Goal: Task Accomplishment & Management: Manage account settings

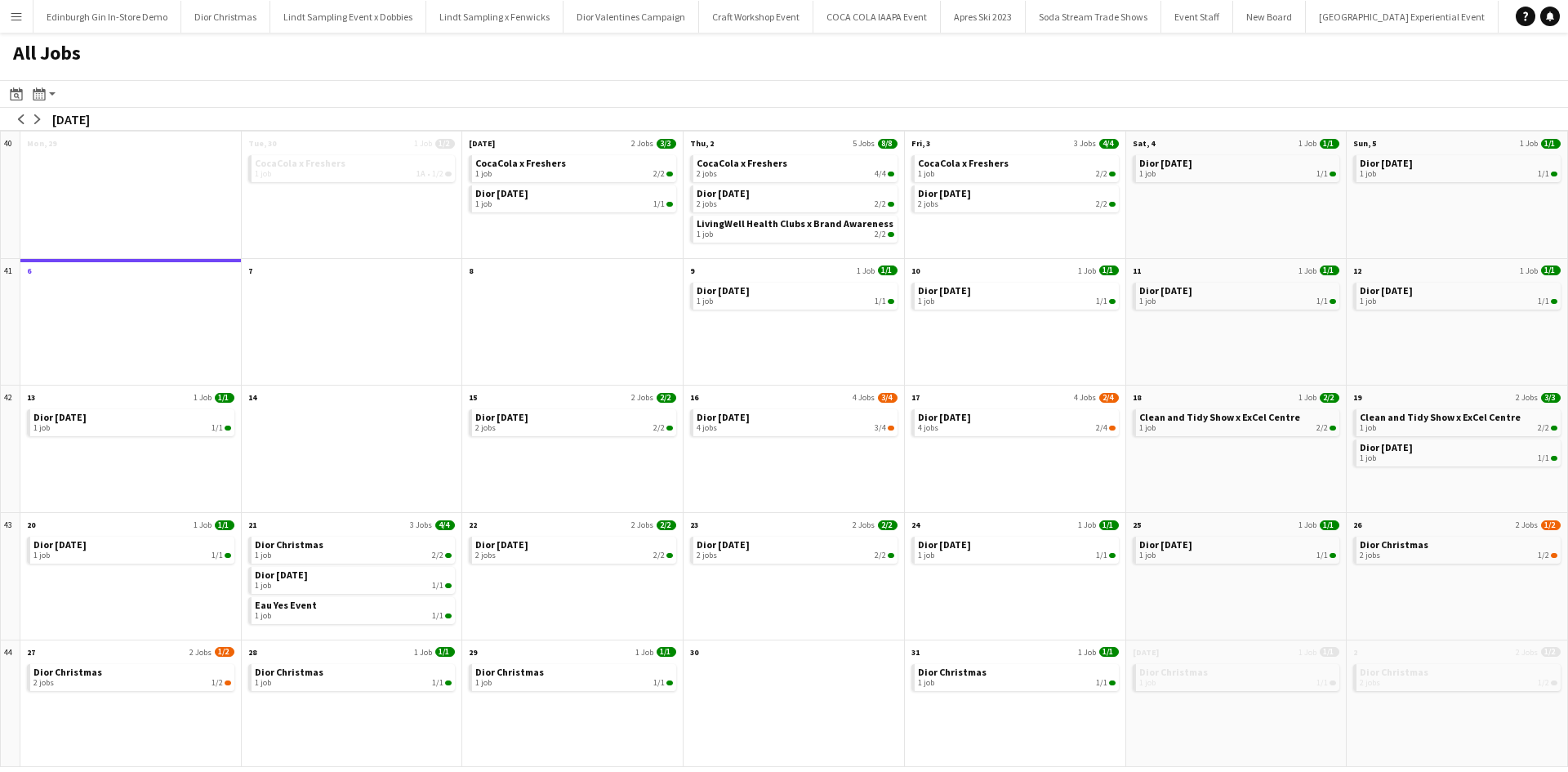
scroll to position [0, 18088]
click at [18, 26] on button "Menu" at bounding box center [16, 16] width 33 height 33
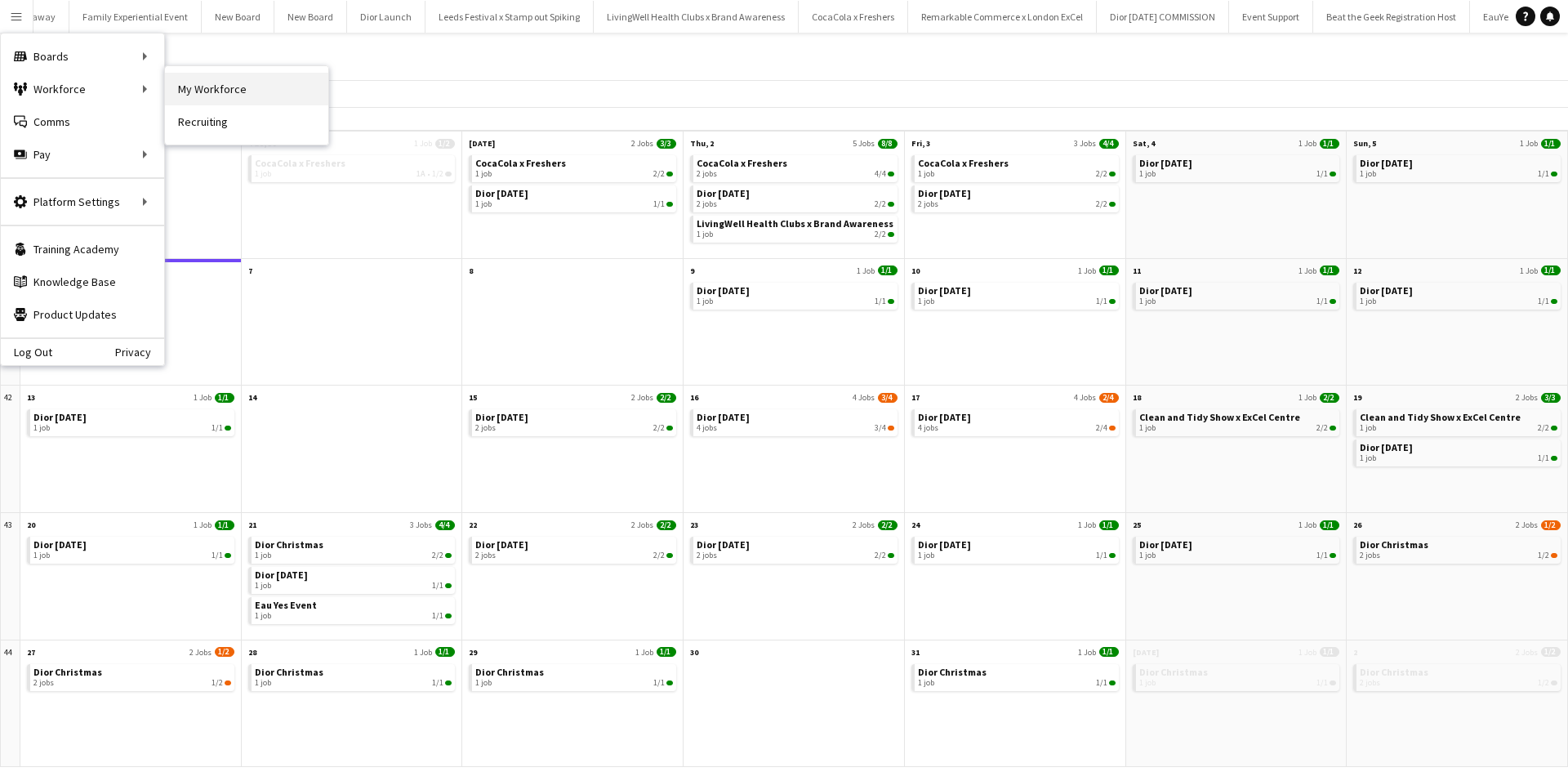
click at [204, 77] on link "My Workforce" at bounding box center [247, 89] width 164 height 33
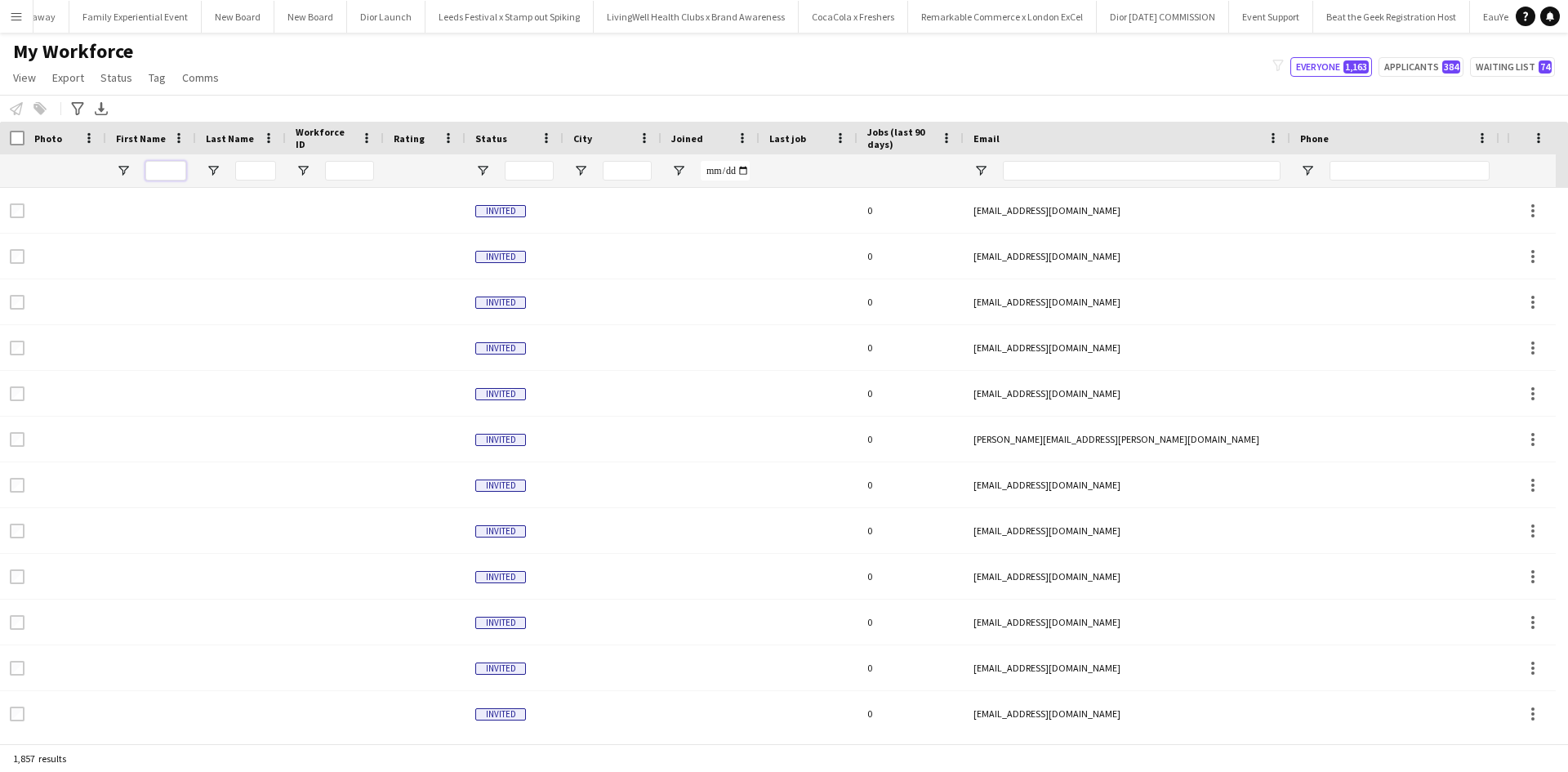
click at [169, 173] on input "First Name Filter Input" at bounding box center [165, 171] width 41 height 20
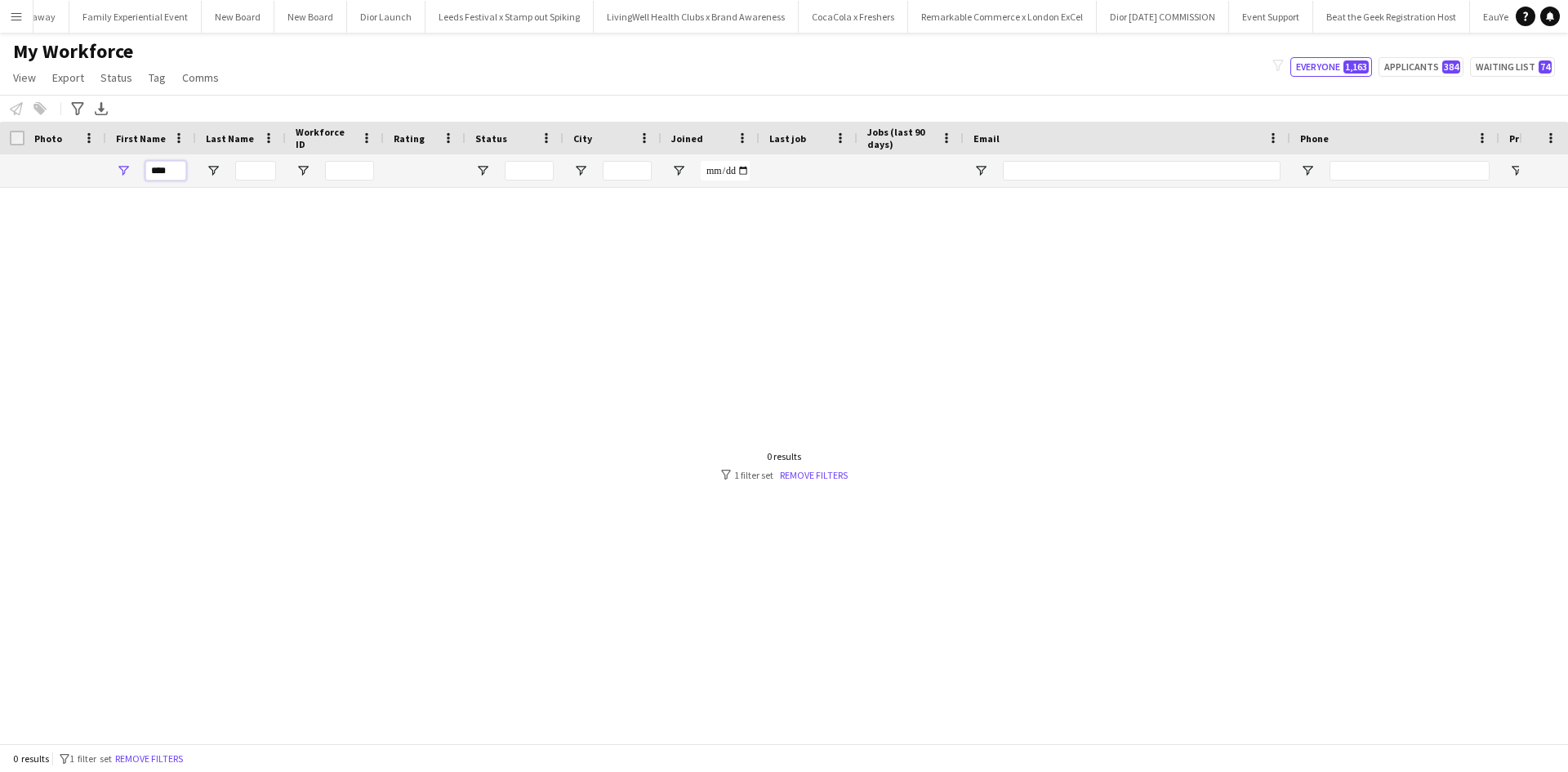
click at [169, 171] on input "****" at bounding box center [165, 171] width 41 height 20
drag, startPoint x: 182, startPoint y: 176, endPoint x: 137, endPoint y: 165, distance: 46.3
click at [137, 165] on div "****" at bounding box center [150, 171] width 89 height 33
type input "****"
drag, startPoint x: 179, startPoint y: 174, endPoint x: 143, endPoint y: 174, distance: 36.0
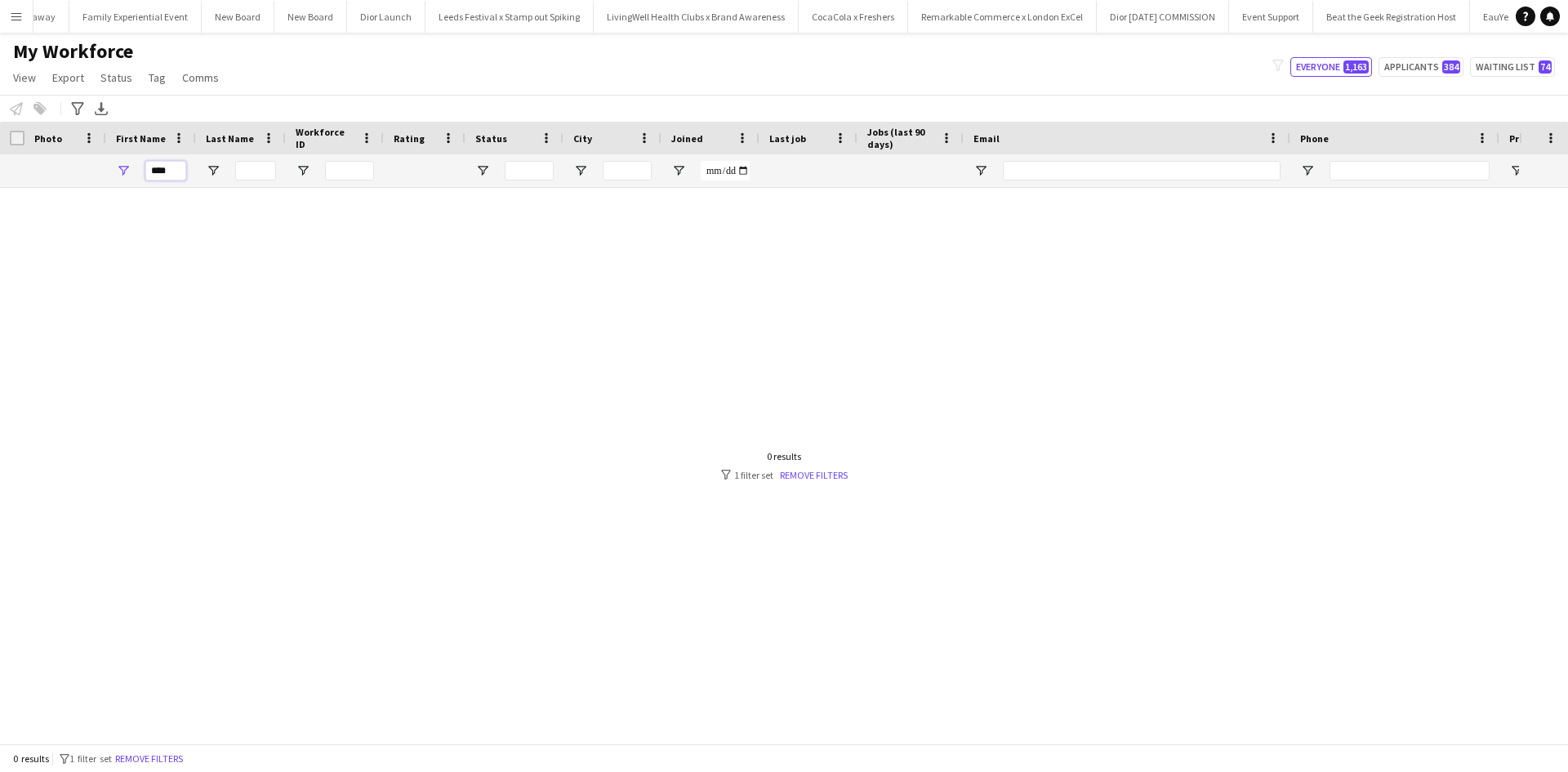
click at [142, 174] on div "****" at bounding box center [150, 171] width 89 height 33
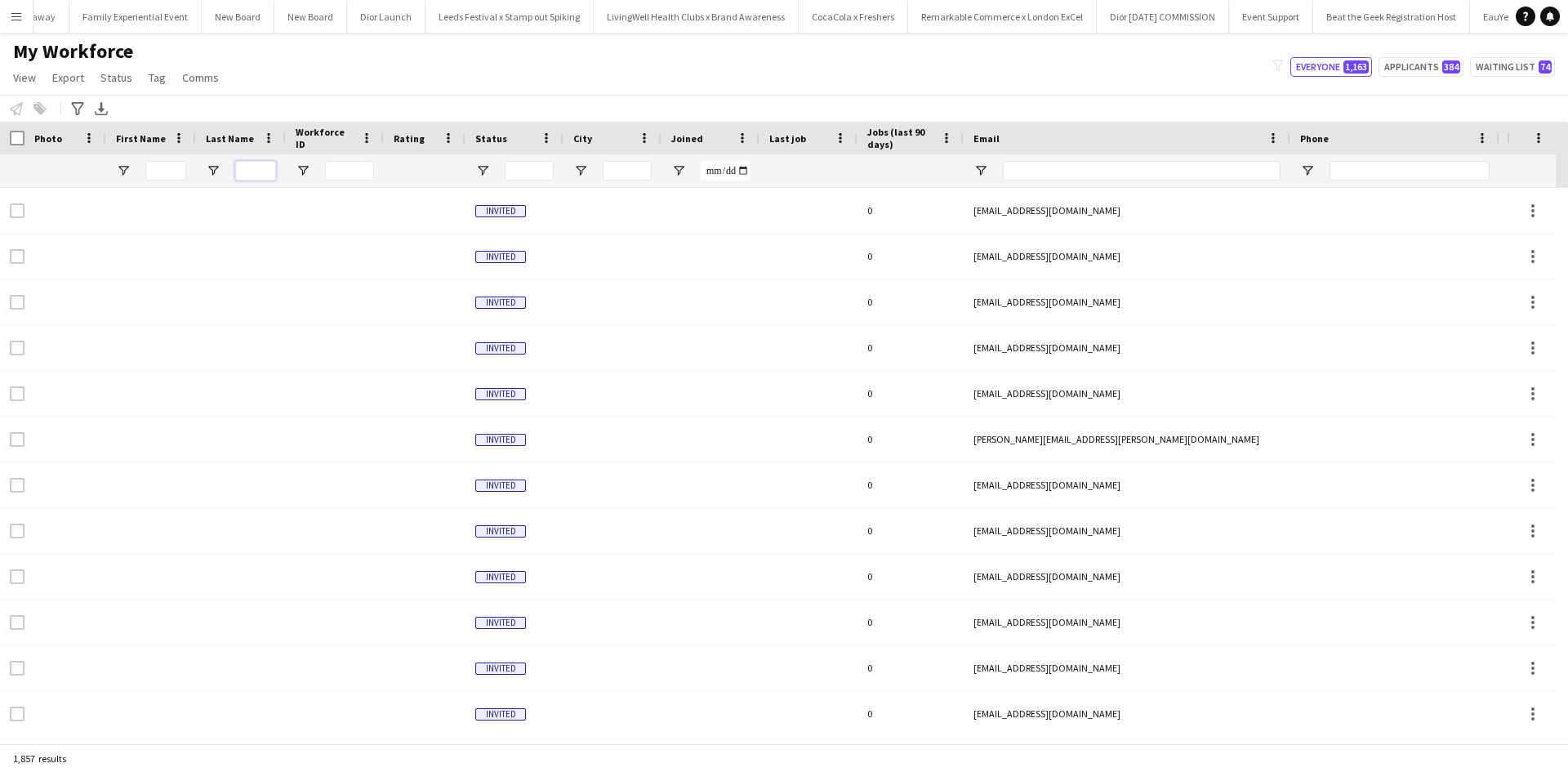
click at [239, 165] on input "Last Name Filter Input" at bounding box center [255, 171] width 41 height 20
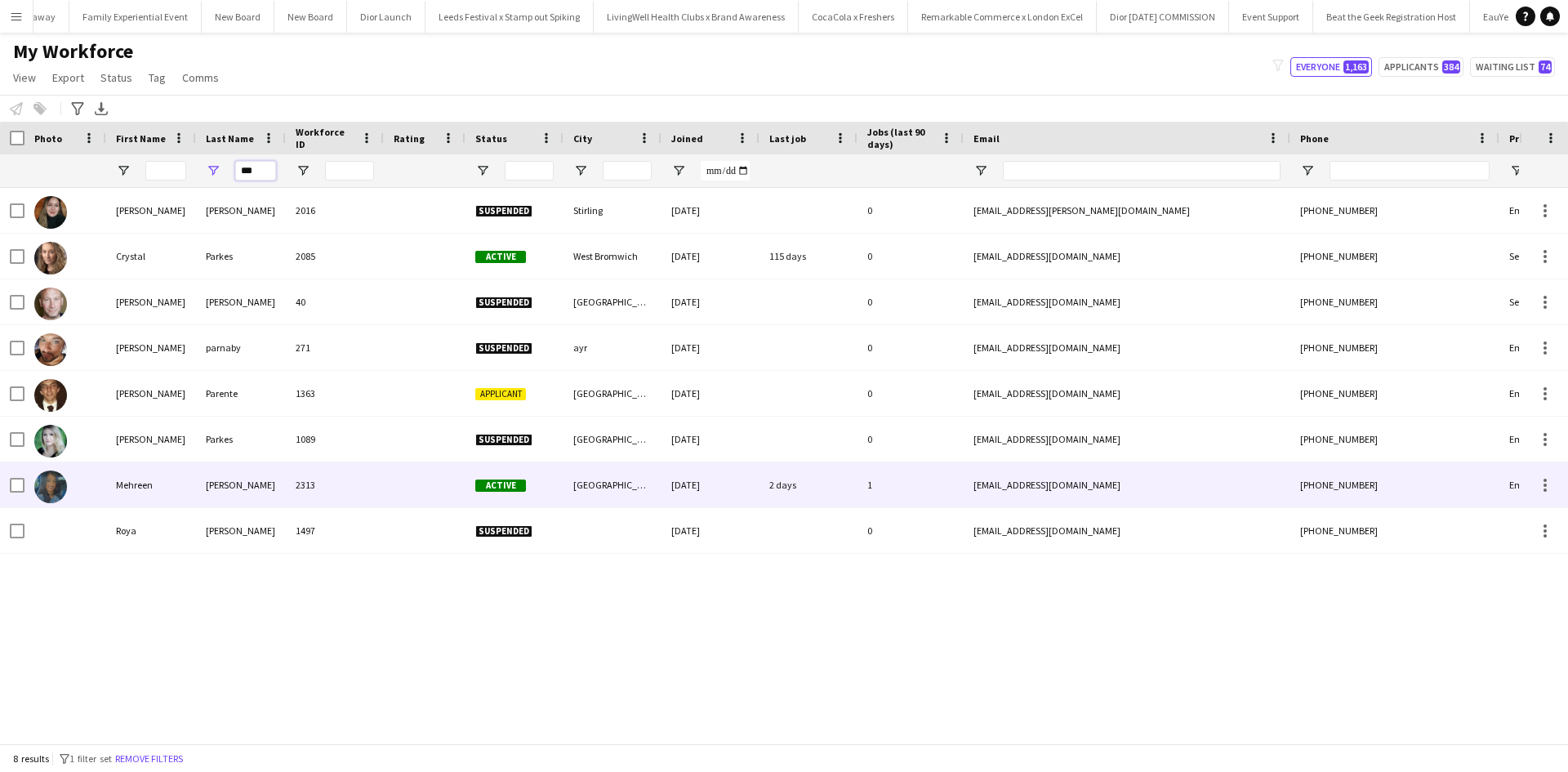
type input "***"
click at [134, 476] on div "Mehreen" at bounding box center [150, 485] width 89 height 45
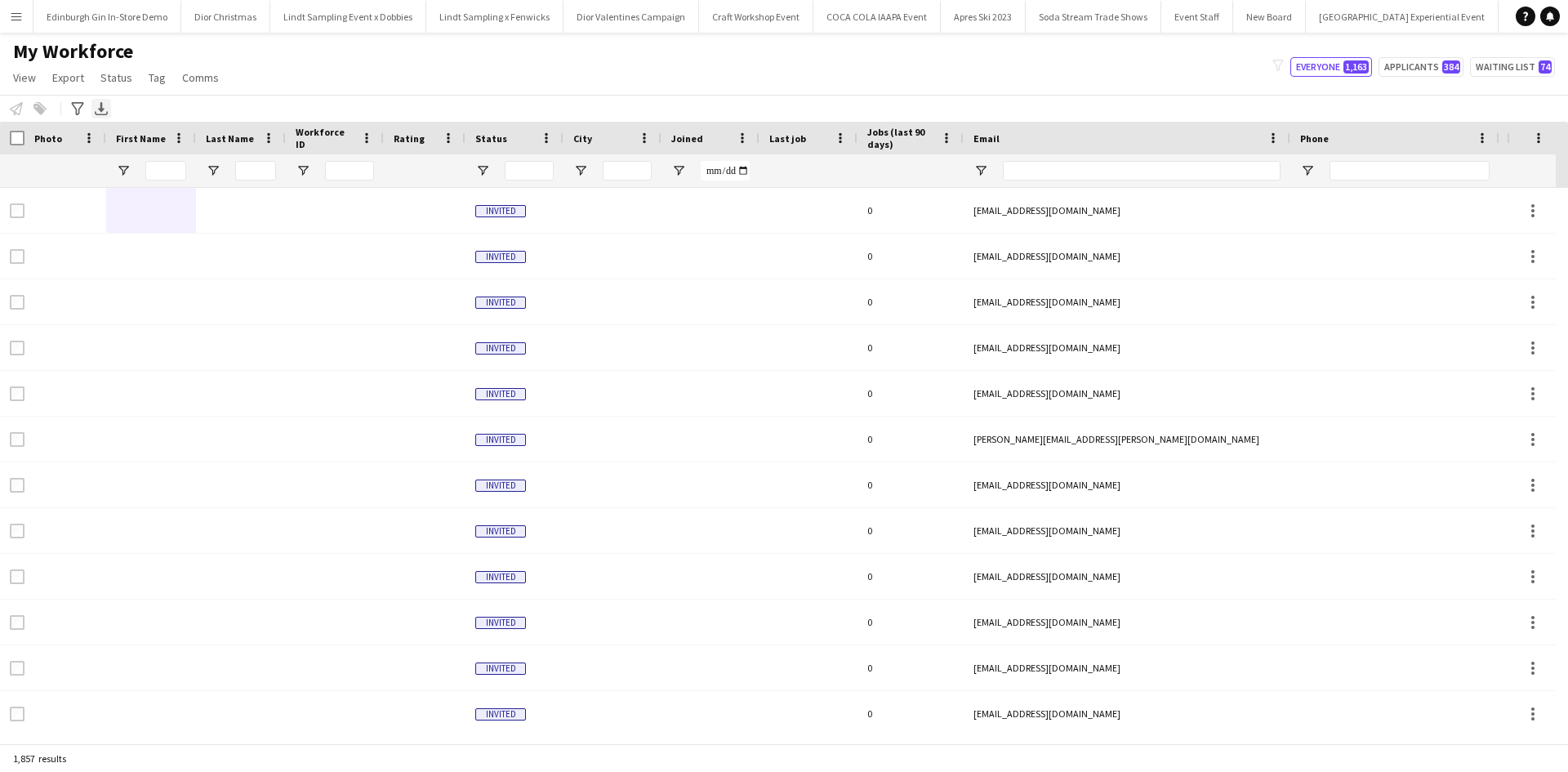
scroll to position [0, 18088]
click at [13, 20] on app-icon "Menu" at bounding box center [16, 16] width 13 height 13
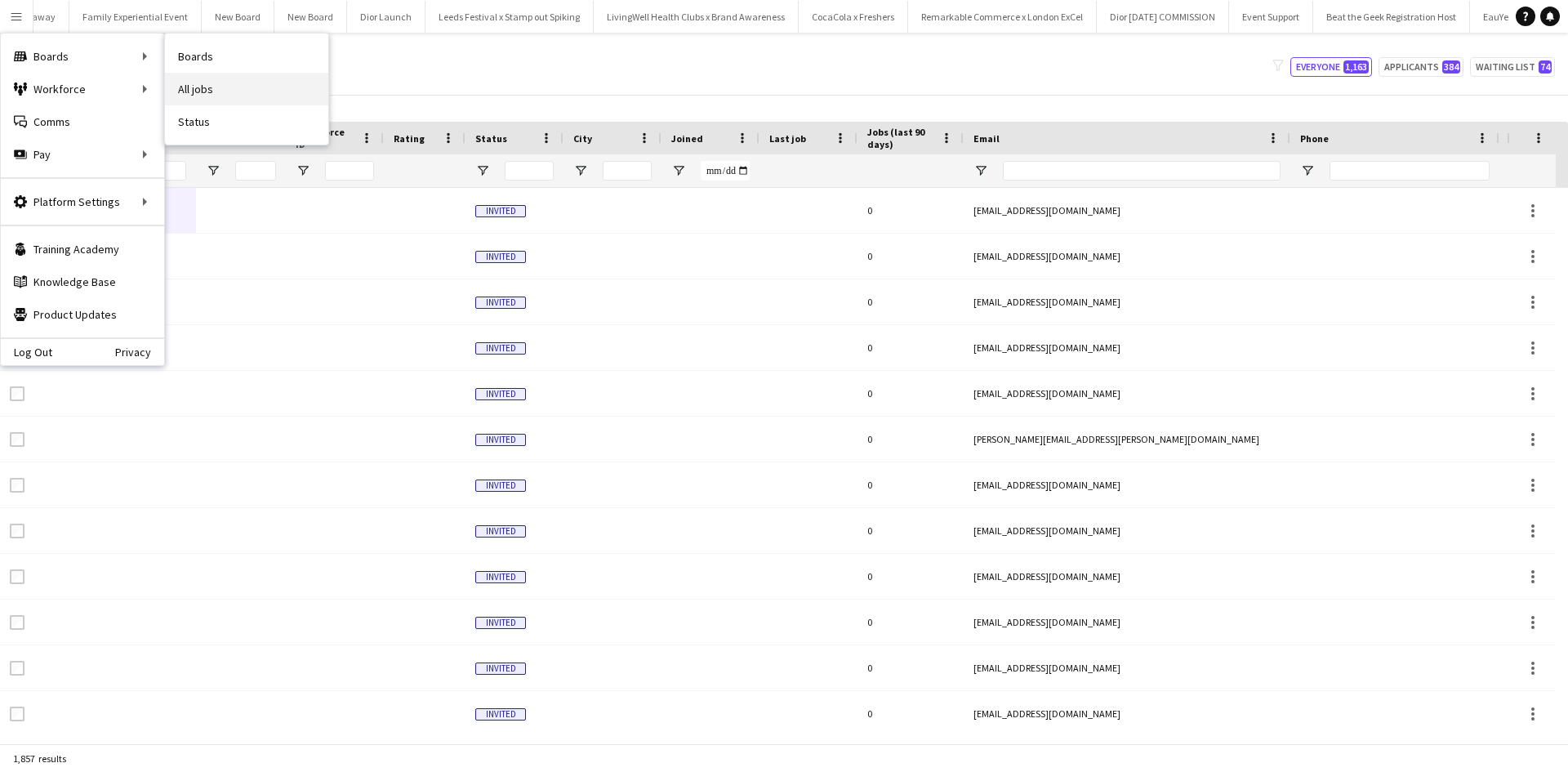
click at [202, 80] on link "All jobs" at bounding box center [247, 89] width 164 height 33
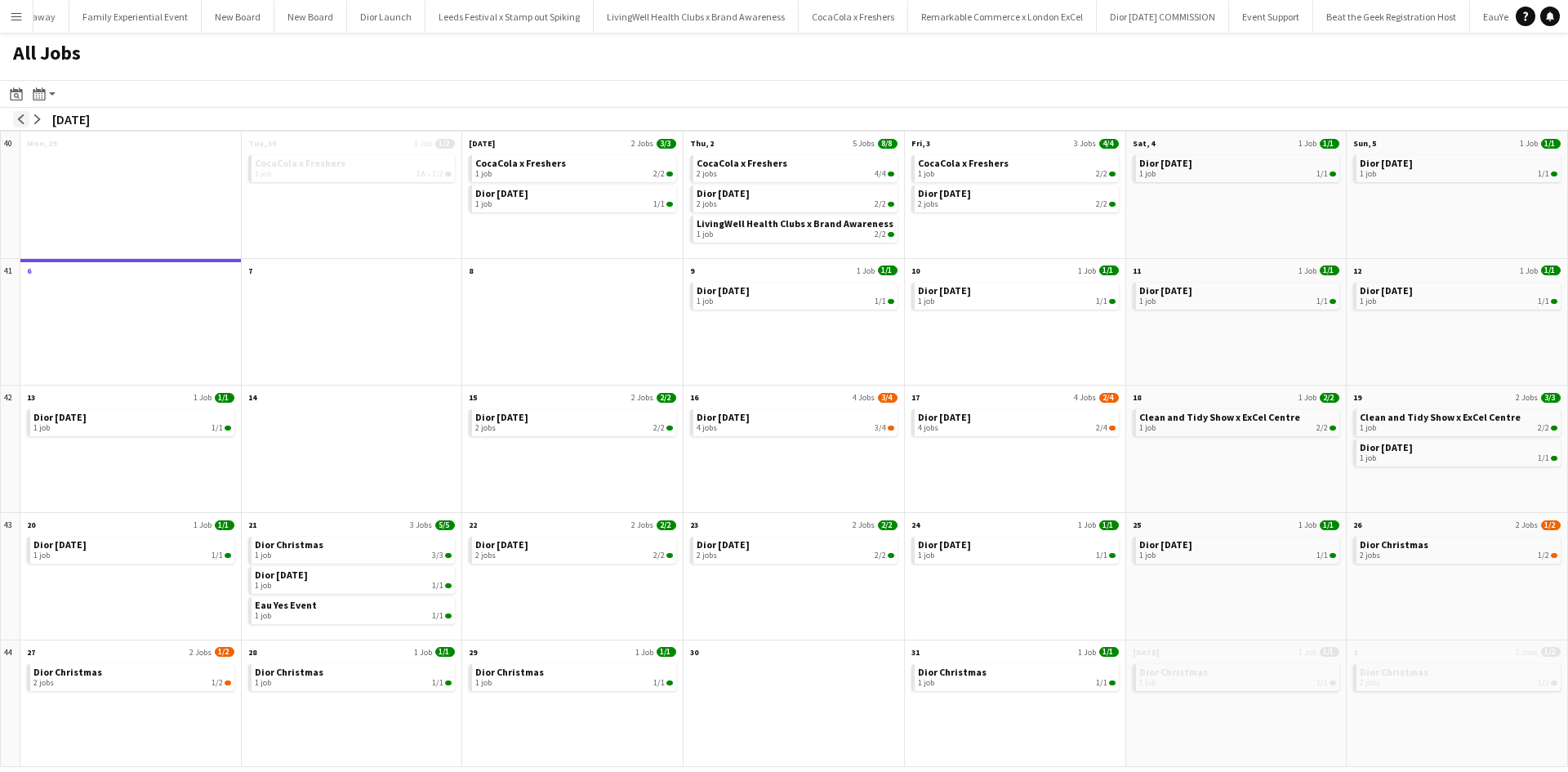
click at [21, 125] on button "arrow-left" at bounding box center [21, 119] width 16 height 16
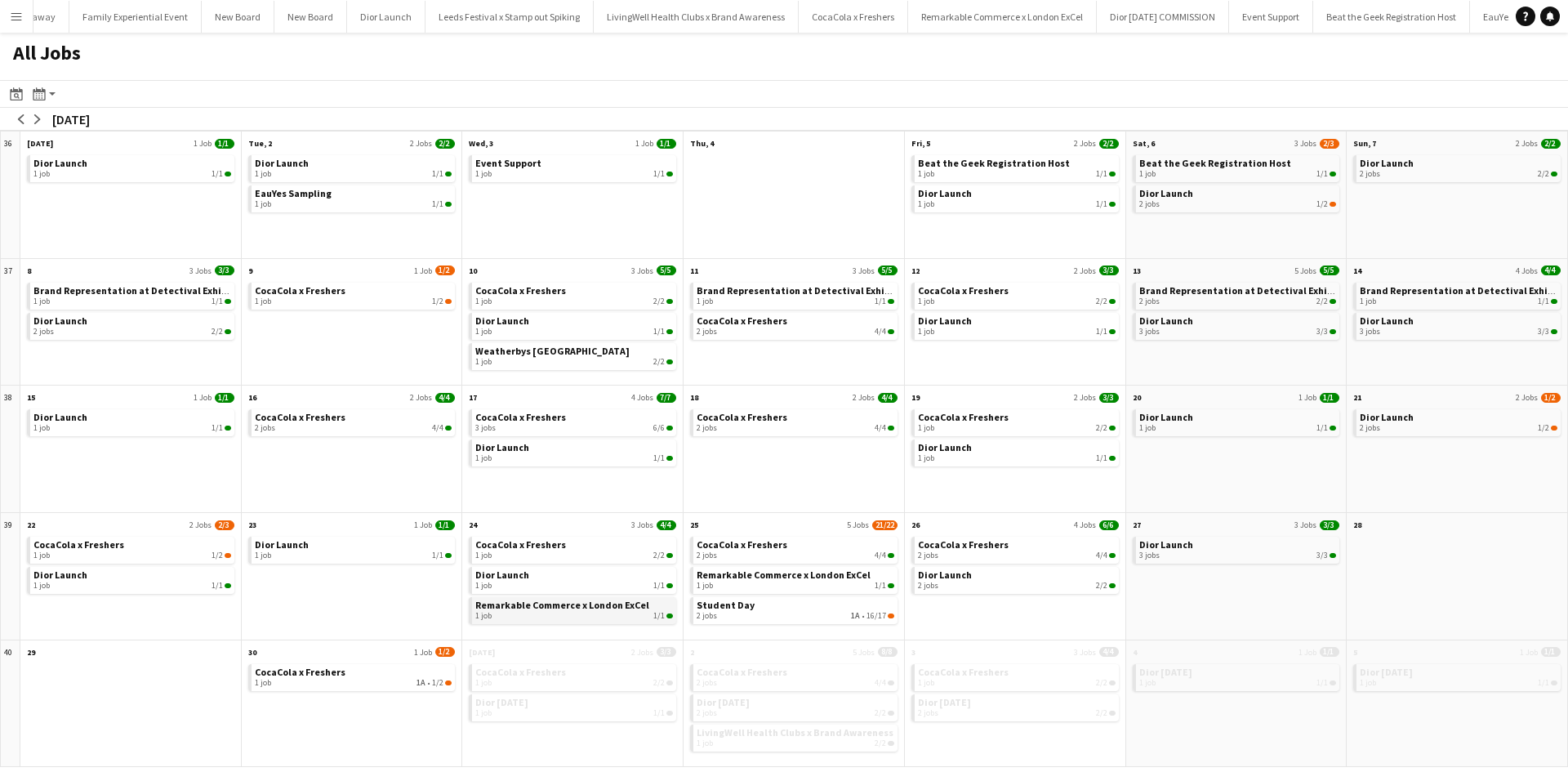
click at [583, 609] on span "Remarkable Commerce x London ExCel" at bounding box center [562, 606] width 174 height 13
click at [34, 127] on div "arrow-left arrow-right September 2025" at bounding box center [54, 118] width 109 height 23
click at [34, 118] on app-icon "arrow-right" at bounding box center [37, 119] width 10 height 10
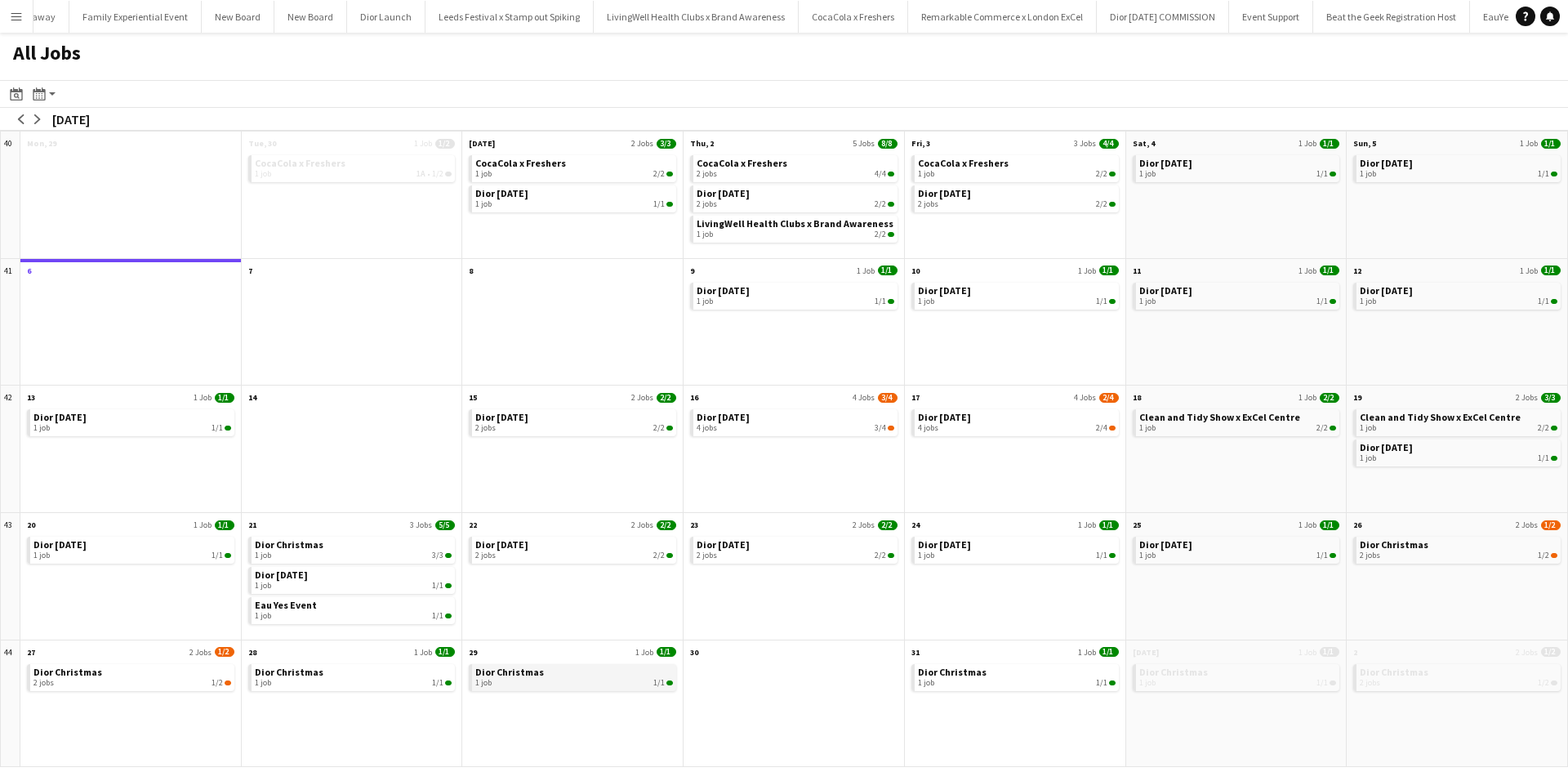
click at [534, 669] on span "Dior Christmas" at bounding box center [510, 673] width 69 height 13
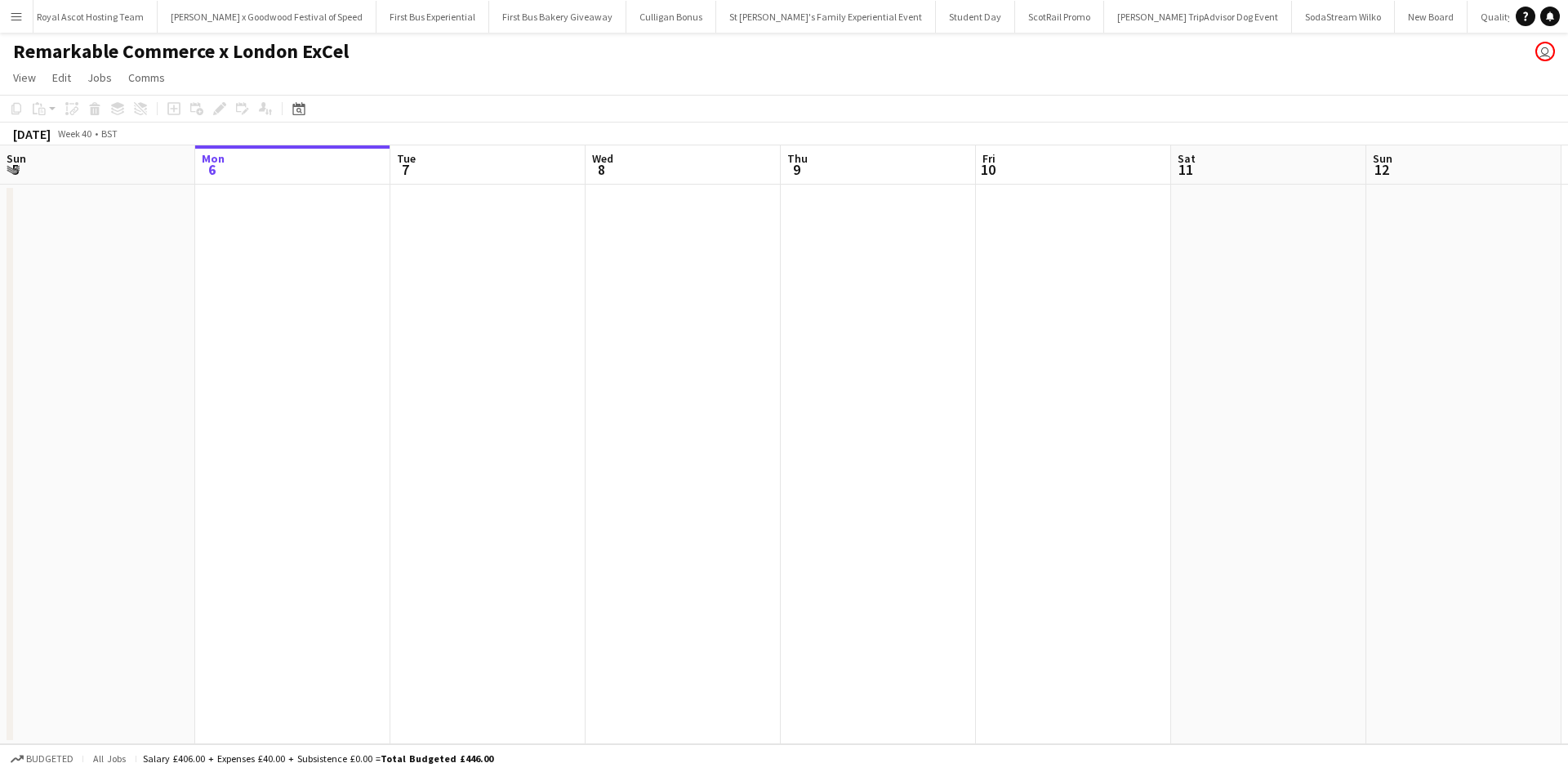
scroll to position [0, 16533]
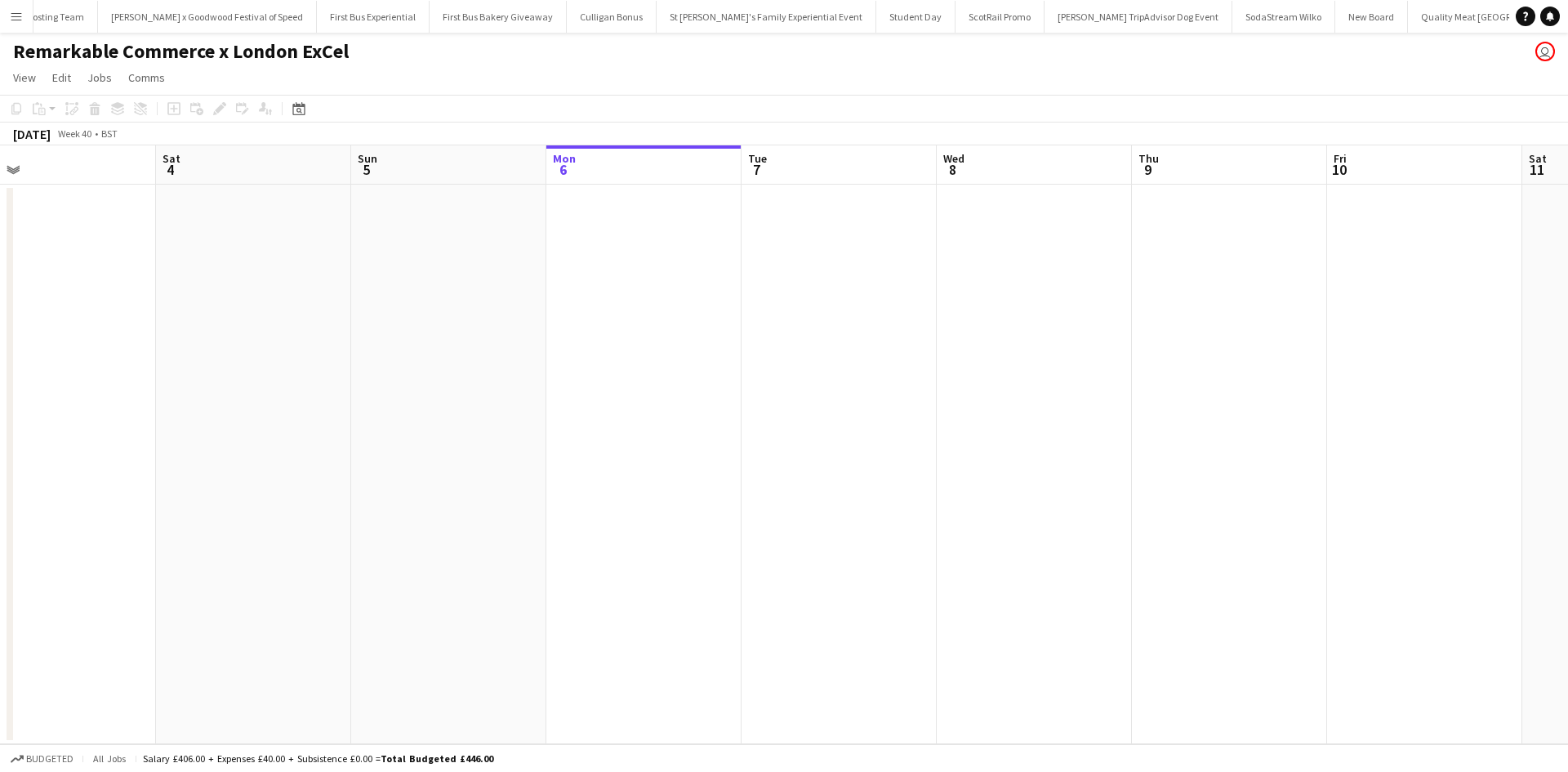
drag, startPoint x: 198, startPoint y: 560, endPoint x: 609, endPoint y: 519, distance: 413.0
click at [977, 447] on app-calendar-viewport "Wed 1 Thu 2 Fri 3 Sat 4 Sun 5 Mon 6 Tue 7 Wed 8 Thu 9 Fri 10 Sat 11 Sun 12 Mon …" at bounding box center [784, 445] width 1568 height 599
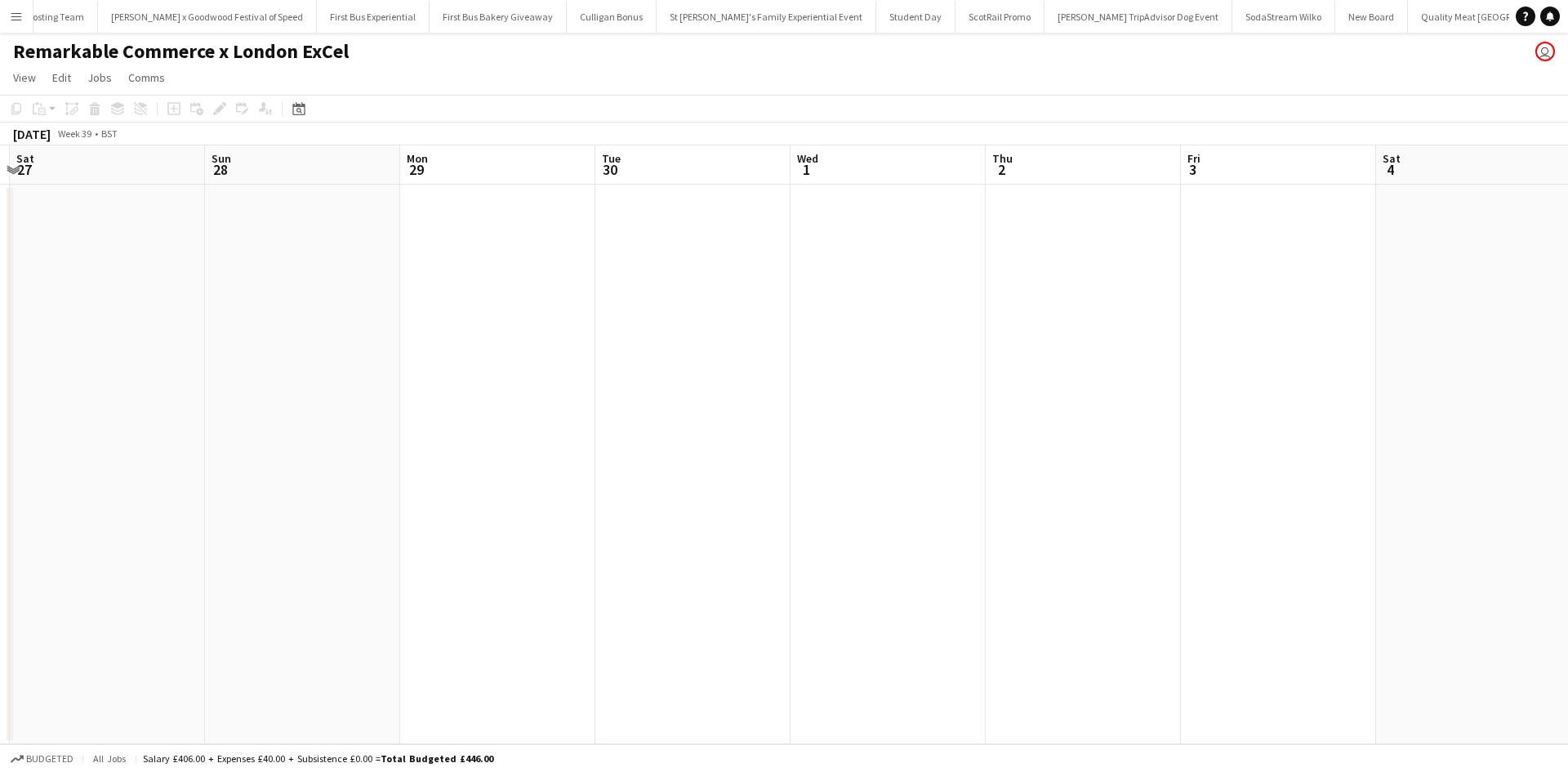
drag, startPoint x: 323, startPoint y: 514, endPoint x: 1059, endPoint y: 412, distance: 743.0
click at [1059, 412] on app-calendar-viewport "Wed 24 Thu 25 Fri 26 Sat 27 Sun 28 Mon 29 Tue 30 Wed 1 Thu 2 Fri 3 Sat 4 Sun 5 …" at bounding box center [784, 445] width 1568 height 599
drag, startPoint x: 182, startPoint y: 527, endPoint x: 935, endPoint y: 379, distance: 767.4
click at [950, 372] on app-calendar-viewport "Wed 24 1/1 1 Job Thu 25 1/1 1 Job Fri 26 Sat 27 Sun 28 Mon 29 Tue 30 Wed 1 Thu …" at bounding box center [784, 445] width 1568 height 599
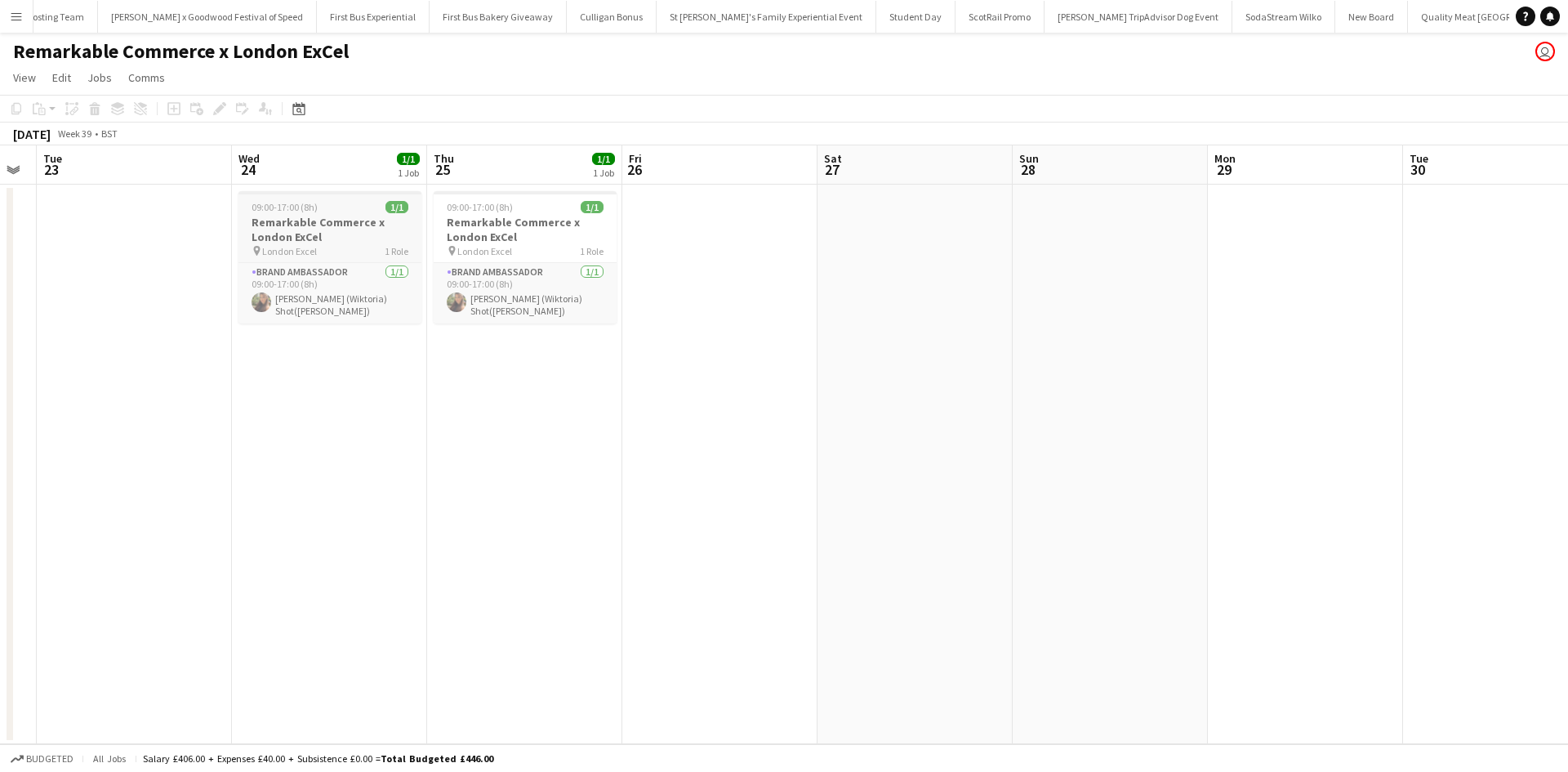
click at [333, 202] on div "09:00-17:00 (8h) 1/1" at bounding box center [330, 207] width 183 height 13
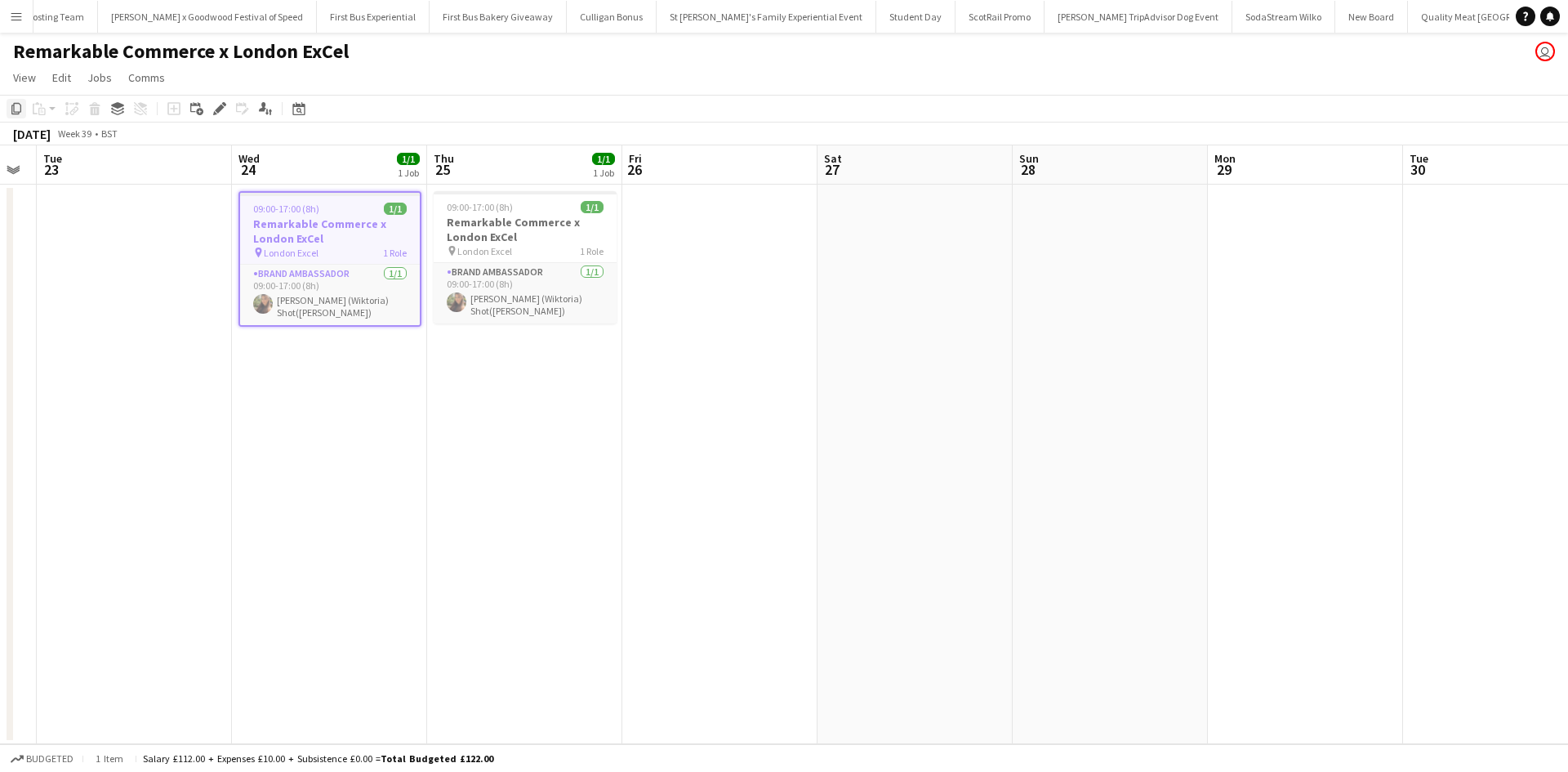
click at [13, 112] on icon "Copy" at bounding box center [16, 108] width 13 height 13
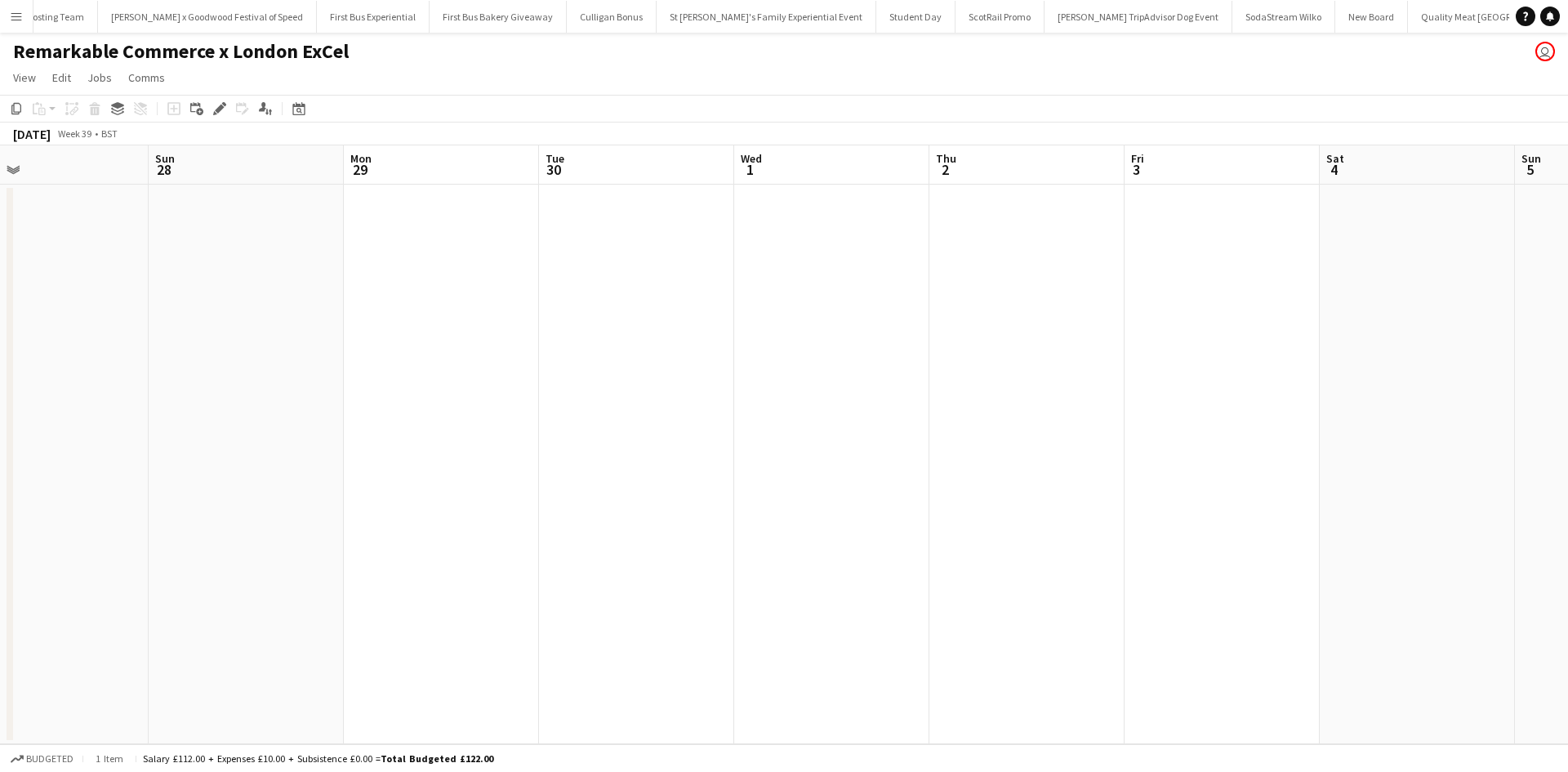
drag, startPoint x: 1063, startPoint y: 457, endPoint x: 197, endPoint y: 438, distance: 866.2
click at [198, 438] on app-calendar-viewport "Tue 23 Wed 24 1/1 1 Job Thu 25 1/1 1 Job Fri 26 Sat 27 Sun 28 Mon 29 Tue 30 Wed…" at bounding box center [784, 445] width 1568 height 599
drag, startPoint x: 1036, startPoint y: 452, endPoint x: 506, endPoint y: 444, distance: 530.1
click at [506, 444] on app-calendar-viewport "Sat 27 Sun 28 Mon 29 Tue 30 Wed 1 Thu 2 Fri 3 Sat 4 Sun 5 Mon 6 Tue 7 Wed 8 Thu…" at bounding box center [784, 445] width 1568 height 599
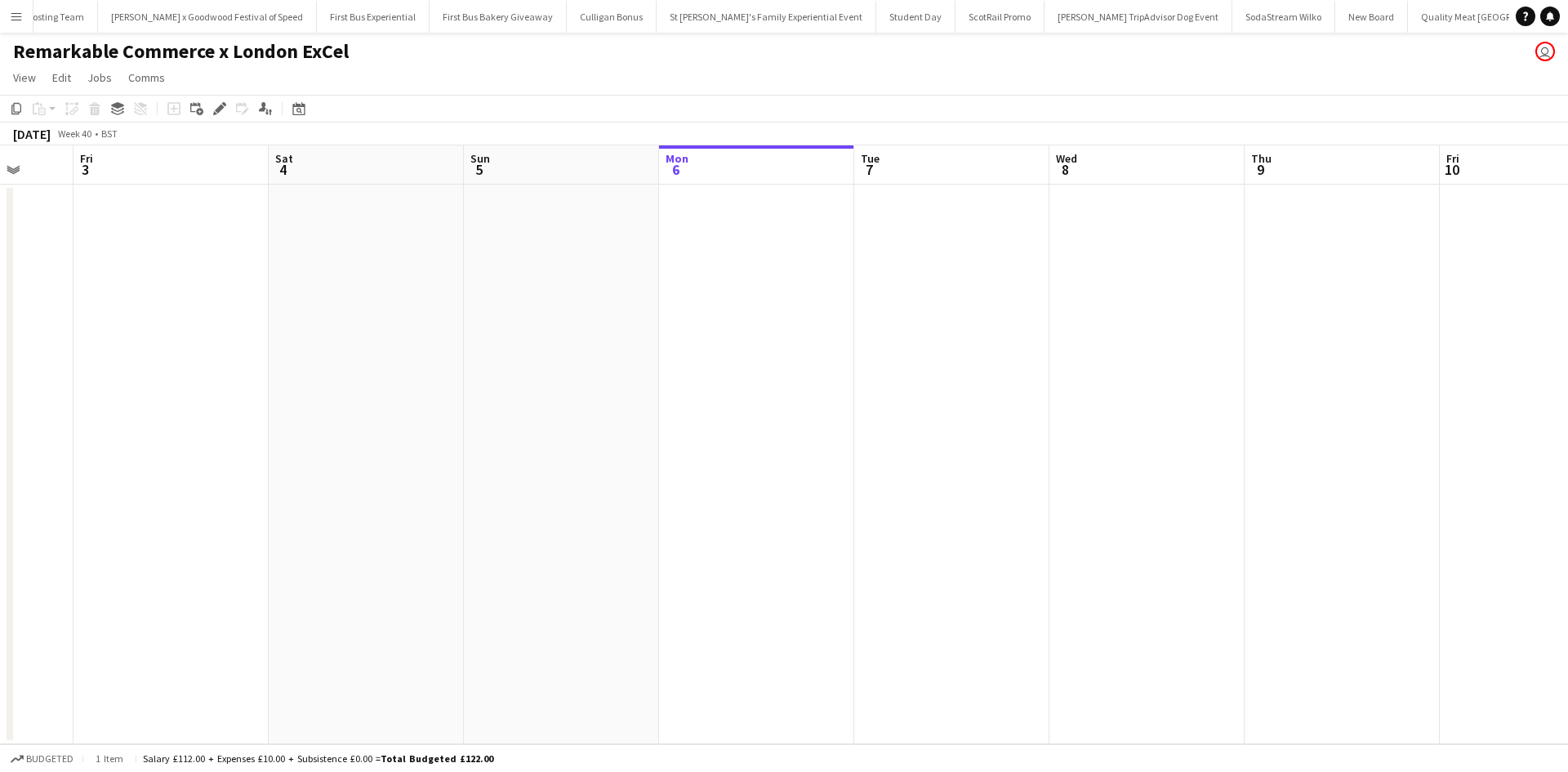
drag, startPoint x: 1160, startPoint y: 496, endPoint x: 840, endPoint y: 458, distance: 322.2
click at [843, 480] on app-calendar-viewport "Mon 29 Tue 30 Wed 1 Thu 2 Fri 3 Sat 4 Sun 5 Mon 6 Tue 7 Wed 8 Thu 9 Fri 10 Sat …" at bounding box center [784, 445] width 1568 height 599
click at [887, 250] on app-date-cell at bounding box center [952, 464] width 195 height 560
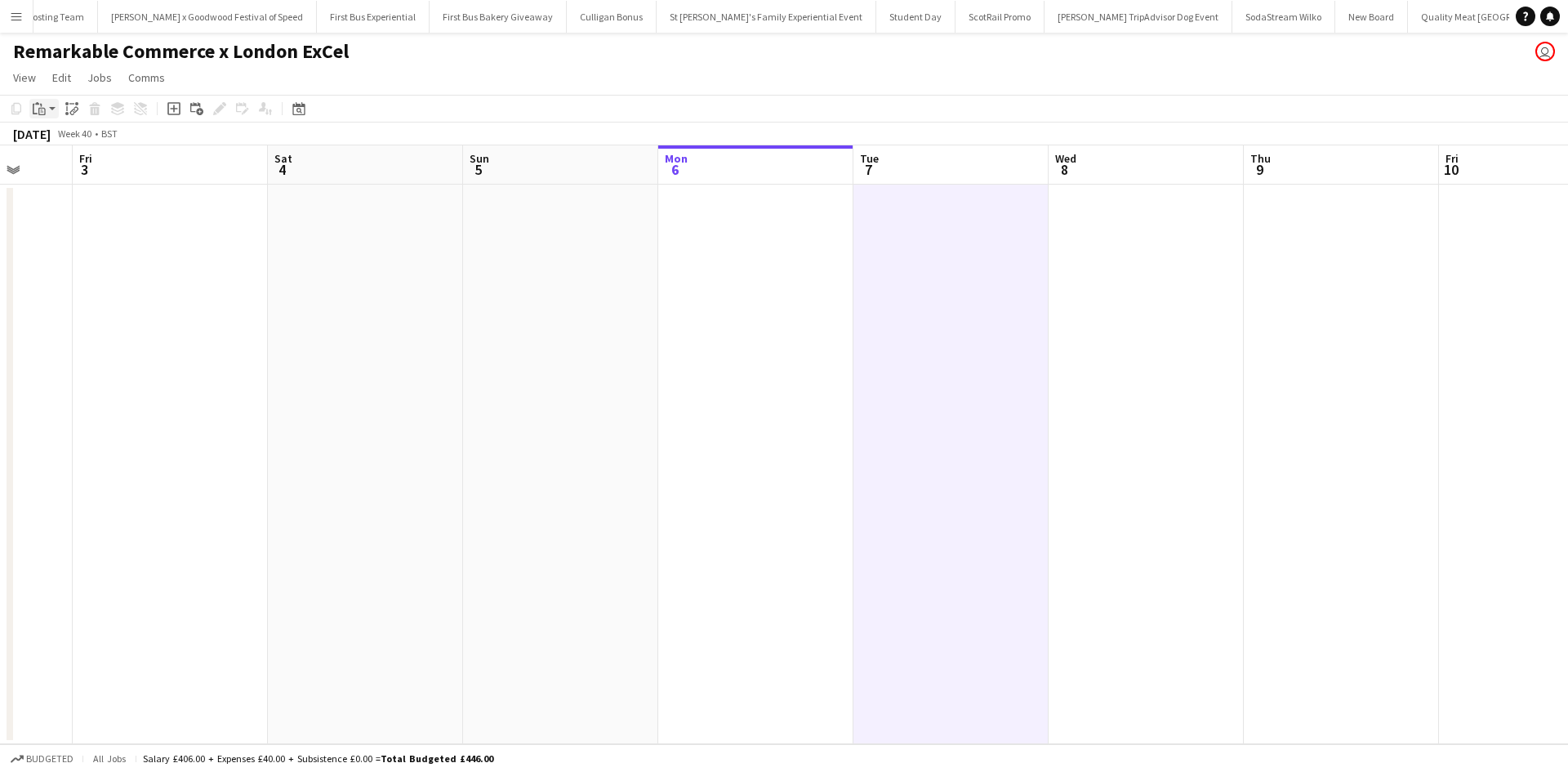
click at [38, 106] on icon "Paste" at bounding box center [39, 108] width 13 height 13
click at [725, 220] on app-date-cell at bounding box center [756, 464] width 195 height 560
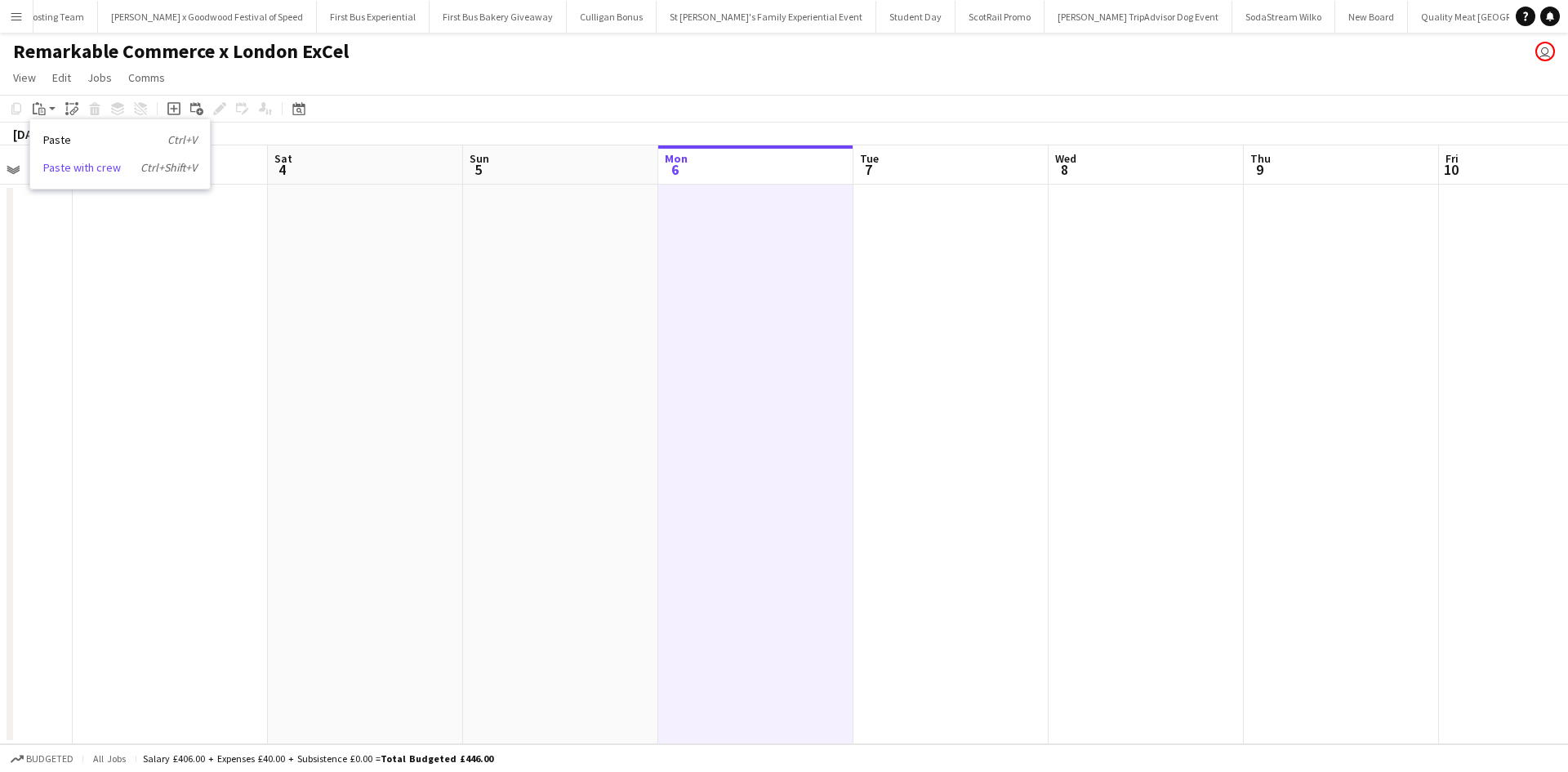
click at [81, 170] on link "Paste with crew Ctrl+Shift+V" at bounding box center [120, 167] width 154 height 14
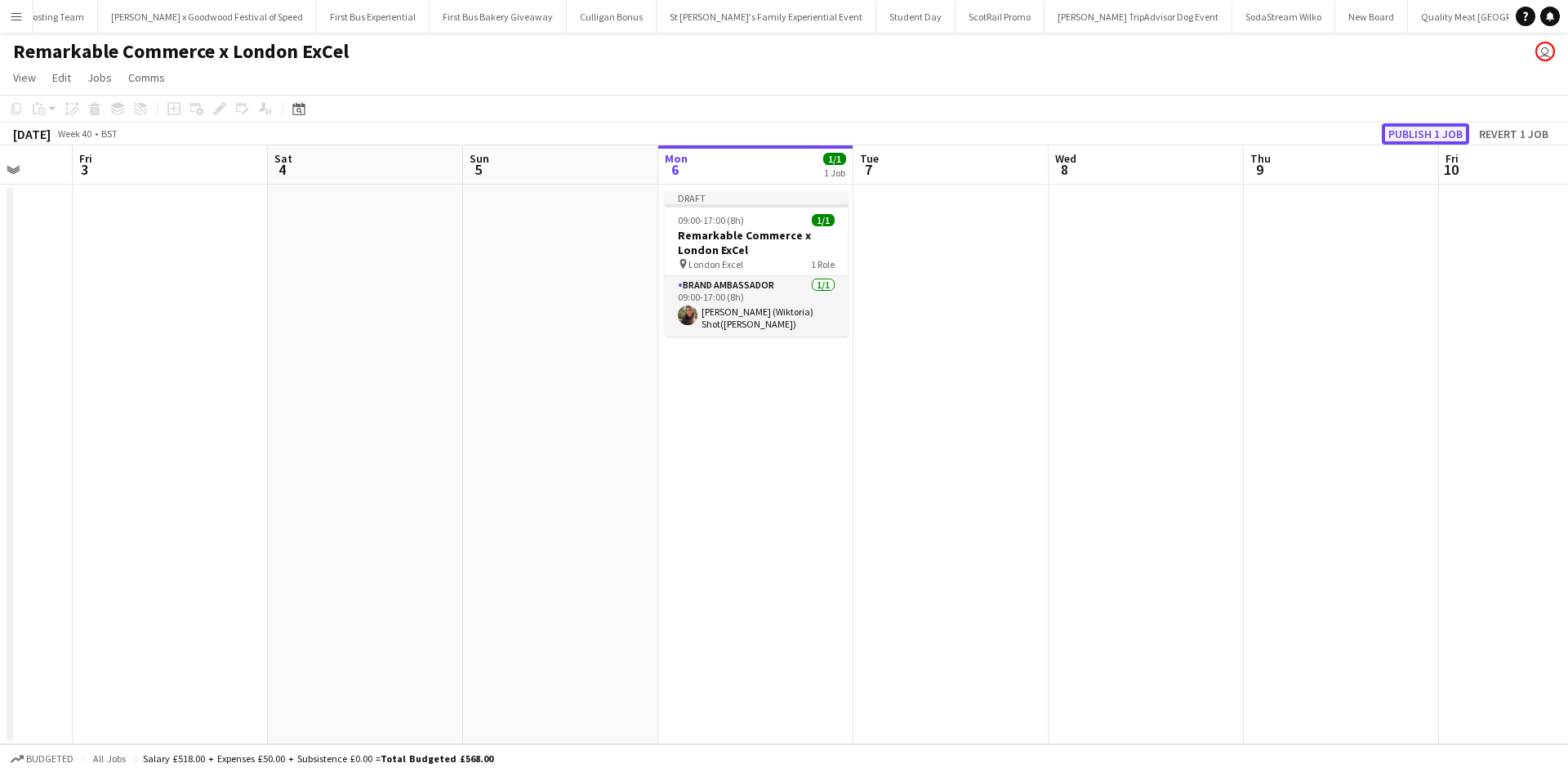
click at [1403, 129] on button "Publish 1 job" at bounding box center [1425, 133] width 88 height 21
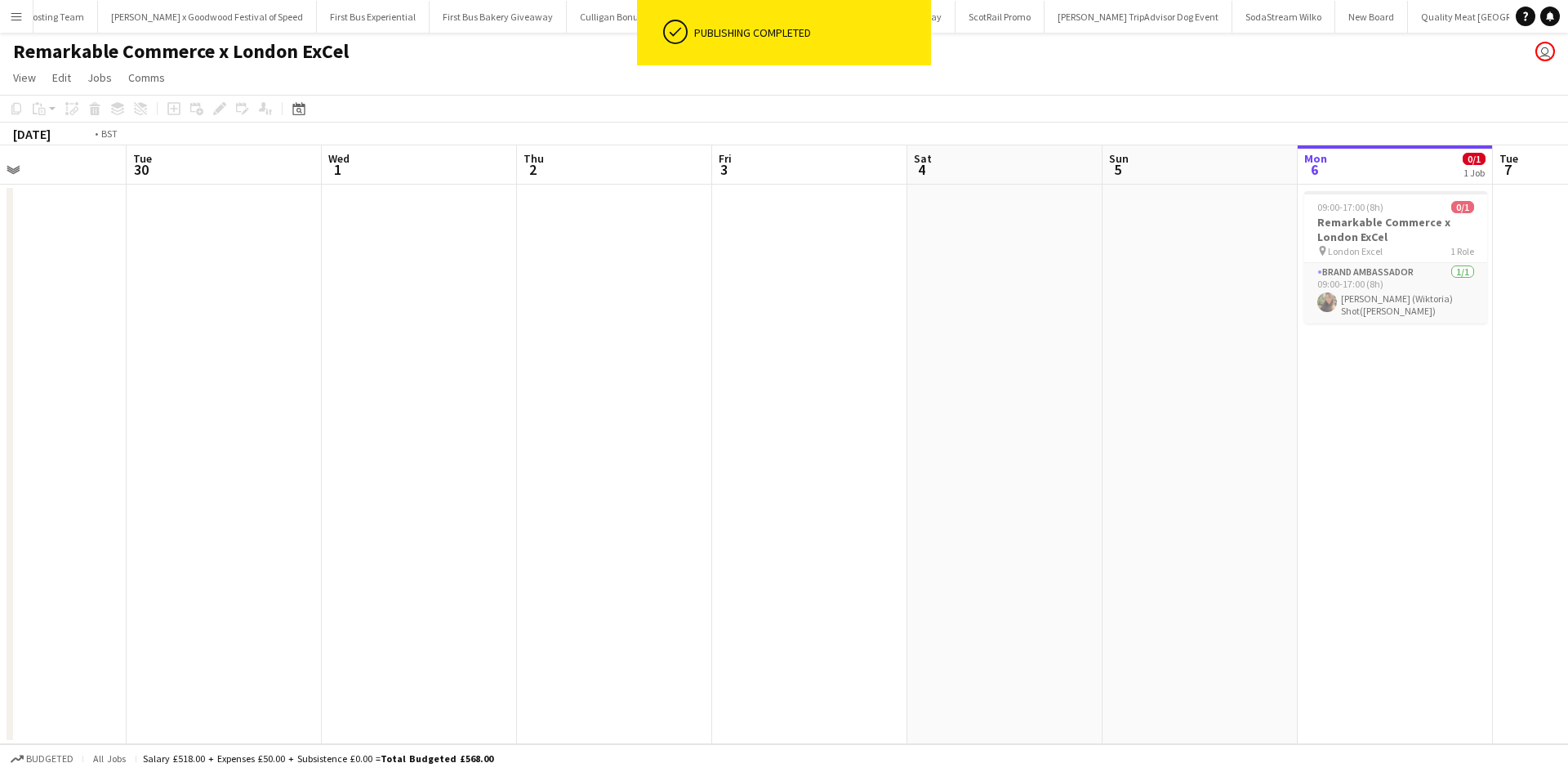
drag, startPoint x: 327, startPoint y: 455, endPoint x: 727, endPoint y: 445, distance: 400.1
click at [1220, 353] on app-calendar-viewport "Sat 27 Sun 28 Mon 29 Tue 30 Wed 1 Thu 2 Fri 3 Sat 4 Sun 5 Mon 6 0/1 1 Job Tue 7…" at bounding box center [784, 445] width 1568 height 599
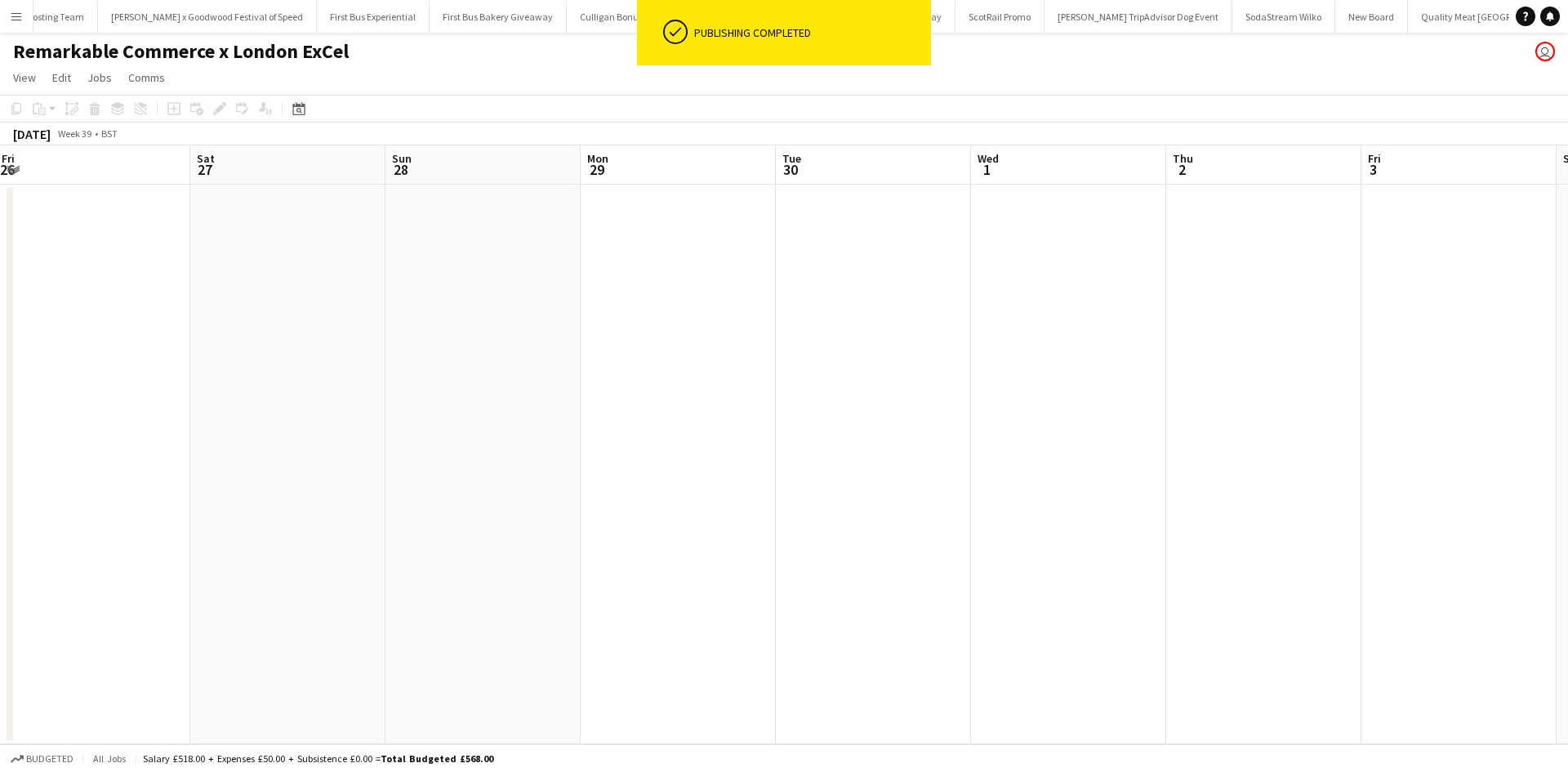
drag, startPoint x: 538, startPoint y: 431, endPoint x: 966, endPoint y: 381, distance: 430.9
click at [1078, 351] on app-calendar-viewport "Wed 24 1/1 1 Job Thu 25 1/1 1 Job Fri 26 Sat 27 Sun 28 Mon 29 Tue 30 Wed 1 Thu …" at bounding box center [784, 445] width 1568 height 599
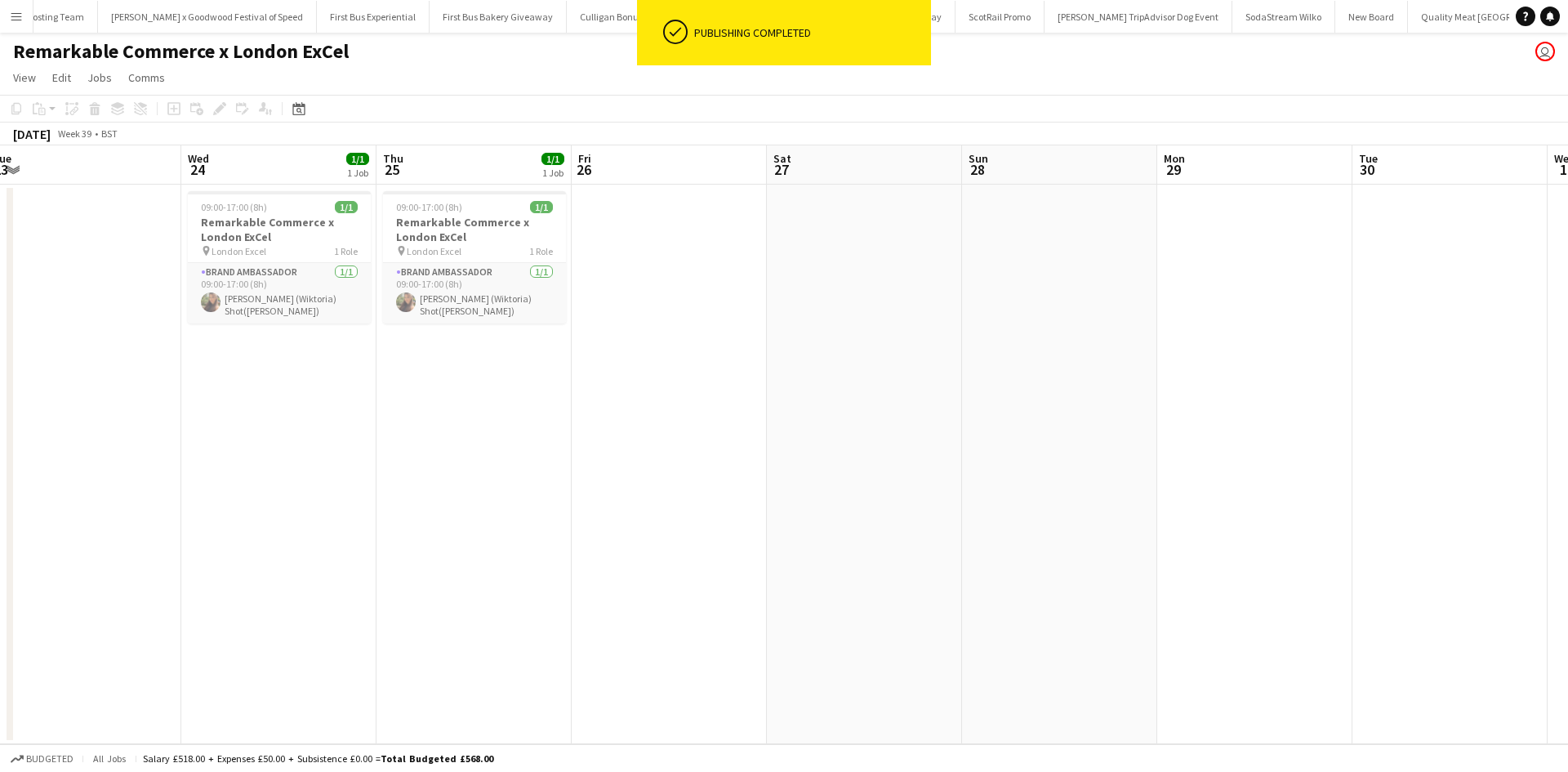
scroll to position [0, 344]
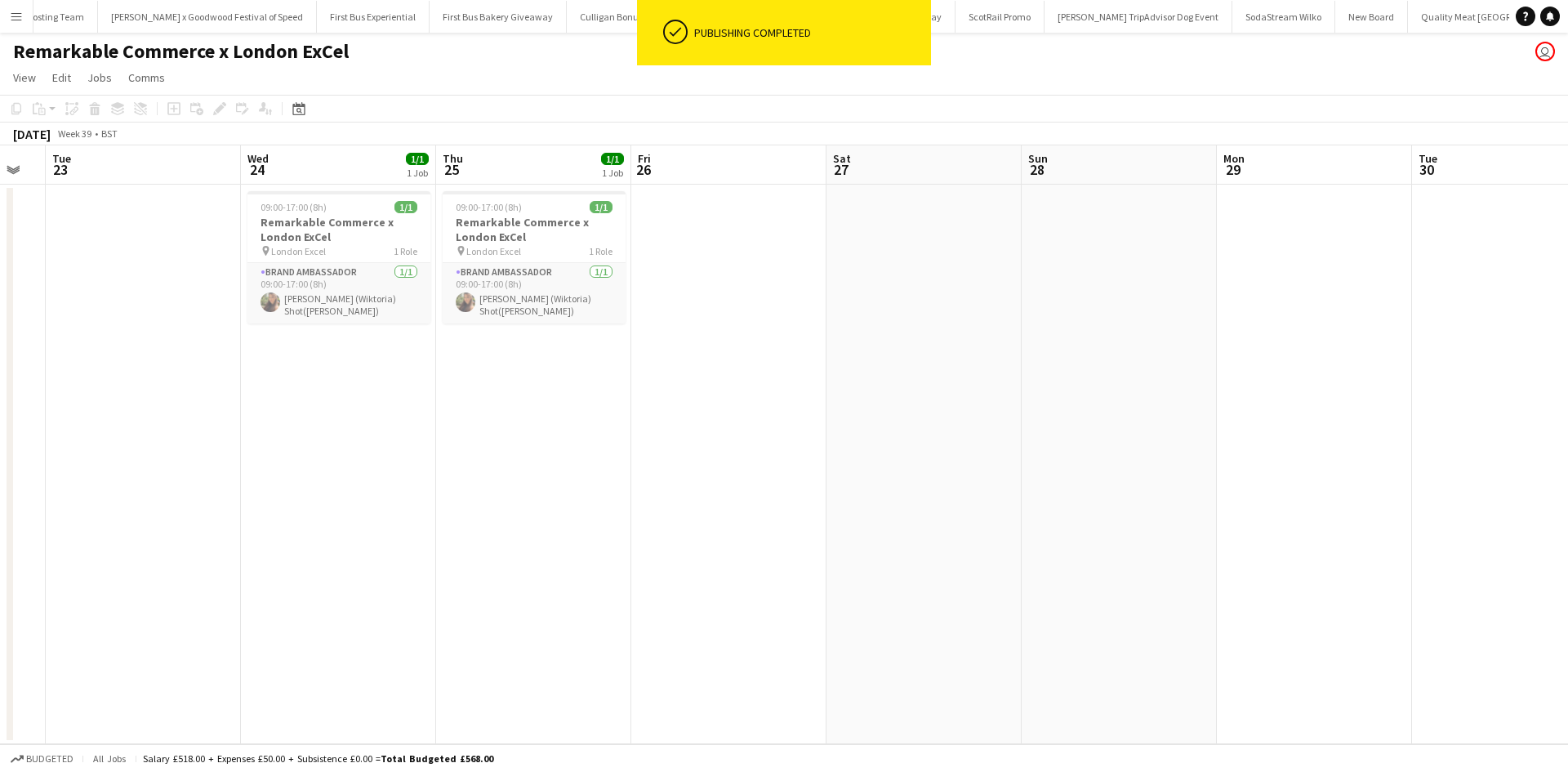
drag, startPoint x: 257, startPoint y: 418, endPoint x: 656, endPoint y: 359, distance: 403.3
click at [678, 382] on app-calendar-viewport "Sun 21 Mon 22 Tue 23 Wed 24 1/1 1 Job Thu 25 1/1 1 Job Fri 26 Sat 27 Sun 28 Mon…" at bounding box center [784, 445] width 1568 height 599
click at [556, 213] on app-job-card "09:00-17:00 (8h) 1/1 Remarkable Commerce x London ExCel pin London Excel 1 Role…" at bounding box center [534, 257] width 183 height 132
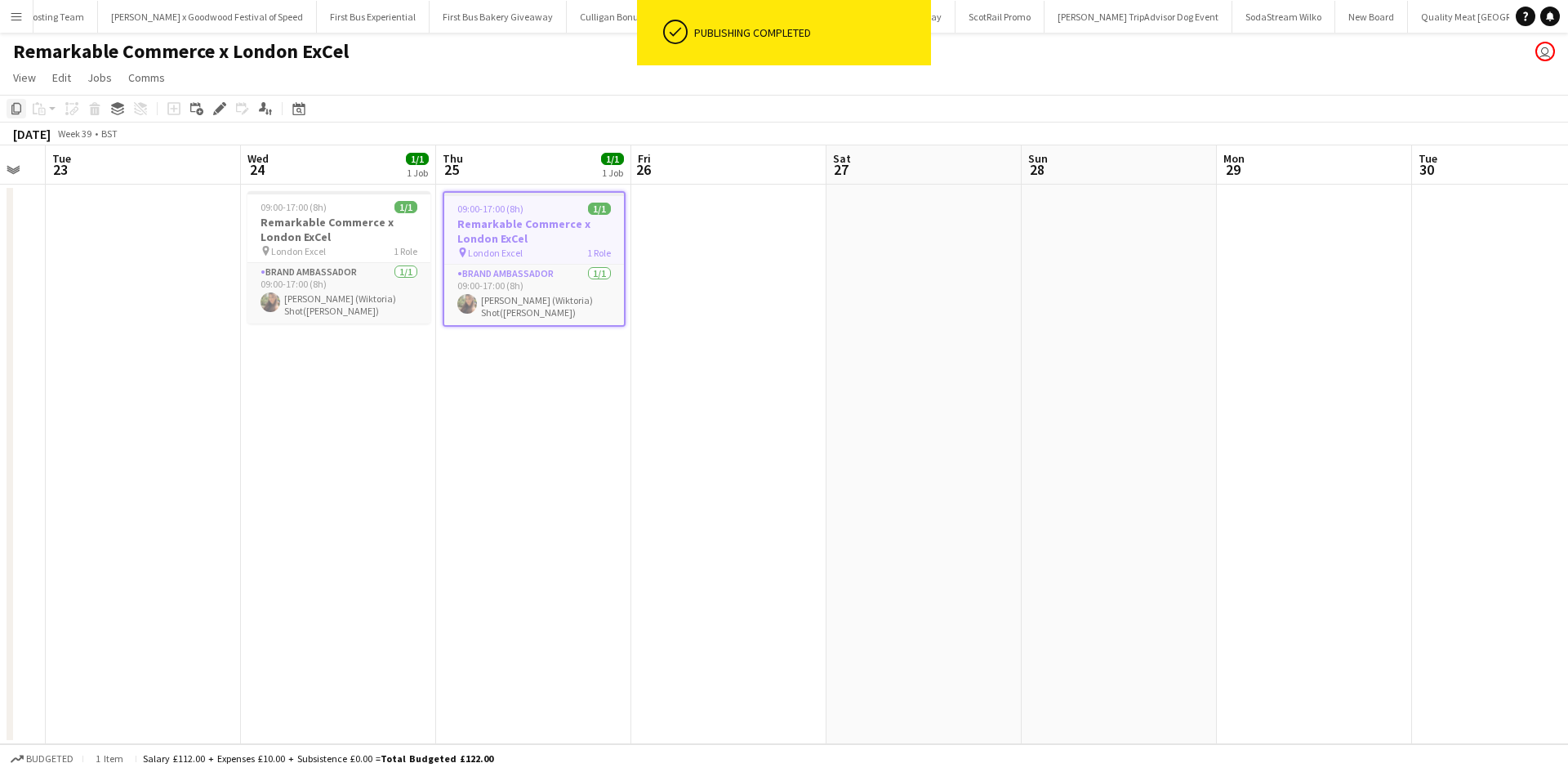
click at [16, 111] on icon "Copy" at bounding box center [16, 108] width 13 height 13
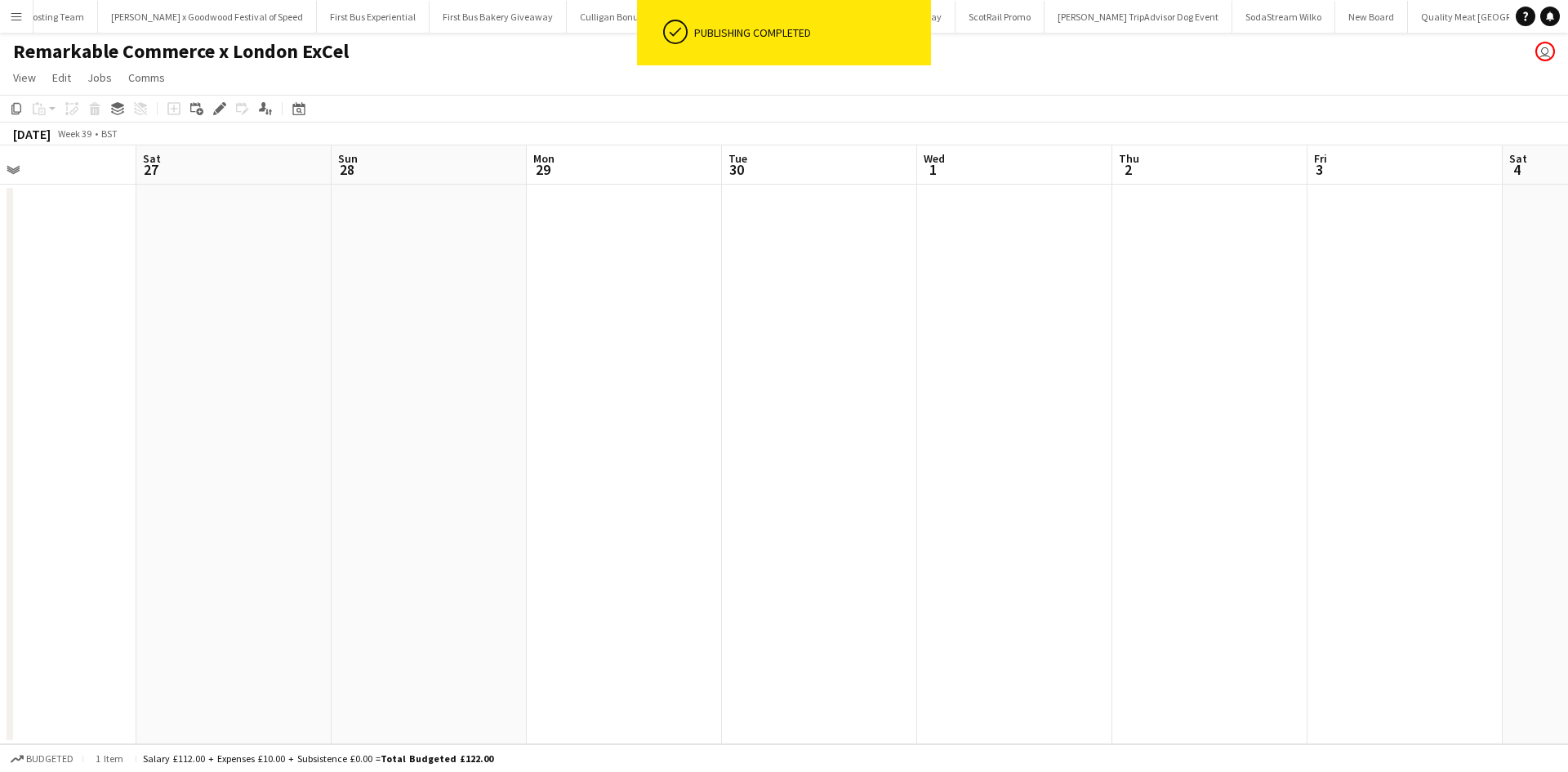
drag, startPoint x: 1220, startPoint y: 403, endPoint x: 388, endPoint y: 381, distance: 832.3
click at [388, 381] on app-calendar-viewport "Wed 24 1/1 1 Job Thu 25 1/1 1 Job Fri 26 Sat 27 Sun 28 Mon 29 Tue 30 Wed 1 Thu …" at bounding box center [784, 445] width 1568 height 599
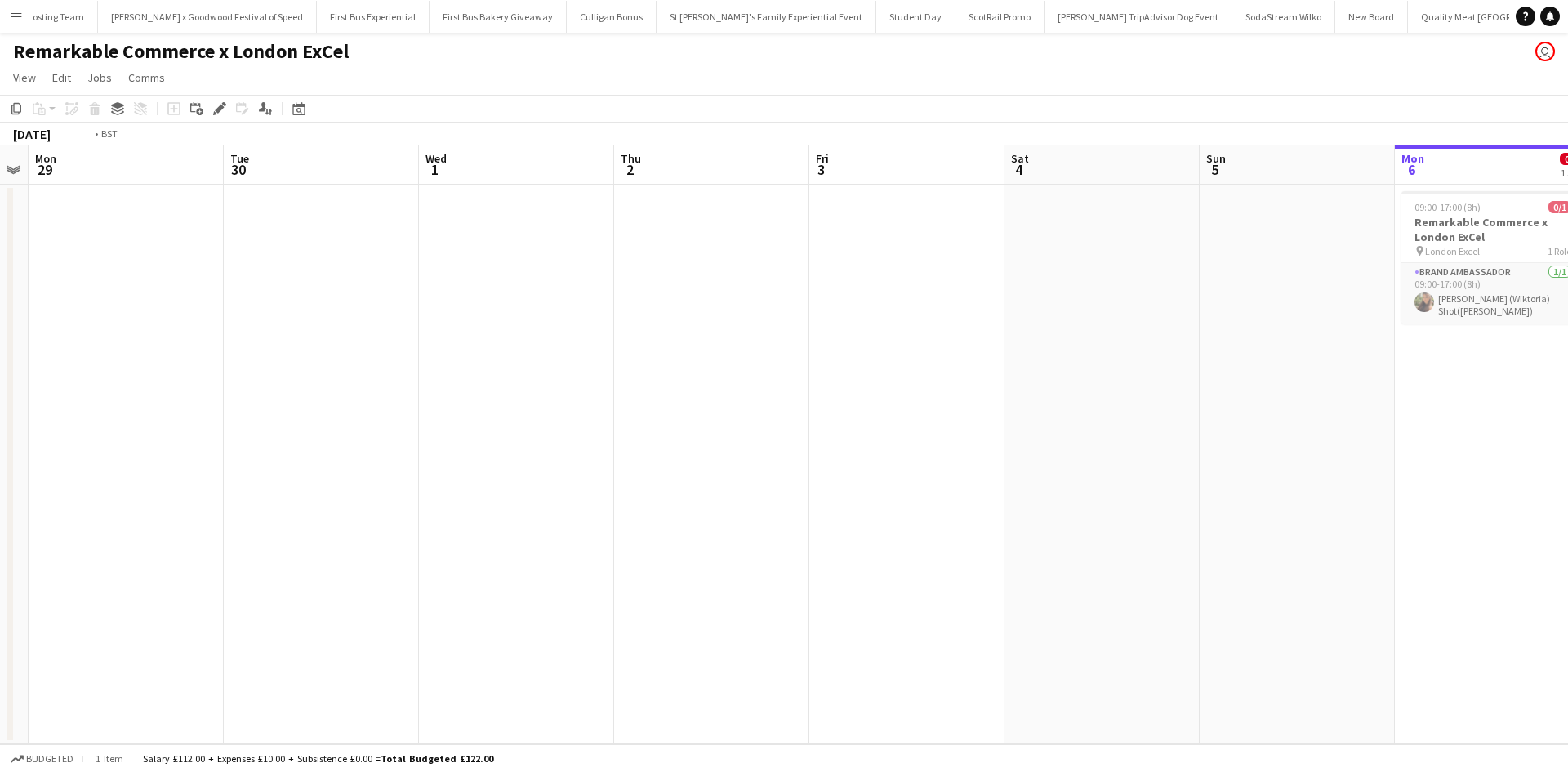
drag, startPoint x: 1245, startPoint y: 445, endPoint x: 792, endPoint y: 488, distance: 455.0
click at [370, 449] on app-calendar-viewport "Wed 24 1/1 1 Job Thu 25 1/1 1 Job Fri 26 Sat 27 Sun 28 Mon 29 Tue 30 Wed 1 Thu …" at bounding box center [784, 445] width 1568 height 599
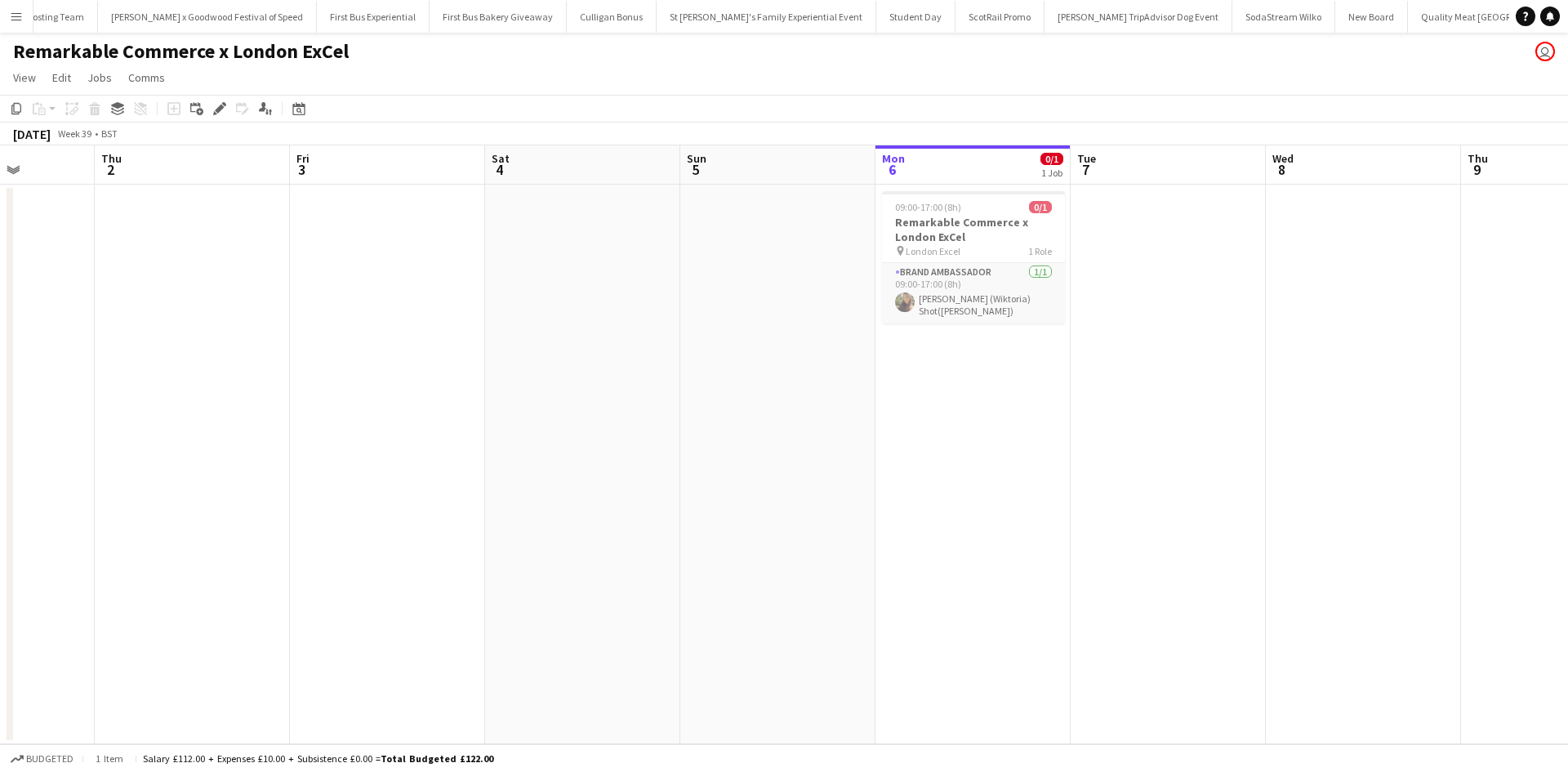
drag, startPoint x: 915, startPoint y: 512, endPoint x: 901, endPoint y: 506, distance: 15.2
click at [901, 511] on app-calendar-viewport "Mon 29 Tue 30 Wed 1 Thu 2 Fri 3 Sat 4 Sun 5 Mon 6 0/1 1 Job Tue 7 Wed 8 Thu 9 F…" at bounding box center [784, 445] width 1568 height 599
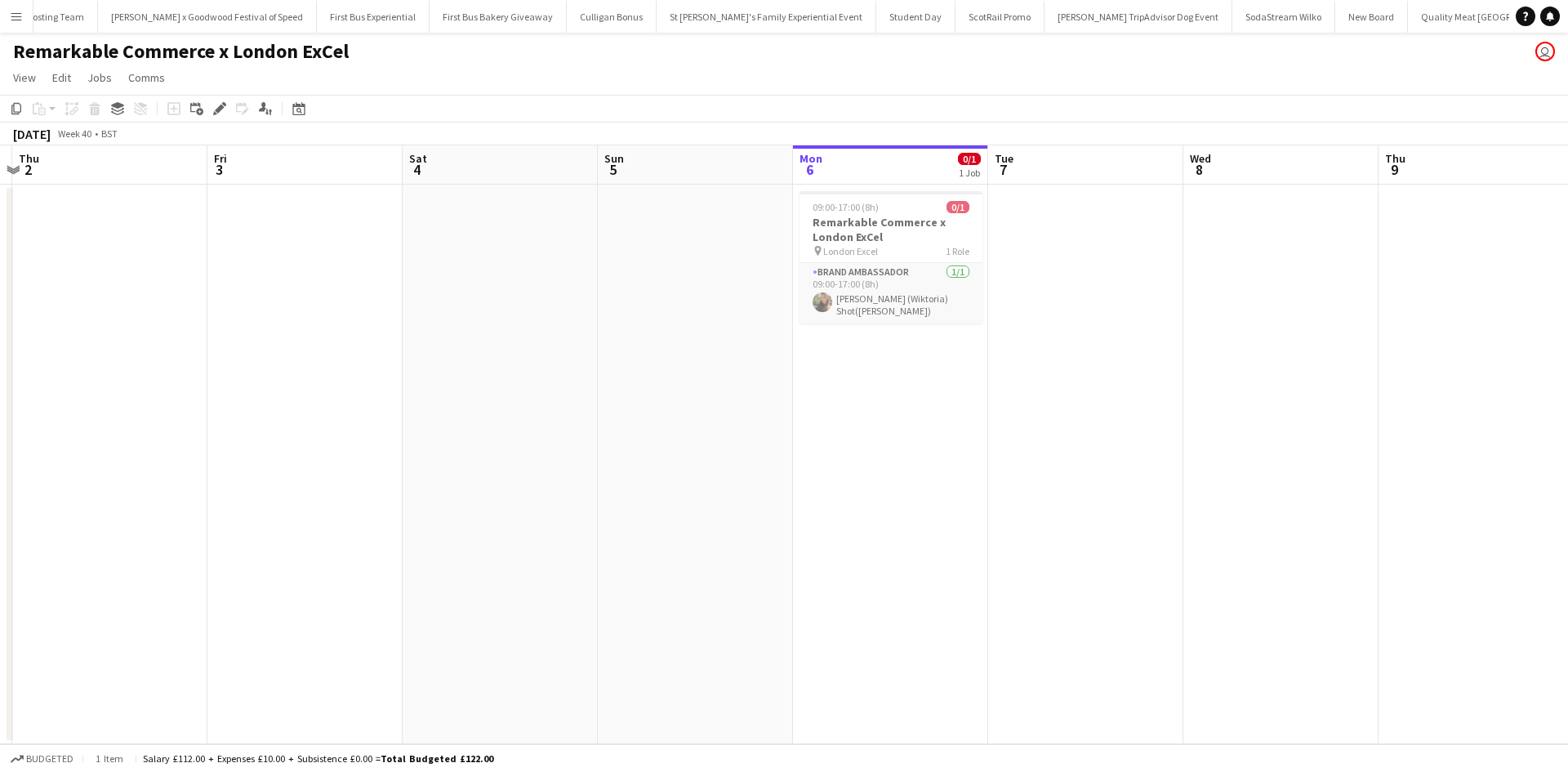
click at [1051, 284] on app-date-cell at bounding box center [1086, 464] width 195 height 560
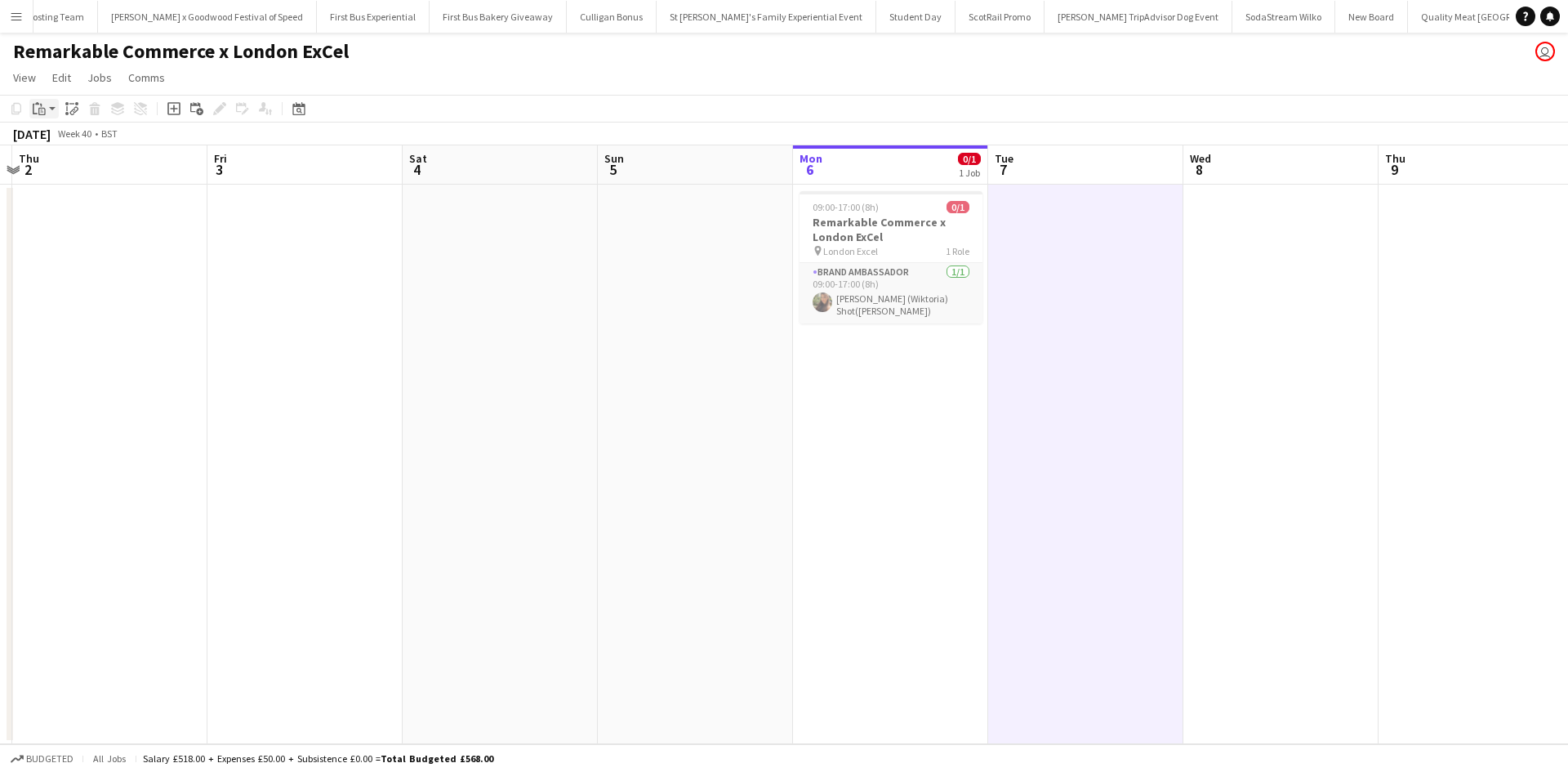
click at [34, 109] on icon "Paste" at bounding box center [39, 108] width 13 height 13
click at [72, 171] on link "Paste with crew Ctrl+Shift+V" at bounding box center [120, 167] width 154 height 14
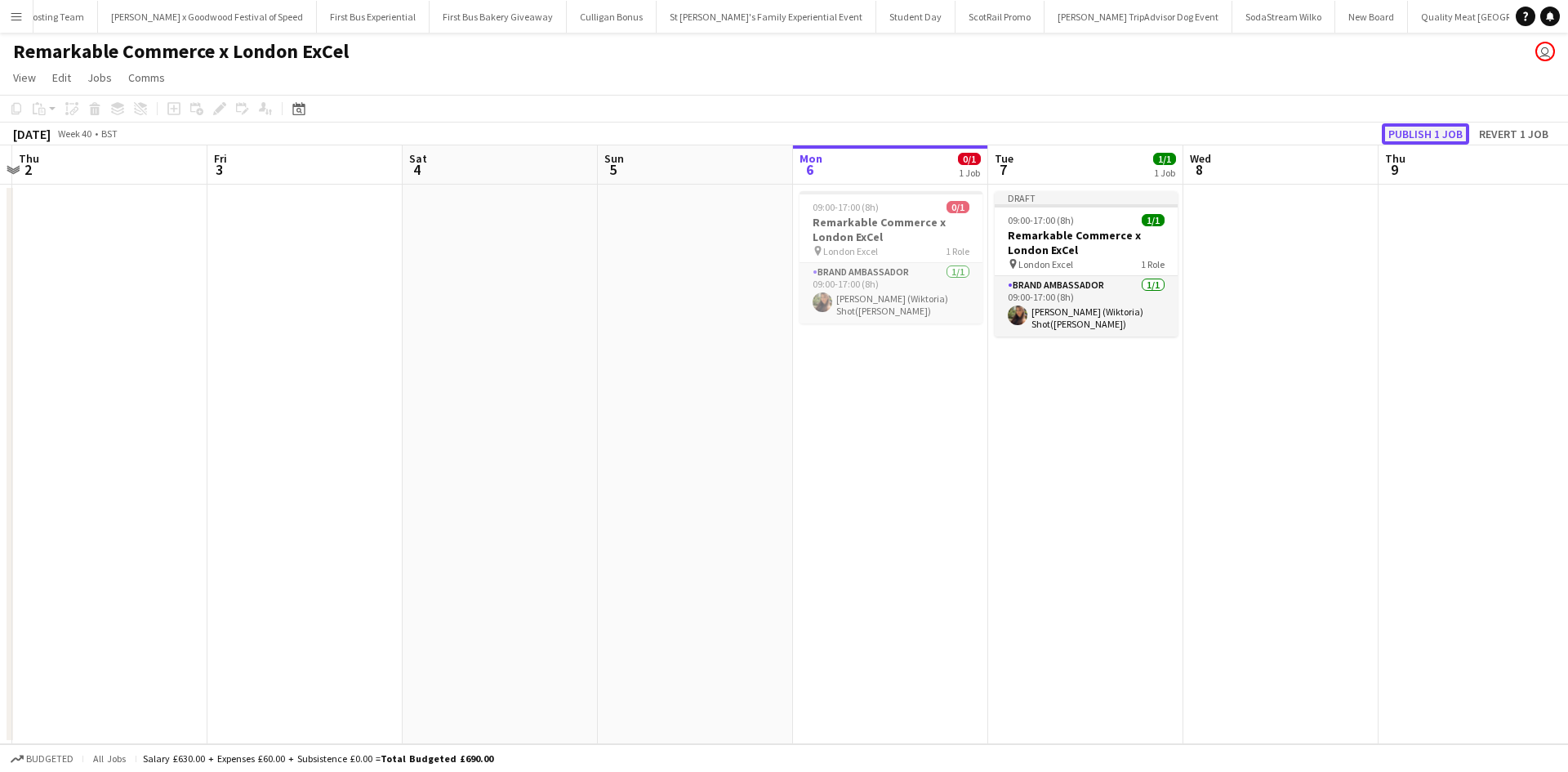
click at [1408, 131] on button "Publish 1 job" at bounding box center [1425, 133] width 88 height 21
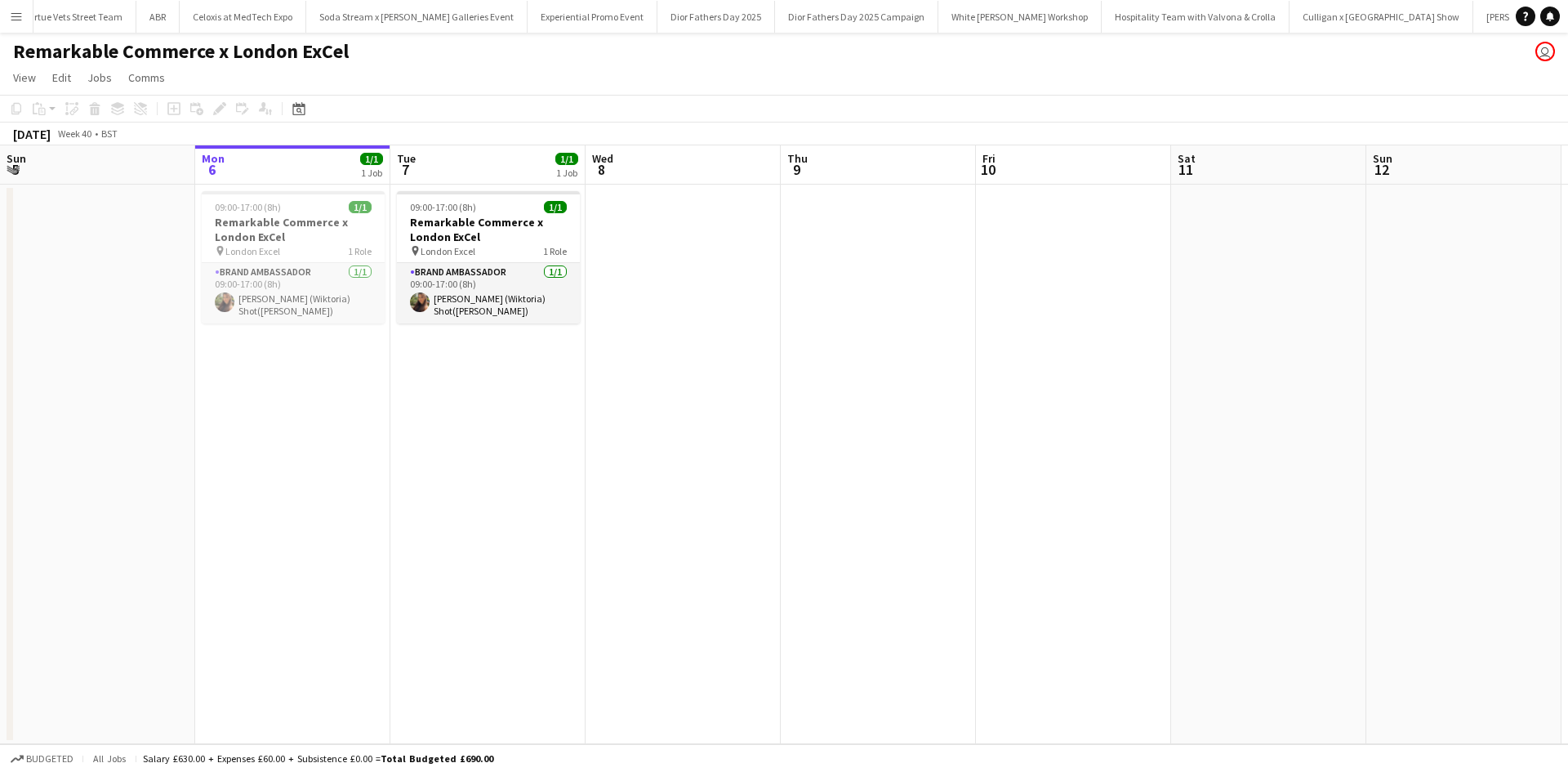
scroll to position [0, 14636]
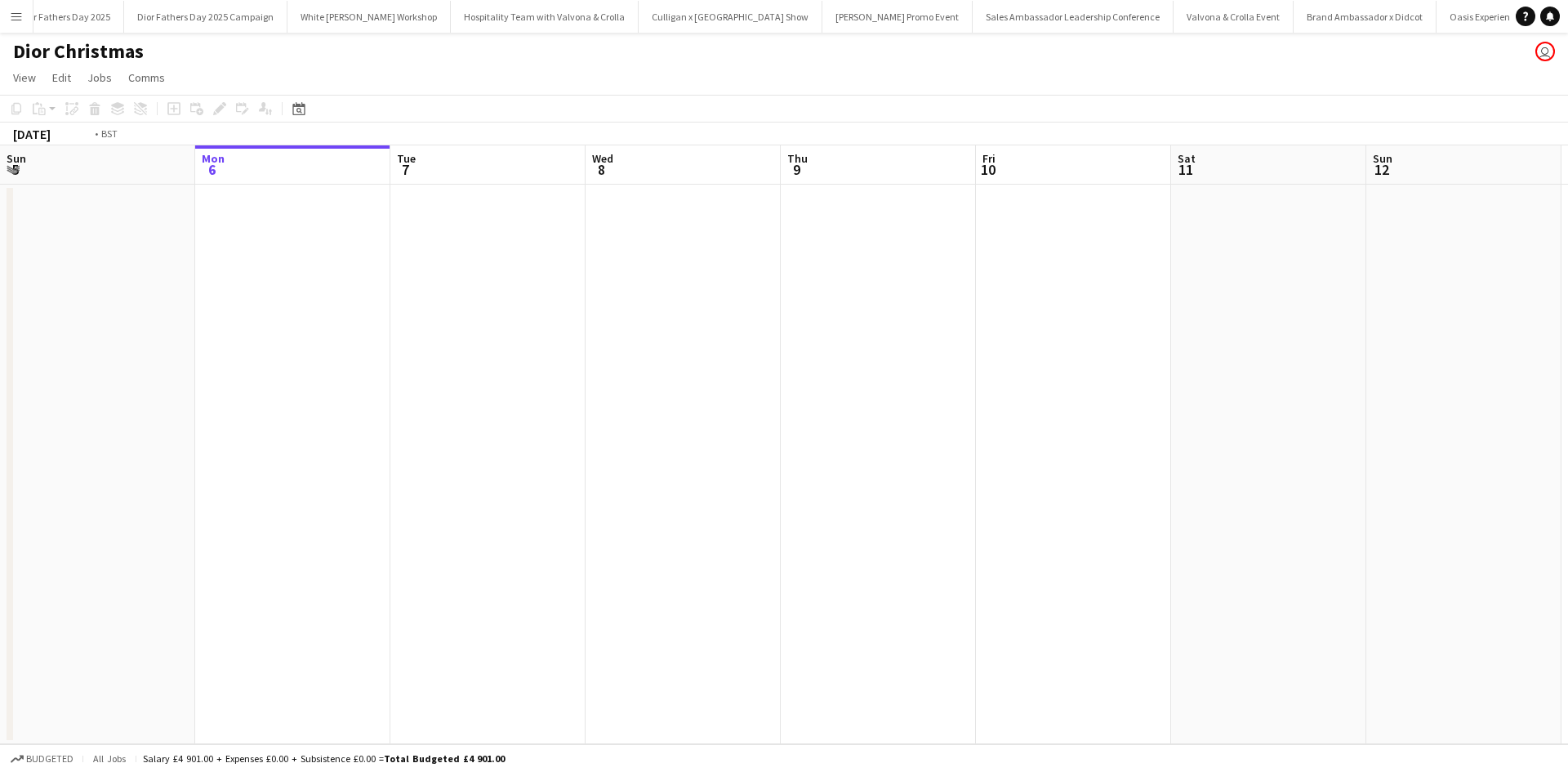
scroll to position [0, 733]
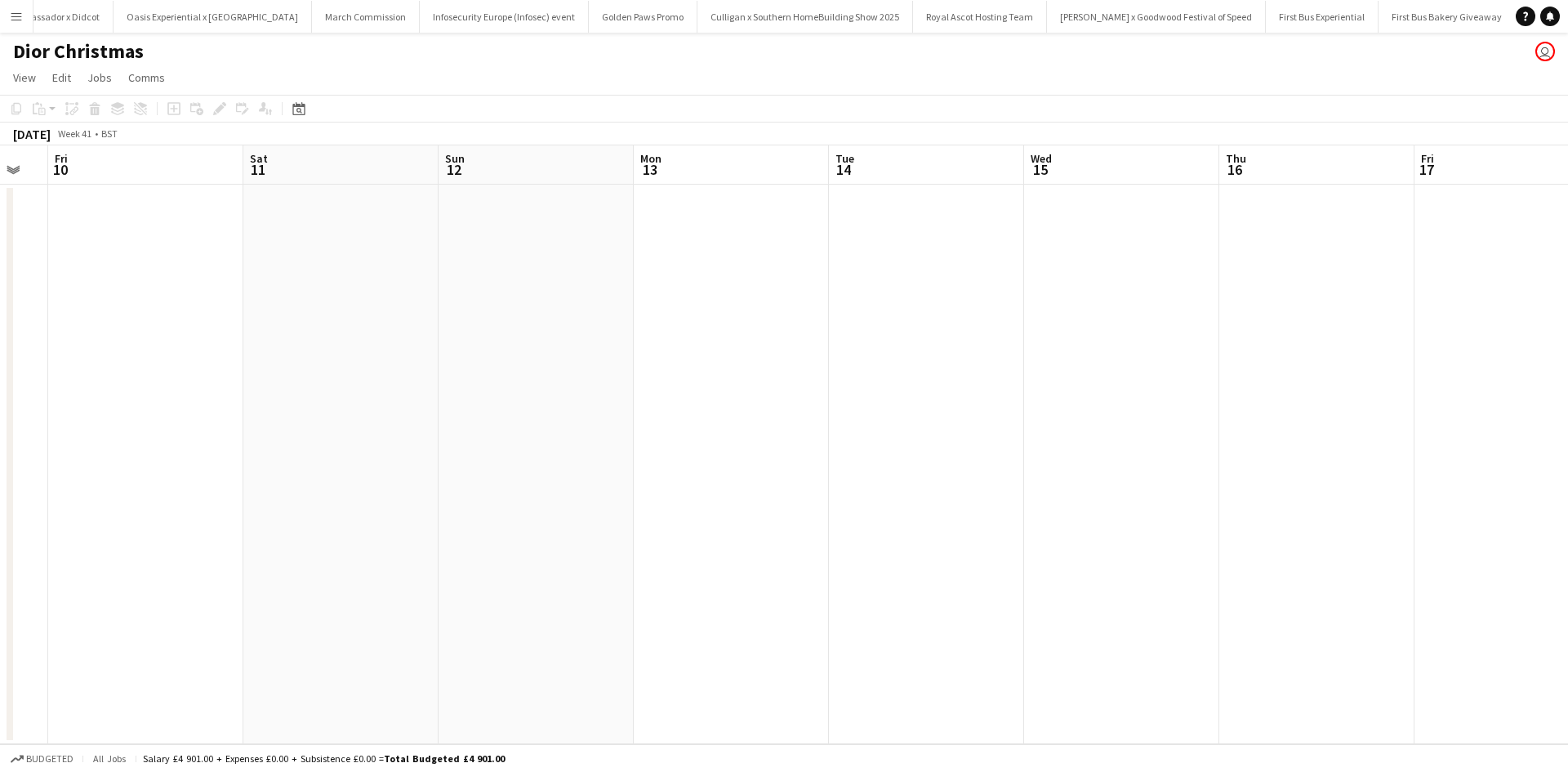
drag, startPoint x: 1073, startPoint y: 571, endPoint x: 122, endPoint y: 477, distance: 955.6
click at [122, 477] on app-calendar-viewport "Mon 6 Tue 7 Wed 8 Thu 9 Fri 10 Sat 11 Sun 12 Mon 13 Tue 14 Wed 15 Thu 16 Fri 17…" at bounding box center [784, 445] width 1568 height 599
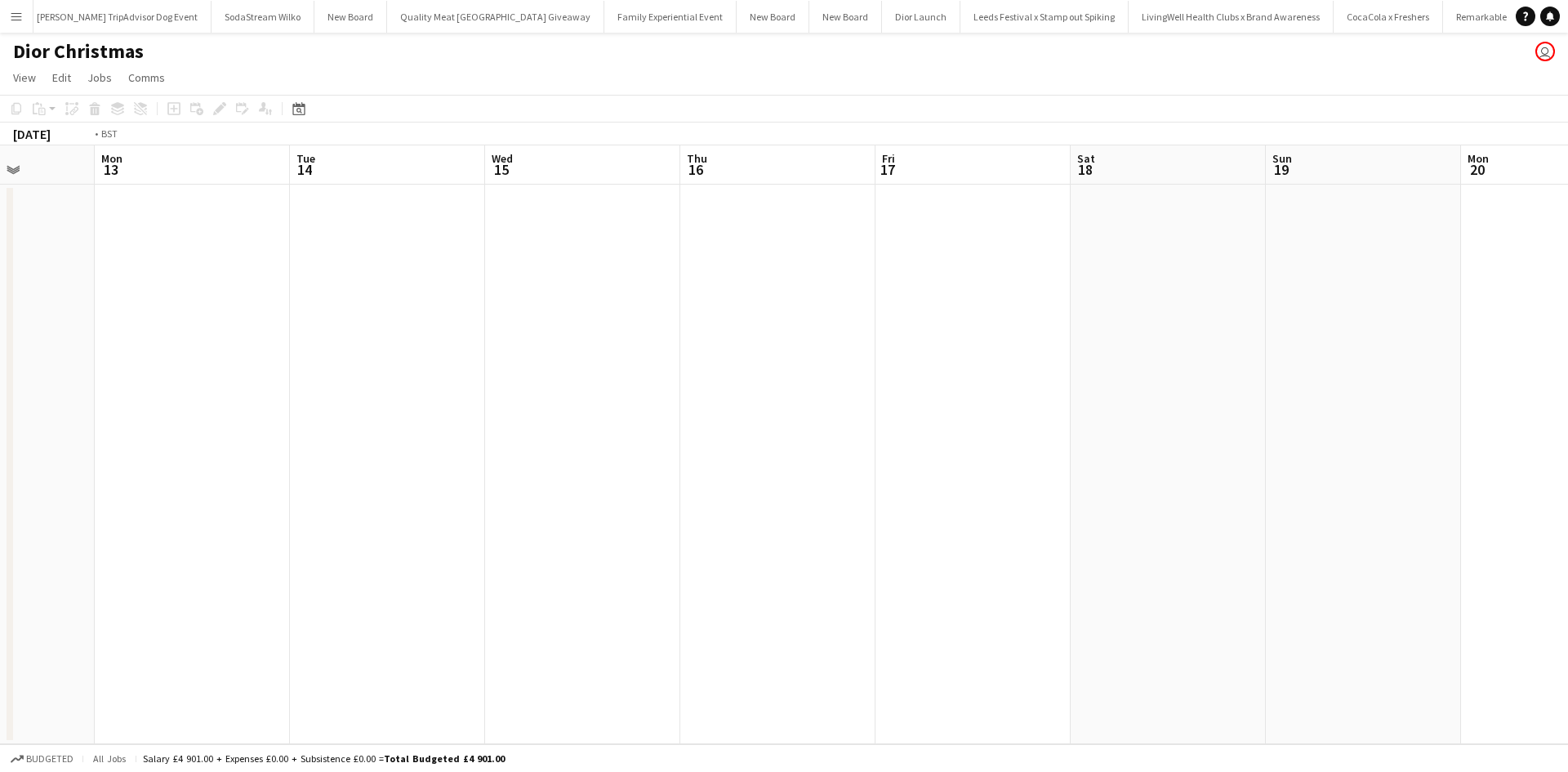
drag, startPoint x: 741, startPoint y: 497, endPoint x: 885, endPoint y: 548, distance: 152.8
click at [221, 460] on app-calendar-viewport "Wed 8 Thu 9 Fri 10 Sat 11 Sun 12 Mon 13 Tue 14 Wed 15 Thu 16 Fri 17 Sat 18 Sun …" at bounding box center [784, 445] width 1568 height 599
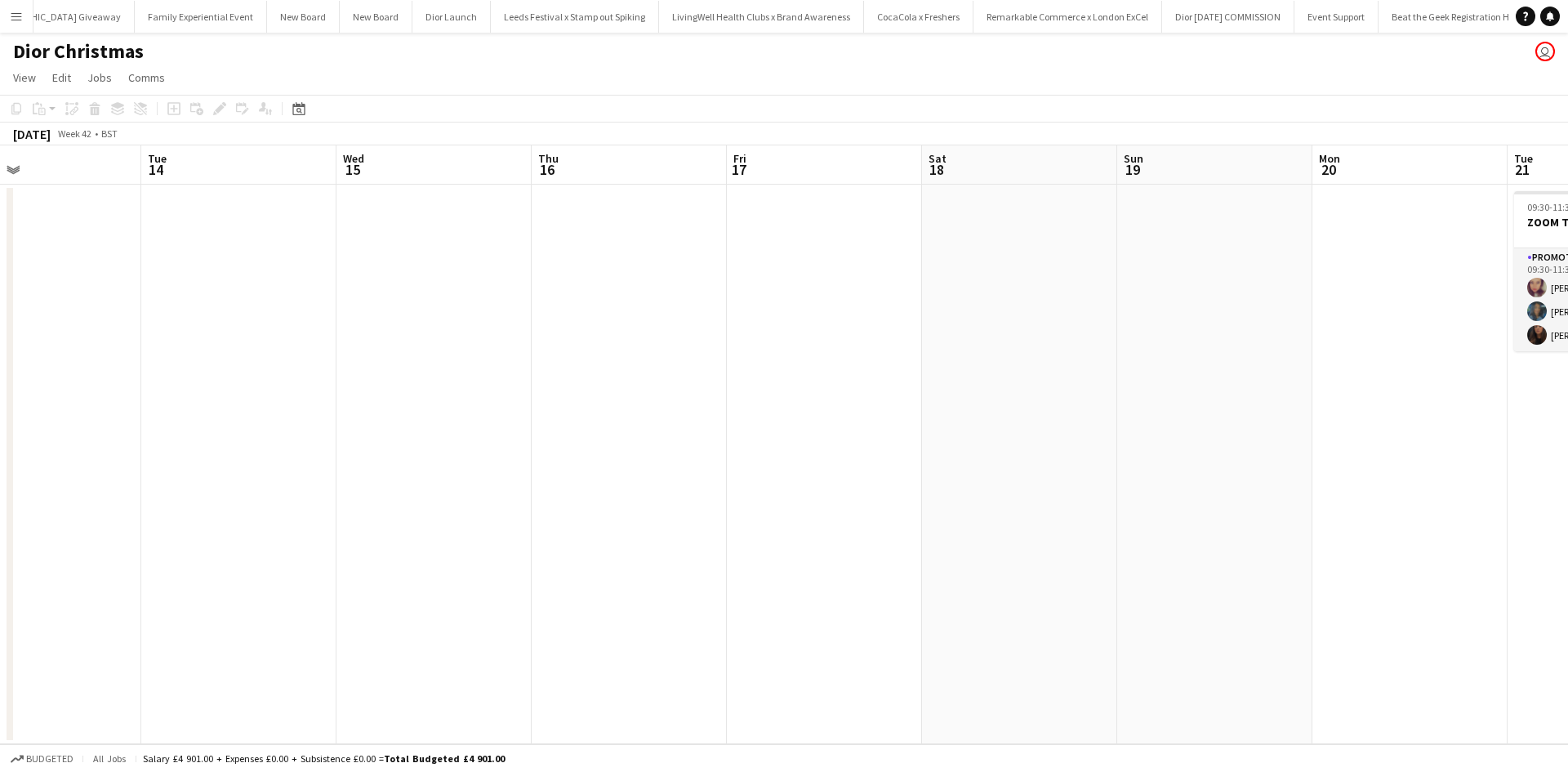
scroll to position [0, 398]
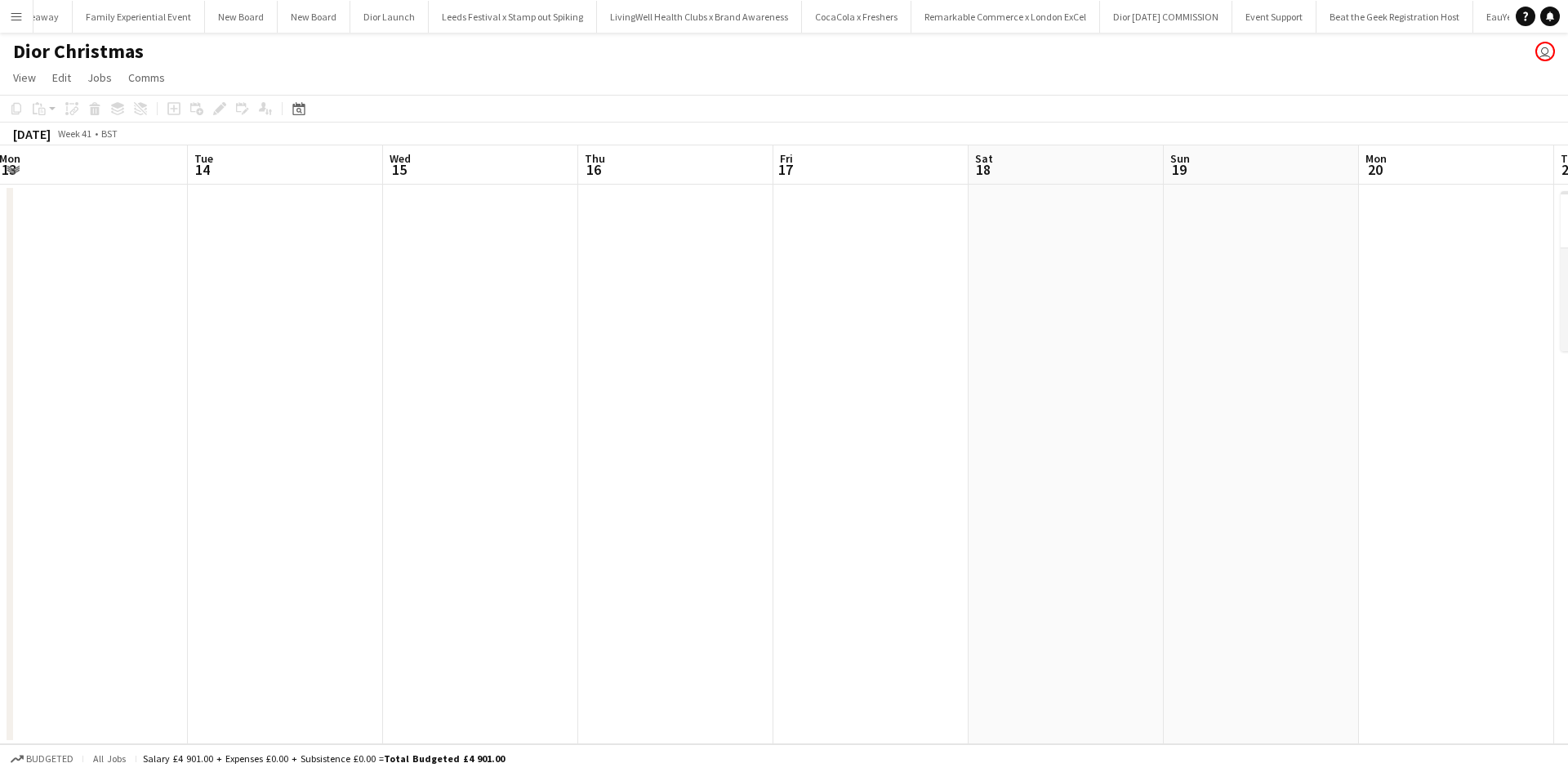
drag, startPoint x: 889, startPoint y: 548, endPoint x: 606, endPoint y: 477, distance: 291.8
click at [219, 455] on app-calendar-viewport "Sat 11 Sun 12 Mon 13 Tue 14 Wed 15 Thu 16 Fri 17 Sat 18 Sun 19 Mon 20 Tue 21 3/…" at bounding box center [784, 445] width 1568 height 599
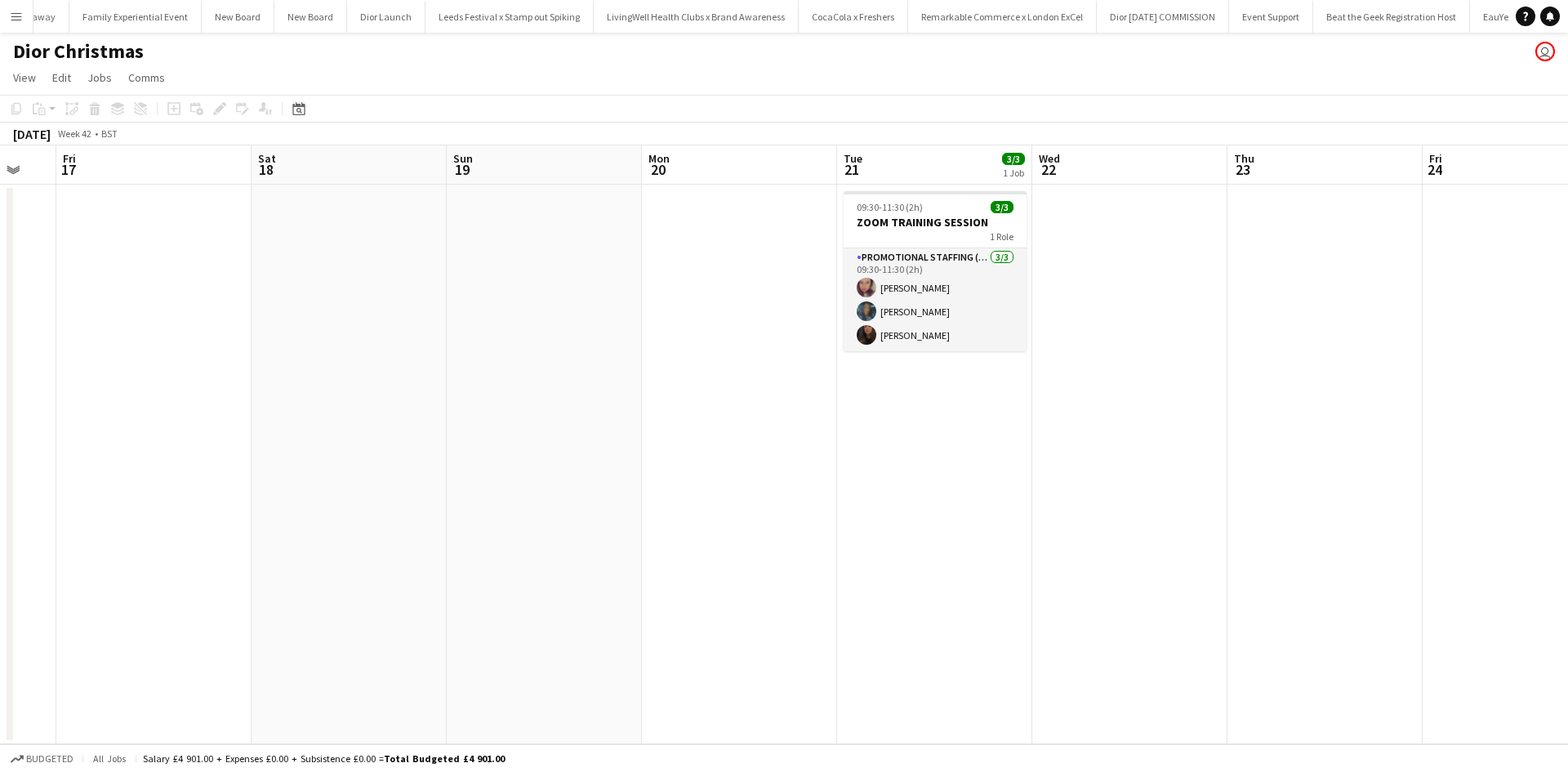
drag, startPoint x: 769, startPoint y: 489, endPoint x: 324, endPoint y: 450, distance: 446.7
click at [333, 452] on app-calendar-viewport "Tue 14 Wed 15 Thu 16 Fri 17 Sat 18 Sun 19 Mon 20 Tue 21 3/3 1 Job Wed 22 Thu 23…" at bounding box center [784, 445] width 1568 height 599
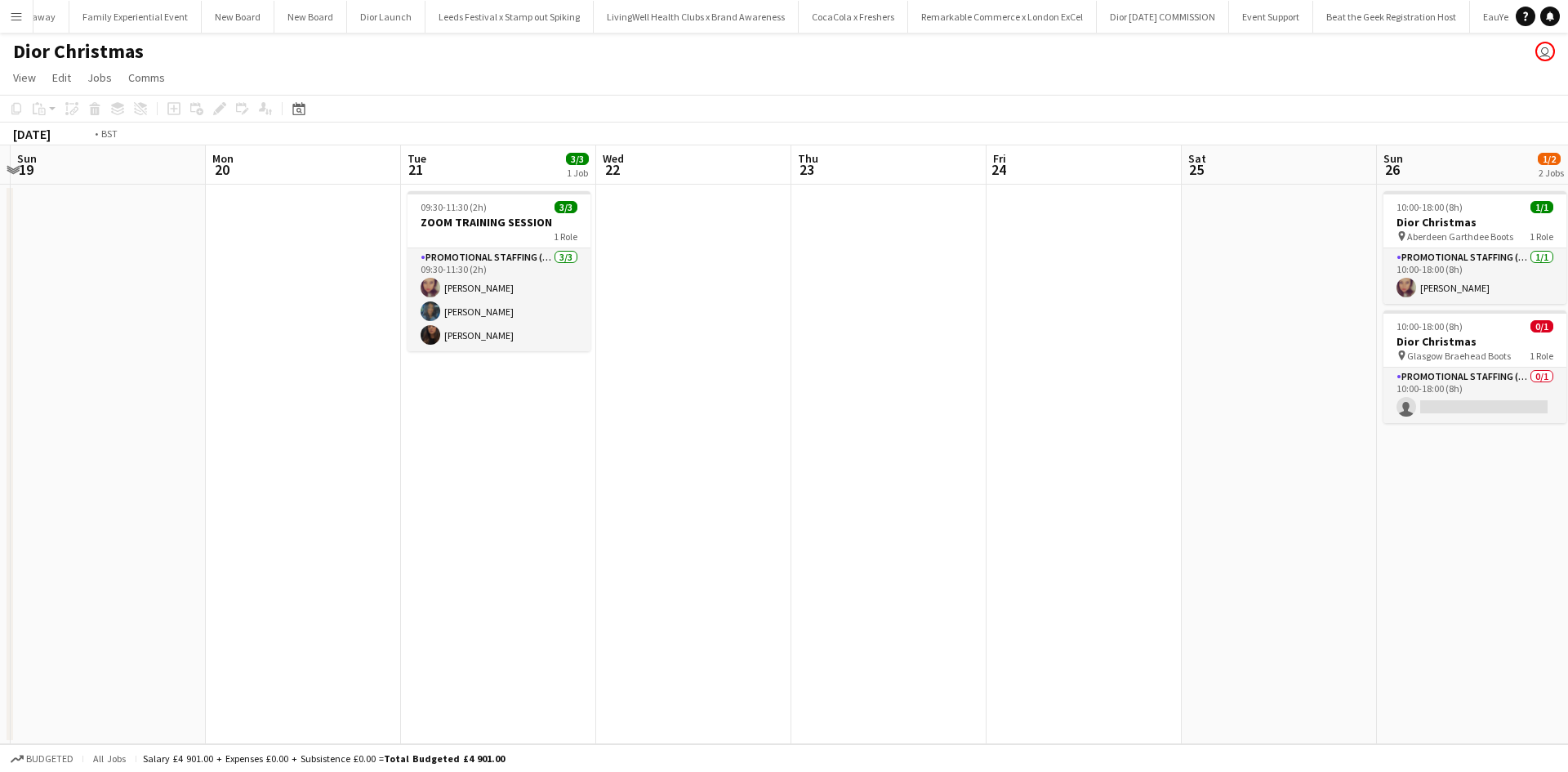
drag, startPoint x: 786, startPoint y: 503, endPoint x: 233, endPoint y: 437, distance: 556.9
click at [222, 436] on app-calendar-viewport "Thu 16 Fri 17 Sat 18 Sun 19 Mon 20 Tue 21 3/3 1 Job Wed 22 Thu 23 Fri 24 Sat 25…" at bounding box center [784, 445] width 1568 height 599
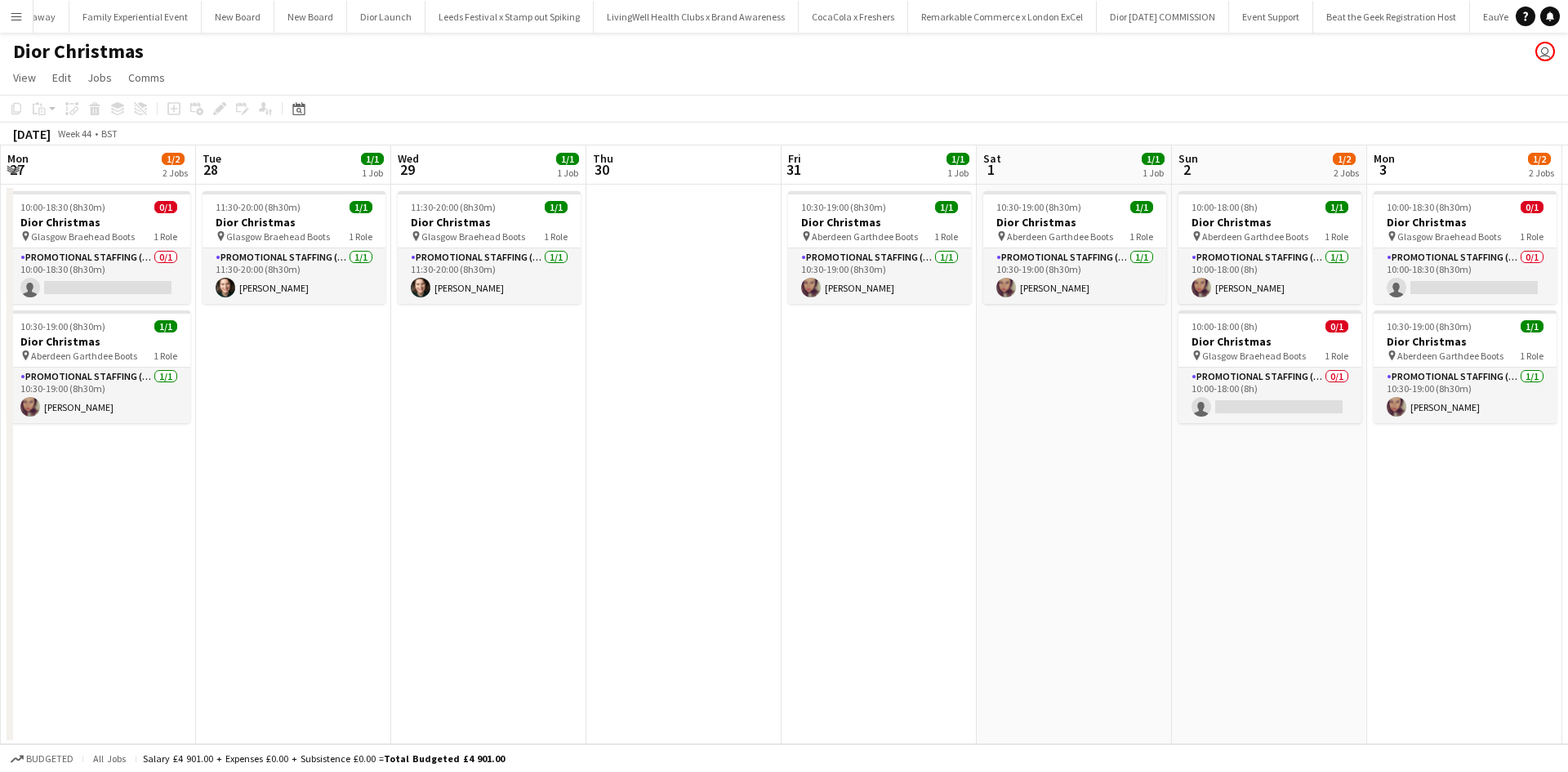
drag, startPoint x: 1029, startPoint y: 523, endPoint x: 0, endPoint y: 458, distance: 1031.1
click at [0, 459] on app-calendar-viewport "Thu 23 Fri 24 Sat 25 Sun 26 1/2 2 Jobs Mon 27 1/2 2 Jobs Tue 28 1/1 1 Job Wed 2…" at bounding box center [784, 445] width 1568 height 599
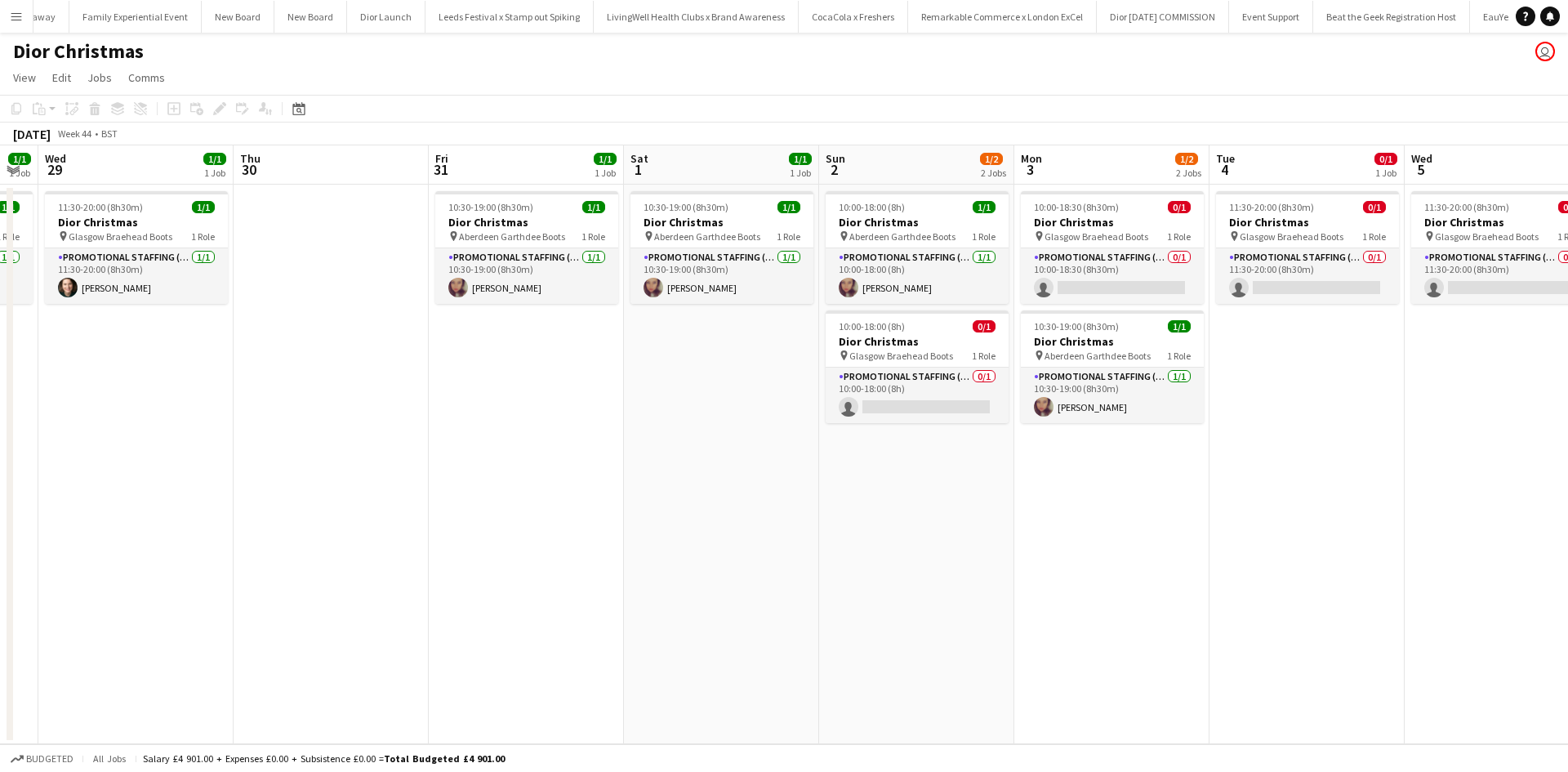
drag, startPoint x: 902, startPoint y: 569, endPoint x: 0, endPoint y: 476, distance: 906.8
click at [0, 476] on app-calendar-viewport "Sat 25 Sun 26 1/2 2 Jobs Mon 27 1/2 2 Jobs Tue 28 1/1 1 Job Wed 29 1/1 1 Job Th…" at bounding box center [784, 445] width 1568 height 599
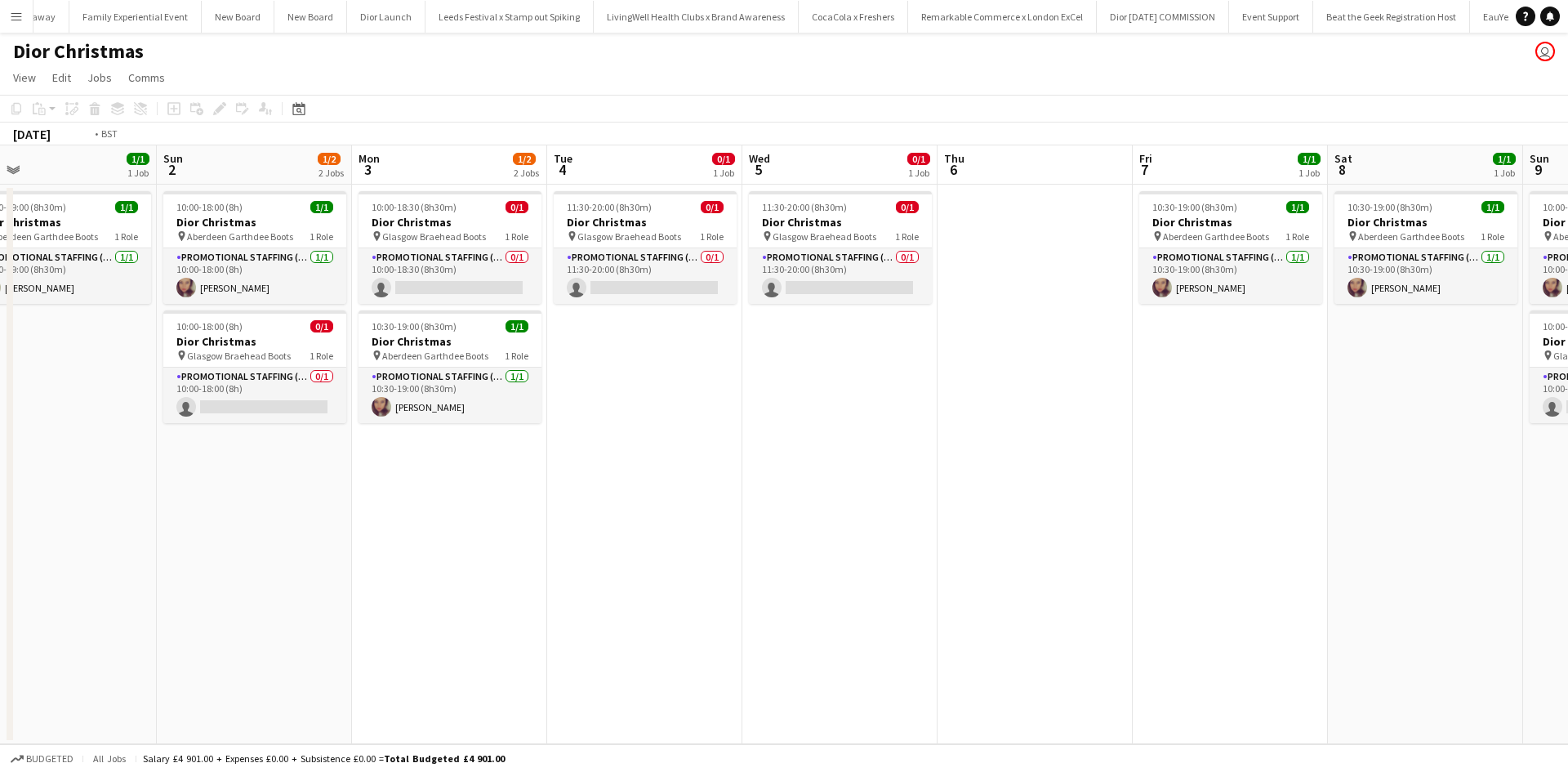
drag, startPoint x: 943, startPoint y: 557, endPoint x: 0, endPoint y: 446, distance: 949.5
click at [0, 447] on app-calendar-viewport "Tue 28 1/1 1 Job Wed 29 1/1 1 Job Thu 30 Fri 31 1/1 1 Job Sat 1 1/1 1 Job Sun 2…" at bounding box center [784, 445] width 1568 height 599
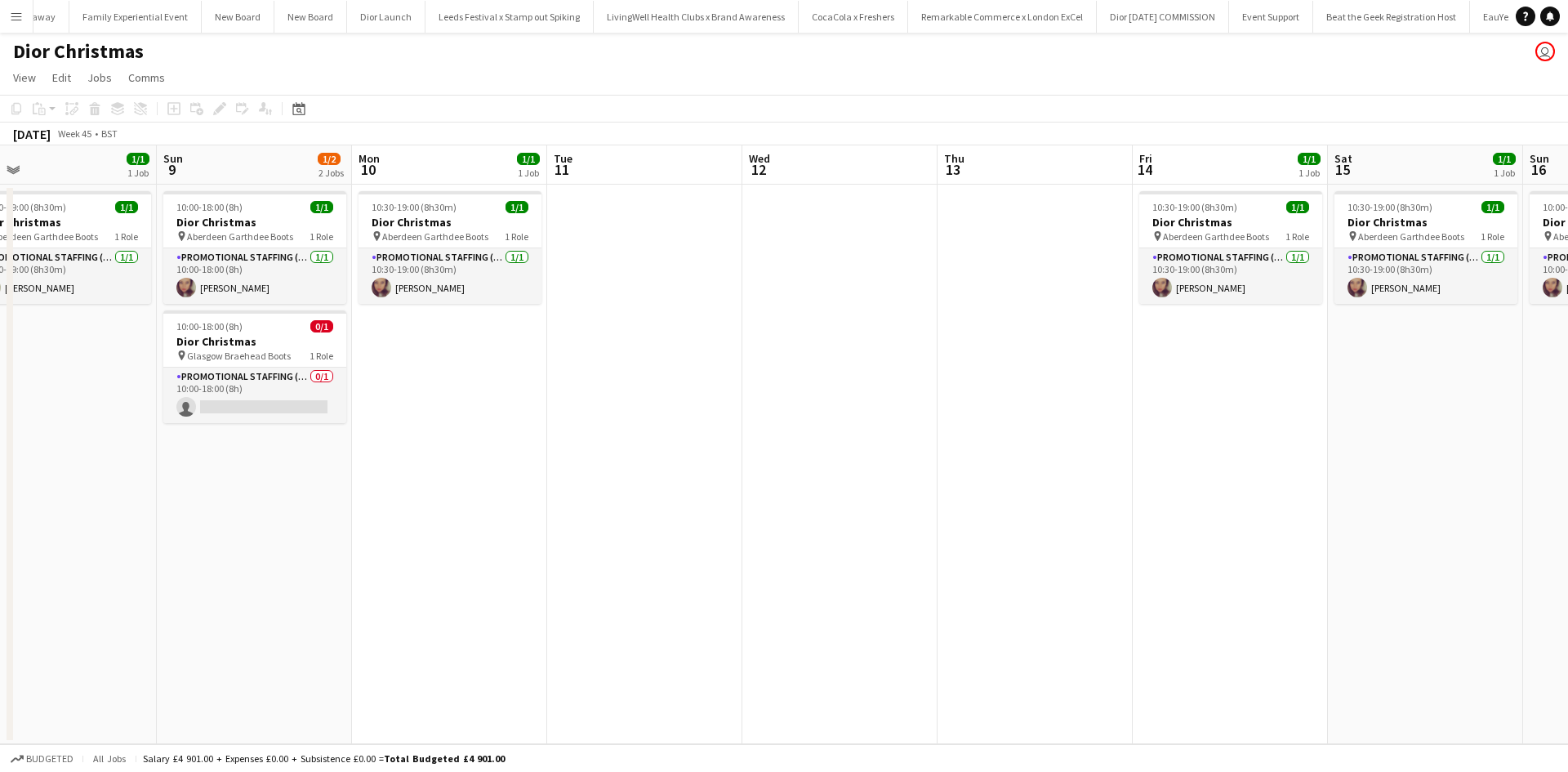
scroll to position [0, 525]
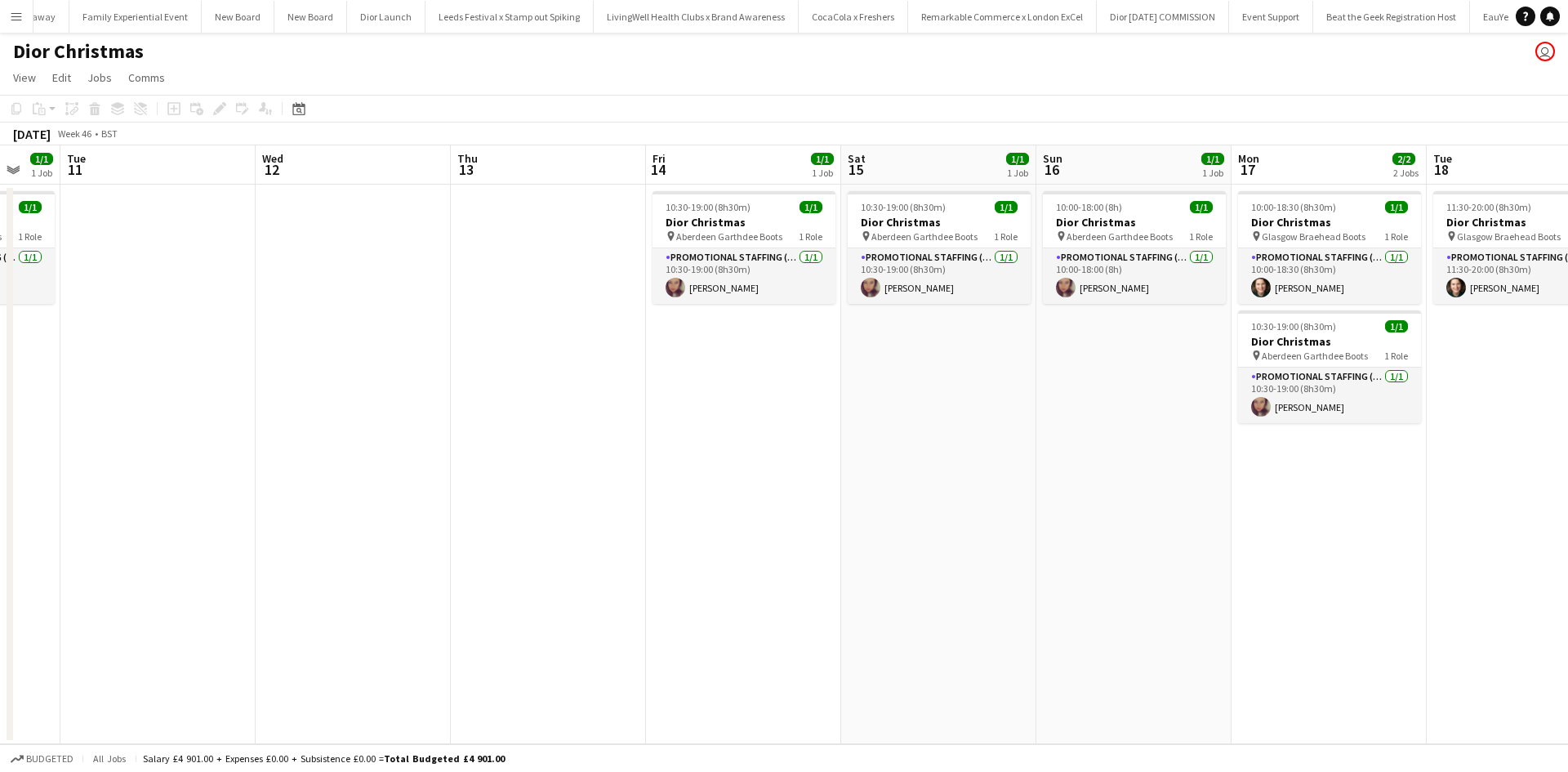
drag, startPoint x: 1038, startPoint y: 523, endPoint x: 256, endPoint y: 492, distance: 782.6
click at [258, 494] on app-calendar-viewport "Sat 8 1/1 1 Job Sun 9 1/2 2 Jobs Mon 10 1/1 1 Job Tue 11 Wed 12 Thu 13 Fri 14 1…" at bounding box center [784, 445] width 1568 height 599
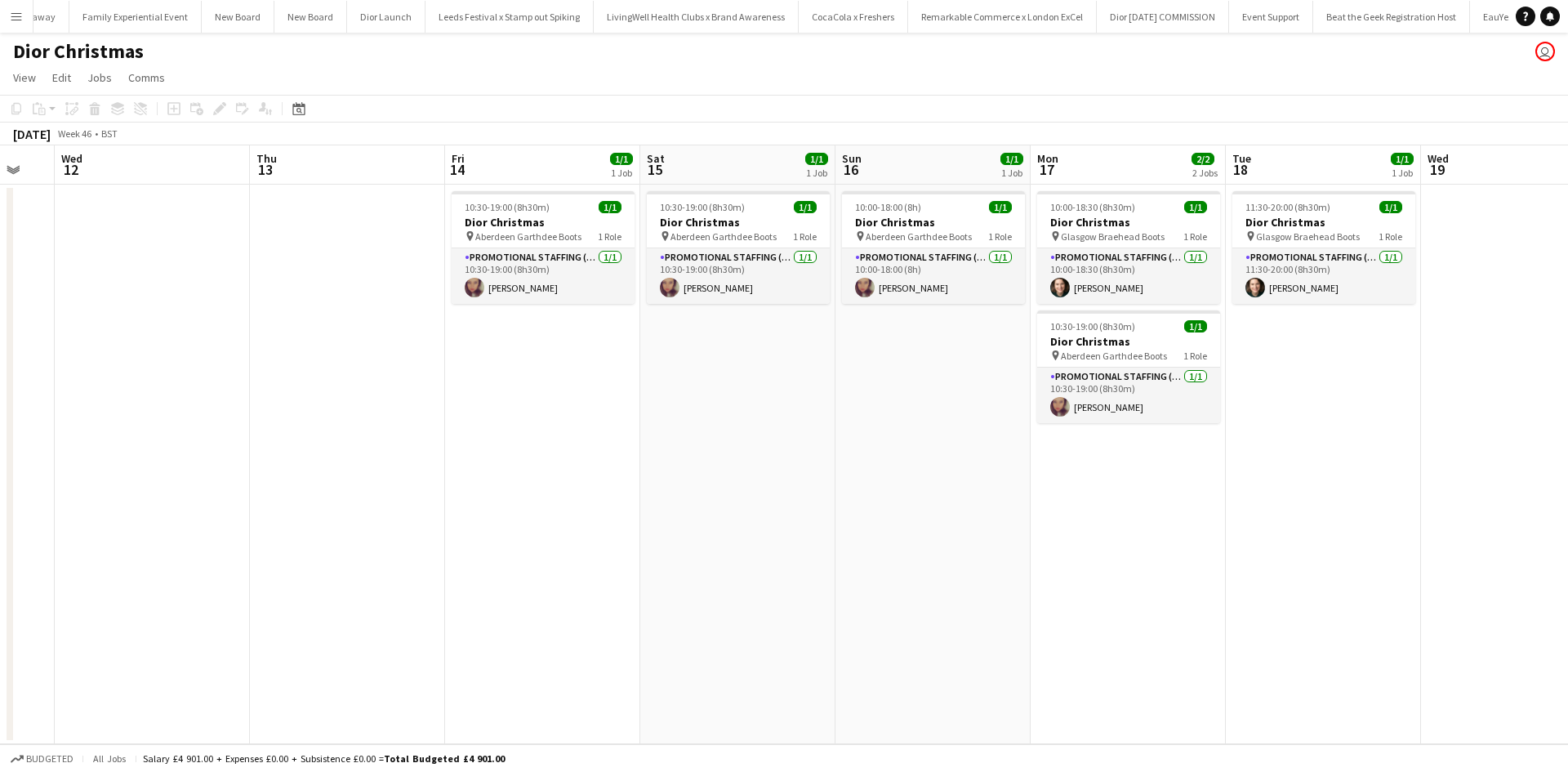
drag, startPoint x: 986, startPoint y: 531, endPoint x: 848, endPoint y: 522, distance: 138.3
click at [848, 522] on app-calendar-viewport "Sat 8 1/1 1 Job Sun 9 1/2 2 Jobs Mon 10 1/1 1 Job Tue 11 Wed 12 Thu 13 Fri 14 1…" at bounding box center [784, 445] width 1568 height 599
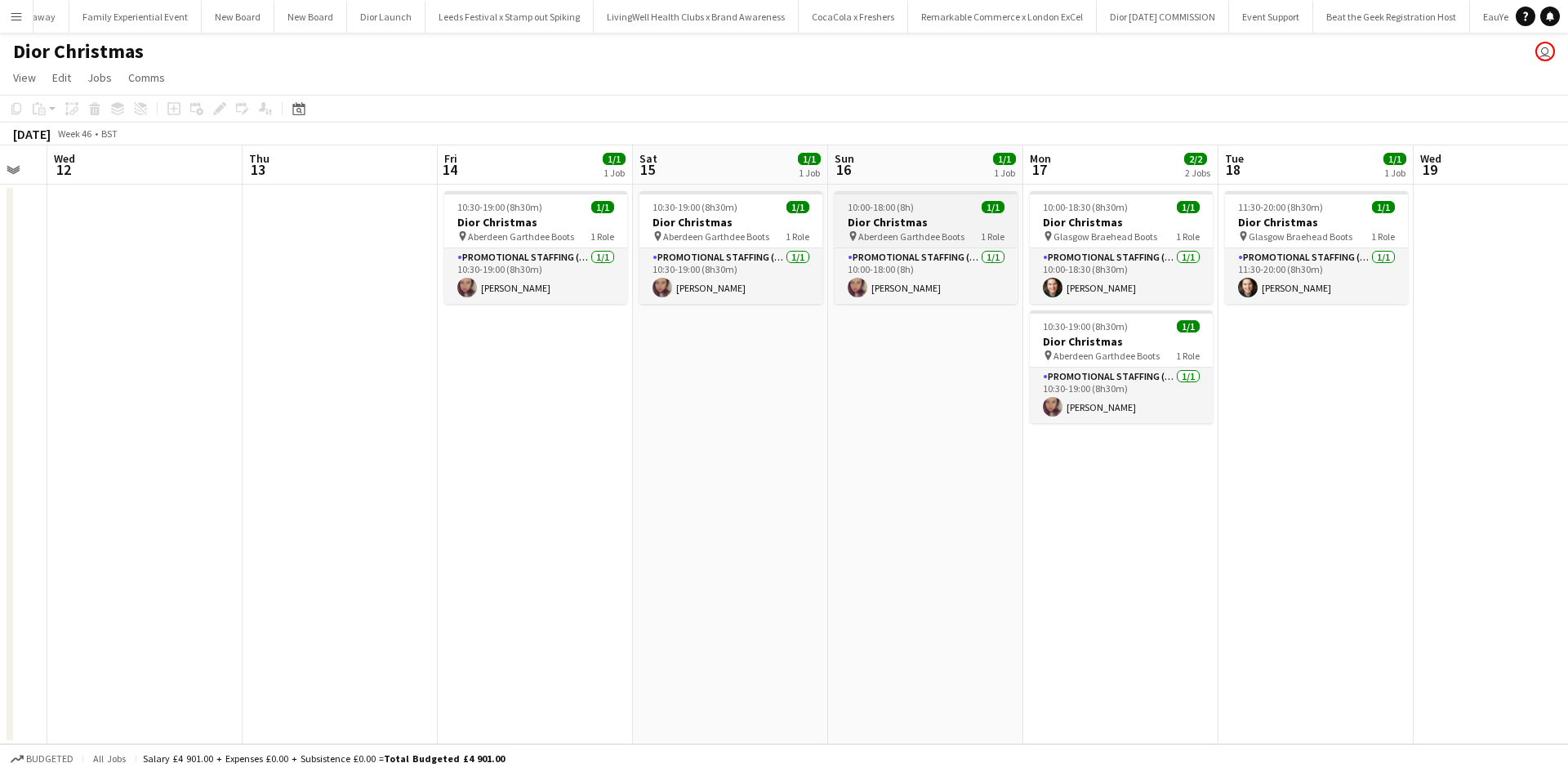
click at [935, 207] on div "10:00-18:00 (8h) 1/1" at bounding box center [926, 207] width 183 height 13
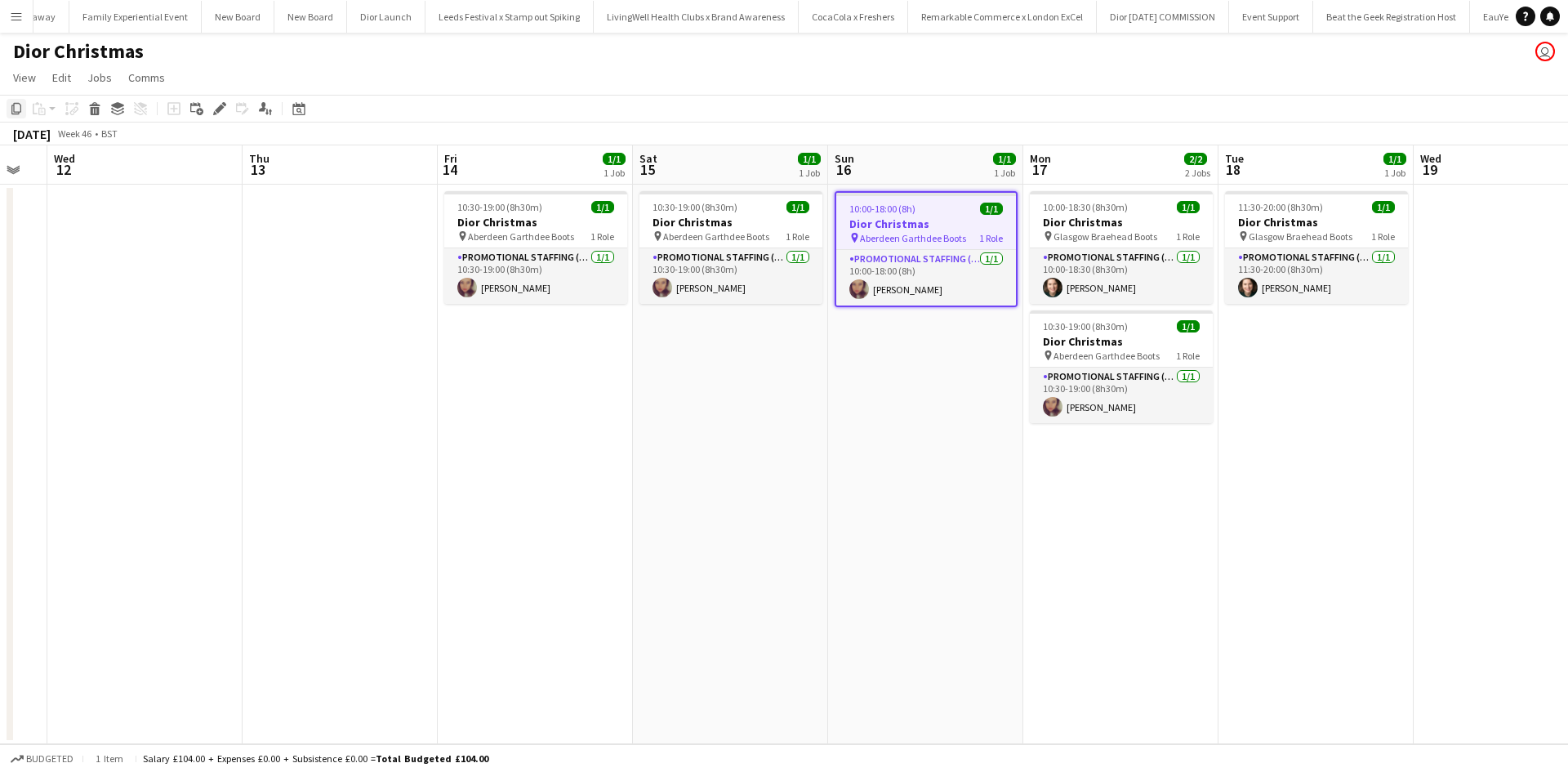
click at [16, 108] on icon "Copy" at bounding box center [16, 108] width 13 height 13
click at [1120, 490] on app-date-cell "10:00-18:30 (8h30m) 1/1 Dior Christmas pin Glasgow Braehead Boots 1 Role Promot…" at bounding box center [1121, 464] width 195 height 560
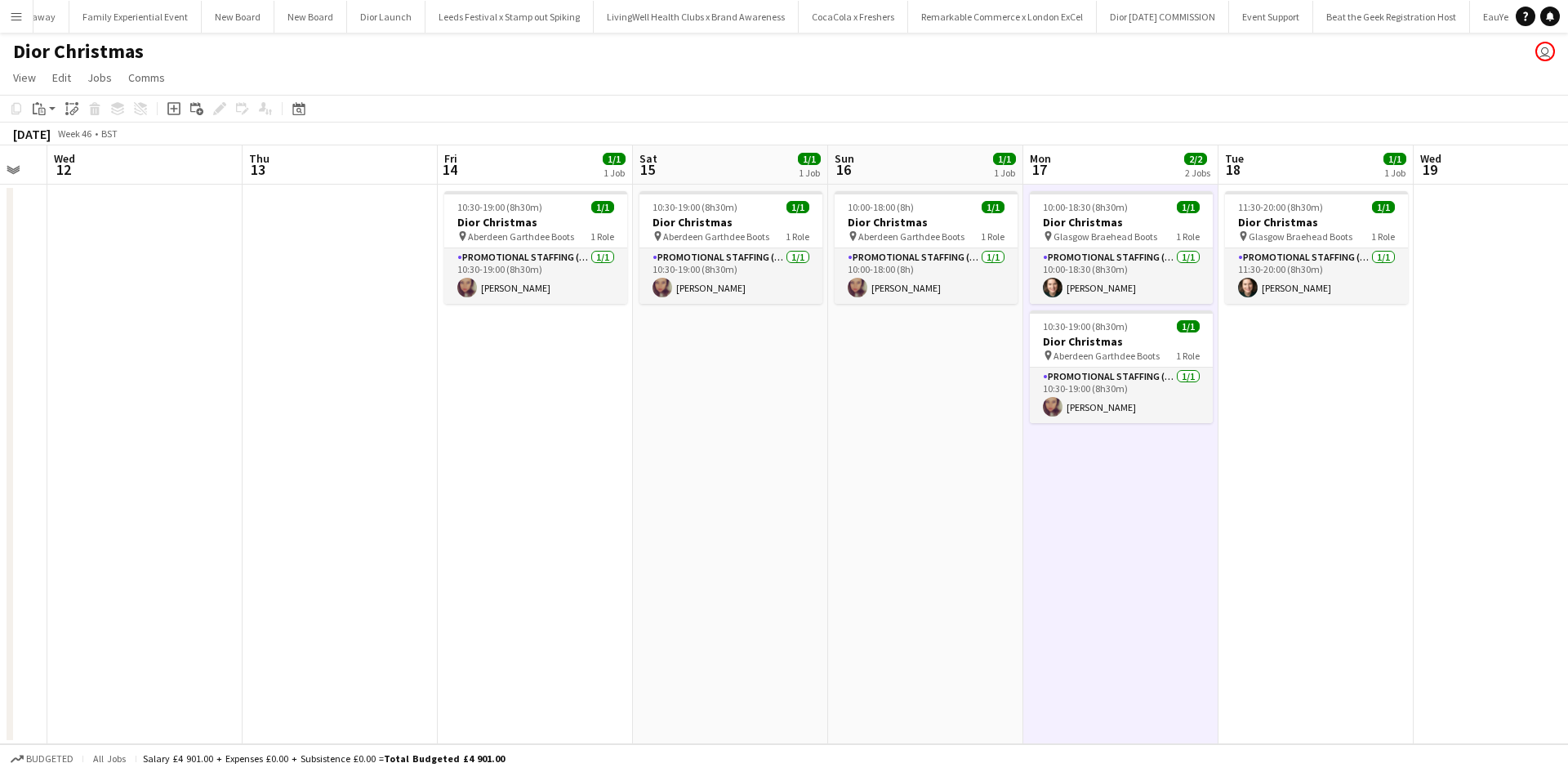
click at [889, 364] on app-date-cell "10:00-18:00 (8h) 1/1 Dior Christmas pin Aberdeen Garthdee Boots 1 Role Promotio…" at bounding box center [925, 464] width 195 height 560
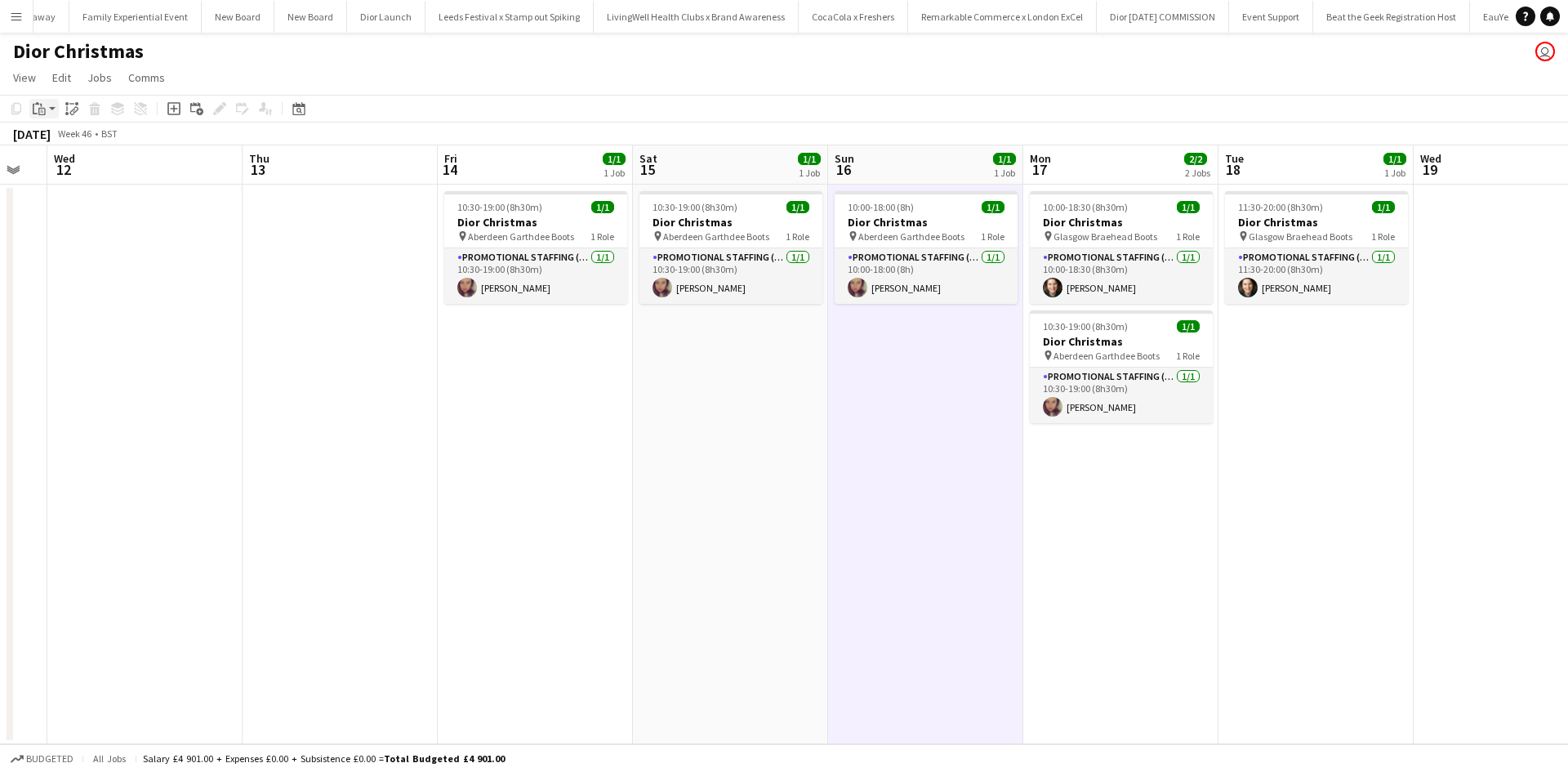
click at [33, 106] on icon at bounding box center [34, 109] width 5 height 11
click at [64, 142] on link "Paste Ctrl+V" at bounding box center [120, 139] width 154 height 14
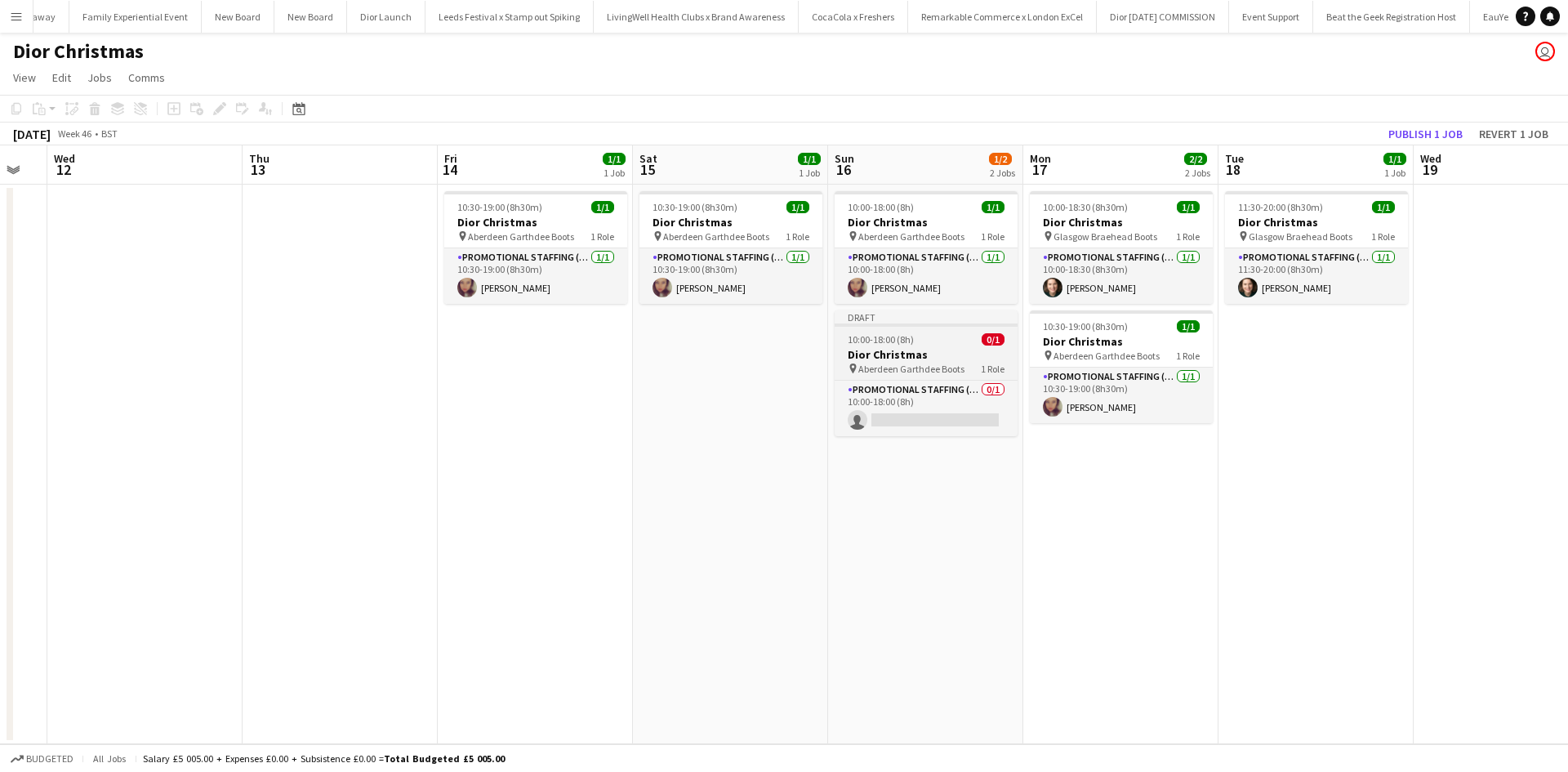
click at [943, 343] on div "10:00-18:00 (8h) 0/1" at bounding box center [926, 340] width 183 height 13
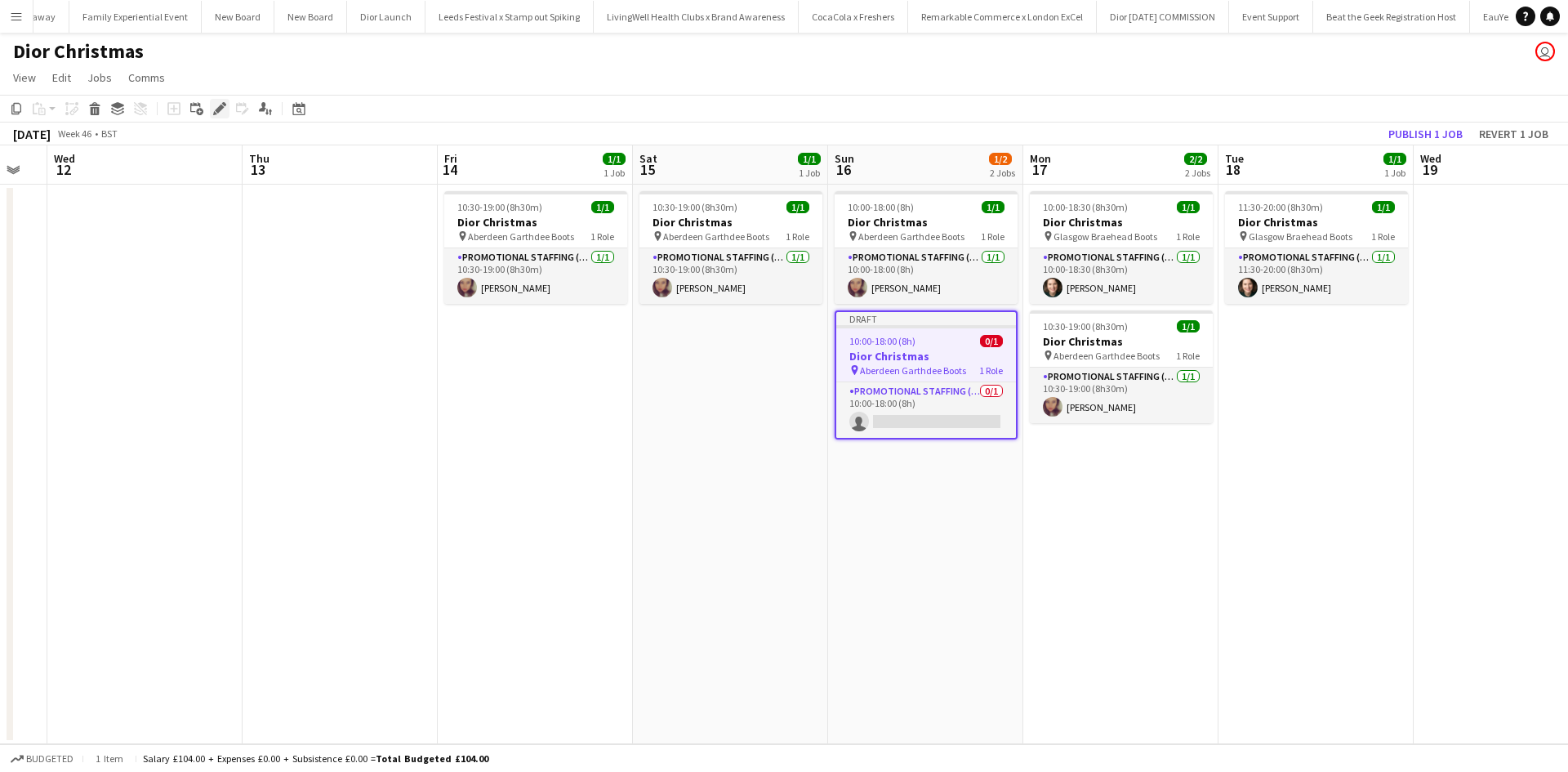
click at [214, 109] on icon "Edit" at bounding box center [220, 108] width 13 height 13
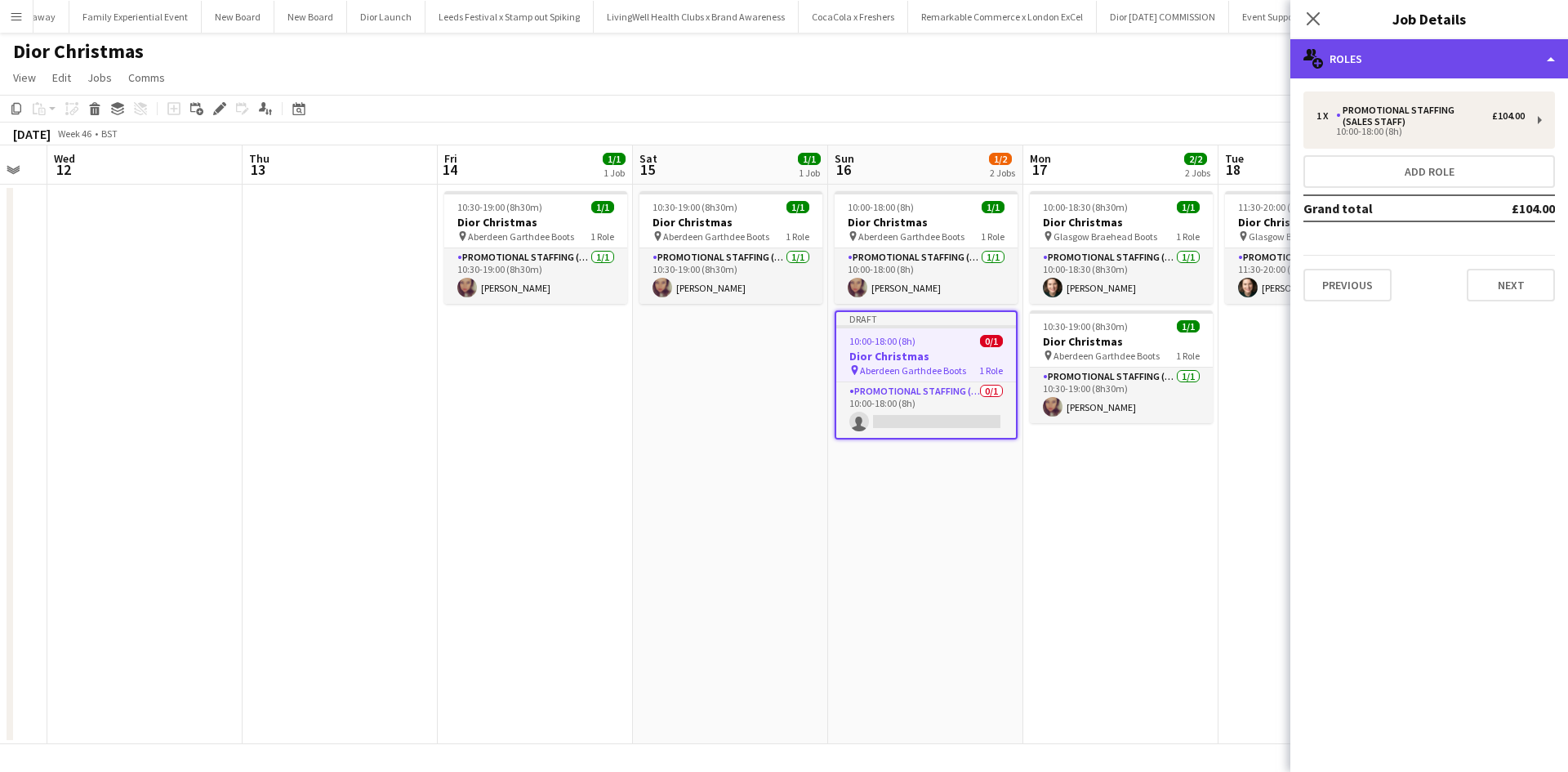
click at [1372, 61] on div "multiple-users-add Roles" at bounding box center [1429, 58] width 277 height 39
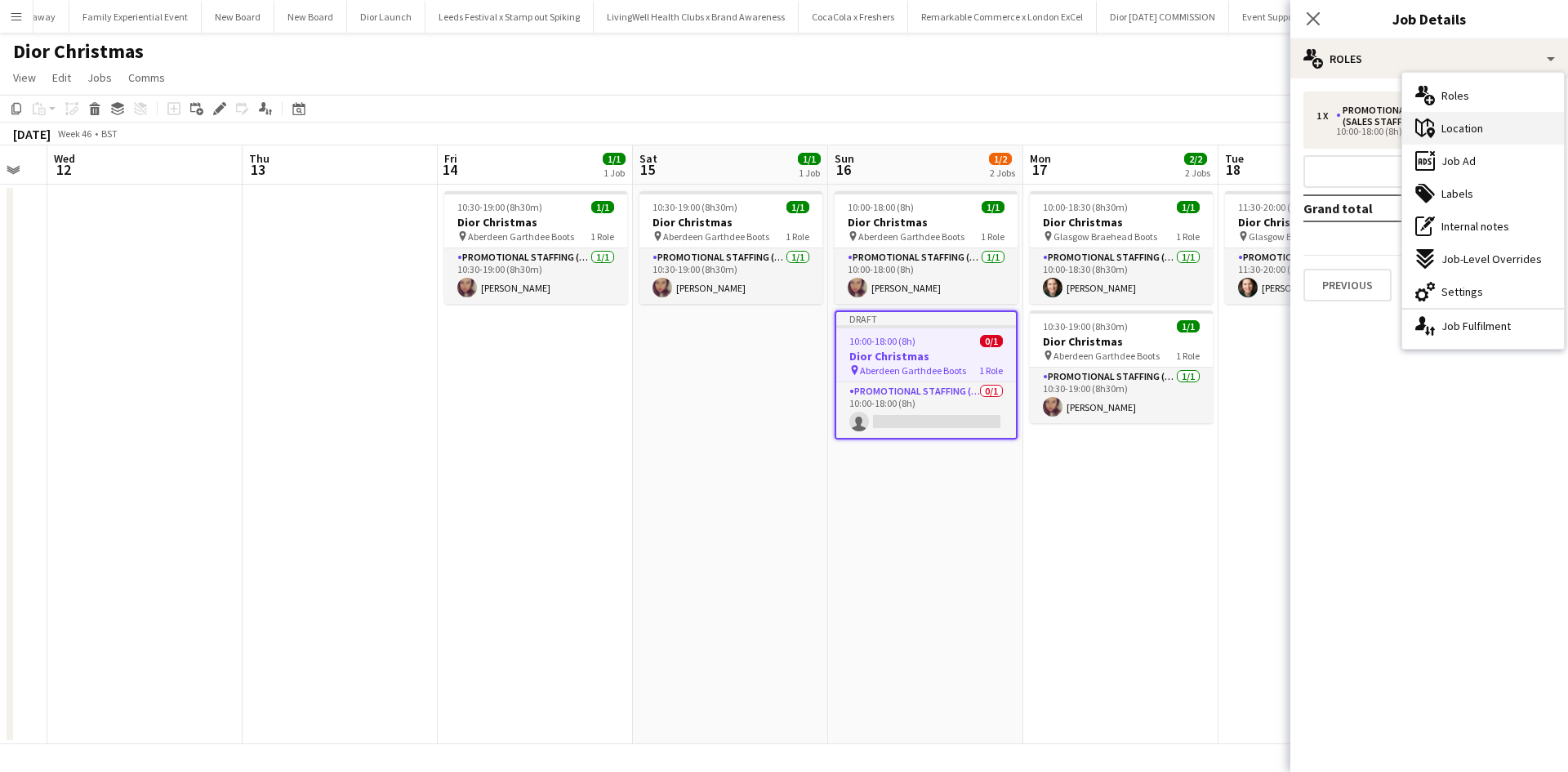
click at [1450, 135] on span "Location" at bounding box center [1462, 128] width 42 height 14
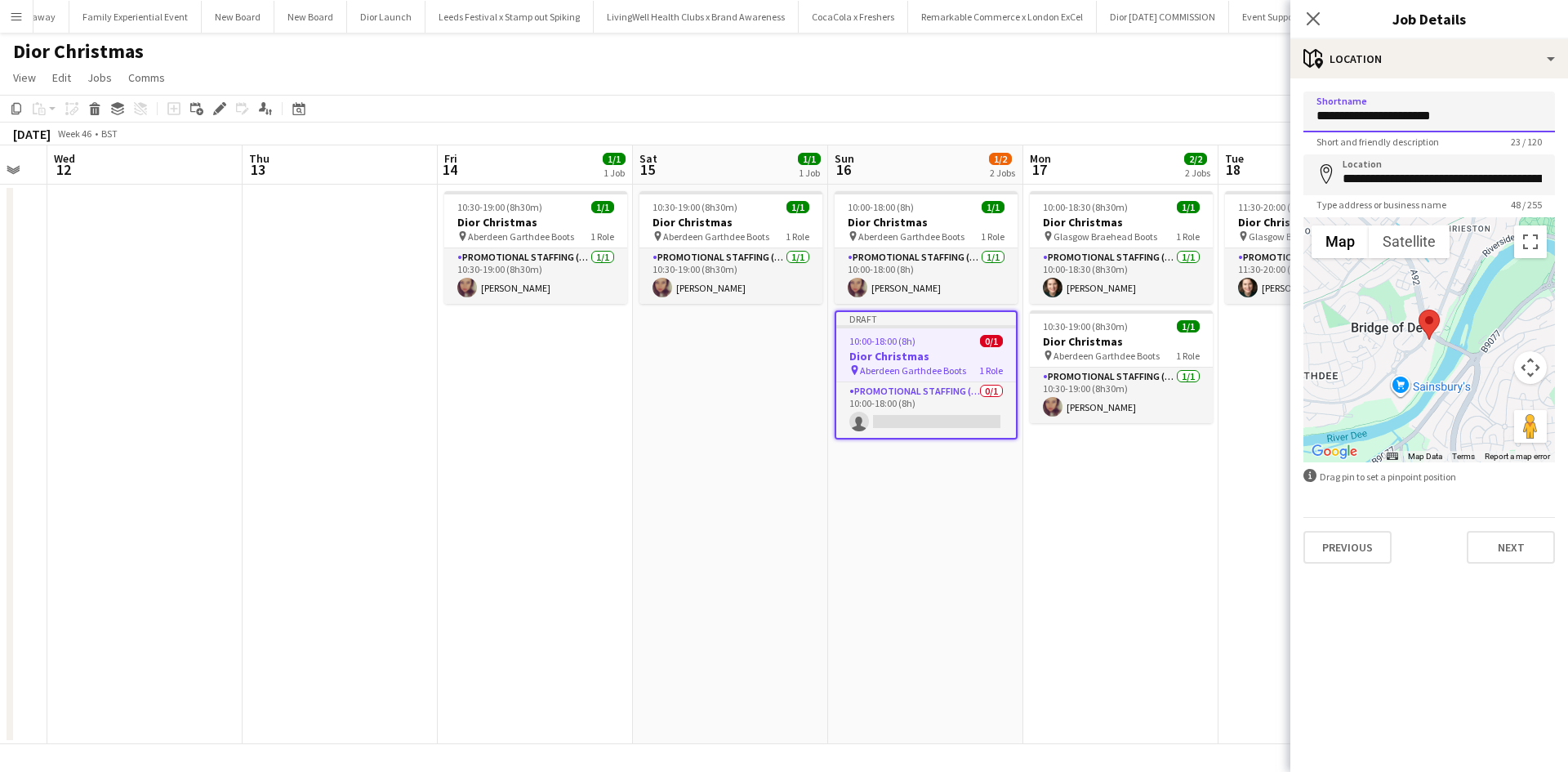
drag, startPoint x: 1419, startPoint y: 115, endPoint x: 1392, endPoint y: 121, distance: 27.7
click at [1392, 121] on input "**********" at bounding box center [1430, 111] width 251 height 41
click at [1422, 115] on input "**********" at bounding box center [1430, 111] width 251 height 41
drag, startPoint x: 1425, startPoint y: 116, endPoint x: 1295, endPoint y: 125, distance: 130.3
click at [1295, 125] on form "**********" at bounding box center [1429, 327] width 277 height 472
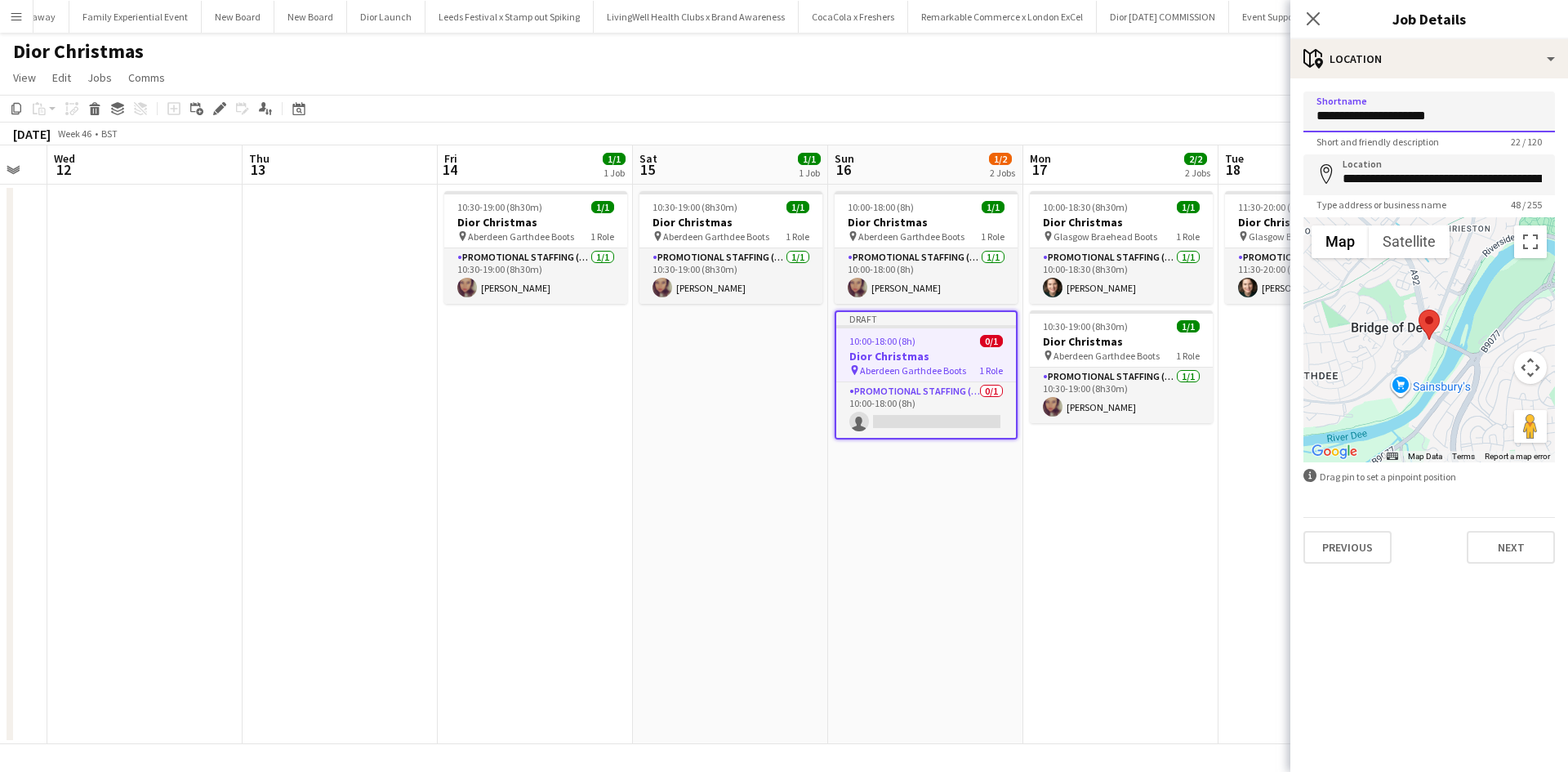
type input "**********"
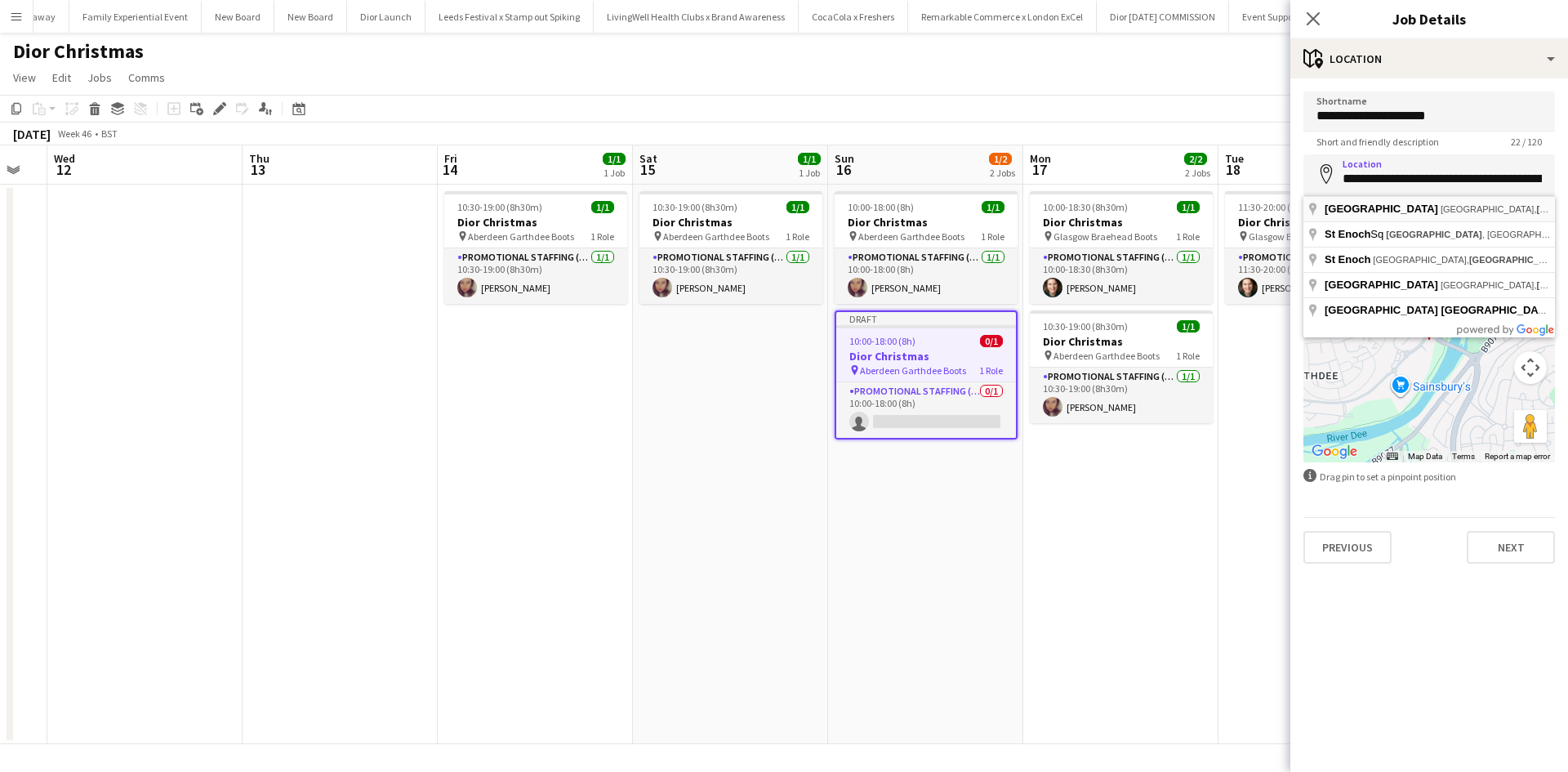
type input "**********"
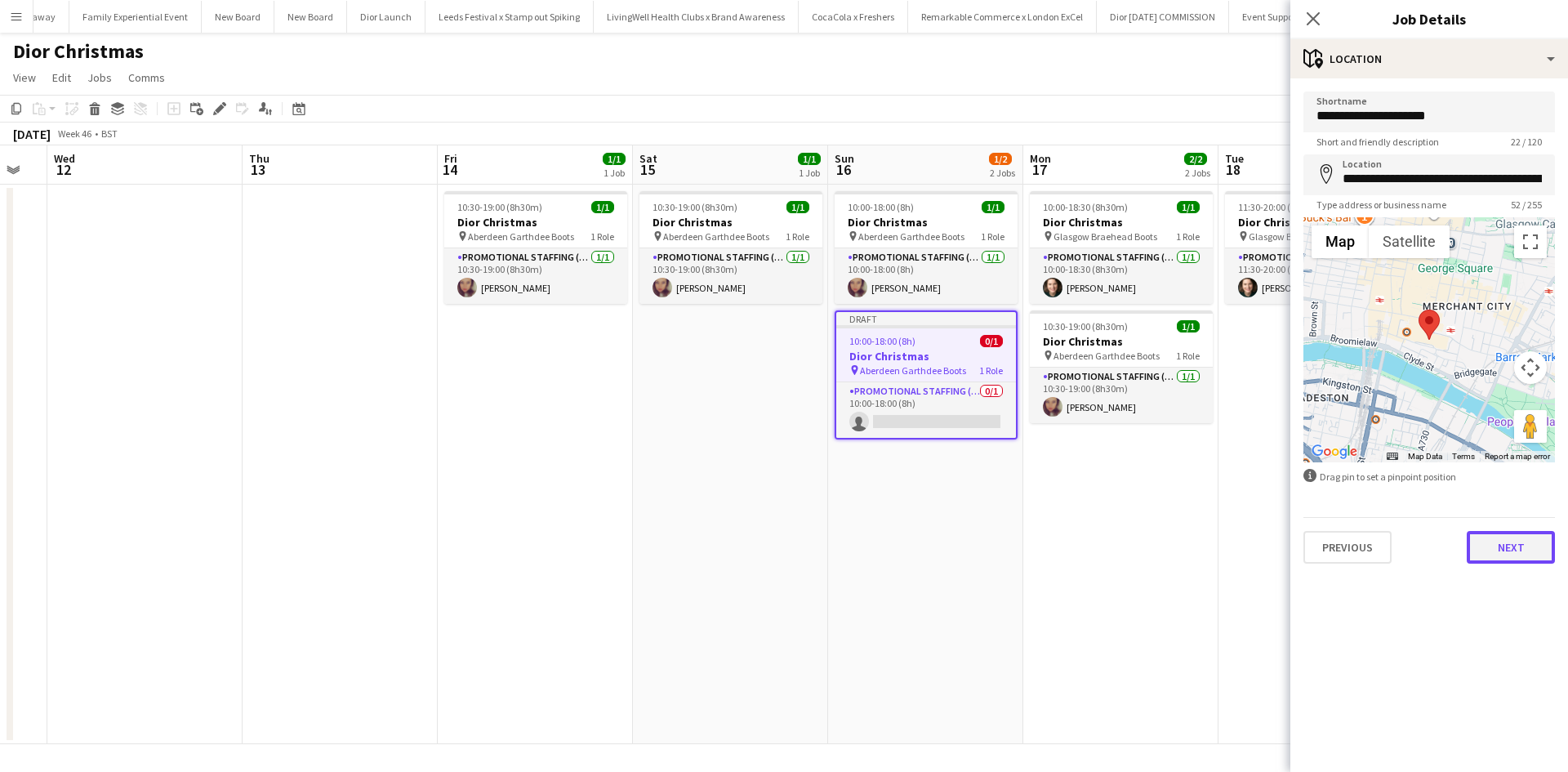
click at [1511, 544] on button "Next" at bounding box center [1511, 547] width 89 height 33
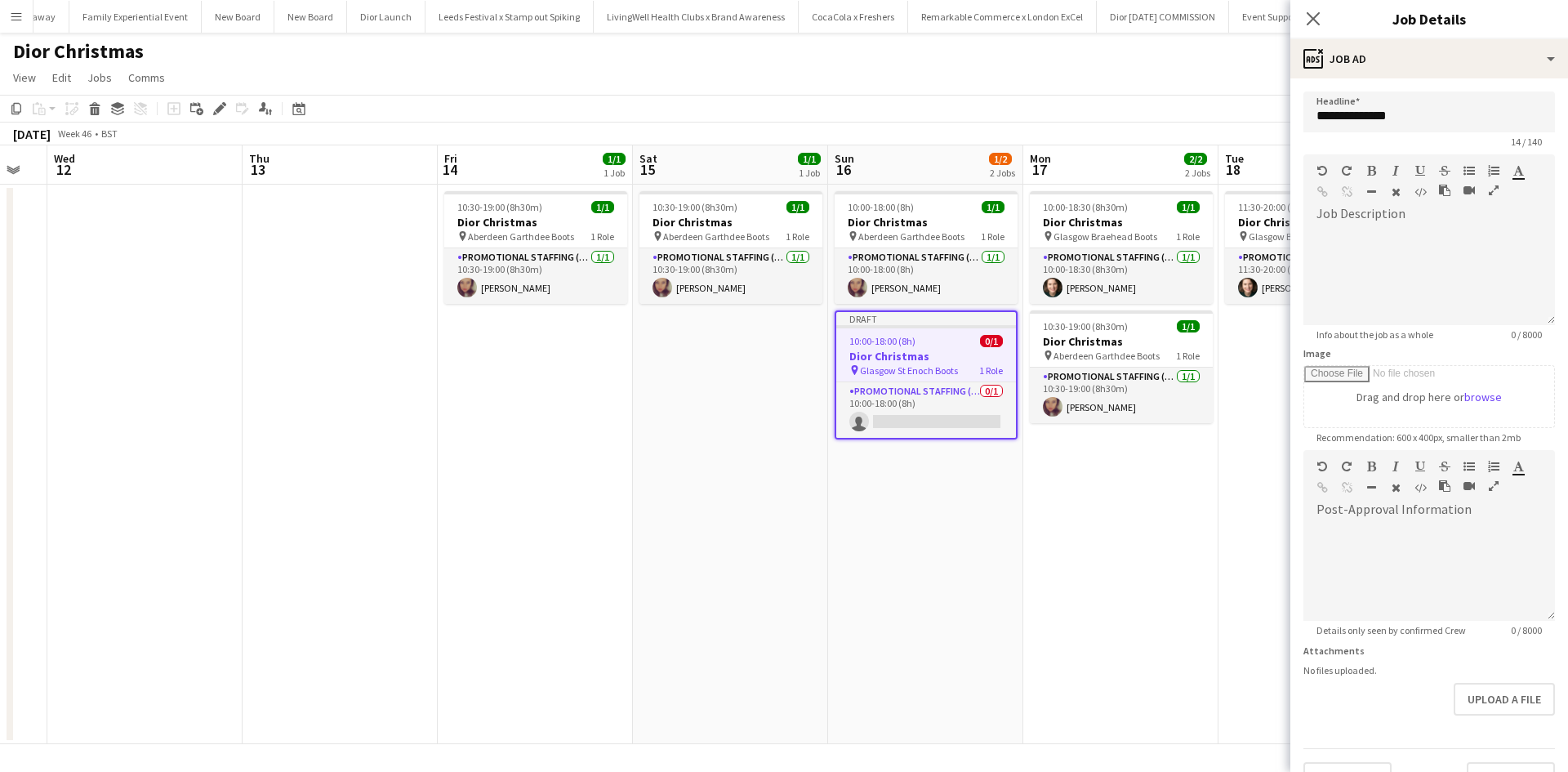
click at [1209, 562] on app-date-cell "10:00-18:30 (8h30m) 1/1 Dior Christmas pin Glasgow Braehead Boots 1 Role Promot…" at bounding box center [1121, 464] width 195 height 560
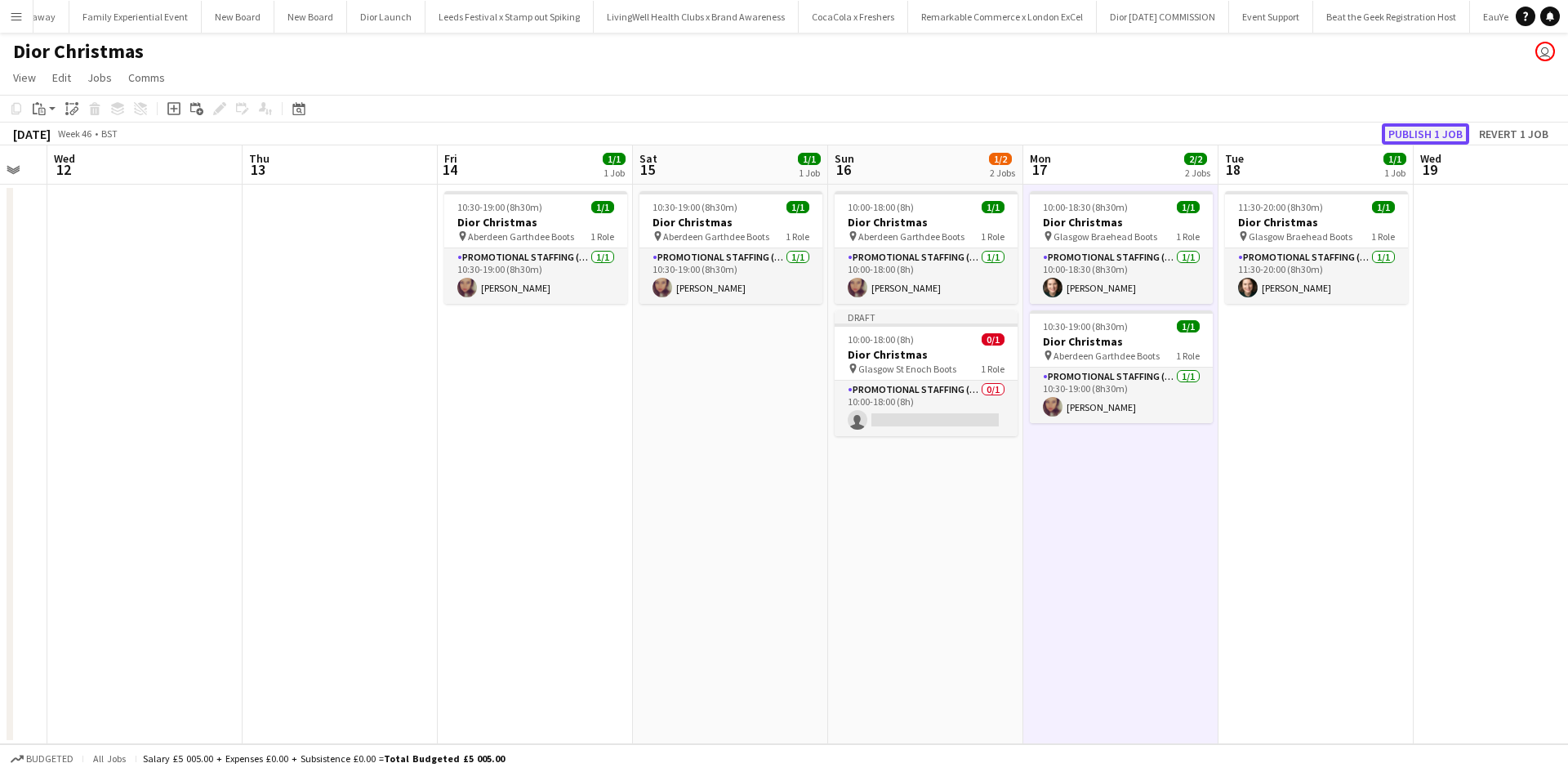
click at [1456, 132] on button "Publish 1 job" at bounding box center [1425, 133] width 88 height 21
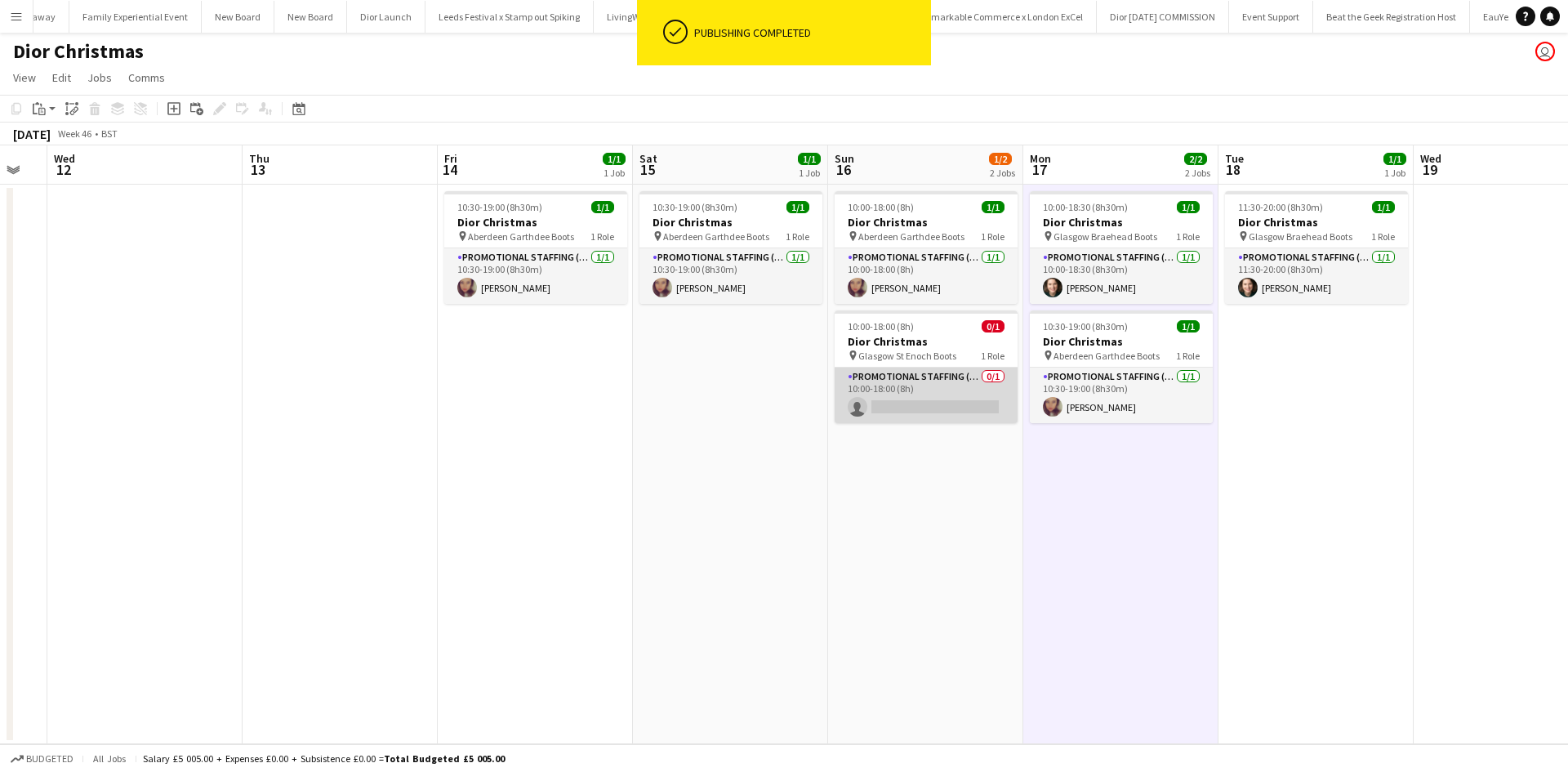
click at [913, 401] on app-card-role "Promotional Staffing (Sales Staff) 0/1 10:00-18:00 (8h) single-neutral-actions" at bounding box center [926, 395] width 183 height 55
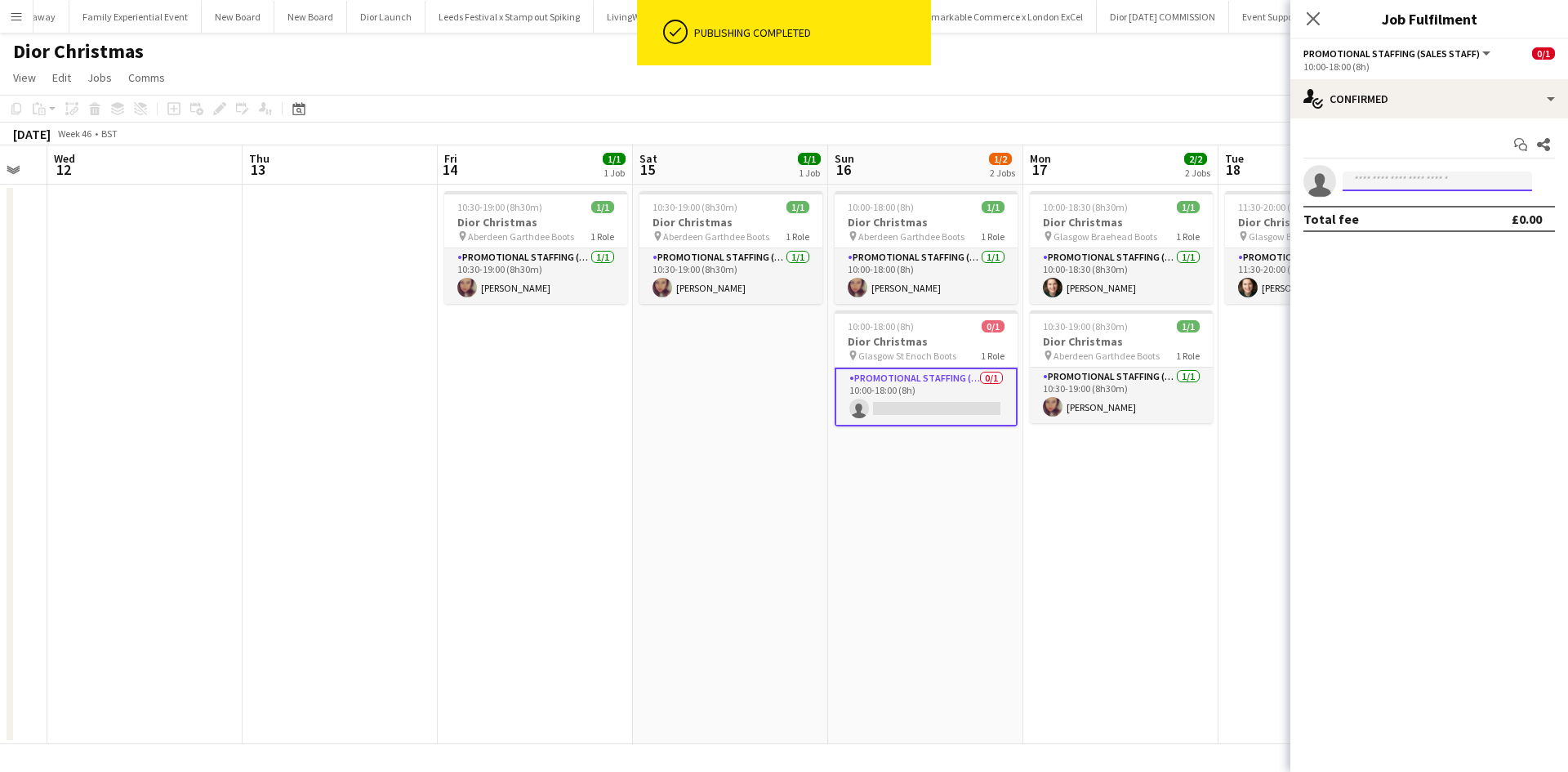
click at [1397, 183] on input at bounding box center [1438, 182] width 190 height 20
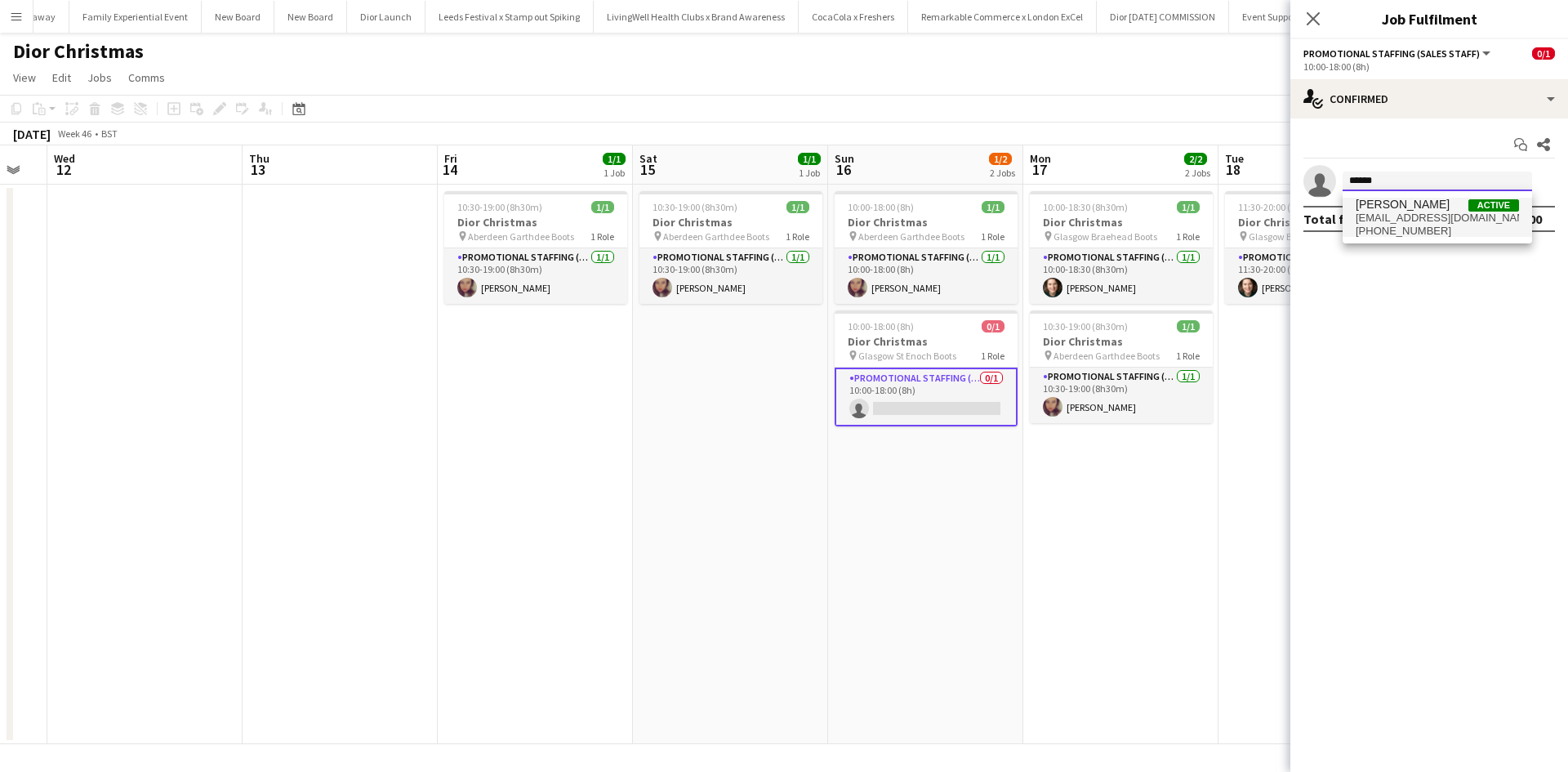
type input "*****"
click at [1397, 212] on span "[EMAIL_ADDRESS][DOMAIN_NAME]" at bounding box center [1437, 218] width 164 height 13
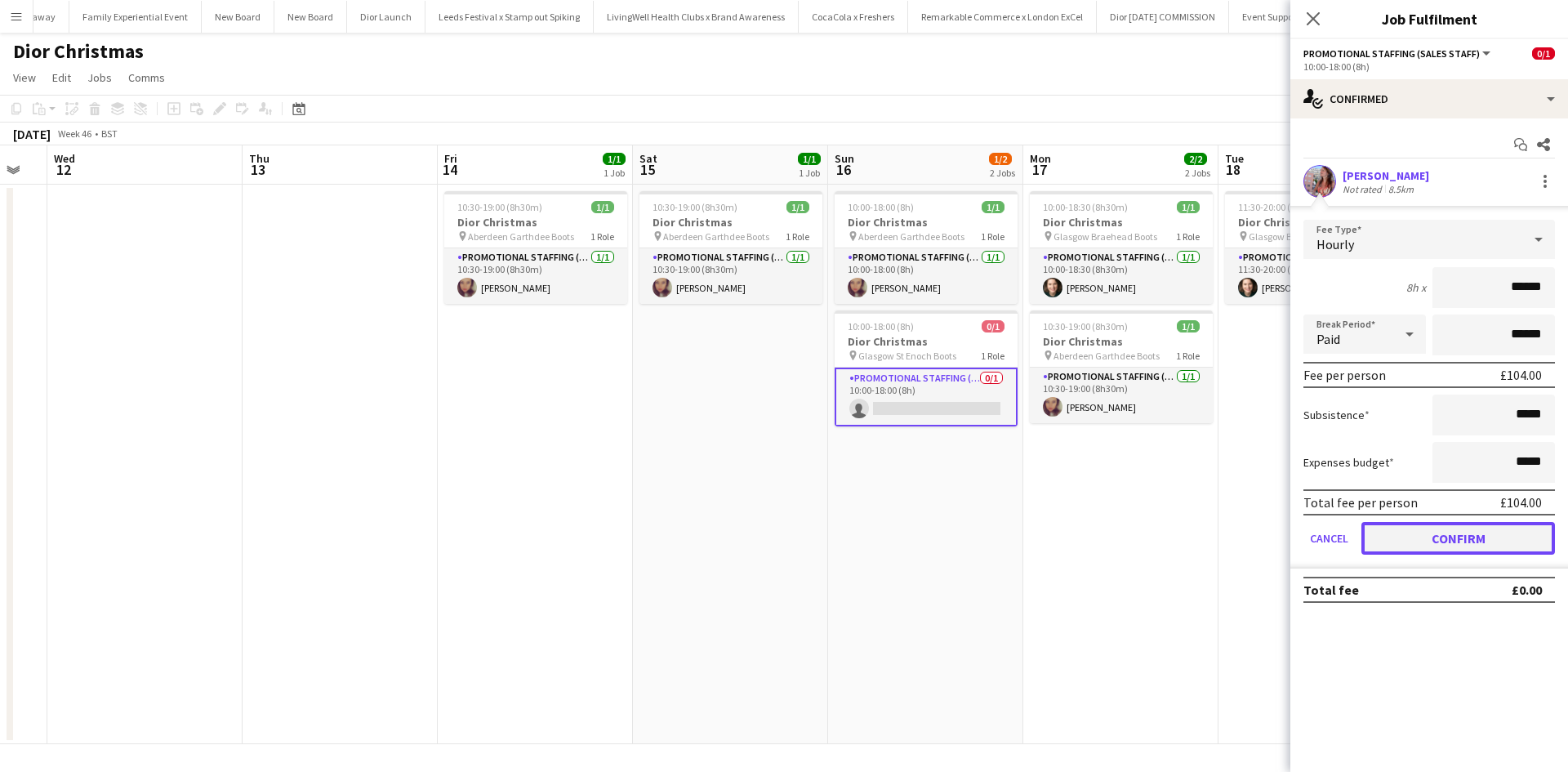
click at [1445, 535] on button "Confirm" at bounding box center [1459, 539] width 193 height 33
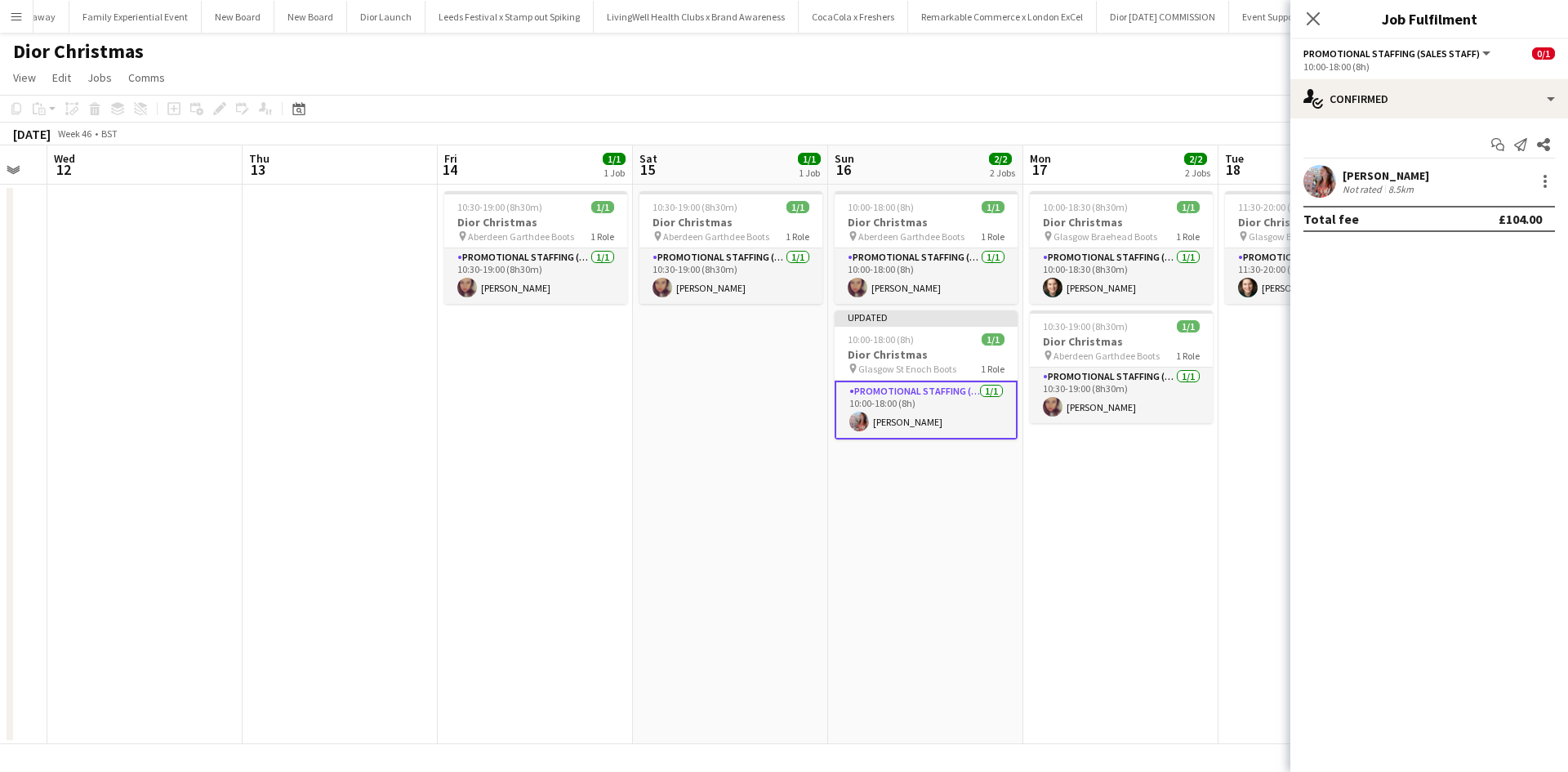
click at [1279, 540] on app-date-cell "11:30-20:00 (8h30m) 1/1 Dior Christmas pin Glasgow Braehead Boots 1 Role Promot…" at bounding box center [1317, 464] width 195 height 560
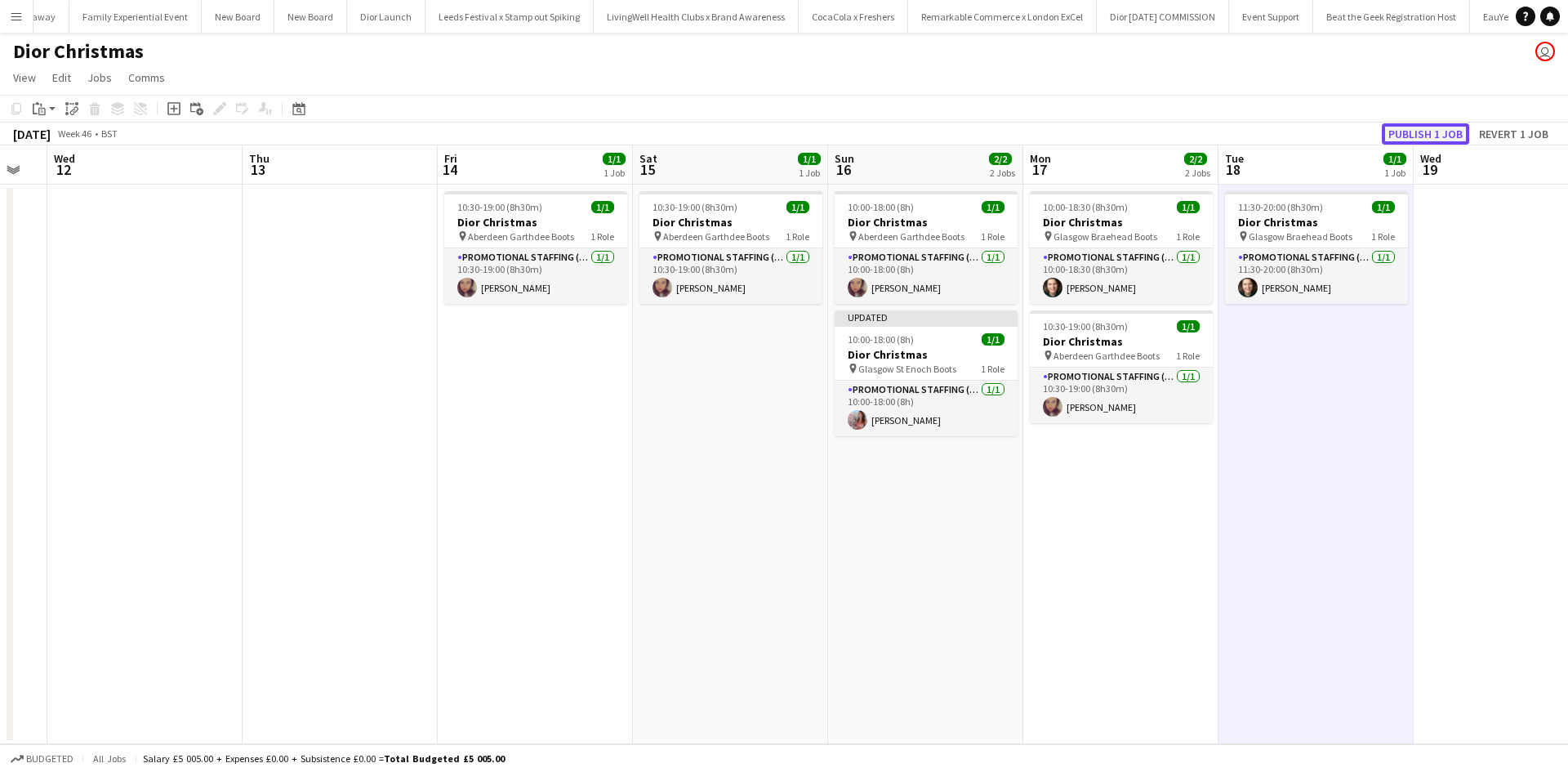
click at [1437, 129] on button "Publish 1 job" at bounding box center [1425, 133] width 88 height 21
click at [953, 327] on div "10:00-18:00 (8h) 1/1" at bounding box center [926, 326] width 183 height 13
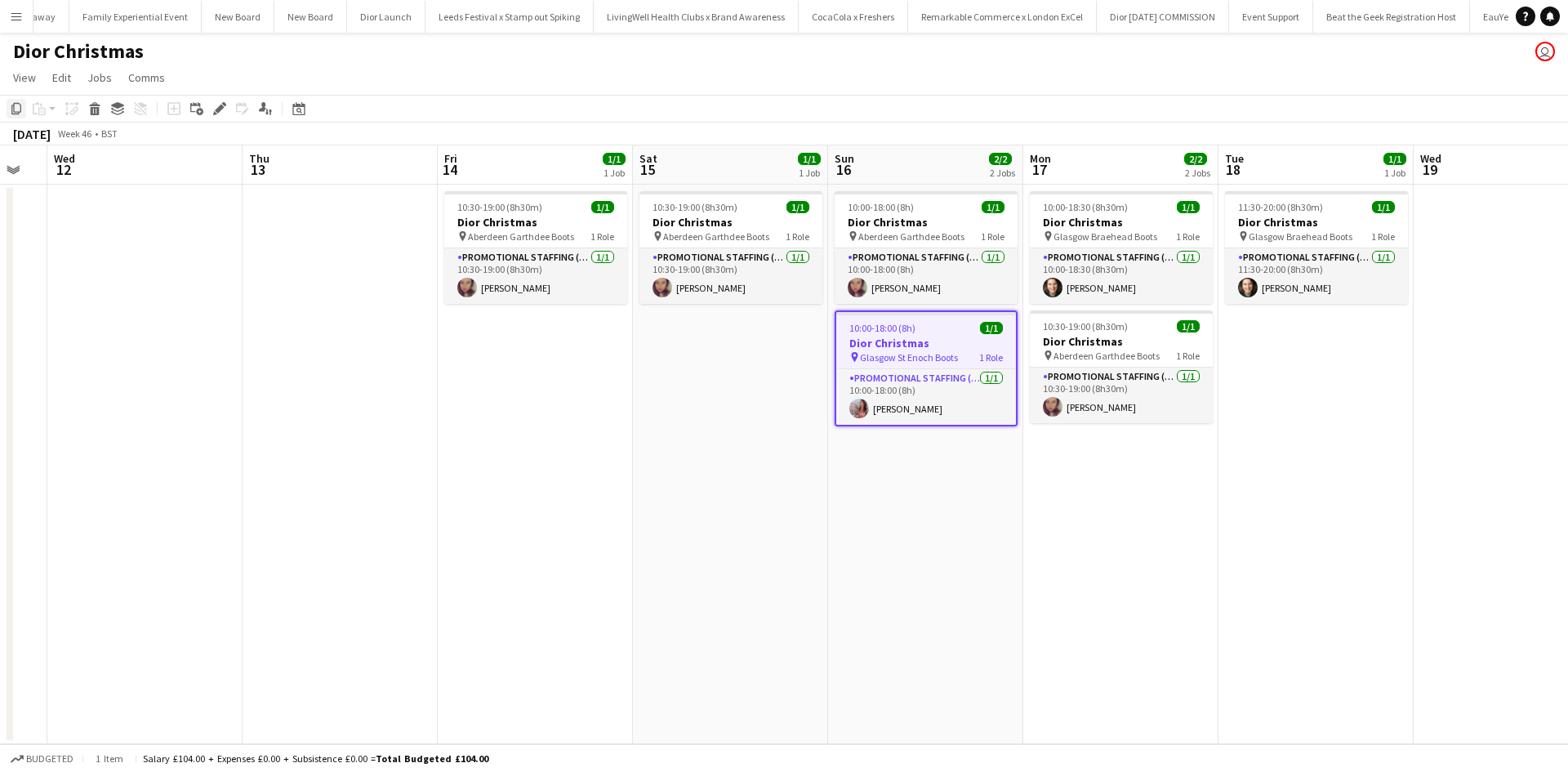
click at [15, 106] on icon "Copy" at bounding box center [16, 108] width 13 height 13
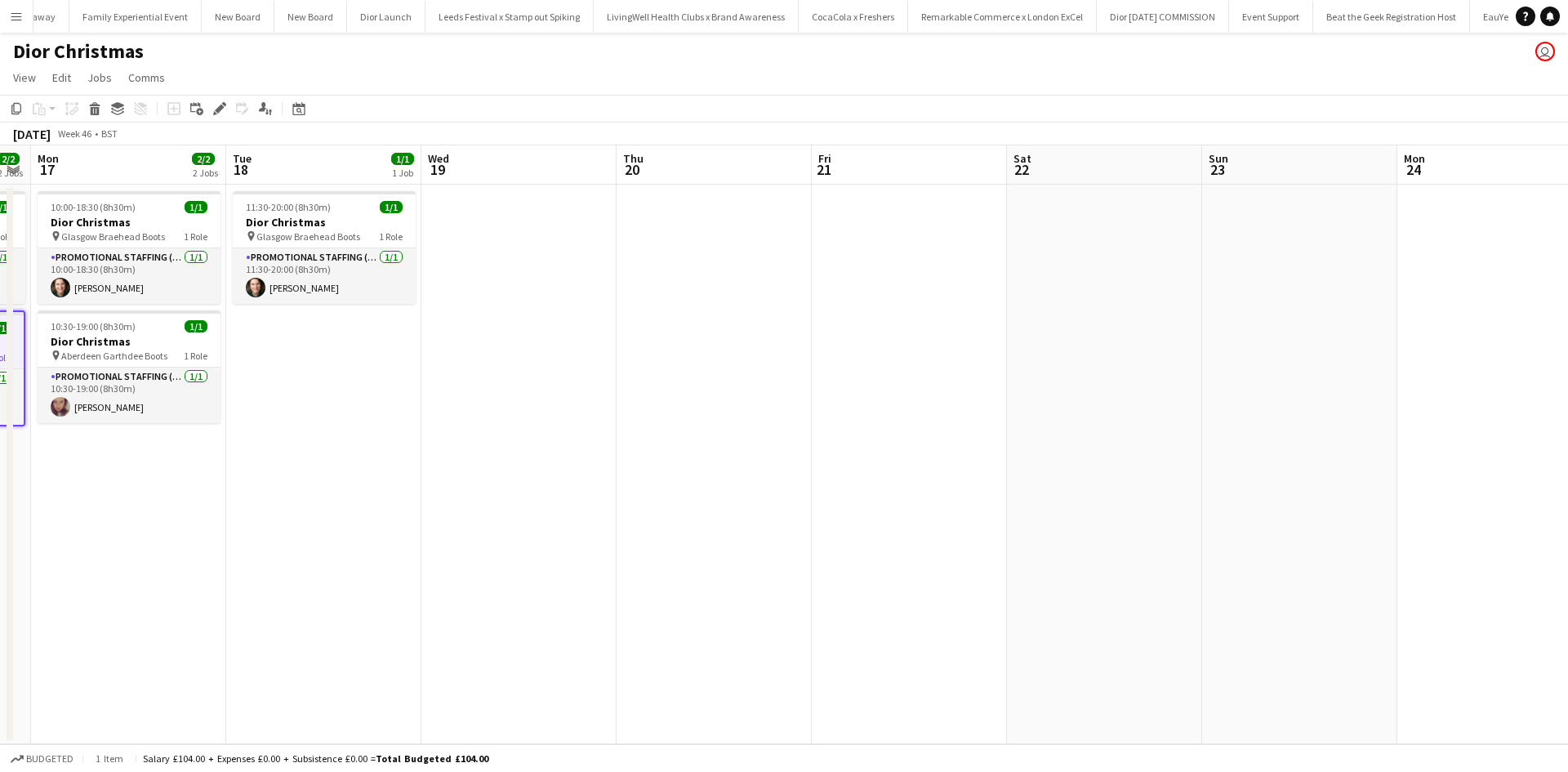
drag, startPoint x: 1253, startPoint y: 511, endPoint x: 238, endPoint y: 399, distance: 1021.2
click at [239, 399] on app-calendar-viewport "Thu 13 Fri 14 1/1 1 Job Sat 15 1/1 1 Job Sun 16 2/2 2 Jobs Mon 17 2/2 2 Jobs Tu…" at bounding box center [784, 445] width 1568 height 599
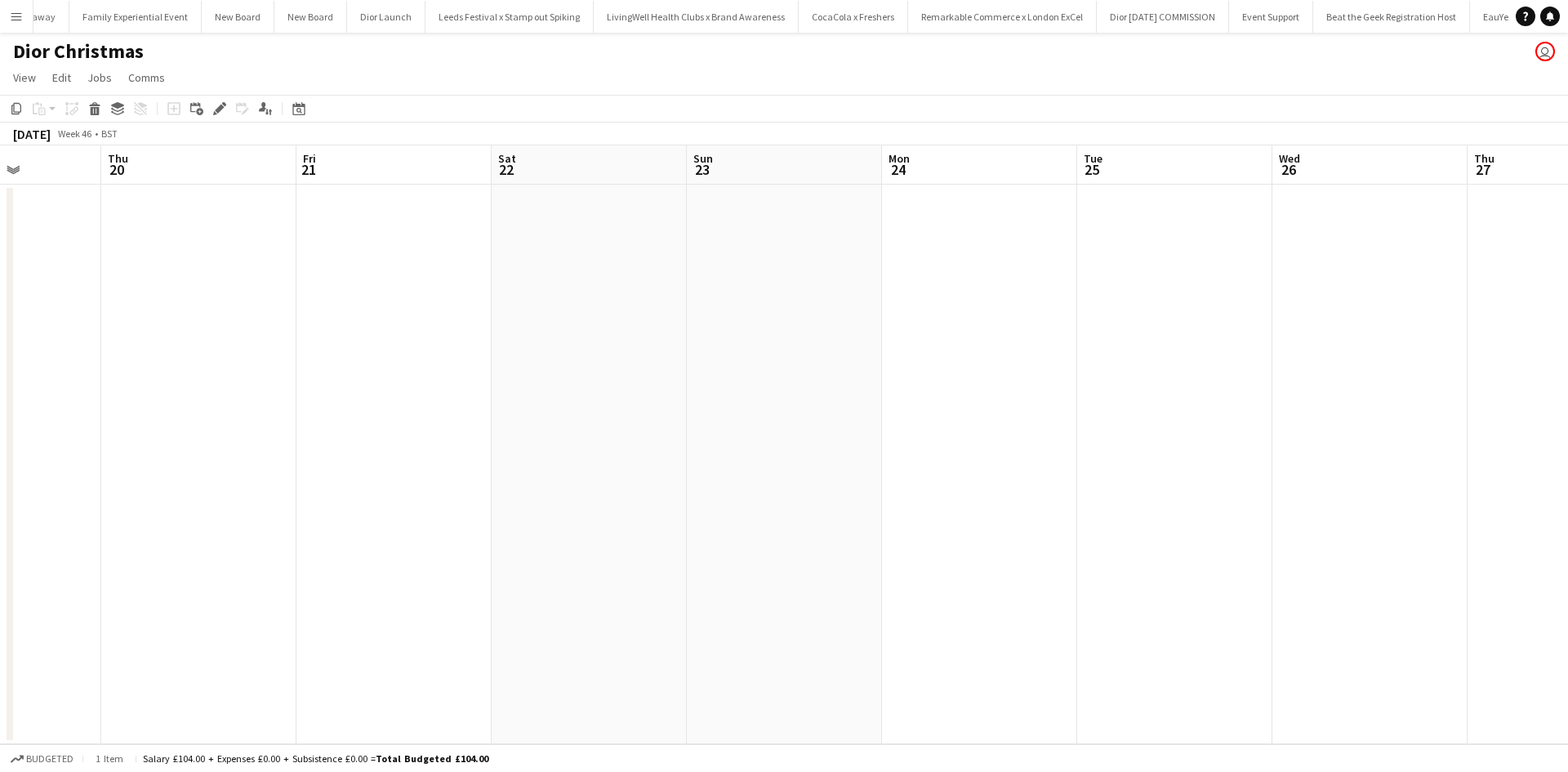
drag, startPoint x: 1190, startPoint y: 524, endPoint x: 419, endPoint y: 440, distance: 775.6
click at [304, 434] on app-calendar-viewport "Mon 17 2/2 2 Jobs Tue 18 1/1 1 Job Wed 19 Thu 20 Fri 21 Sat 22 Sun 23 Mon 24 Tu…" at bounding box center [784, 445] width 1568 height 599
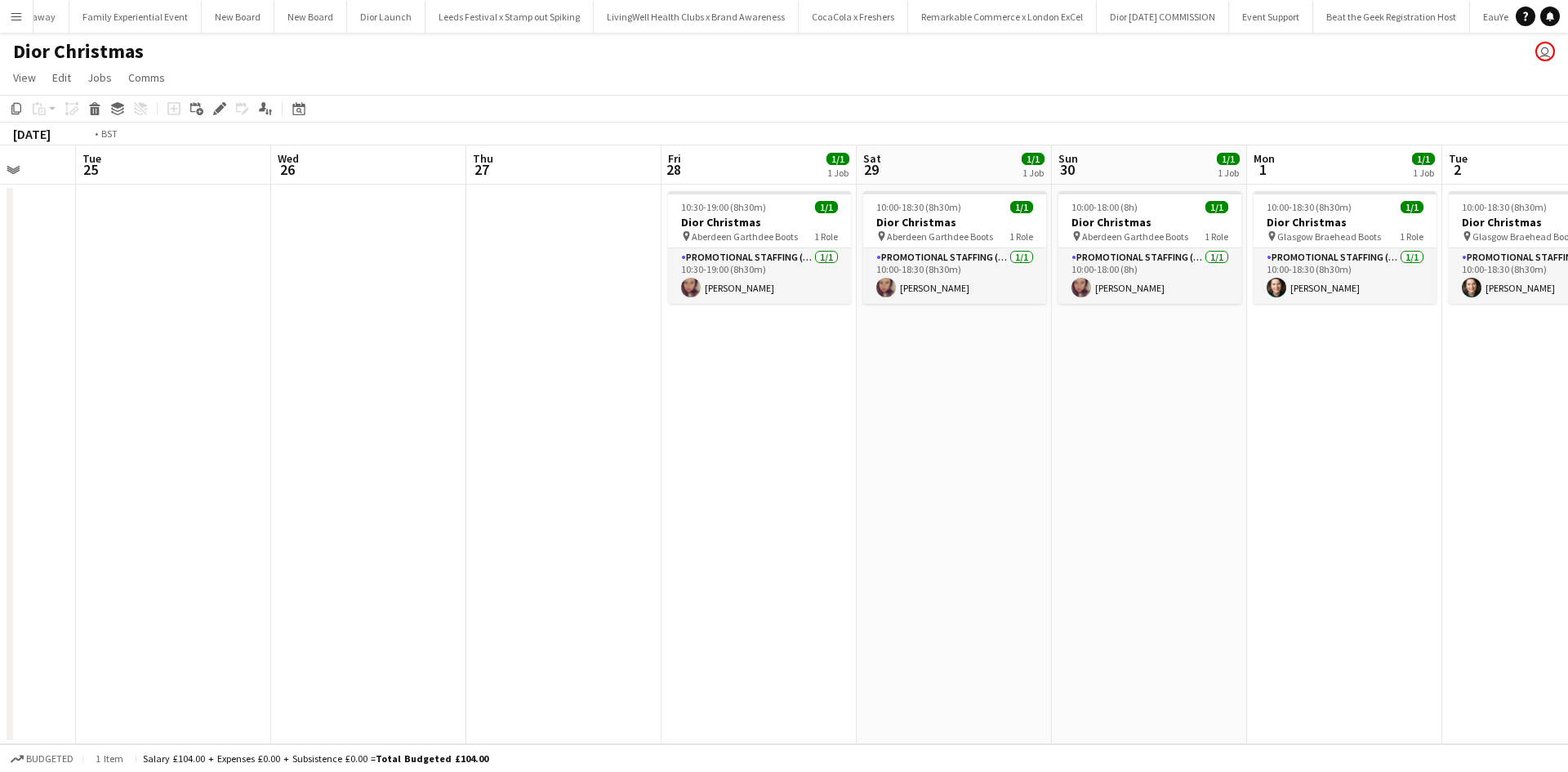
drag, startPoint x: 1118, startPoint y: 536, endPoint x: 508, endPoint y: 461, distance: 614.6
click at [508, 461] on app-calendar-viewport "Fri 21 Sat 22 Sun 23 Mon 24 Tue 25 Wed 26 Thu 27 Fri 28 1/1 1 Job Sat 29 1/1 1 …" at bounding box center [784, 445] width 1568 height 599
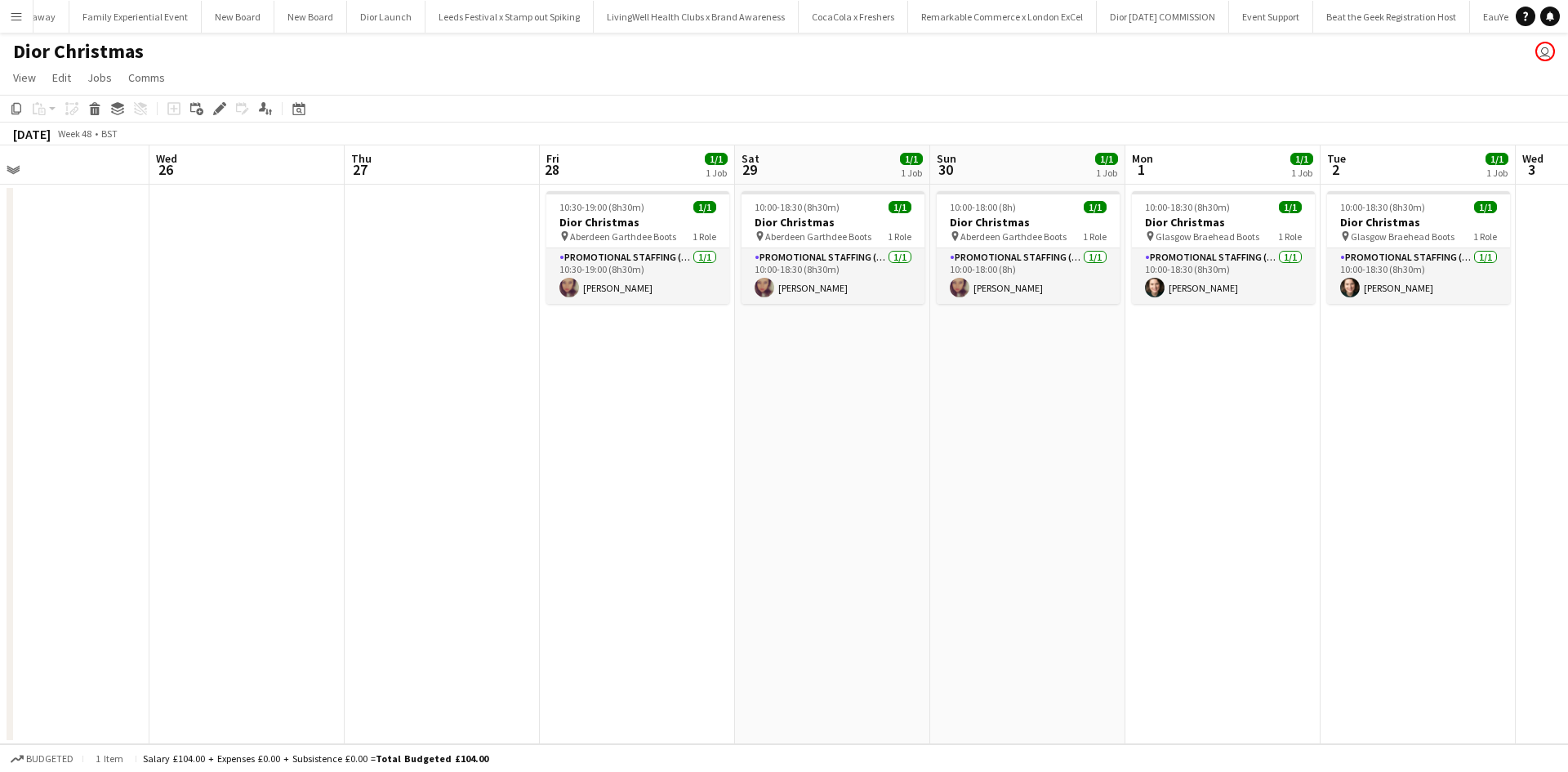
drag, startPoint x: 1121, startPoint y: 513, endPoint x: 972, endPoint y: 496, distance: 150.0
click at [975, 503] on app-calendar-viewport "Fri 21 Sat 22 Sun 23 Mon 24 Tue 25 Wed 26 Thu 27 Fri 28 1/1 1 Job Sat 29 1/1 1 …" at bounding box center [784, 445] width 1568 height 599
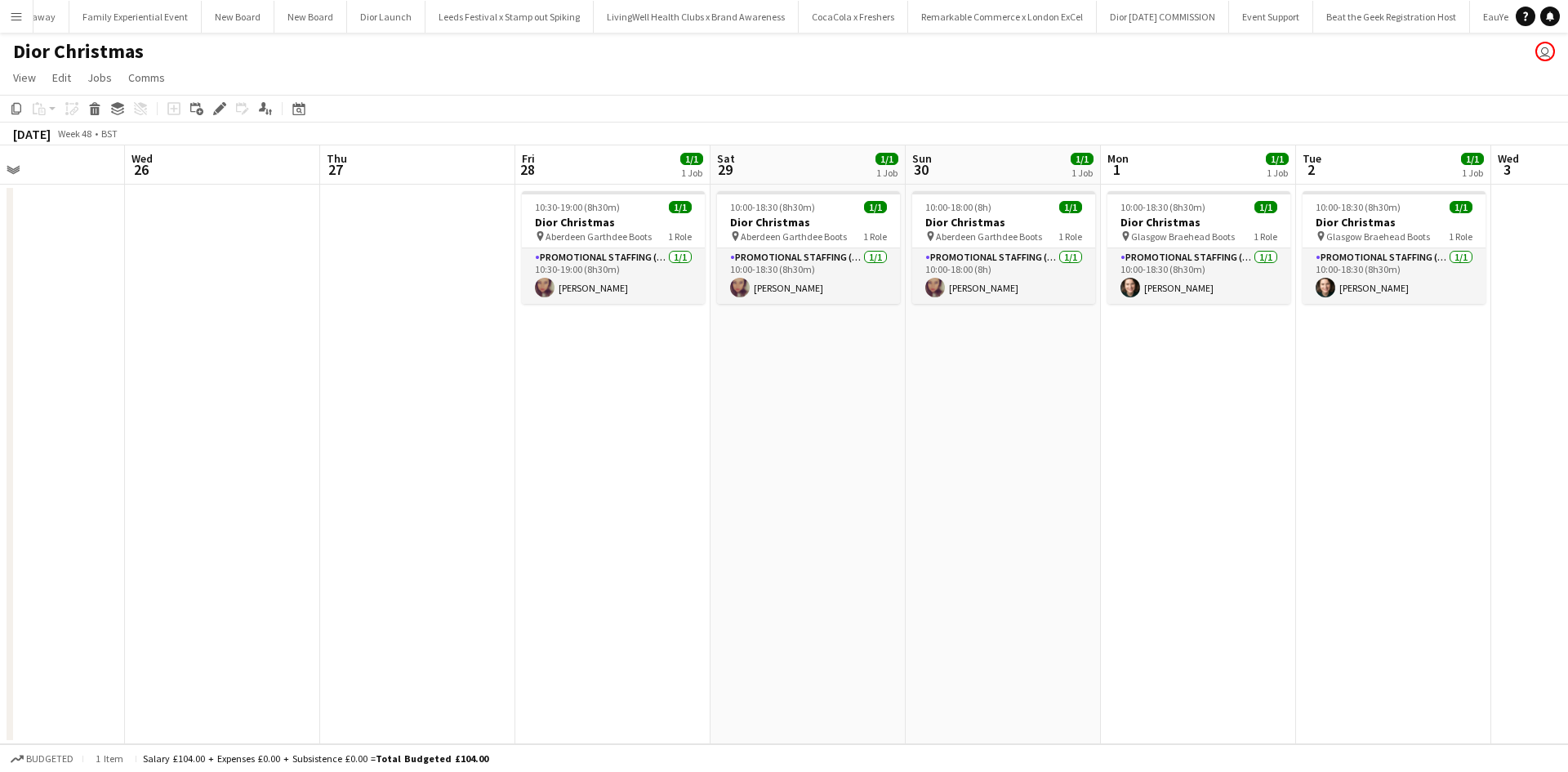
click at [1038, 358] on app-date-cell "10:00-18:00 (8h) 1/1 Dior Christmas pin Aberdeen Garthdee Boots 1 Role Promotio…" at bounding box center [1003, 464] width 195 height 560
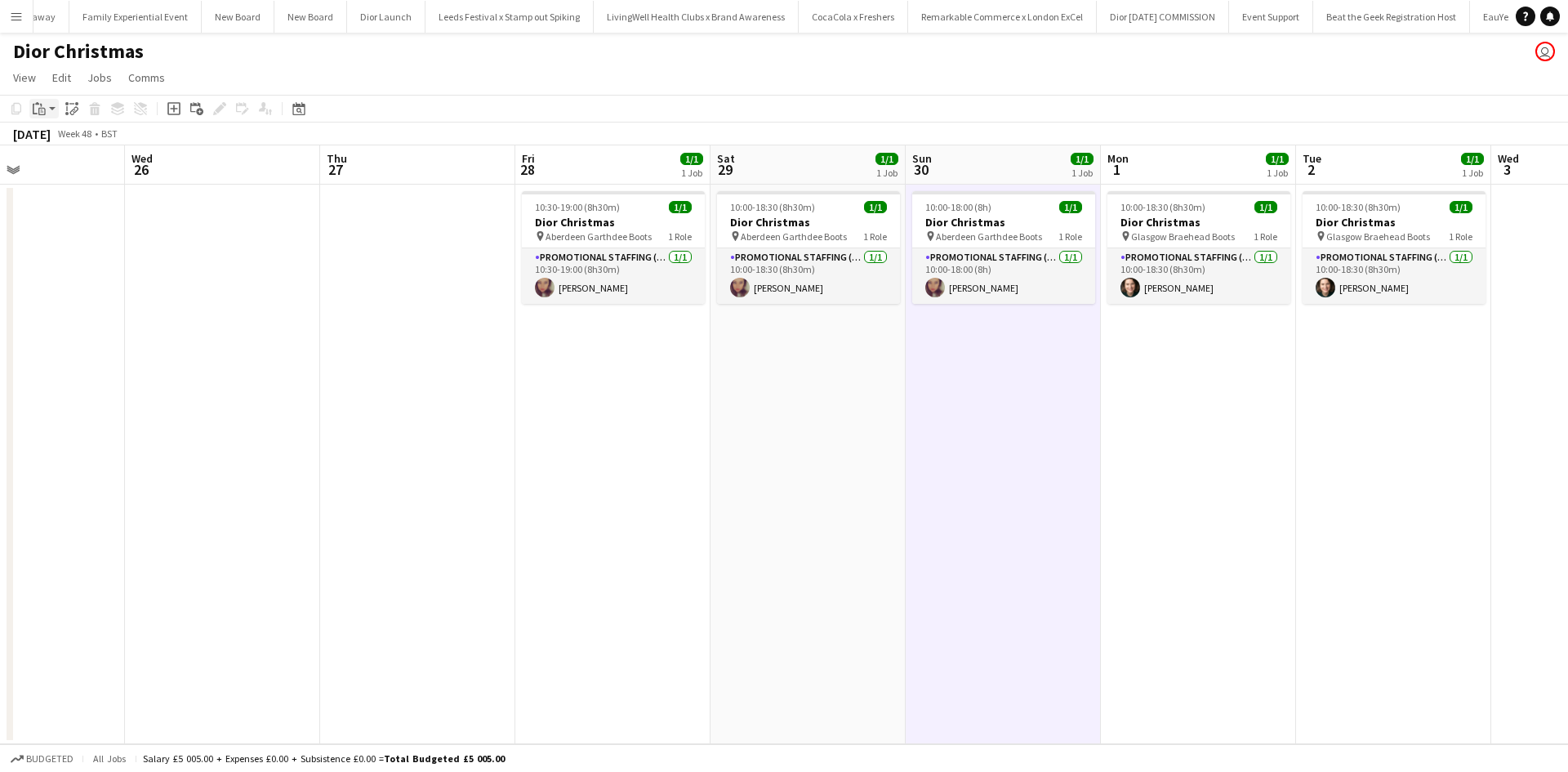
click at [42, 105] on icon "Paste" at bounding box center [39, 108] width 13 height 13
click at [66, 169] on link "Paste with crew Ctrl+Shift+V" at bounding box center [120, 167] width 154 height 14
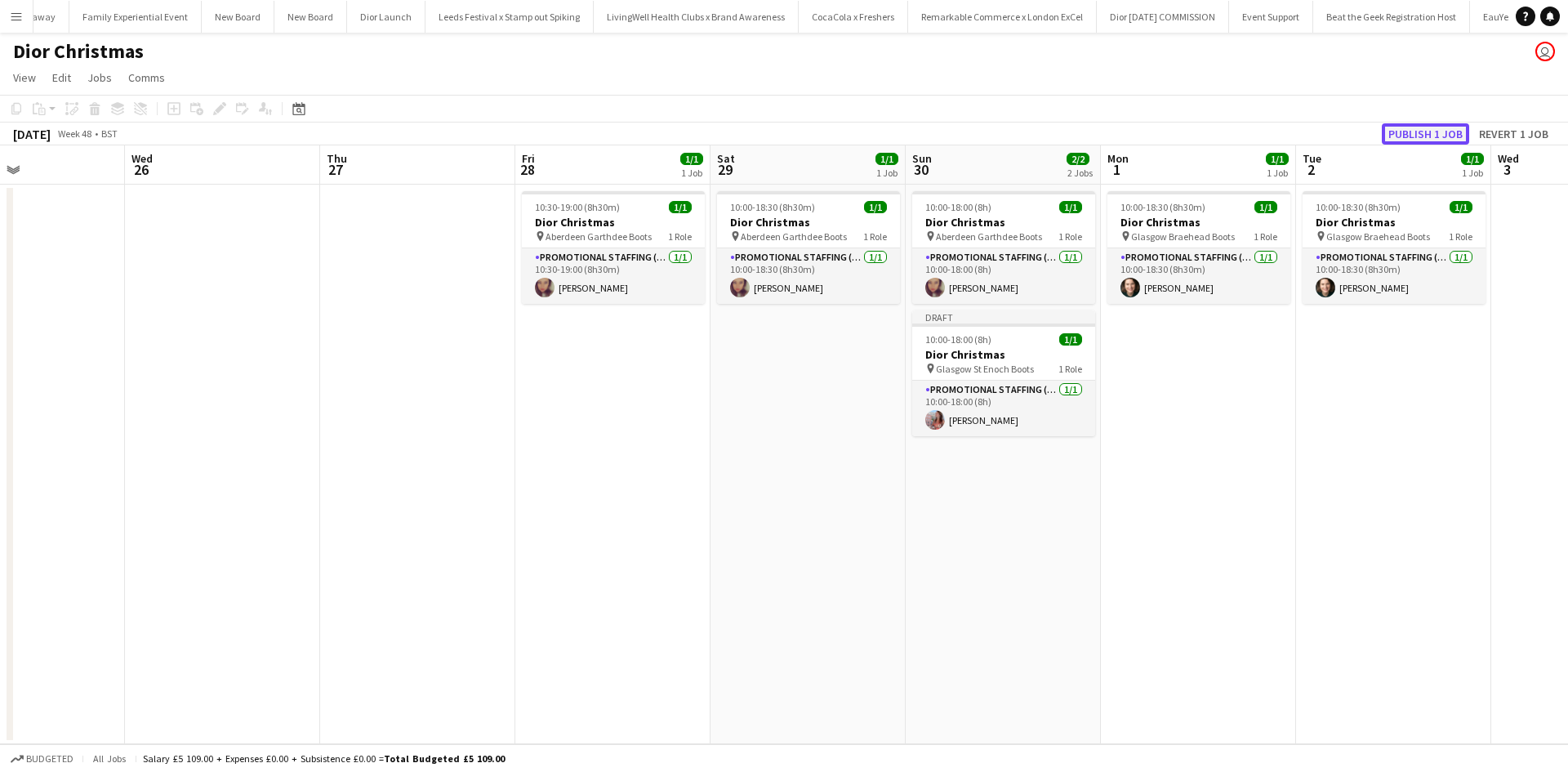
click at [1397, 140] on button "Publish 1 job" at bounding box center [1425, 133] width 88 height 21
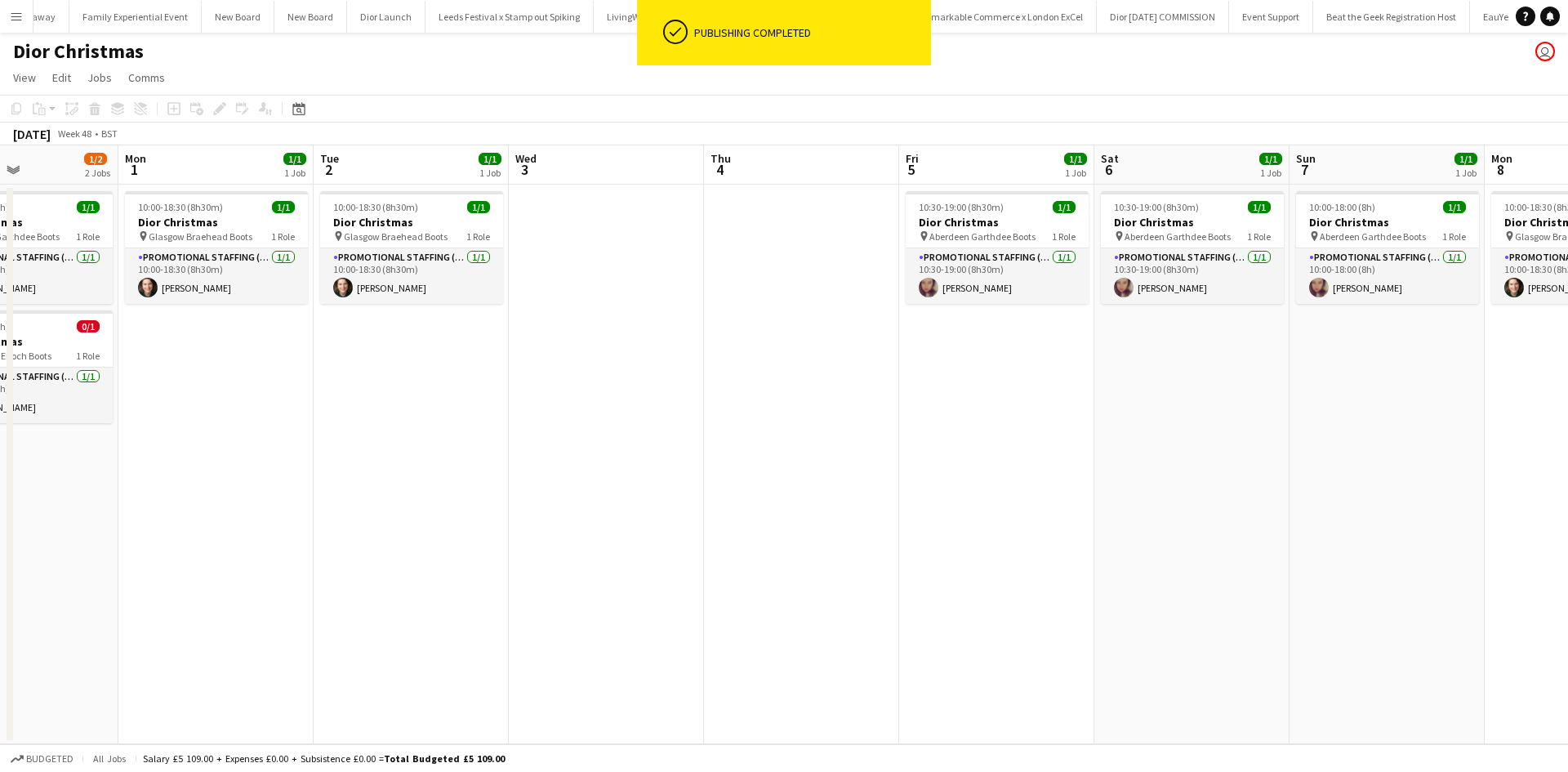
drag, startPoint x: 1381, startPoint y: 413, endPoint x: 591, endPoint y: 352, distance: 792.4
click at [342, 326] on app-calendar-viewport "Thu 27 Fri 28 1/1 1 Job Sat 29 1/1 1 Job Sun 30 1/2 2 Jobs Mon 1 1/1 1 Job Tue …" at bounding box center [784, 445] width 1568 height 599
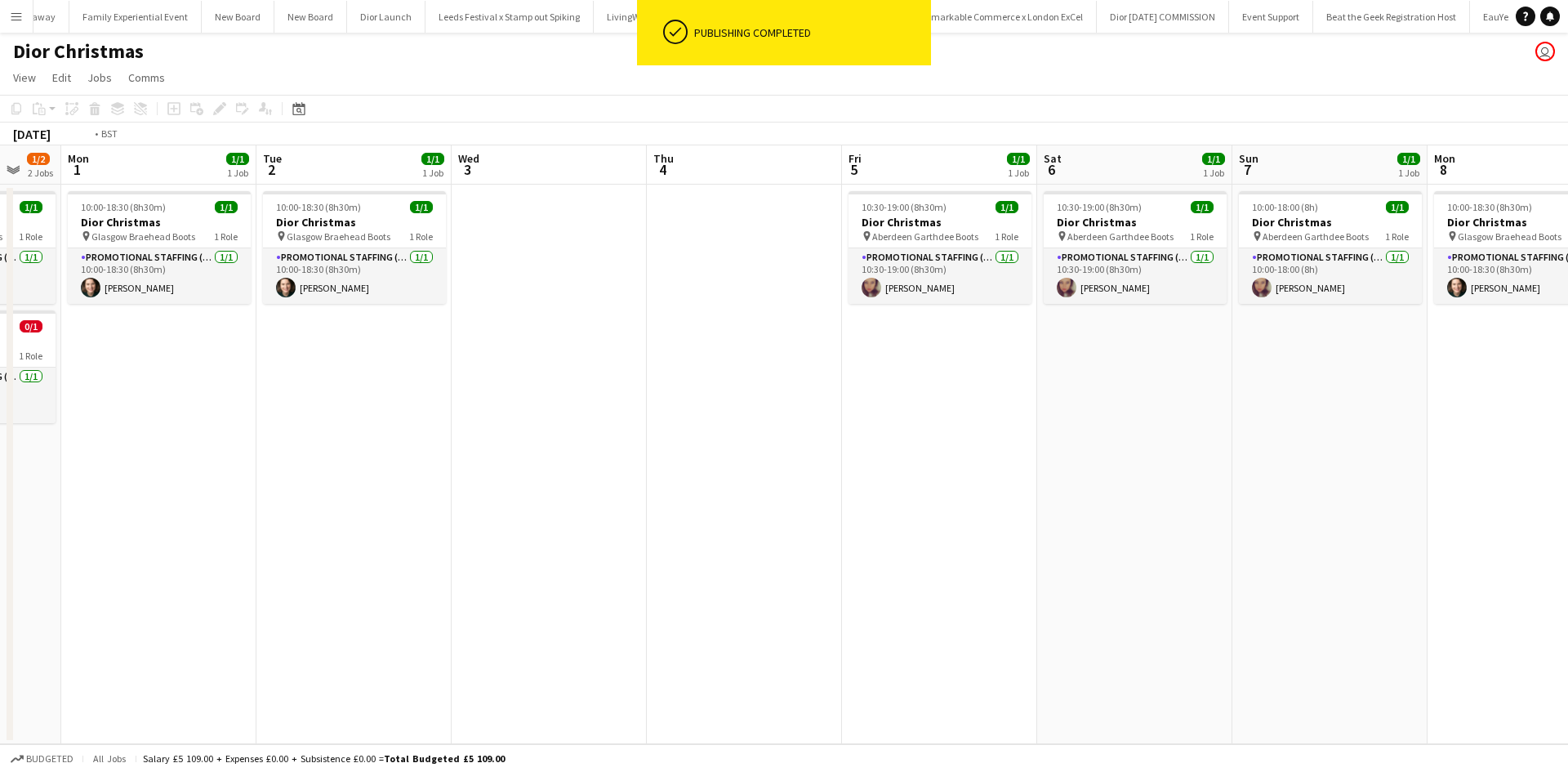
drag, startPoint x: 1094, startPoint y: 438, endPoint x: 949, endPoint y: 429, distance: 145.3
click at [955, 431] on app-calendar-viewport "Thu 27 Fri 28 1/1 1 Job Sat 29 1/1 1 Job Sun 30 1/2 2 Jobs Mon 1 1/1 1 Job Tue …" at bounding box center [784, 445] width 1568 height 599
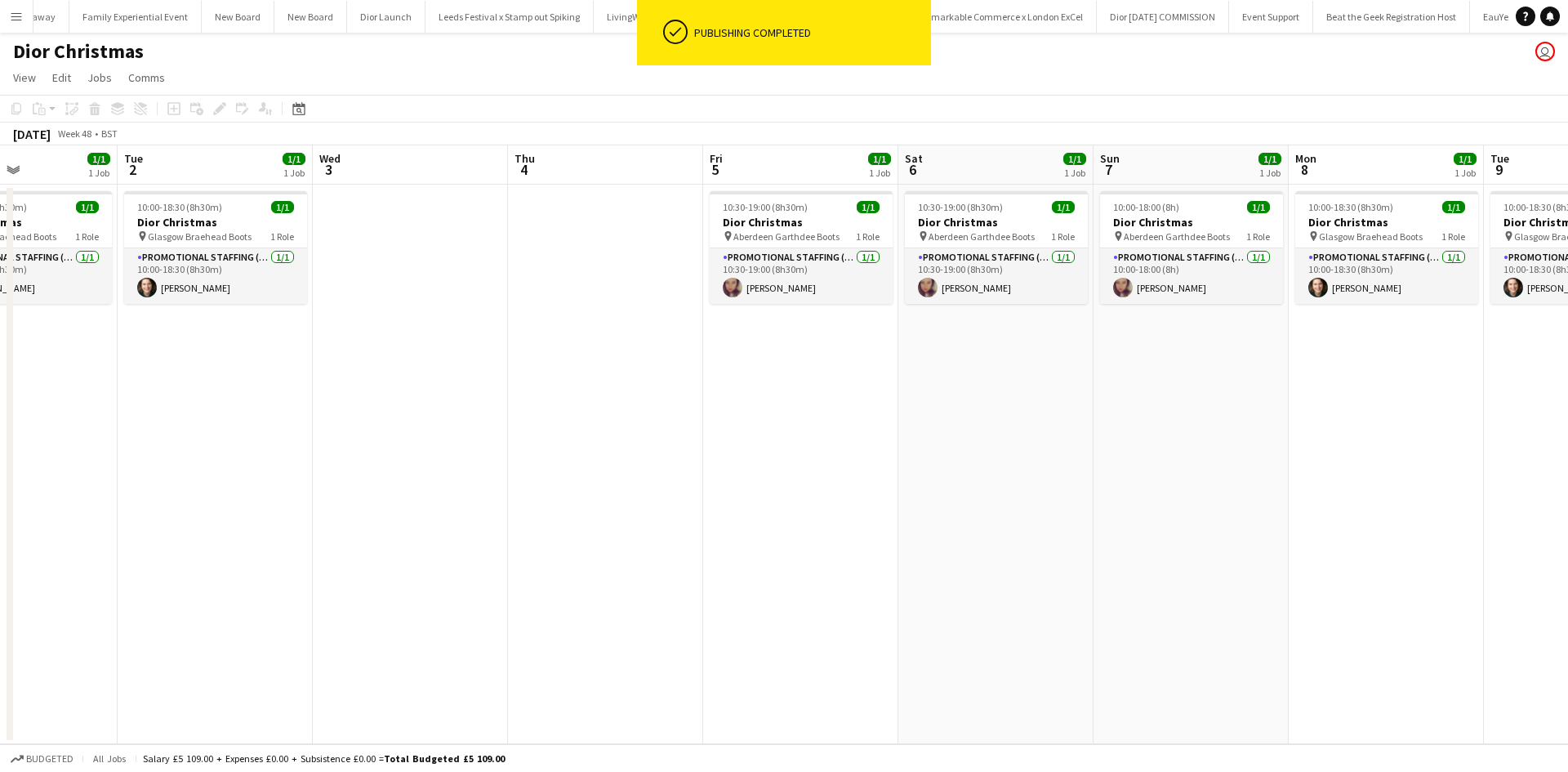
click at [1193, 360] on app-date-cell "10:00-18:00 (8h) 1/1 Dior Christmas pin Aberdeen Garthdee Boots 1 Role Promotio…" at bounding box center [1191, 464] width 195 height 560
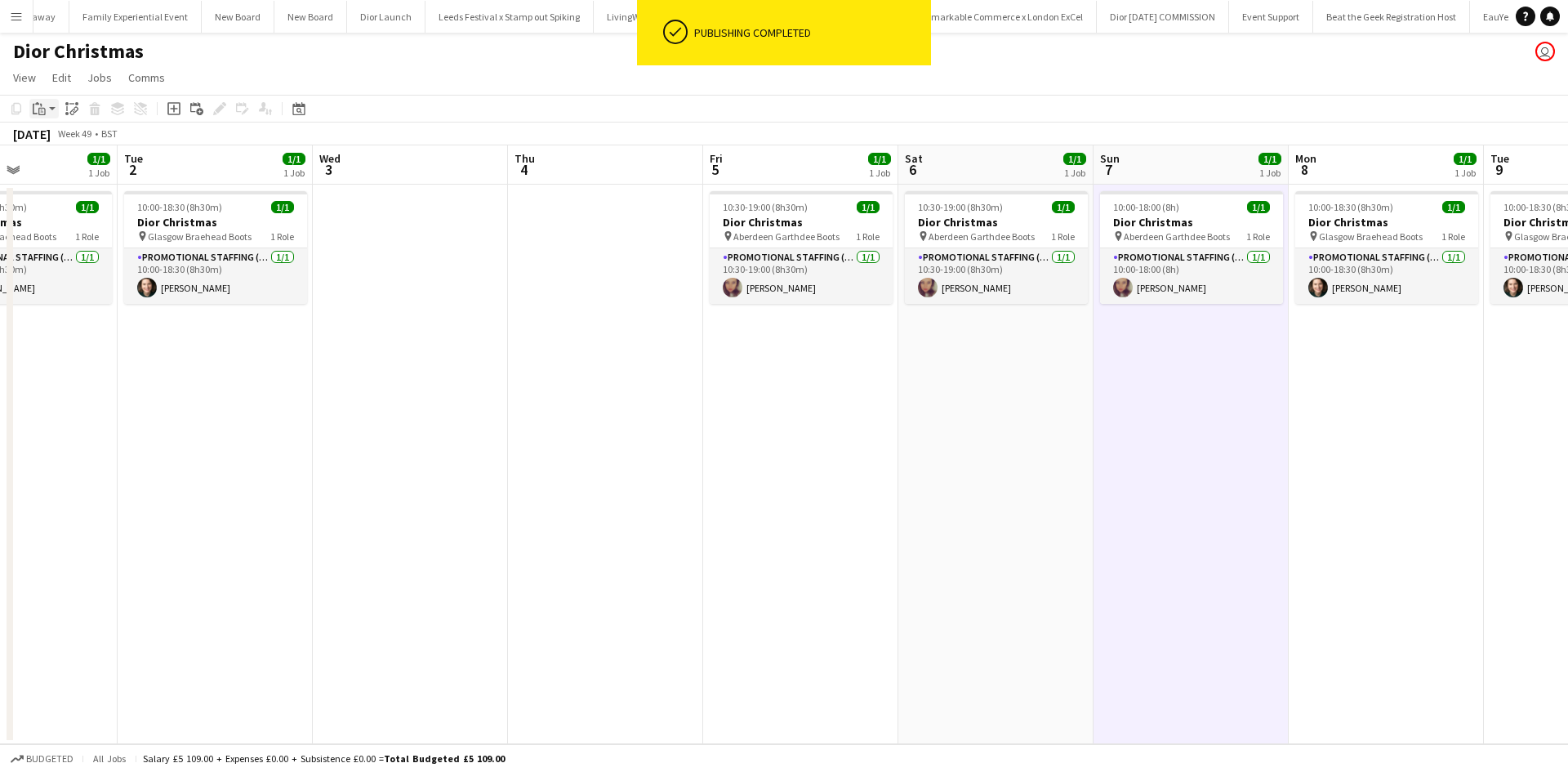
click at [42, 110] on icon at bounding box center [42, 109] width 3 height 1
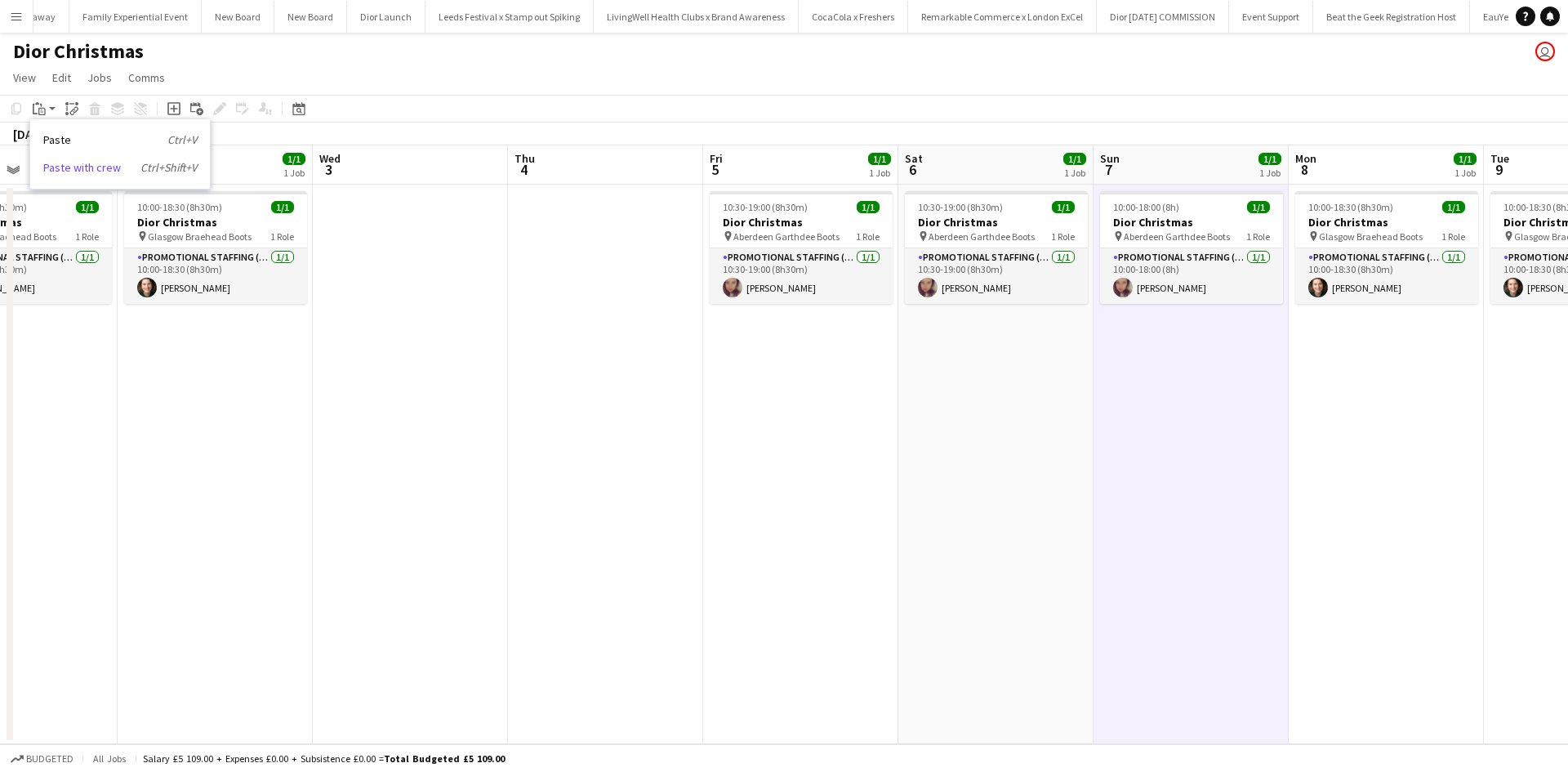
click at [56, 165] on link "Paste with crew Ctrl+Shift+V" at bounding box center [120, 167] width 154 height 14
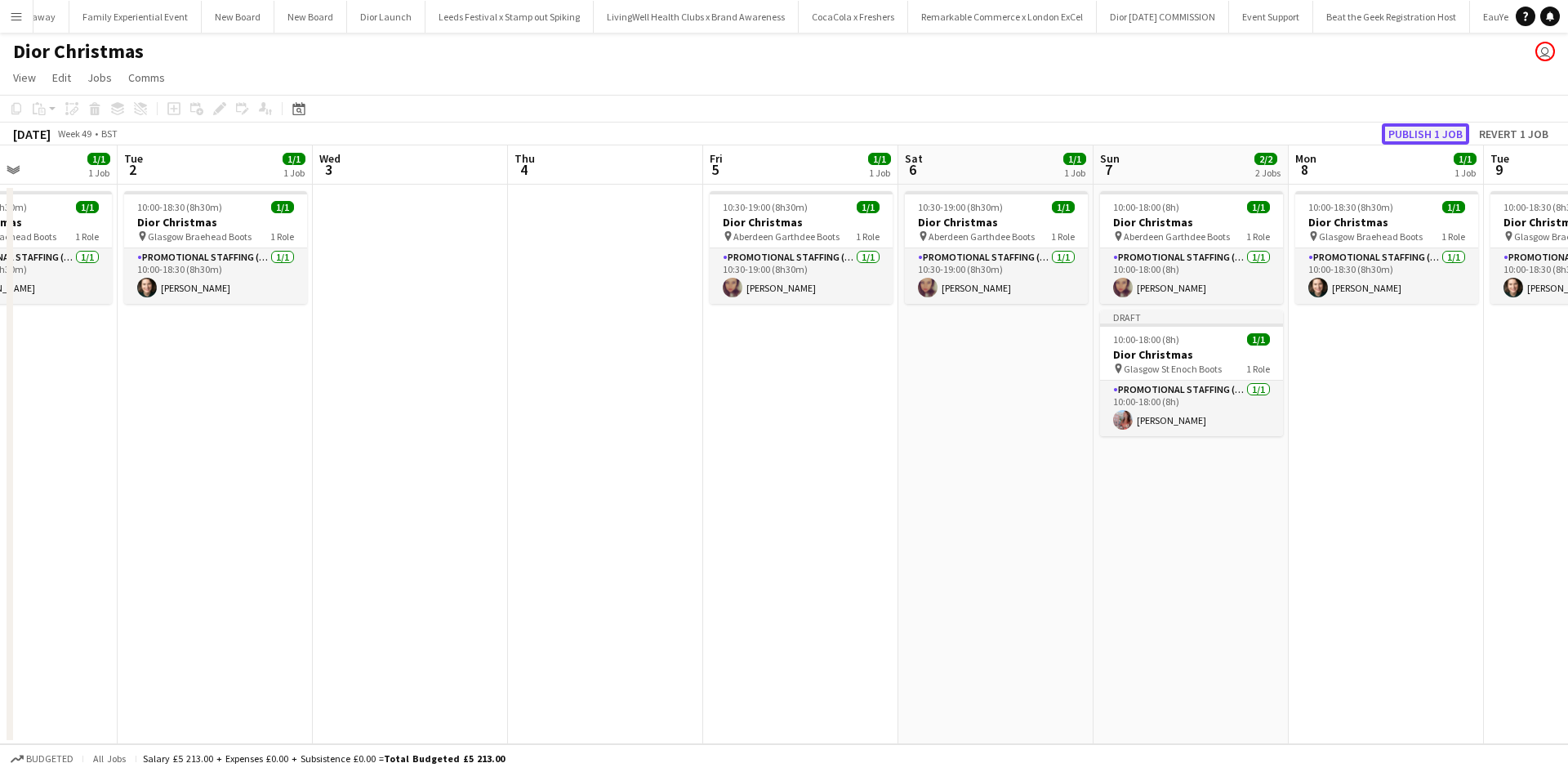
click at [1432, 137] on button "Publish 1 job" at bounding box center [1425, 133] width 88 height 21
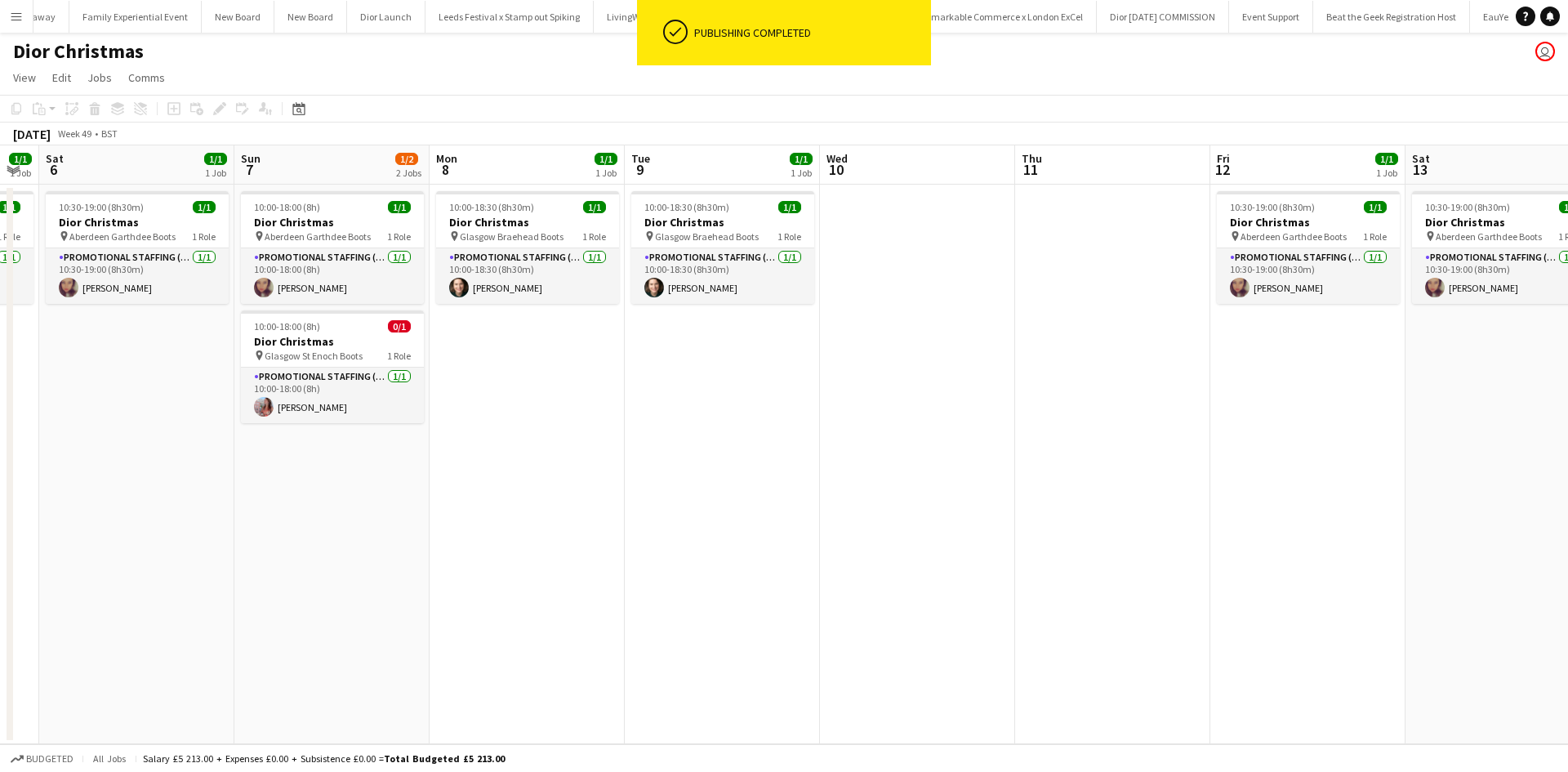
drag, startPoint x: 1345, startPoint y: 541, endPoint x: 505, endPoint y: 450, distance: 844.9
click at [506, 450] on app-calendar-viewport "Wed 3 Thu 4 Fri 5 1/1 1 Job Sat 6 1/1 1 Job Sun 7 1/2 2 Jobs Mon 8 1/1 1 Job Tu…" at bounding box center [784, 445] width 1568 height 599
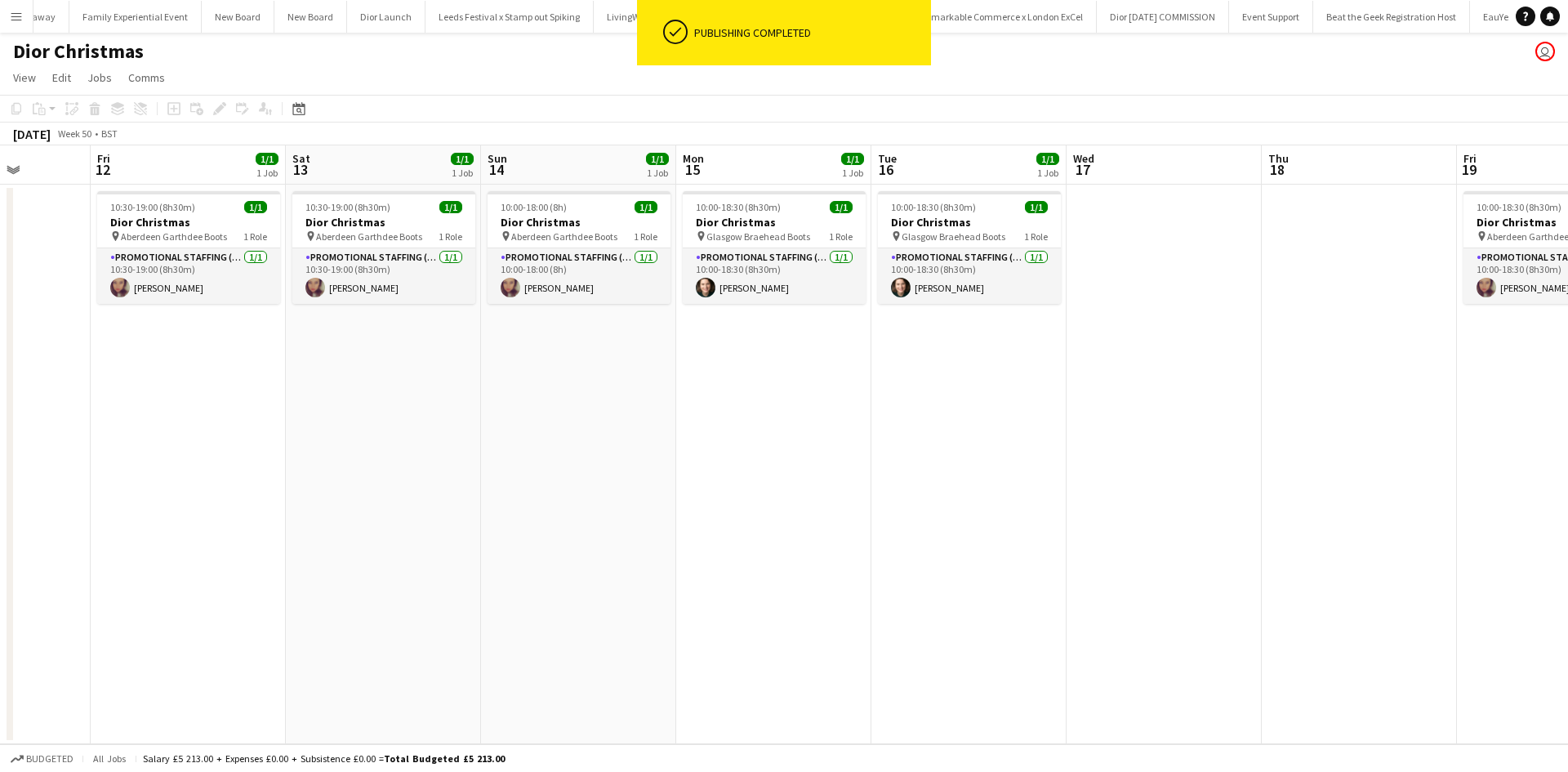
drag, startPoint x: 1252, startPoint y: 465, endPoint x: 430, endPoint y: 378, distance: 826.6
click at [389, 381] on app-calendar-viewport "Mon 8 1/1 1 Job Tue 9 1/1 1 Job Wed 10 Thu 11 Fri 12 1/1 1 Job Sat 13 1/1 1 Job…" at bounding box center [784, 445] width 1568 height 599
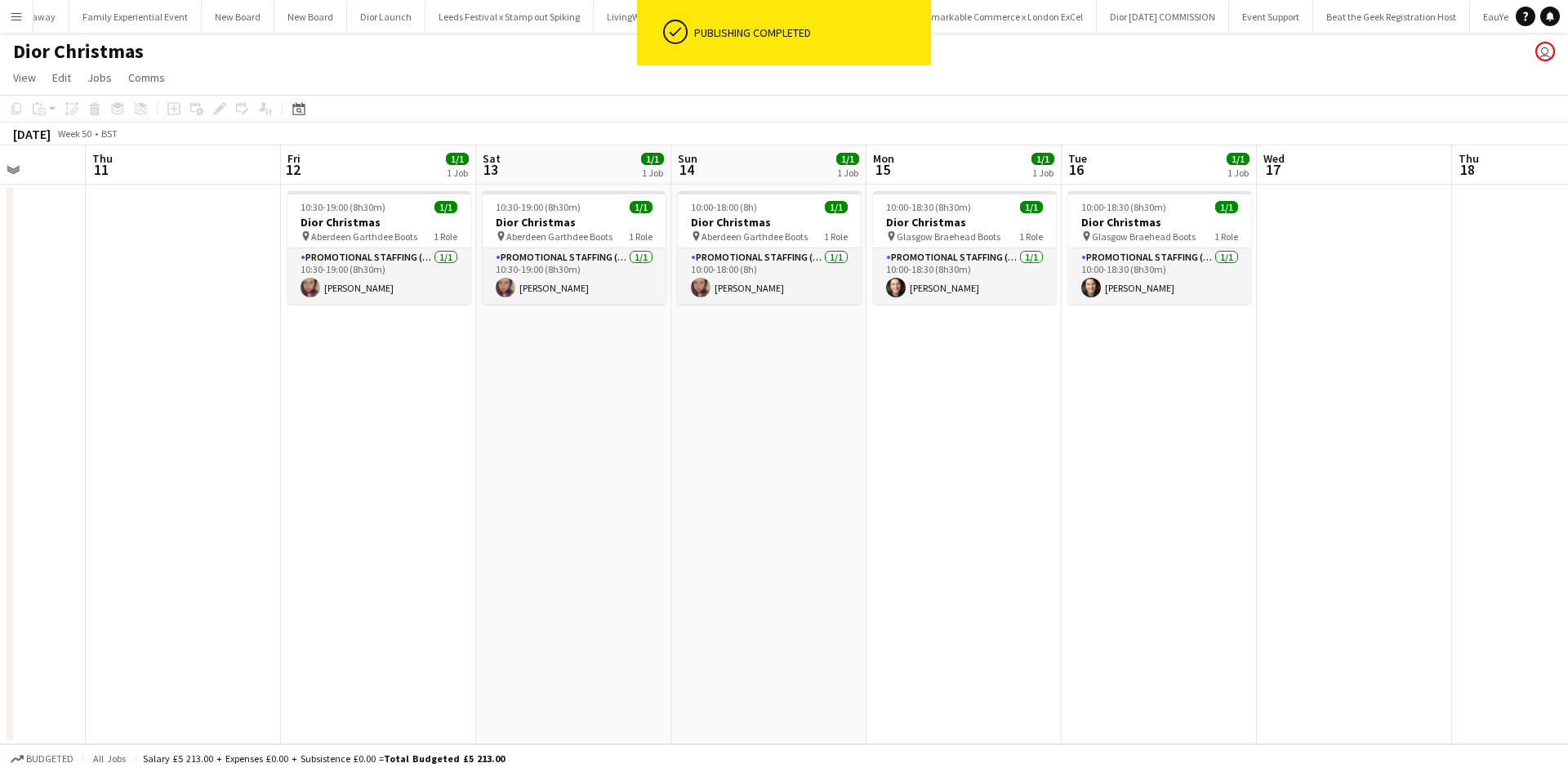
click at [784, 366] on app-date-cell "10:00-18:00 (8h) 1/1 Dior Christmas pin Aberdeen Garthdee Boots 1 Role Promotio…" at bounding box center [769, 464] width 195 height 560
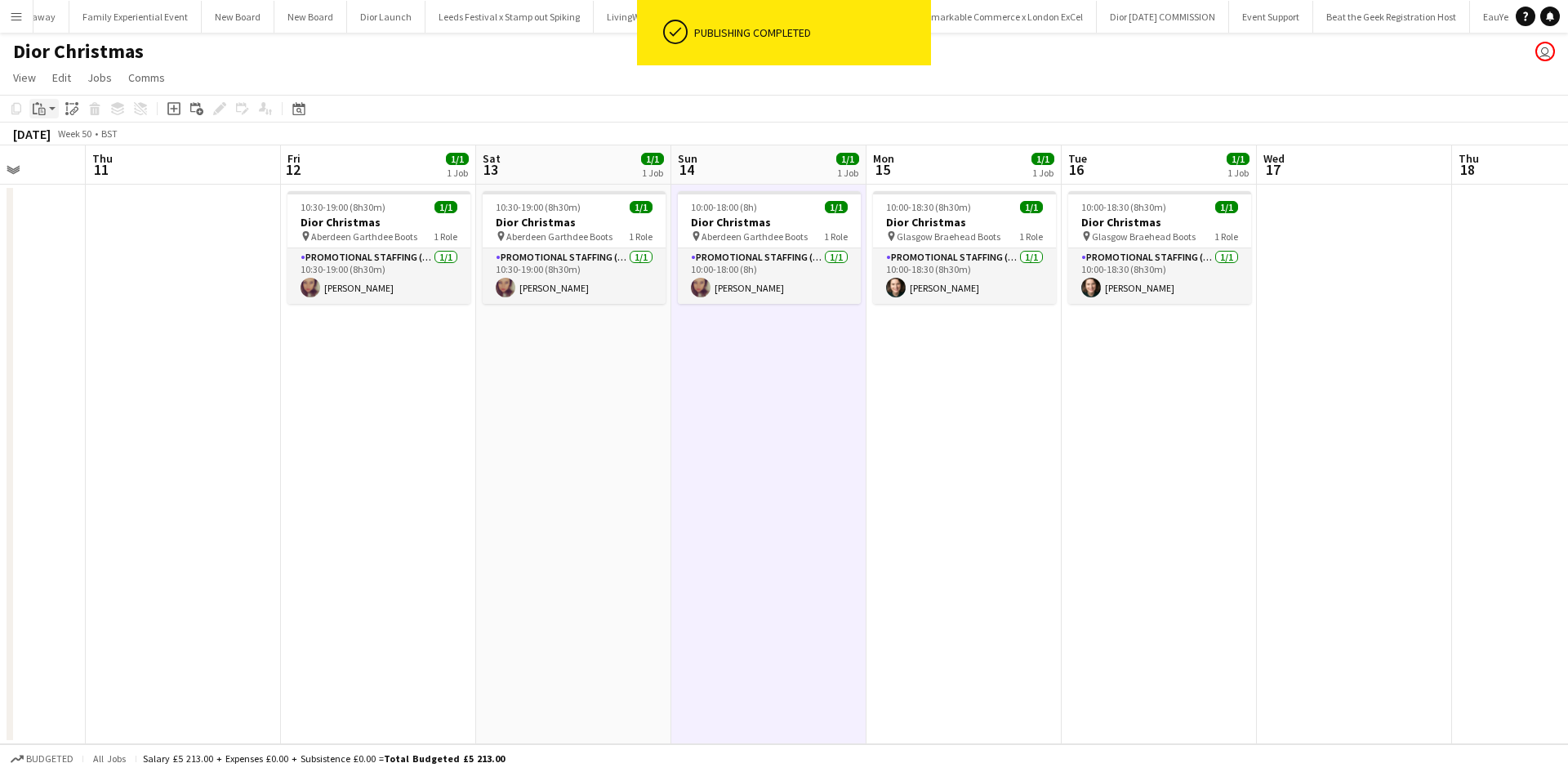
click at [43, 110] on icon "Paste" at bounding box center [39, 108] width 13 height 13
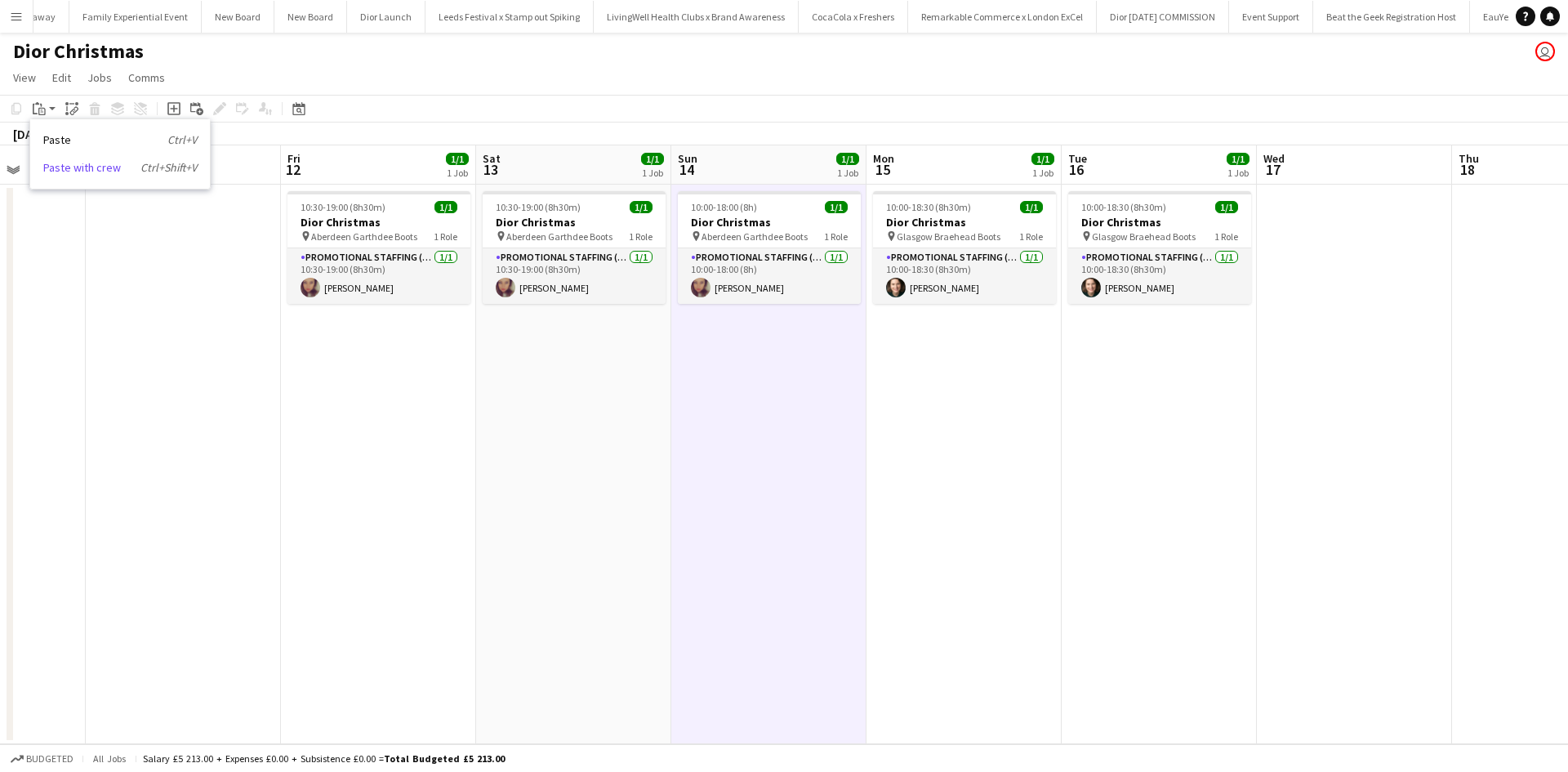
click at [57, 164] on link "Paste with crew Ctrl+Shift+V" at bounding box center [120, 167] width 154 height 14
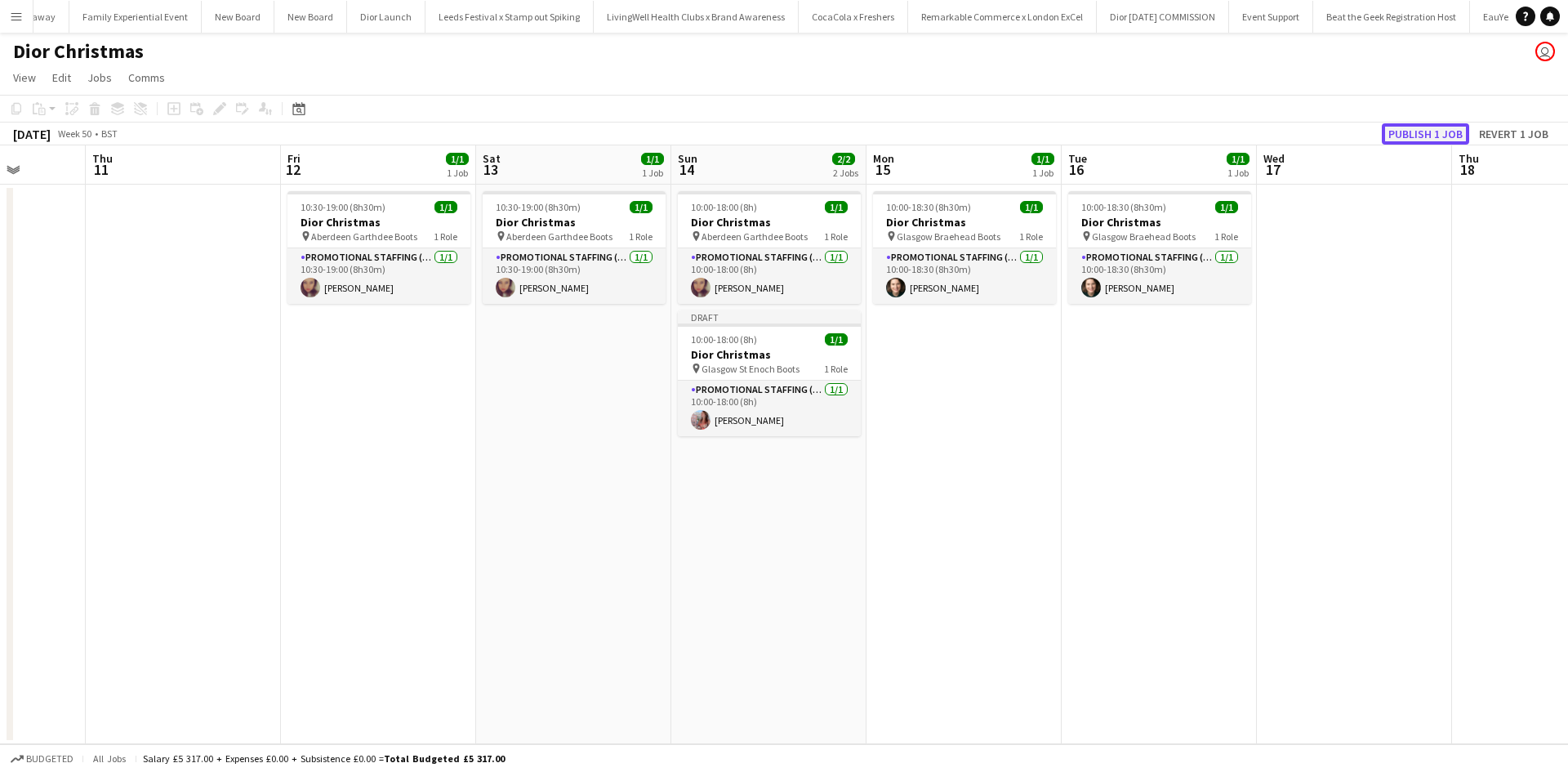
click at [1420, 133] on button "Publish 1 job" at bounding box center [1425, 133] width 88 height 21
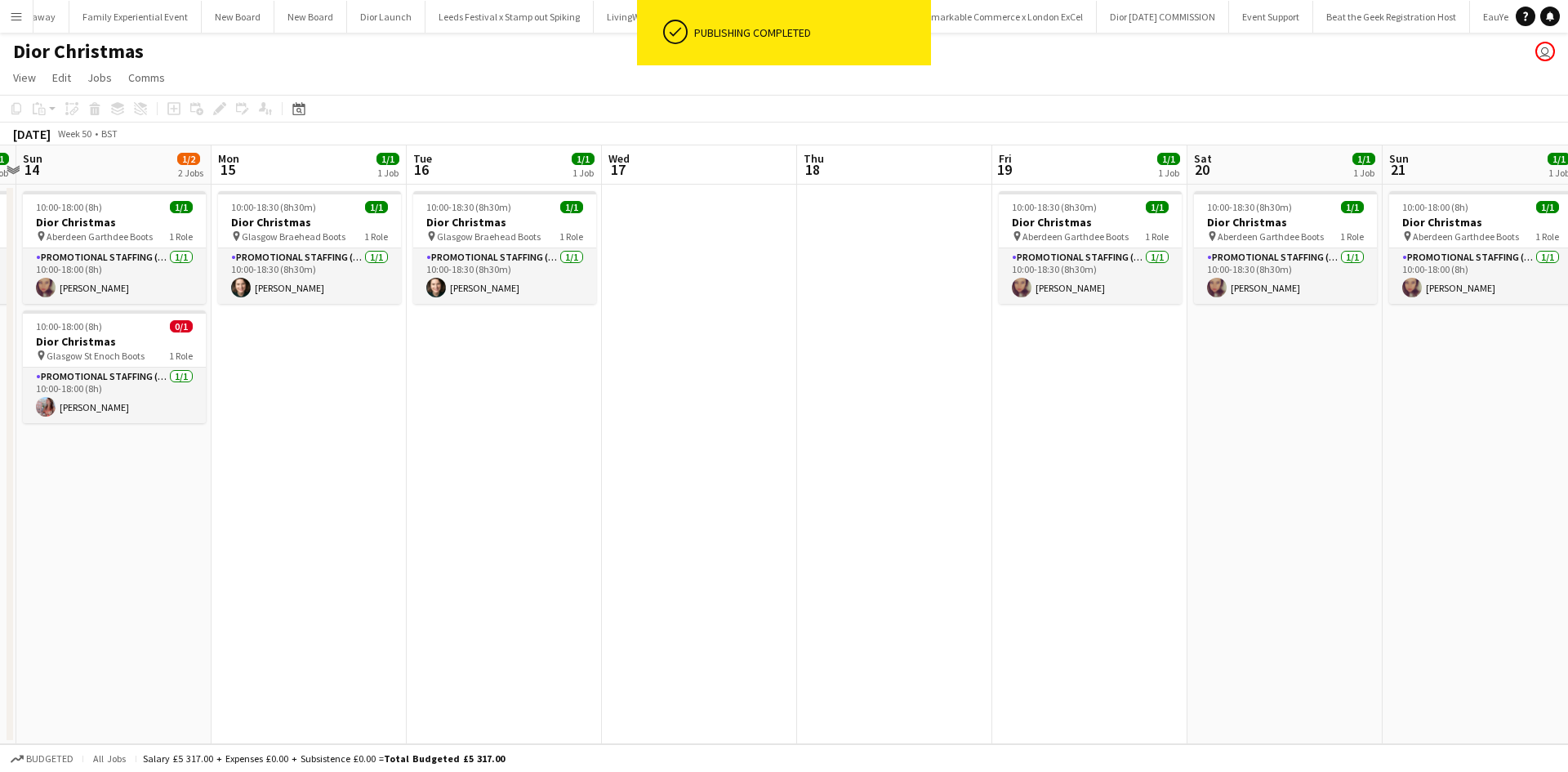
drag, startPoint x: 1385, startPoint y: 381, endPoint x: 671, endPoint y: 311, distance: 717.4
click at [693, 315] on app-calendar-viewport "Wed 10 Thu 11 Fri 12 1/1 1 Job Sat 13 1/1 1 Job Sun 14 1/2 2 Jobs Mon 15 1/1 1 …" at bounding box center [784, 445] width 1568 height 599
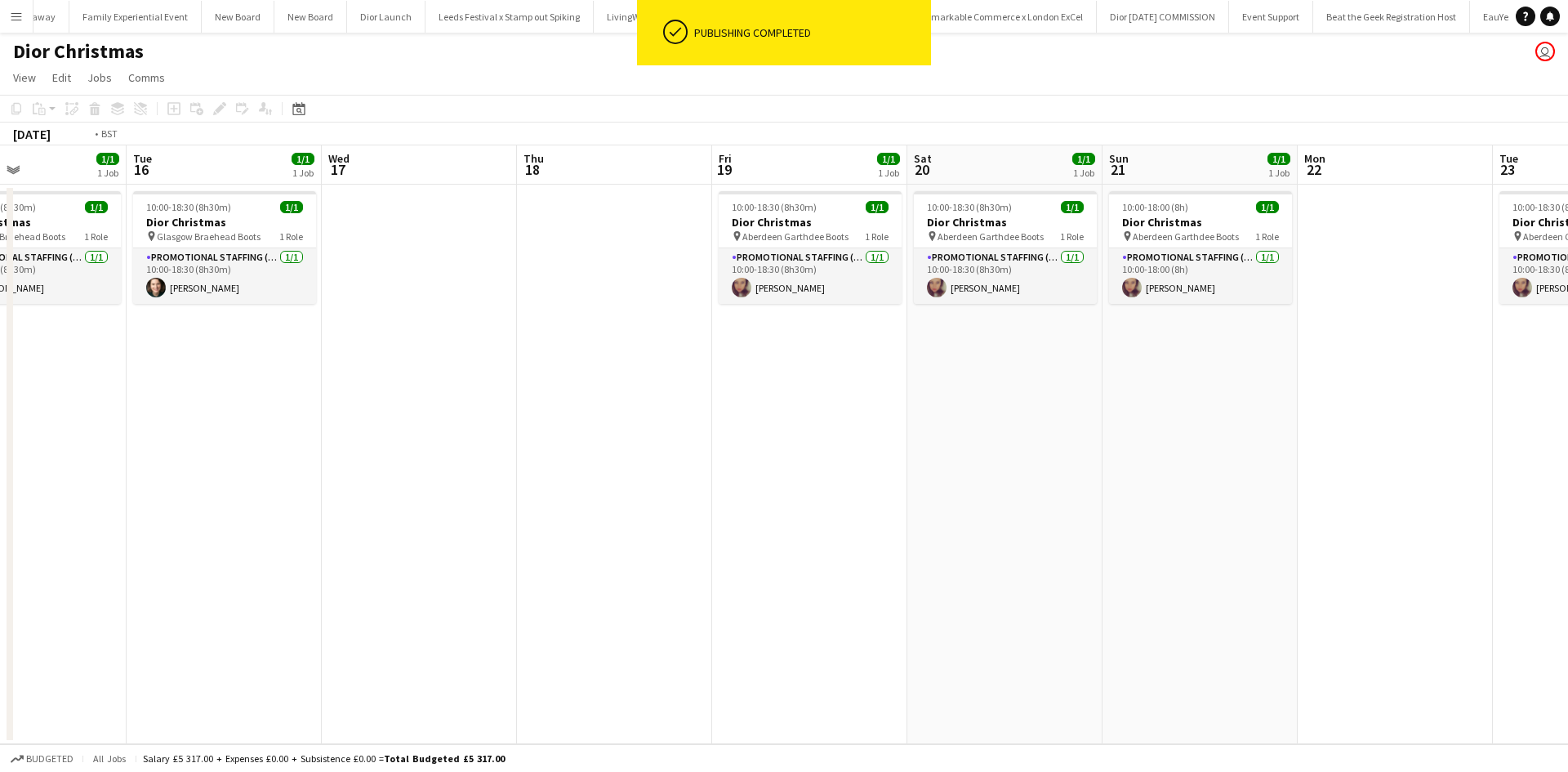
drag, startPoint x: 1362, startPoint y: 398, endPoint x: 1066, endPoint y: 372, distance: 297.1
click at [1066, 372] on app-calendar-viewport "Fri 12 1/1 1 Job Sat 13 1/1 1 Job Sun 14 1/2 2 Jobs Mon 15 1/1 1 Job Tue 16 1/1…" at bounding box center [784, 445] width 1568 height 599
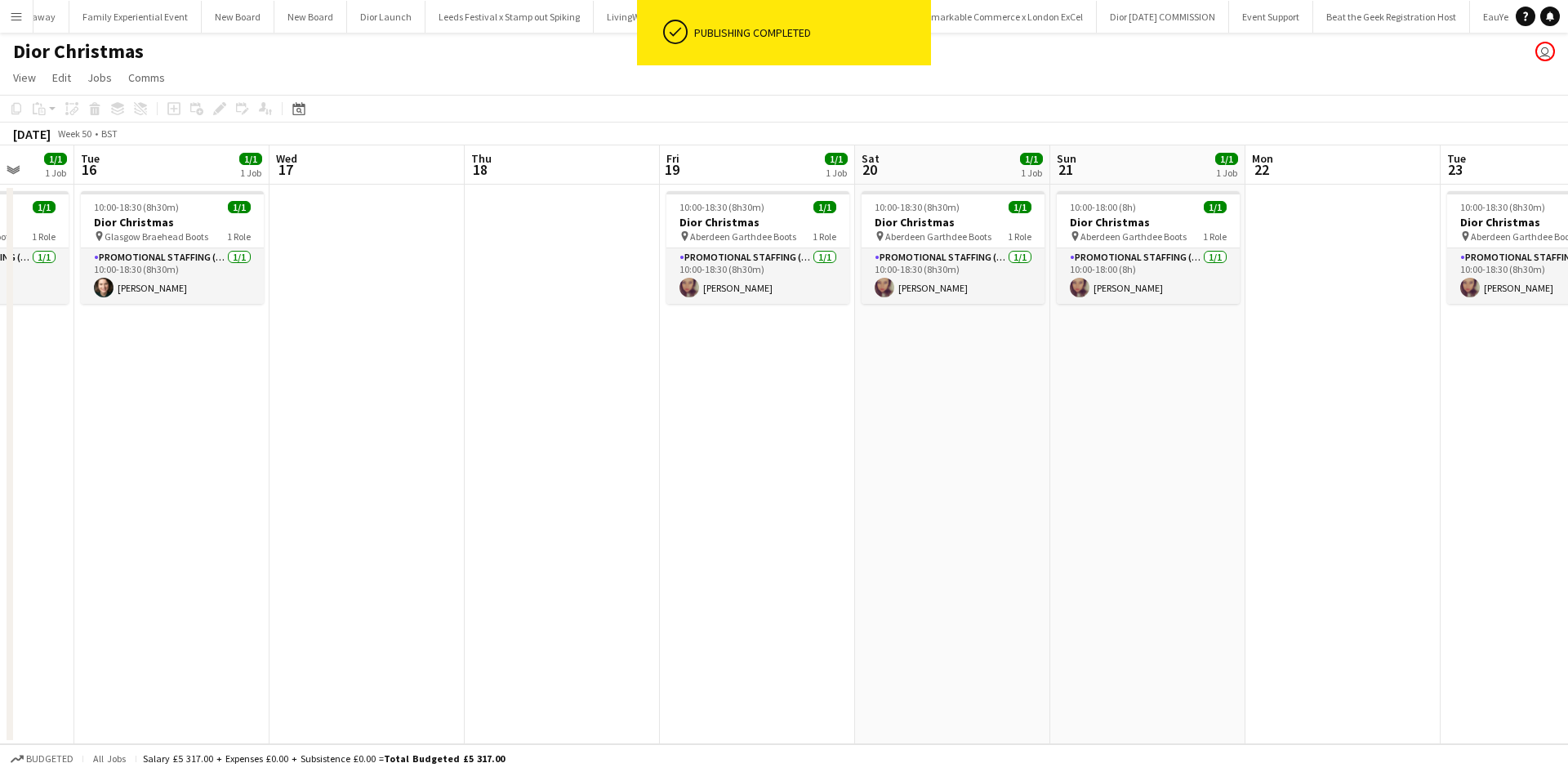
click at [1088, 343] on app-date-cell "10:00-18:00 (8h) 1/1 Dior Christmas pin Aberdeen Garthdee Boots 1 Role Promotio…" at bounding box center [1148, 464] width 195 height 560
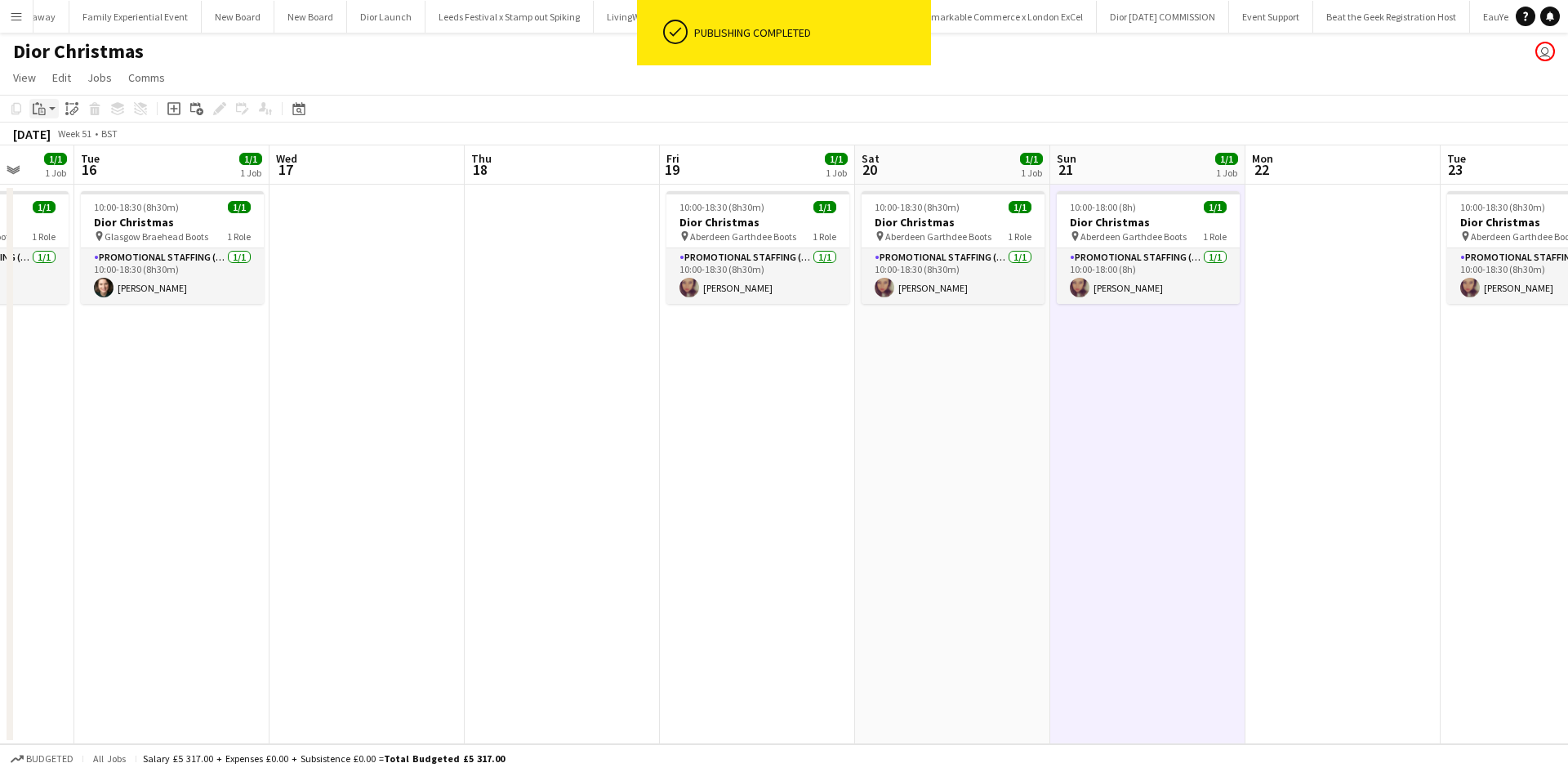
click at [40, 108] on icon at bounding box center [42, 111] width 7 height 7
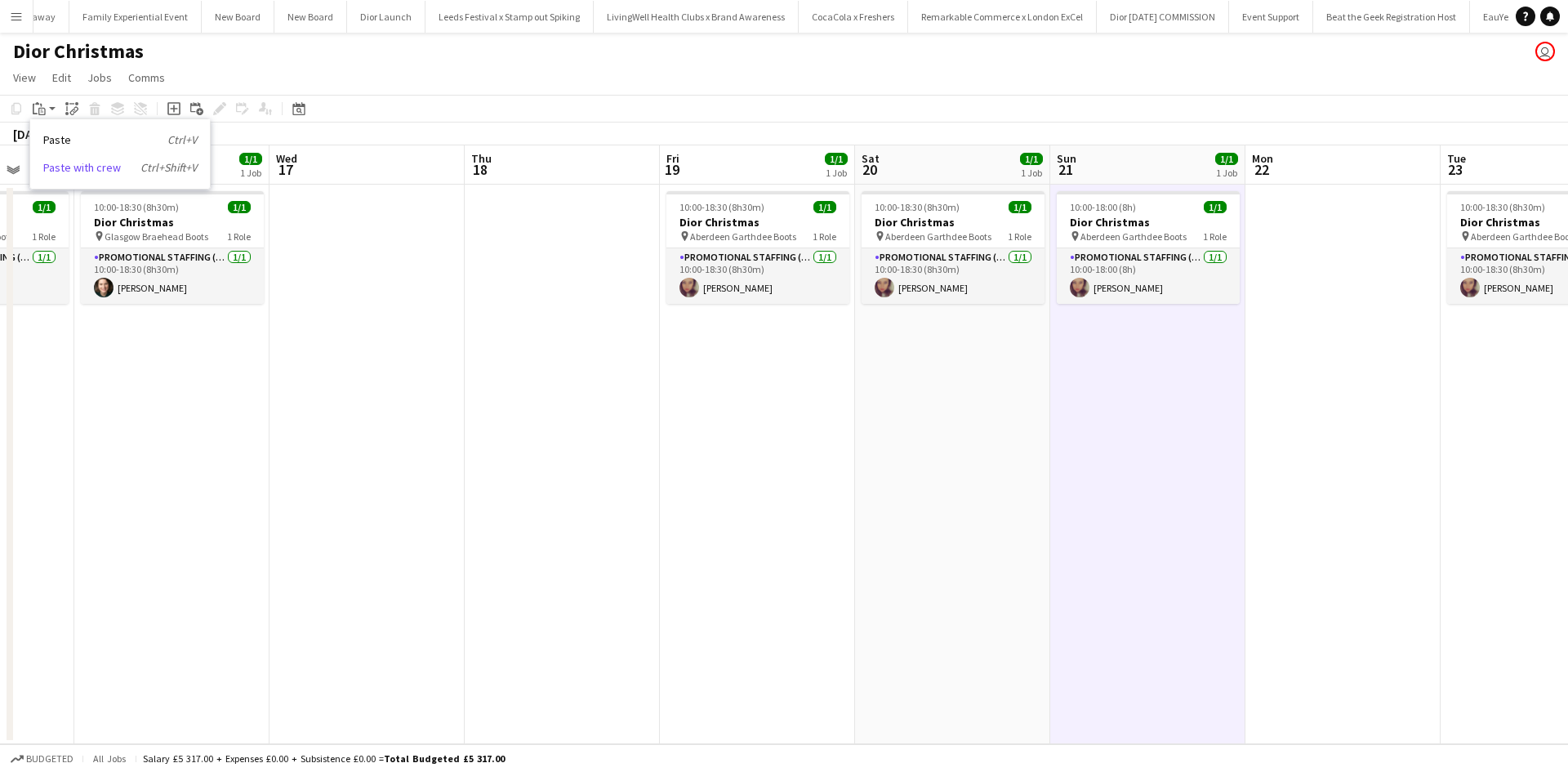
click at [55, 164] on link "Paste with crew Ctrl+Shift+V" at bounding box center [120, 167] width 154 height 14
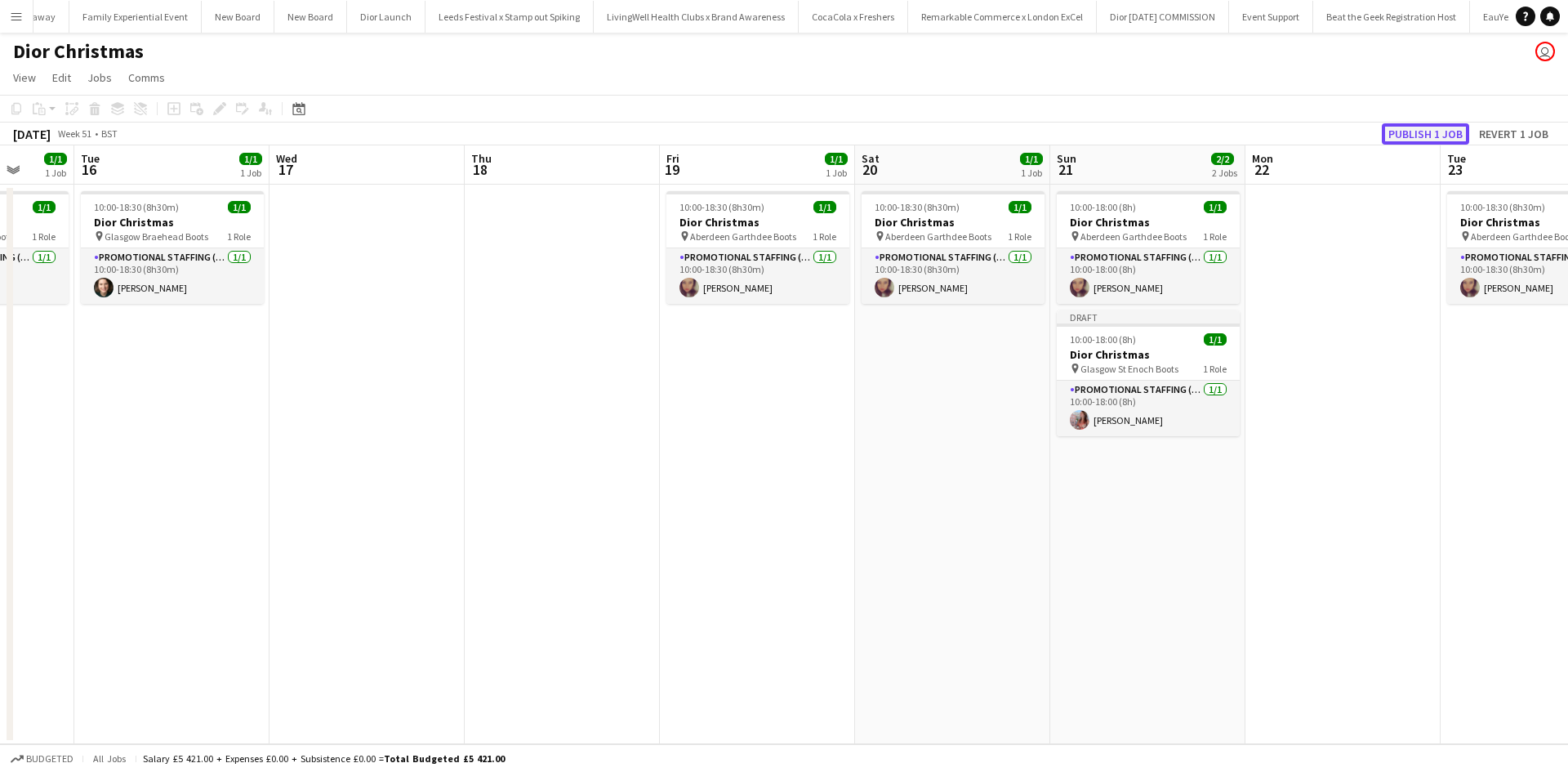
click at [1395, 137] on button "Publish 1 job" at bounding box center [1425, 133] width 88 height 21
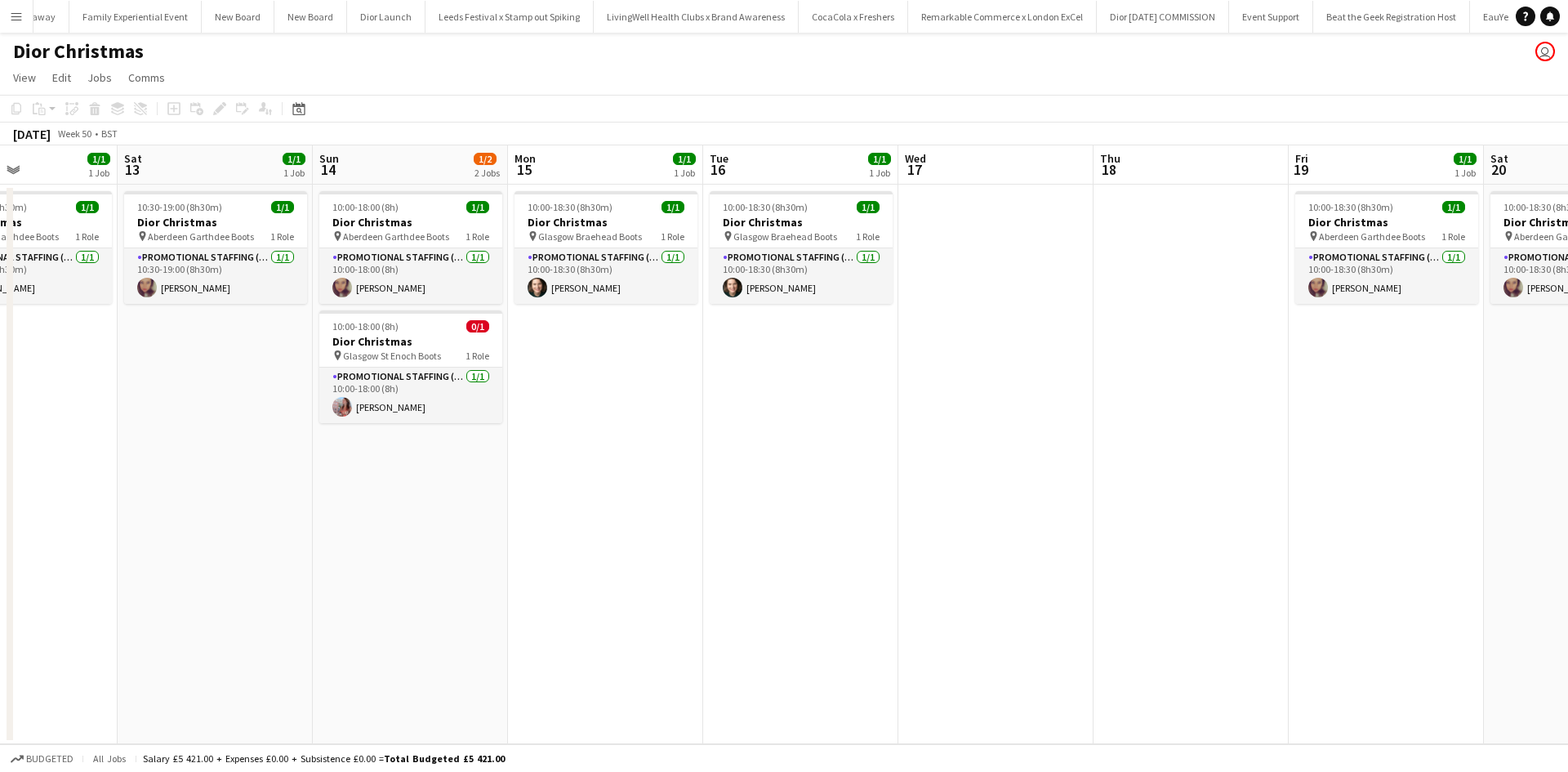
drag, startPoint x: 347, startPoint y: 446, endPoint x: 1170, endPoint y: 425, distance: 823.3
click at [1170, 425] on app-calendar-viewport "Thu 11 Fri 12 1/1 1 Job Sat 13 1/1 1 Job Sun 14 1/2 2 Jobs Mon 15 1/1 1 Job Tue…" at bounding box center [784, 445] width 1568 height 599
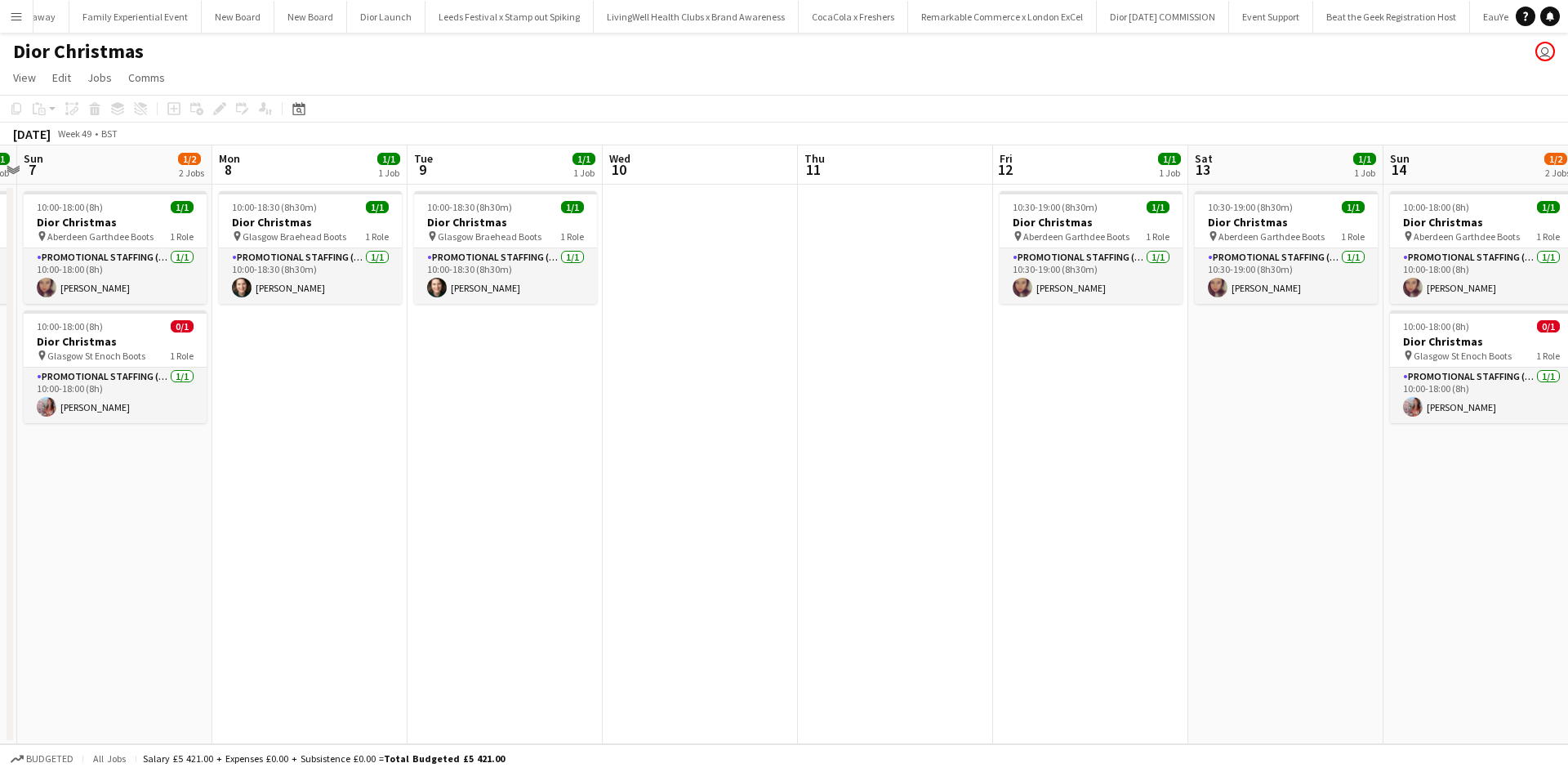
drag, startPoint x: 314, startPoint y: 514, endPoint x: 1130, endPoint y: 468, distance: 817.3
click at [1196, 446] on app-calendar-viewport "Fri 5 1/1 1 Job Sat 6 1/1 1 Job Sun 7 1/2 2 Jobs Mon 8 1/1 1 Job Tue 9 1/1 1 Jo…" at bounding box center [784, 445] width 1568 height 599
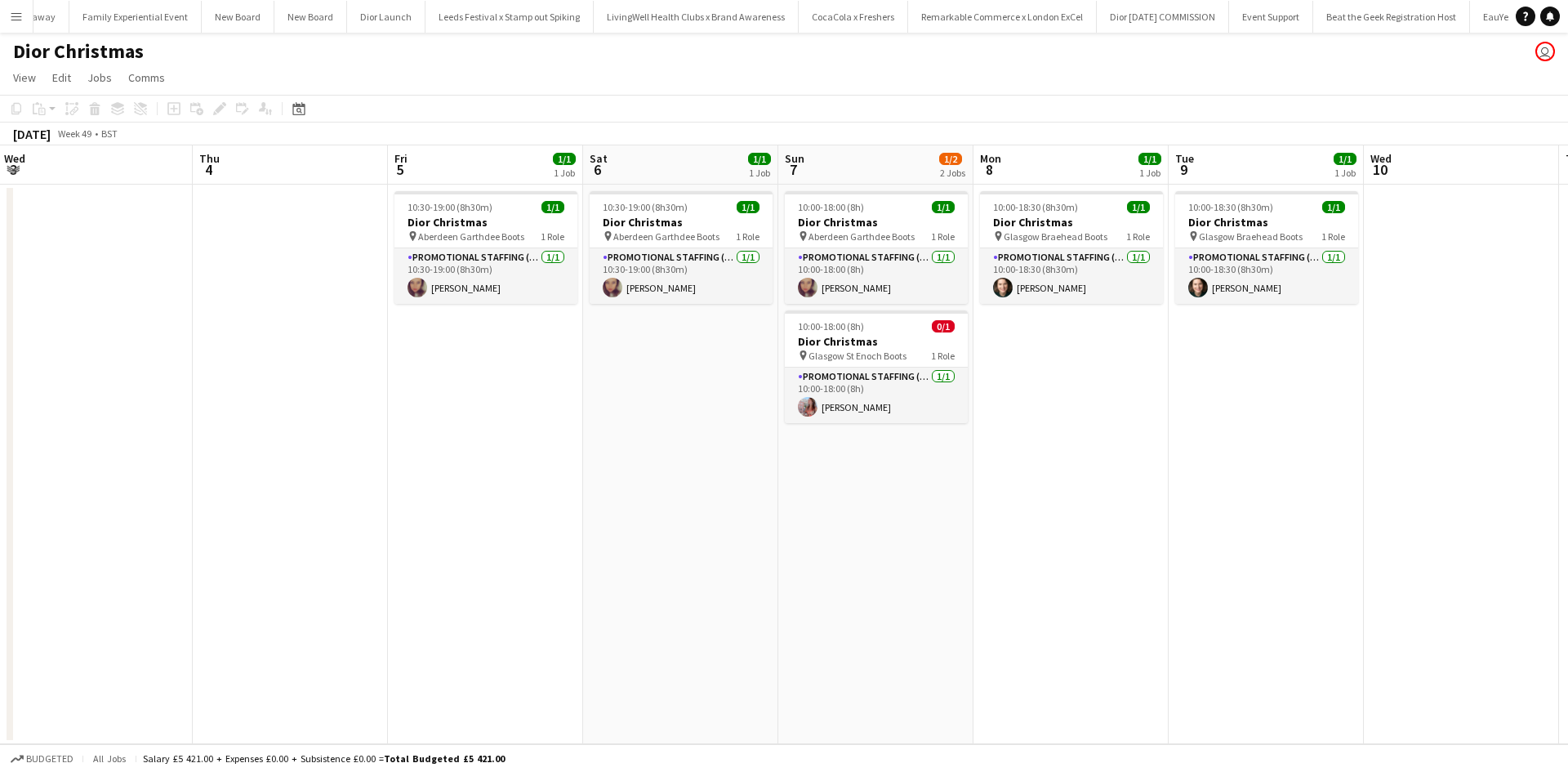
drag, startPoint x: 411, startPoint y: 543, endPoint x: 1168, endPoint y: 485, distance: 759.2
click at [1240, 466] on app-calendar-viewport "Mon 1 1/1 1 Job Tue 2 1/1 1 Job Wed 3 Thu 4 Fri 5 1/1 1 Job Sat 6 1/1 1 Job Sun…" at bounding box center [784, 445] width 1568 height 599
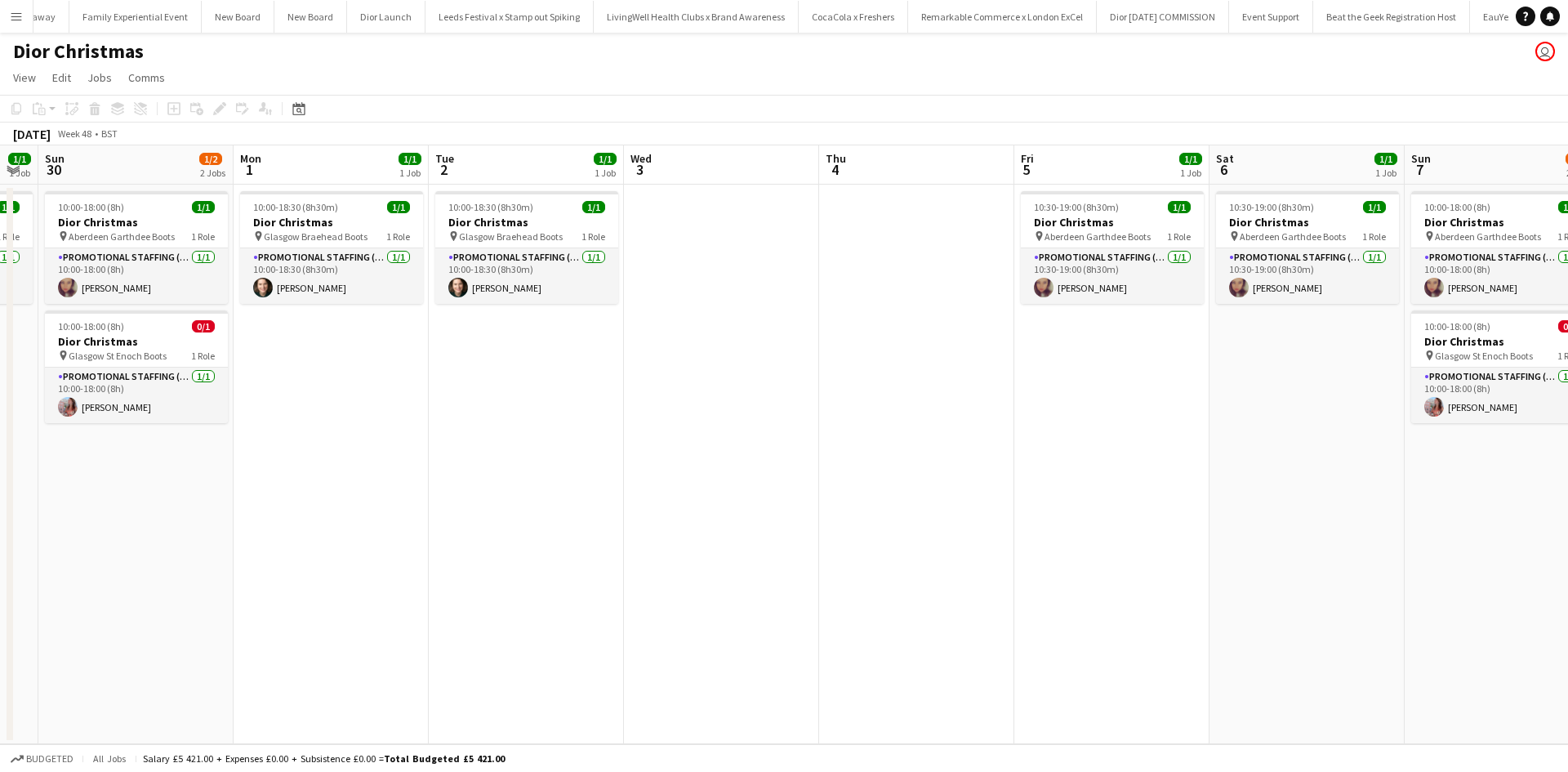
drag, startPoint x: 612, startPoint y: 534, endPoint x: 776, endPoint y: 531, distance: 164.0
click at [1149, 476] on app-calendar-viewport "Fri 28 1/1 1 Job Sat 29 1/1 1 Job Sun 30 1/2 2 Jobs Mon 1 1/1 1 Job Tue 2 1/1 1…" at bounding box center [784, 445] width 1568 height 599
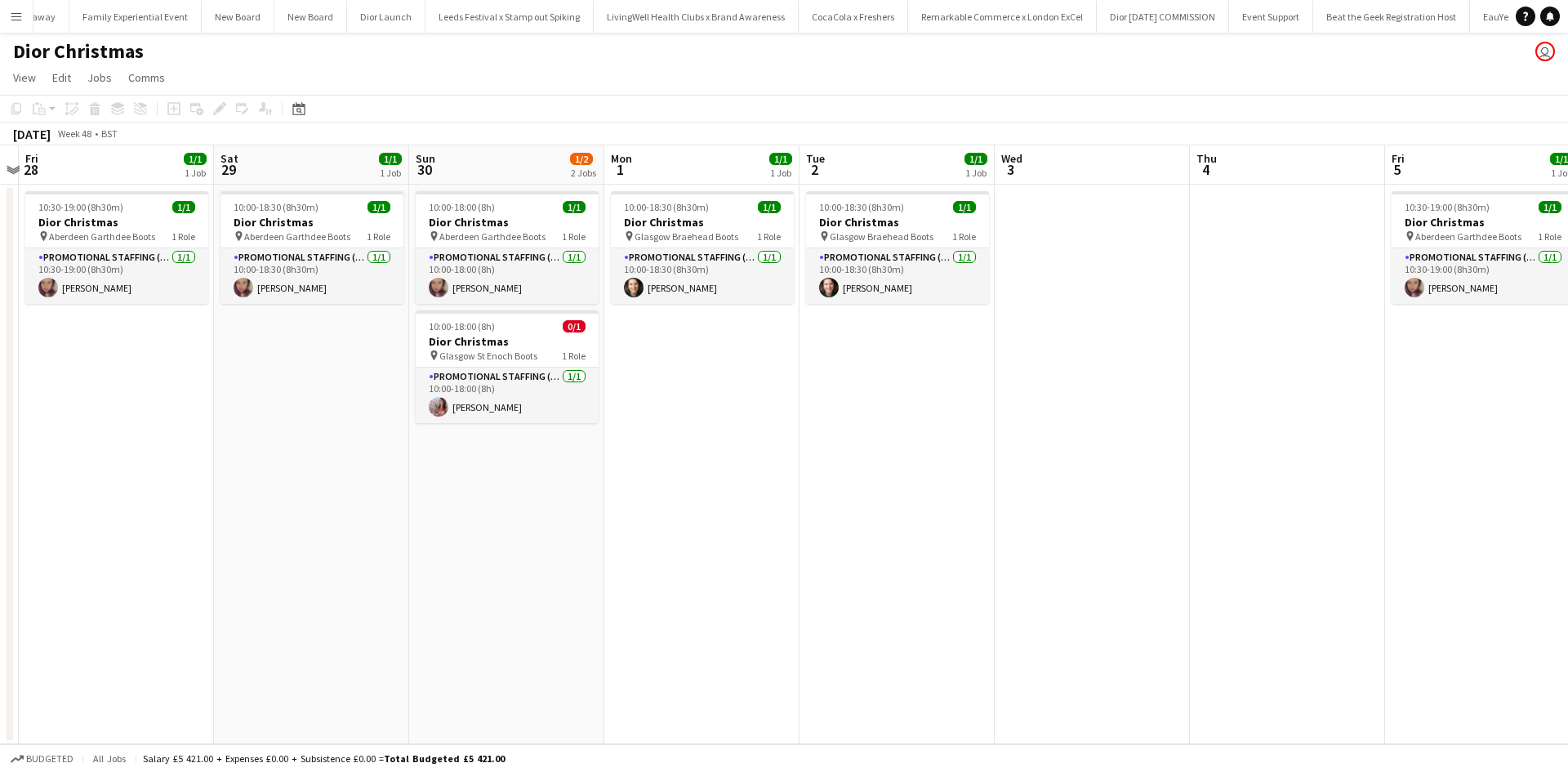
drag, startPoint x: 437, startPoint y: 557, endPoint x: 803, endPoint y: 535, distance: 366.7
click at [803, 535] on app-calendar-viewport "Wed 26 Thu 27 Fri 28 1/1 1 Job Sat 29 1/1 1 Job Sun 30 1/2 2 Jobs Mon 1 1/1 1 J…" at bounding box center [784, 445] width 1568 height 599
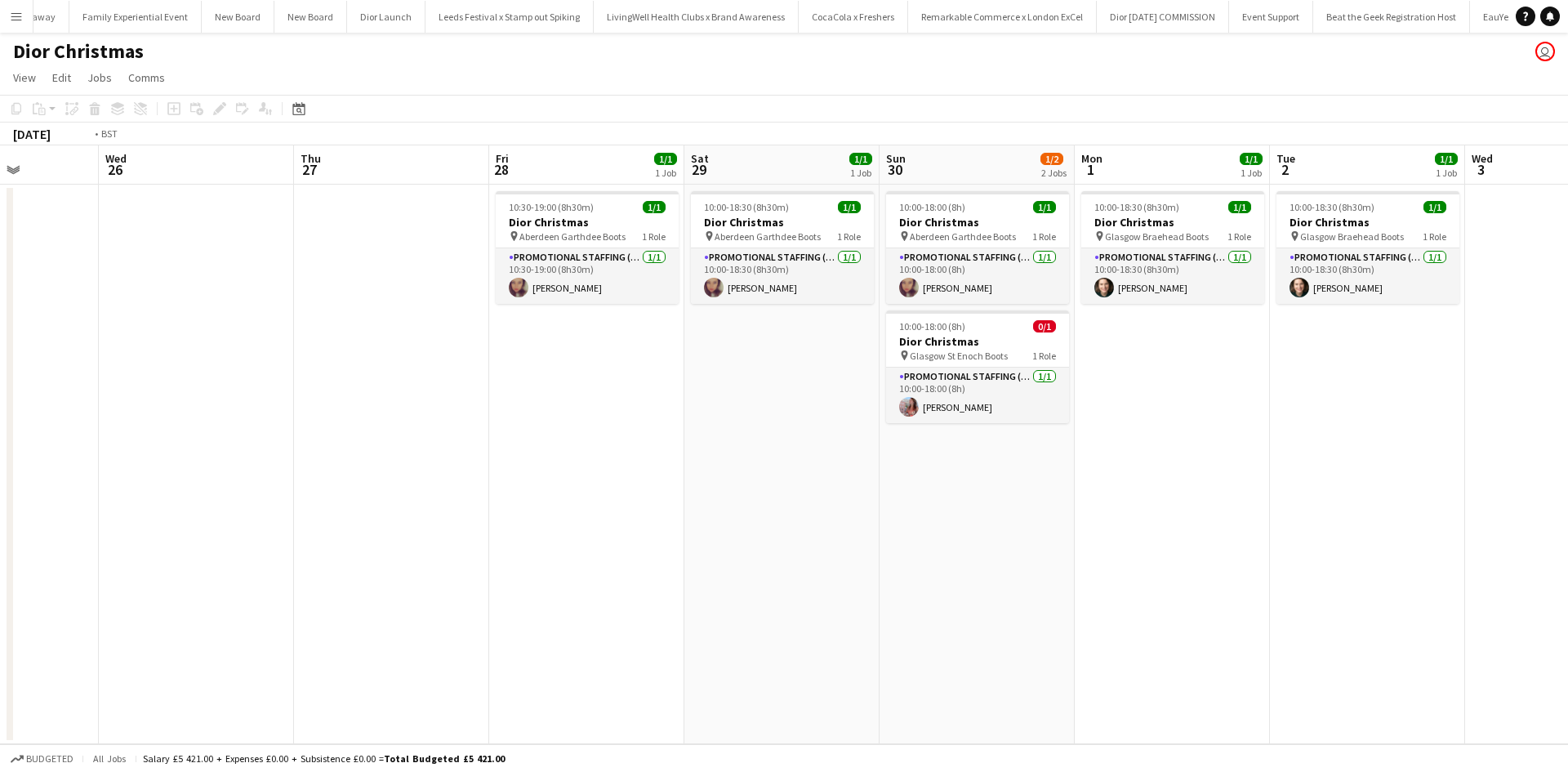
drag, startPoint x: 366, startPoint y: 551, endPoint x: 1032, endPoint y: 511, distance: 667.2
click at [1032, 511] on app-calendar-viewport "Sun 23 Mon 24 Tue 25 Wed 26 Thu 27 Fri 28 1/1 1 Job Sat 29 1/1 1 Job Sun 30 1/2…" at bounding box center [784, 445] width 1568 height 599
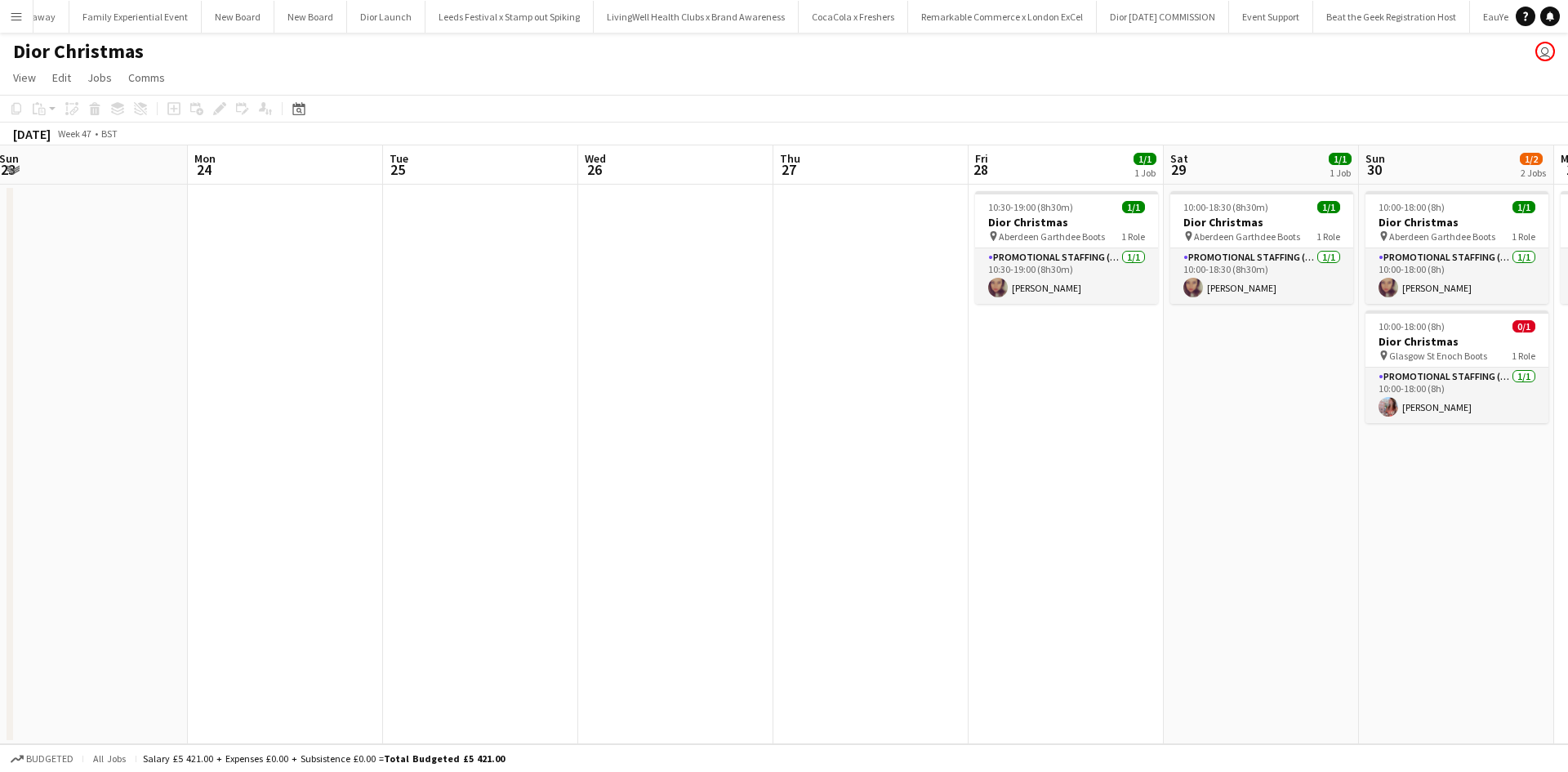
drag, startPoint x: 476, startPoint y: 538, endPoint x: 1219, endPoint y: 469, distance: 746.2
click at [1209, 469] on app-calendar-viewport "Fri 21 Sat 22 Sun 23 Mon 24 Tue 25 Wed 26 Thu 27 Fri 28 1/1 1 Job Sat 29 1/1 1 …" at bounding box center [784, 445] width 1568 height 599
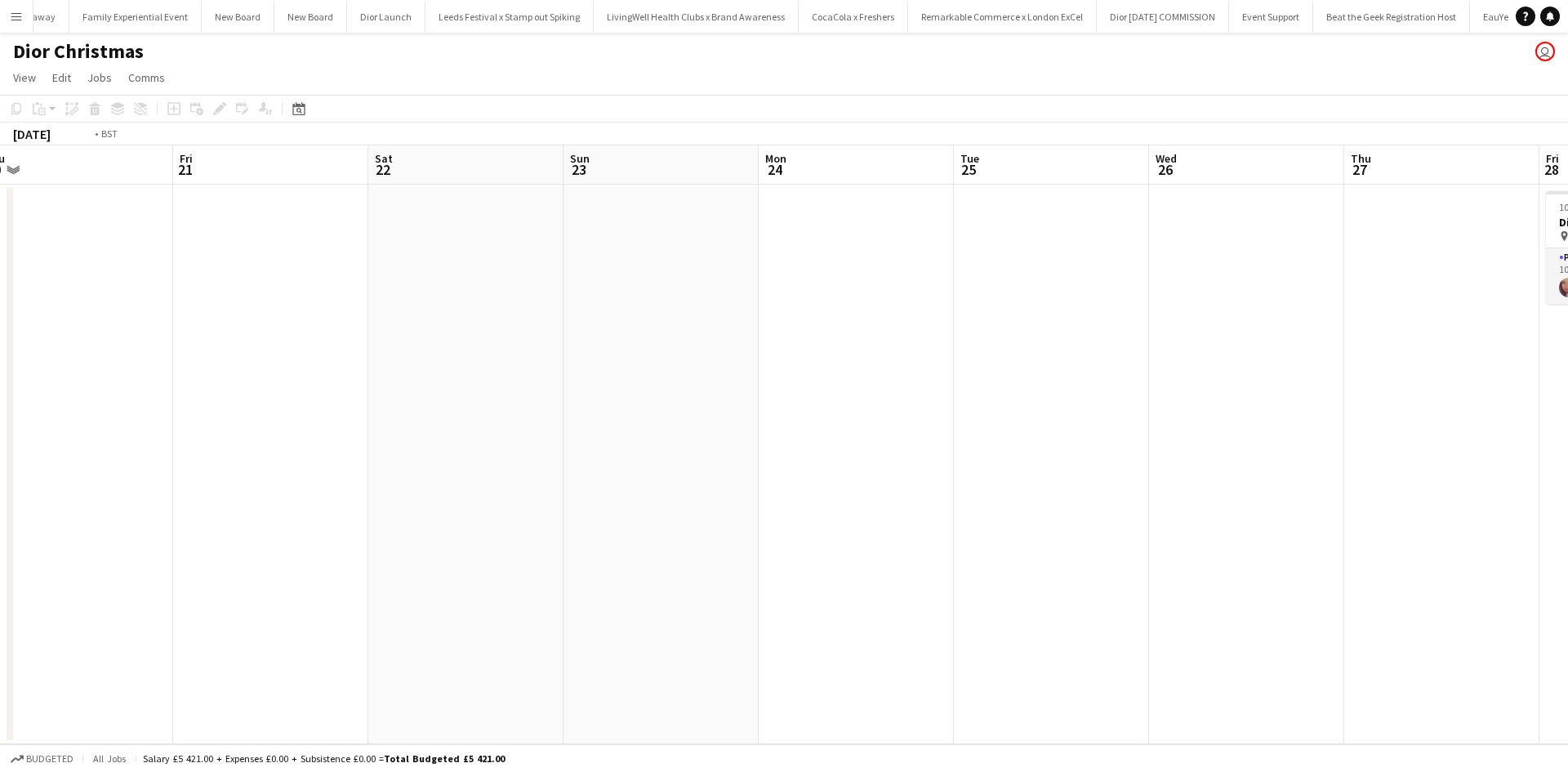
drag, startPoint x: 557, startPoint y: 511, endPoint x: 1343, endPoint y: 429, distance: 790.3
click at [1327, 430] on app-calendar-viewport "Tue 18 1/1 1 Job Wed 19 Thu 20 Fri 21 Sat 22 Sun 23 Mon 24 Tue 25 Wed 26 Thu 27…" at bounding box center [784, 445] width 1568 height 599
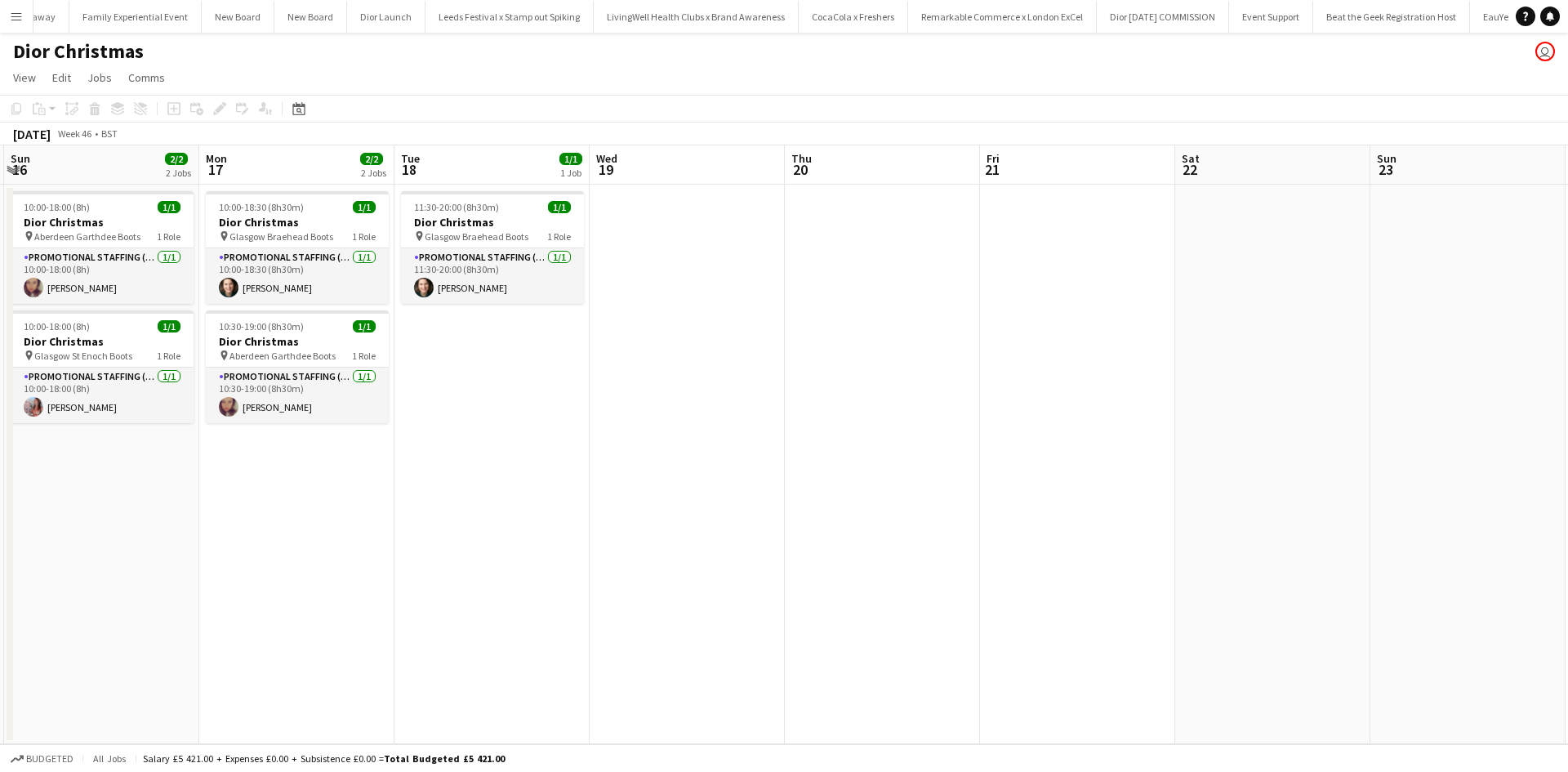
drag, startPoint x: 703, startPoint y: 509, endPoint x: 1257, endPoint y: 467, distance: 555.6
click at [1259, 467] on app-calendar-viewport "Fri 14 1/1 1 Job Sat 15 1/1 1 Job Sun 16 2/2 2 Jobs Mon 17 2/2 2 Jobs Tue 18 1/…" at bounding box center [784, 445] width 1568 height 599
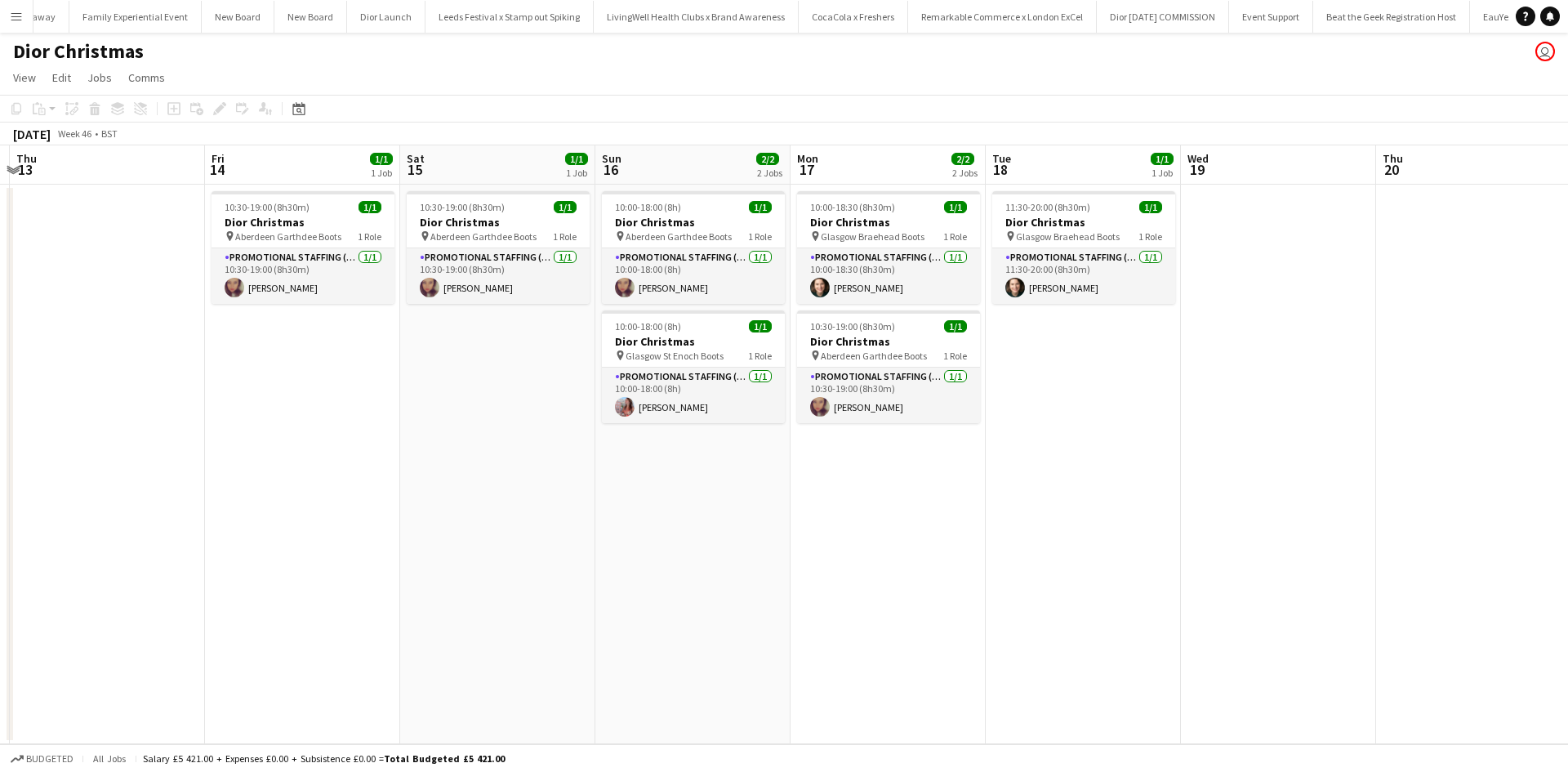
scroll to position [0, 466]
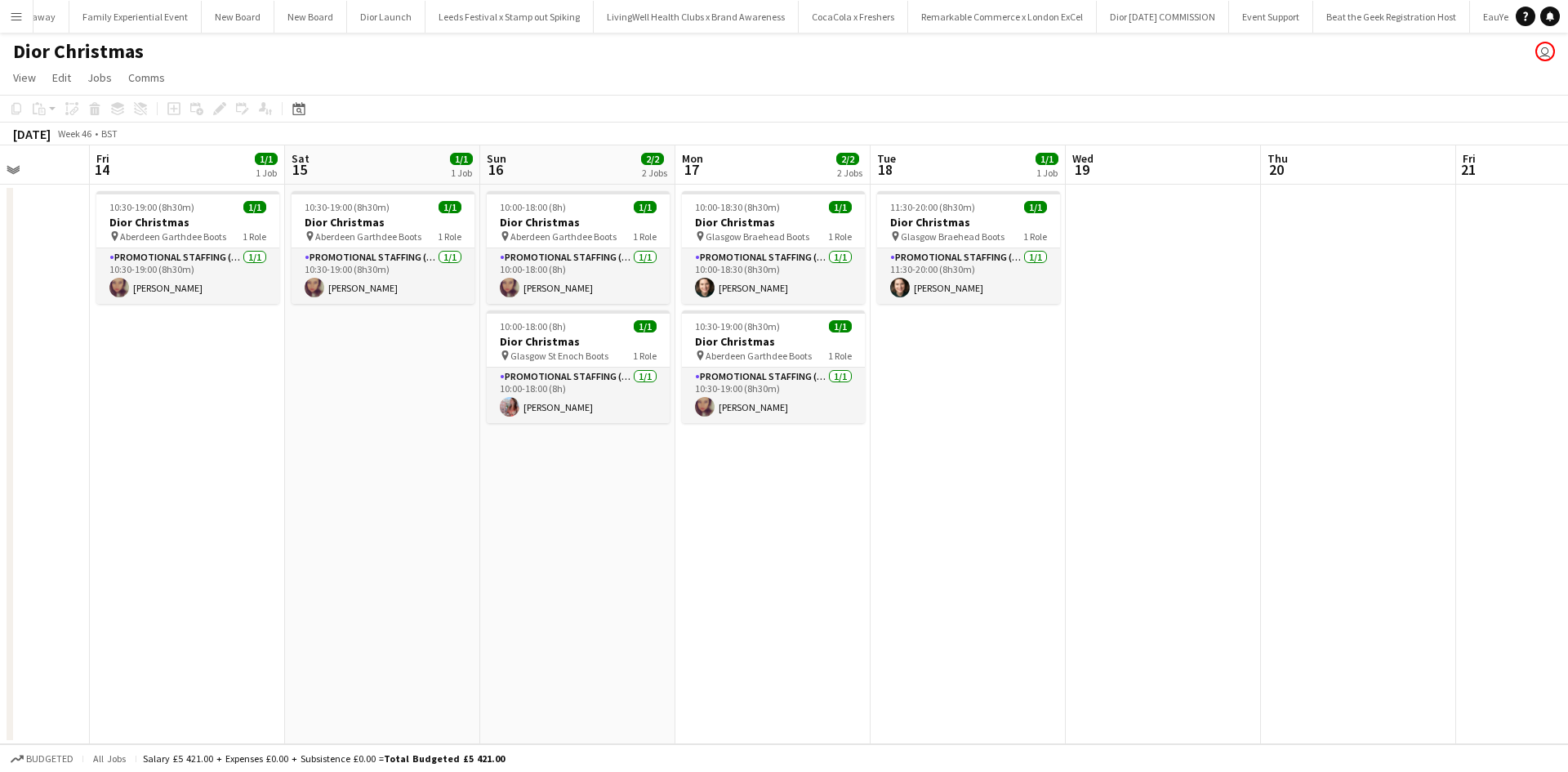
drag, startPoint x: 650, startPoint y: 511, endPoint x: 1134, endPoint y: 500, distance: 484.1
click at [1150, 491] on app-calendar-viewport "Tue 11 Wed 12 Thu 13 Fri 14 1/1 1 Job Sat 15 1/1 1 Job Sun 16 2/2 2 Jobs Mon 17…" at bounding box center [784, 445] width 1568 height 599
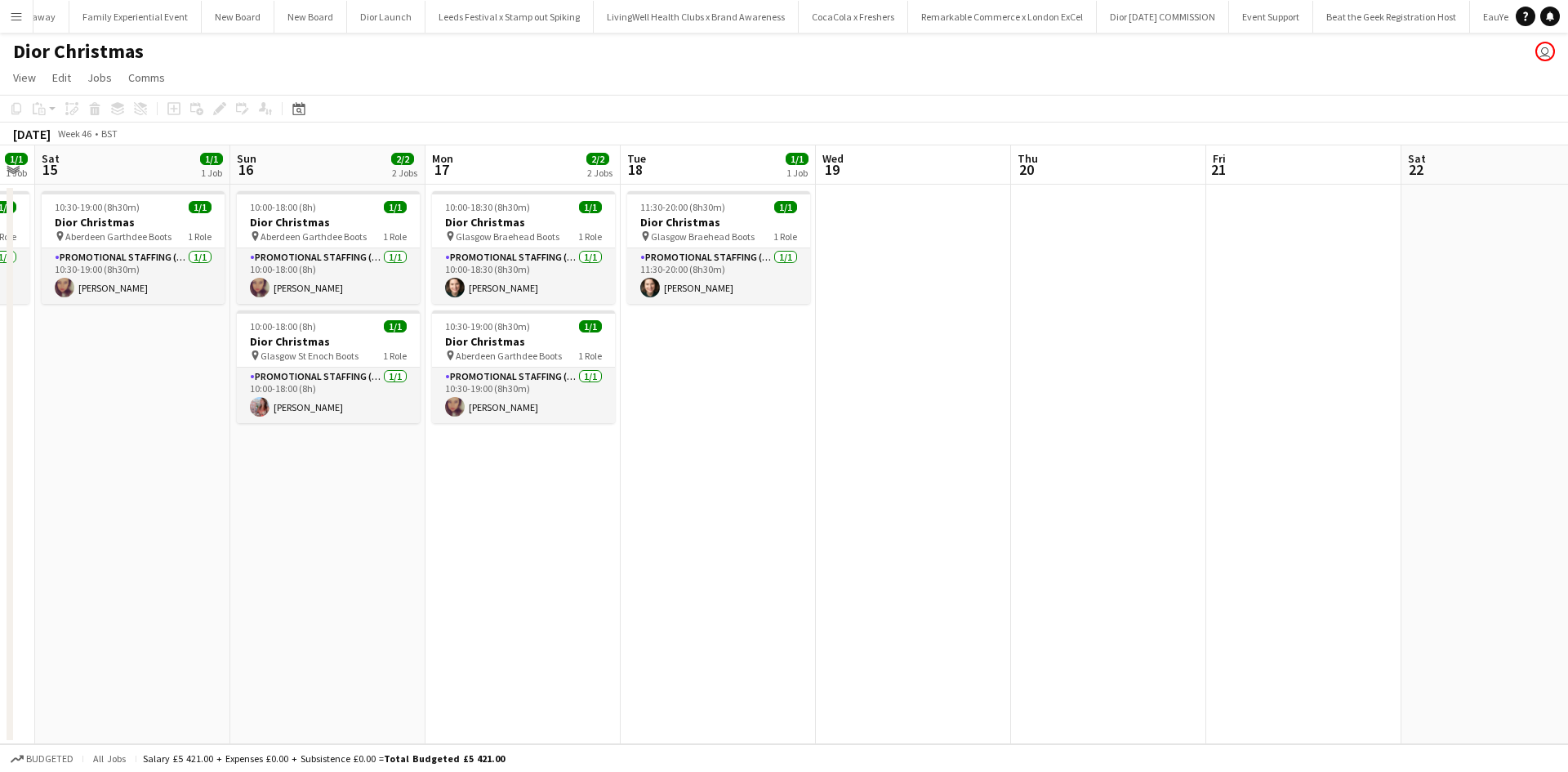
drag, startPoint x: 1030, startPoint y: 541, endPoint x: 165, endPoint y: 481, distance: 867.1
click at [165, 482] on app-calendar-viewport "Wed 12 Thu 13 Fri 14 1/1 1 Job Sat 15 1/1 1 Job Sun 16 2/2 2 Jobs Mon 17 2/2 2 …" at bounding box center [784, 445] width 1568 height 599
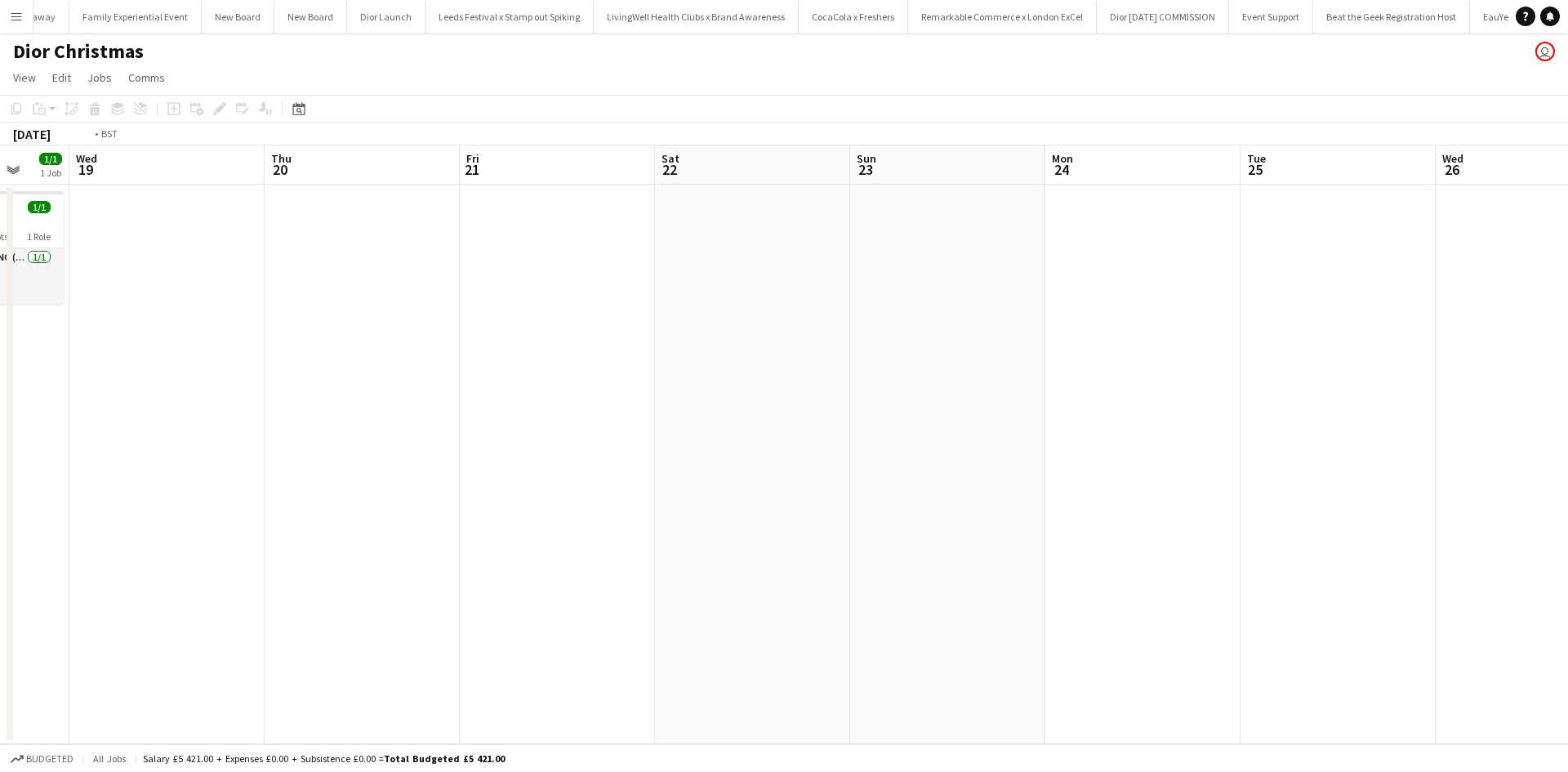
drag, startPoint x: 1160, startPoint y: 498, endPoint x: 673, endPoint y: 477, distance: 487.5
click at [675, 477] on app-calendar-viewport "Fri 14 1/1 1 Job Sat 15 1/1 1 Job Sun 16 2/2 2 Jobs Mon 17 2/2 2 Jobs Tue 18 1/…" at bounding box center [784, 445] width 1568 height 599
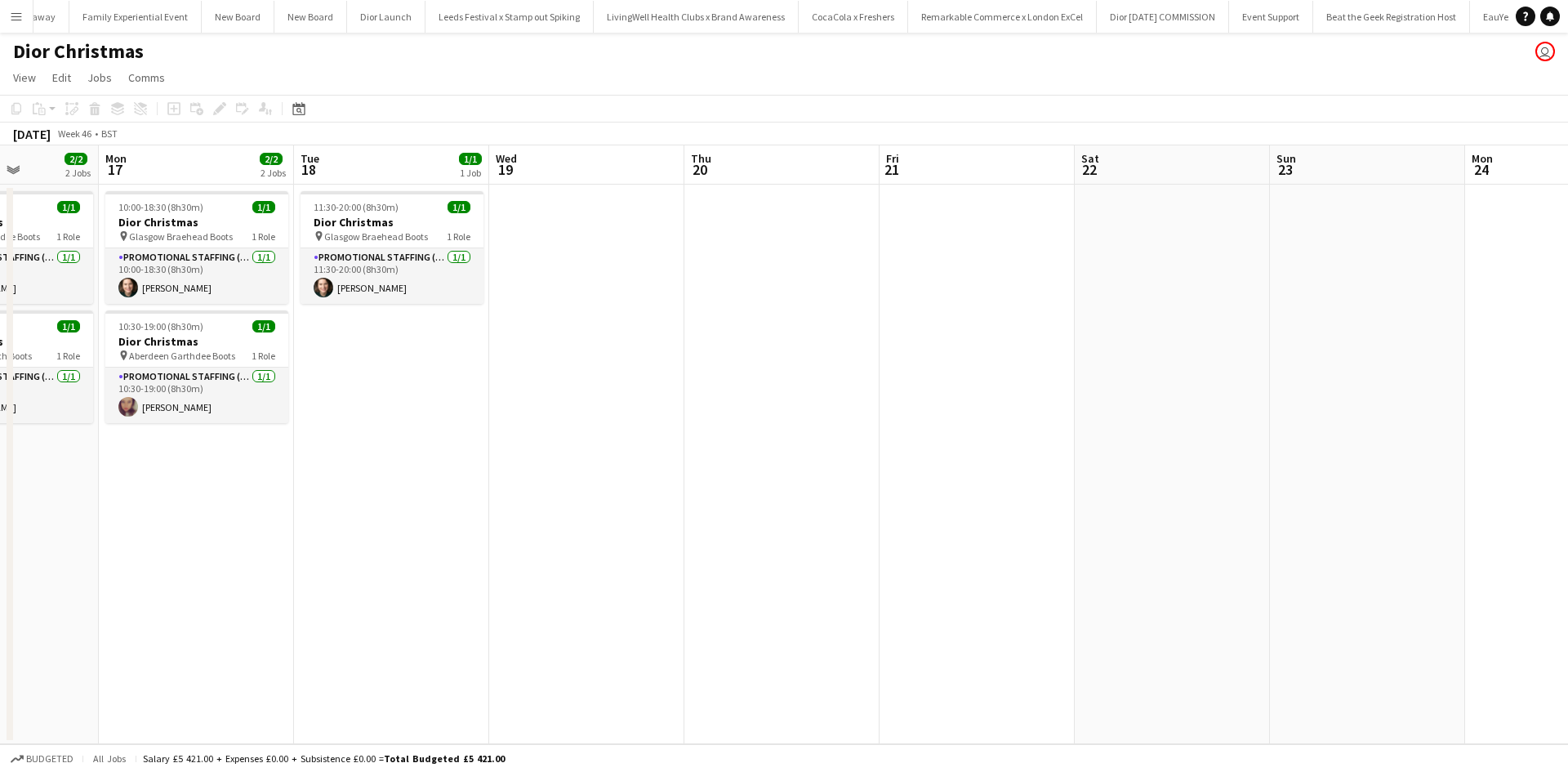
drag, startPoint x: 876, startPoint y: 501, endPoint x: 728, endPoint y: 482, distance: 149.2
click at [730, 482] on app-calendar-viewport "Fri 14 1/1 1 Job Sat 15 1/1 1 Job Sun 16 2/2 2 Jobs Mon 17 2/2 2 Jobs Tue 18 1/…" at bounding box center [784, 445] width 1568 height 599
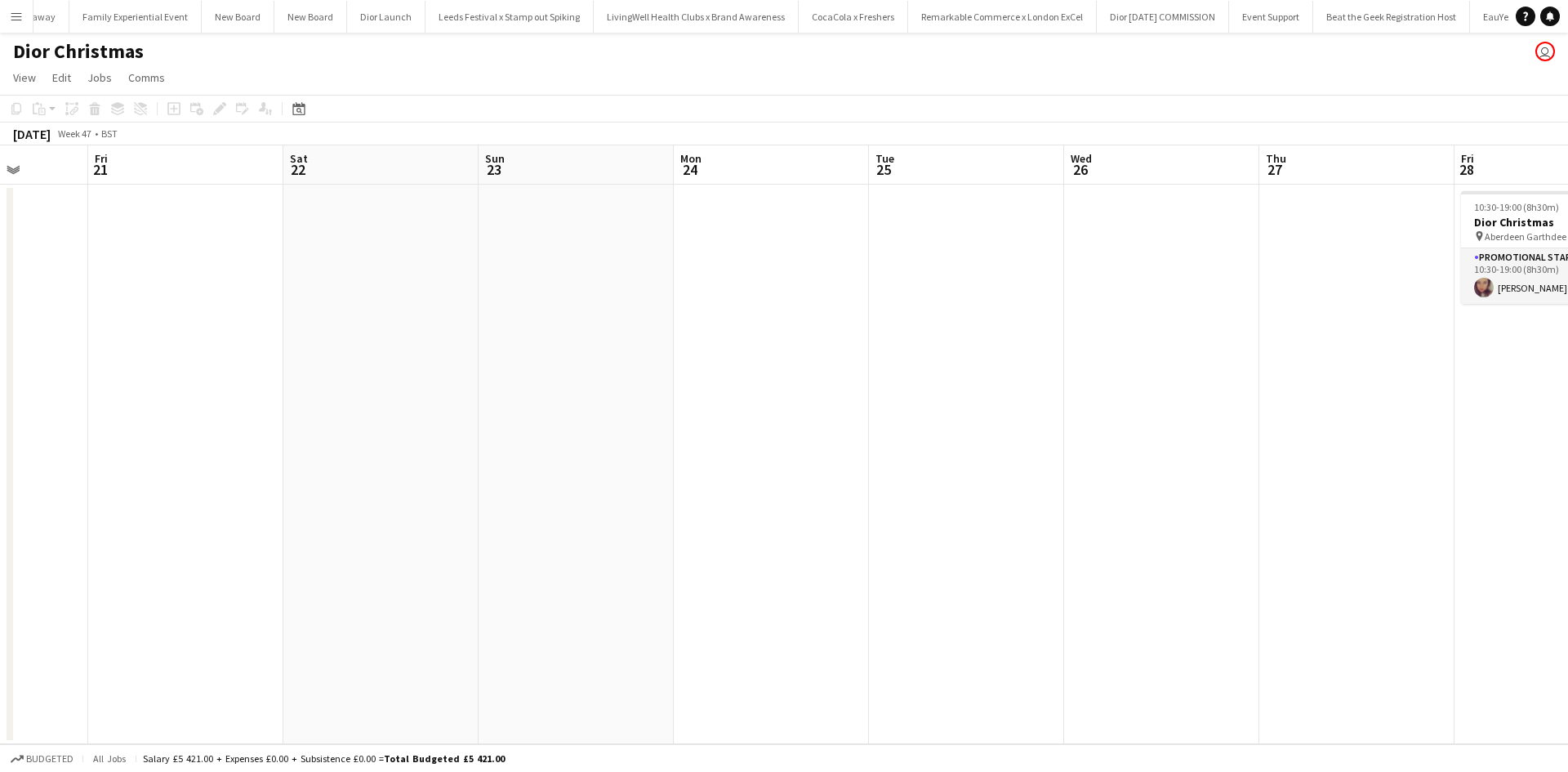
drag, startPoint x: 1321, startPoint y: 261, endPoint x: 743, endPoint y: 258, distance: 578.0
click at [743, 258] on app-calendar-viewport "Tue 18 1/1 1 Job Wed 19 Thu 20 Fri 21 Sat 22 Sun 23 Mon 24 Tue 25 Wed 26 Thu 27…" at bounding box center [784, 445] width 1568 height 599
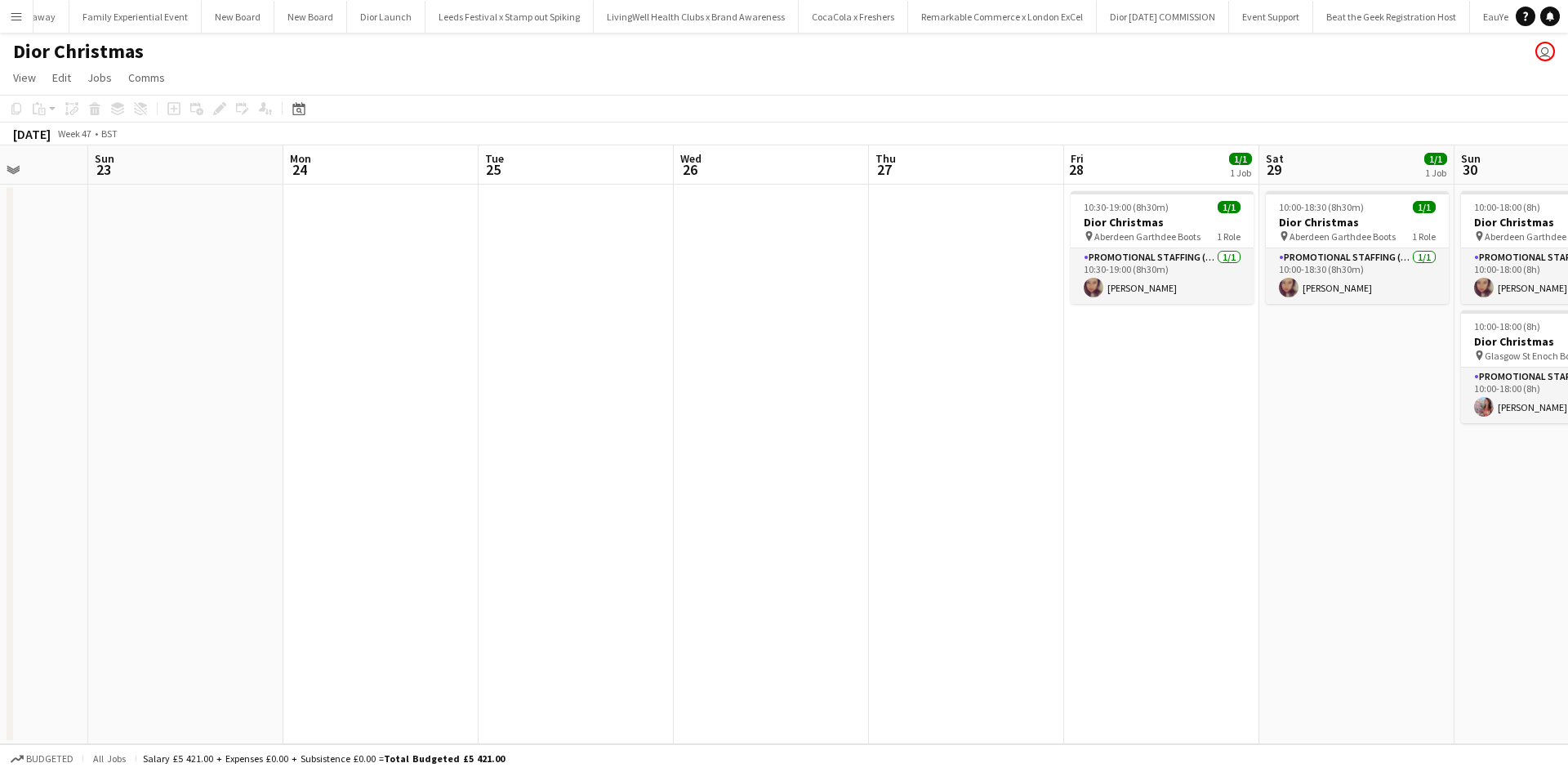
scroll to position [0, 501]
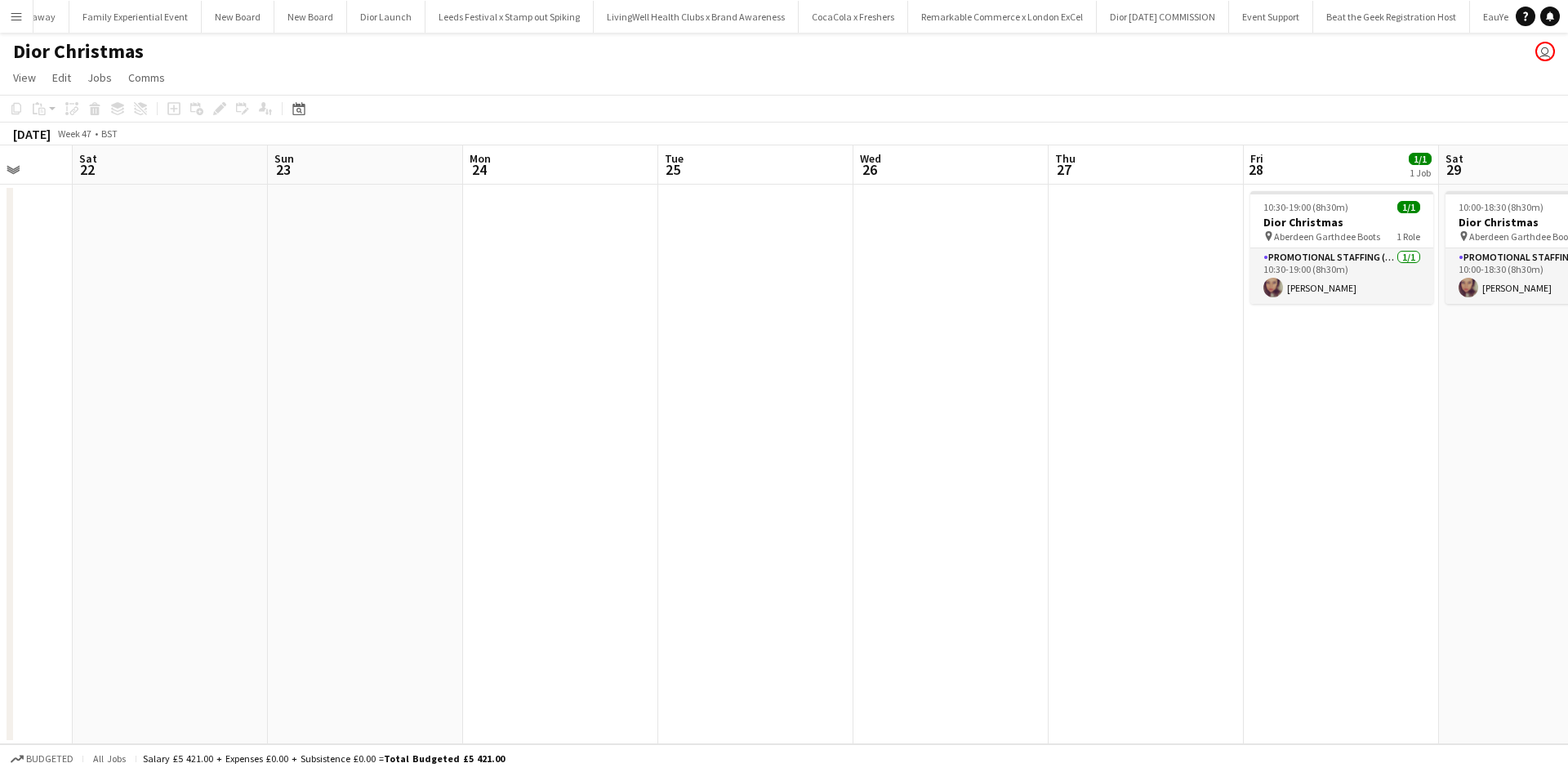
drag, startPoint x: 503, startPoint y: 439, endPoint x: 770, endPoint y: 487, distance: 271.3
click at [1098, 416] on app-calendar-viewport "Wed 19 Thu 20 Fri 21 Sat 22 Sun 23 Mon 24 Tue 25 Wed 26 Thu 27 Fri 28 1/1 1 Job…" at bounding box center [784, 445] width 1568 height 599
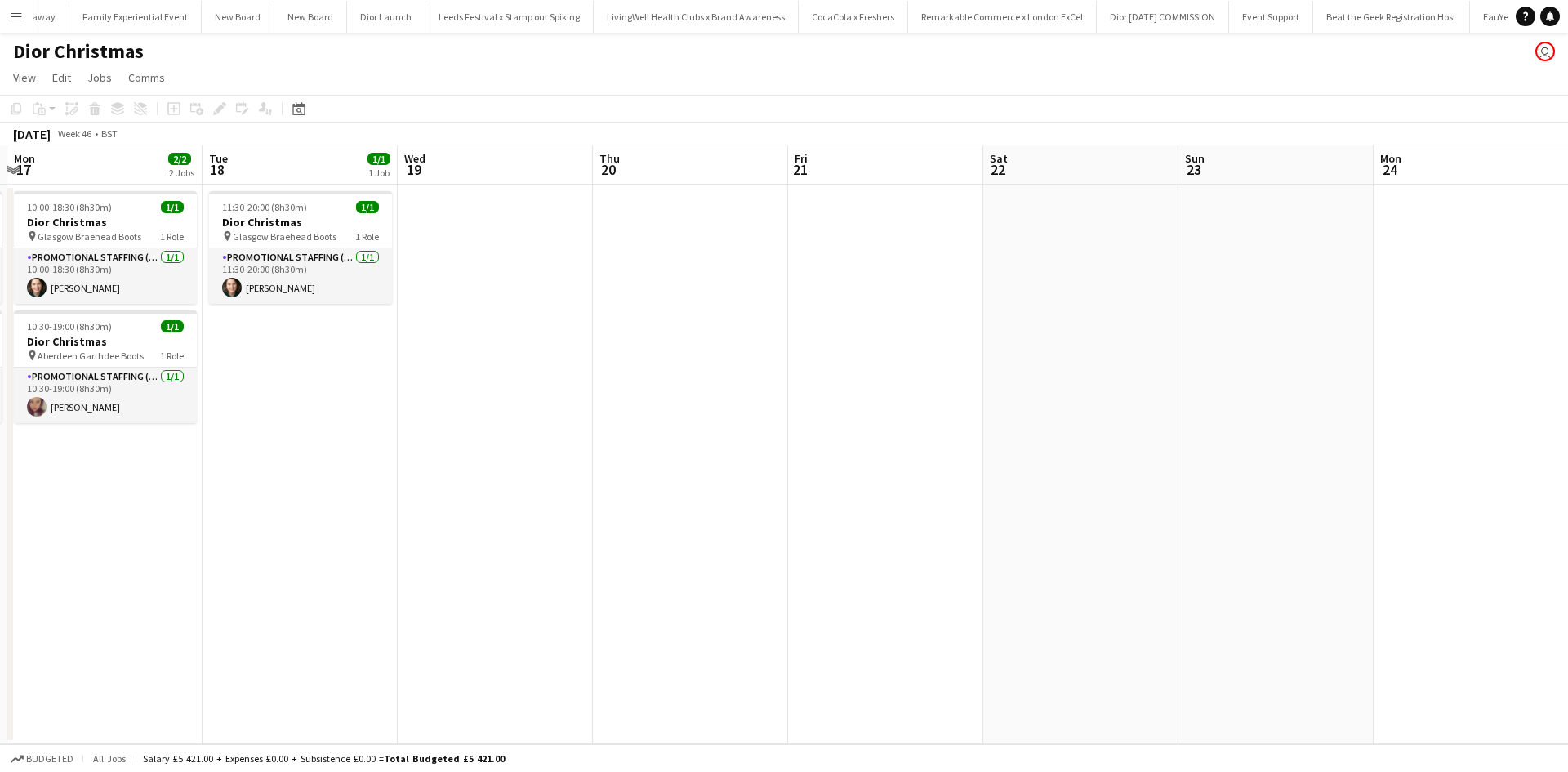
drag, startPoint x: 471, startPoint y: 490, endPoint x: 1062, endPoint y: 488, distance: 591.0
click at [1094, 473] on app-calendar-viewport "Fri 14 1/1 1 Job Sat 15 1/1 1 Job Sun 16 2/2 2 Jobs Mon 17 2/2 2 Jobs Tue 18 1/…" at bounding box center [784, 445] width 1568 height 599
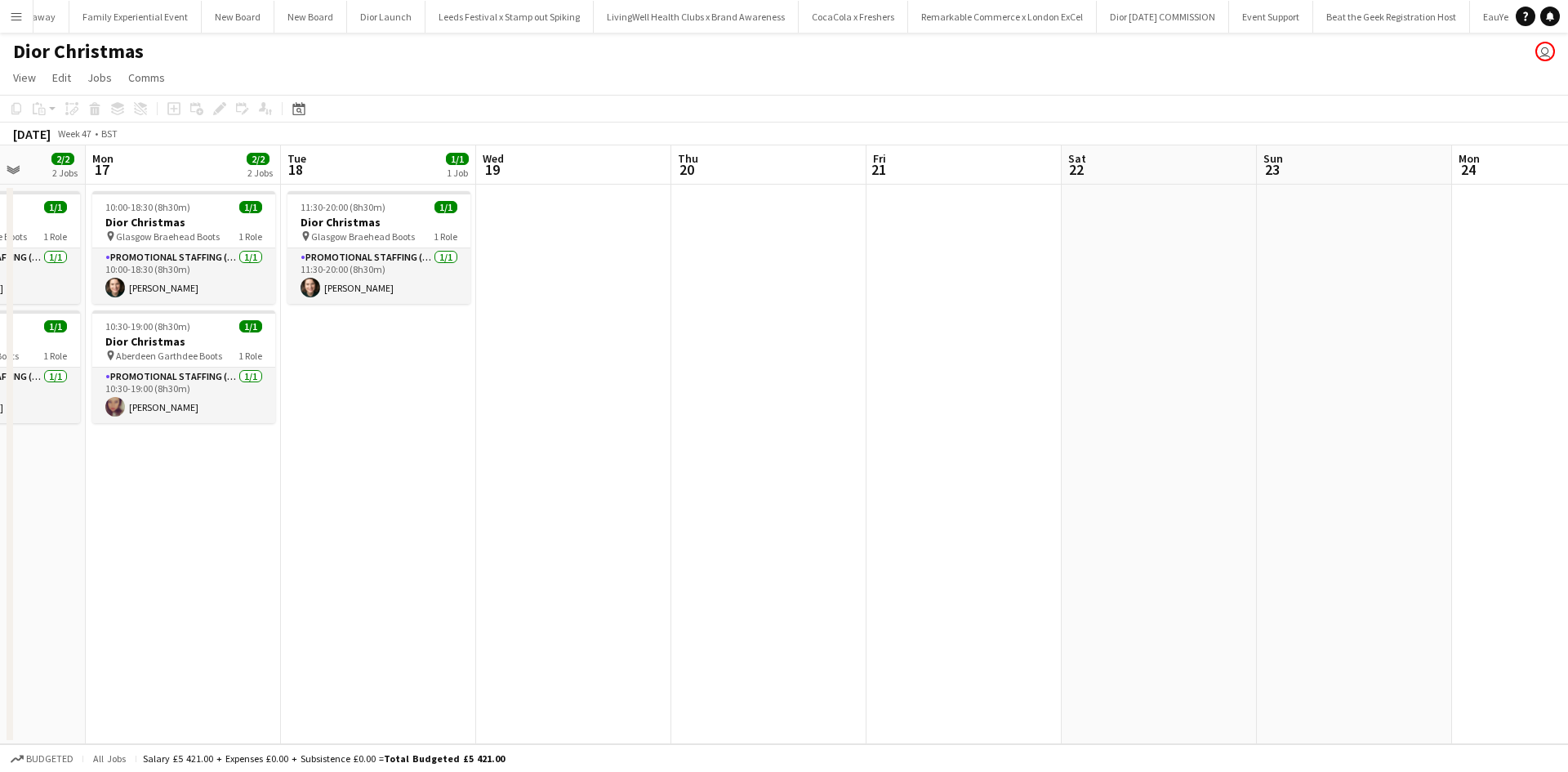
drag, startPoint x: 544, startPoint y: 549, endPoint x: 1074, endPoint y: 515, distance: 531.1
click at [1038, 505] on app-calendar-viewport "Fri 14 1/1 1 Job Sat 15 1/1 1 Job Sun 16 2/2 2 Jobs Mon 17 2/2 2 Jobs Tue 18 1/…" at bounding box center [784, 445] width 1568 height 599
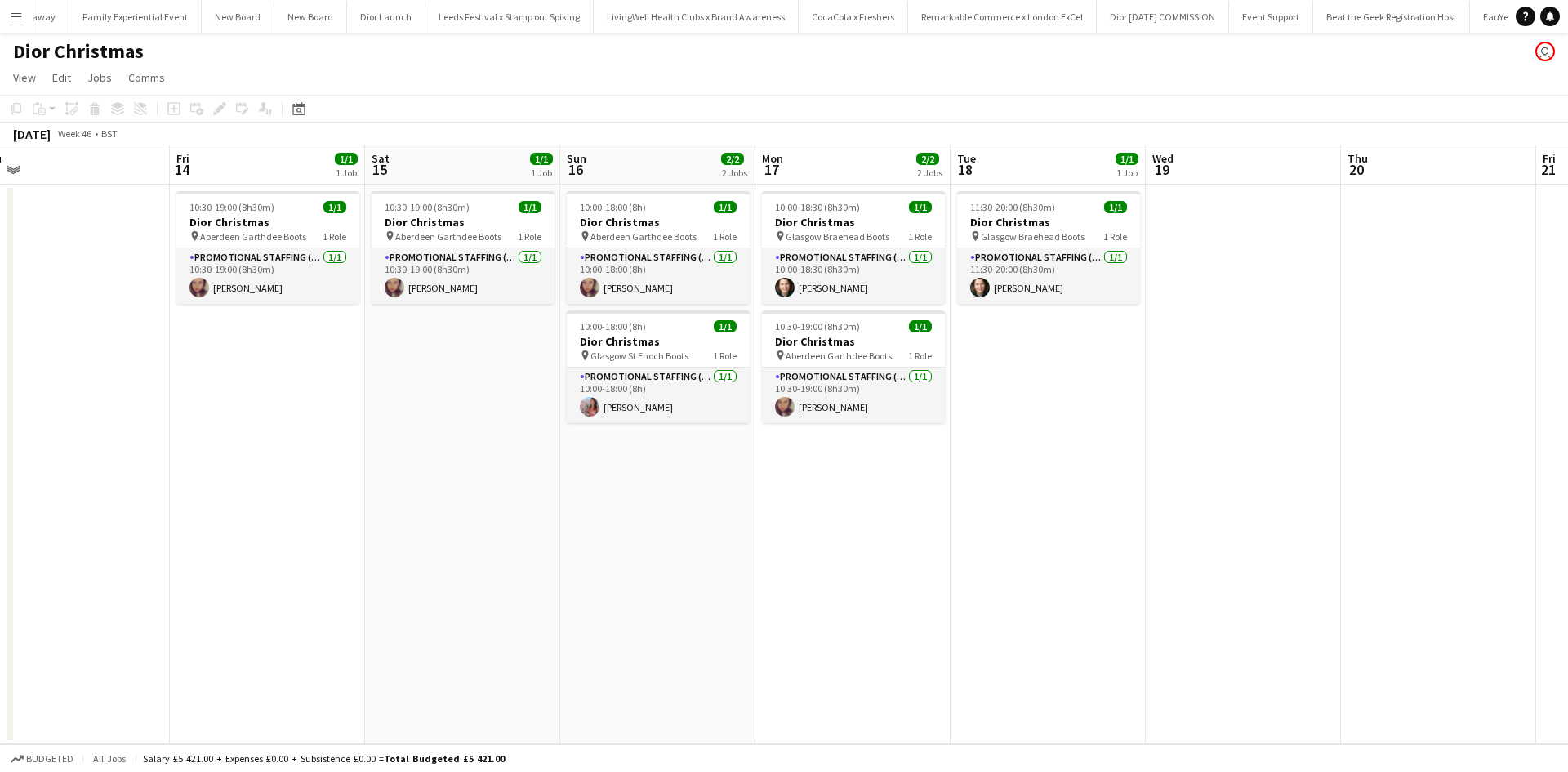
drag, startPoint x: 512, startPoint y: 567, endPoint x: 974, endPoint y: 532, distance: 463.3
click at [967, 530] on app-calendar-viewport "Tue 11 Wed 12 Thu 13 Fri 14 1/1 1 Job Sat 15 1/1 1 Job Sun 16 2/2 2 Jobs Mon 17…" at bounding box center [784, 445] width 1568 height 599
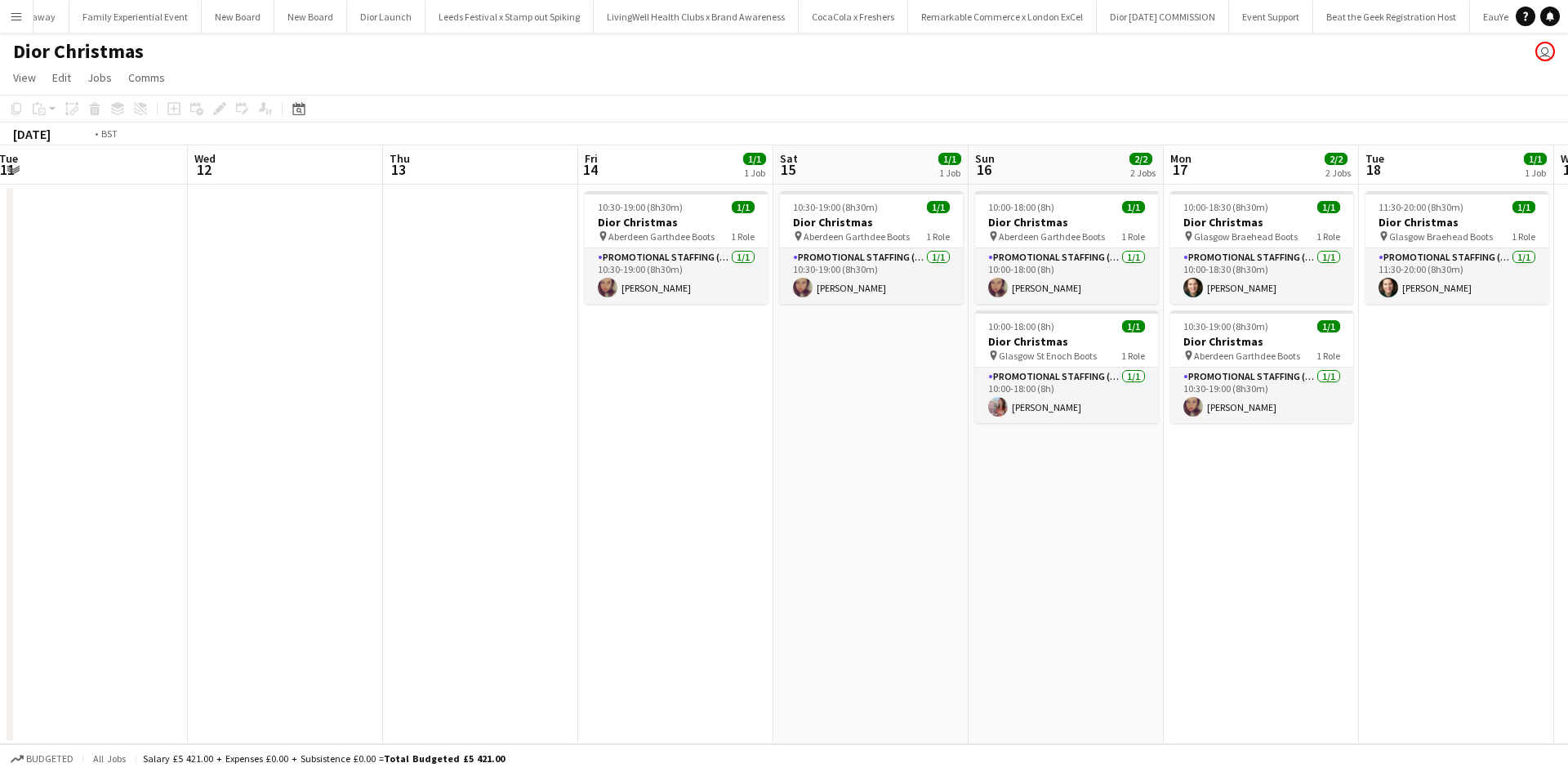
drag, startPoint x: 452, startPoint y: 563, endPoint x: 1000, endPoint y: 523, distance: 549.5
click at [955, 523] on app-calendar-viewport "Sun 9 1/2 2 Jobs Mon 10 1/1 1 Job Tue 11 Wed 12 Thu 13 Fri 14 1/1 1 Job Sat 15 …" at bounding box center [784, 445] width 1568 height 599
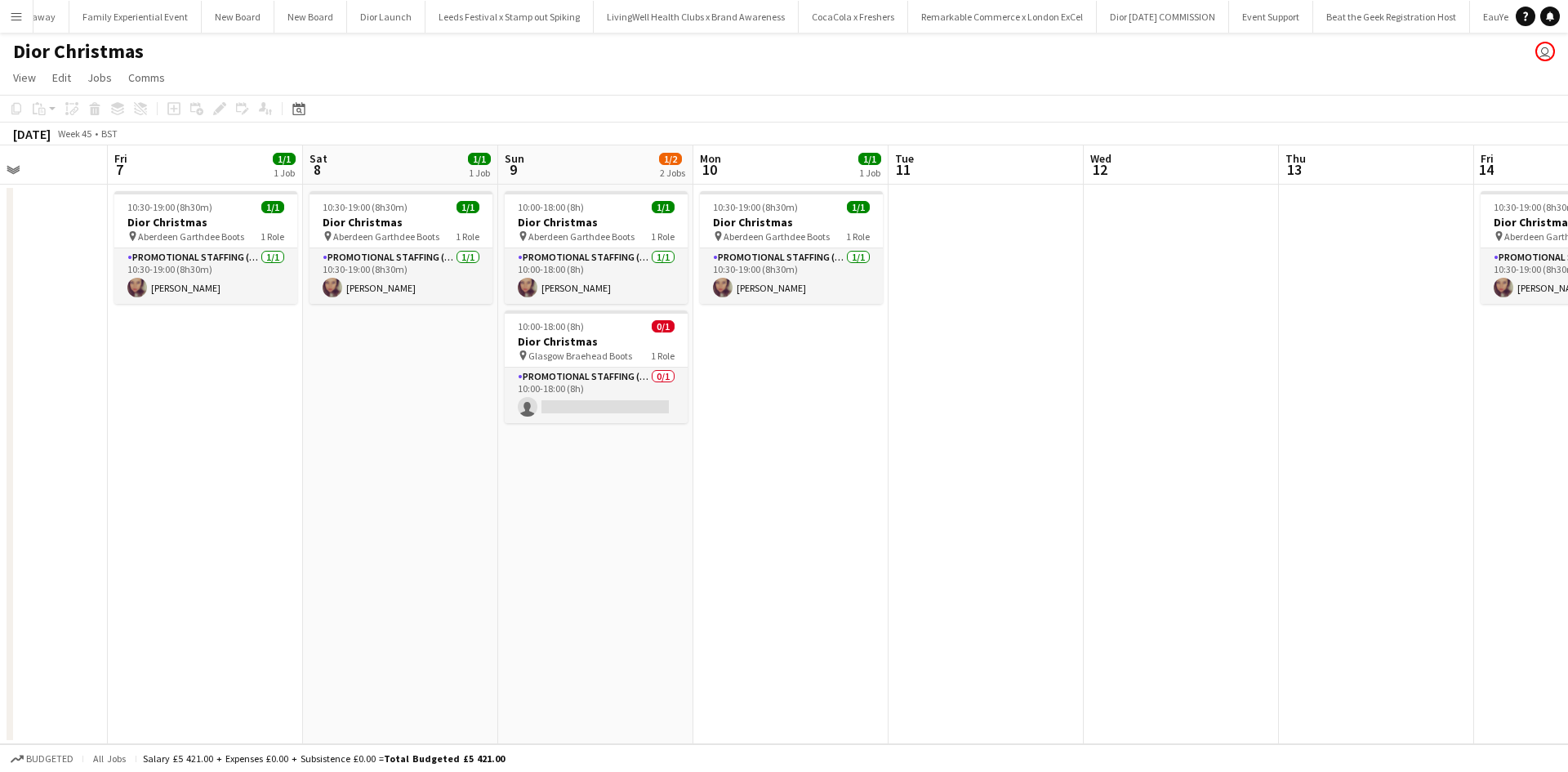
drag, startPoint x: 549, startPoint y: 539, endPoint x: 990, endPoint y: 531, distance: 441.1
click at [1032, 518] on app-calendar-viewport "Tue 4 0/1 1 Job Wed 5 0/1 1 Job Thu 6 Fri 7 1/1 1 Job Sat 8 1/1 1 Job Sun 9 1/2…" at bounding box center [784, 445] width 1568 height 599
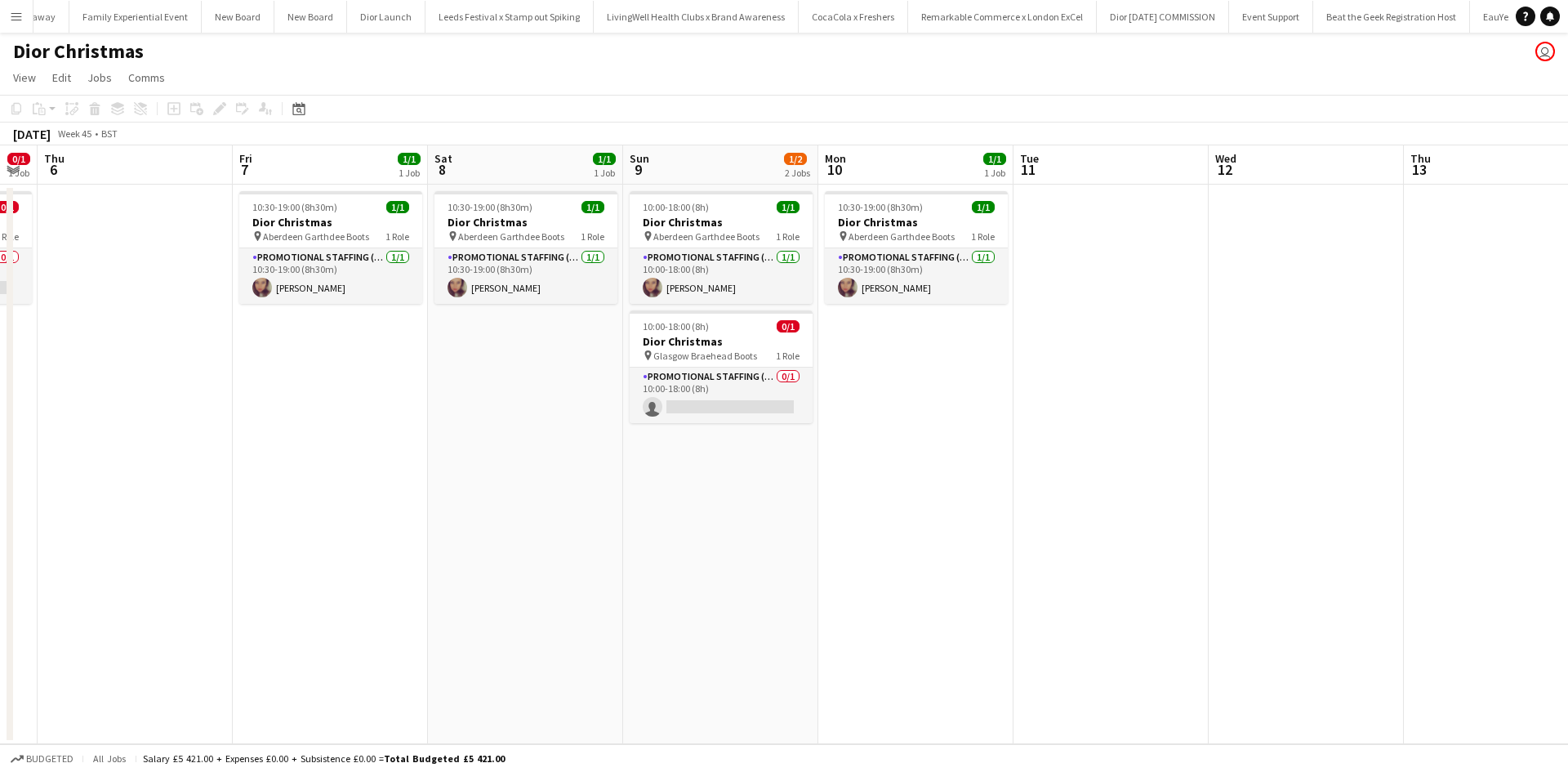
drag, startPoint x: 414, startPoint y: 536, endPoint x: 972, endPoint y: 531, distance: 558.0
click at [979, 518] on app-calendar-viewport "Tue 4 0/1 1 Job Wed 5 0/1 1 Job Thu 6 Fri 7 1/1 1 Job Sat 8 1/1 1 Job Sun 9 1/2…" at bounding box center [784, 445] width 1568 height 599
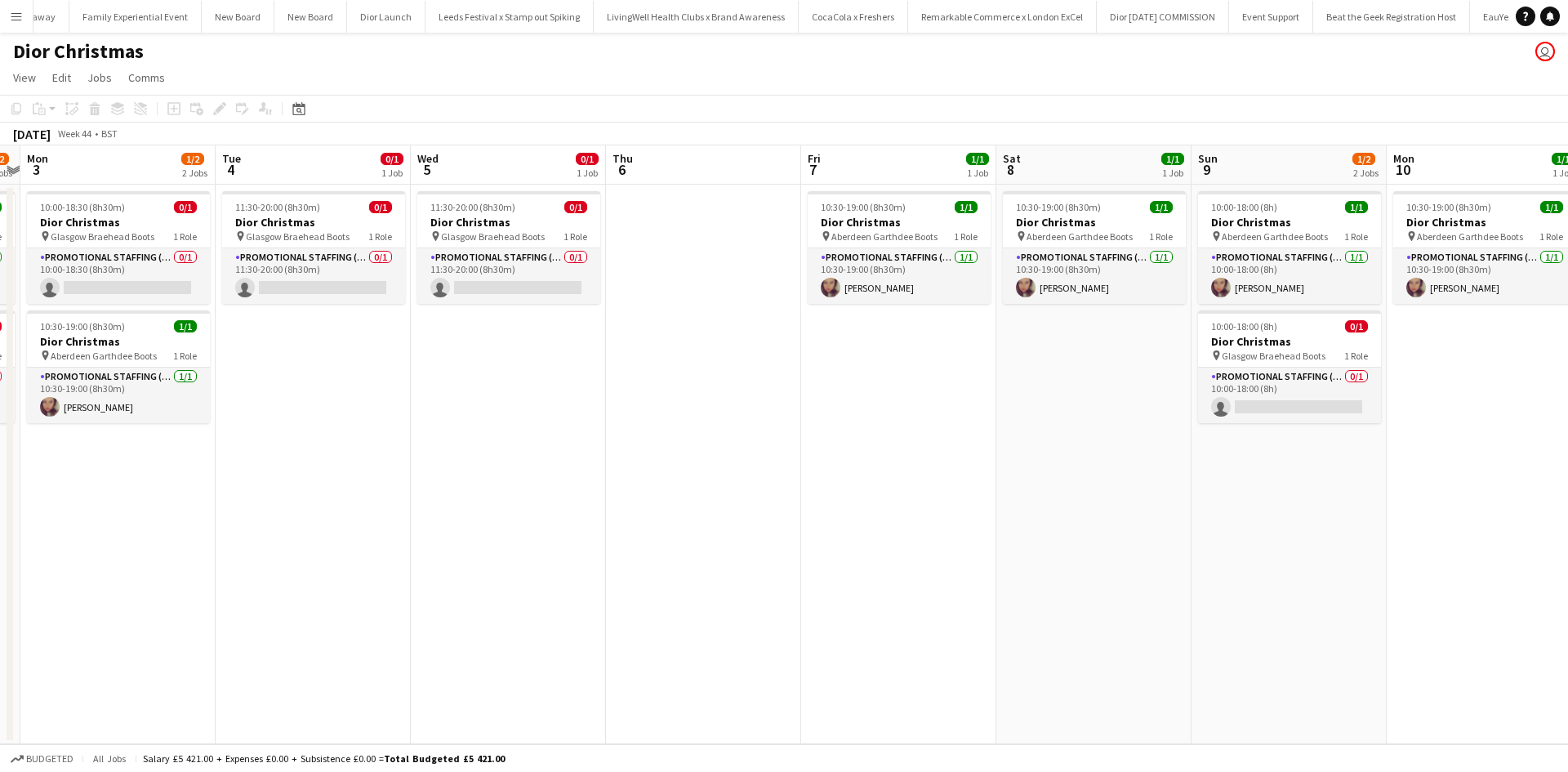
drag, startPoint x: 505, startPoint y: 517, endPoint x: 986, endPoint y: 521, distance: 481.0
click at [984, 516] on app-calendar-viewport "Sat 1 1/1 1 Job Sun 2 1/2 2 Jobs Mon 3 1/2 2 Jobs Tue 4 0/1 1 Job Wed 5 0/1 1 J…" at bounding box center [784, 445] width 1568 height 599
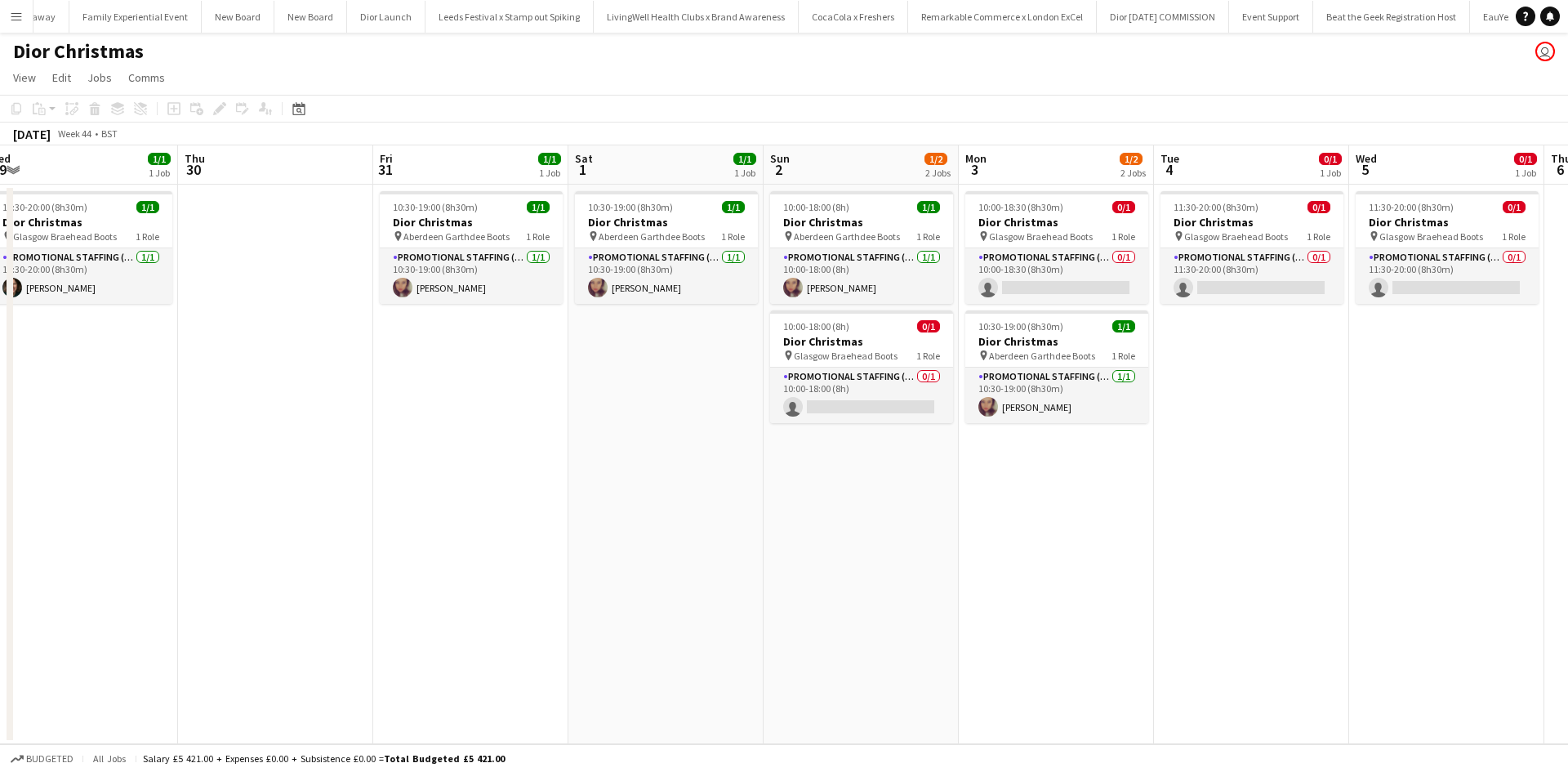
drag, startPoint x: 590, startPoint y: 523, endPoint x: 939, endPoint y: 548, distance: 349.9
click at [941, 529] on app-calendar-viewport "Tue 28 1/1 1 Job Wed 29 1/1 1 Job Thu 30 Fri 31 1/1 1 Job Sat 1 1/1 1 Job Sun 2…" at bounding box center [784, 445] width 1568 height 599
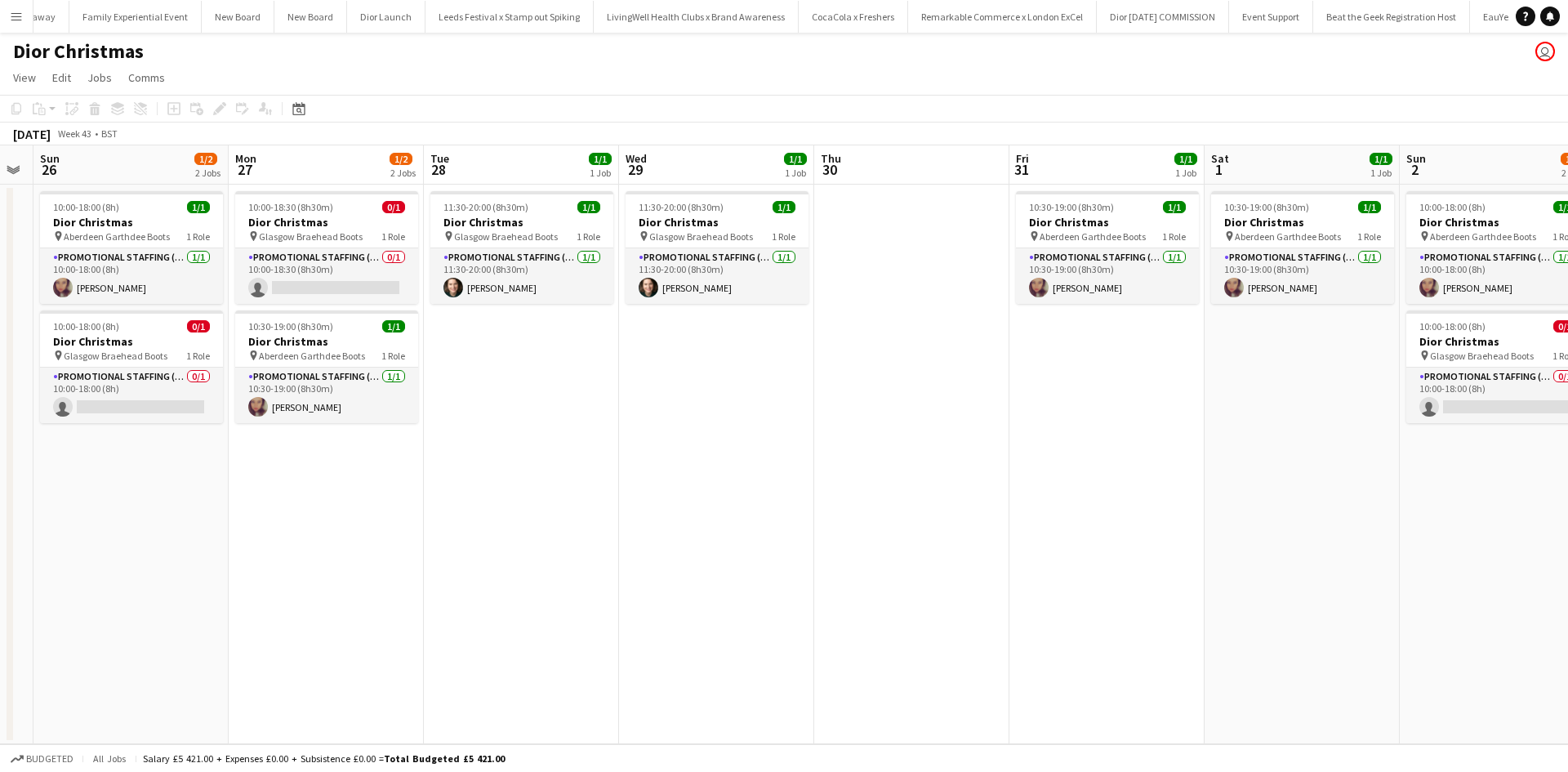
drag, startPoint x: 399, startPoint y: 551, endPoint x: 1108, endPoint y: 531, distance: 709.3
click at [1109, 524] on app-calendar-viewport "Fri 24 Sat 25 Sun 26 1/2 2 Jobs Mon 27 1/2 2 Jobs Tue 28 1/1 1 Job Wed 29 1/1 1…" at bounding box center [784, 445] width 1568 height 599
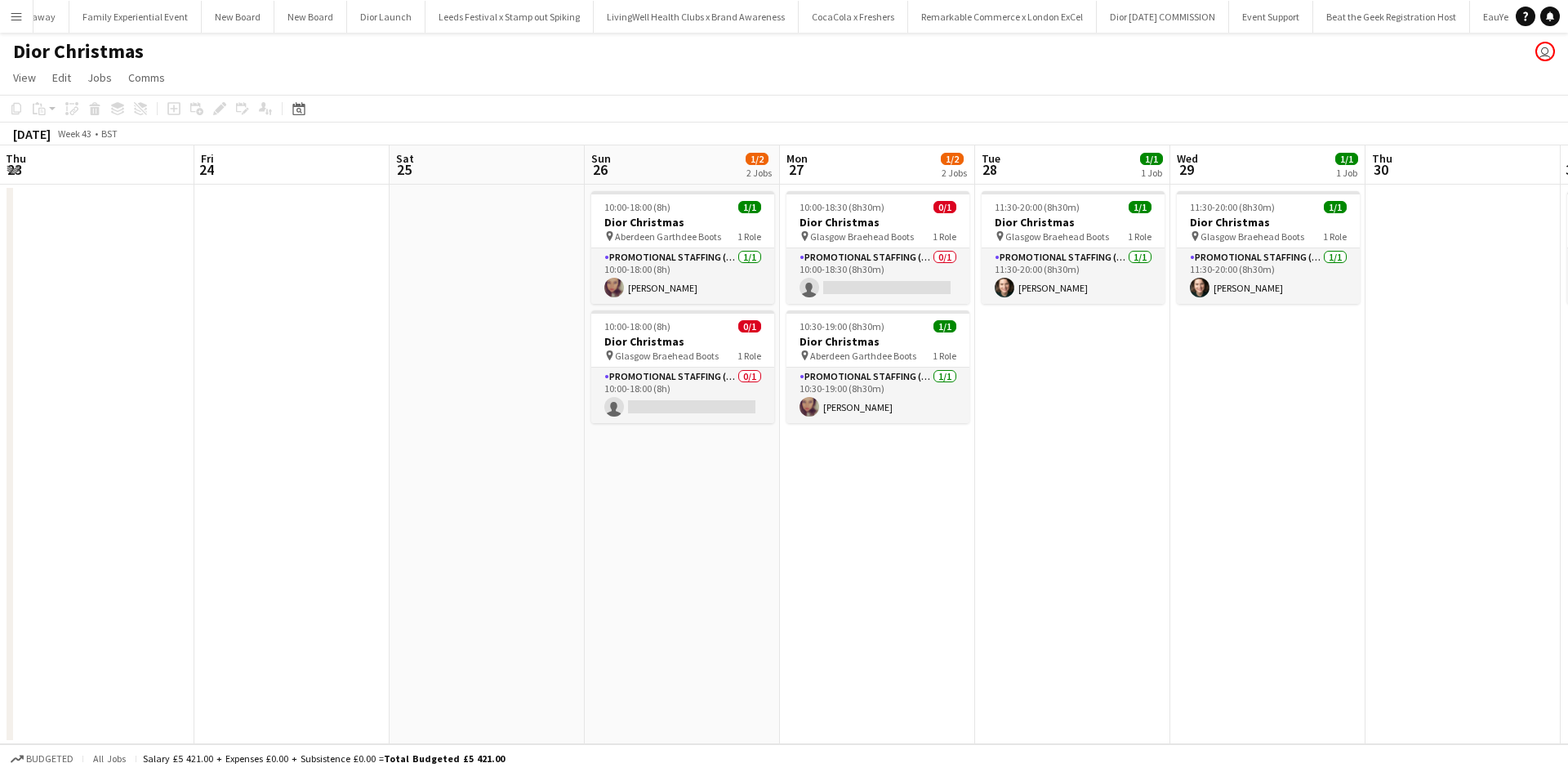
drag, startPoint x: 554, startPoint y: 537, endPoint x: 1018, endPoint y: 517, distance: 464.4
click at [1016, 517] on app-calendar-viewport "Tue 21 3/3 1 Job Wed 22 Thu 23 Fri 24 Sat 25 Sun 26 1/2 2 Jobs Mon 27 1/2 2 Job…" at bounding box center [784, 445] width 1568 height 599
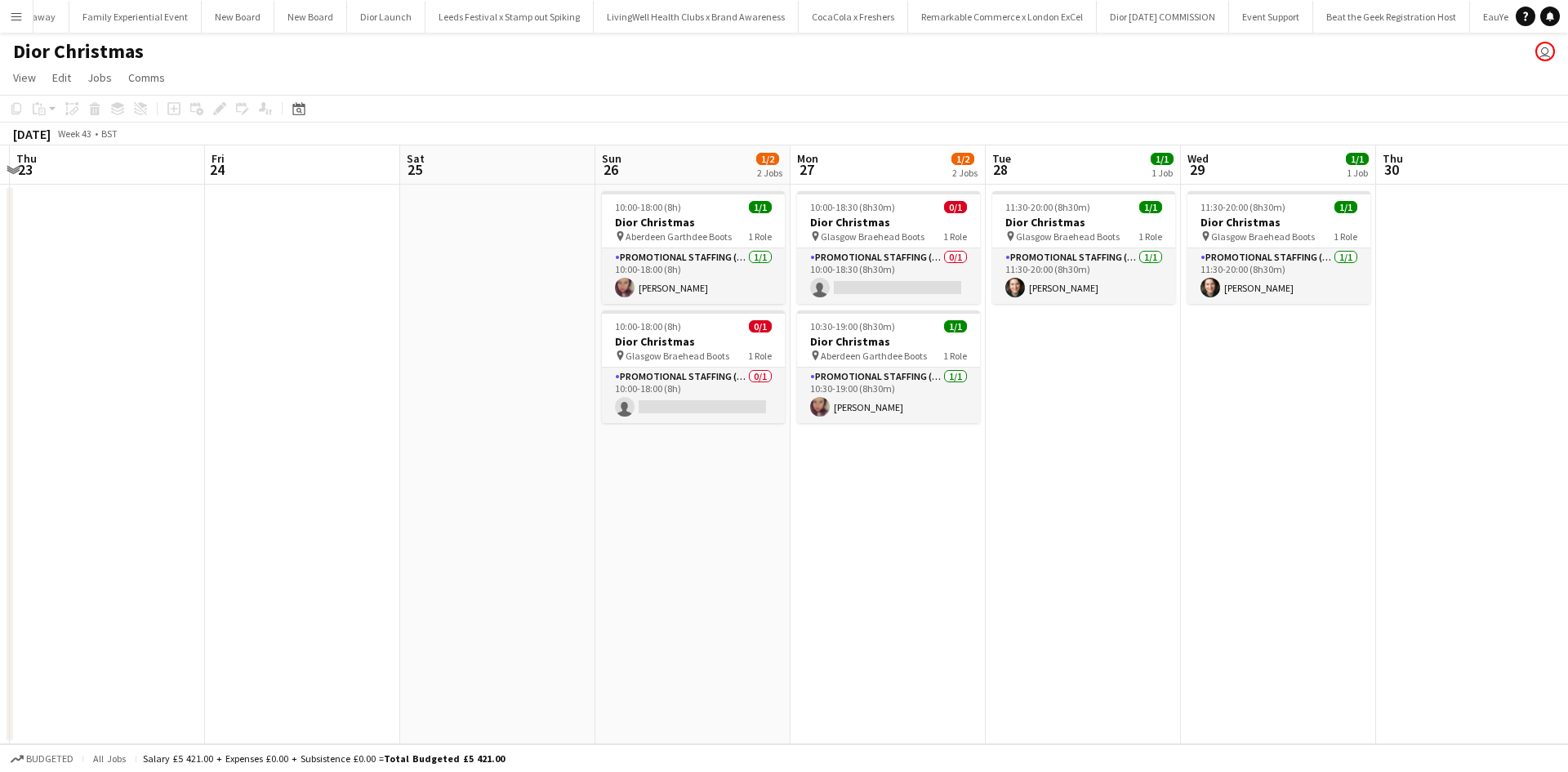
click at [674, 456] on app-date-cell "10:00-18:00 (8h) 1/1 Dior Christmas pin Aberdeen Garthdee Boots 1 Role Promotio…" at bounding box center [693, 464] width 195 height 560
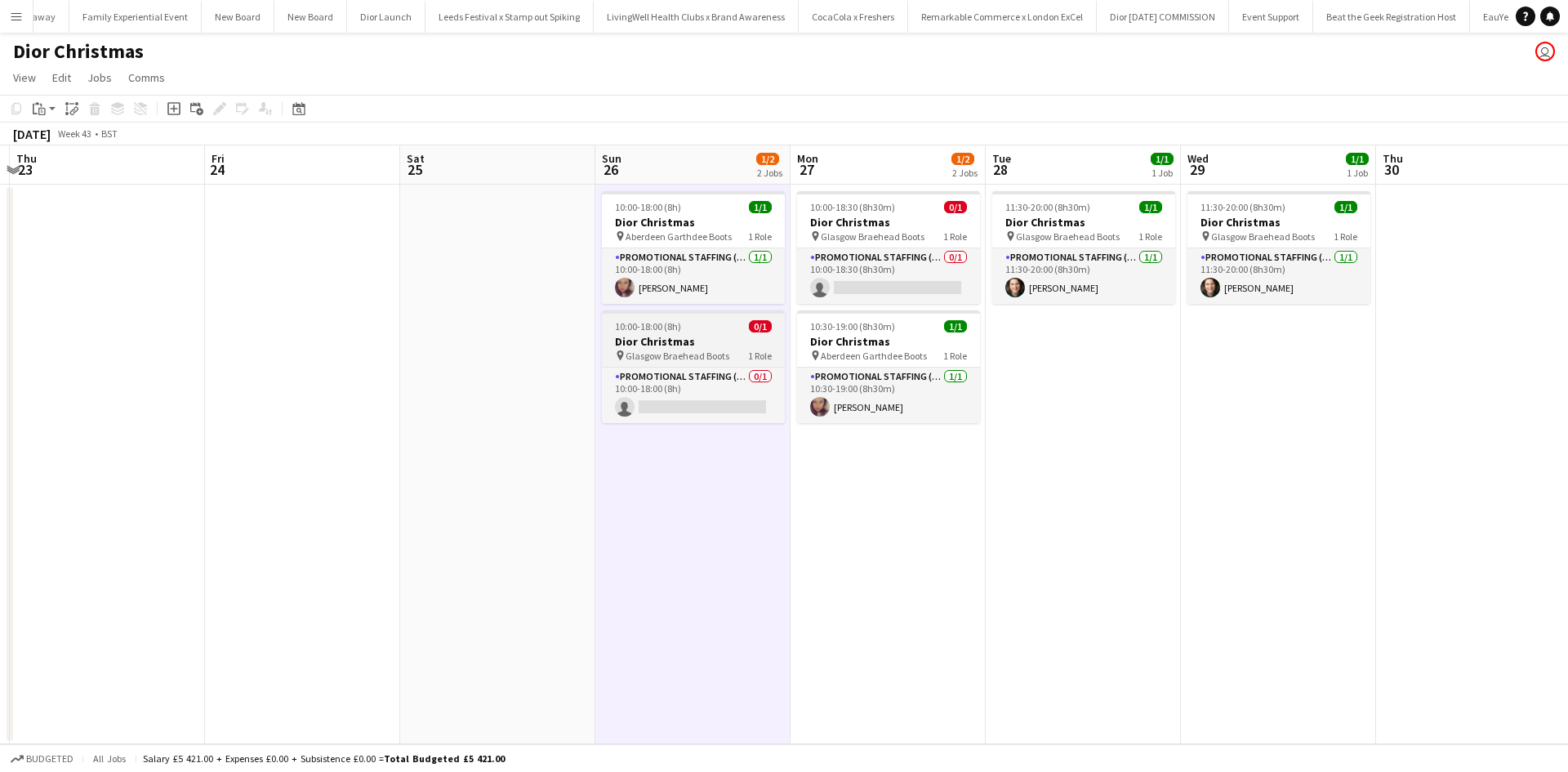
click at [707, 334] on h3 "Dior Christmas" at bounding box center [693, 342] width 183 height 14
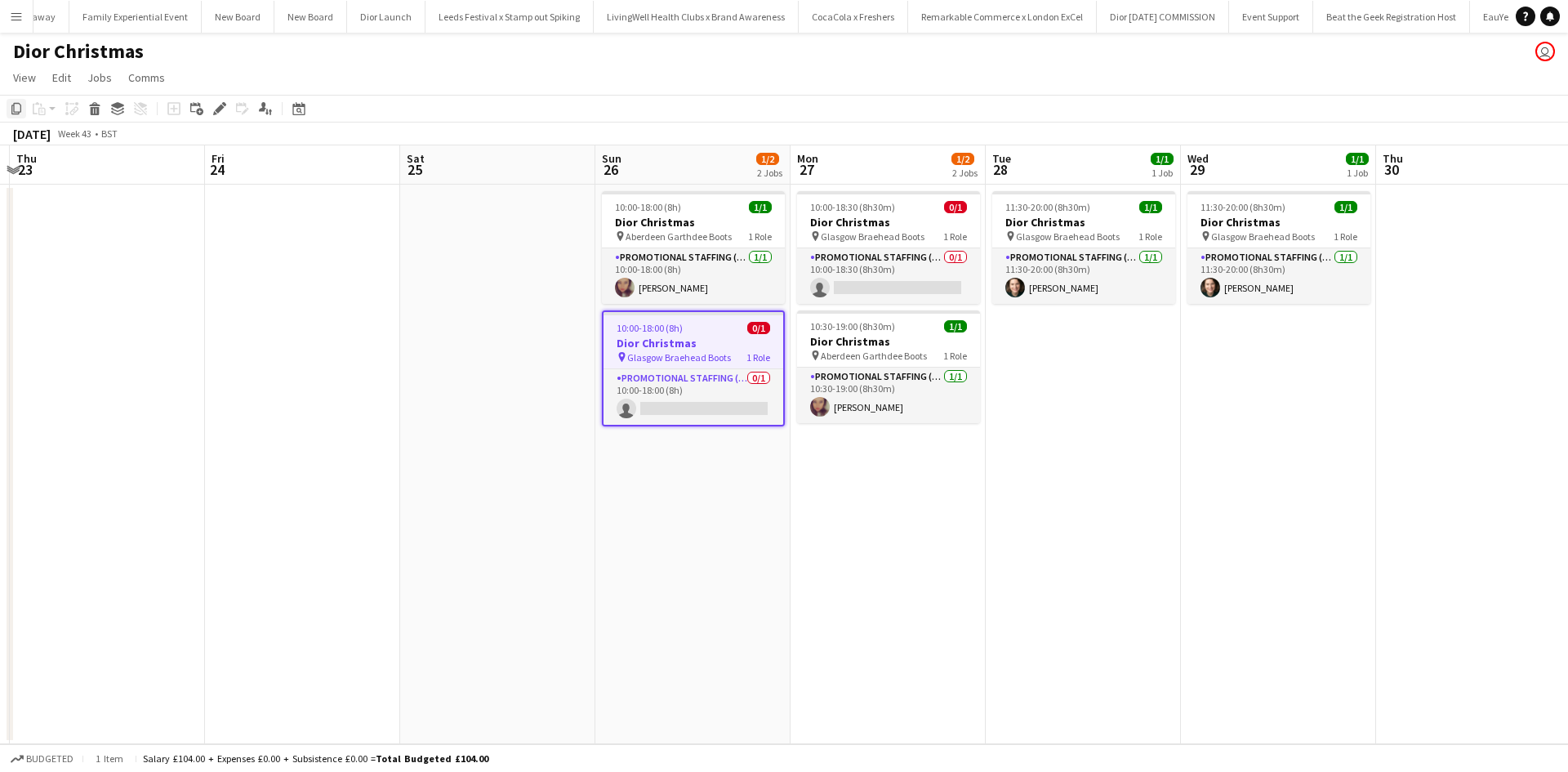
click at [17, 107] on icon "Copy" at bounding box center [16, 108] width 13 height 13
click at [650, 476] on app-date-cell "10:00-18:00 (8h) 1/1 Dior Christmas pin Aberdeen Garthdee Boots 1 Role Promotio…" at bounding box center [693, 464] width 195 height 560
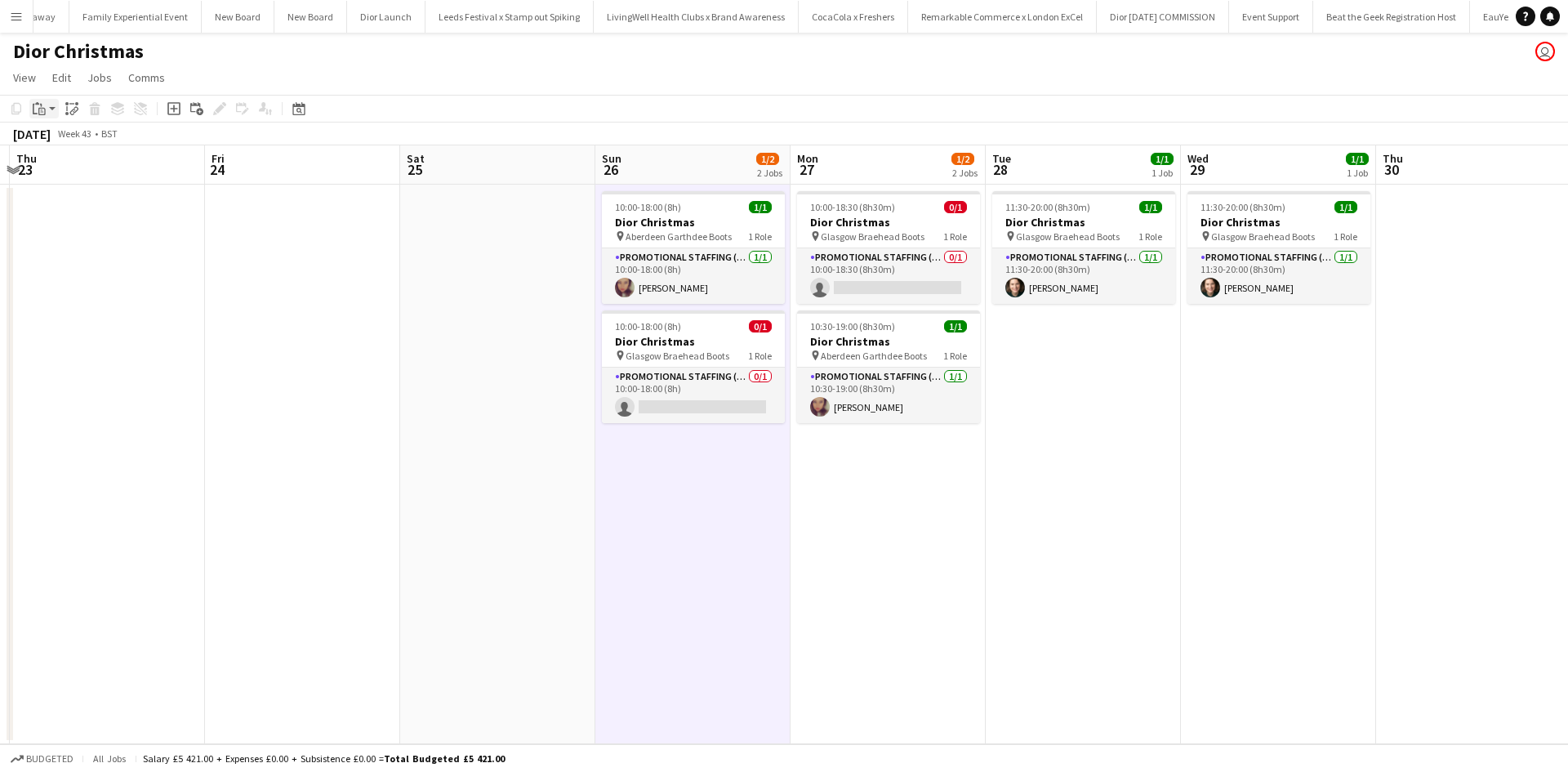
click at [47, 107] on div "Paste" at bounding box center [40, 108] width 20 height 20
click at [66, 138] on link "Paste Ctrl+V" at bounding box center [120, 139] width 154 height 14
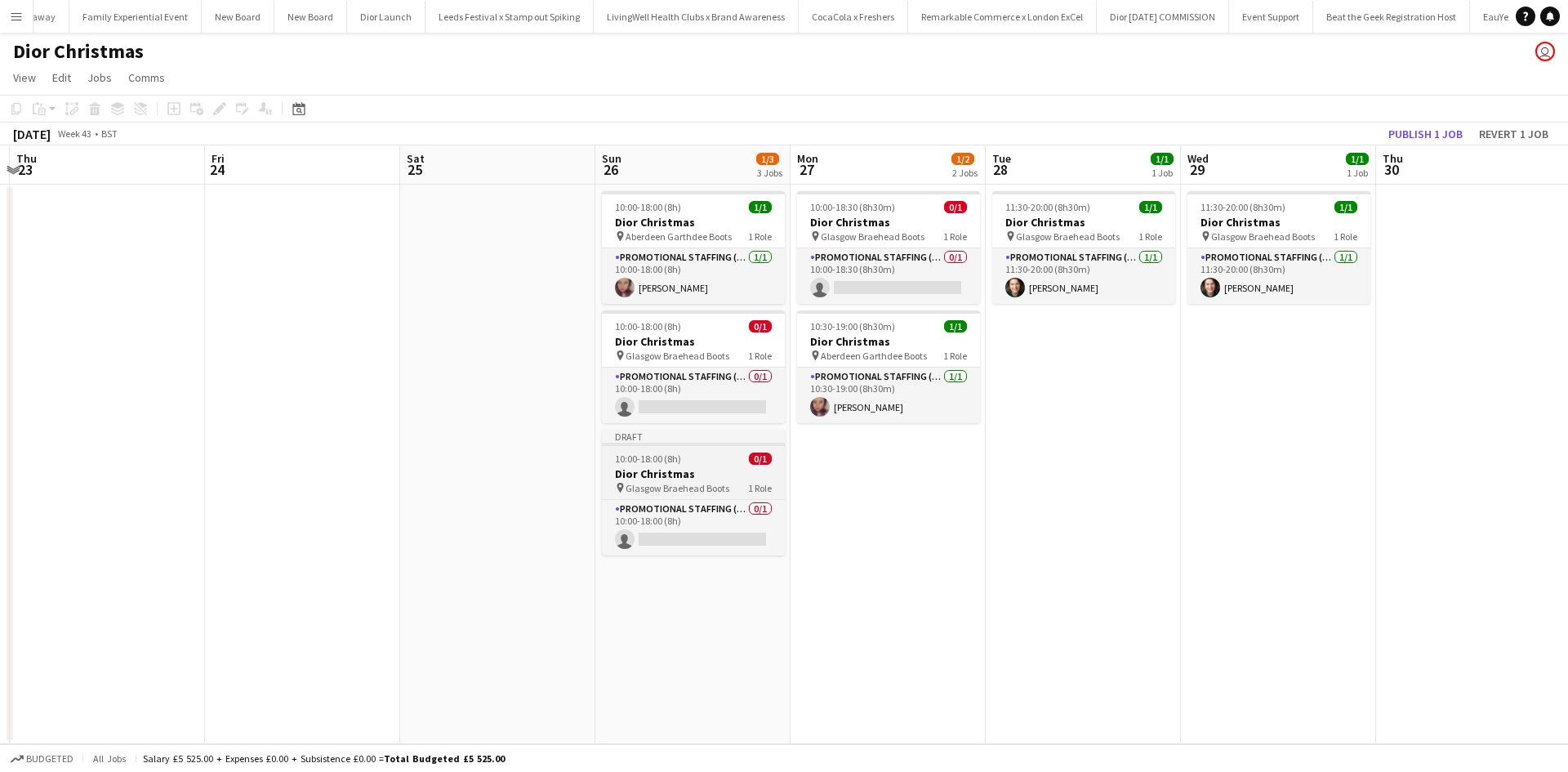
click at [703, 460] on div "10:00-18:00 (8h) 0/1" at bounding box center [693, 459] width 183 height 13
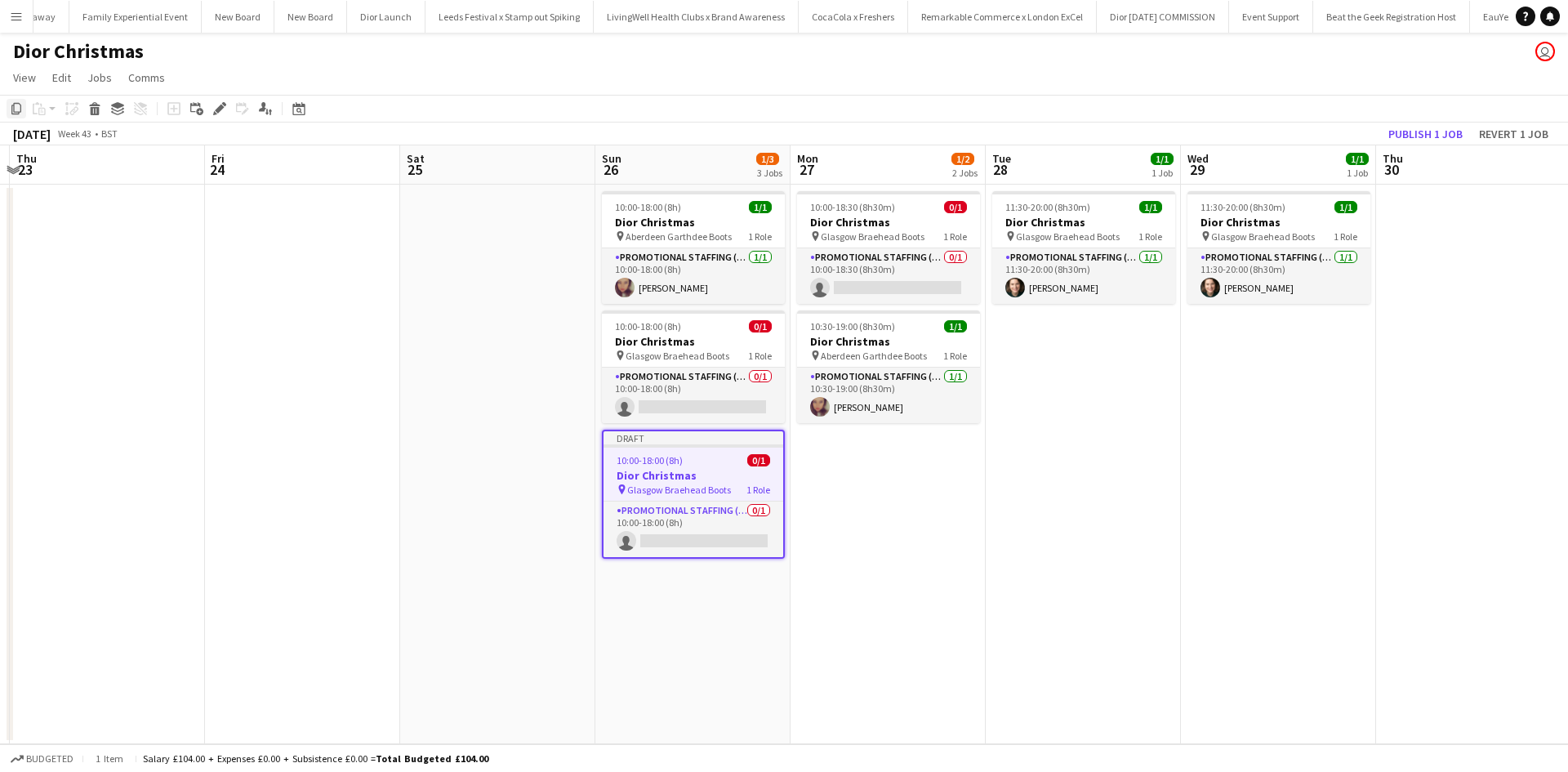
click at [21, 111] on icon at bounding box center [16, 108] width 10 height 12
click at [710, 457] on div "10:00-18:00 (8h) 0/1" at bounding box center [693, 461] width 180 height 13
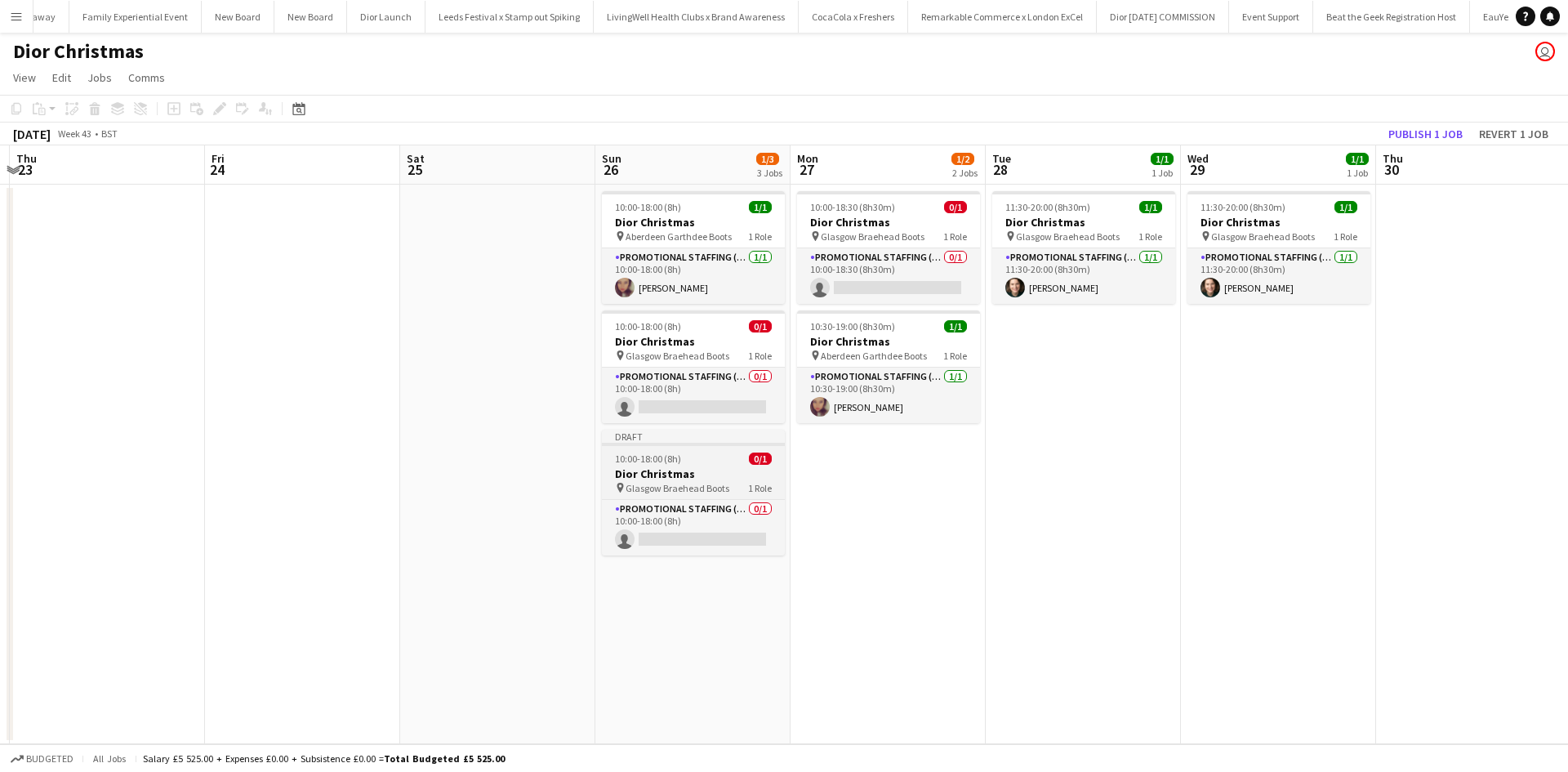
click at [710, 457] on div "10:00-18:00 (8h) 0/1" at bounding box center [693, 459] width 183 height 13
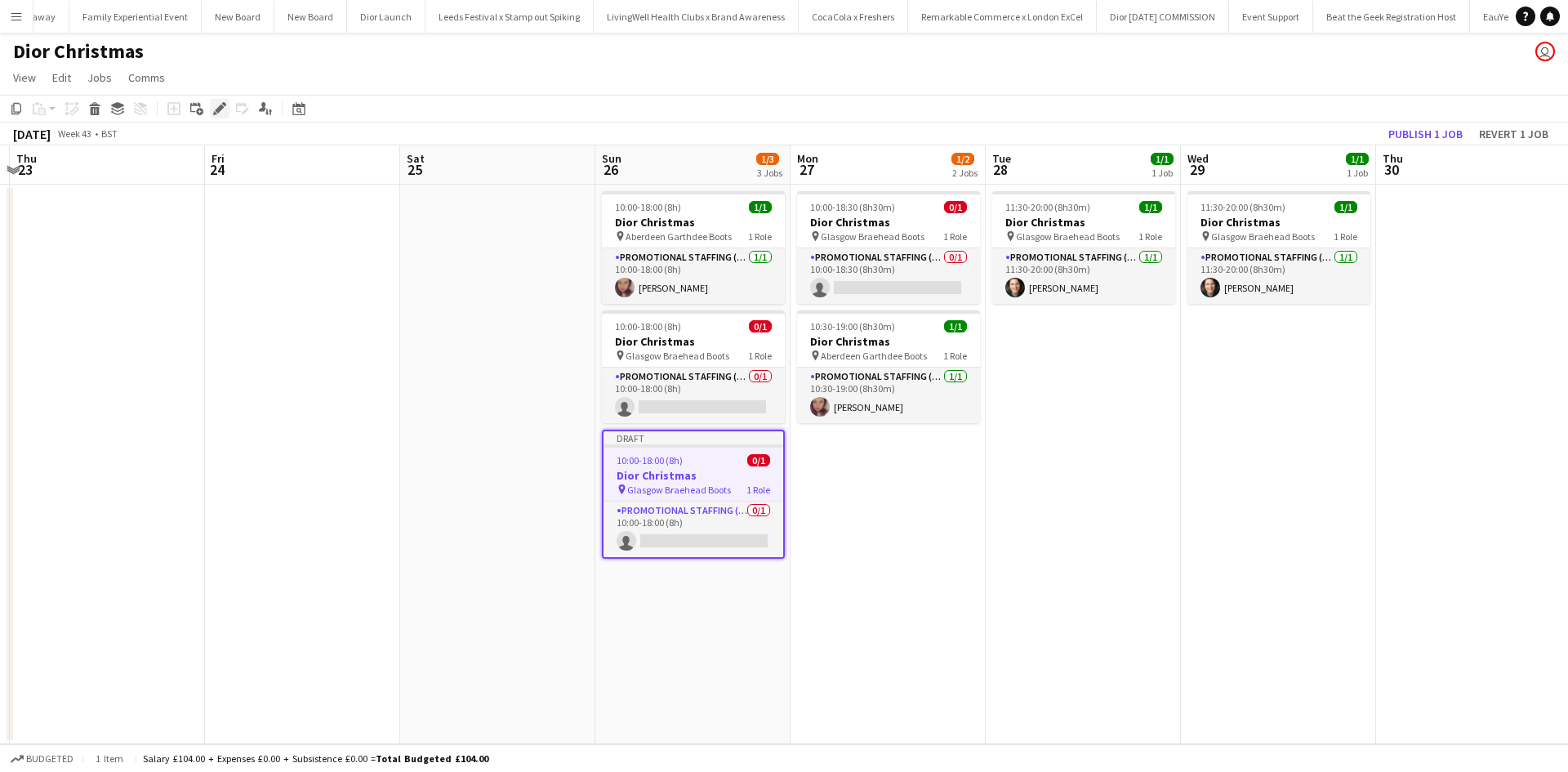
click at [216, 110] on icon at bounding box center [220, 109] width 9 height 9
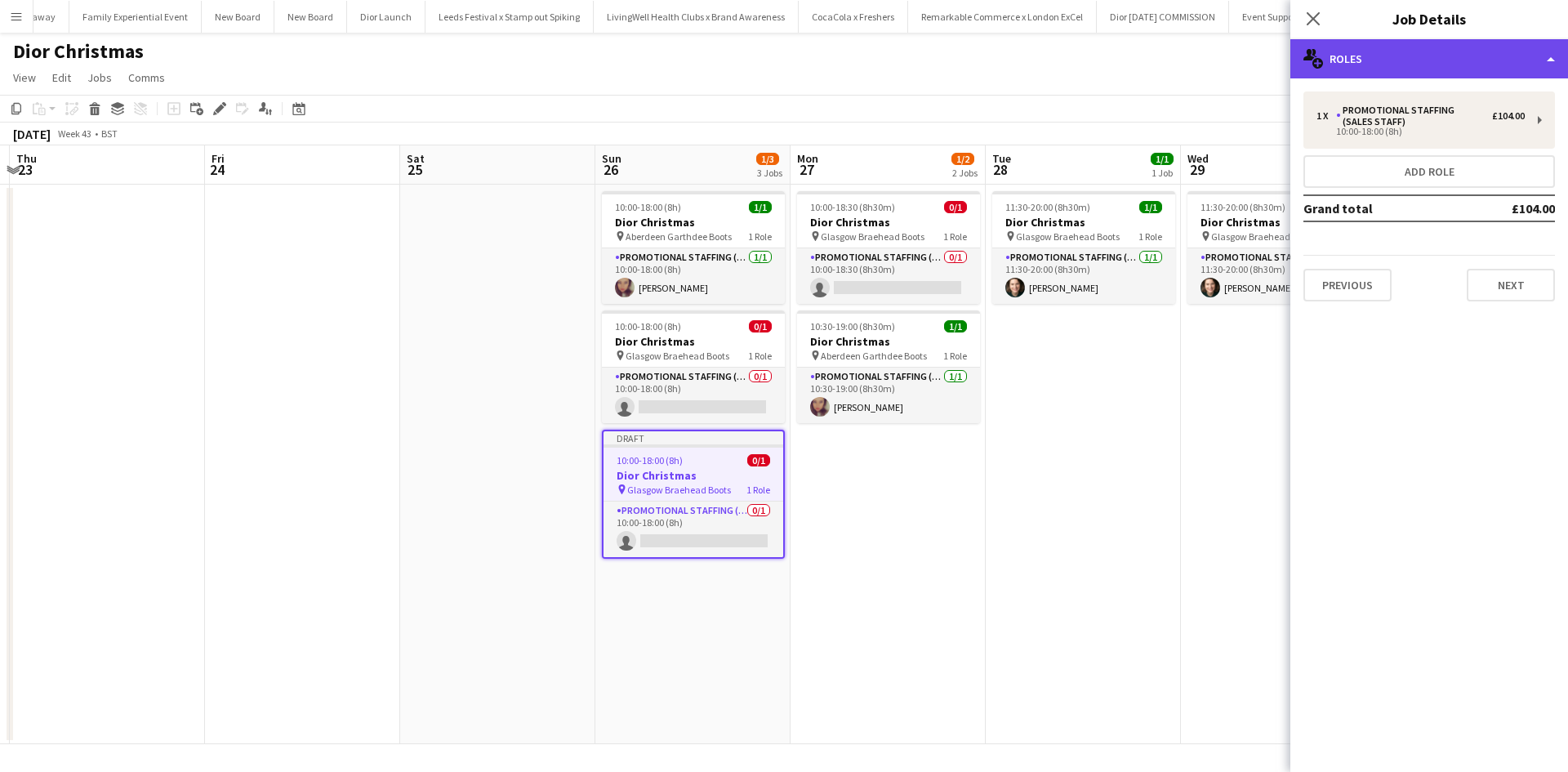
click at [1421, 47] on div "multiple-users-add Roles" at bounding box center [1429, 58] width 277 height 39
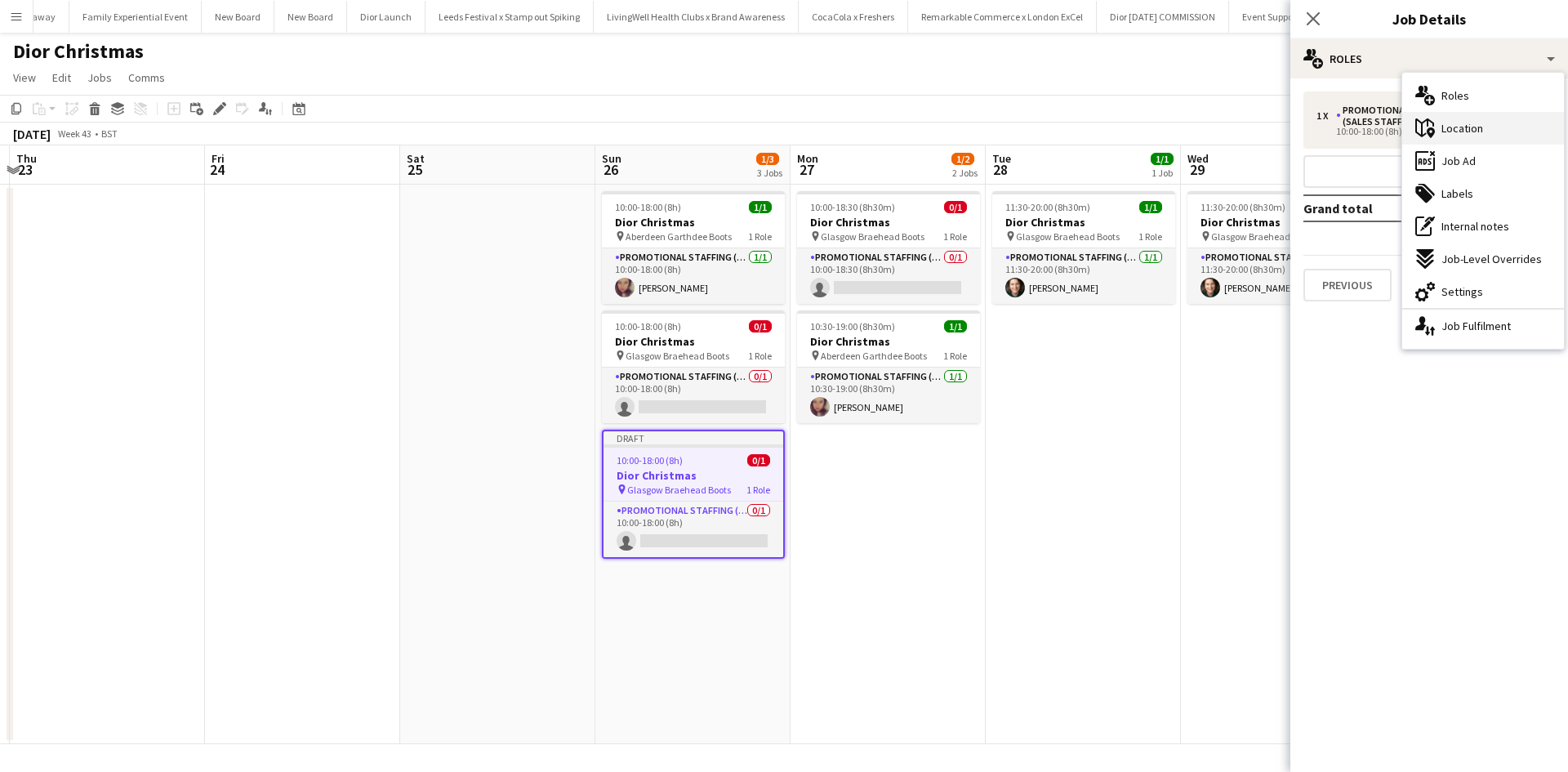
click at [1464, 122] on span "Location" at bounding box center [1462, 128] width 42 height 14
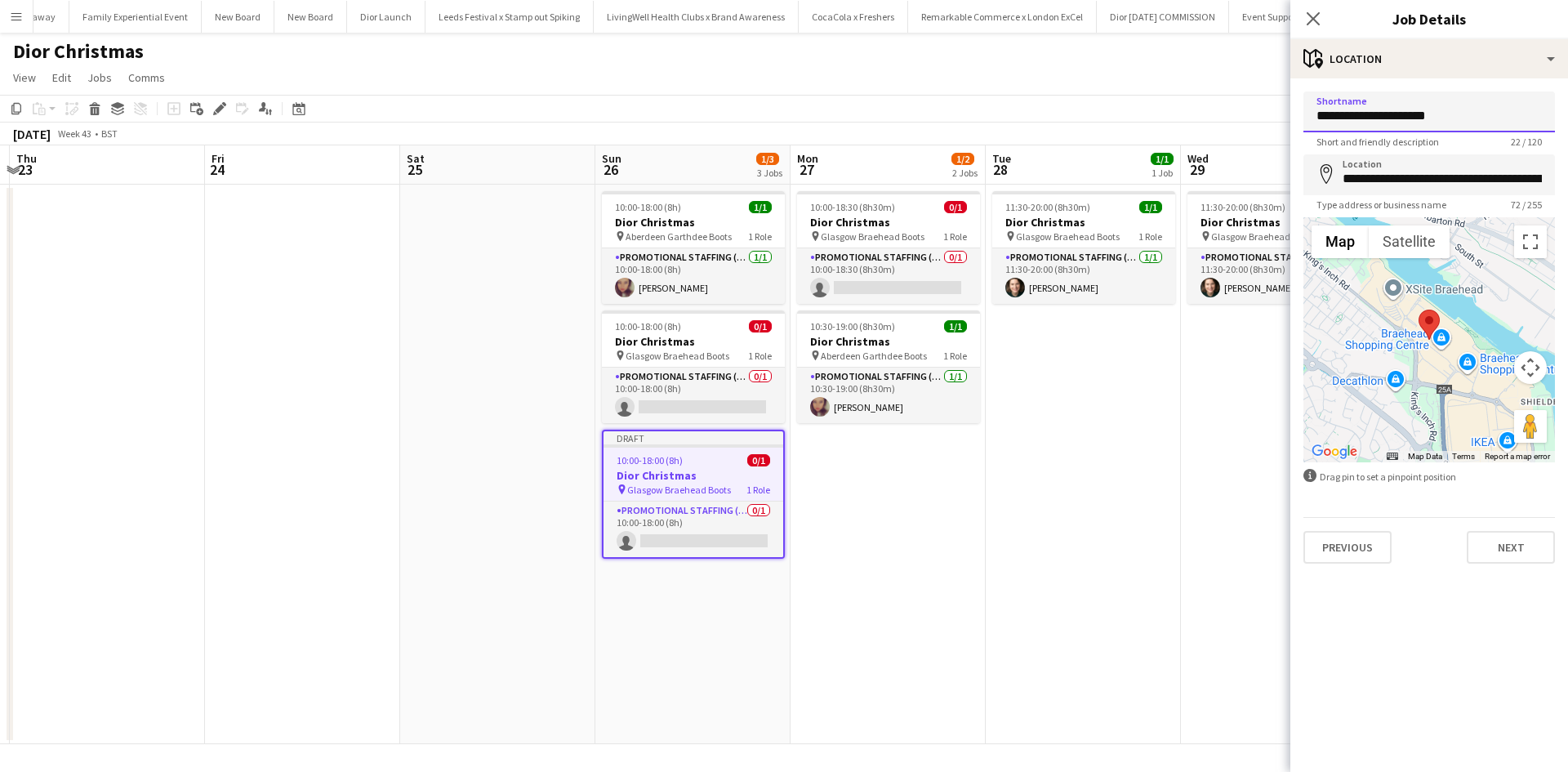
drag, startPoint x: 1419, startPoint y: 119, endPoint x: 1366, endPoint y: 117, distance: 53.0
click at [1366, 117] on input "**********" at bounding box center [1430, 111] width 251 height 41
type input "**********"
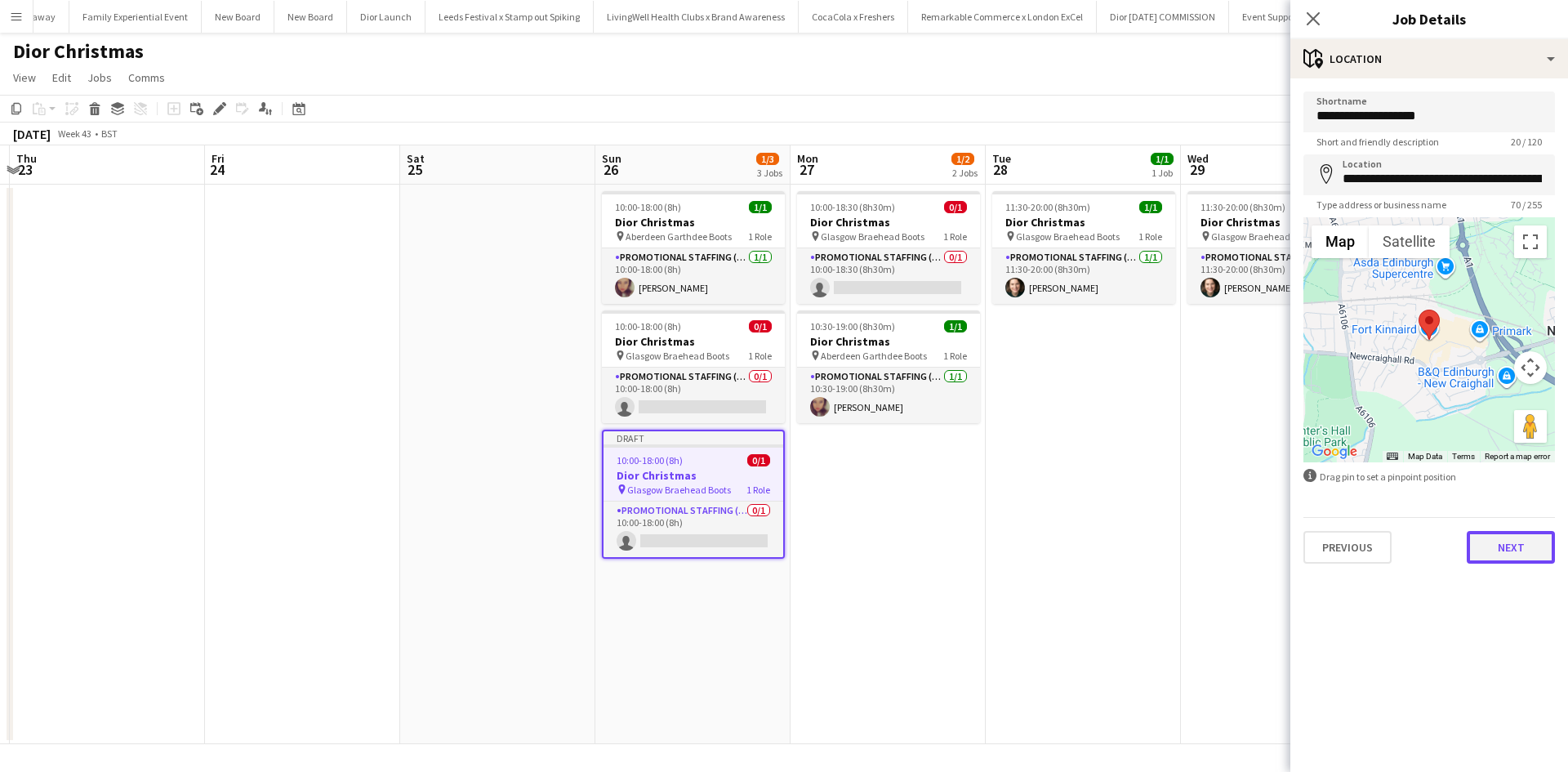
click at [1510, 553] on button "Next" at bounding box center [1511, 547] width 89 height 33
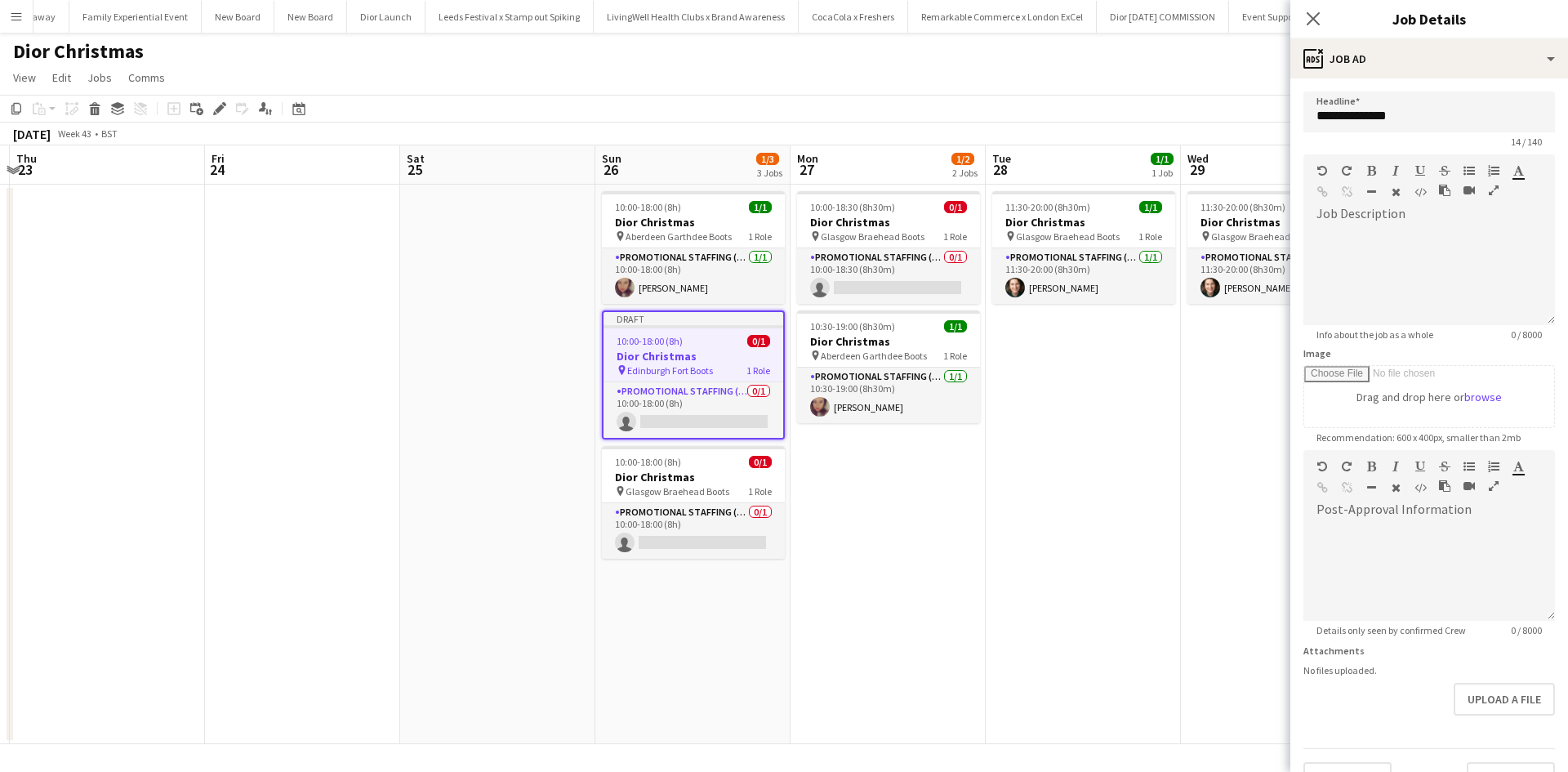
click at [1183, 519] on app-date-cell "11:30-20:00 (8h30m) 1/1 Dior Christmas pin Glasgow Braehead Boots 1 Role Promot…" at bounding box center [1279, 464] width 195 height 560
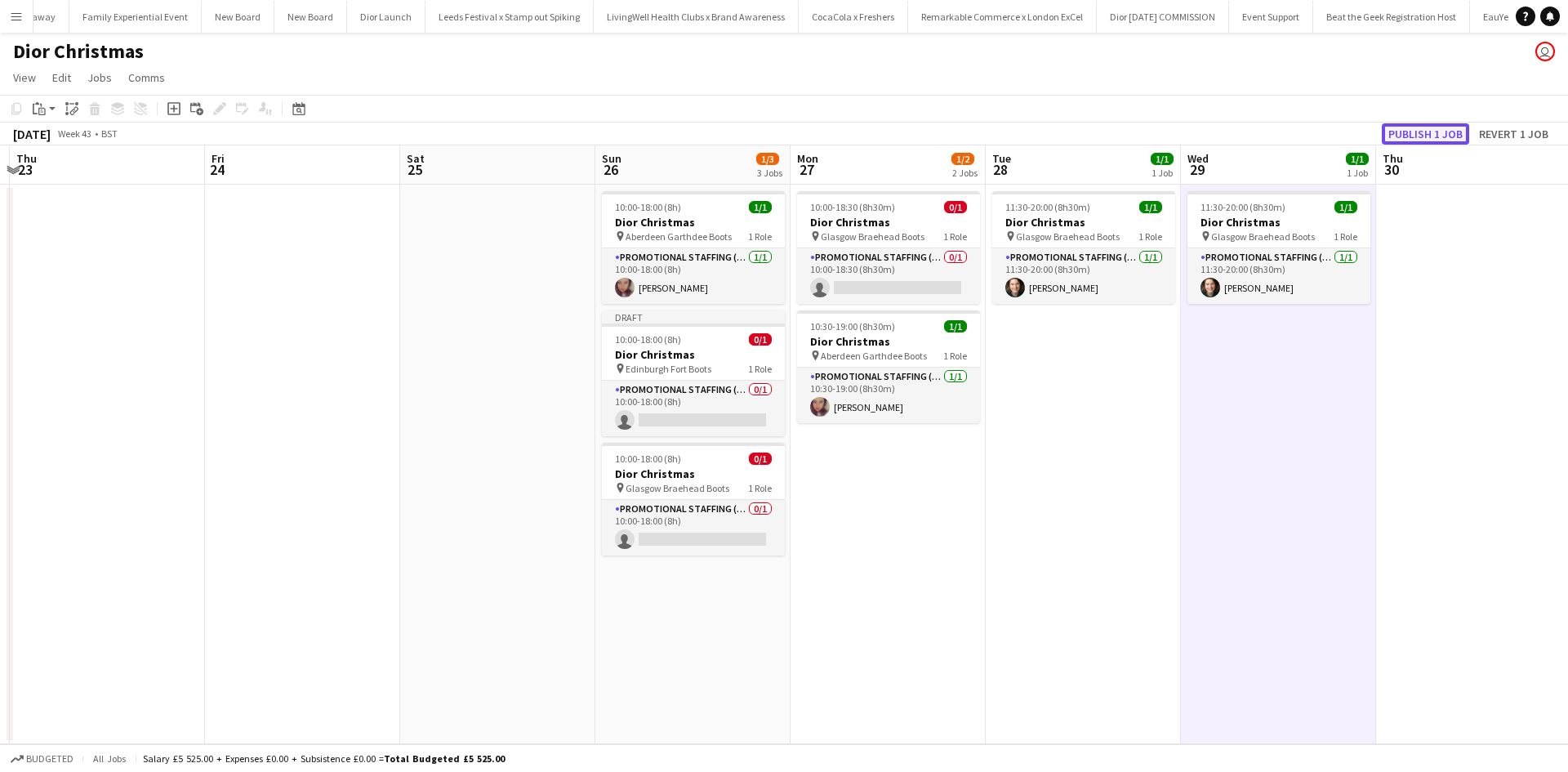
click at [1442, 139] on button "Publish 1 job" at bounding box center [1425, 133] width 88 height 21
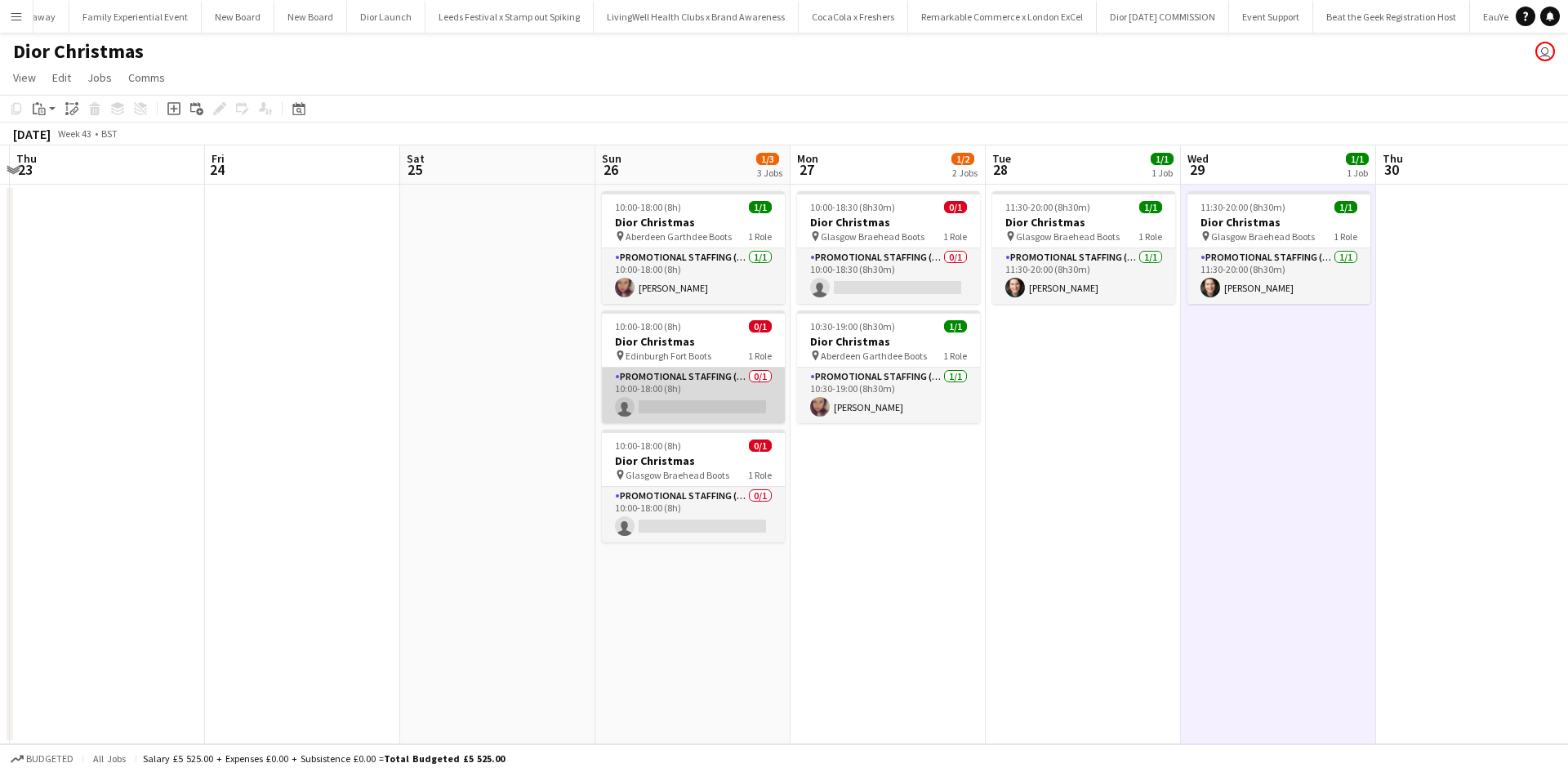
click at [721, 401] on app-card-role "Promotional Staffing (Sales Staff) 0/1 10:00-18:00 (8h) single-neutral-actions" at bounding box center [693, 395] width 183 height 55
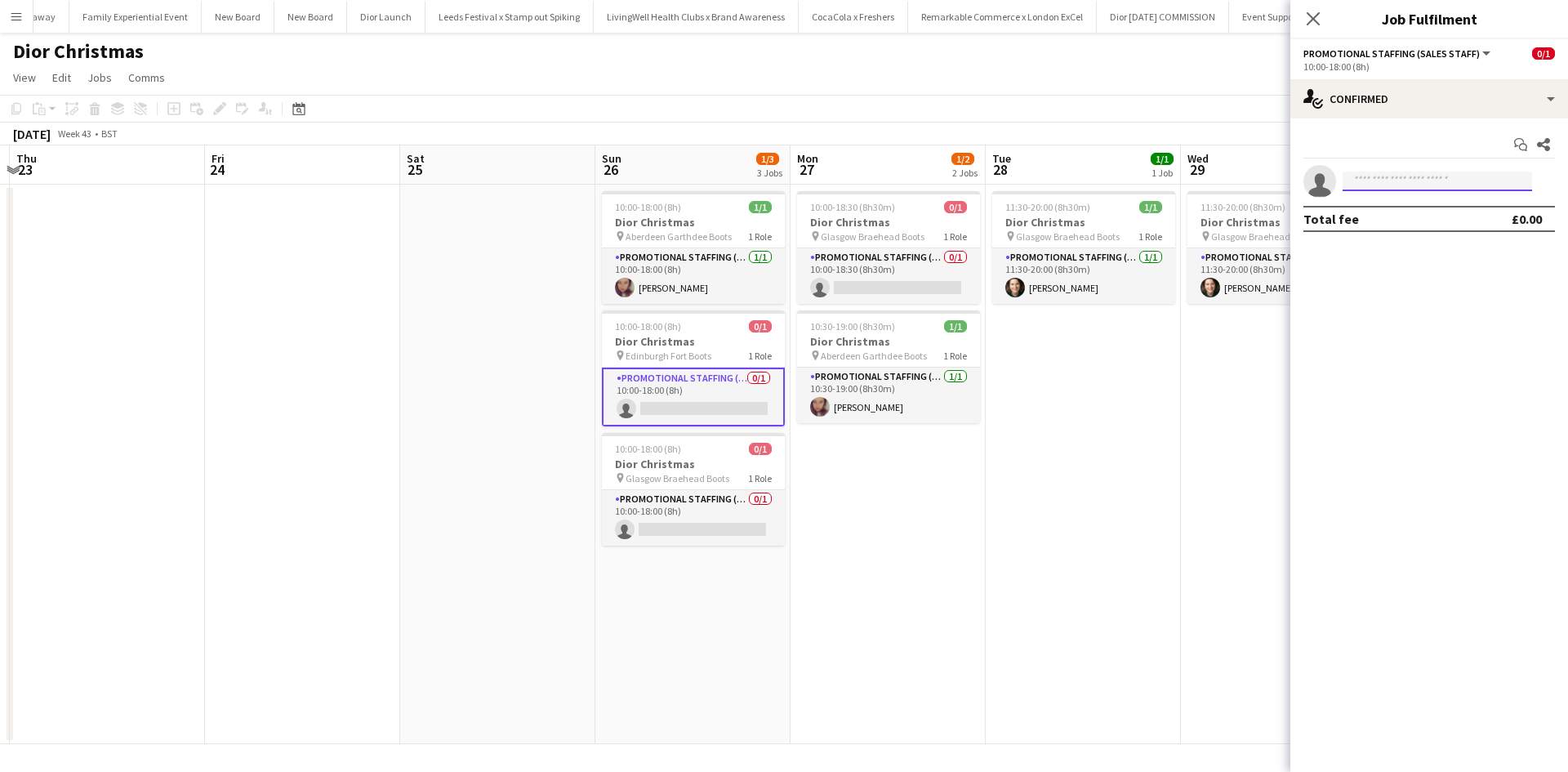
click at [1396, 184] on input at bounding box center [1438, 182] width 190 height 20
type input "****"
click at [1395, 212] on span "cleogifford@hotmail.co.uk" at bounding box center [1437, 218] width 164 height 13
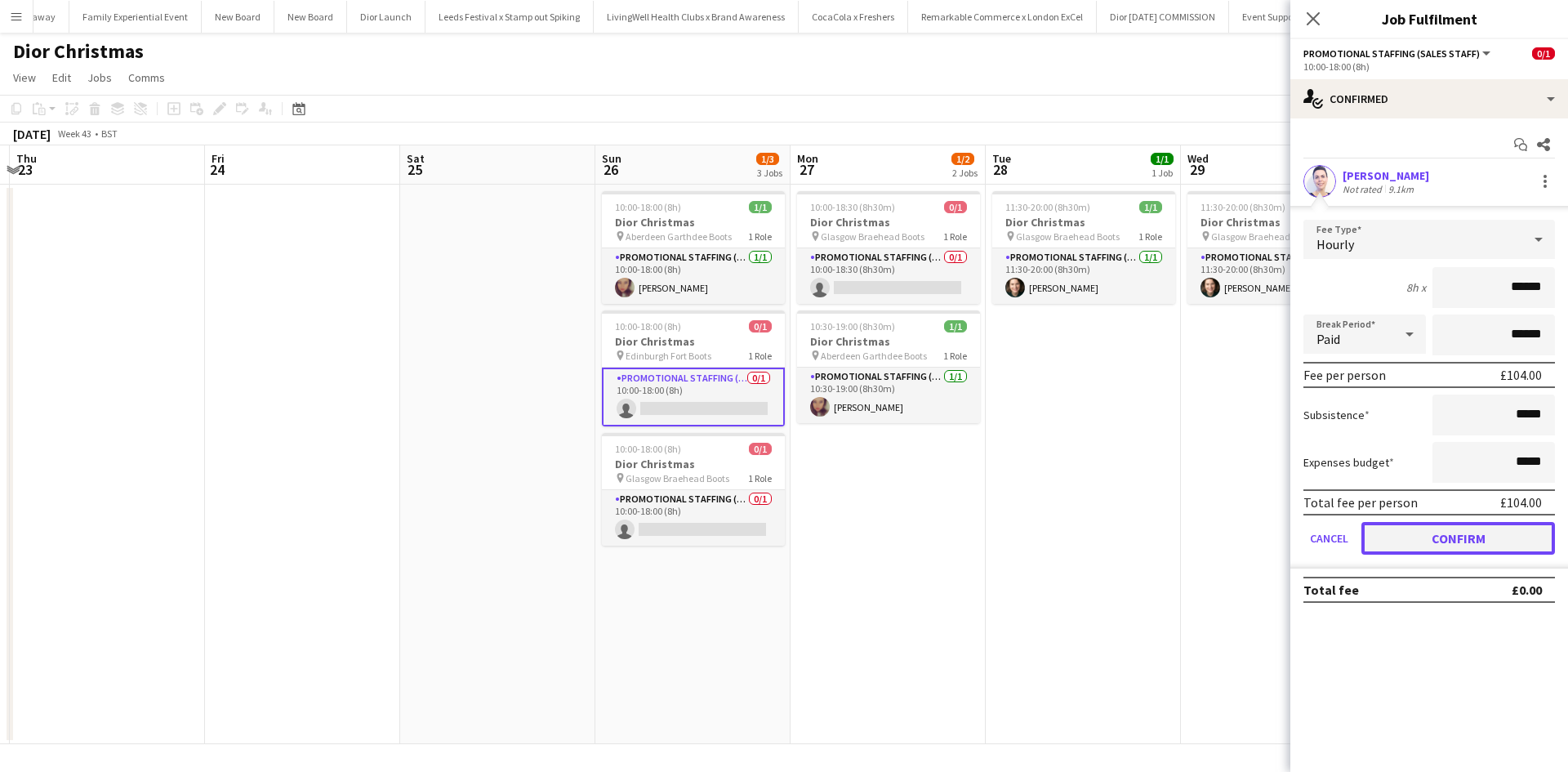
click at [1451, 538] on button "Confirm" at bounding box center [1459, 539] width 193 height 33
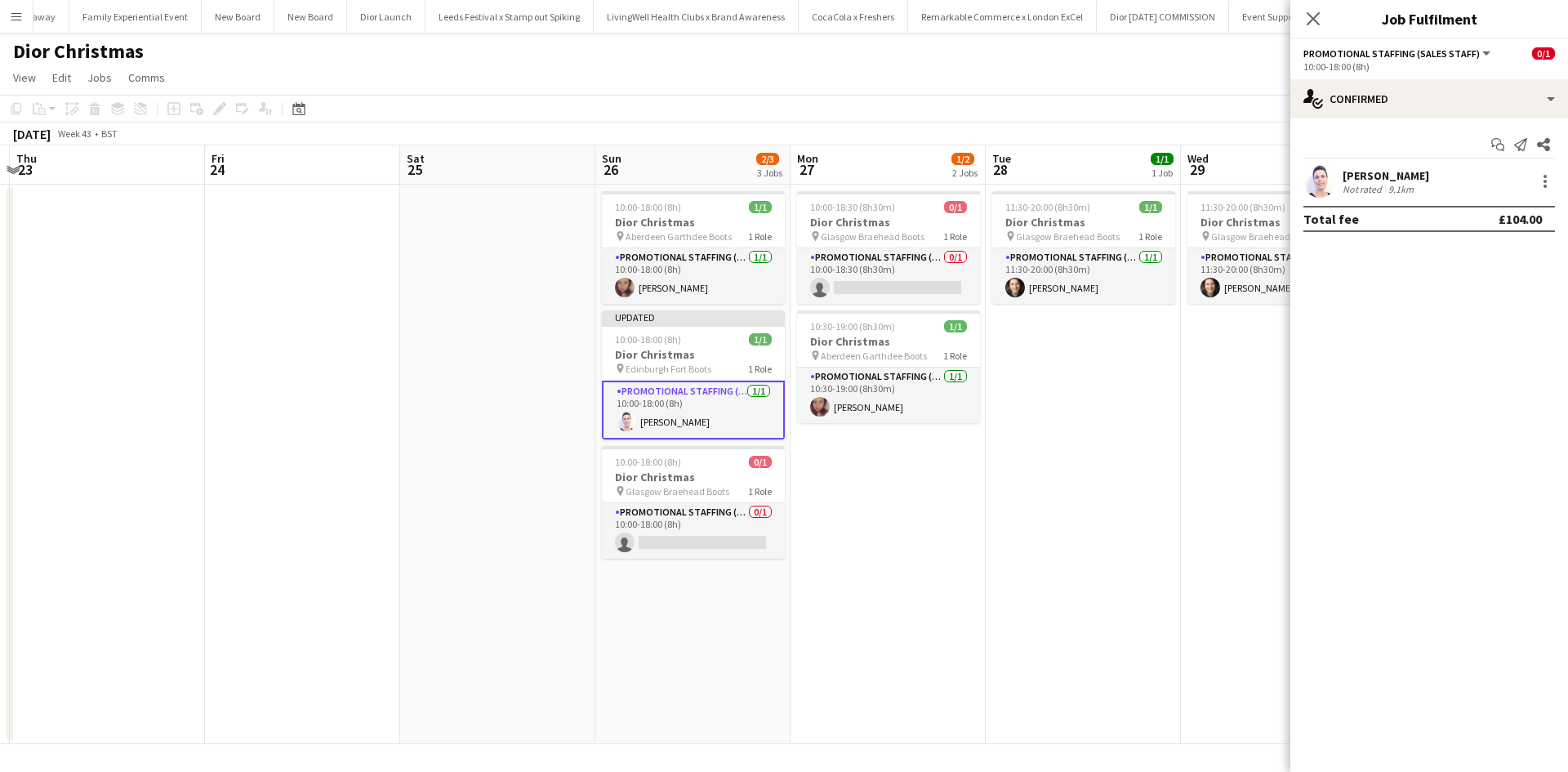
click at [1212, 540] on app-date-cell "11:30-20:00 (8h30m) 1/1 Dior Christmas pin Glasgow Braehead Boots 1 Role Promot…" at bounding box center [1279, 464] width 195 height 560
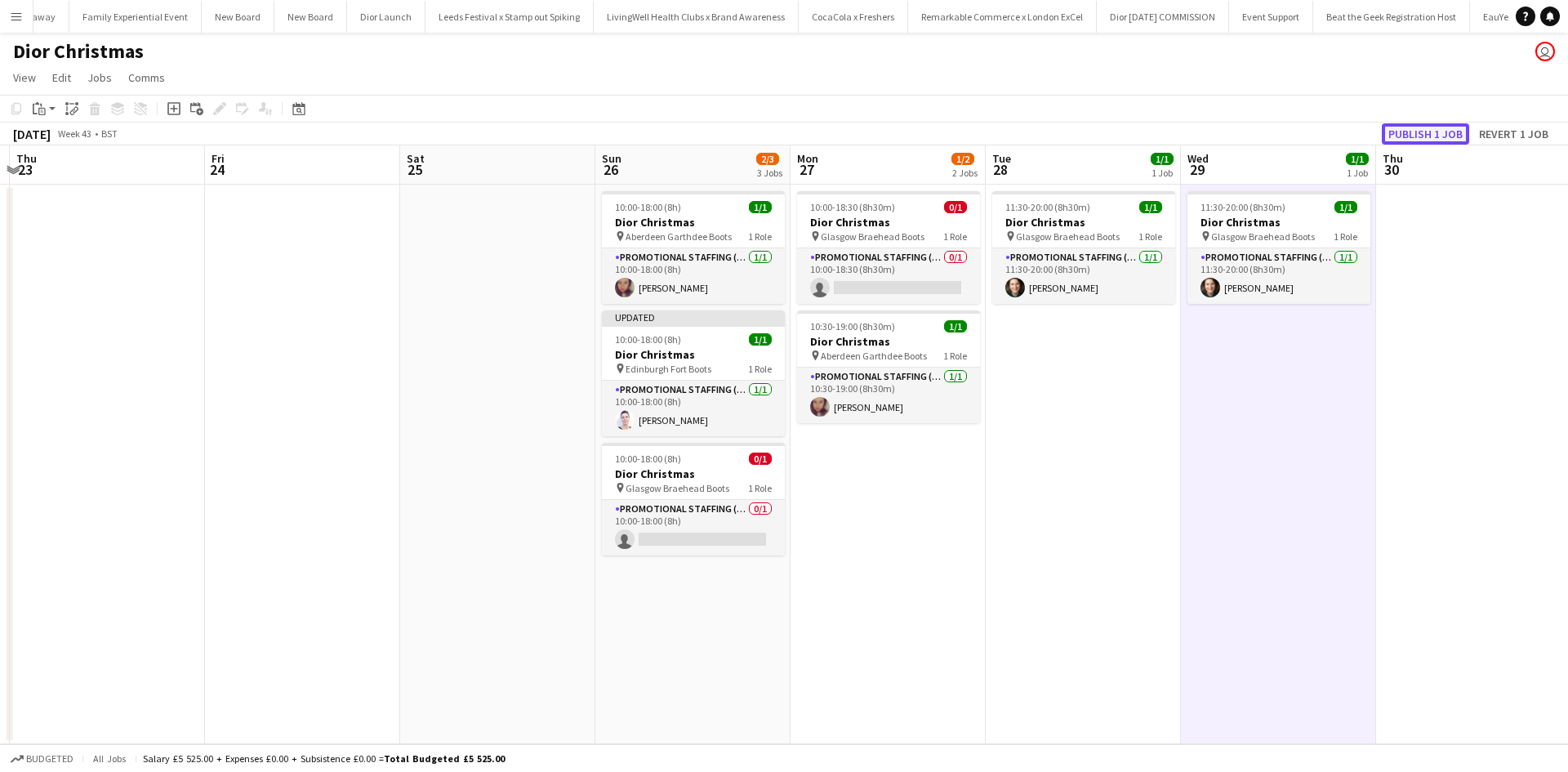
click at [1424, 128] on button "Publish 1 job" at bounding box center [1425, 133] width 88 height 21
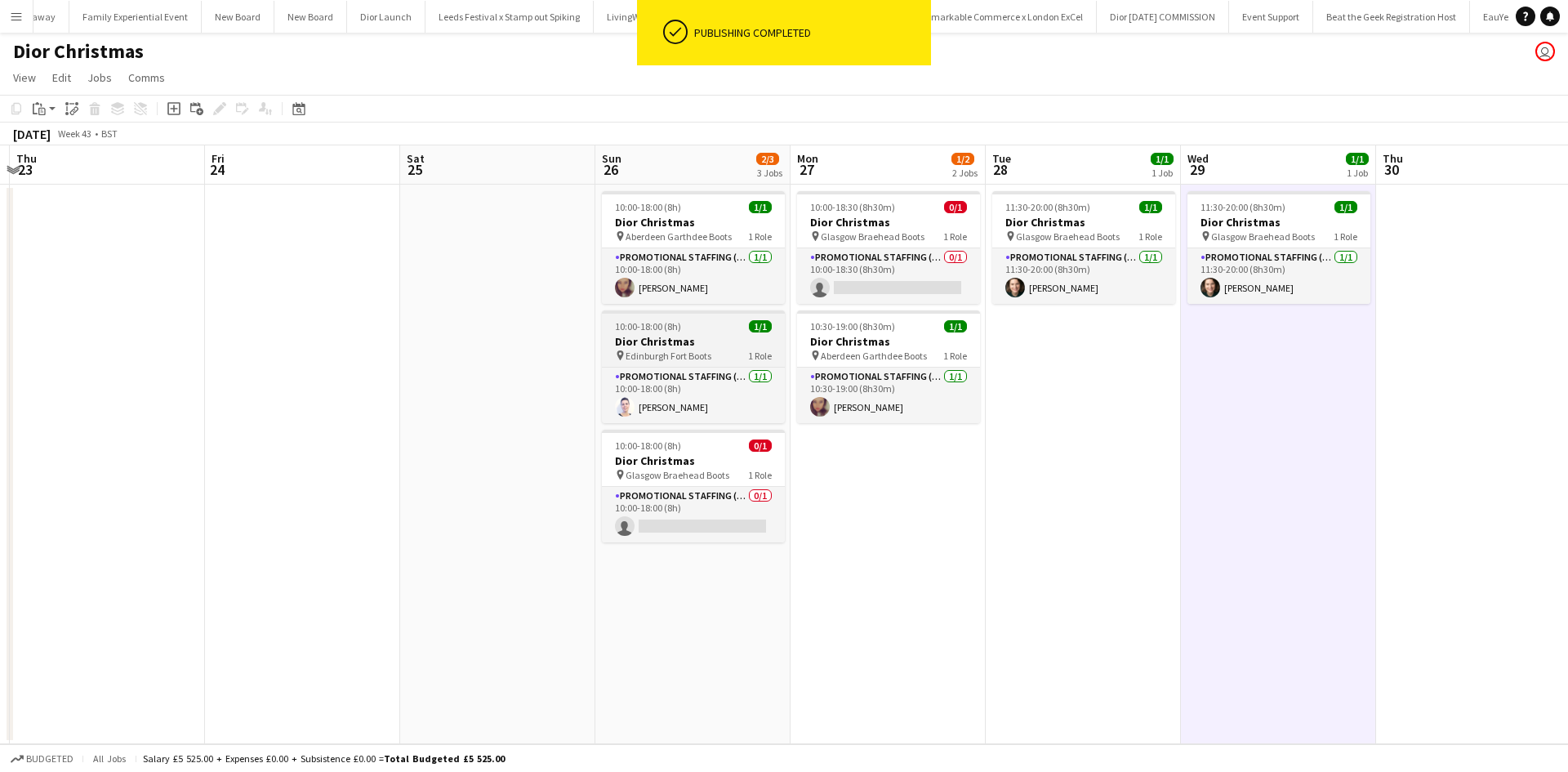
click at [709, 335] on h3 "Dior Christmas" at bounding box center [693, 342] width 183 height 14
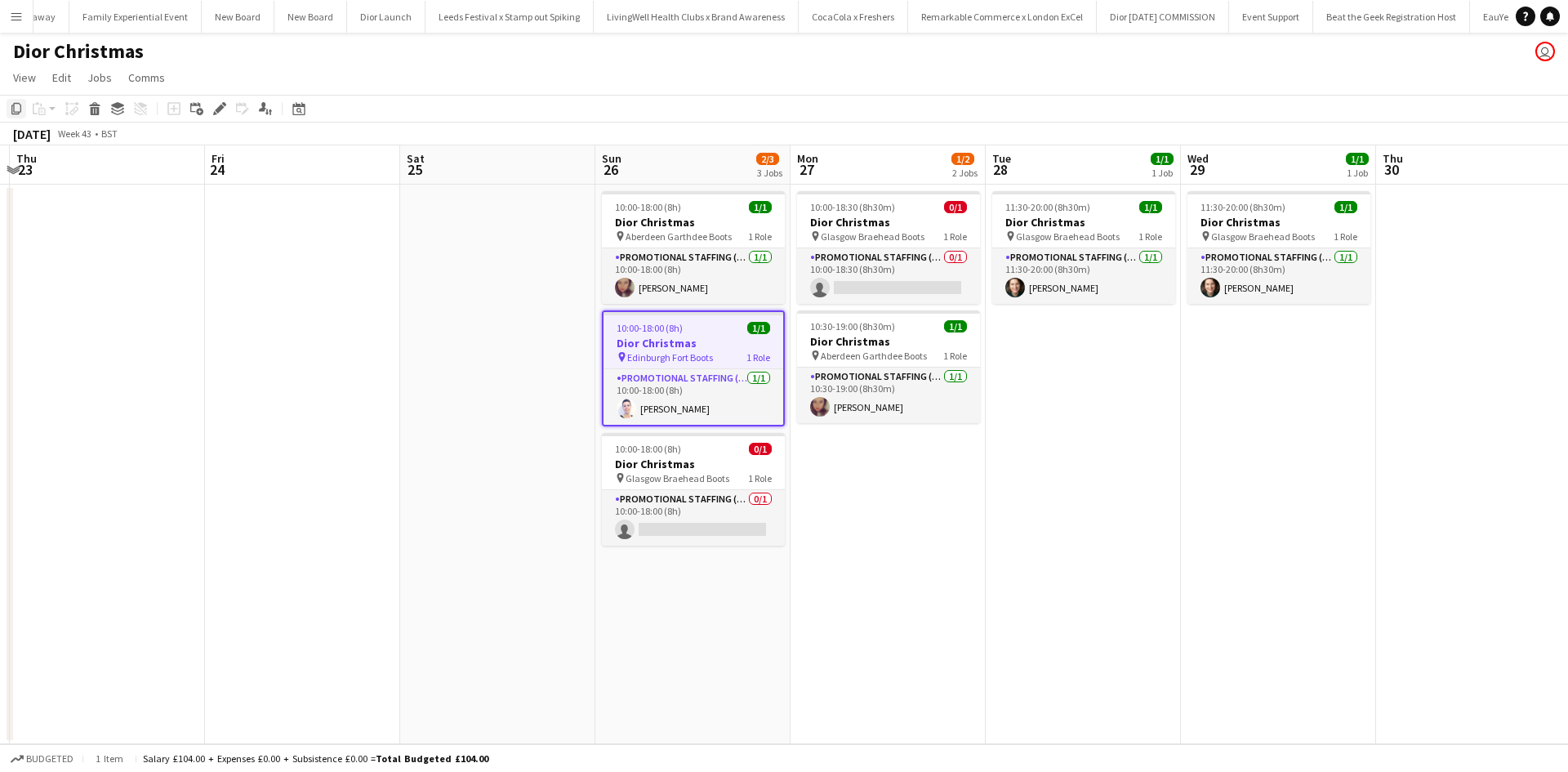
click at [18, 106] on icon "Copy" at bounding box center [16, 108] width 13 height 13
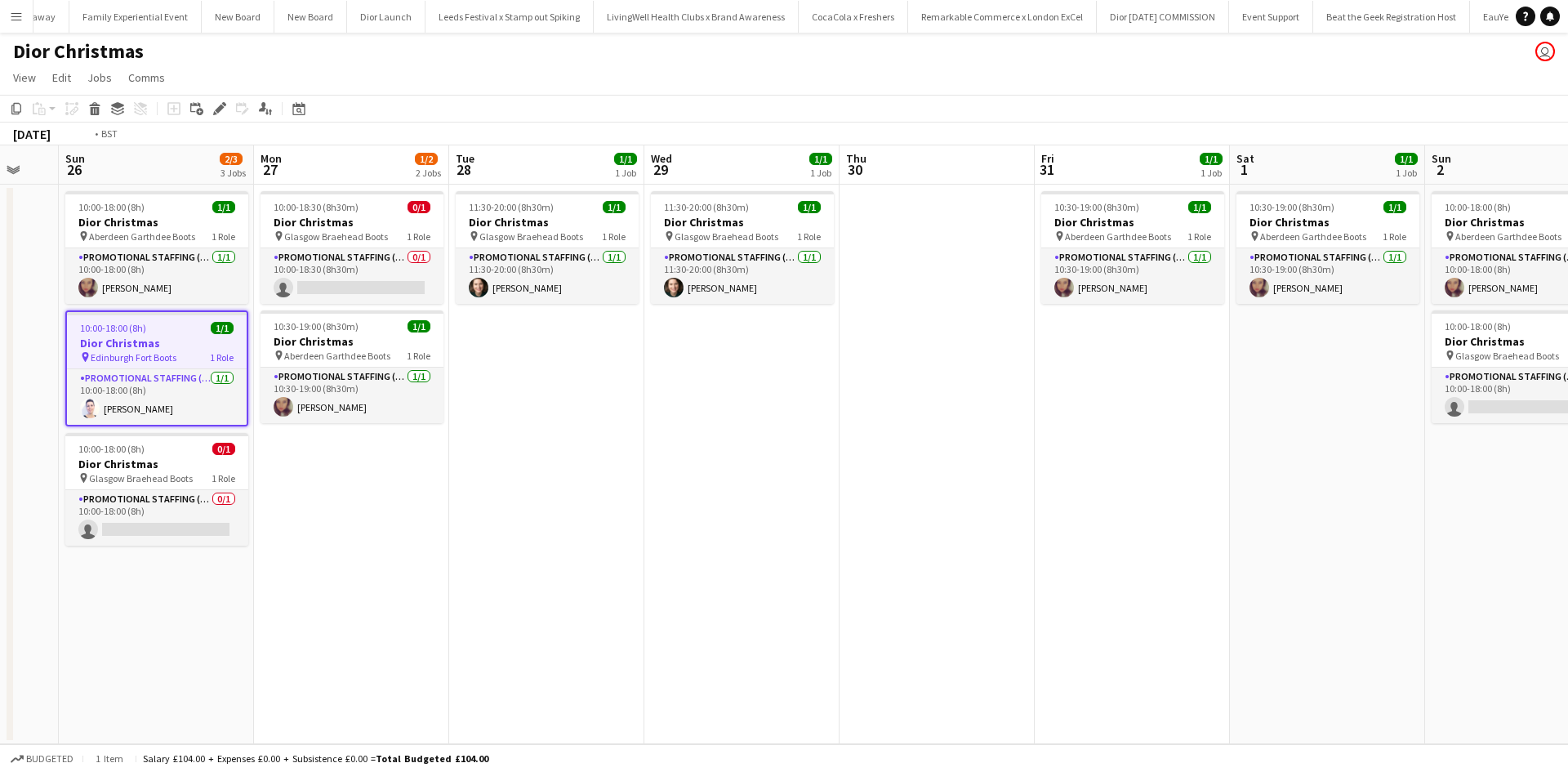
drag, startPoint x: 1188, startPoint y: 474, endPoint x: 711, endPoint y: 445, distance: 477.9
click at [353, 395] on app-calendar-viewport "Thu 23 Fri 24 Sat 25 Sun 26 2/3 3 Jobs Mon 27 1/2 2 Jobs Tue 28 1/1 1 Job Wed 2…" at bounding box center [784, 445] width 1568 height 599
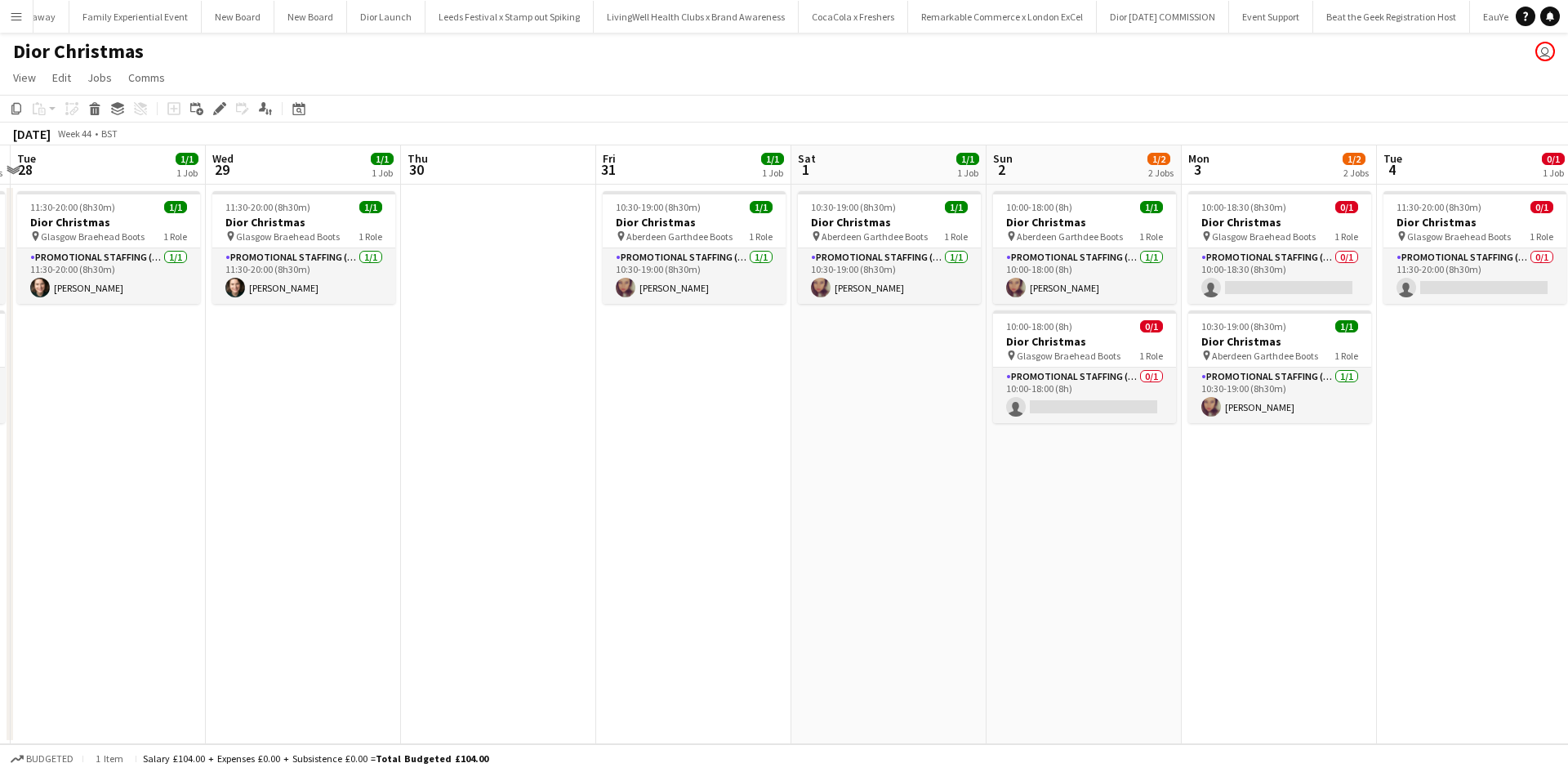
drag, startPoint x: 1094, startPoint y: 490, endPoint x: 952, endPoint y: 478, distance: 142.5
click at [934, 482] on app-calendar-viewport "Sat 25 Sun 26 2/3 3 Jobs Mon 27 1/2 2 Jobs Tue 28 1/1 1 Job Wed 29 1/1 1 Job Th…" at bounding box center [784, 445] width 1568 height 599
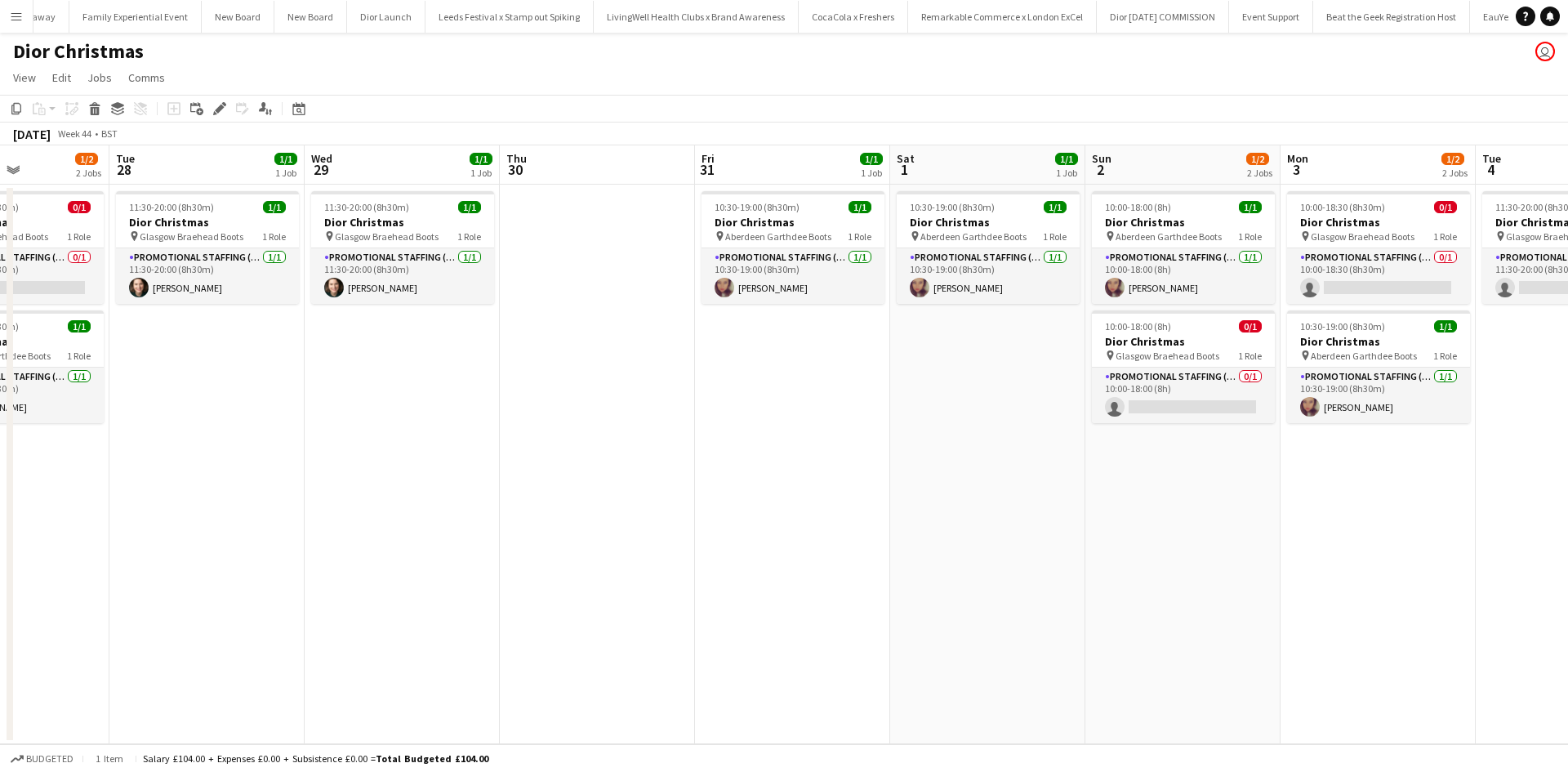
drag, startPoint x: 1235, startPoint y: 562, endPoint x: 547, endPoint y: 519, distance: 689.3
click at [539, 523] on app-calendar-viewport "Sat 25 Sun 26 2/3 3 Jobs Mon 27 1/2 2 Jobs Tue 28 1/1 1 Job Wed 29 1/1 1 Job Th…" at bounding box center [784, 445] width 1568 height 599
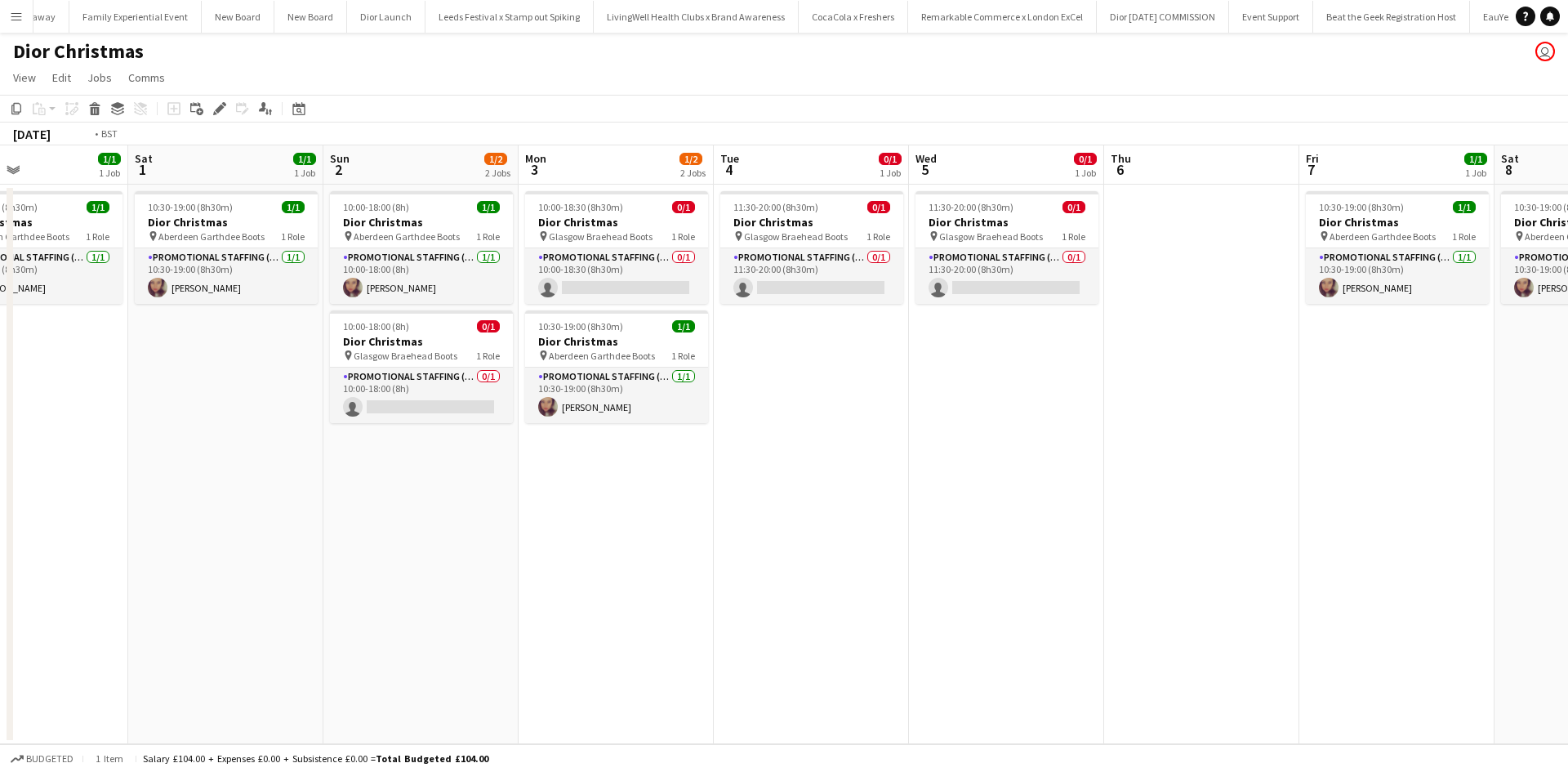
drag, startPoint x: 1276, startPoint y: 602, endPoint x: 613, endPoint y: 579, distance: 663.4
click at [609, 578] on app-calendar-viewport "Tue 28 1/1 1 Job Wed 29 1/1 1 Job Thu 30 Fri 31 1/1 1 Job Sat 1 1/1 1 Job Sun 2…" at bounding box center [784, 445] width 1568 height 599
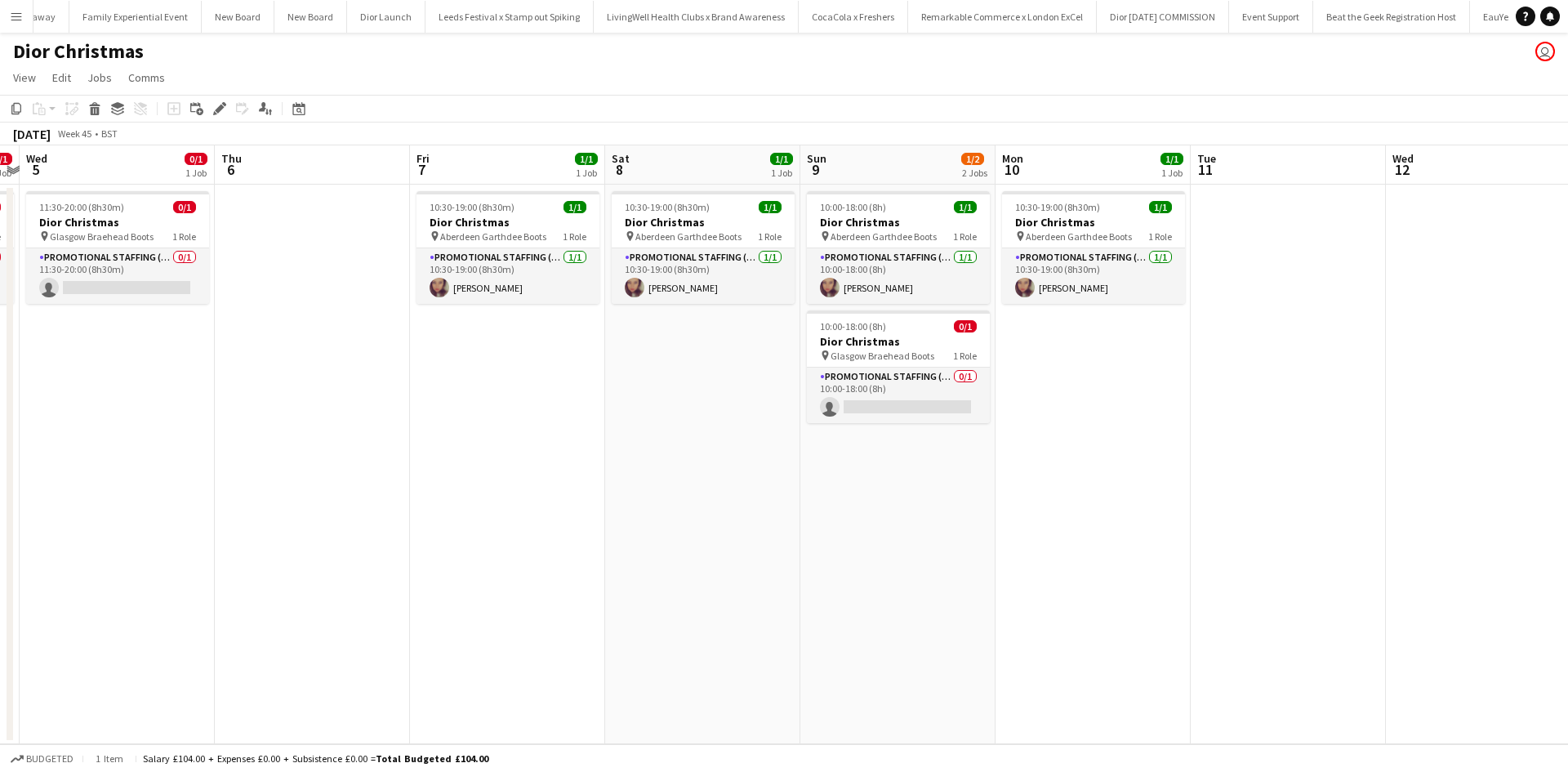
drag, startPoint x: 1200, startPoint y: 610, endPoint x: 625, endPoint y: 538, distance: 579.5
click at [594, 538] on app-calendar-viewport "Sat 1 1/1 1 Job Sun 2 1/2 2 Jobs Mon 3 1/2 2 Jobs Tue 4 0/1 1 Job Wed 5 0/1 1 J…" at bounding box center [784, 445] width 1568 height 599
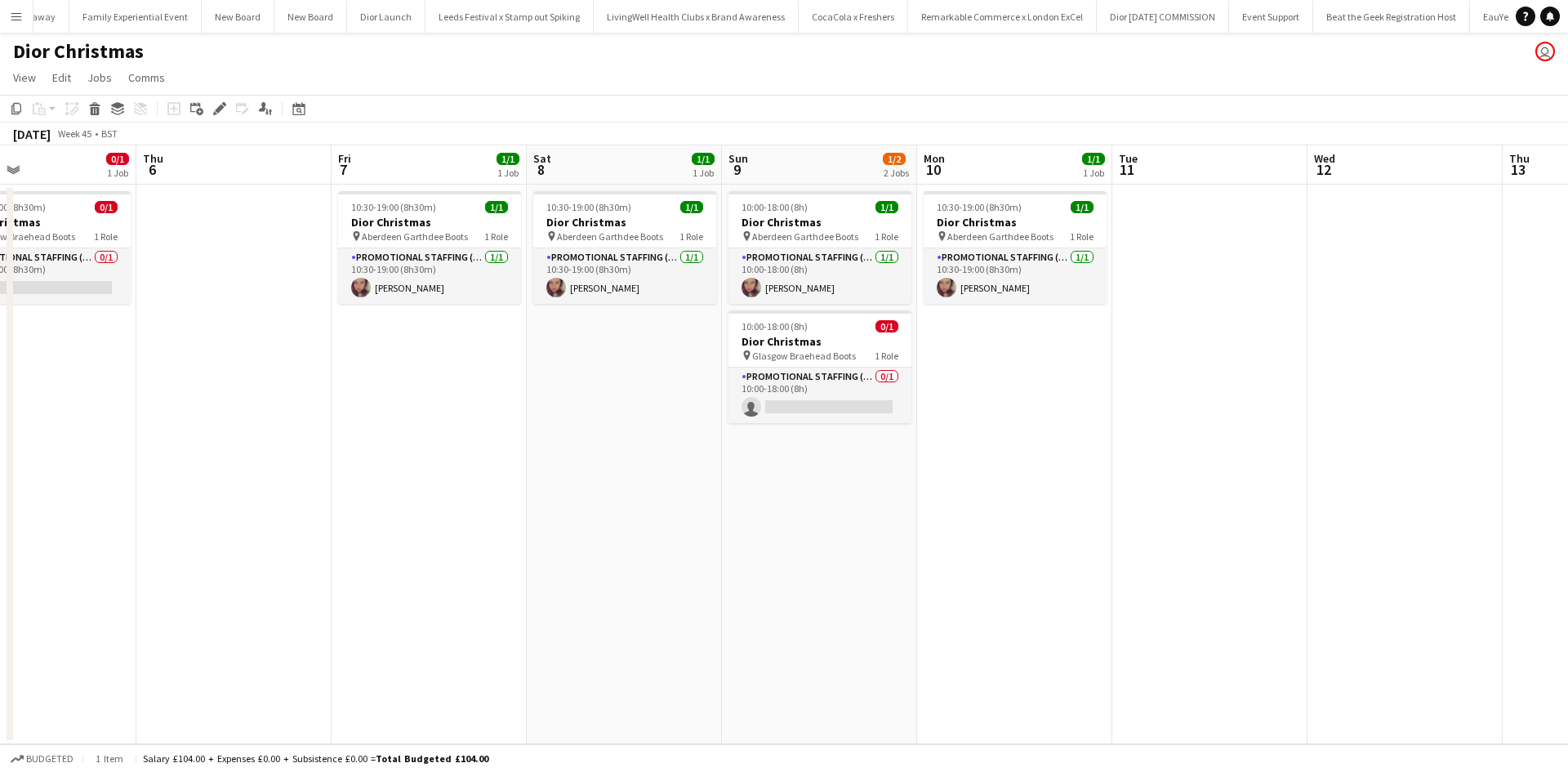
drag, startPoint x: 1185, startPoint y: 593, endPoint x: 677, endPoint y: 529, distance: 512.0
click at [645, 523] on app-calendar-viewport "Mon 3 1/2 2 Jobs Tue 4 0/1 1 Job Wed 5 0/1 1 Job Thu 6 Fri 7 1/1 1 Job Sat 8 1/…" at bounding box center [784, 445] width 1568 height 599
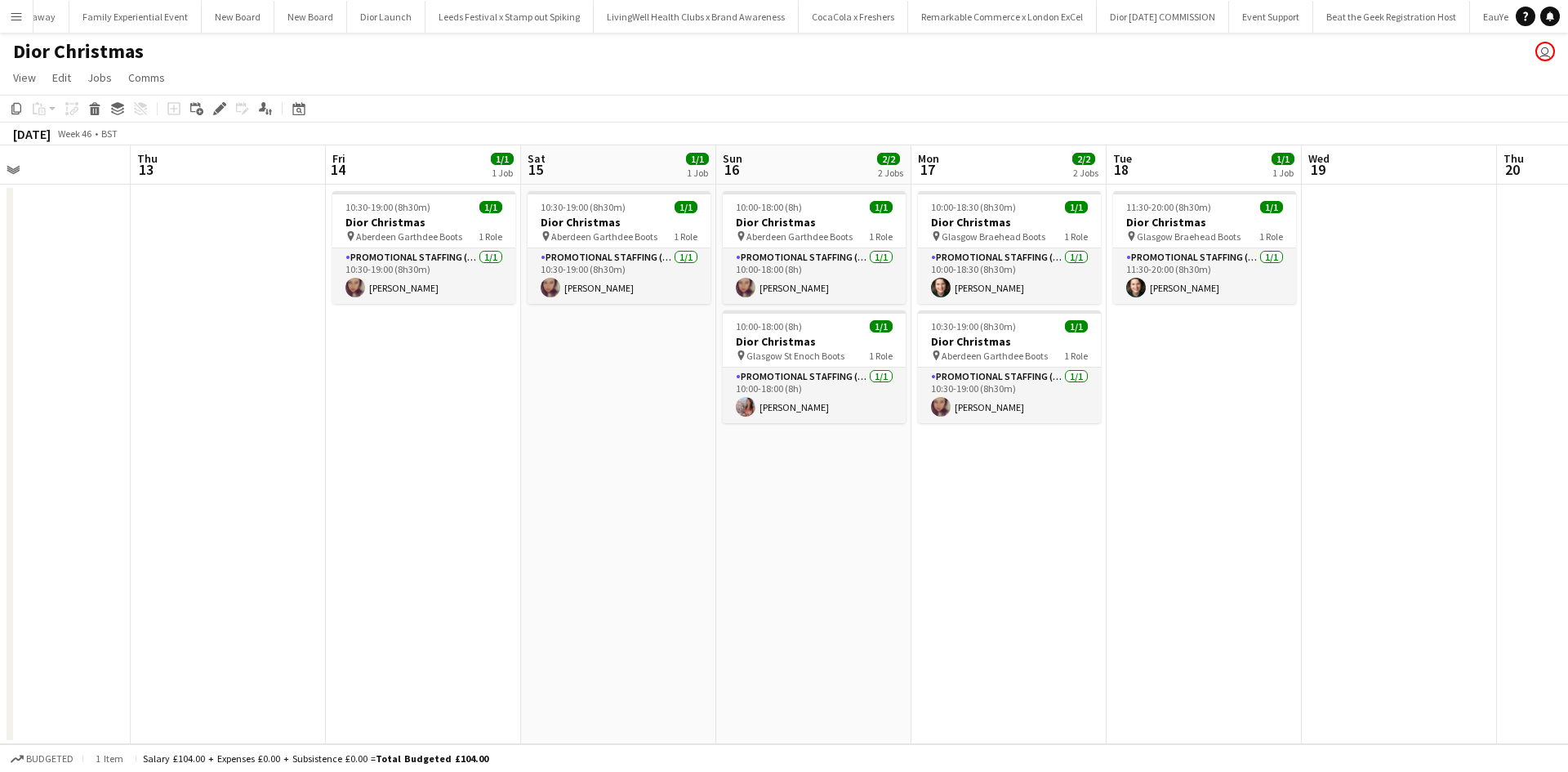
drag, startPoint x: 1019, startPoint y: 579, endPoint x: 421, endPoint y: 484, distance: 605.5
click at [432, 485] on app-calendar-viewport "Mon 10 1/1 1 Job Tue 11 Wed 12 Thu 13 Fri 14 1/1 1 Job Sat 15 1/1 1 Job Sun 16 …" at bounding box center [784, 445] width 1568 height 599
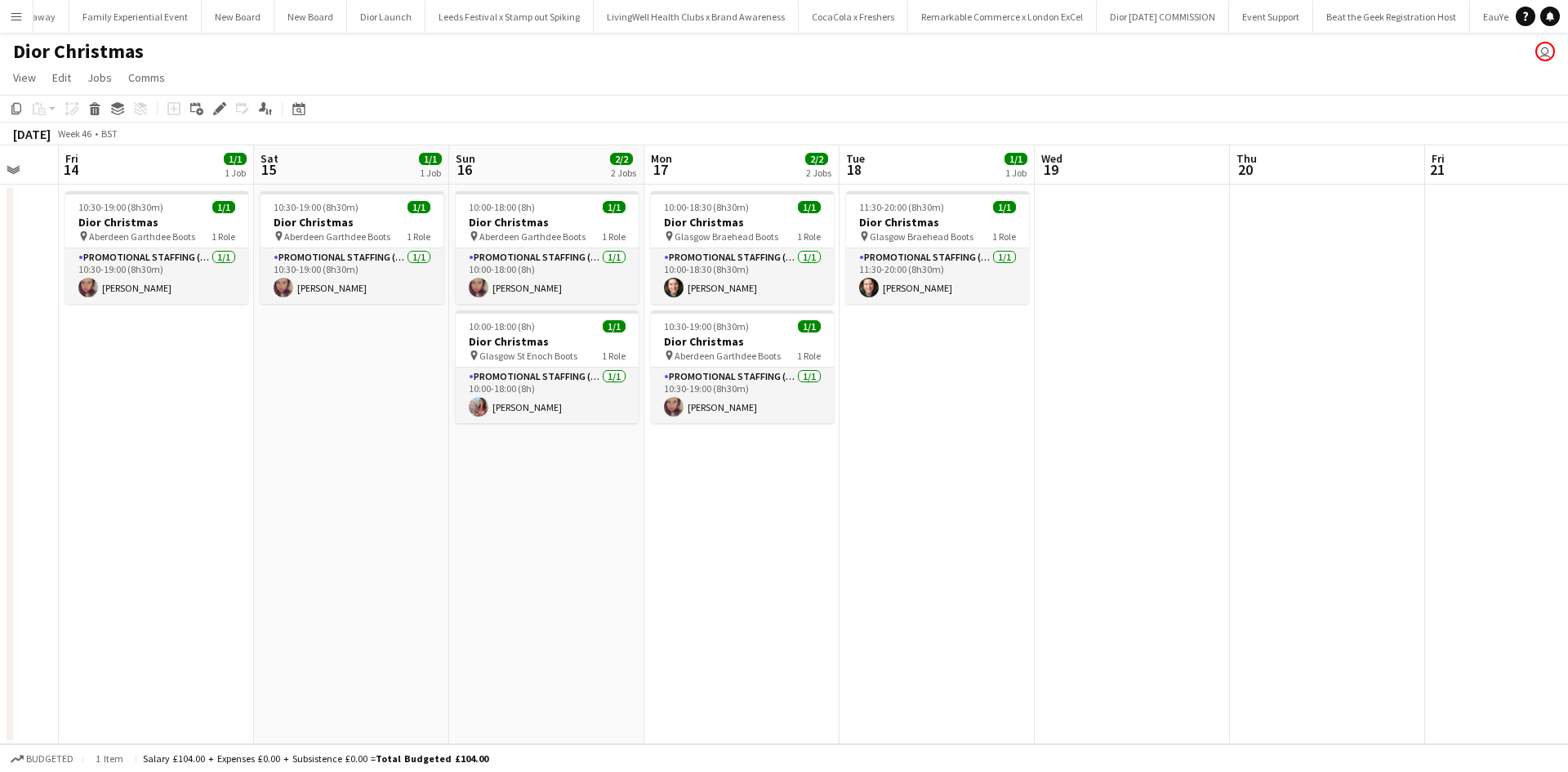
drag, startPoint x: 971, startPoint y: 552, endPoint x: 429, endPoint y: 471, distance: 548.0
click at [429, 471] on app-calendar-viewport "Mon 10 1/1 1 Job Tue 11 Wed 12 Thu 13 Fri 14 1/1 1 Job Sat 15 1/1 1 Job Sun 16 …" at bounding box center [784, 445] width 1568 height 599
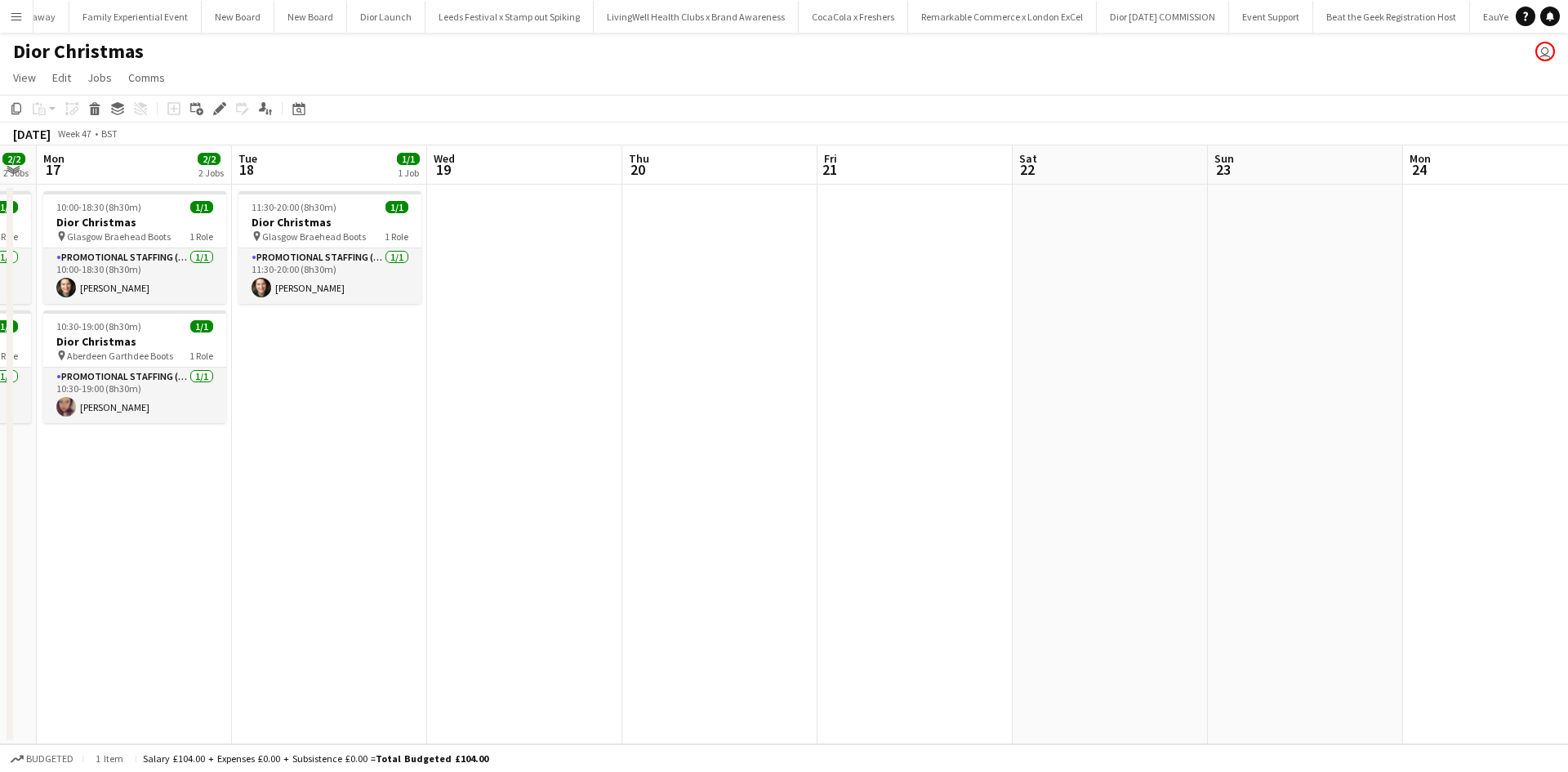
drag, startPoint x: 1160, startPoint y: 572, endPoint x: 532, endPoint y: 473, distance: 635.8
click at [532, 473] on app-calendar-viewport "Fri 14 1/1 1 Job Sat 15 1/1 1 Job Sun 16 2/2 2 Jobs Mon 17 2/2 2 Jobs Tue 18 1/…" at bounding box center [784, 445] width 1568 height 599
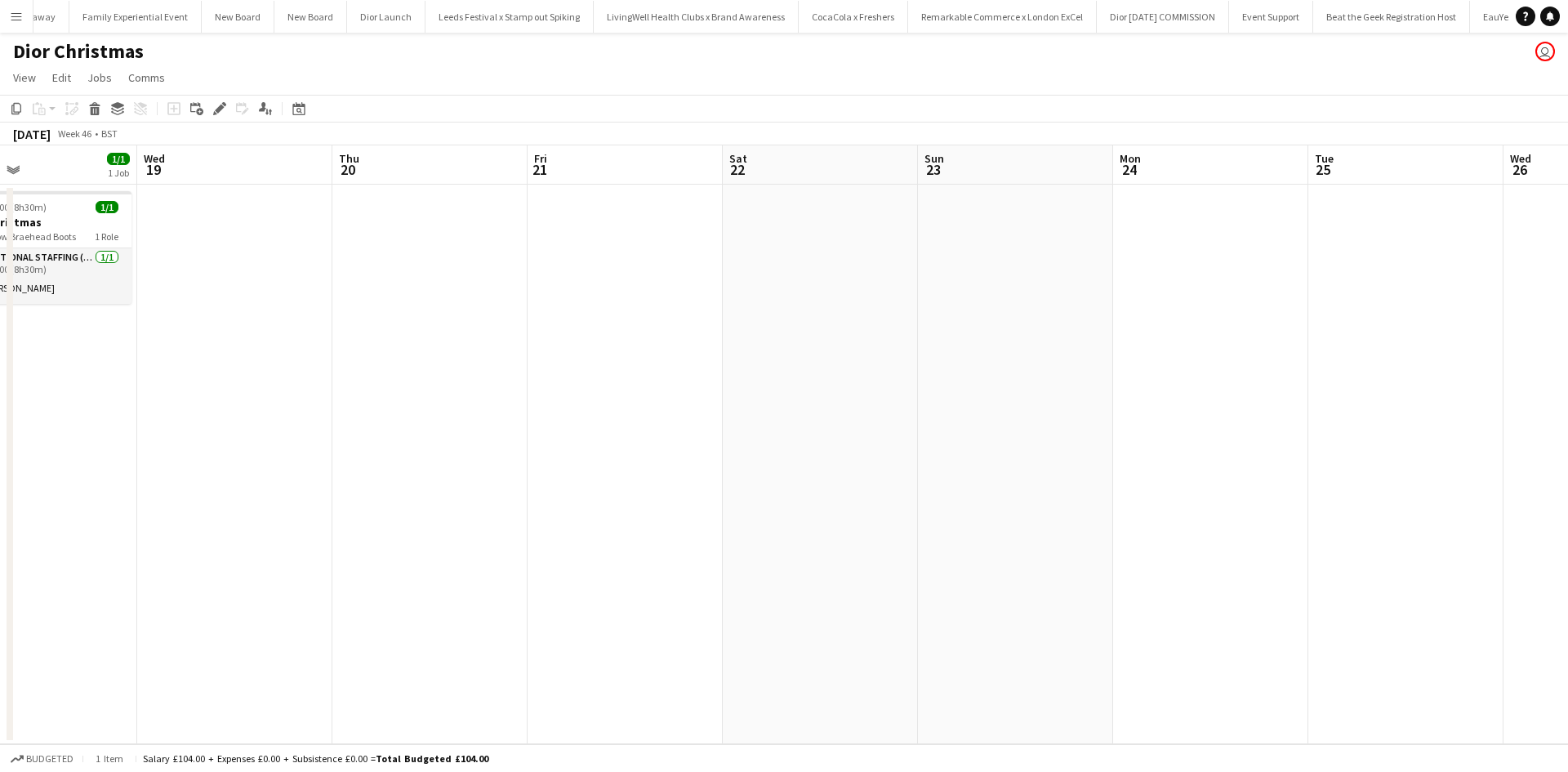
drag, startPoint x: 925, startPoint y: 549, endPoint x: 403, endPoint y: 455, distance: 530.4
click at [401, 448] on app-calendar-viewport "Sun 16 2/2 2 Jobs Mon 17 2/2 2 Jobs Tue 18 1/1 1 Job Wed 19 Thu 20 Fri 21 Sat 2…" at bounding box center [784, 445] width 1568 height 599
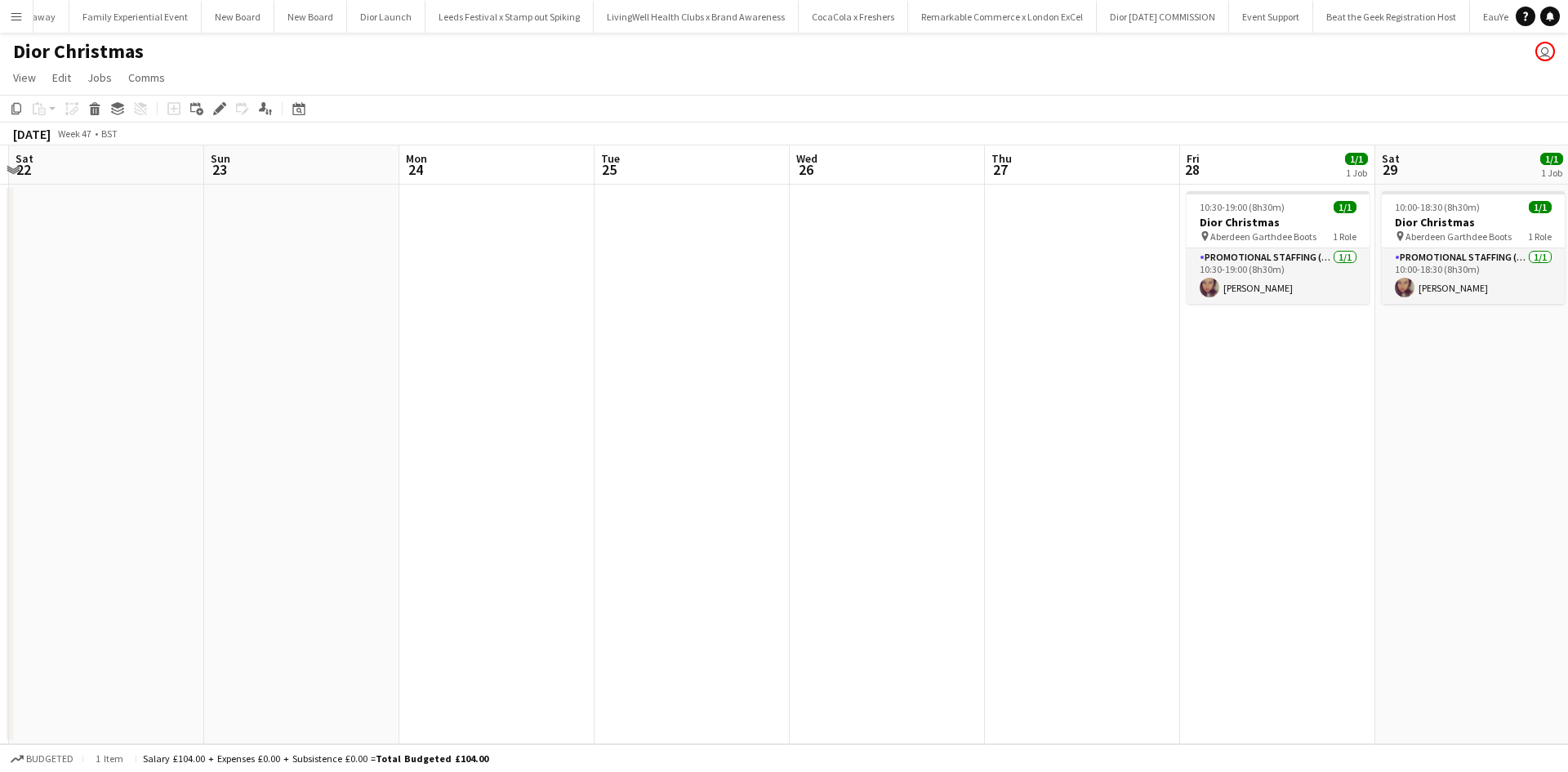
drag, startPoint x: 955, startPoint y: 532, endPoint x: 472, endPoint y: 456, distance: 488.9
click at [493, 457] on app-calendar-viewport "Wed 19 Thu 20 Fri 21 Sat 22 Sun 23 Mon 24 Tue 25 Wed 26 Thu 27 Fri 28 1/1 1 Job…" at bounding box center [784, 445] width 1568 height 599
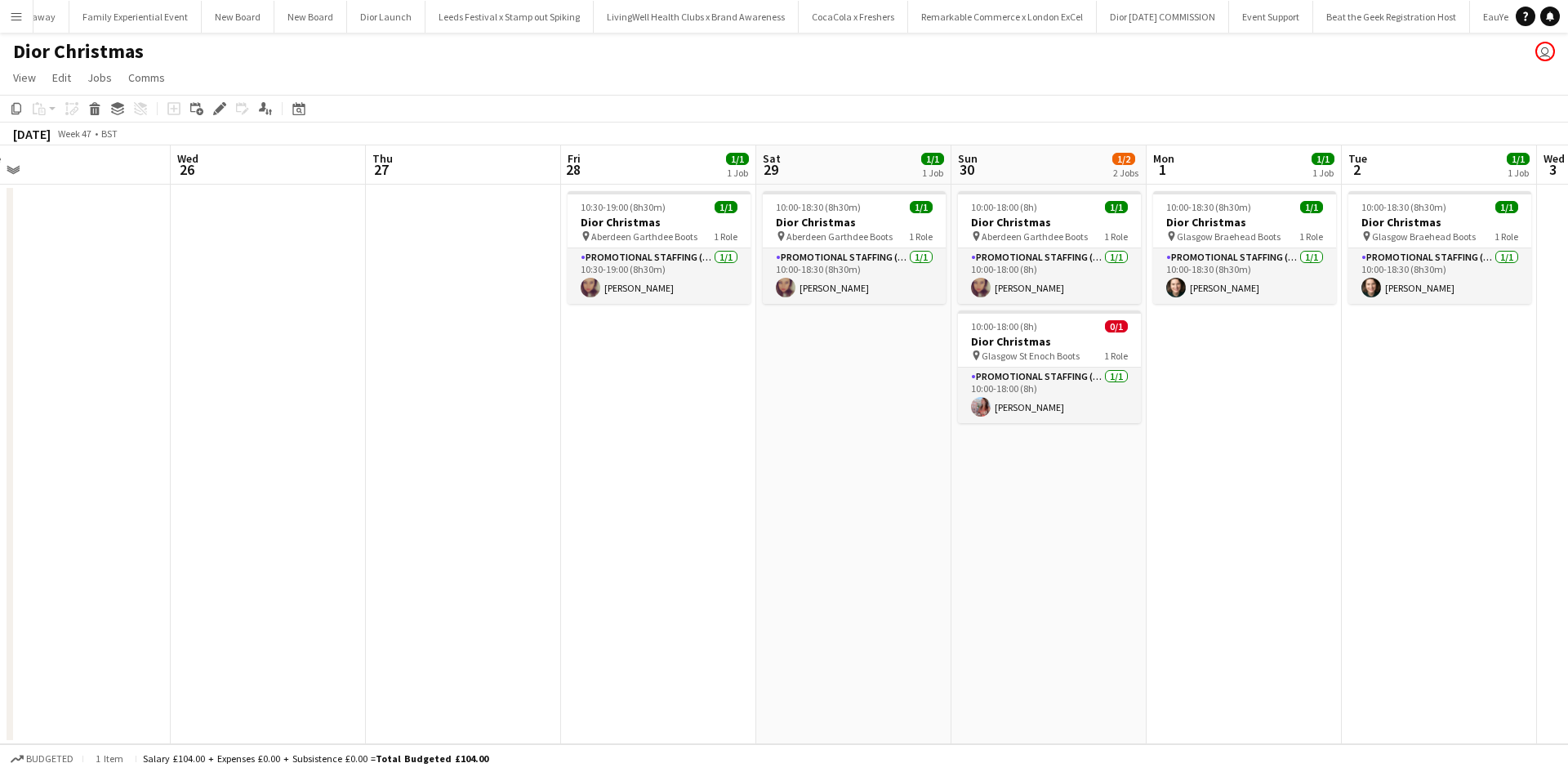
click at [766, 491] on app-calendar-viewport "Fri 21 Sat 22 Sun 23 Mon 24 Tue 25 Wed 26 Thu 27 Fri 28 1/1 1 Job Sat 29 1/1 1 …" at bounding box center [784, 445] width 1568 height 599
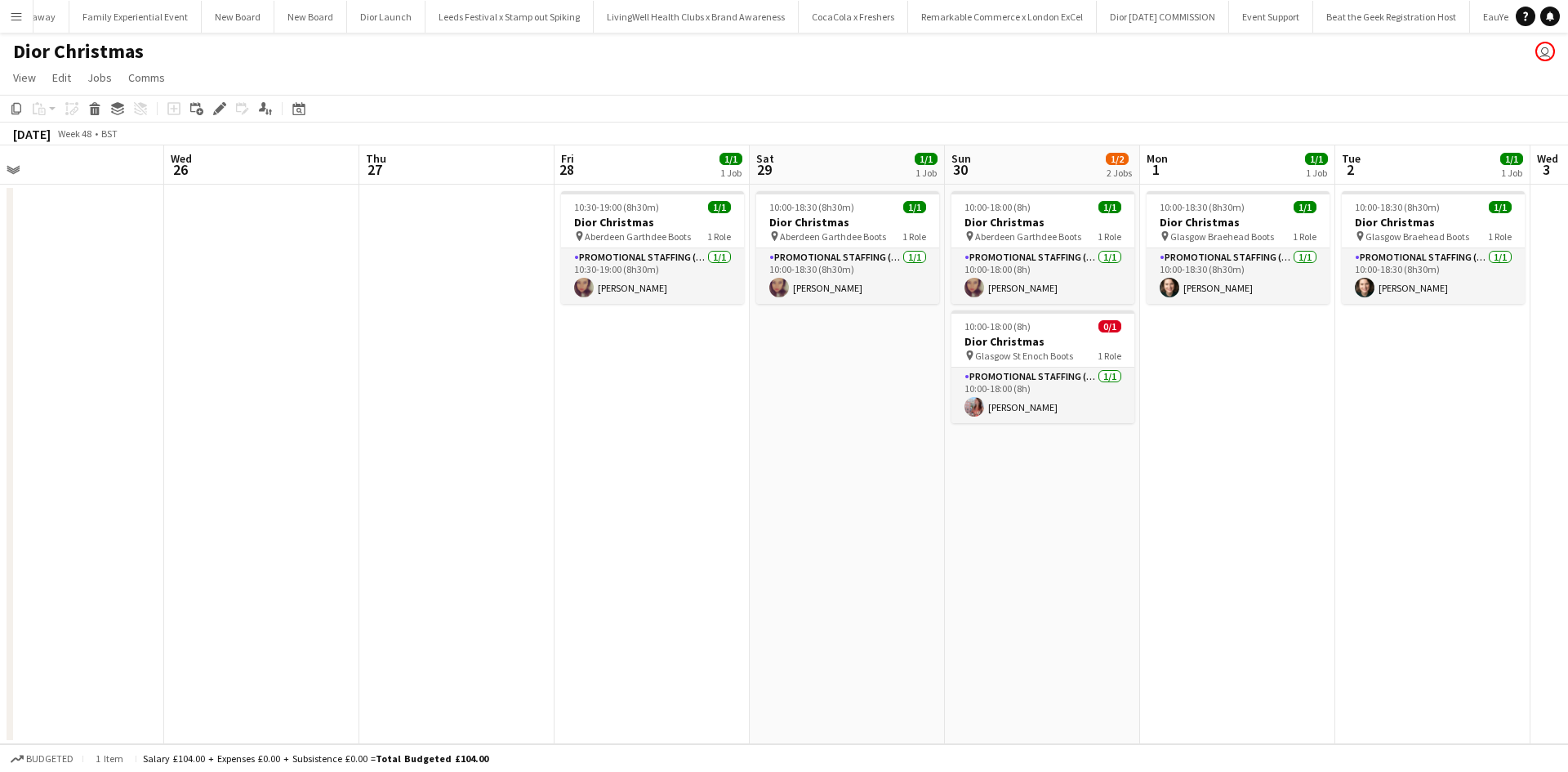
click at [1201, 356] on app-date-cell "10:00-18:30 (8h30m) 1/1 Dior Christmas pin Glasgow Braehead Boots 1 Role Promot…" at bounding box center [1238, 464] width 195 height 560
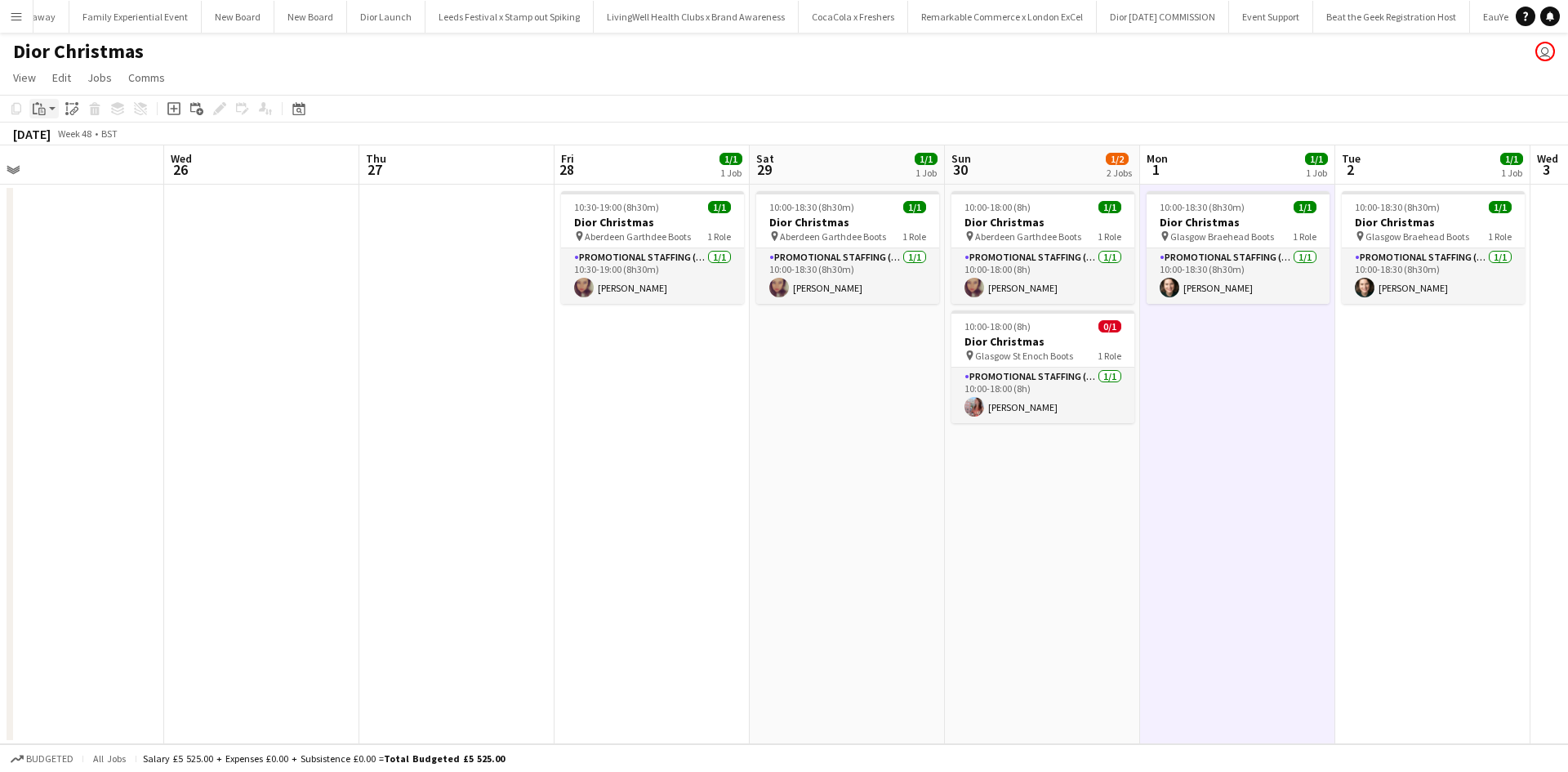
click at [44, 113] on icon "Paste" at bounding box center [39, 108] width 13 height 13
click at [80, 169] on link "Paste with crew Ctrl+Shift+V" at bounding box center [120, 167] width 154 height 14
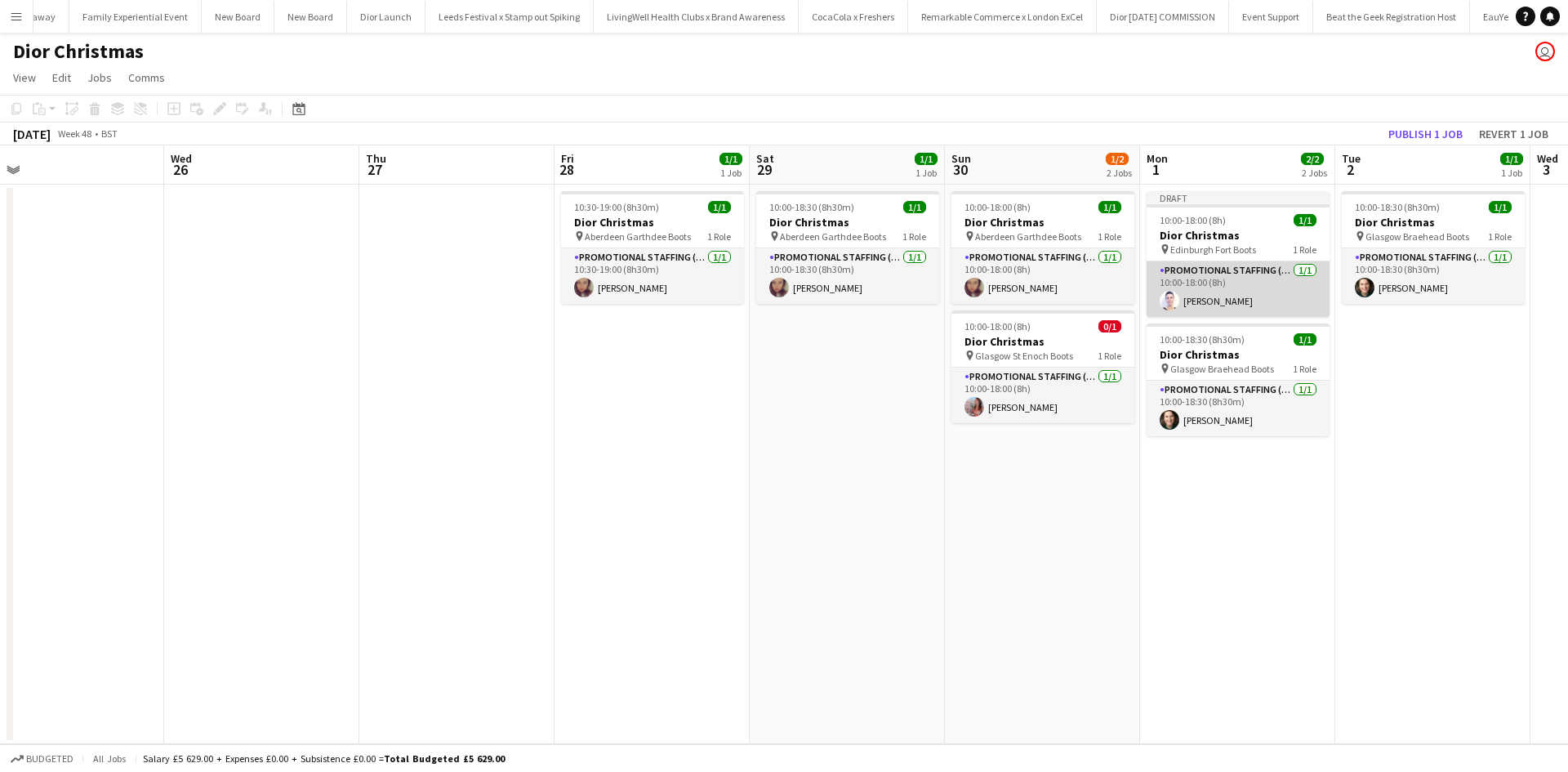
click at [1264, 279] on app-card-role "Promotional Staffing (Sales Staff) 1/1 10:00-18:00 (8h) Cleo Gifford" at bounding box center [1238, 288] width 183 height 55
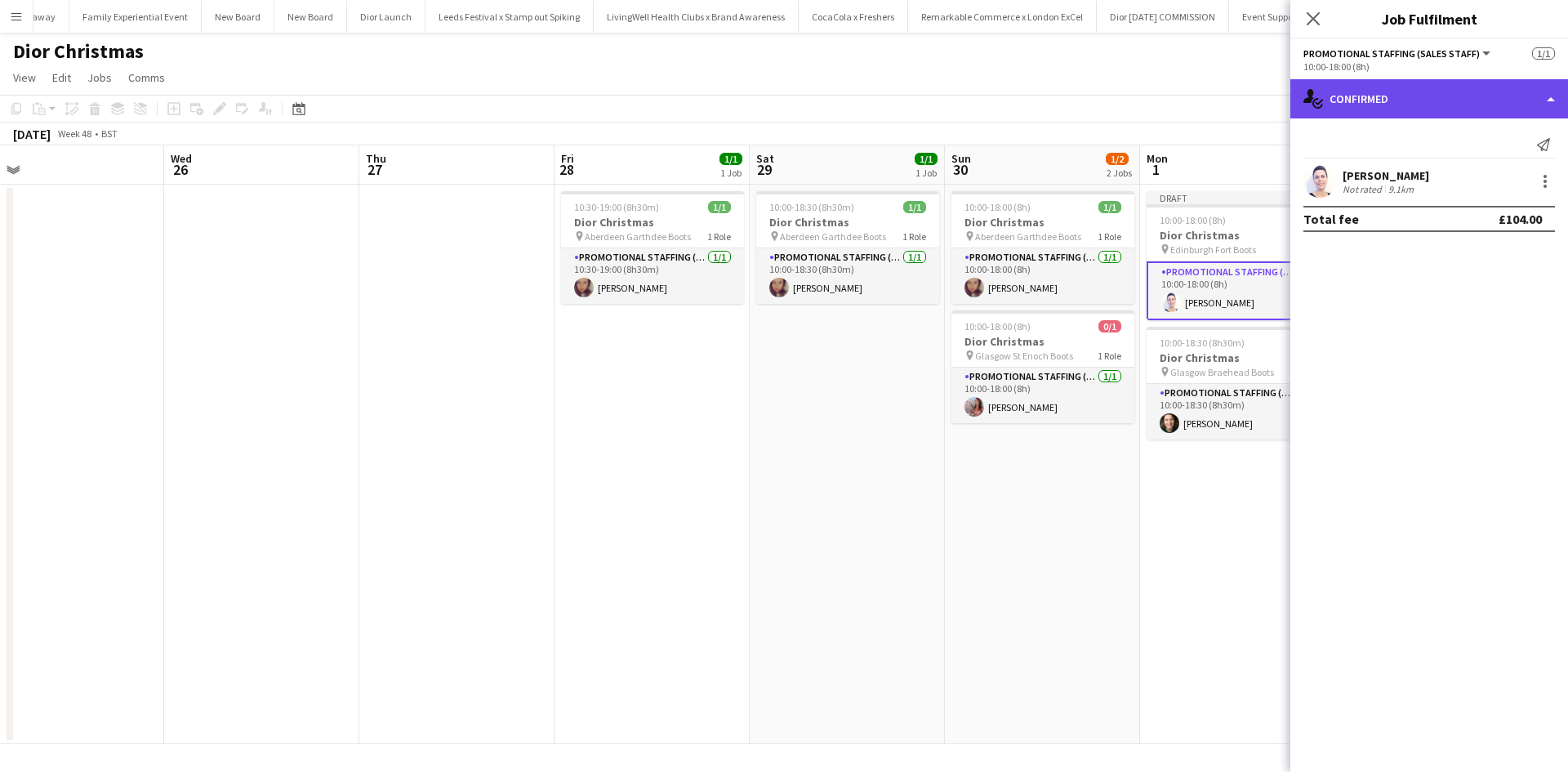
click at [1404, 98] on div "single-neutral-actions-check-2 Confirmed" at bounding box center [1429, 99] width 277 height 39
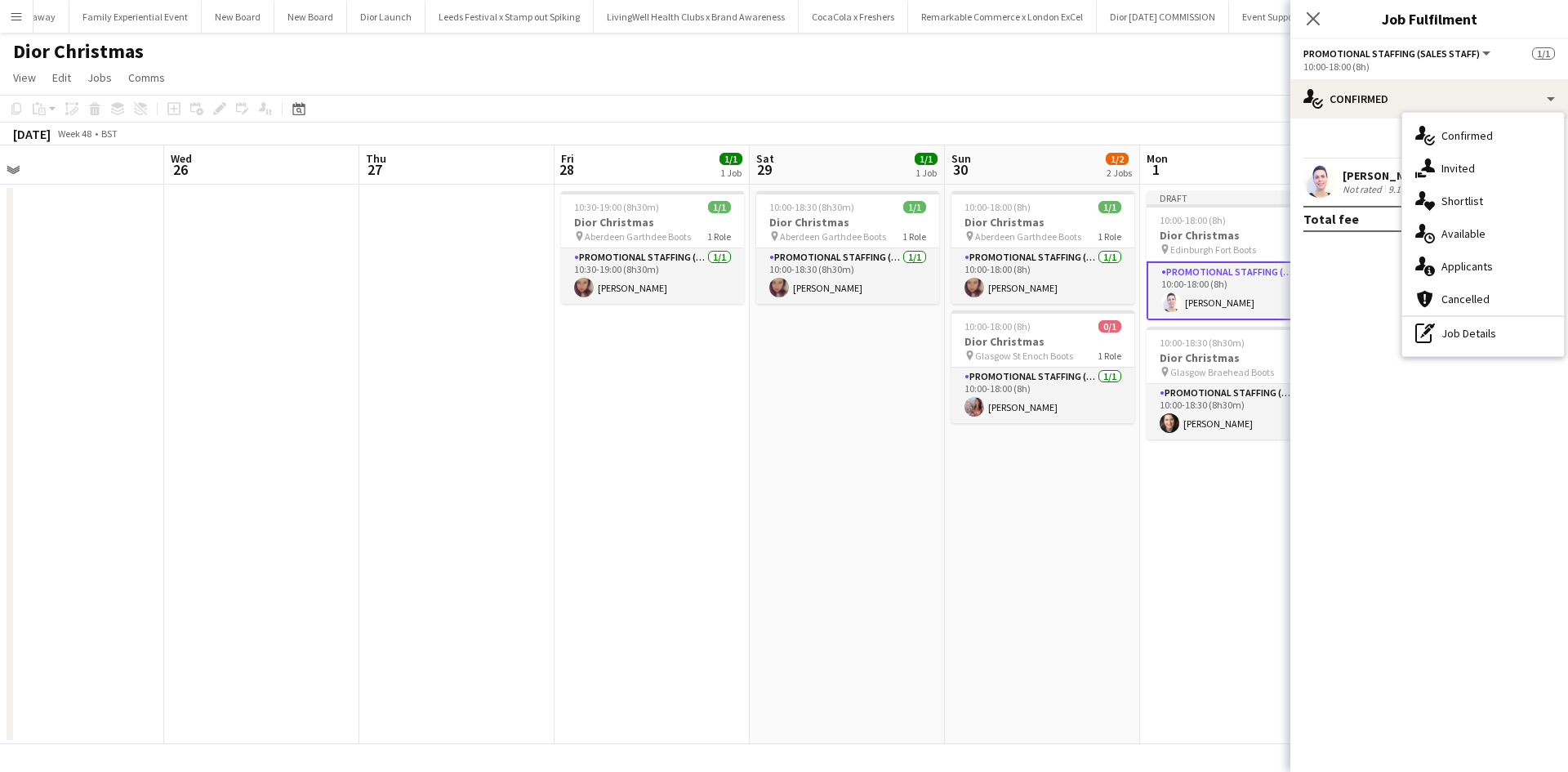
click at [1491, 324] on div "pen-write Job Details" at bounding box center [1483, 334] width 162 height 33
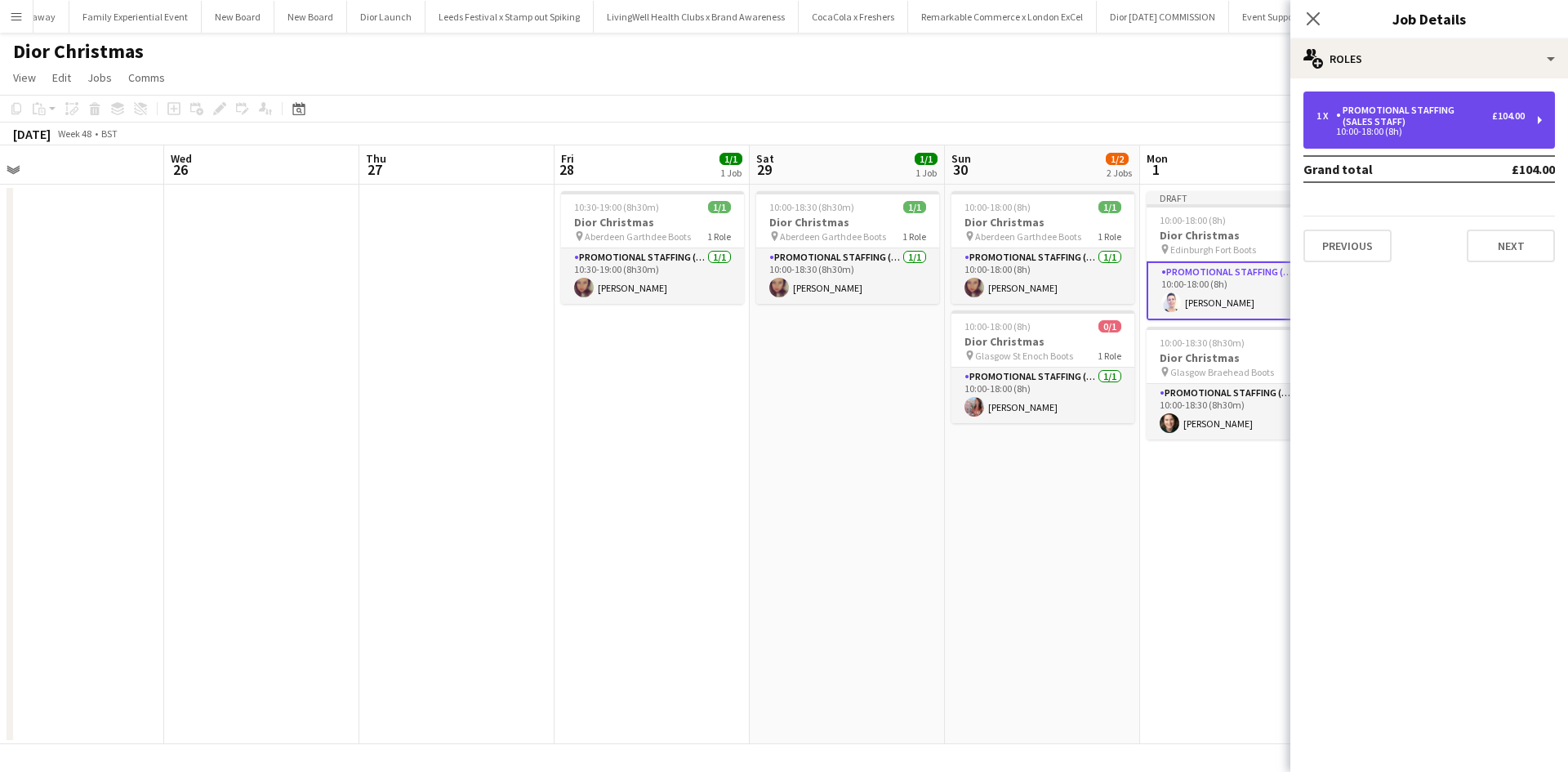
click at [1386, 126] on div "Promotional Staffing (Sales Staff)" at bounding box center [1414, 116] width 156 height 23
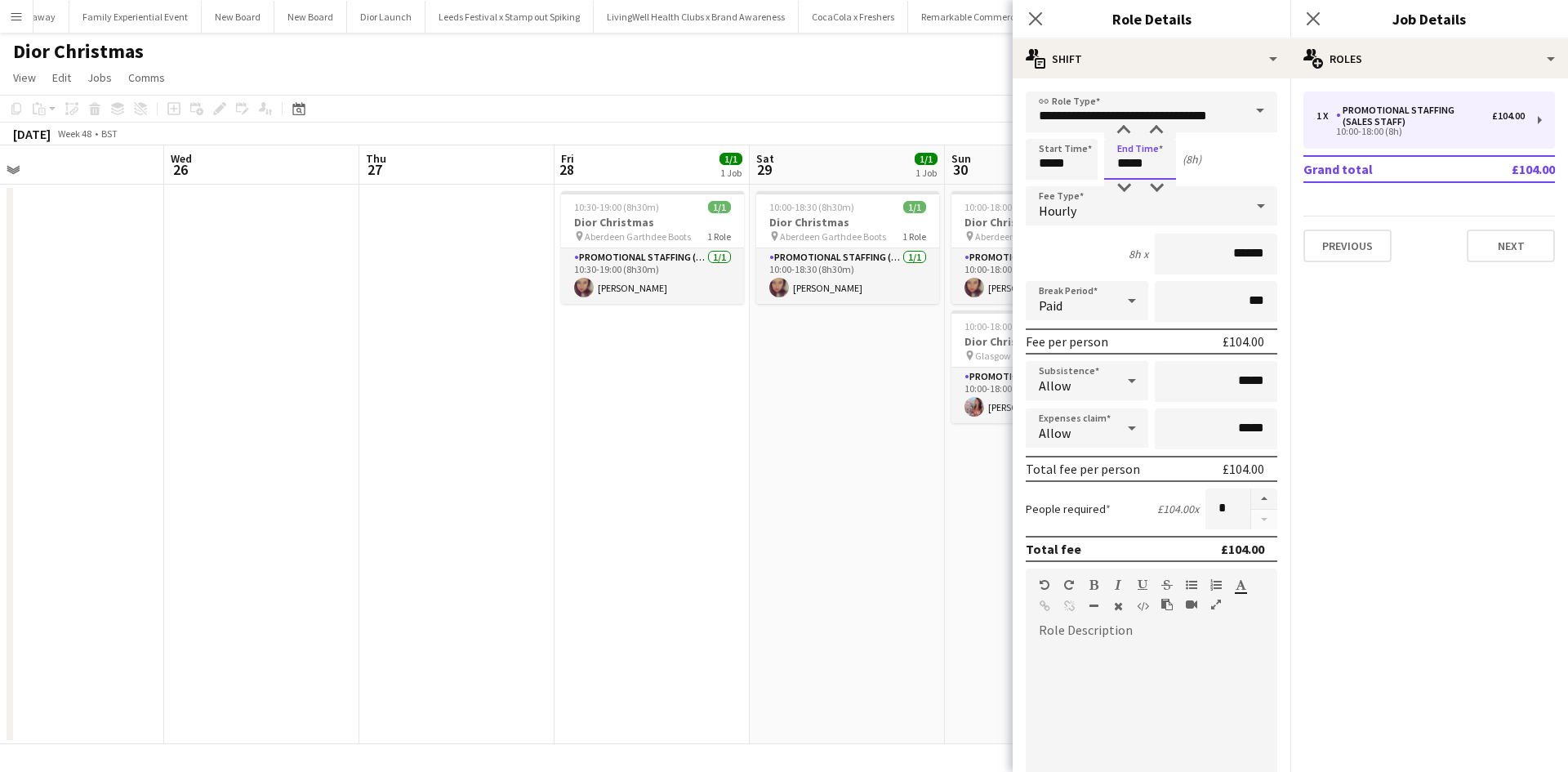
click at [1133, 165] on input "*****" at bounding box center [1141, 159] width 72 height 41
type input "*****"
click at [1167, 703] on div at bounding box center [1151, 739] width 251 height 196
click at [882, 593] on app-date-cell "10:00-18:30 (8h30m) 1/1 Dior Christmas pin Aberdeen Garthdee Boots 1 Role Promo…" at bounding box center [848, 464] width 195 height 560
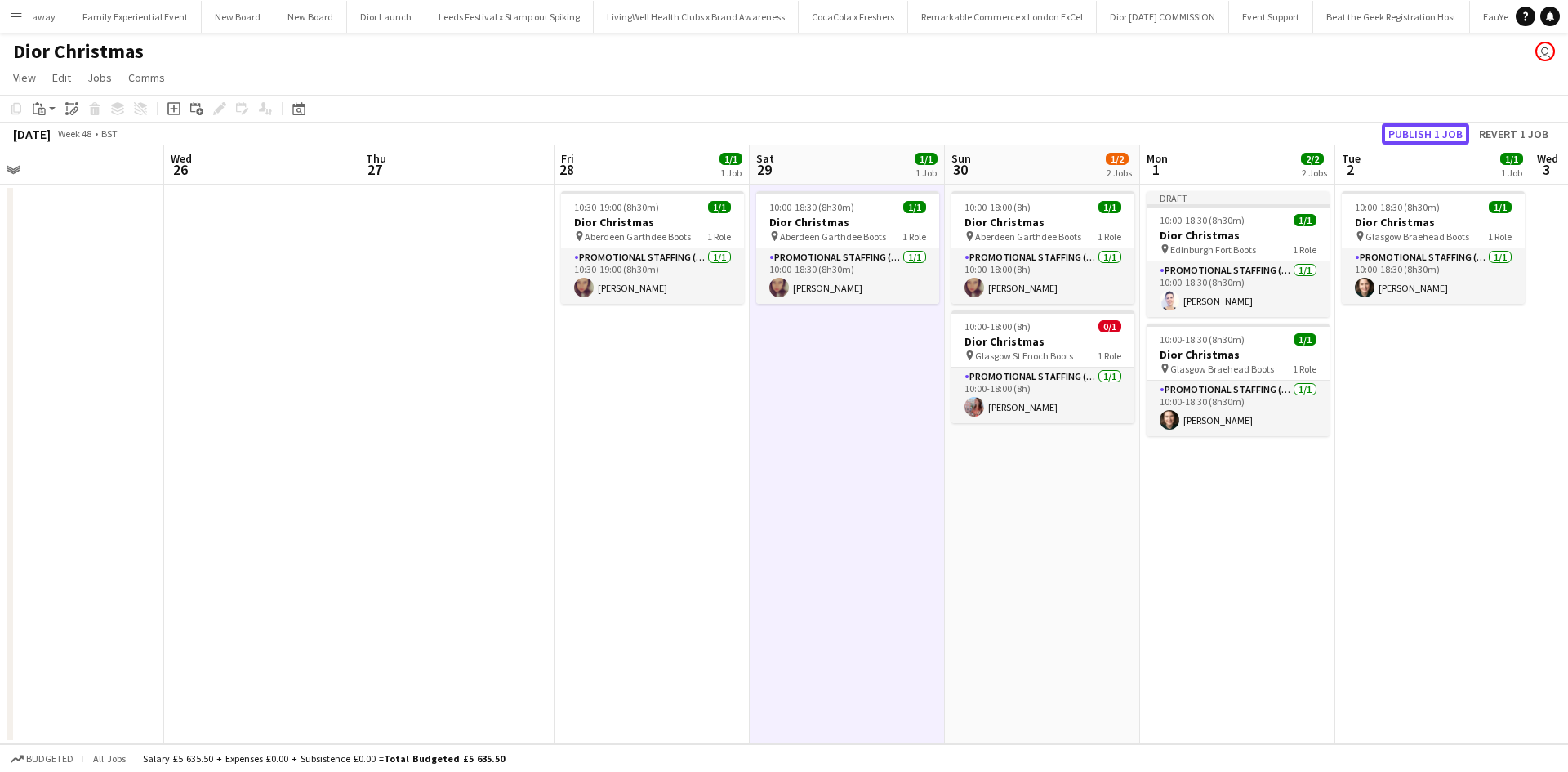
click at [1420, 125] on button "Publish 1 job" at bounding box center [1425, 133] width 88 height 21
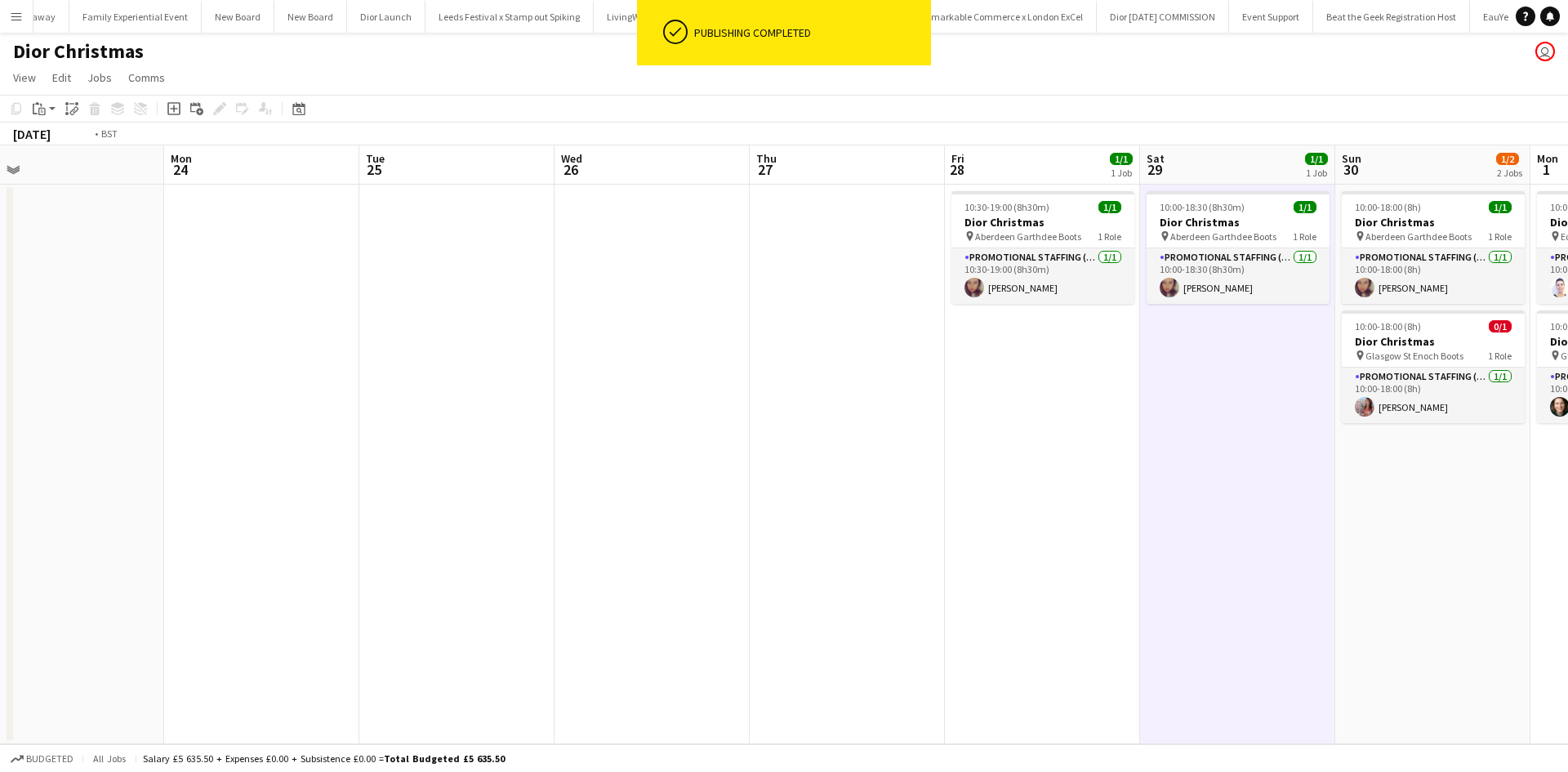
drag, startPoint x: 503, startPoint y: 374, endPoint x: 1244, endPoint y: 396, distance: 741.3
click at [1295, 371] on app-calendar-viewport "Fri 21 Sat 22 Sun 23 Mon 24 Tue 25 Wed 26 Thu 27 Fri 28 1/1 1 Job Sat 29 1/1 1 …" at bounding box center [784, 445] width 1568 height 599
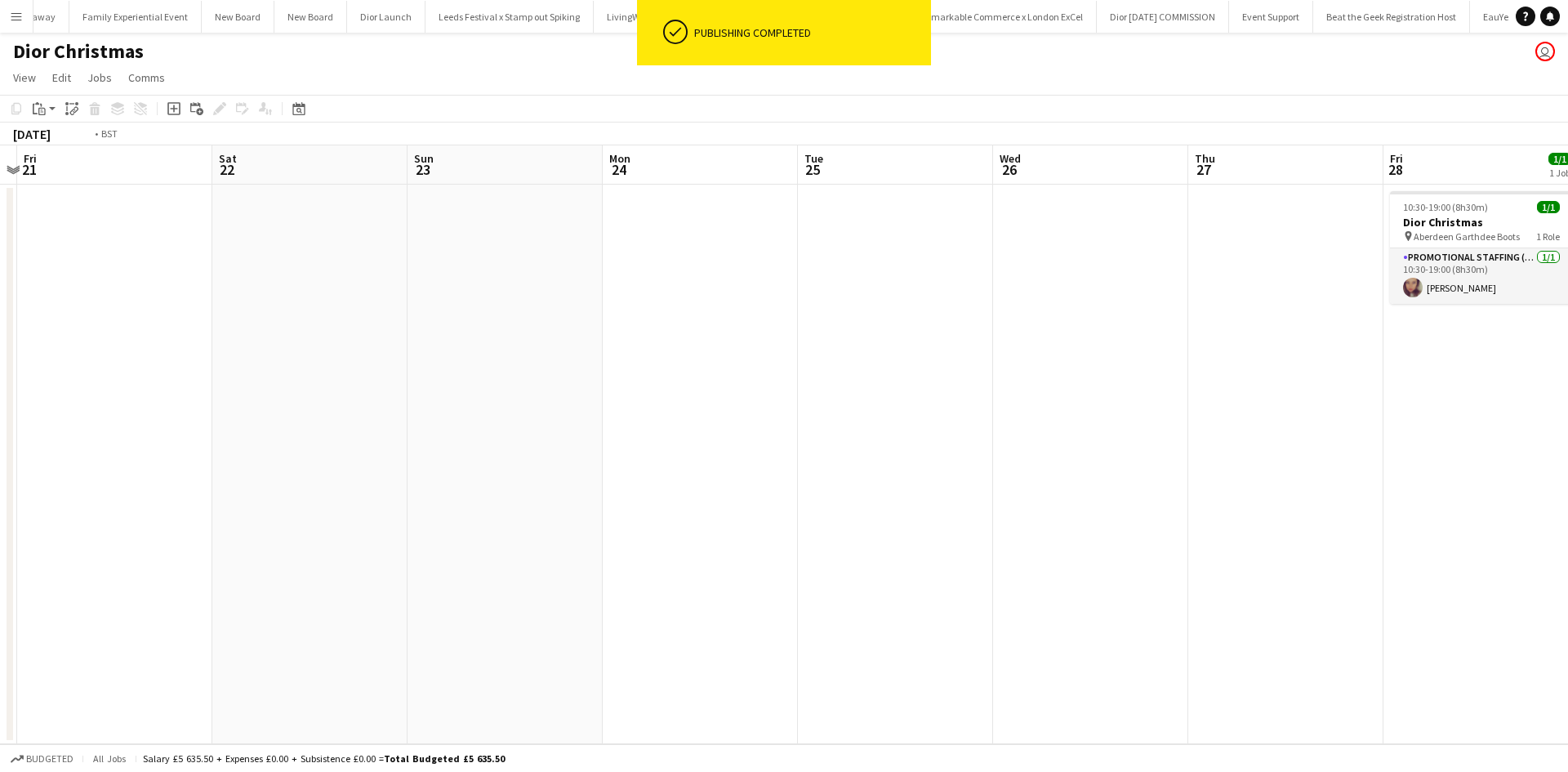
drag, startPoint x: 390, startPoint y: 521, endPoint x: 1050, endPoint y: 495, distance: 660.5
click at [1044, 489] on app-calendar-viewport "Tue 18 1/1 1 Job Wed 19 Thu 20 Fri 21 Sat 22 Sun 23 Mon 24 Tue 25 Wed 26 Thu 27…" at bounding box center [784, 445] width 1568 height 599
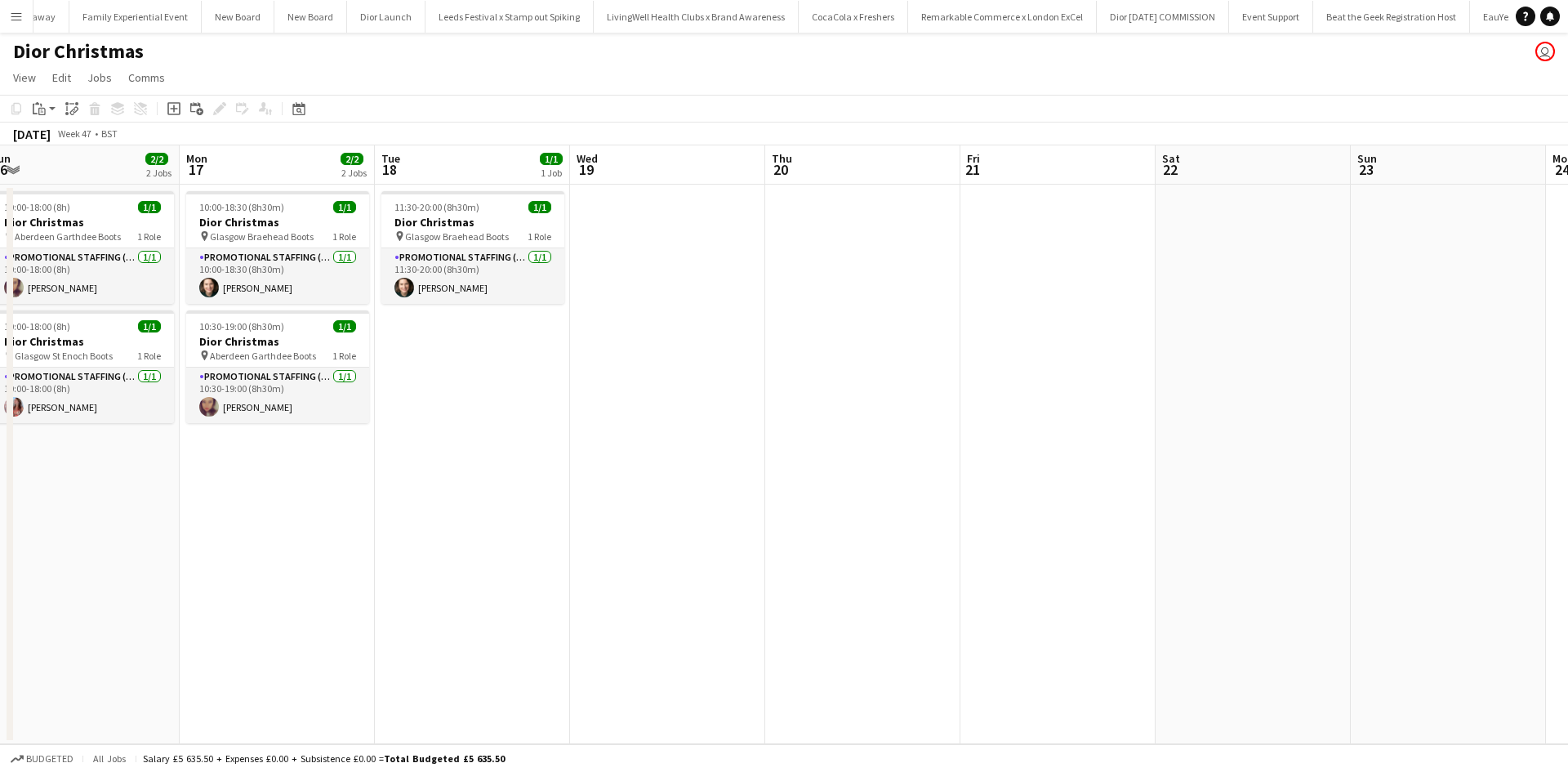
drag, startPoint x: 343, startPoint y: 549, endPoint x: 906, endPoint y: 517, distance: 563.9
click at [899, 517] on app-calendar-viewport "Fri 14 1/1 1 Job Sat 15 1/1 1 Job Sun 16 2/2 2 Jobs Mon 17 2/2 2 Jobs Tue 18 1/…" at bounding box center [784, 445] width 1568 height 599
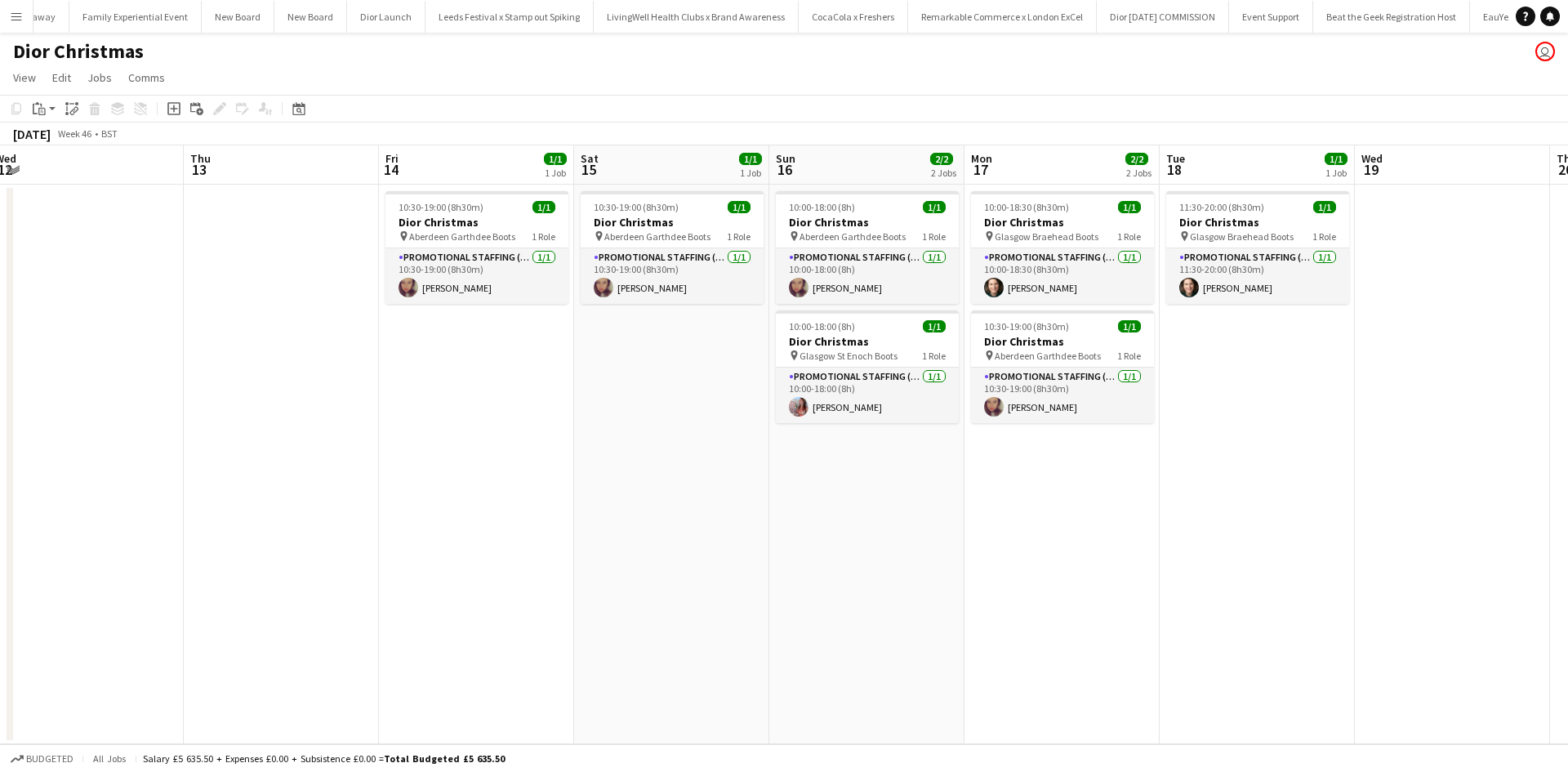
scroll to position [0, 400]
drag, startPoint x: 268, startPoint y: 544, endPoint x: 511, endPoint y: 531, distance: 243.3
click at [511, 531] on app-calendar-viewport "Mon 10 1/1 1 Job Tue 11 Wed 12 Thu 13 Fri 14 1/1 1 Job Sat 15 1/1 1 Job Sun 16 …" at bounding box center [784, 445] width 1568 height 599
click at [1253, 390] on app-date-cell "11:30-20:00 (8h30m) 1/1 Dior Christmas pin Glasgow Braehead Boots 1 Role Promot…" at bounding box center [1259, 464] width 195 height 560
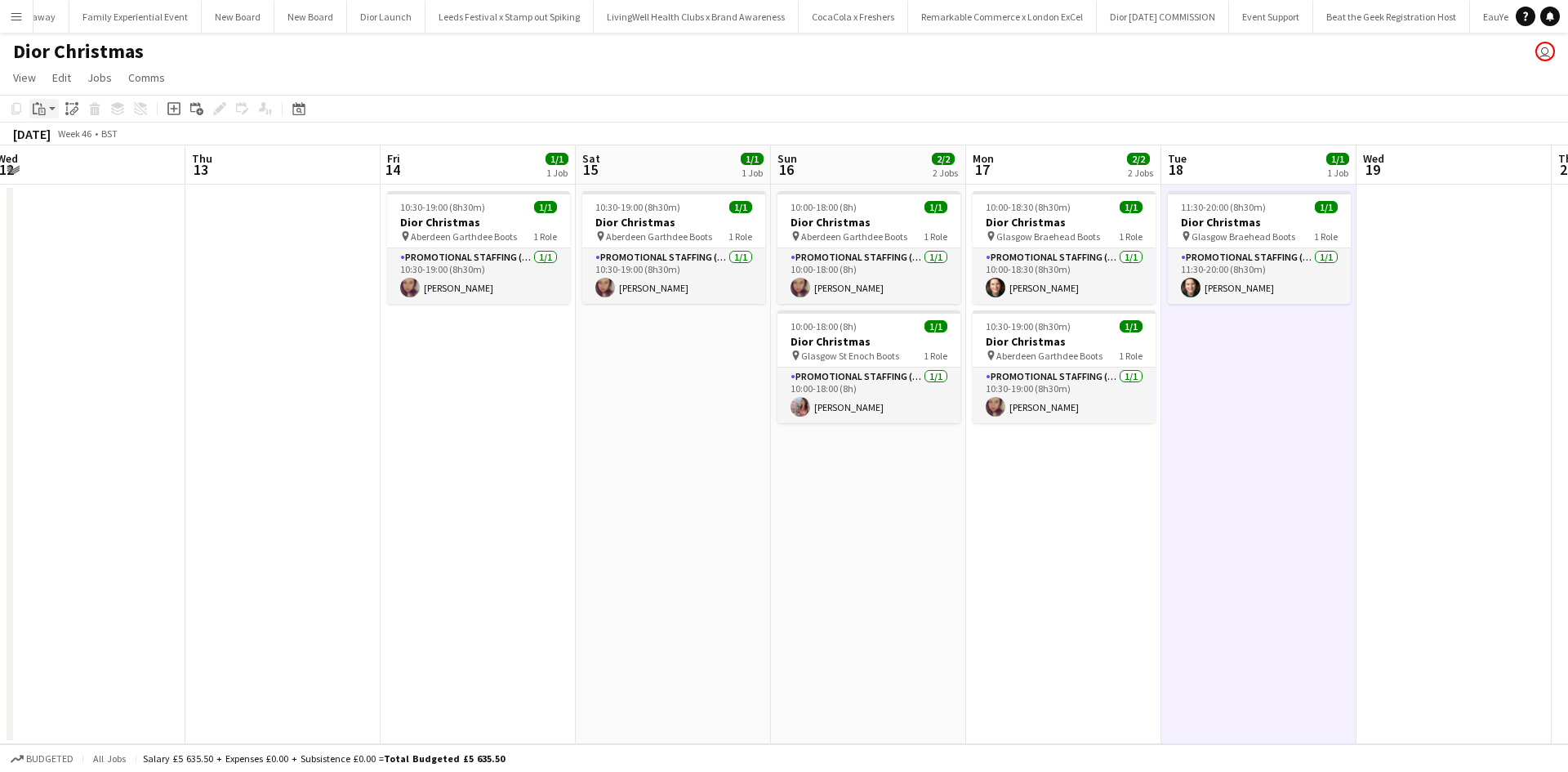
click at [38, 114] on icon "Paste" at bounding box center [39, 108] width 13 height 13
click at [63, 141] on link "Paste Ctrl+V" at bounding box center [120, 139] width 154 height 14
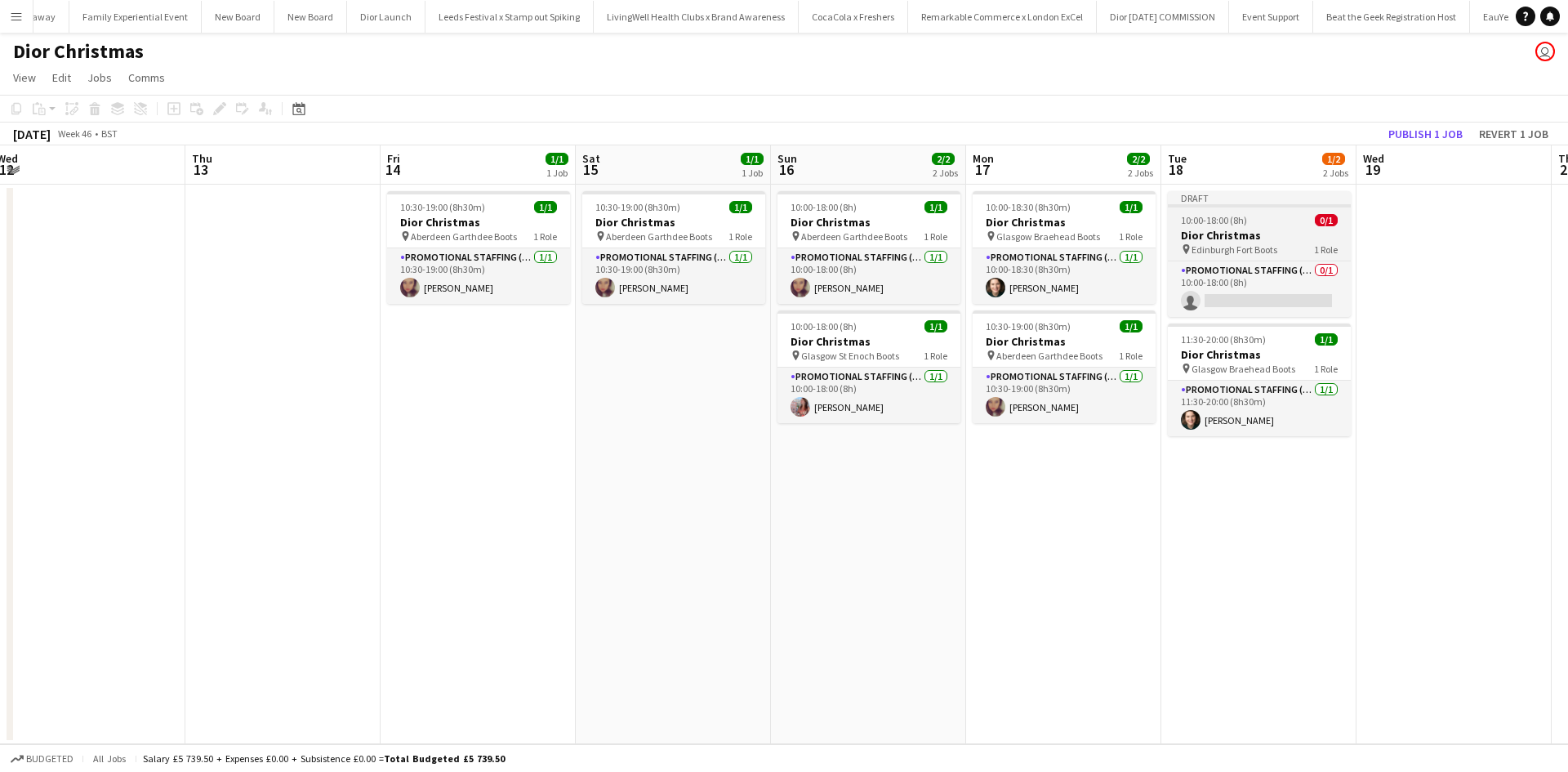
click at [1271, 221] on div "10:00-18:00 (8h) 0/1" at bounding box center [1259, 221] width 183 height 13
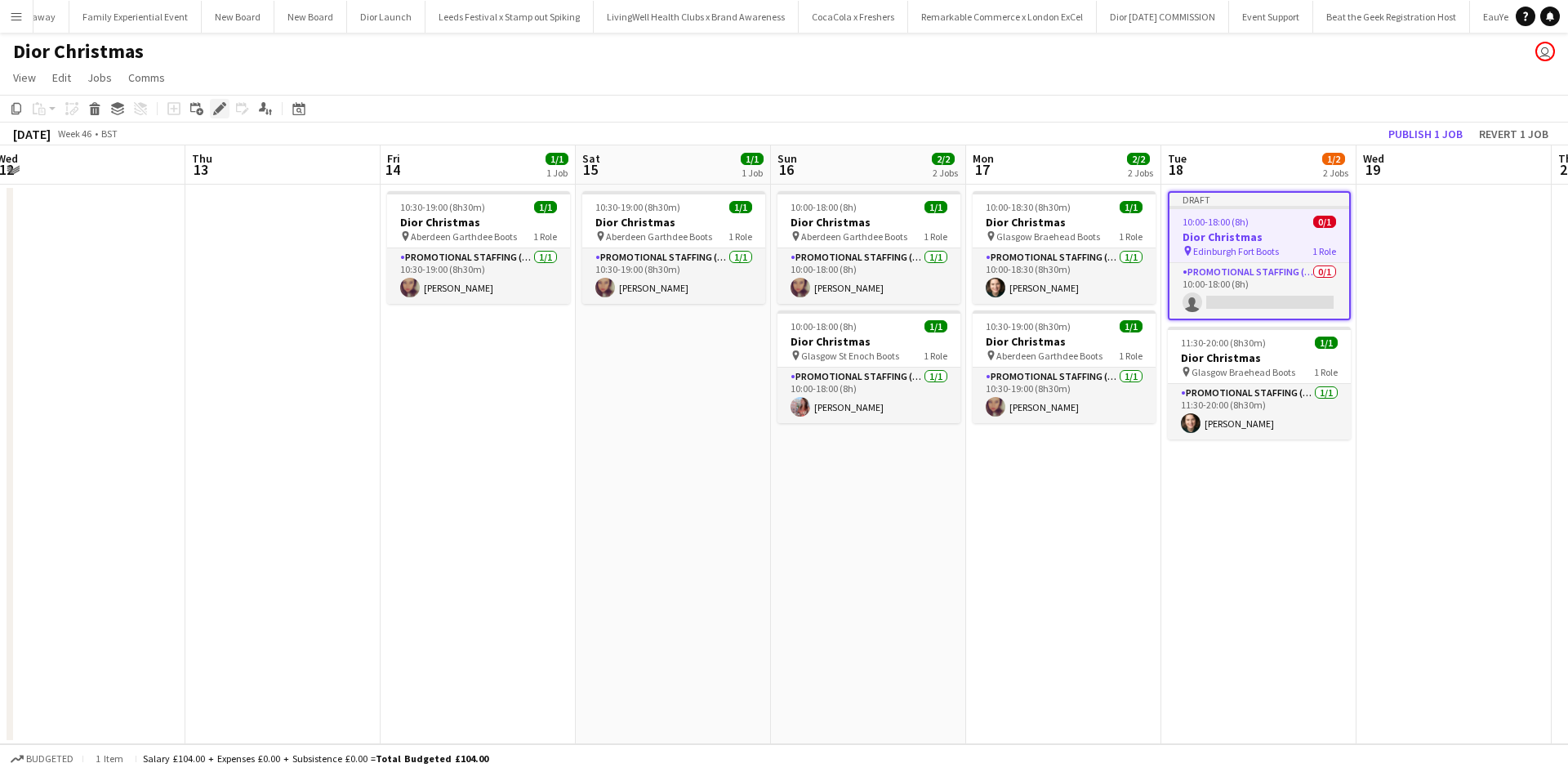
click at [222, 105] on icon "Edit" at bounding box center [220, 108] width 13 height 13
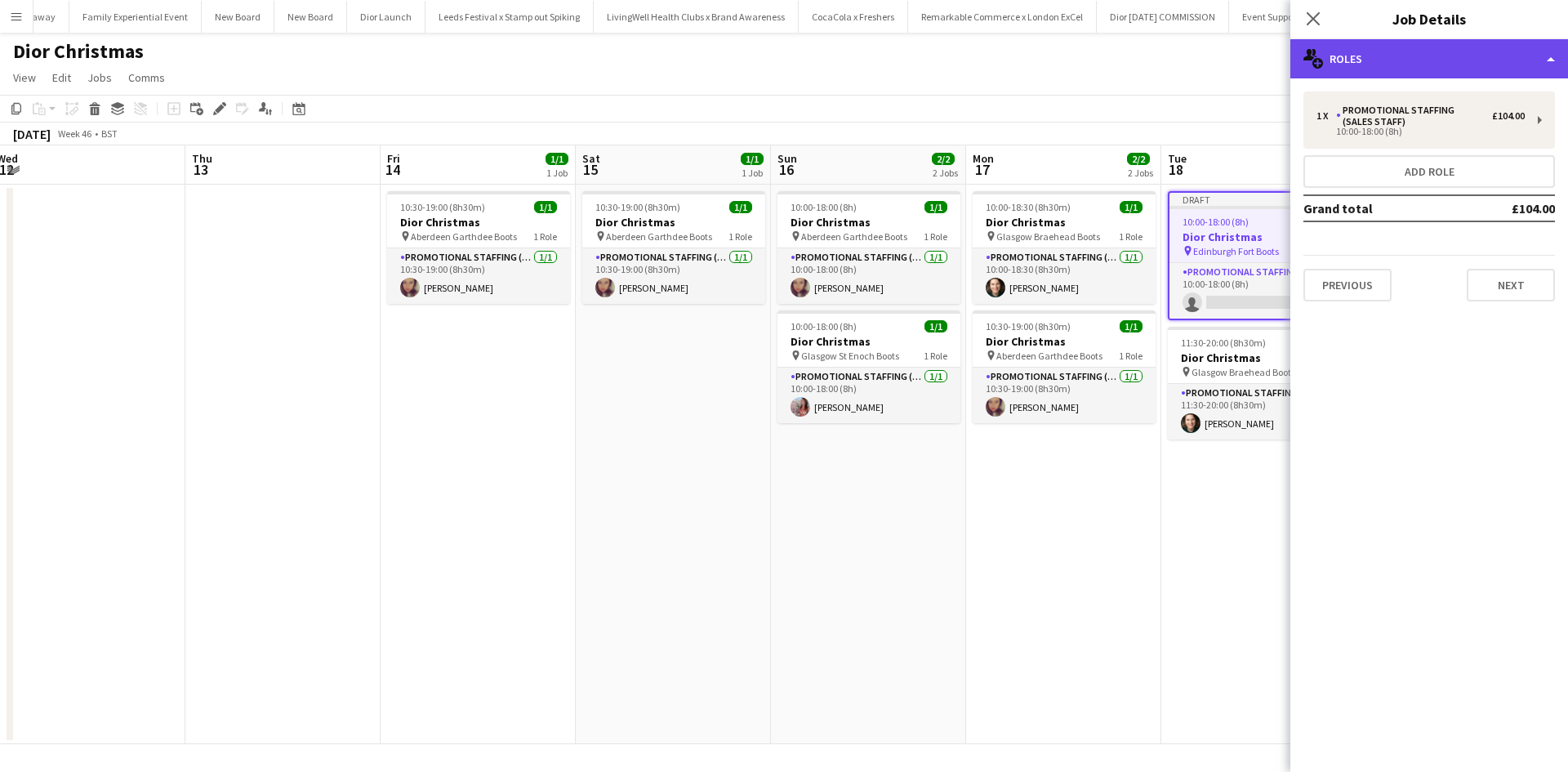
click at [1412, 55] on div "multiple-users-add Roles" at bounding box center [1429, 58] width 277 height 39
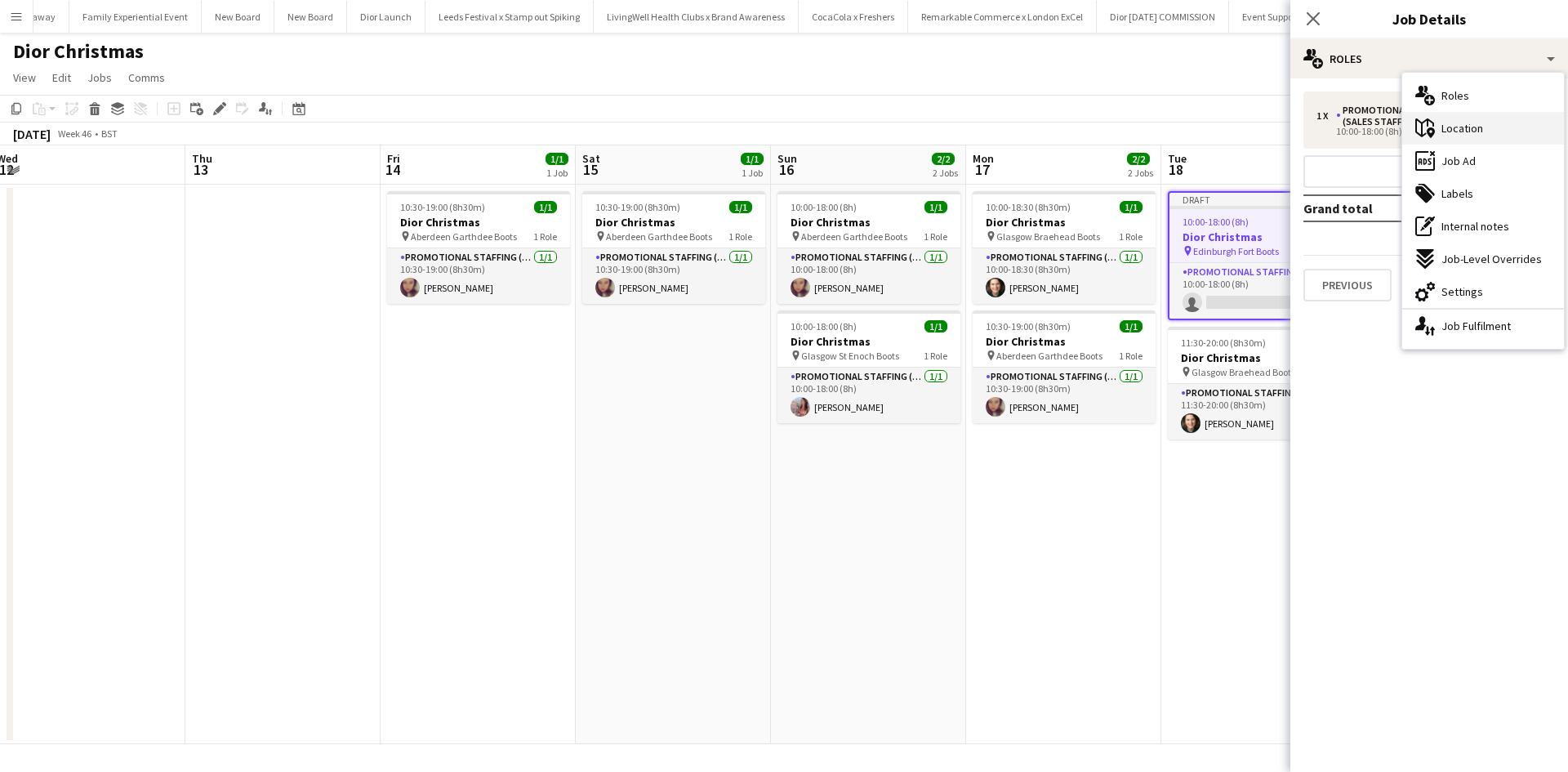
click at [1481, 123] on span "Location" at bounding box center [1462, 128] width 42 height 14
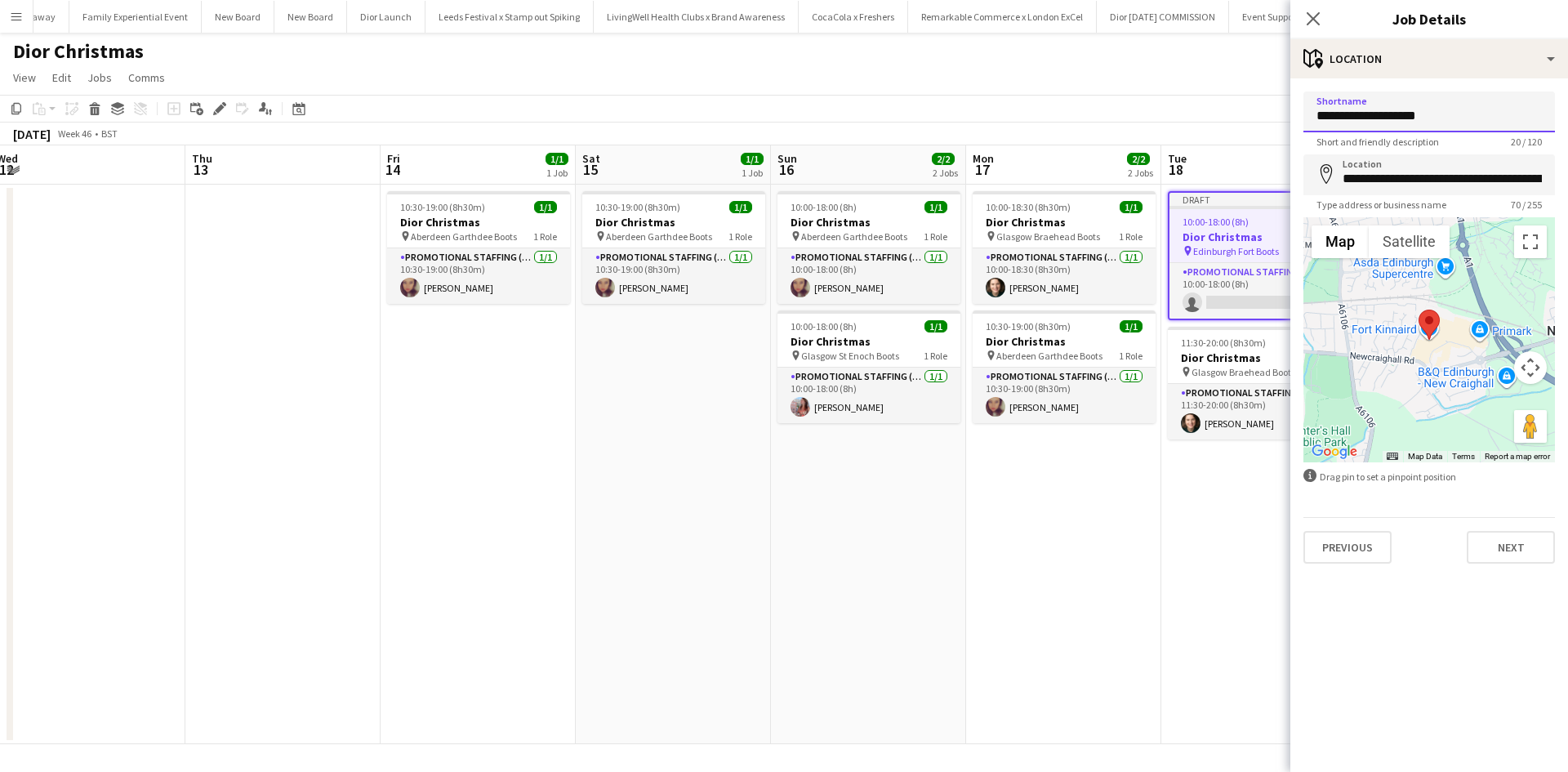
drag, startPoint x: 1397, startPoint y: 116, endPoint x: 1377, endPoint y: 119, distance: 20.2
click at [1377, 119] on input "**********" at bounding box center [1430, 111] width 251 height 41
type input "**********"
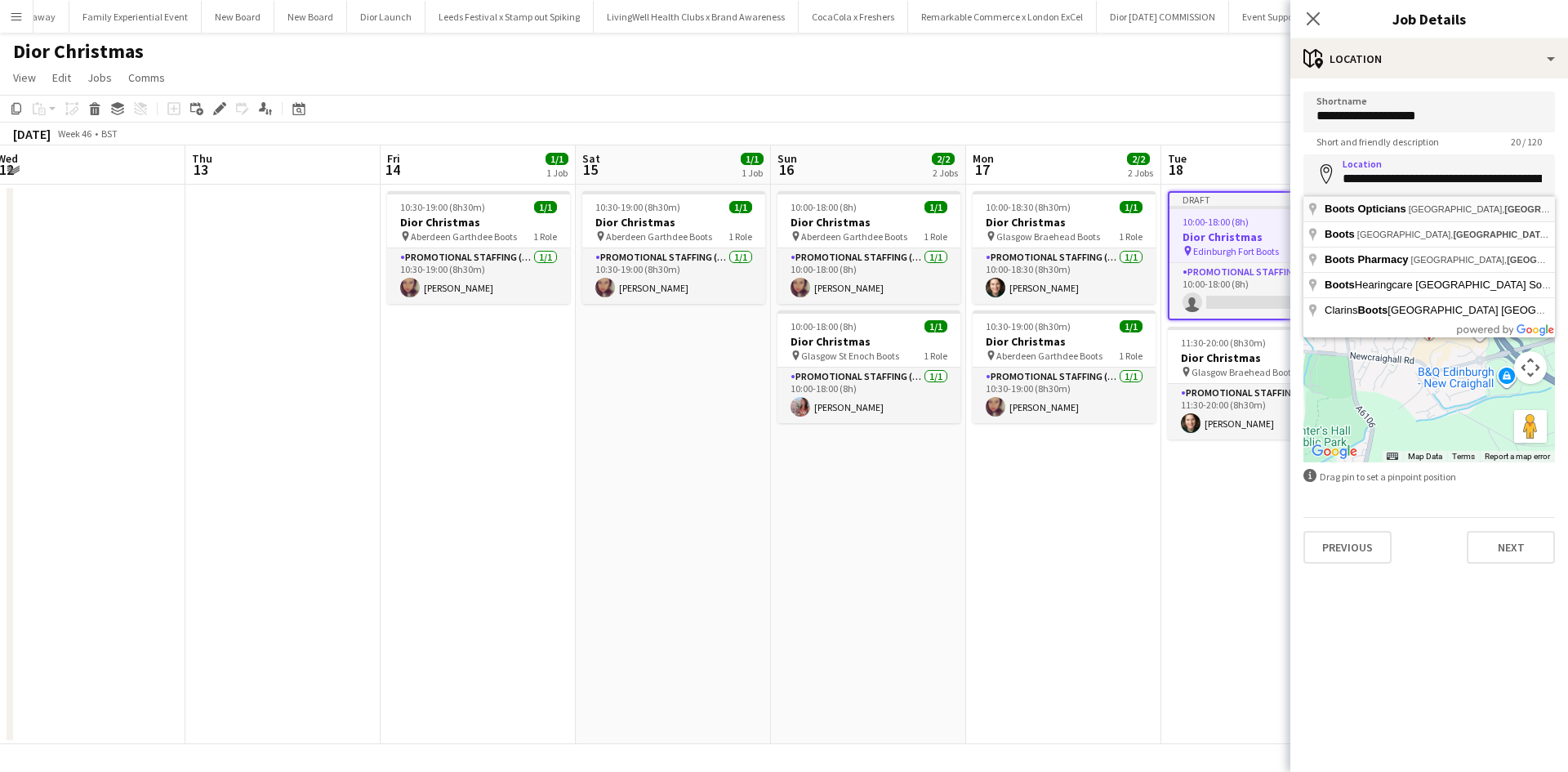
drag, startPoint x: 1430, startPoint y: 211, endPoint x: 1448, endPoint y: 240, distance: 34.1
type input "**********"
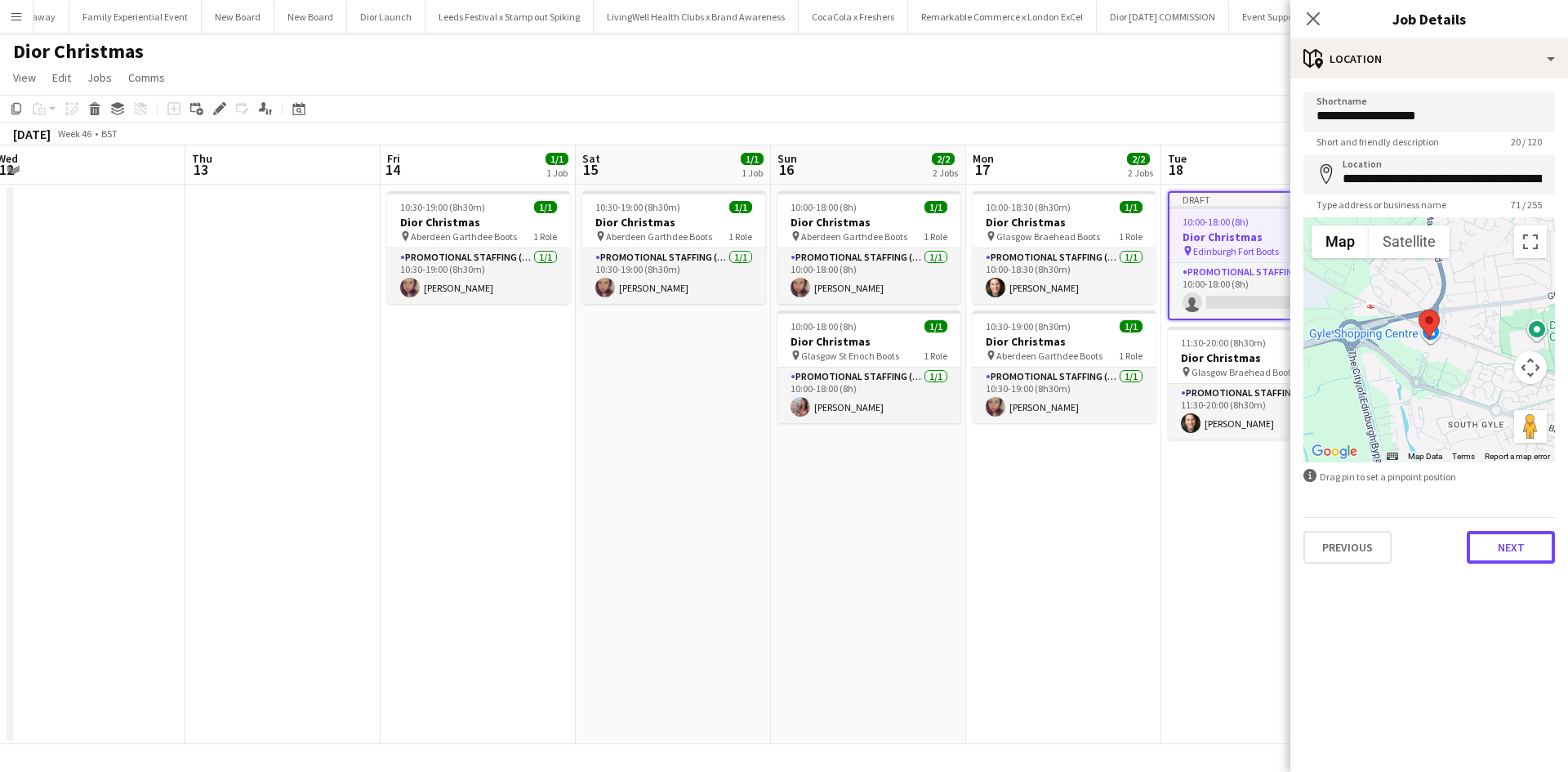
click at [1504, 542] on button "Next" at bounding box center [1511, 547] width 89 height 33
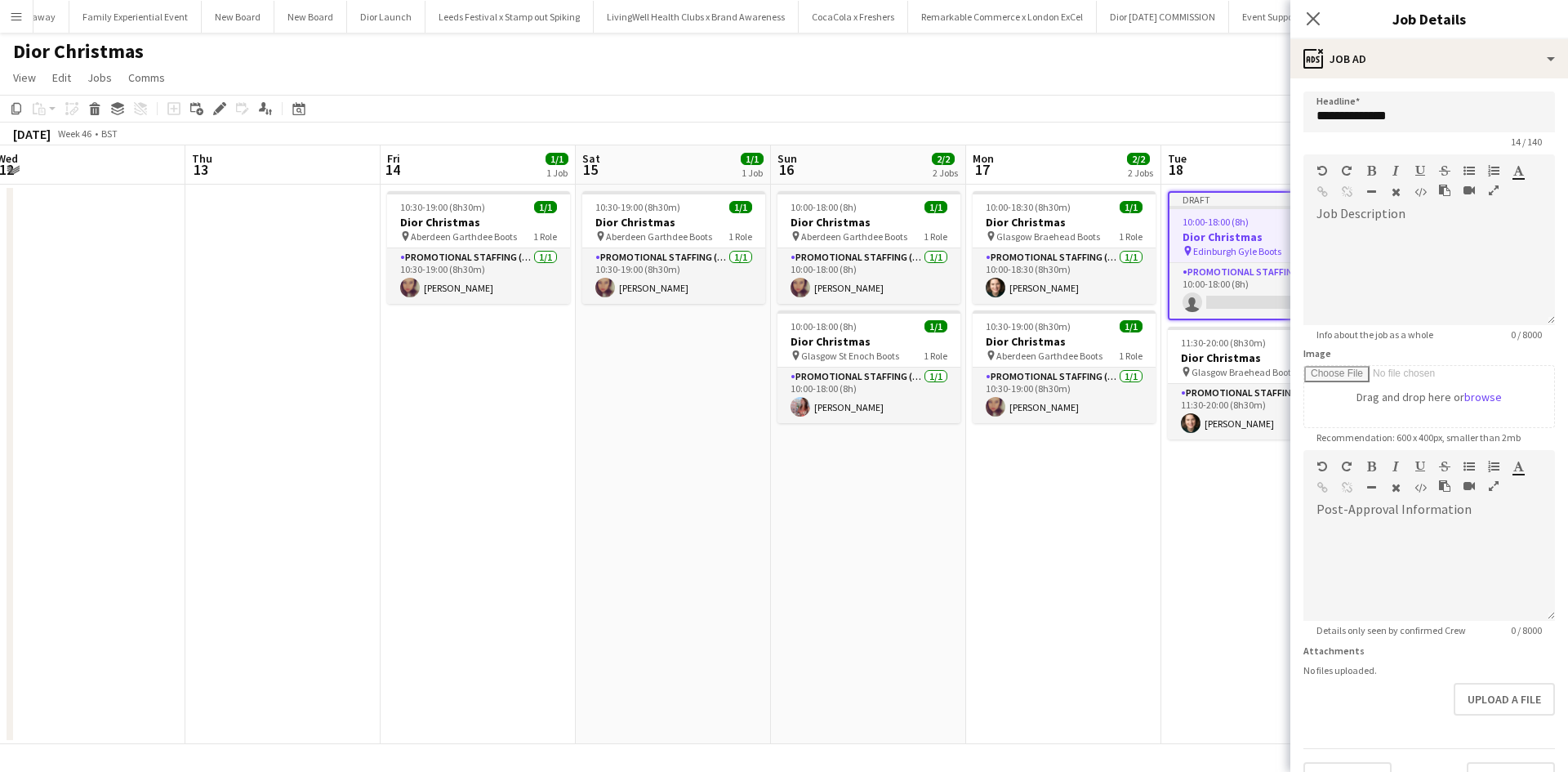
click at [1174, 551] on app-date-cell "Draft 10:00-18:00 (8h) 0/1 Dior Christmas pin Edinburgh Gyle Boots 1 Role Promo…" at bounding box center [1259, 464] width 195 height 560
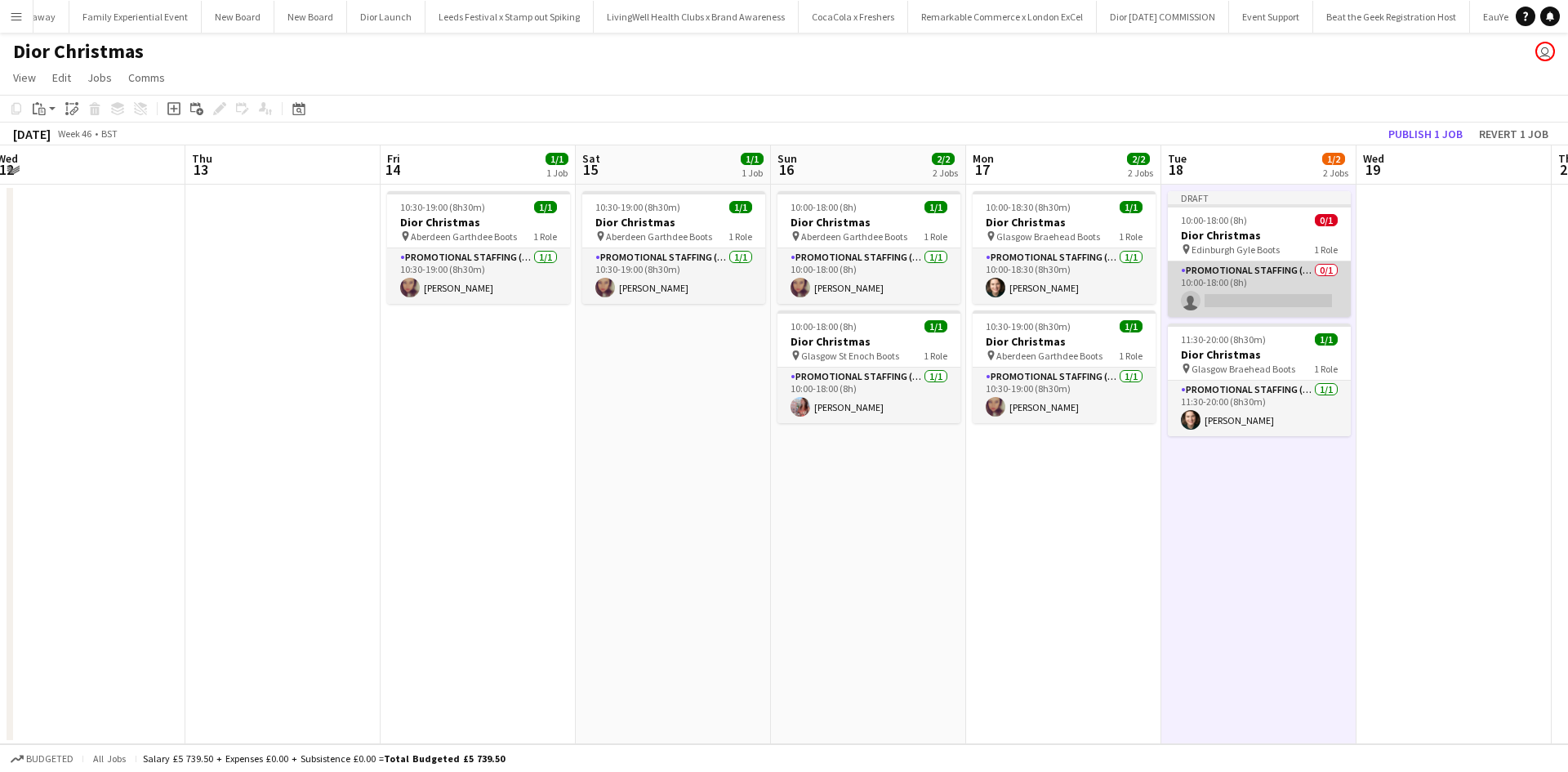
click at [1275, 282] on app-card-role "Promotional Staffing (Sales Staff) 0/1 10:00-18:00 (8h) single-neutral-actions" at bounding box center [1259, 288] width 183 height 55
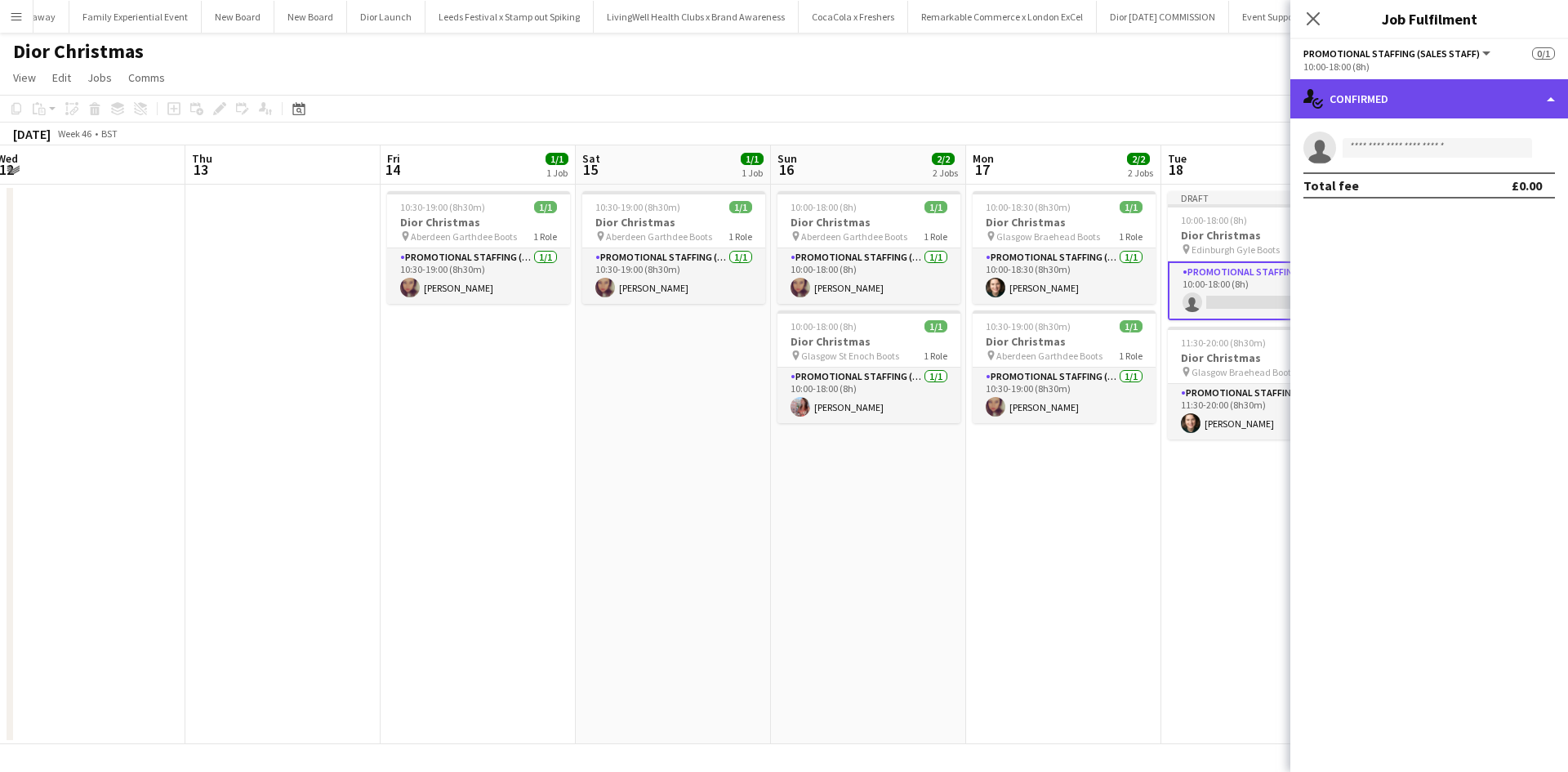
click at [1377, 110] on div "single-neutral-actions-check-2 Confirmed" at bounding box center [1429, 99] width 277 height 39
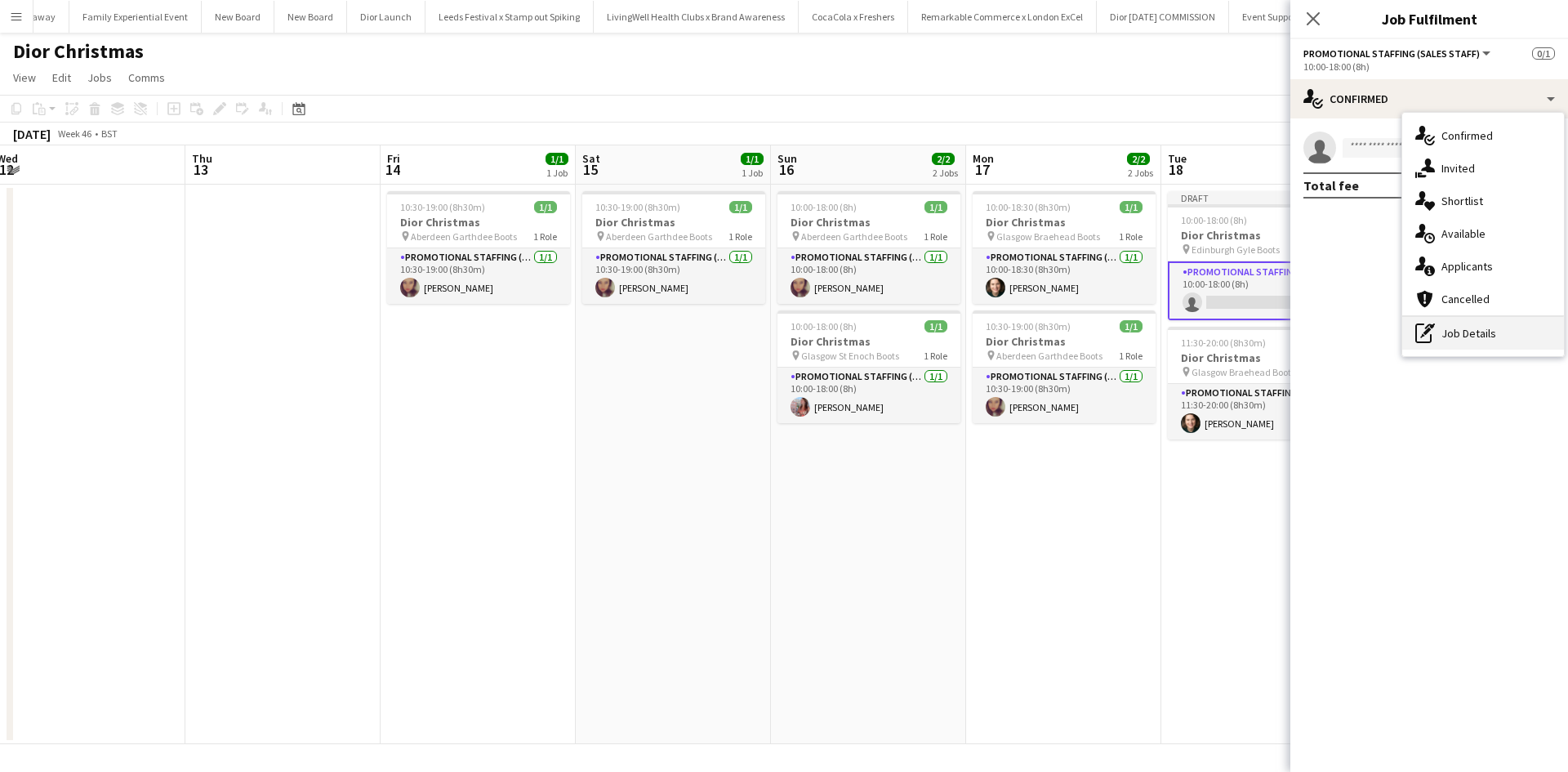
click at [1451, 332] on div "pen-write Job Details" at bounding box center [1483, 334] width 162 height 33
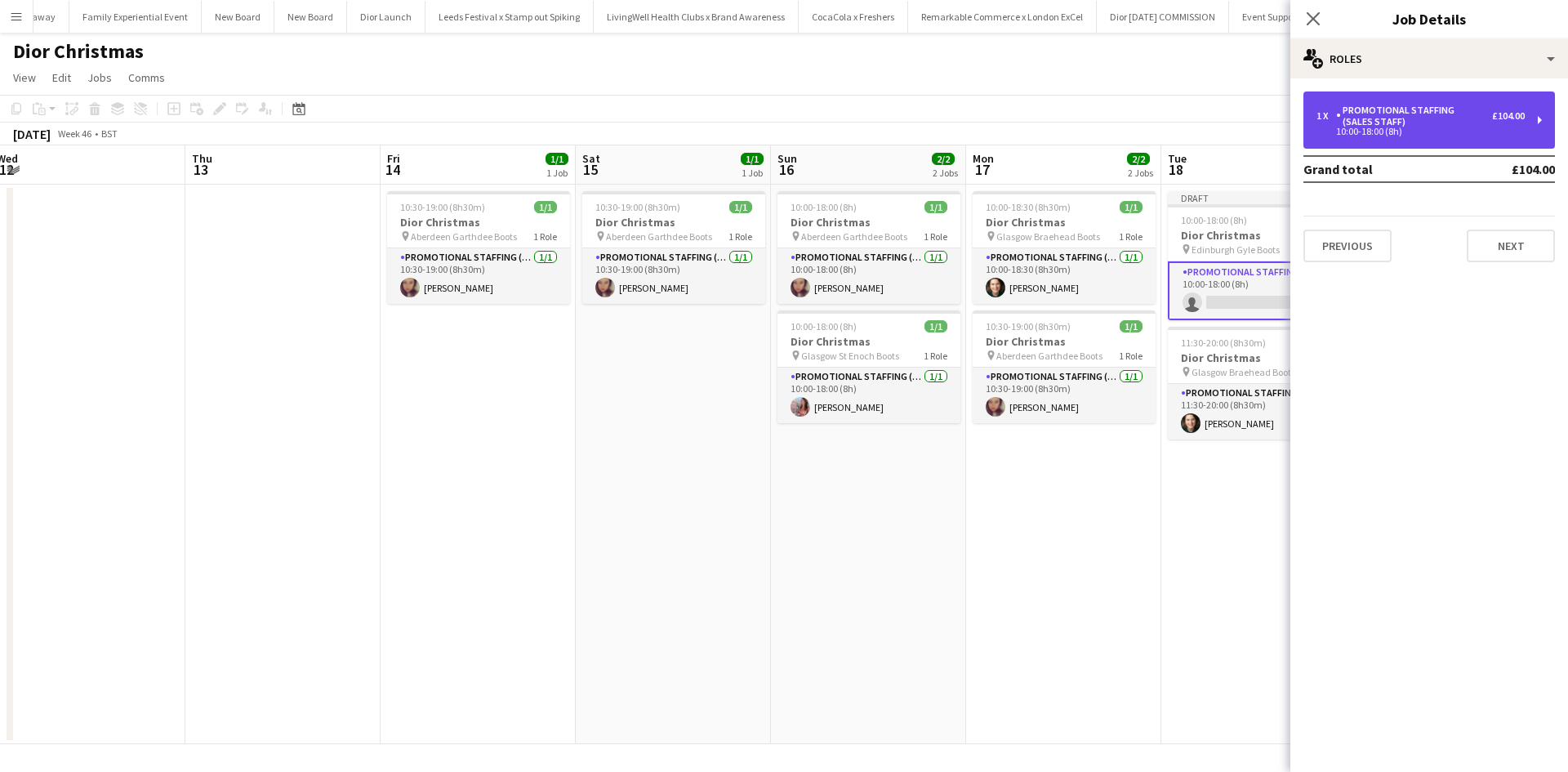
click at [1380, 130] on div "10:00-18:00 (8h)" at bounding box center [1421, 131] width 208 height 8
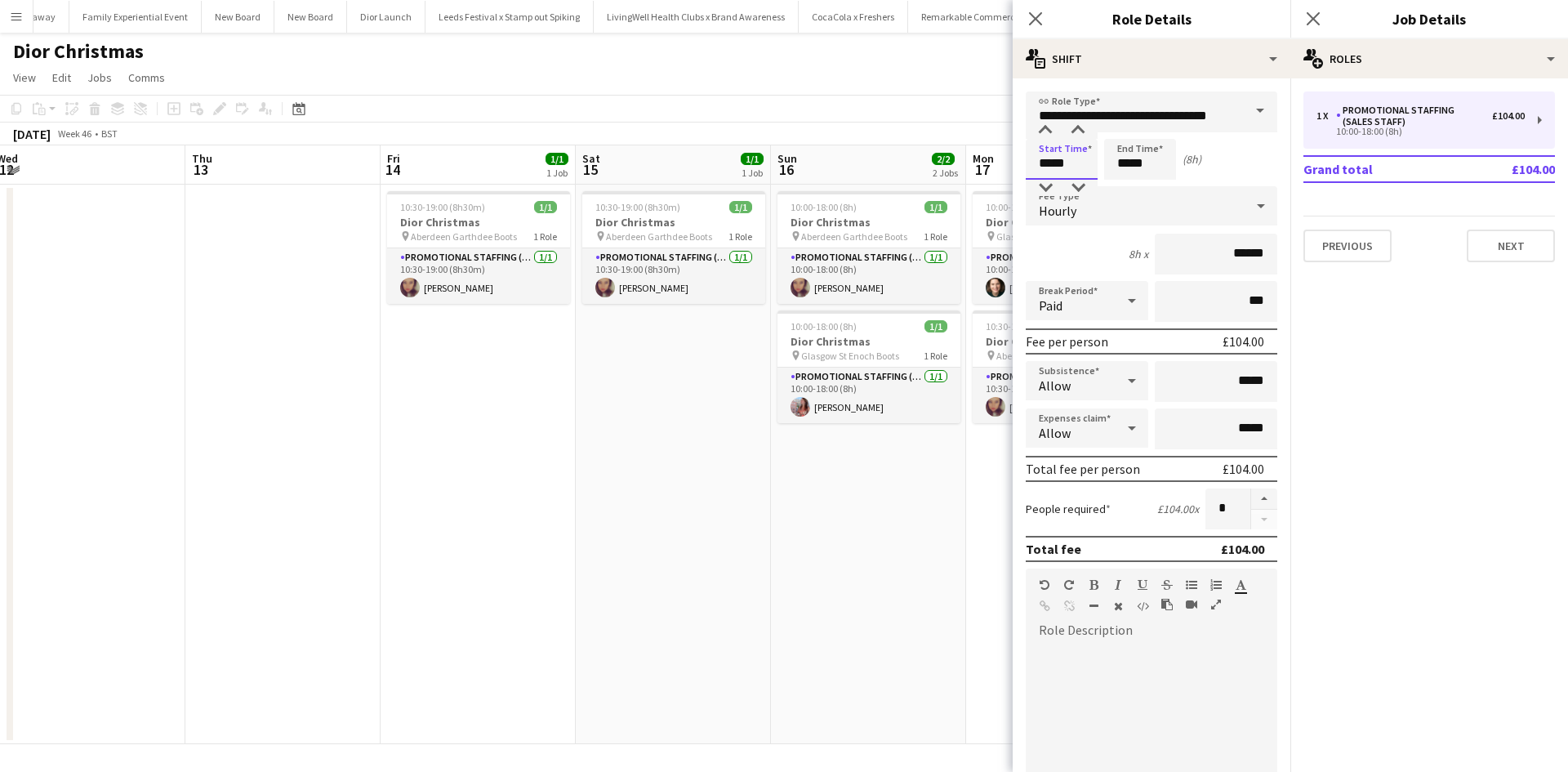
click at [1087, 165] on input "*****" at bounding box center [1062, 159] width 72 height 41
type input "*****"
click at [870, 655] on app-date-cell "10:00-18:00 (8h) 1/1 Dior Christmas pin Aberdeen Garthdee Boots 1 Role Promotio…" at bounding box center [869, 464] width 195 height 560
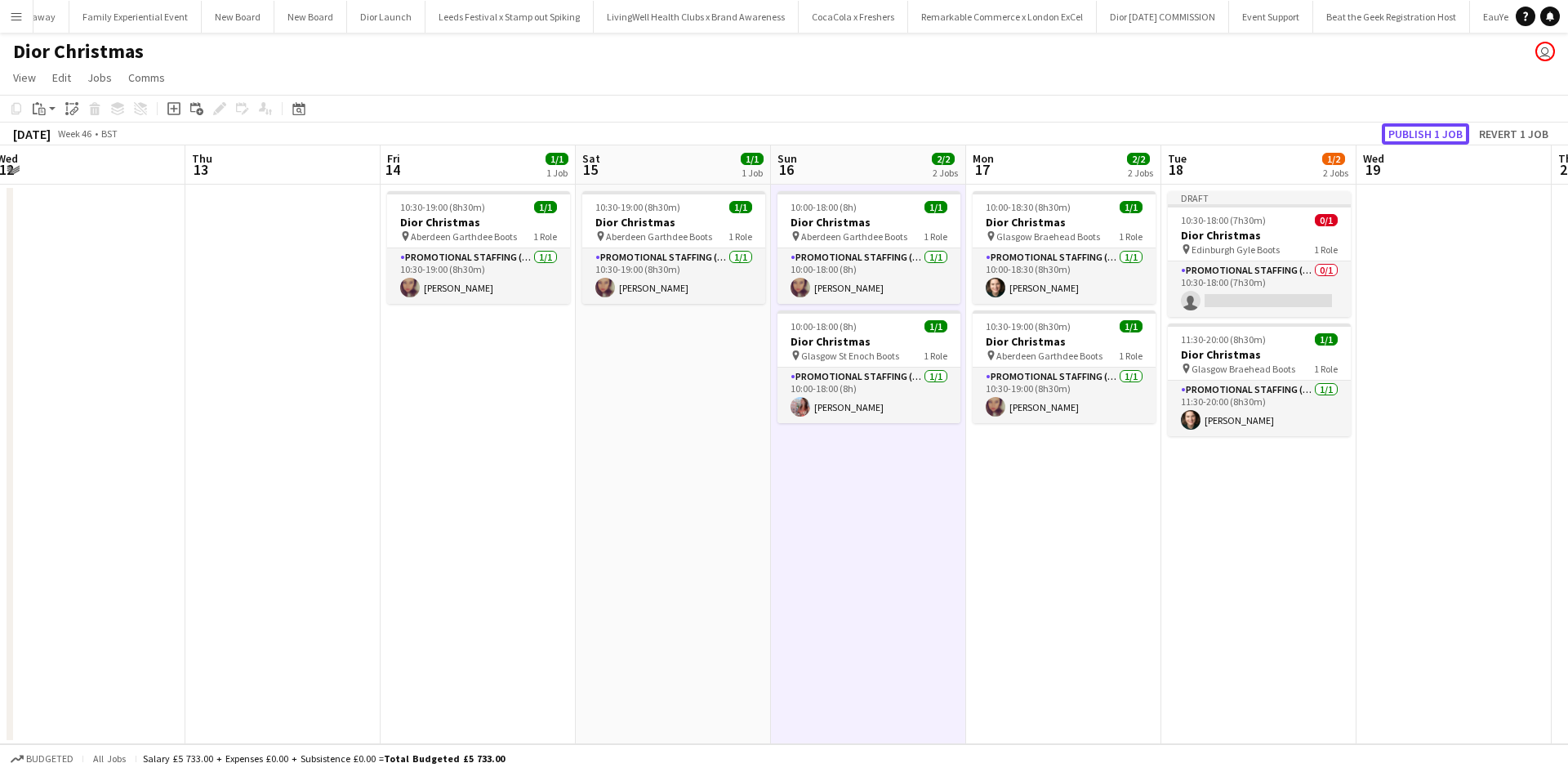
click at [1397, 127] on button "Publish 1 job" at bounding box center [1425, 133] width 88 height 21
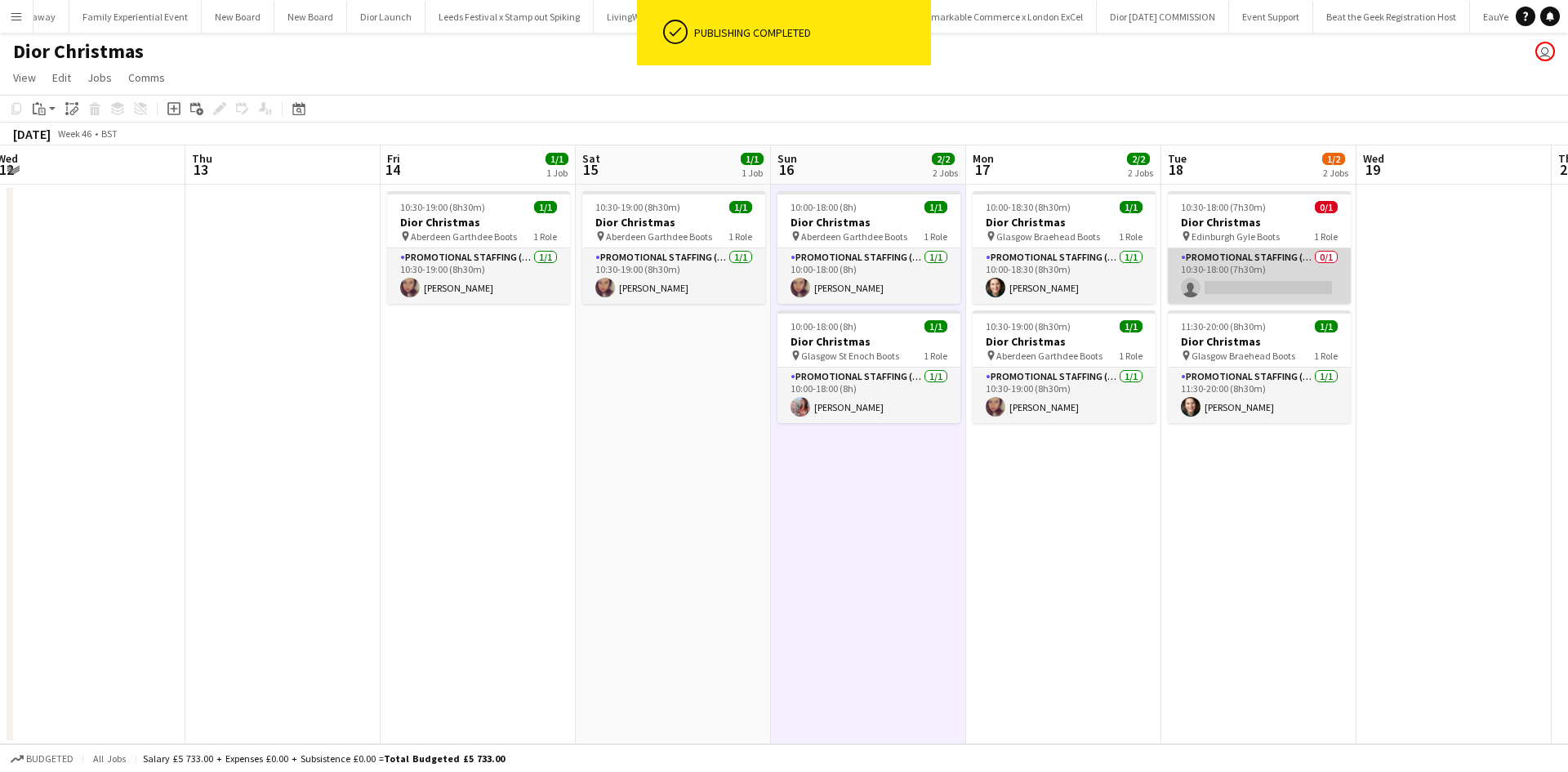
click at [1258, 293] on app-card-role "Promotional Staffing (Sales Staff) 0/1 10:30-18:00 (7h30m) single-neutral-actio…" at bounding box center [1259, 276] width 183 height 55
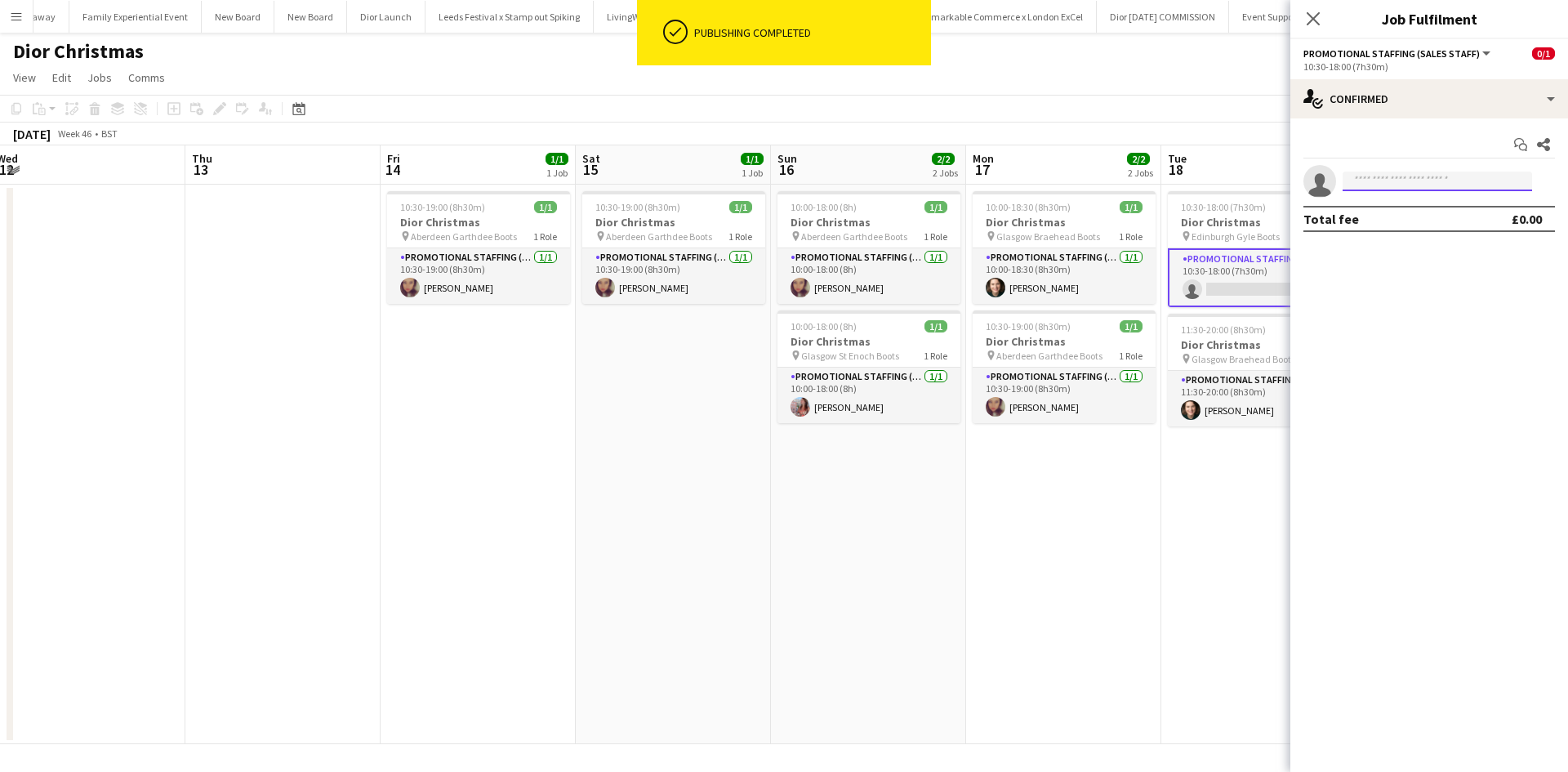
click at [1390, 184] on input at bounding box center [1438, 182] width 190 height 20
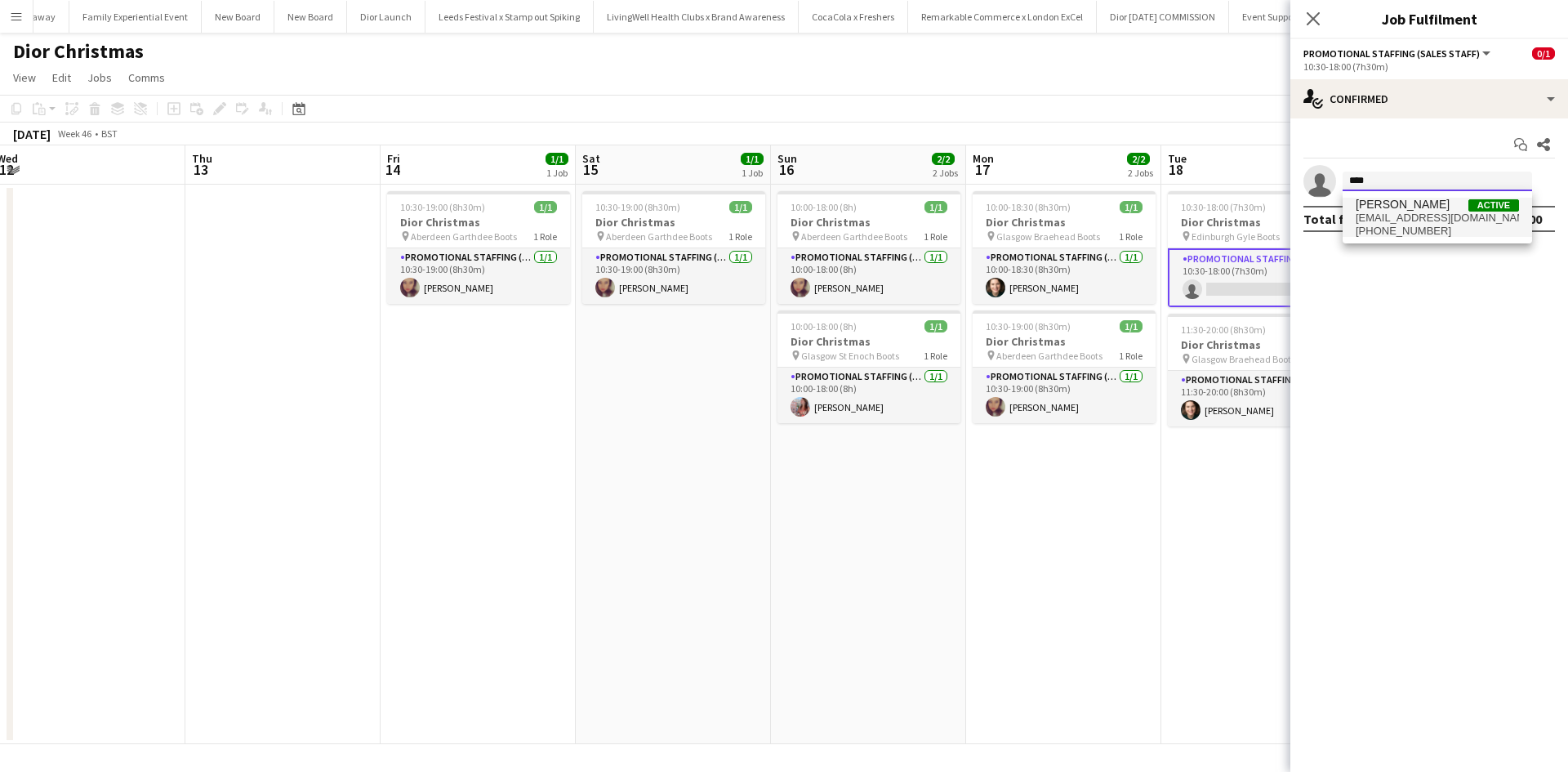
type input "****"
click at [1400, 219] on span "cleogifford@hotmail.co.uk" at bounding box center [1437, 218] width 164 height 13
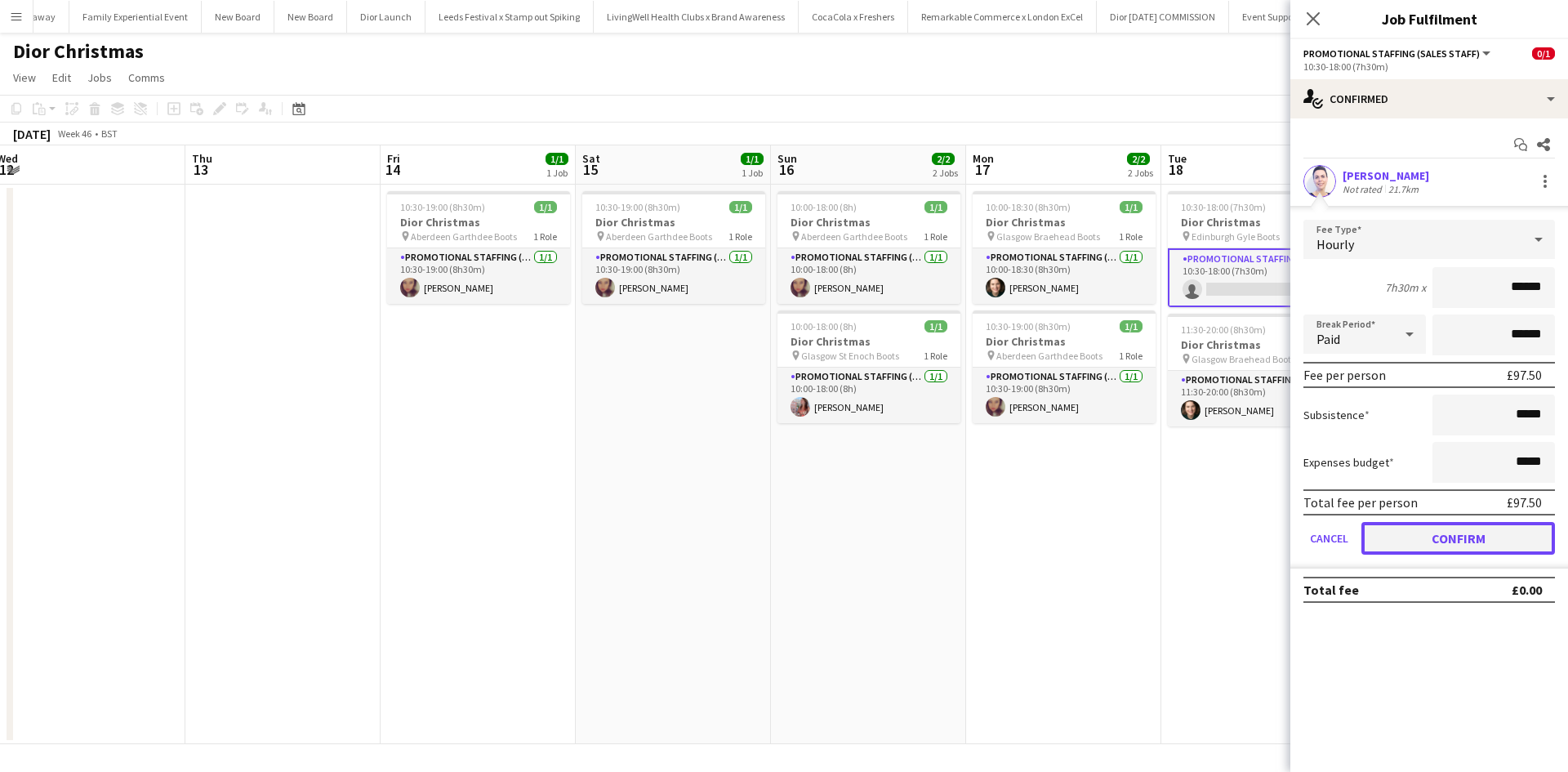
click at [1469, 541] on button "Confirm" at bounding box center [1459, 539] width 193 height 33
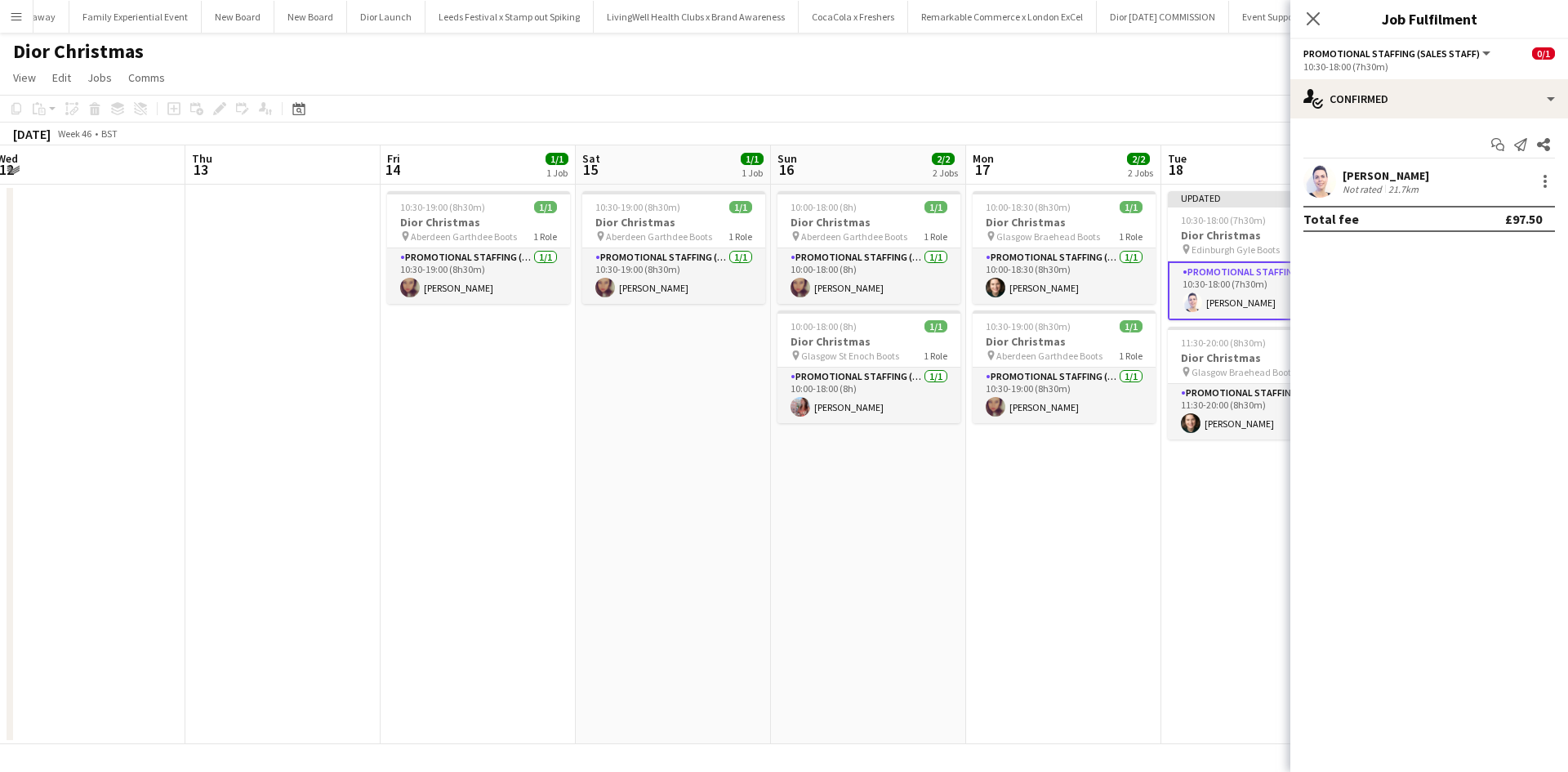
click at [1204, 532] on app-date-cell "Updated 10:30-18:00 (7h30m) 1/1 Dior Christmas pin Edinburgh Gyle Boots 1 Role …" at bounding box center [1259, 464] width 195 height 560
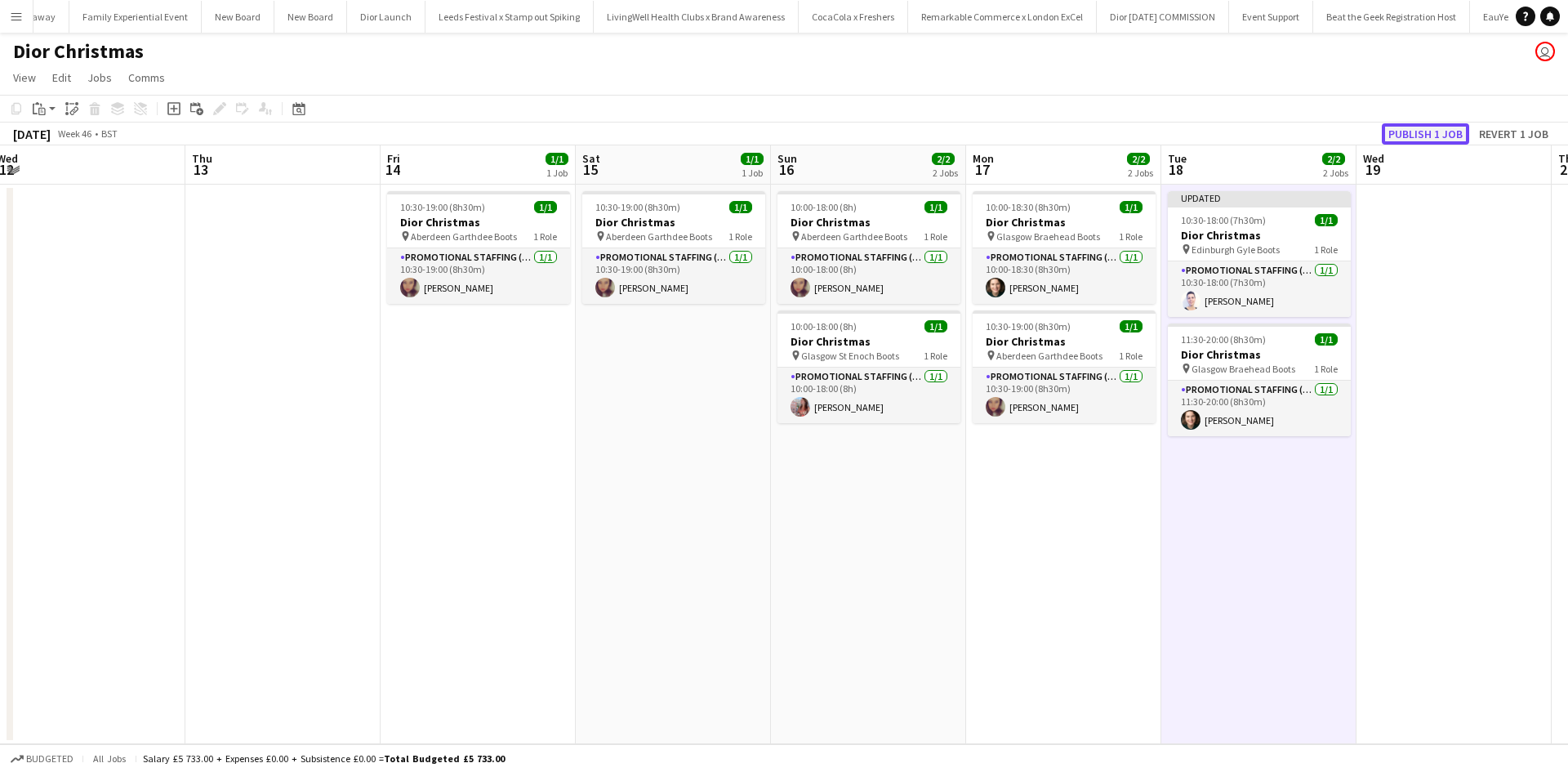
click at [1414, 134] on button "Publish 1 job" at bounding box center [1425, 133] width 88 height 21
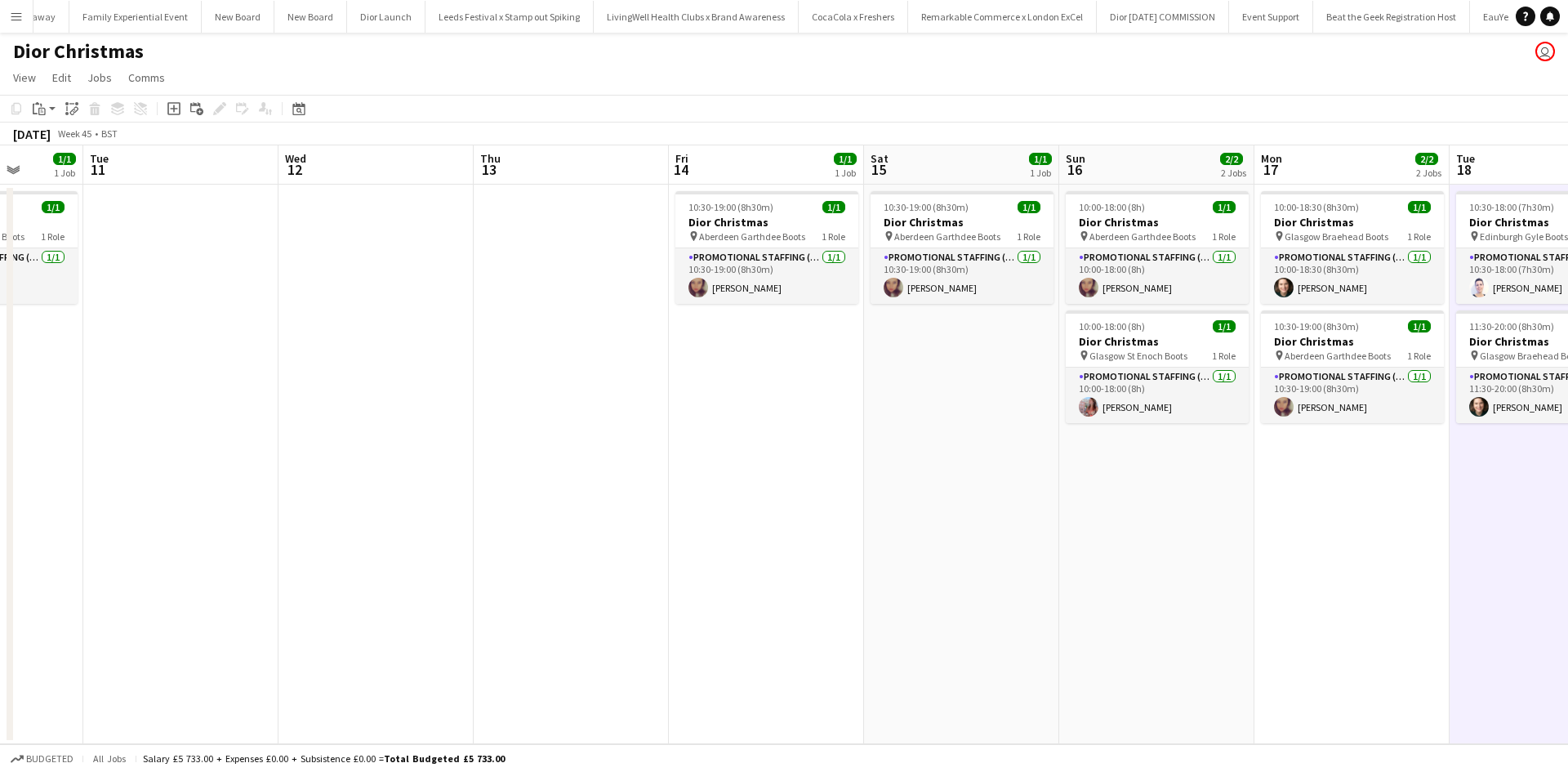
drag, startPoint x: 578, startPoint y: 565, endPoint x: 1208, endPoint y: 563, distance: 630.0
click at [1208, 563] on app-calendar-viewport "Sat 8 1/1 1 Job Sun 9 1/2 2 Jobs Mon 10 1/1 1 Job Tue 11 Wed 12 Thu 13 Fri 14 1…" at bounding box center [784, 445] width 1568 height 599
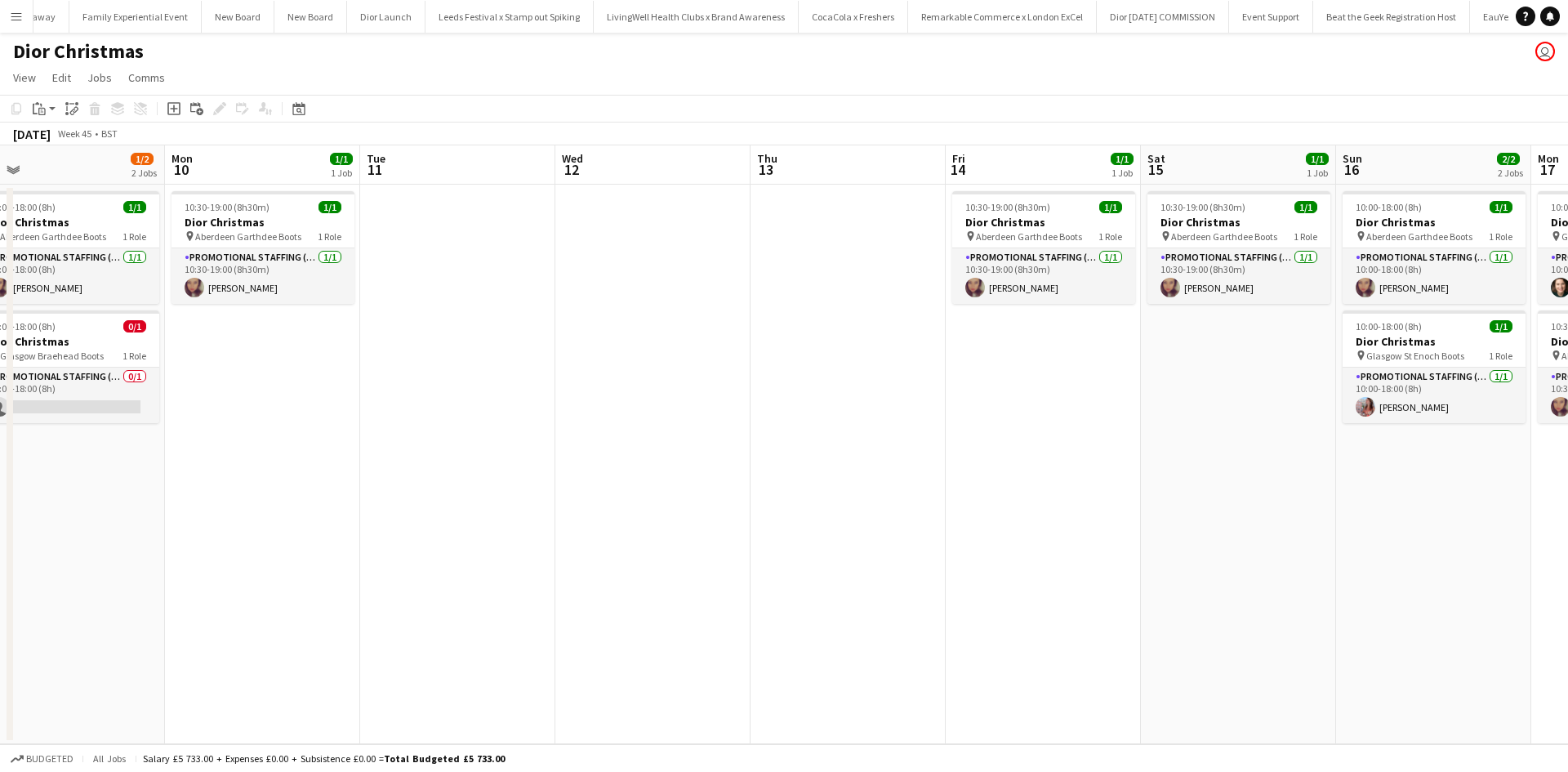
drag, startPoint x: 624, startPoint y: 602, endPoint x: 1041, endPoint y: 590, distance: 417.2
click at [1231, 565] on app-calendar-viewport "Fri 7 1/1 1 Job Sat 8 1/1 1 Job Sun 9 1/2 2 Jobs Mon 10 1/1 1 Job Tue 11 Wed 12…" at bounding box center [784, 445] width 1568 height 599
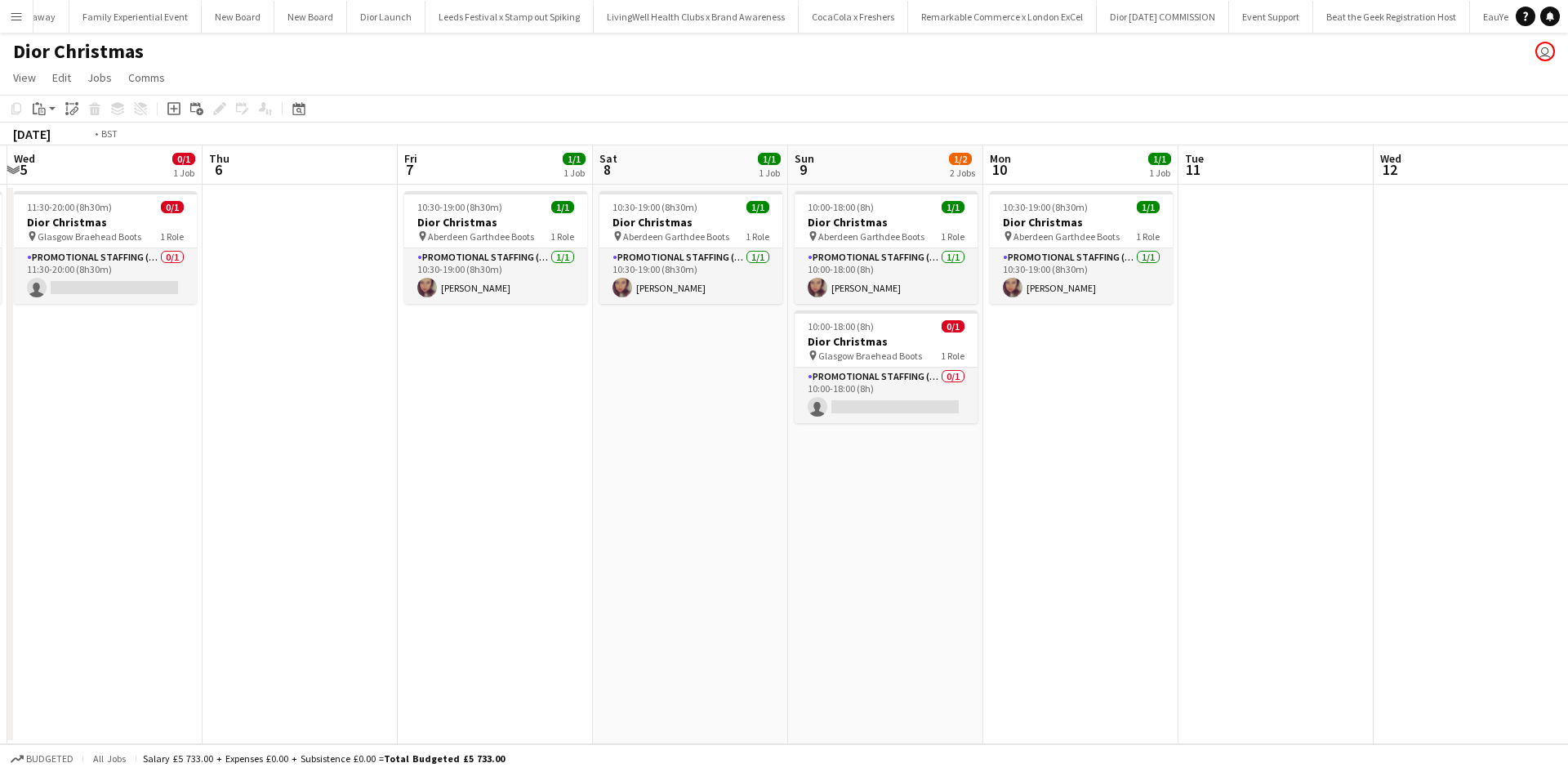
drag, startPoint x: 594, startPoint y: 599, endPoint x: 1193, endPoint y: 568, distance: 599.8
click at [1334, 560] on app-calendar-viewport "Mon 3 1/2 2 Jobs Tue 4 0/1 1 Job Wed 5 0/1 1 Job Thu 6 Fri 7 1/1 1 Job Sat 8 1/…" at bounding box center [784, 445] width 1568 height 599
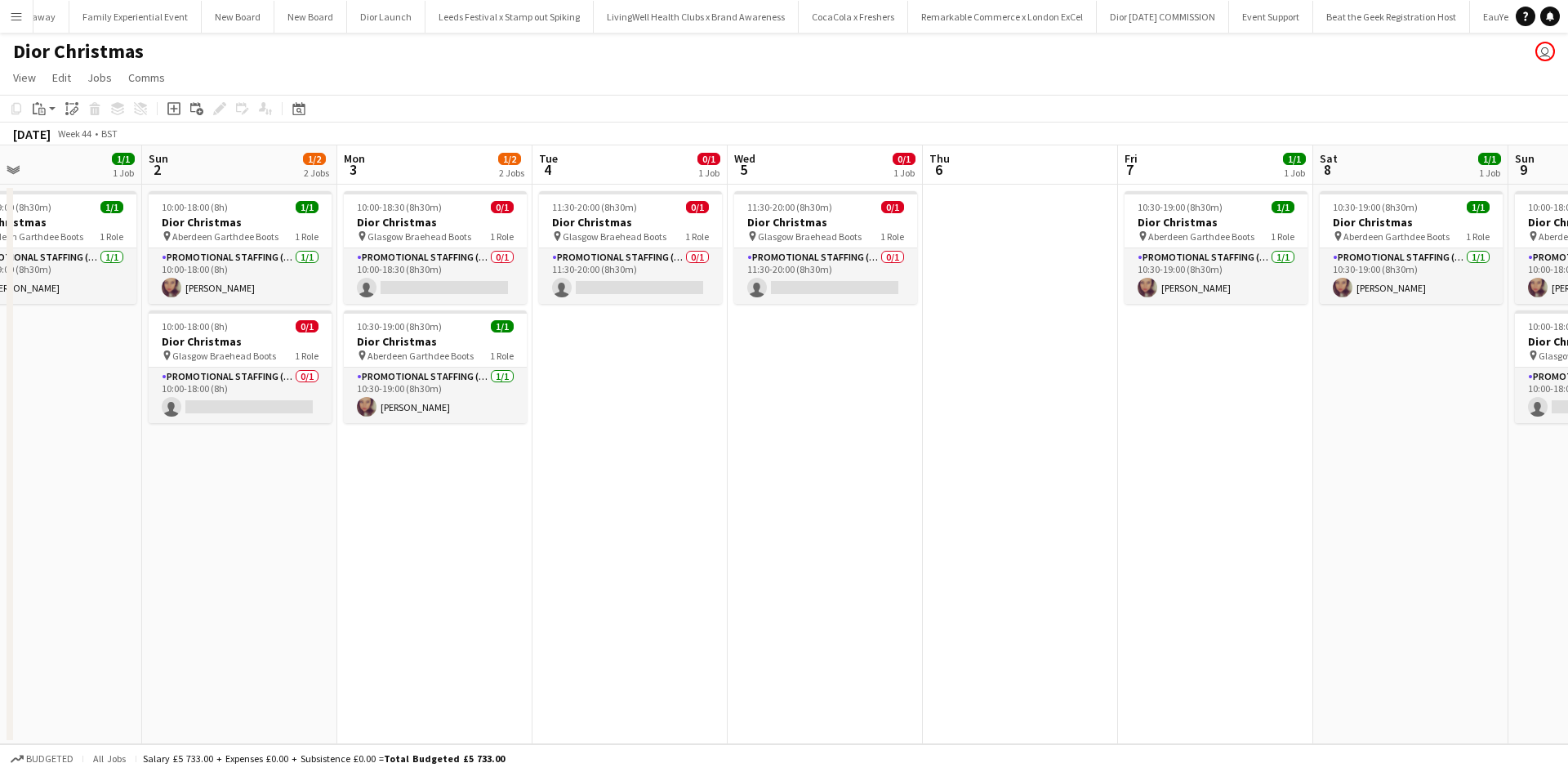
drag, startPoint x: 574, startPoint y: 560, endPoint x: 1380, endPoint y: 486, distance: 809.4
click at [1381, 483] on app-calendar-viewport "Fri 31 1/1 1 Job Sat 1 1/1 1 Job Sun 2 1/2 2 Jobs Mon 3 1/2 2 Jobs Tue 4 0/1 1 …" at bounding box center [784, 445] width 1568 height 599
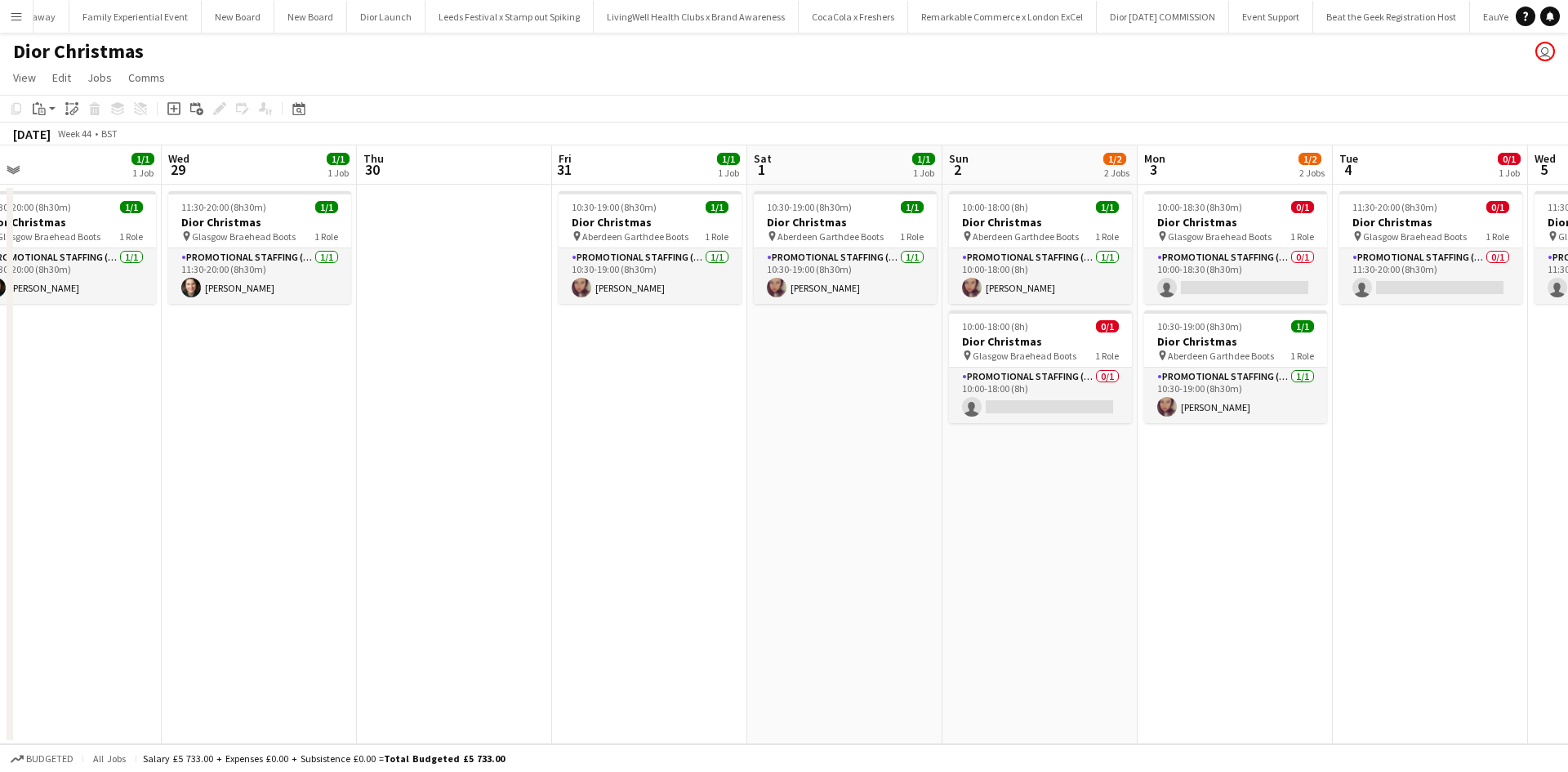
scroll to position [0, 644]
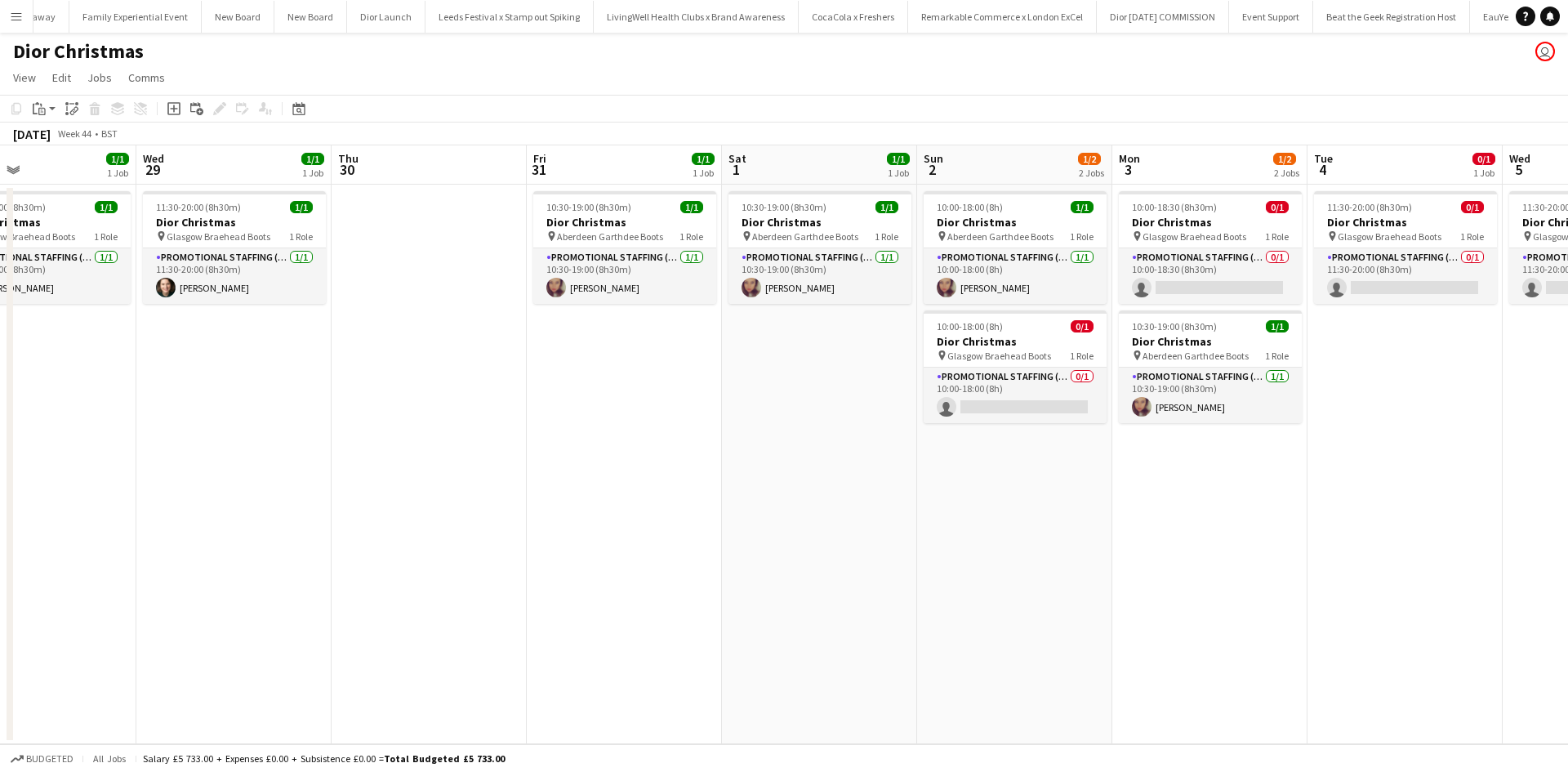
drag, startPoint x: 627, startPoint y: 523, endPoint x: 703, endPoint y: 440, distance: 112.5
click at [703, 440] on app-calendar-viewport "Sat 25 Sun 26 2/3 3 Jobs Mon 27 1/2 2 Jobs Tue 28 1/1 1 Job Wed 29 1/1 1 Job Th…" at bounding box center [784, 445] width 1568 height 599
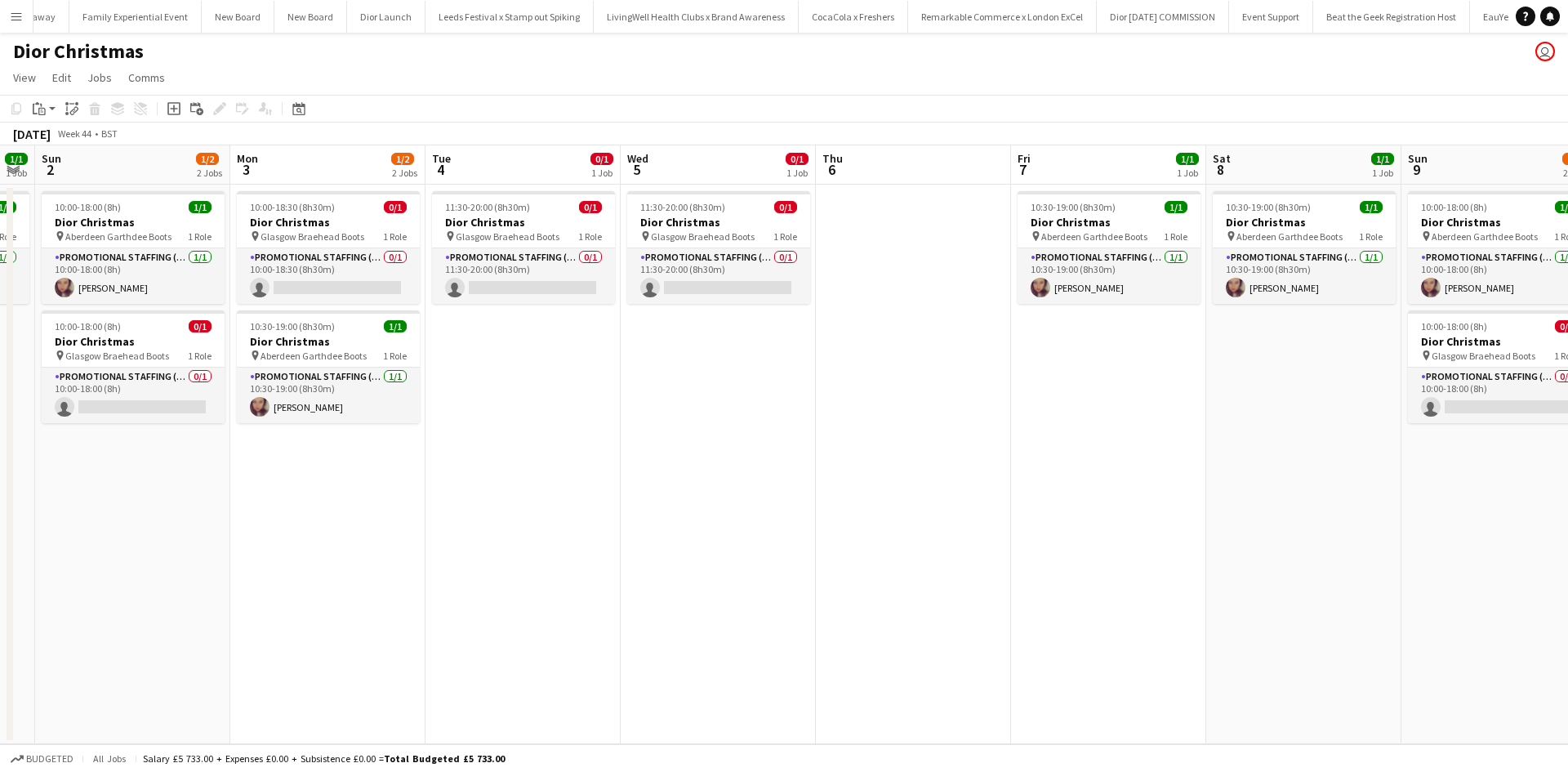
scroll to position [0, 795]
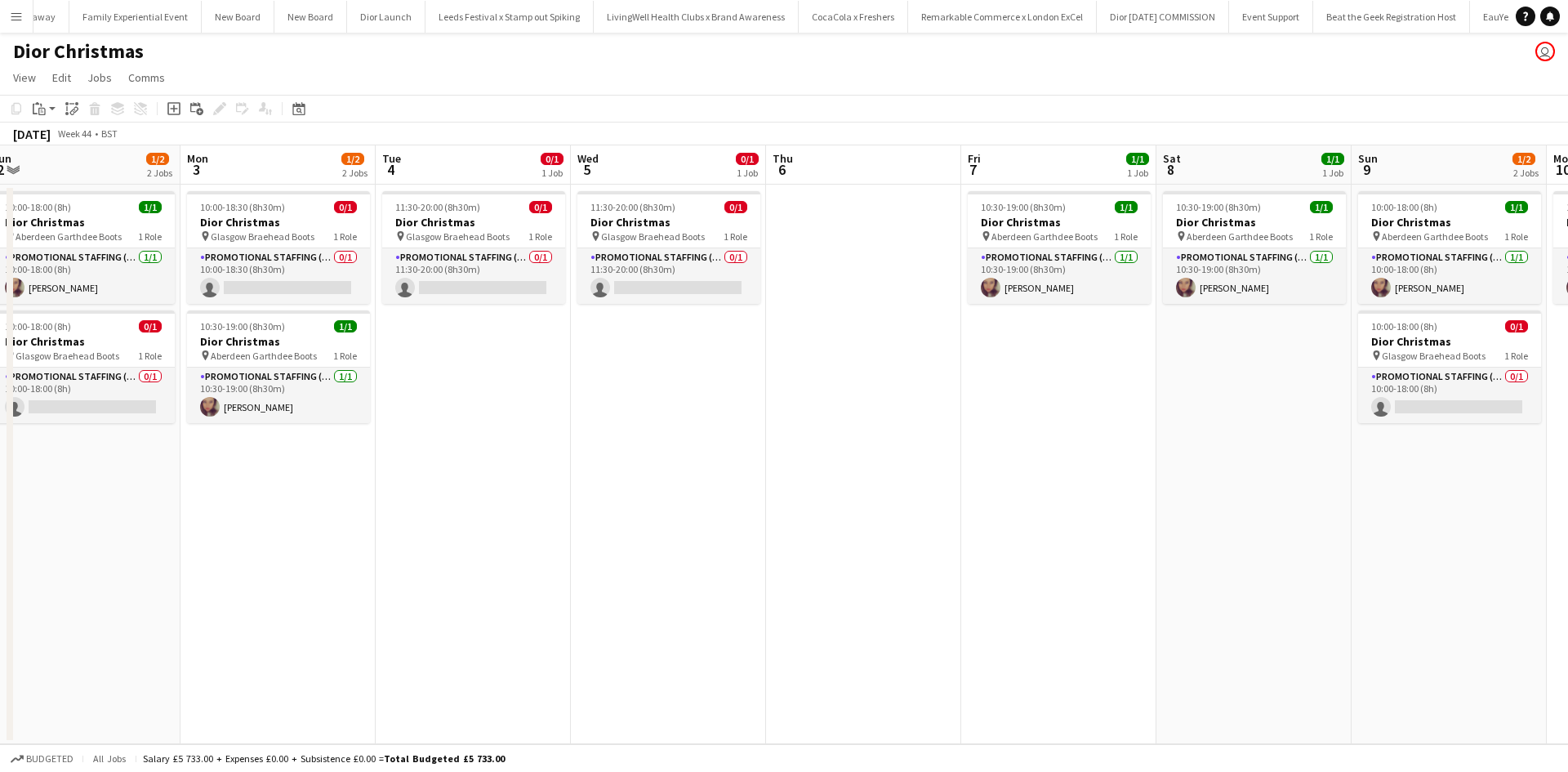
drag, startPoint x: 1401, startPoint y: 419, endPoint x: 469, endPoint y: 415, distance: 932.0
click at [469, 415] on app-calendar-viewport "Wed 29 1/1 1 Job Thu 30 Fri 31 1/1 1 Job Sat 1 1/1 1 Job Sun 2 1/2 2 Jobs Mon 3…" at bounding box center [784, 445] width 1568 height 599
click at [500, 216] on h3 "Dior Christmas" at bounding box center [474, 222] width 183 height 14
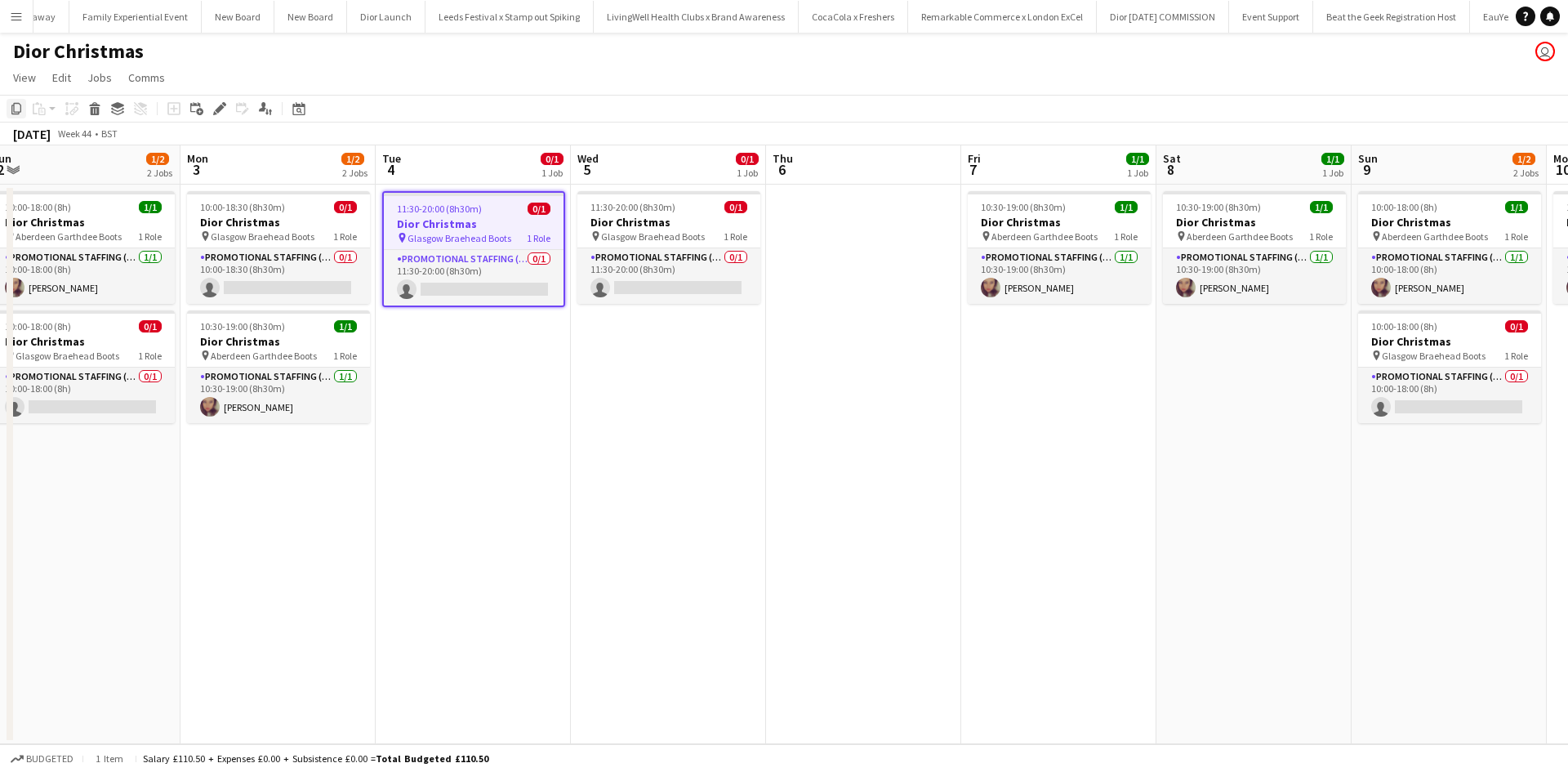
click at [23, 106] on div "Copy" at bounding box center [16, 108] width 20 height 20
click at [488, 357] on app-date-cell "11:30-20:00 (8h30m) 0/1 Dior Christmas pin Glasgow Braehead Boots 1 Role Promot…" at bounding box center [474, 464] width 195 height 560
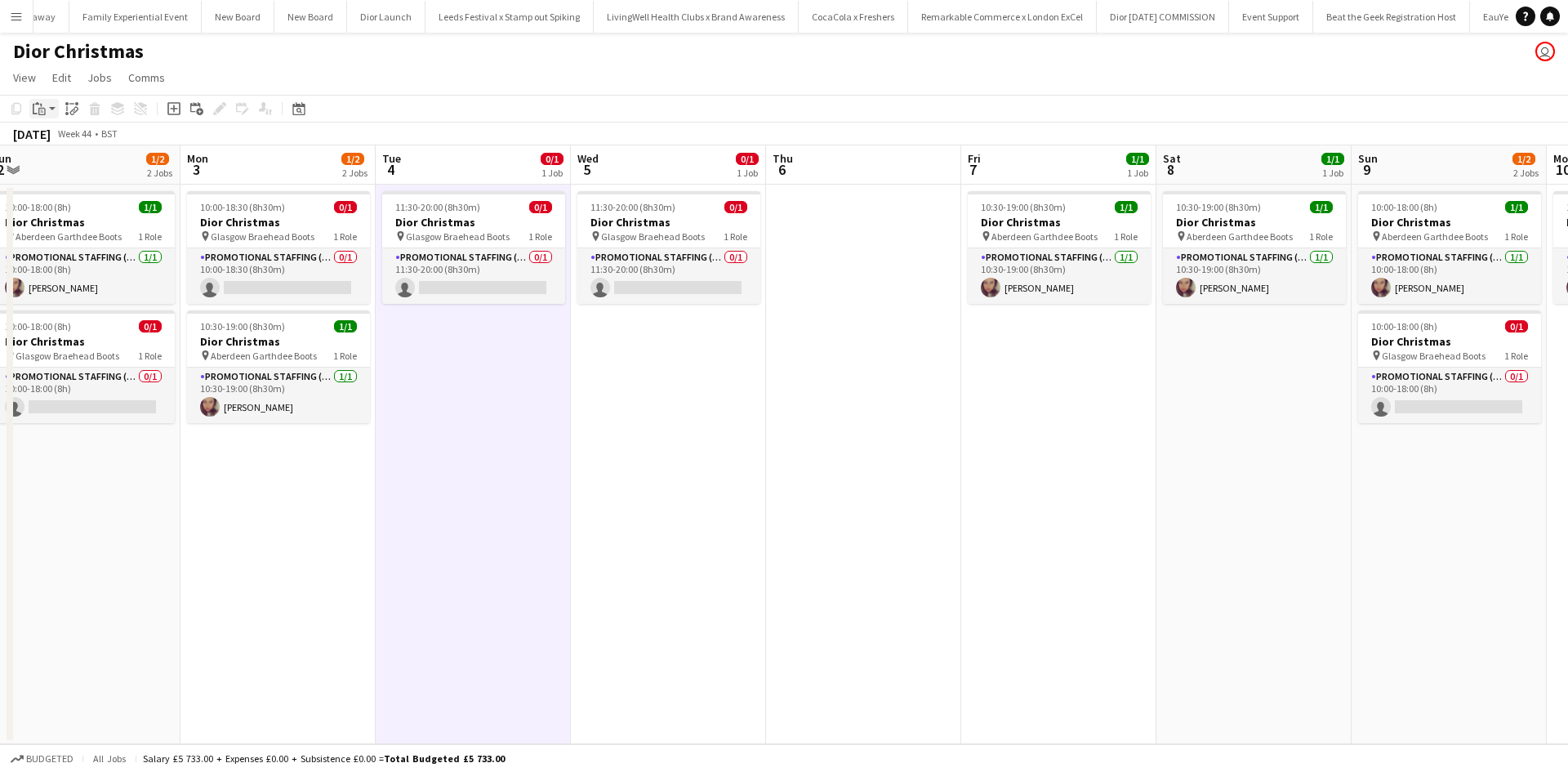
click at [43, 104] on icon "Paste" at bounding box center [39, 108] width 13 height 13
click at [63, 137] on link "Paste Ctrl+V" at bounding box center [120, 139] width 154 height 14
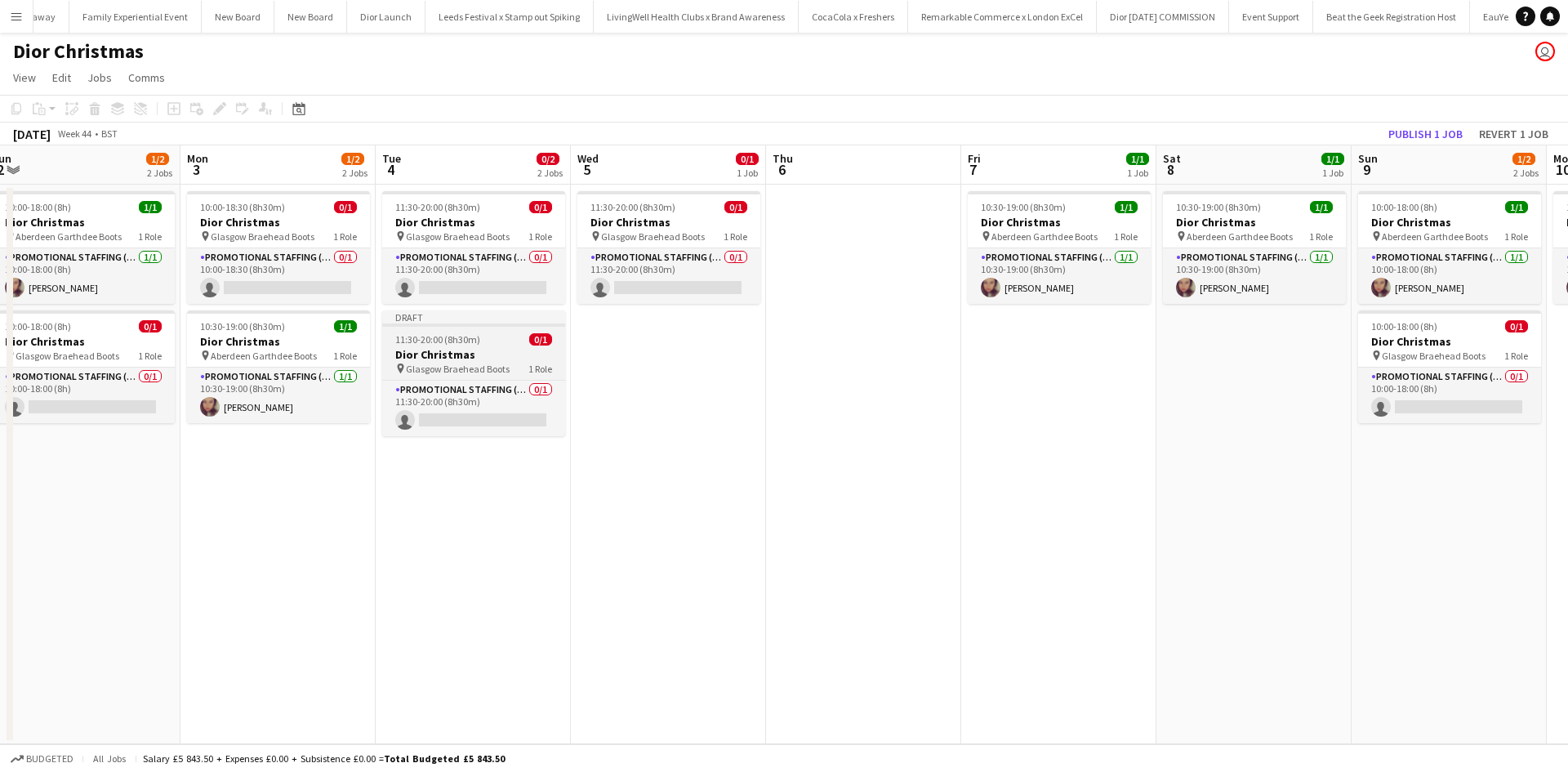
click at [512, 344] on div "11:30-20:00 (8h30m) 0/1" at bounding box center [474, 340] width 183 height 13
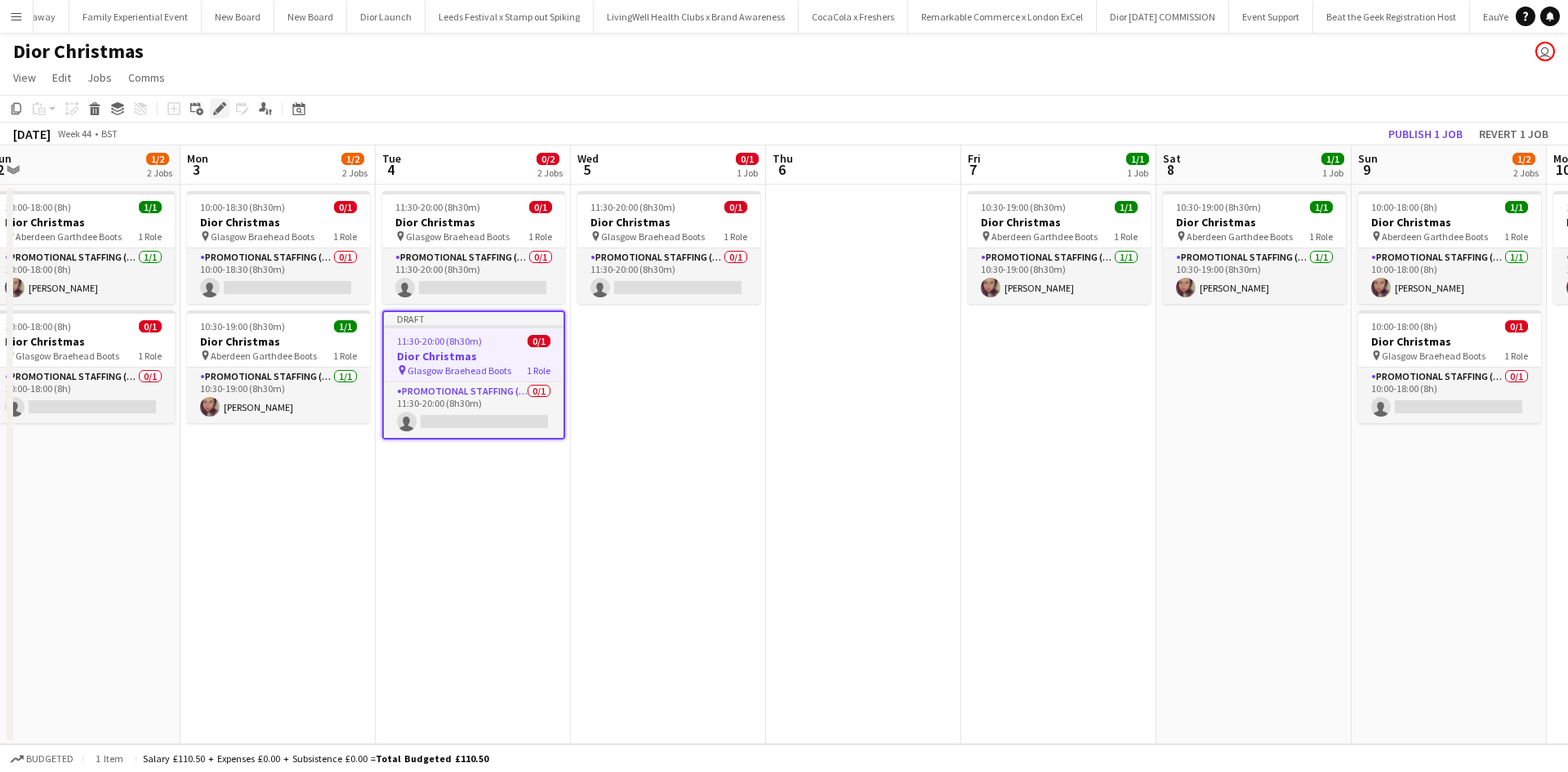
click at [220, 113] on icon "Edit" at bounding box center [220, 108] width 13 height 13
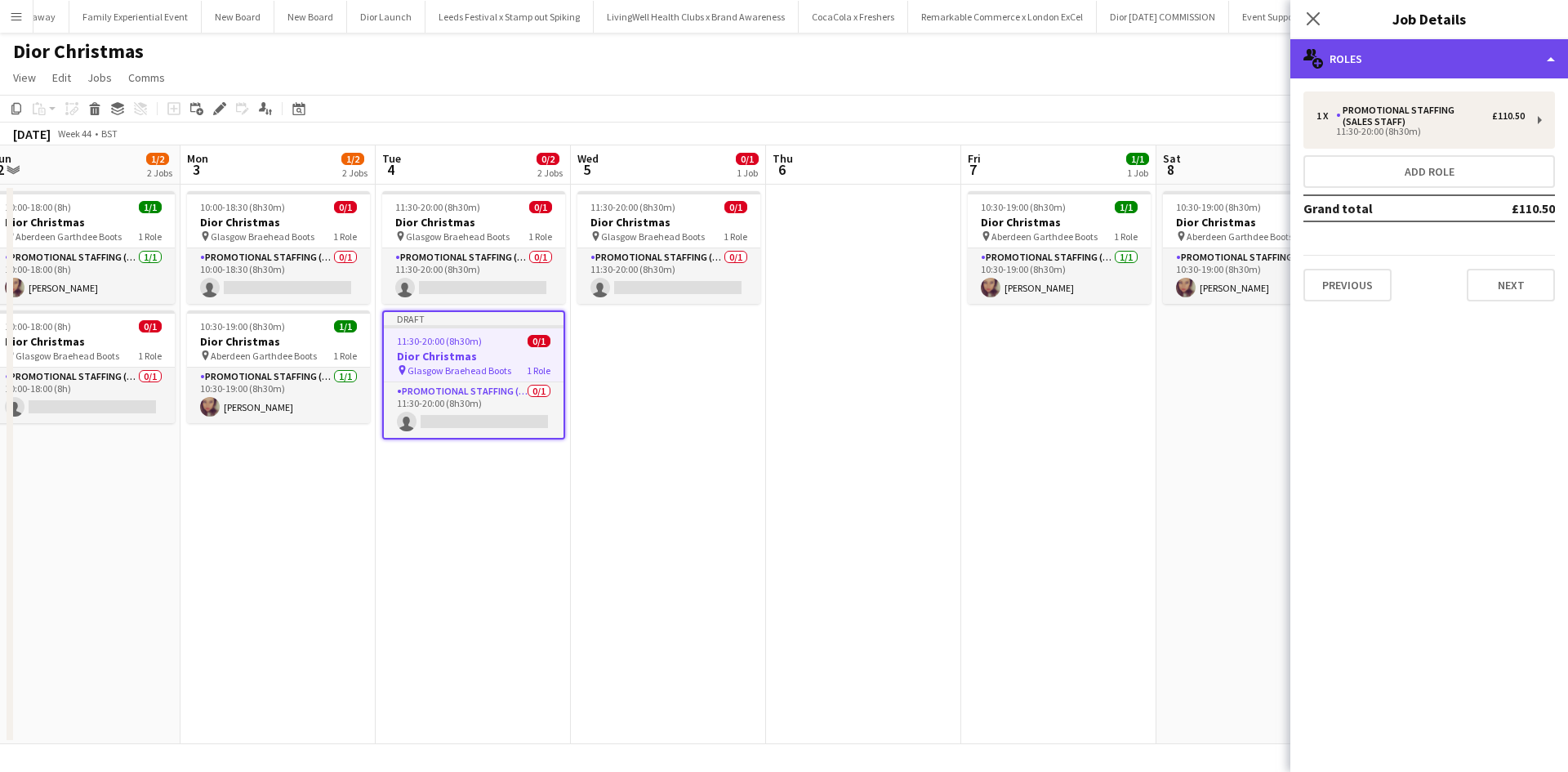
click at [1458, 53] on div "multiple-users-add Roles" at bounding box center [1429, 58] width 277 height 39
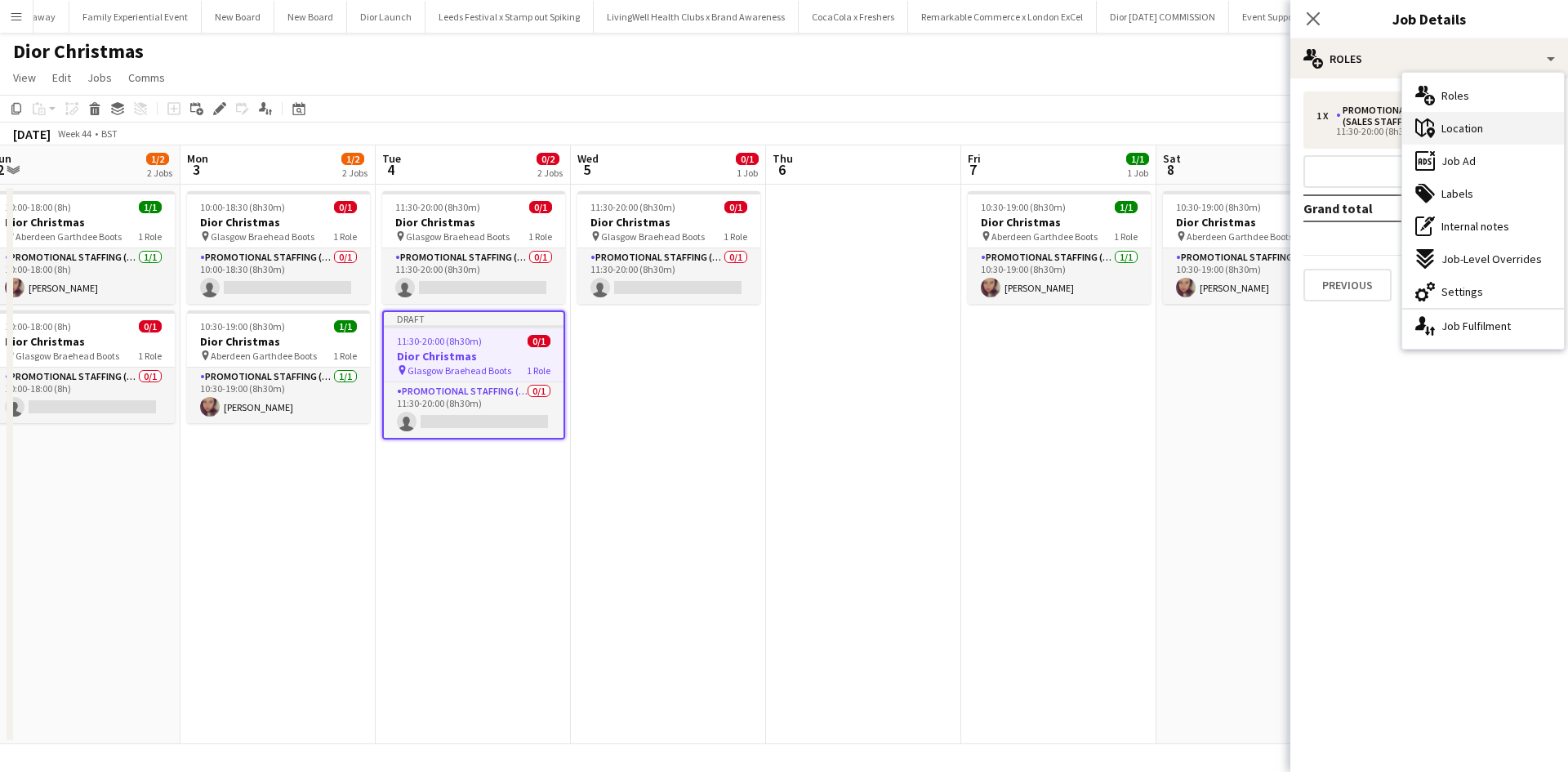
click at [1485, 123] on div "maps-pin-1 Location" at bounding box center [1483, 128] width 162 height 33
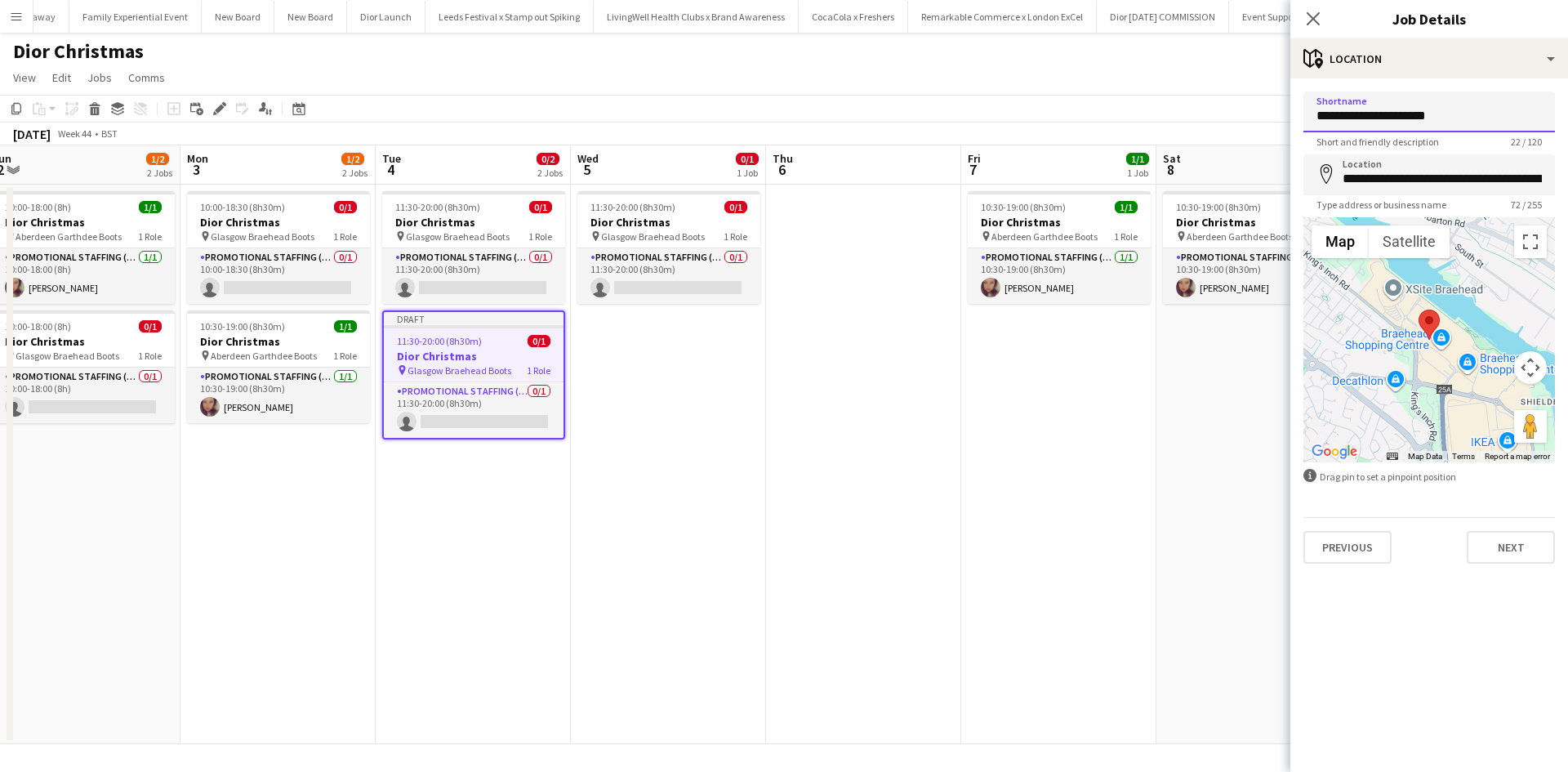
drag, startPoint x: 1418, startPoint y: 114, endPoint x: 1367, endPoint y: 115, distance: 51.0
click at [1367, 115] on input "**********" at bounding box center [1430, 111] width 251 height 41
type input "**********"
click at [1388, 174] on input "**********" at bounding box center [1430, 174] width 251 height 41
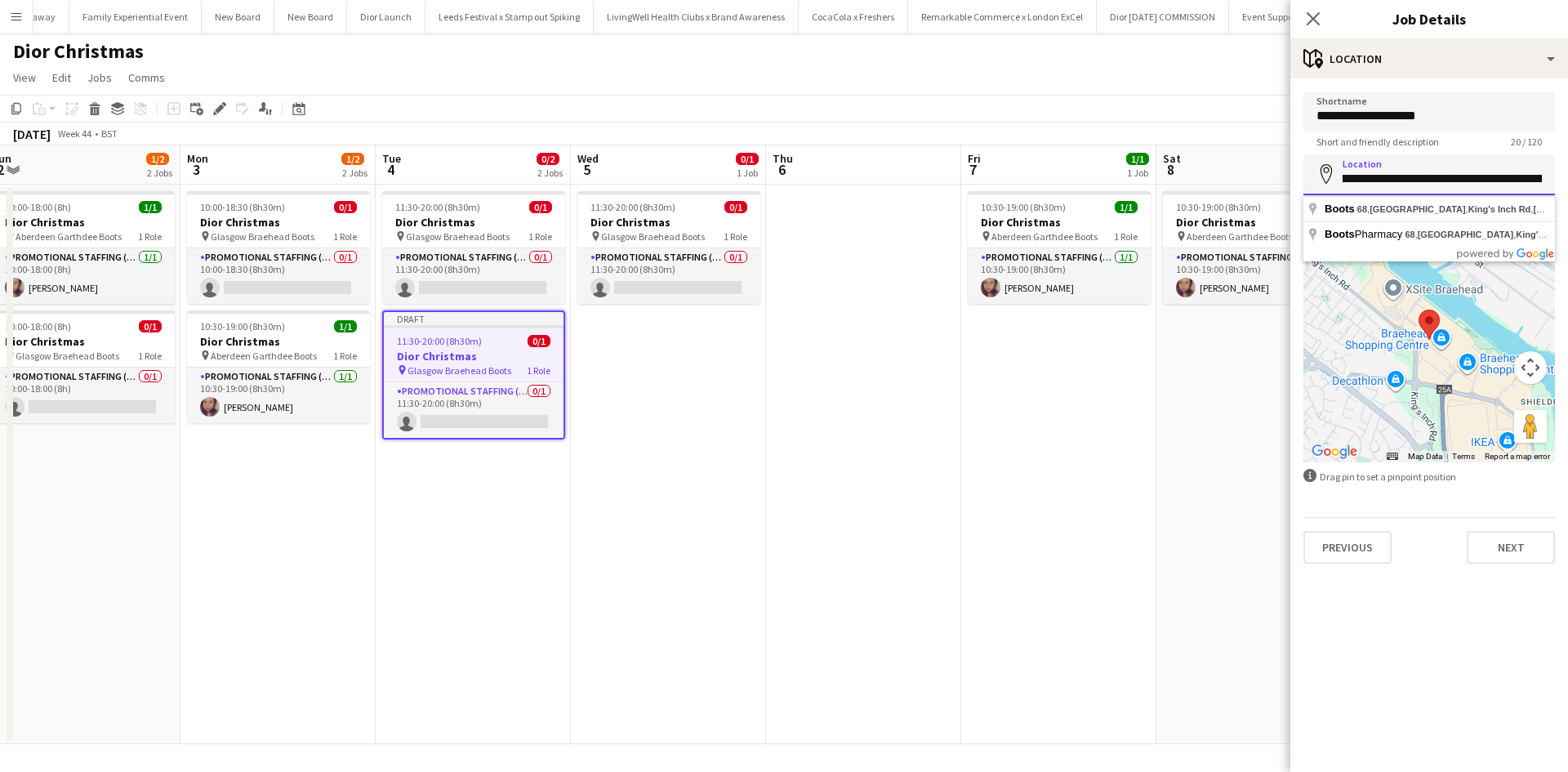
scroll to position [0, 206]
drag, startPoint x: 1341, startPoint y: 179, endPoint x: 1567, endPoint y: 180, distance: 226.0
click at [1567, 180] on form "**********" at bounding box center [1429, 327] width 277 height 472
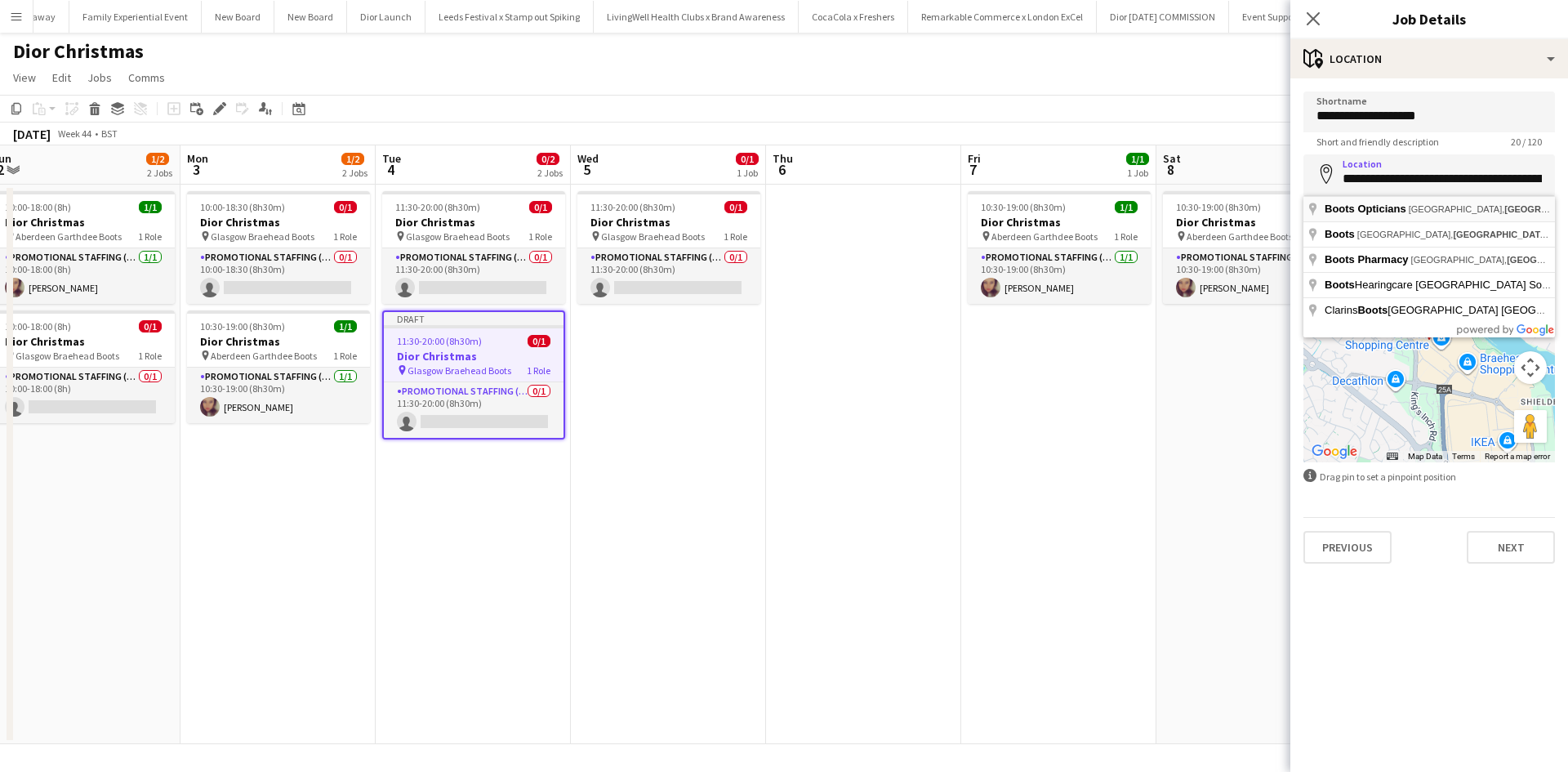
type input "**********"
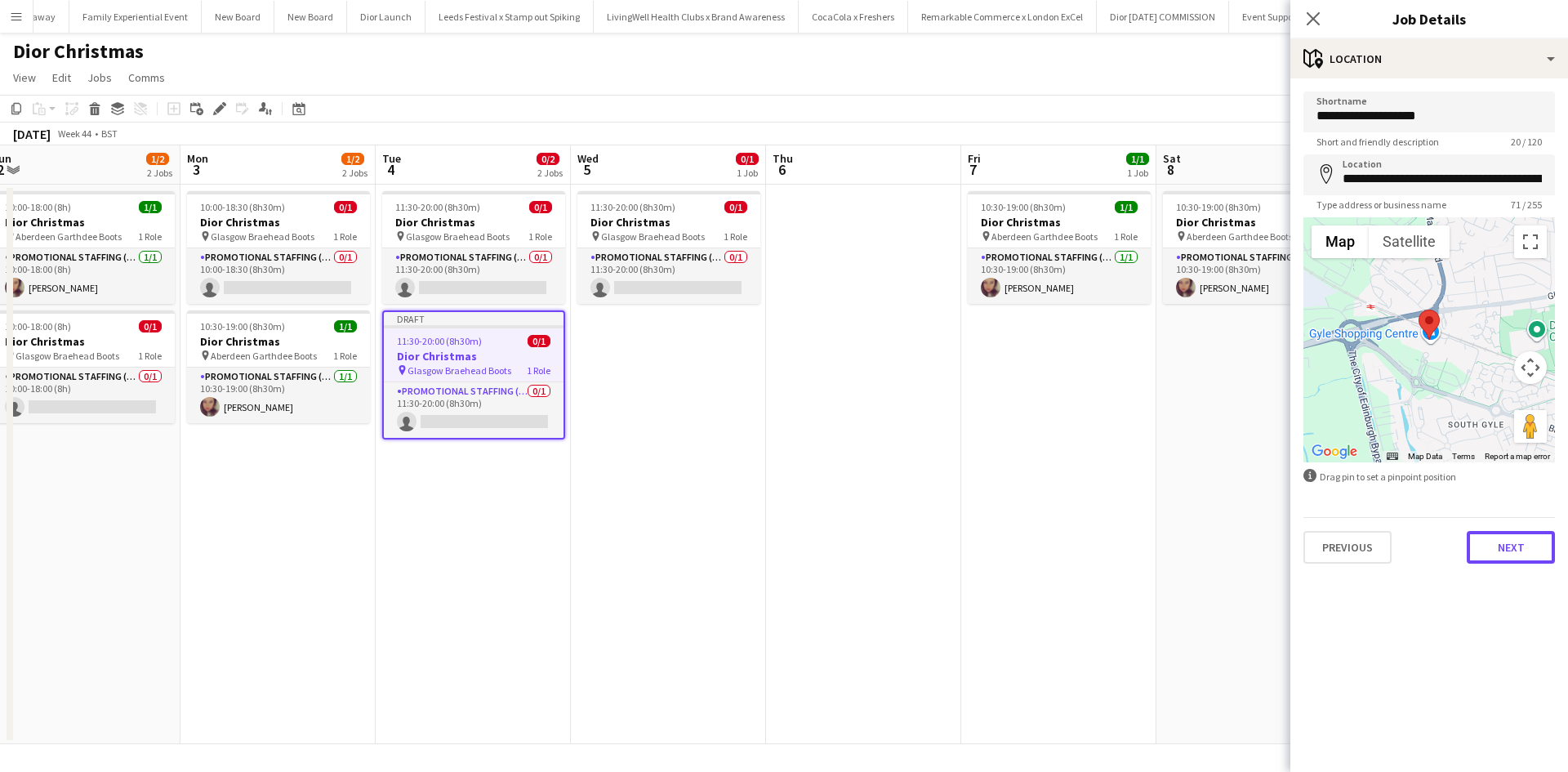
drag, startPoint x: 1517, startPoint y: 542, endPoint x: 1478, endPoint y: 539, distance: 39.1
click at [1517, 542] on button "Next" at bounding box center [1511, 547] width 89 height 33
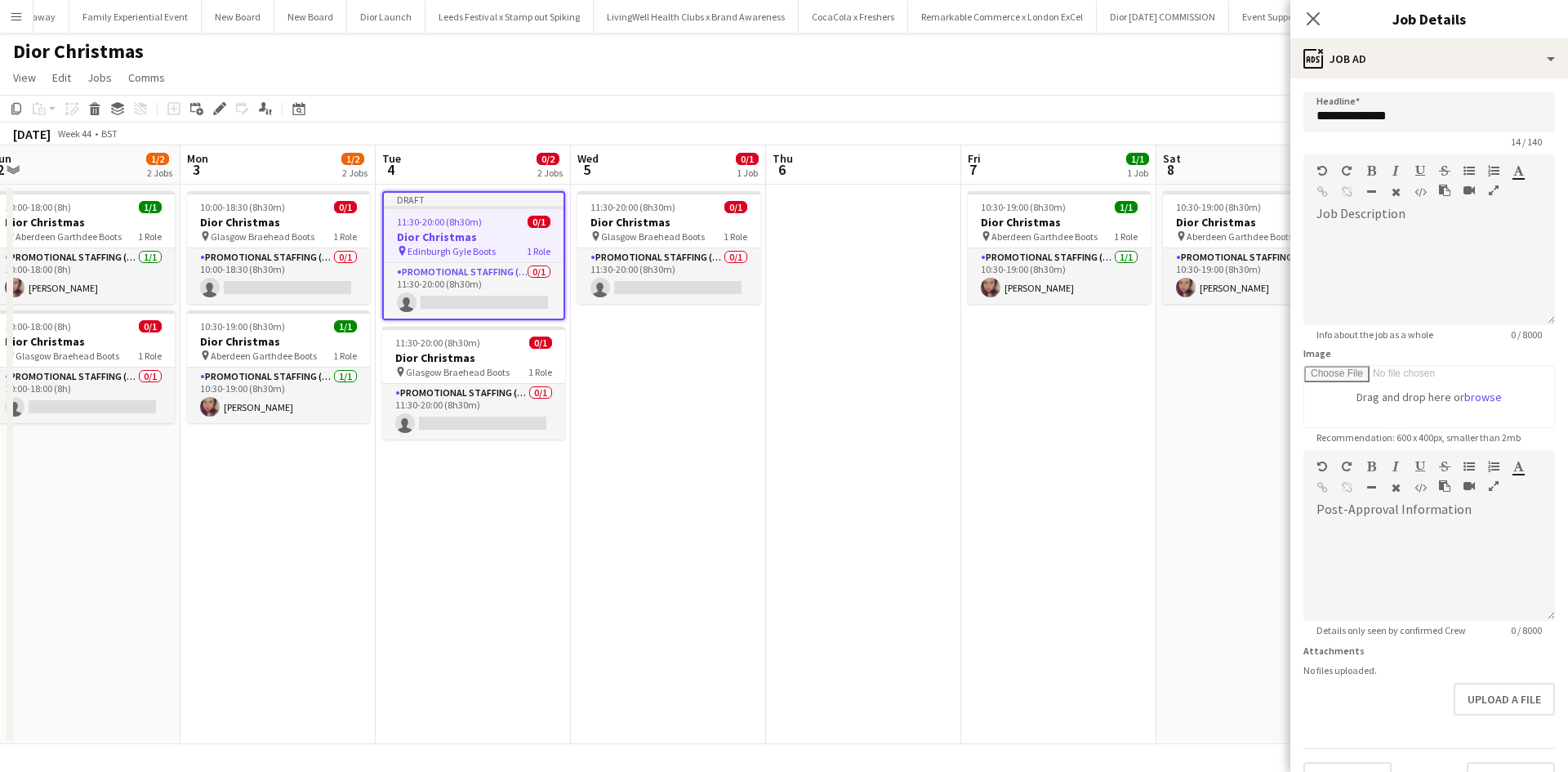
drag, startPoint x: 1160, startPoint y: 505, endPoint x: 1239, endPoint y: 390, distance: 139.5
click at [1161, 505] on app-date-cell "10:30-19:00 (8h30m) 1/1 Dior Christmas pin Aberdeen Garthdee Boots 1 Role Promo…" at bounding box center [1254, 464] width 195 height 560
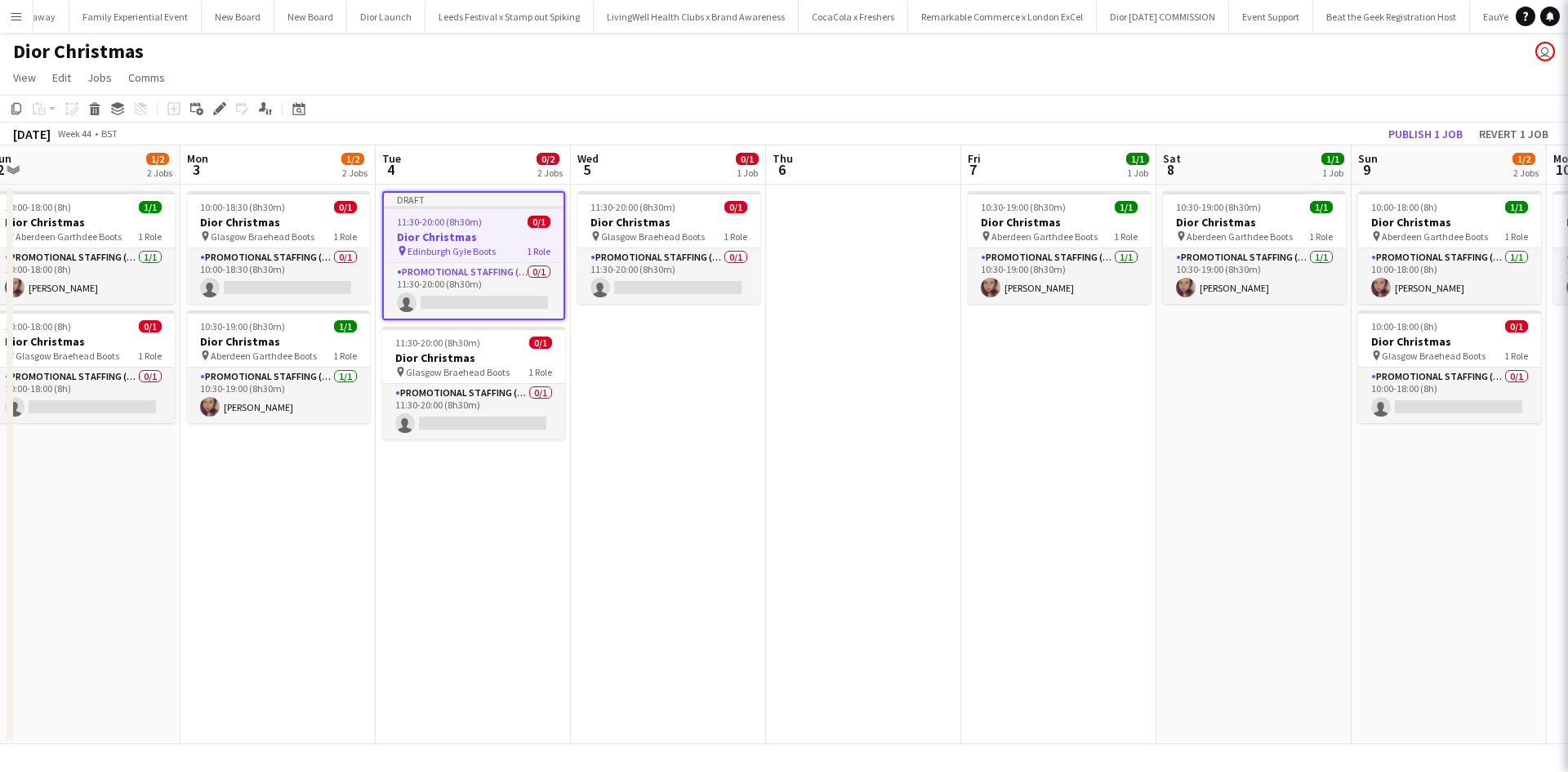
scroll to position [0, 794]
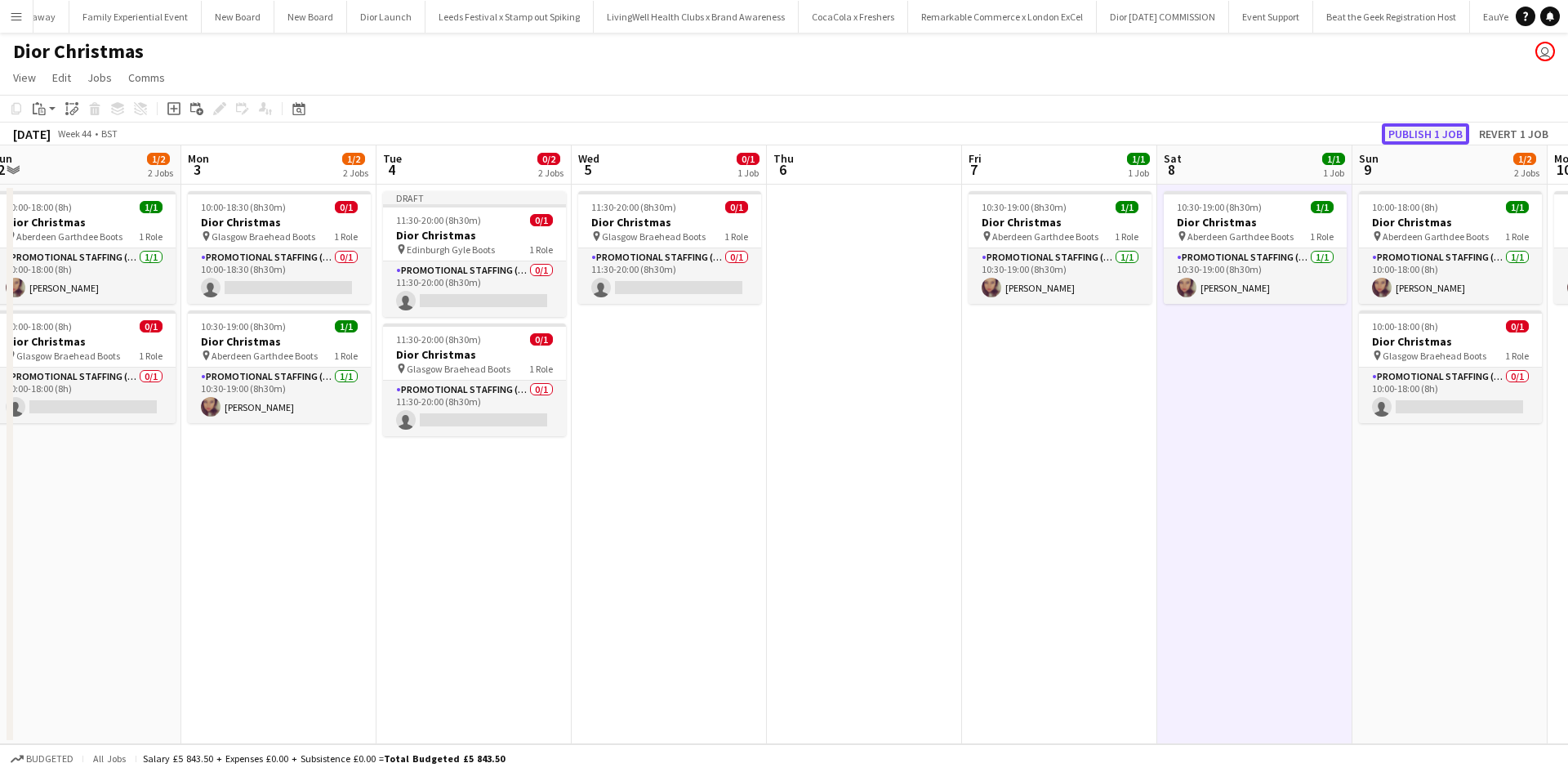
click at [1446, 132] on button "Publish 1 job" at bounding box center [1425, 133] width 88 height 21
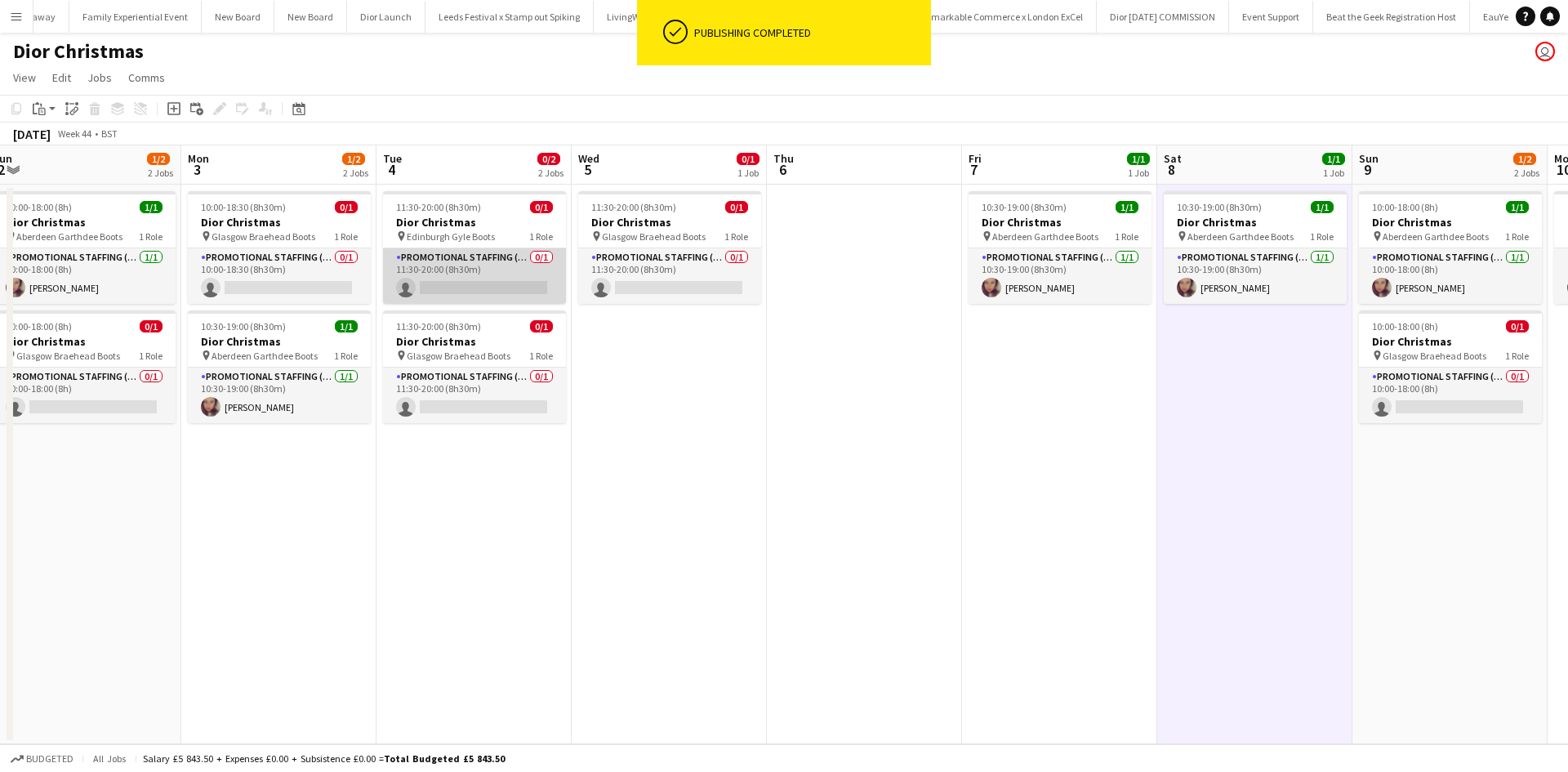
click at [480, 284] on app-card-role "Promotional Staffing (Sales Staff) 0/1 11:30-20:00 (8h30m) single-neutral-actio…" at bounding box center [474, 276] width 183 height 55
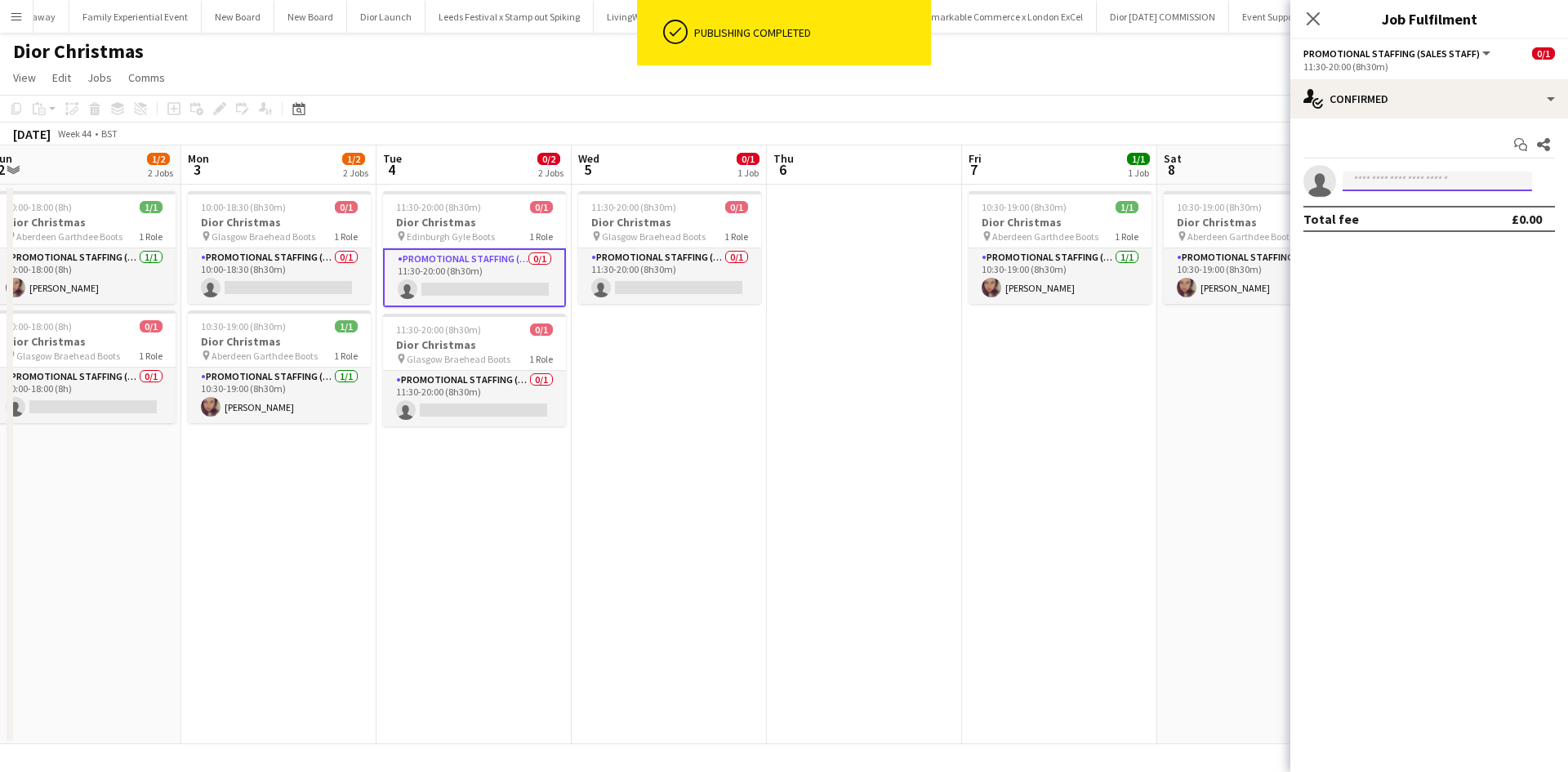
click at [1448, 183] on input at bounding box center [1438, 182] width 190 height 20
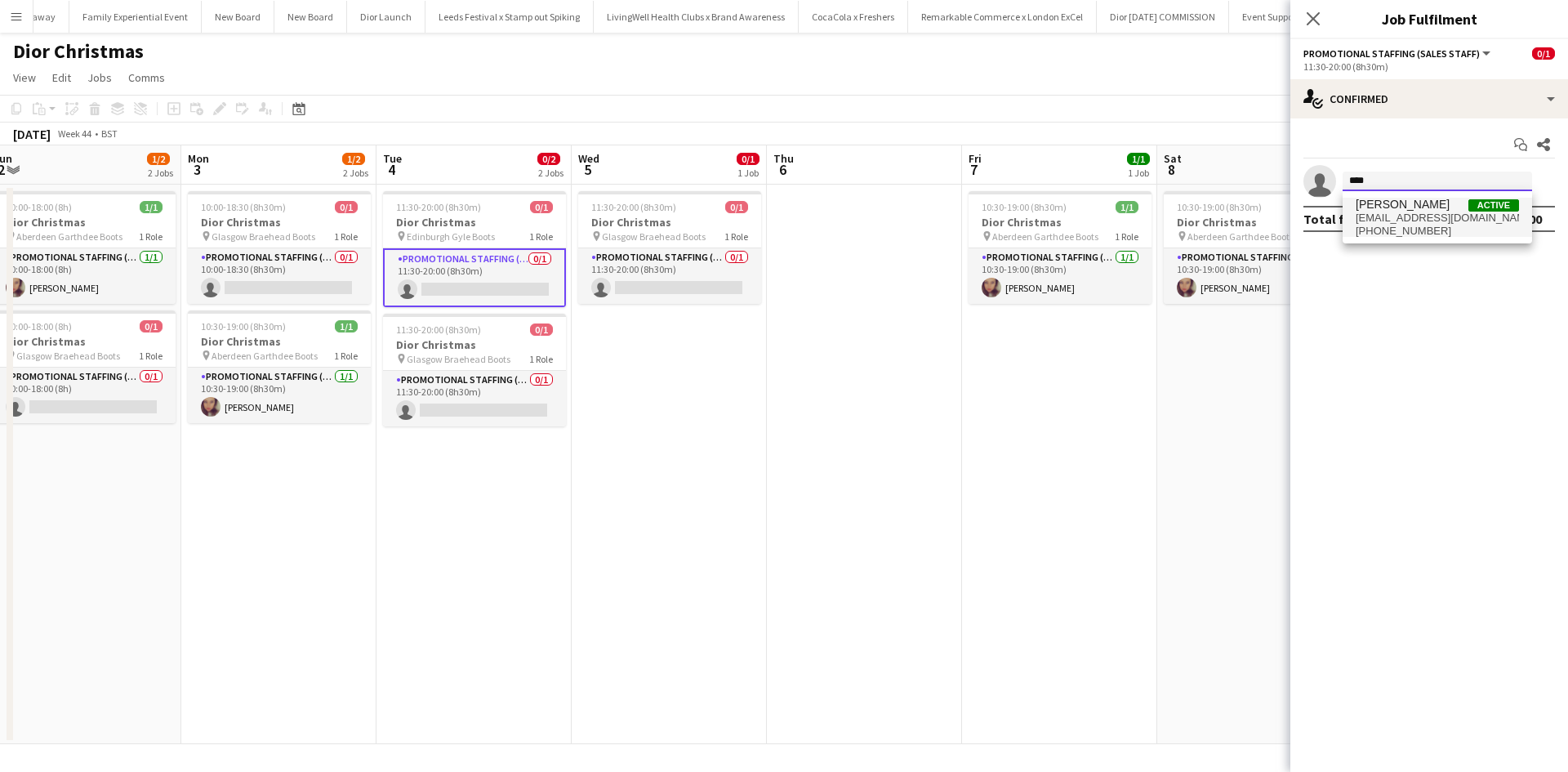
type input "****"
click at [1429, 217] on span "cleogifford@hotmail.co.uk" at bounding box center [1437, 218] width 164 height 13
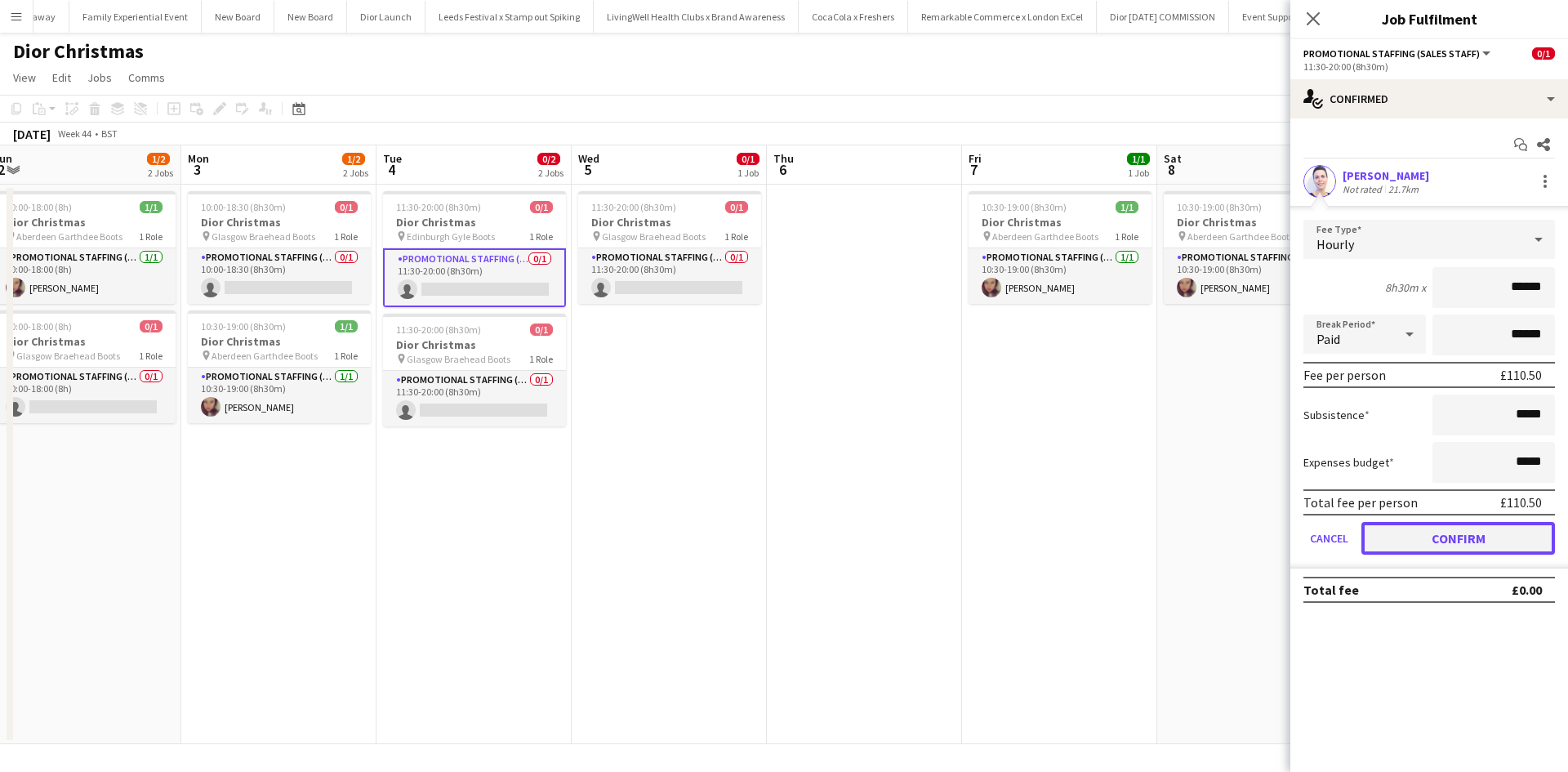
click at [1489, 535] on button "Confirm" at bounding box center [1459, 539] width 193 height 33
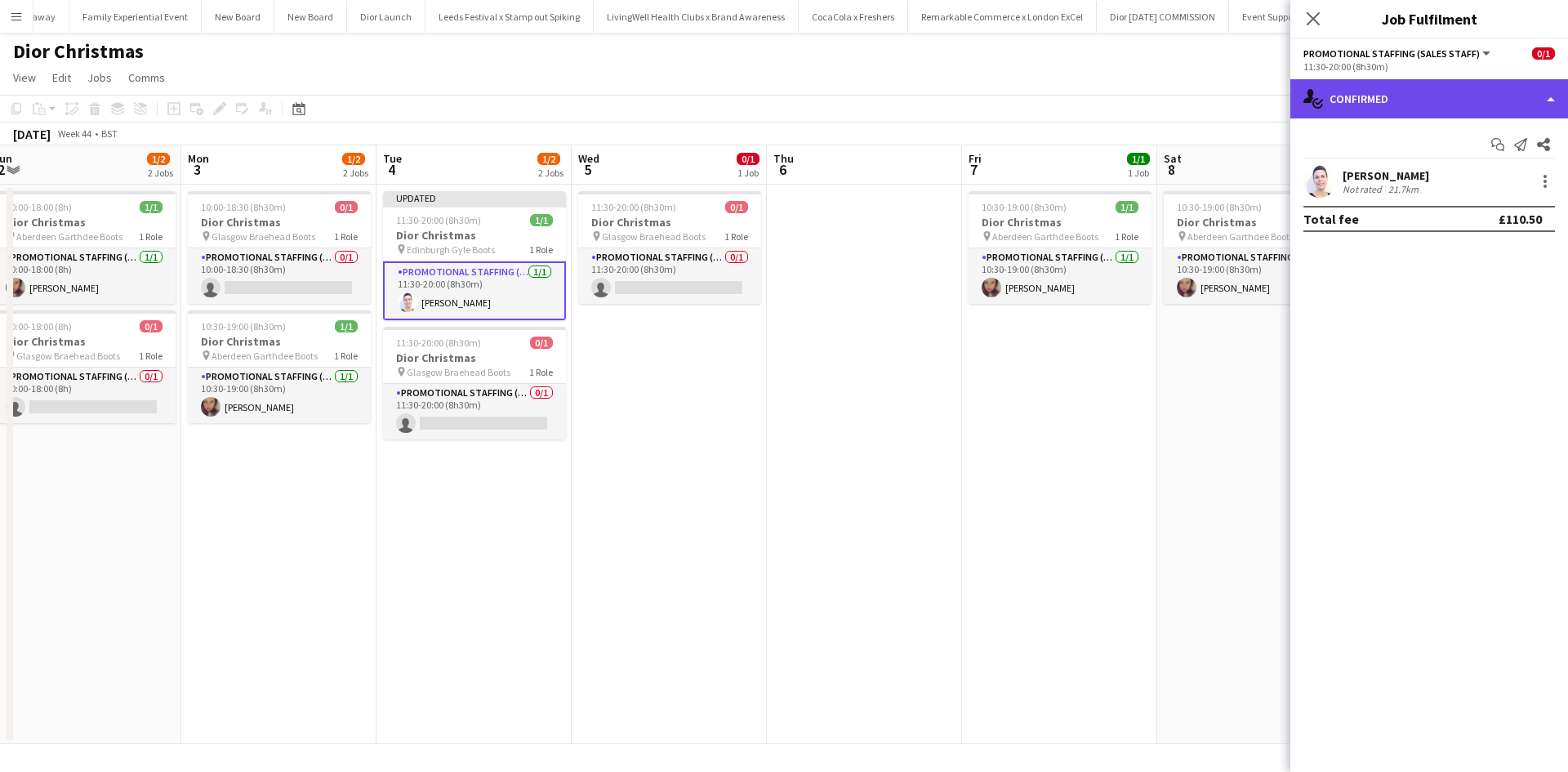
click at [1425, 92] on div "single-neutral-actions-check-2 Confirmed" at bounding box center [1429, 99] width 277 height 39
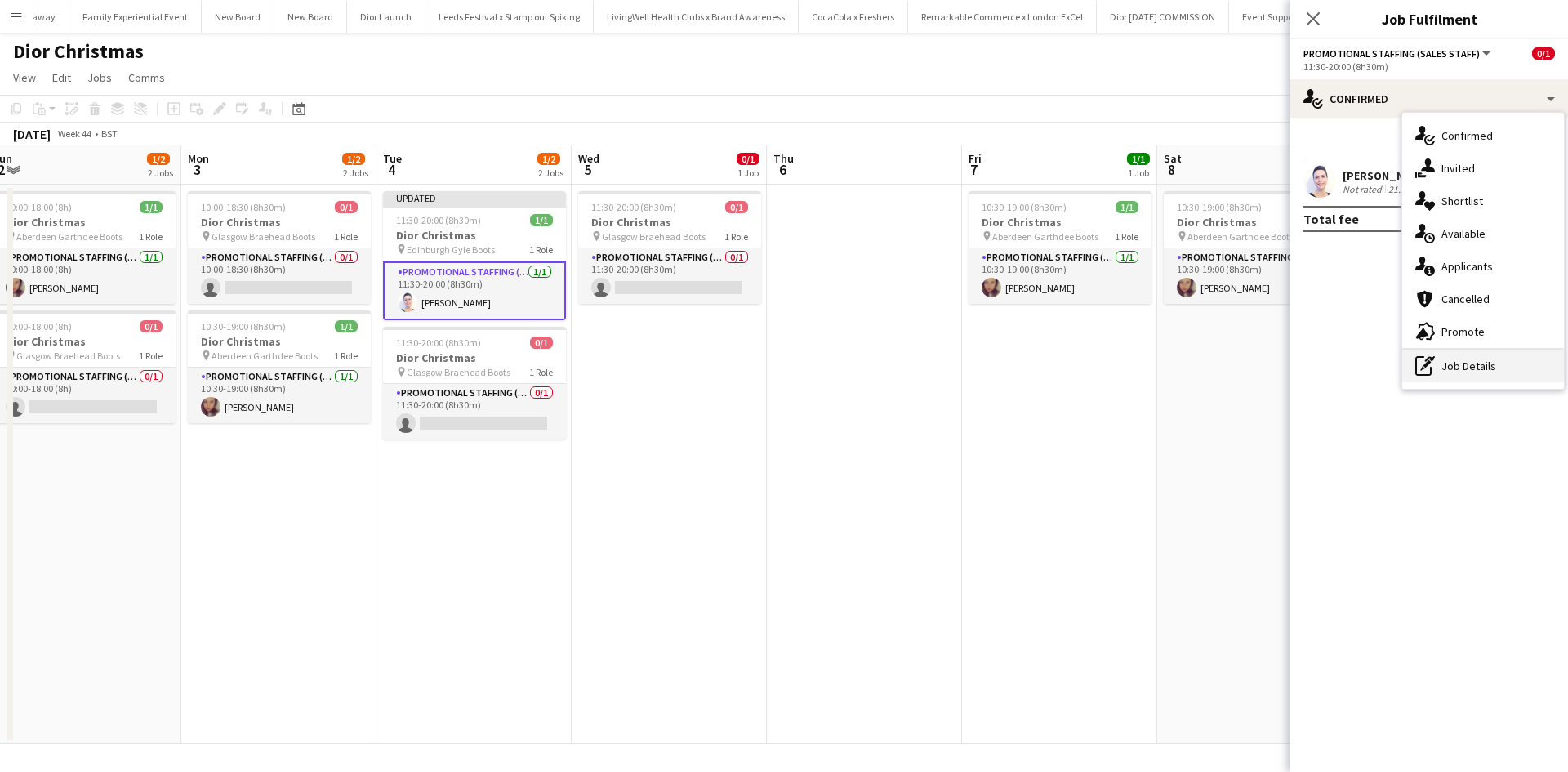
click at [1468, 365] on div "pen-write Job Details" at bounding box center [1483, 366] width 162 height 33
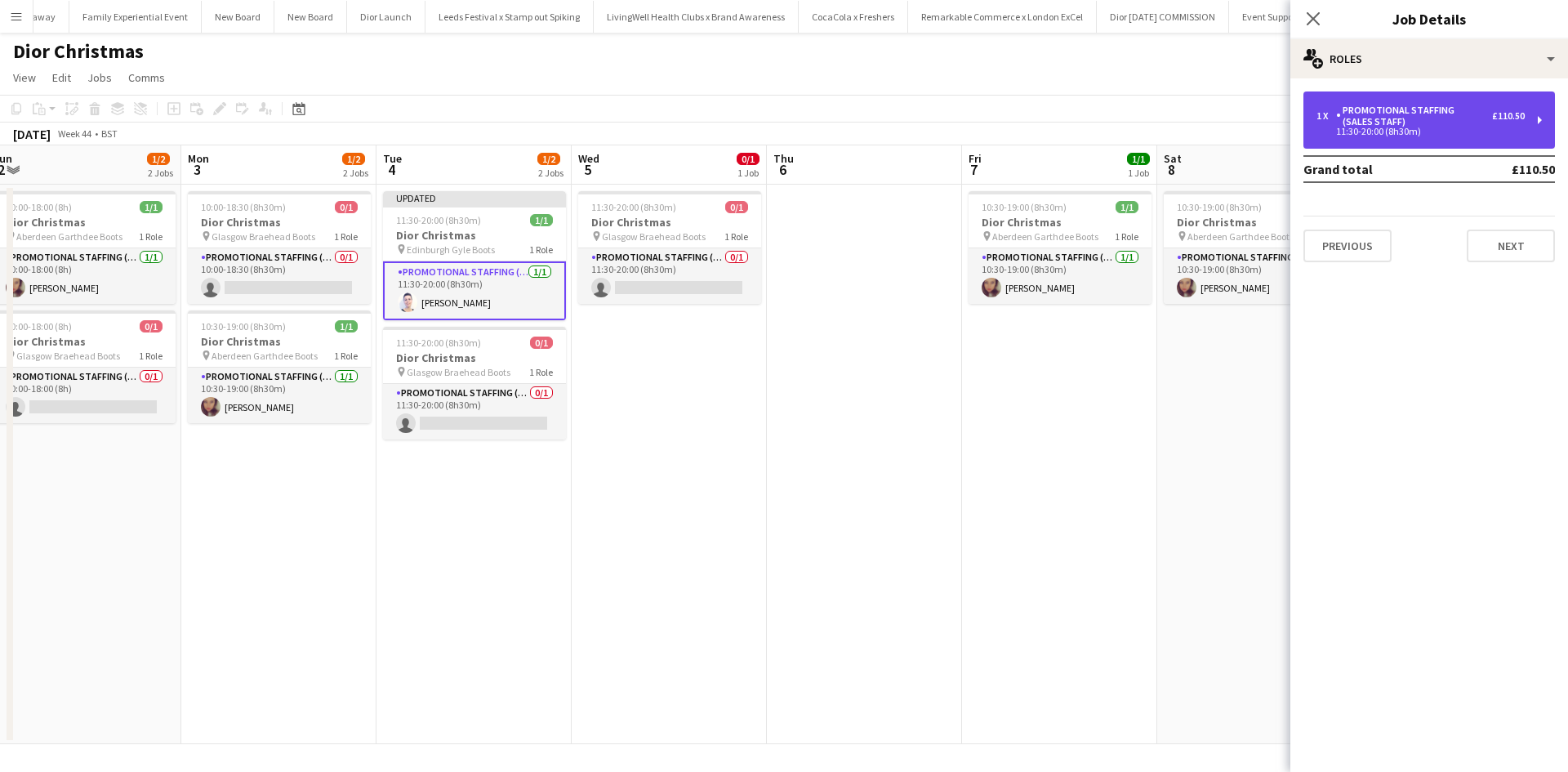
click at [1414, 129] on div "11:30-20:00 (8h30m)" at bounding box center [1421, 131] width 208 height 8
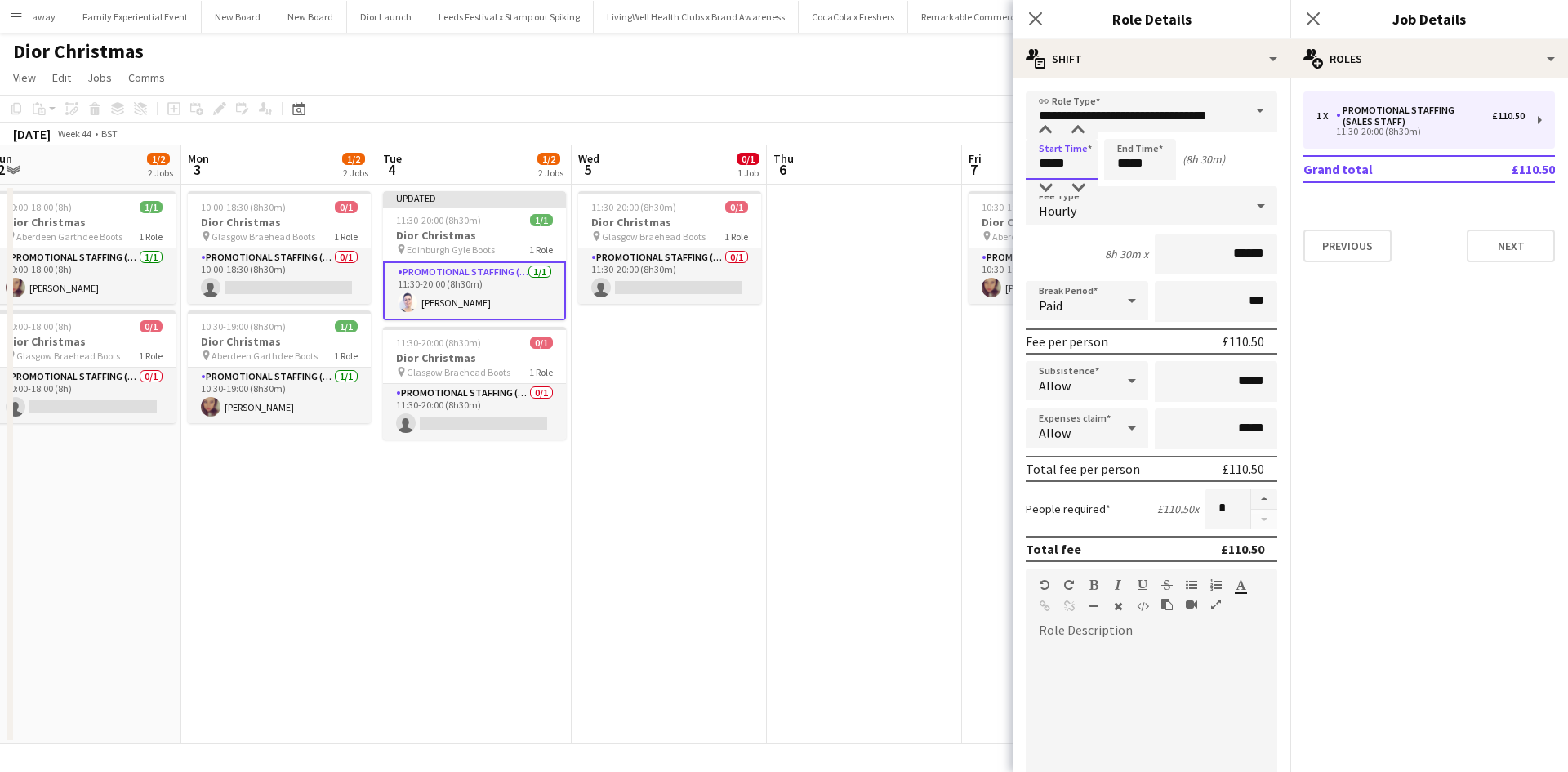
drag, startPoint x: 1075, startPoint y: 165, endPoint x: 1020, endPoint y: 155, distance: 55.9
click at [1020, 155] on form "**********" at bounding box center [1151, 598] width 277 height 1015
type input "*****"
click at [953, 379] on app-date-cell at bounding box center [865, 464] width 195 height 560
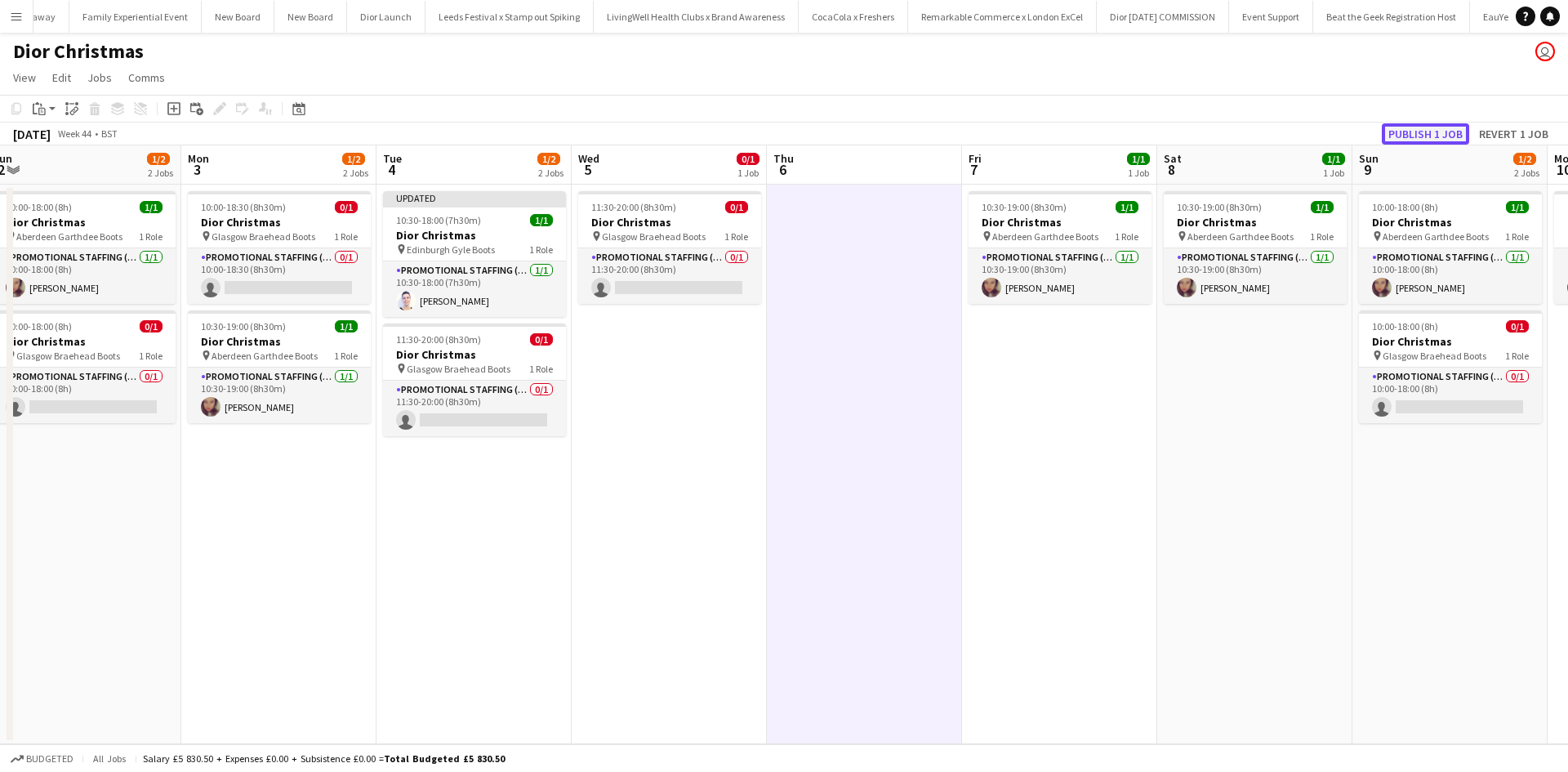
click at [1434, 132] on button "Publish 1 job" at bounding box center [1425, 133] width 88 height 21
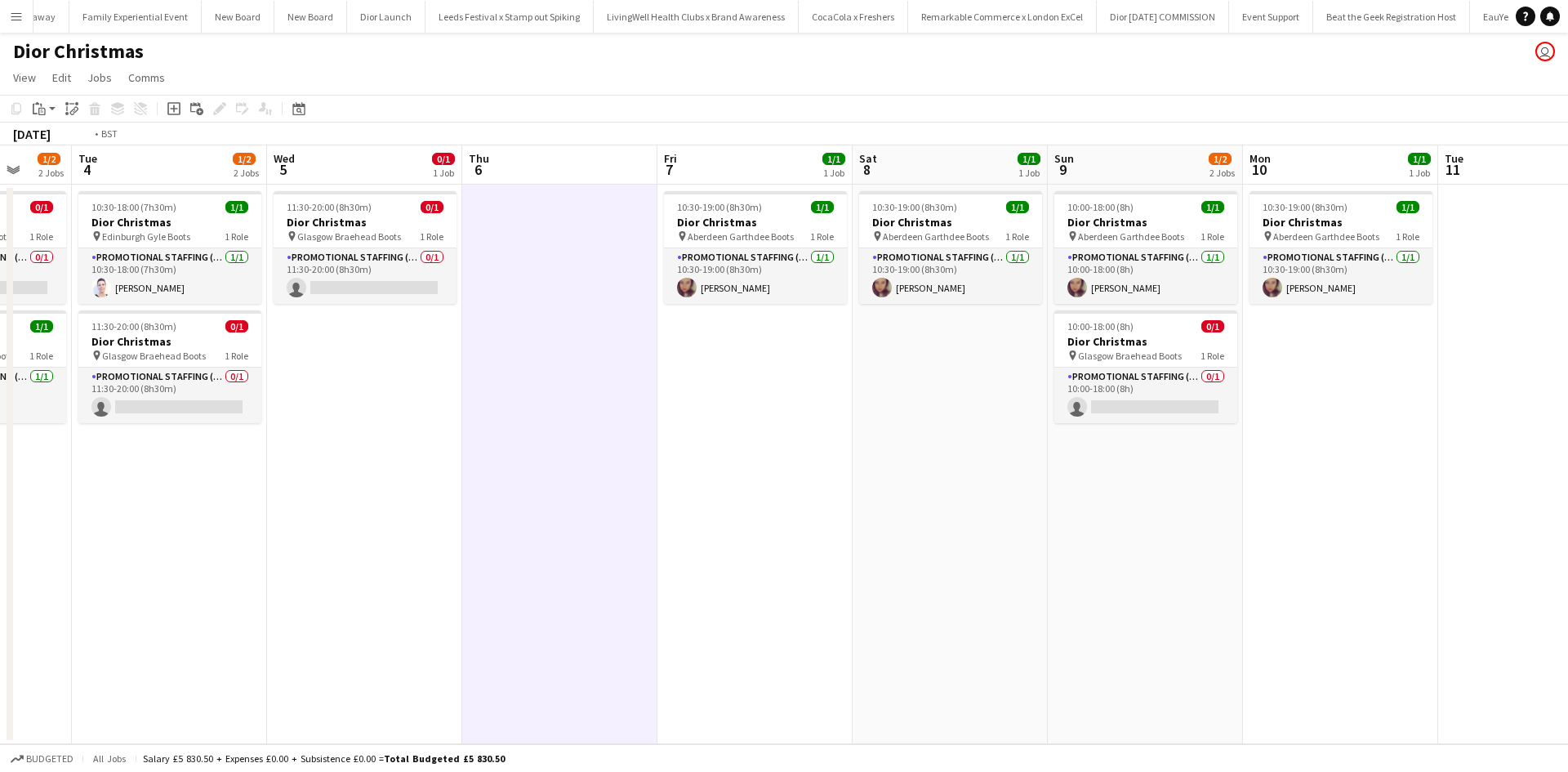
drag, startPoint x: 1230, startPoint y: 494, endPoint x: 476, endPoint y: 434, distance: 756.4
click at [477, 434] on app-calendar-viewport "Fri 31 1/1 1 Job Sat 1 1/1 1 Job Sun 2 1/2 2 Jobs Mon 3 1/2 2 Jobs Tue 4 1/2 2 …" at bounding box center [784, 445] width 1568 height 599
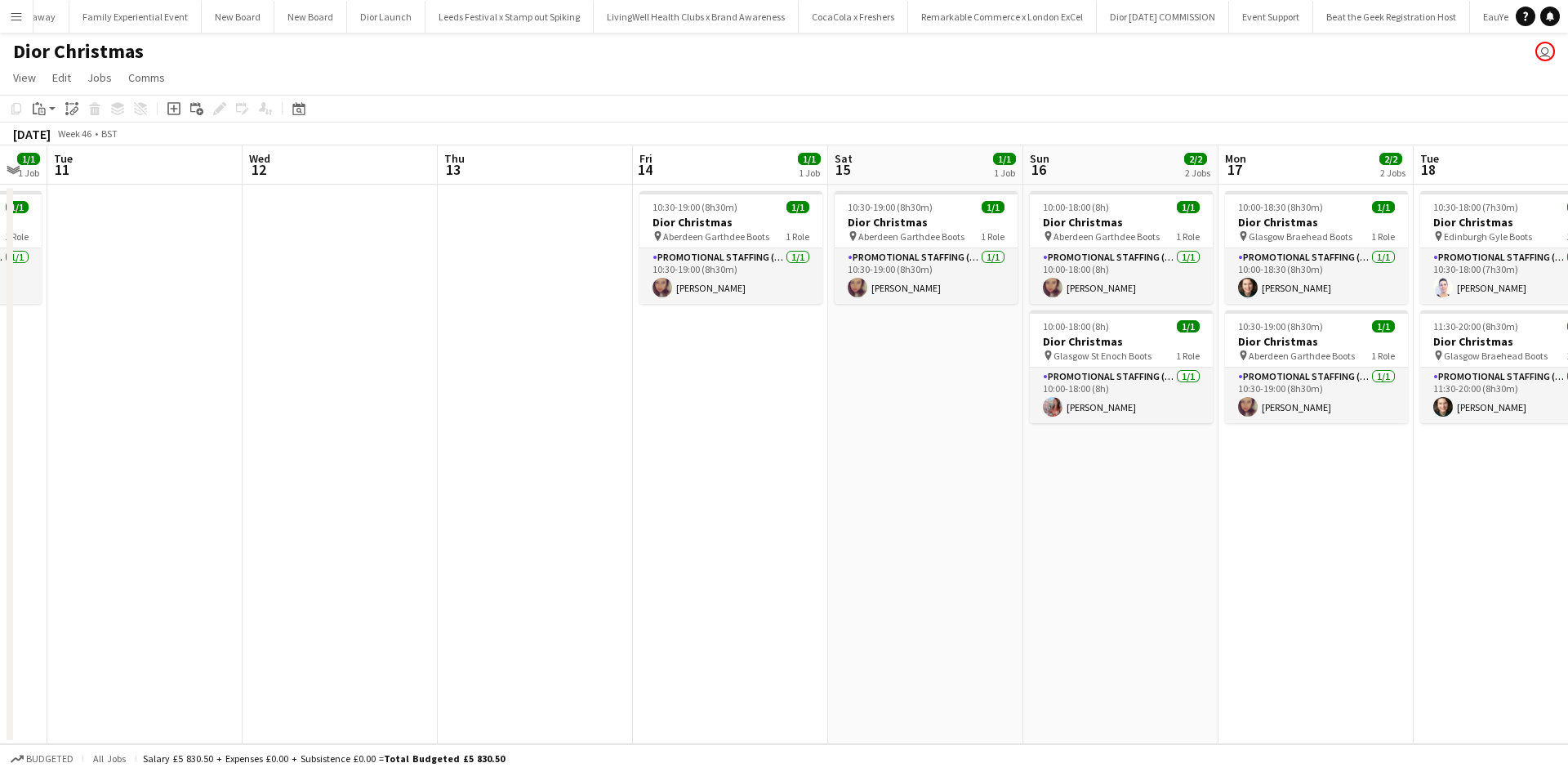
scroll to position [0, 603]
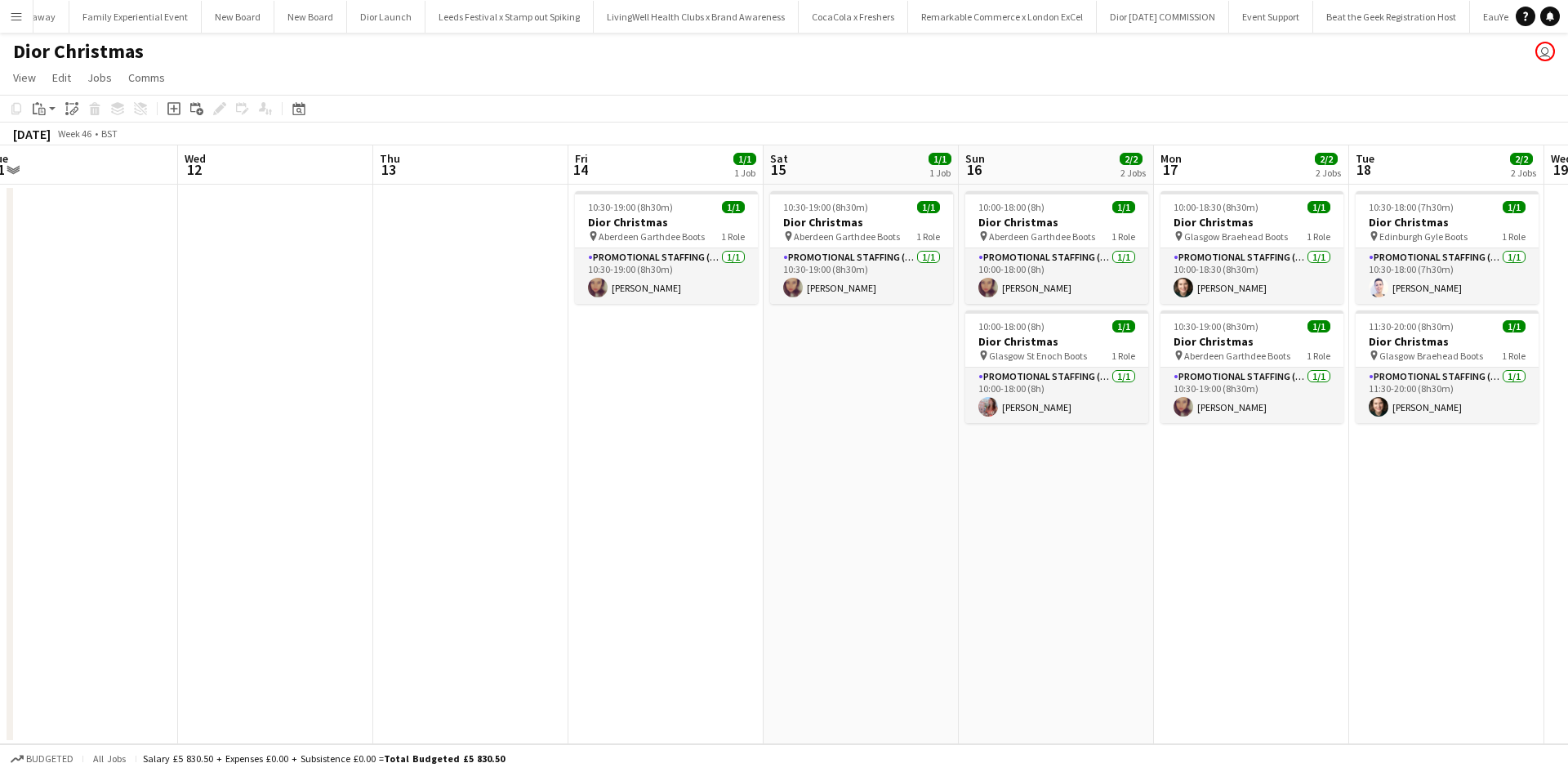
drag, startPoint x: 1278, startPoint y: 513, endPoint x: 270, endPoint y: 463, distance: 1009.2
click at [270, 463] on app-calendar-viewport "Sat 8 1/1 1 Job Sun 9 1/2 2 Jobs Mon 10 1/1 1 Job Tue 11 Wed 12 Thu 13 Fri 14 1…" at bounding box center [784, 445] width 1568 height 599
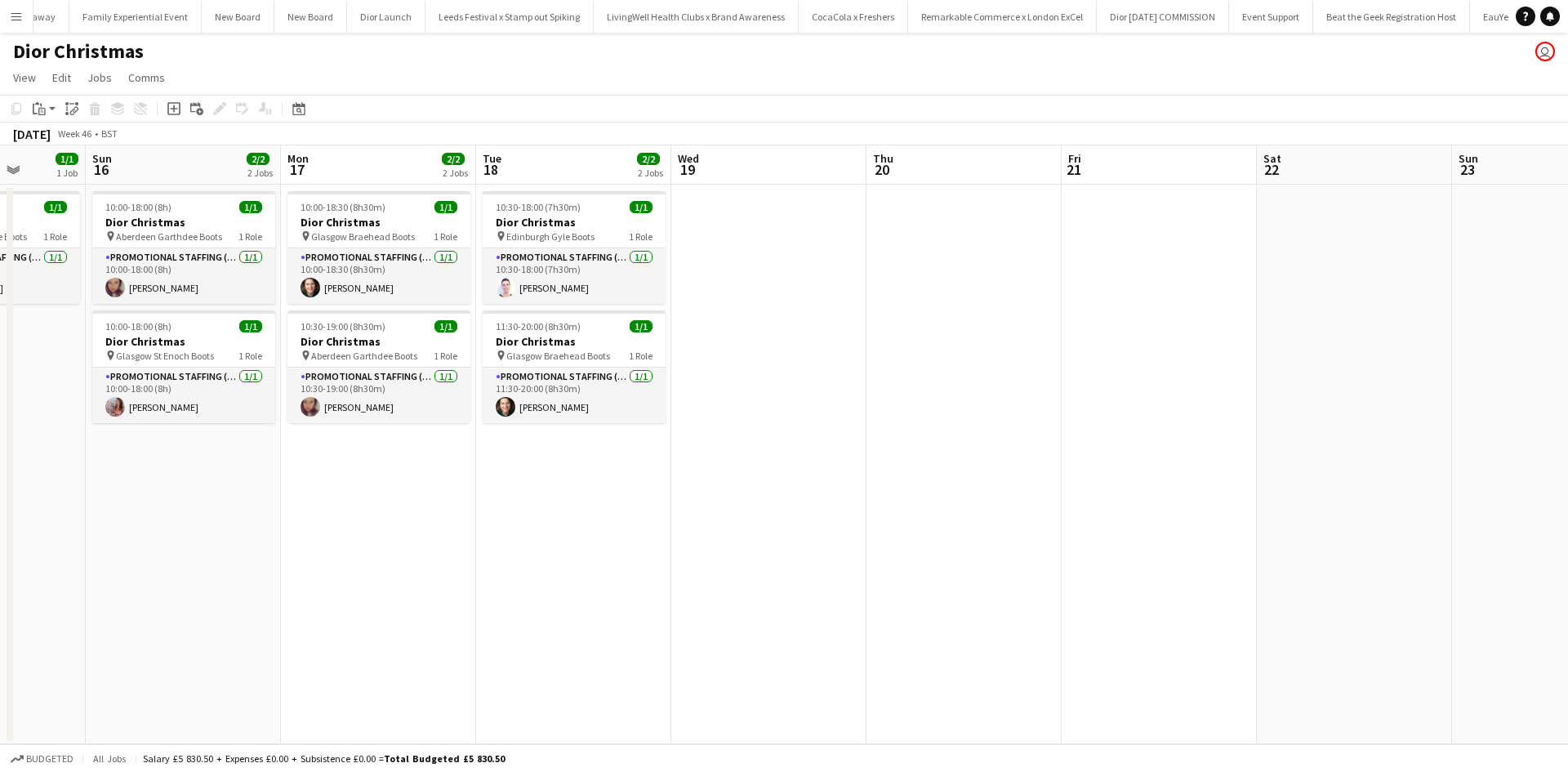
scroll to position [0, 696]
drag, startPoint x: 1460, startPoint y: 554, endPoint x: 587, endPoint y: 532, distance: 873.3
click at [587, 532] on app-calendar-viewport "Wed 12 Thu 13 Fri 14 1/1 1 Job Sat 15 1/1 1 Job Sun 16 2/2 2 Jobs Mon 17 2/2 2 …" at bounding box center [784, 445] width 1568 height 599
click at [594, 294] on app-card-role "Promotional Staffing (Sales Staff) 1/1 10:30-18:00 (7h30m) Cleo Gifford" at bounding box center [573, 276] width 183 height 55
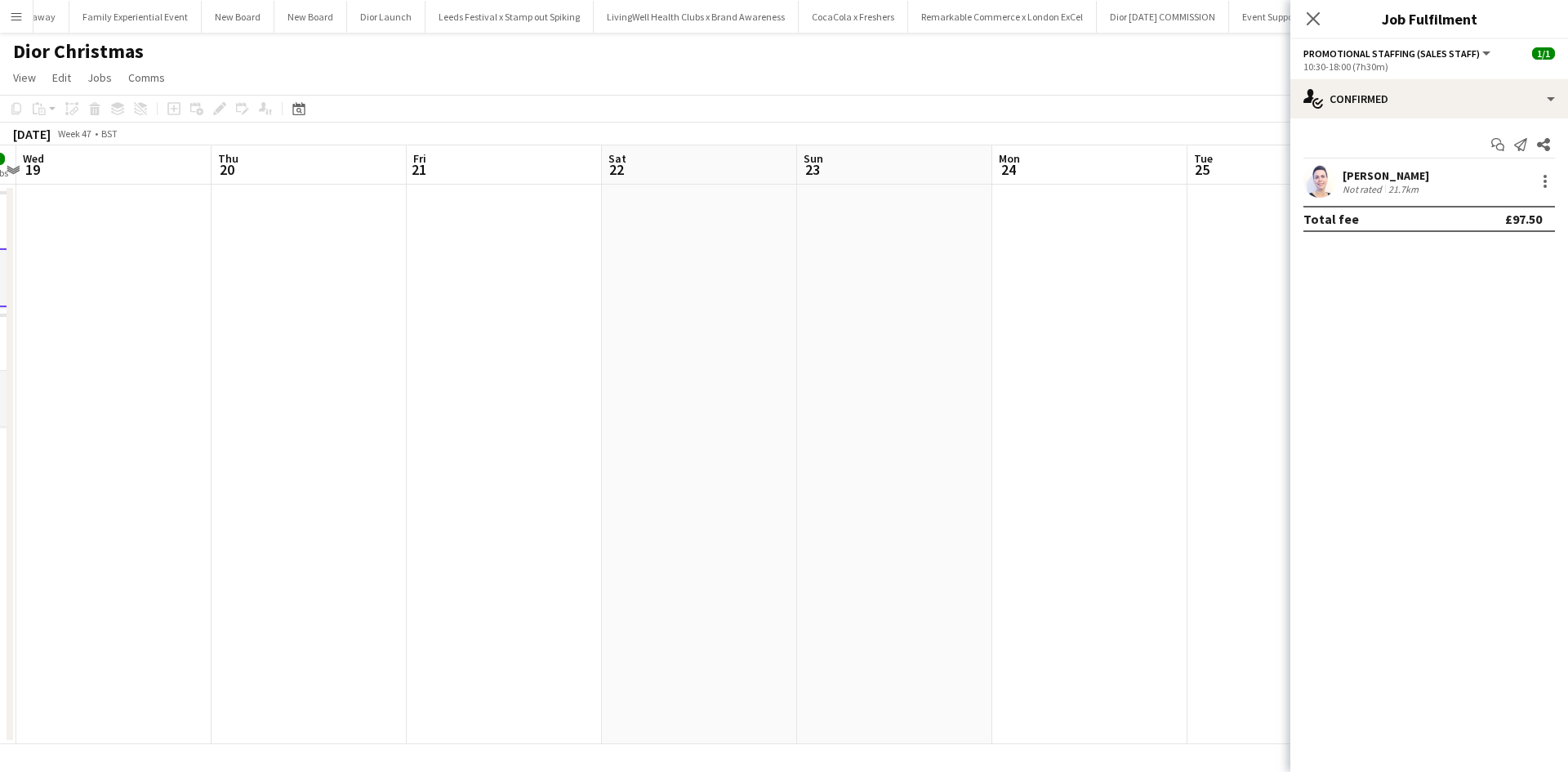
drag, startPoint x: 1043, startPoint y: 511, endPoint x: 339, endPoint y: 471, distance: 705.1
click at [378, 475] on app-calendar-viewport "Sun 16 2/2 2 Jobs Mon 17 2/2 2 Jobs Tue 18 2/2 2 Jobs Wed 19 Thu 20 Fri 21 Sat …" at bounding box center [784, 445] width 1568 height 599
drag, startPoint x: 999, startPoint y: 516, endPoint x: 361, endPoint y: 458, distance: 640.6
click at [339, 459] on app-calendar-viewport "Tue 18 2/2 2 Jobs Wed 19 Thu 20 Fri 21 Sat 22 Sun 23 Mon 24 Tue 25 Wed 26 Thu 2…" at bounding box center [784, 445] width 1568 height 599
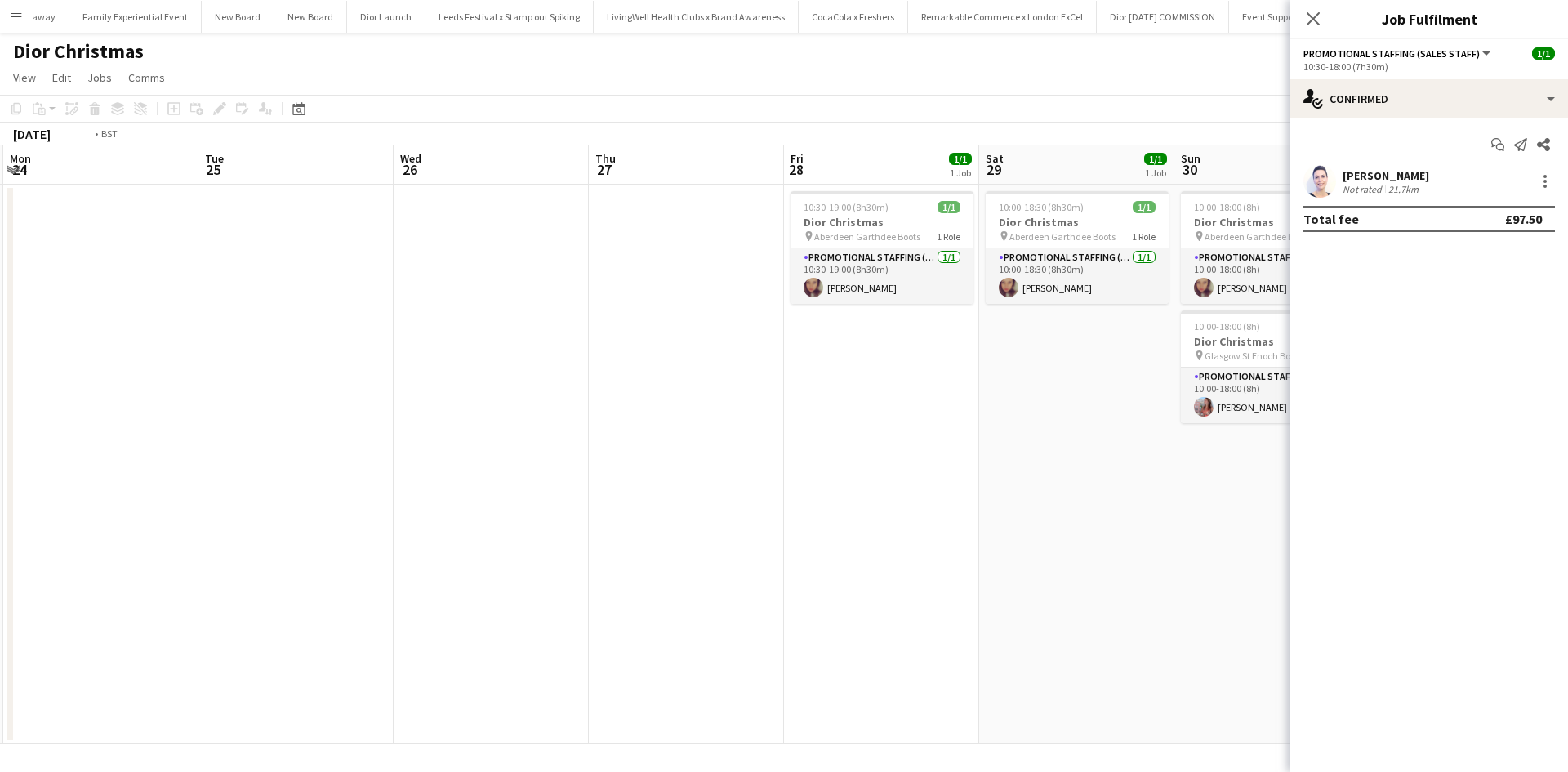
drag, startPoint x: 727, startPoint y: 509, endPoint x: 383, endPoint y: 481, distance: 345.1
click at [390, 483] on app-calendar-viewport "Thu 20 Fri 21 Sat 22 Sun 23 Mon 24 Tue 25 Wed 26 Thu 27 Fri 28 1/1 1 Job Sat 29…" at bounding box center [784, 445] width 1568 height 599
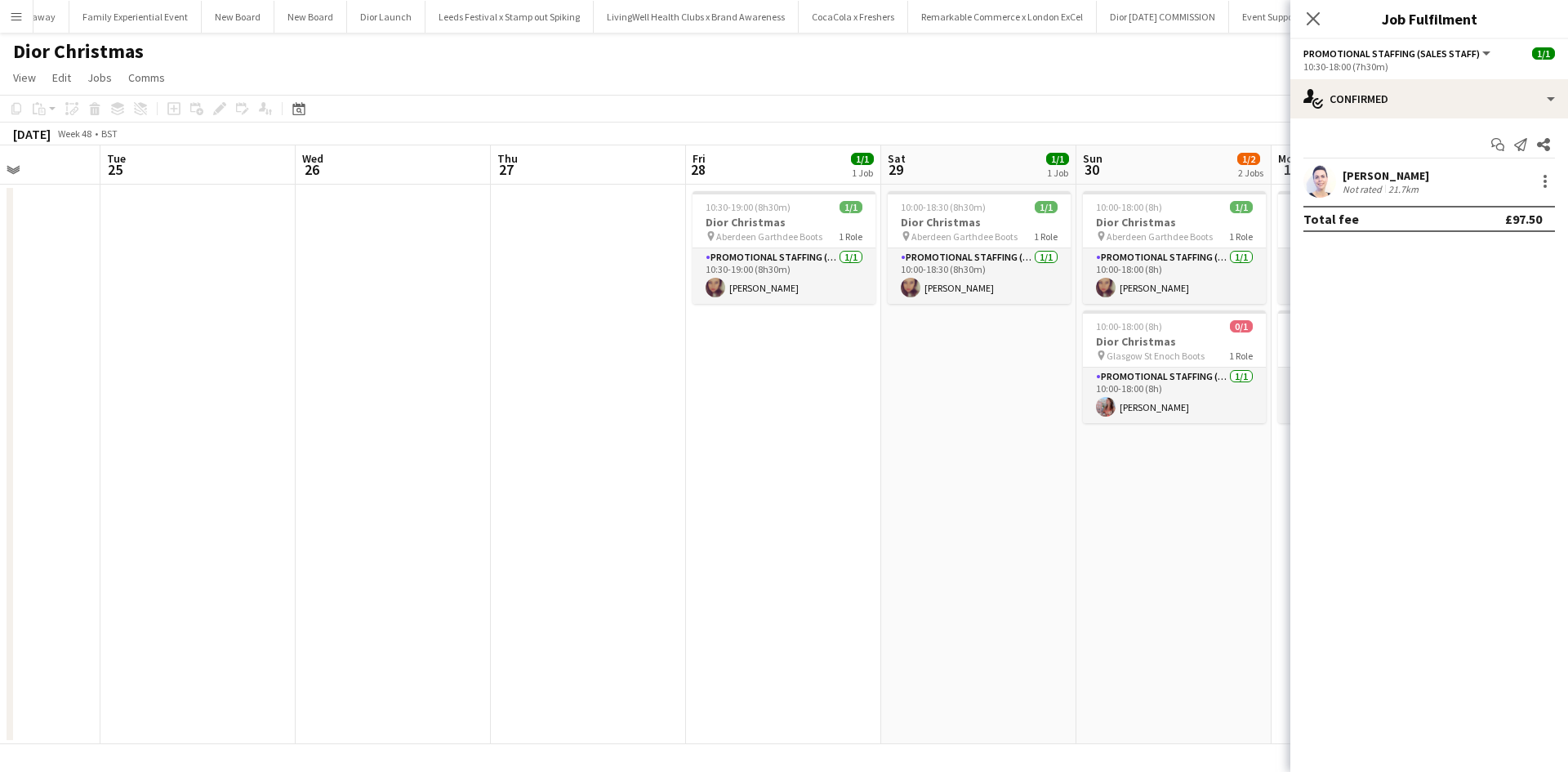
drag, startPoint x: 974, startPoint y: 528, endPoint x: 509, endPoint y: 494, distance: 466.2
click at [512, 495] on app-calendar-viewport "Sat 22 Sun 23 Mon 24 Tue 25 Wed 26 Thu 27 Fri 28 1/1 1 Job Sat 29 1/1 1 Job Sun…" at bounding box center [784, 445] width 1568 height 599
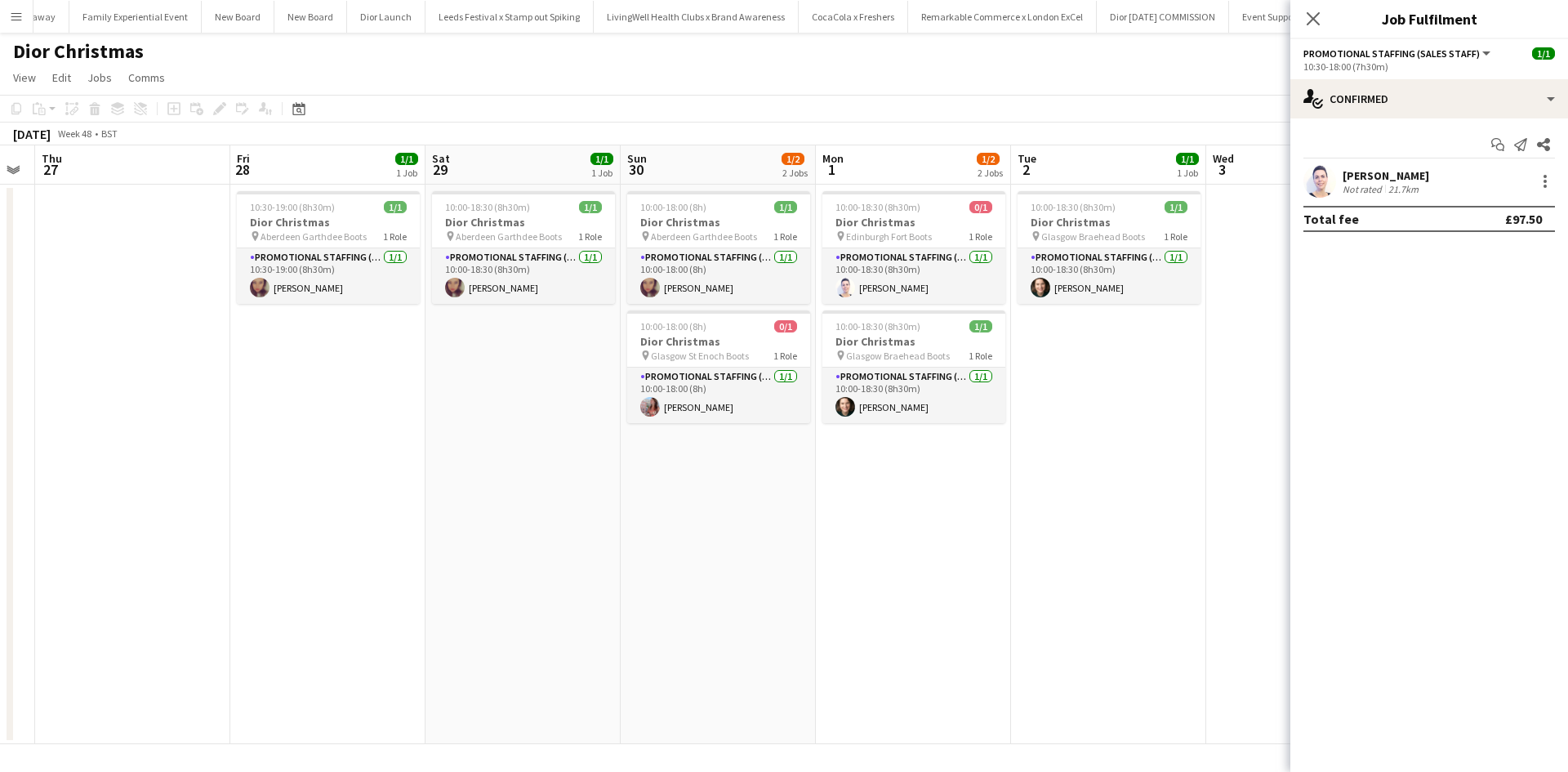
scroll to position [0, 551]
drag, startPoint x: 1133, startPoint y: 544, endPoint x: 1068, endPoint y: 542, distance: 65.0
click at [1068, 542] on app-calendar-viewport "Mon 24 Tue 25 Wed 26 Thu 27 Fri 28 1/1 1 Job Sat 29 1/1 1 Job Sun 30 1/2 2 Jobs…" at bounding box center [784, 445] width 1568 height 599
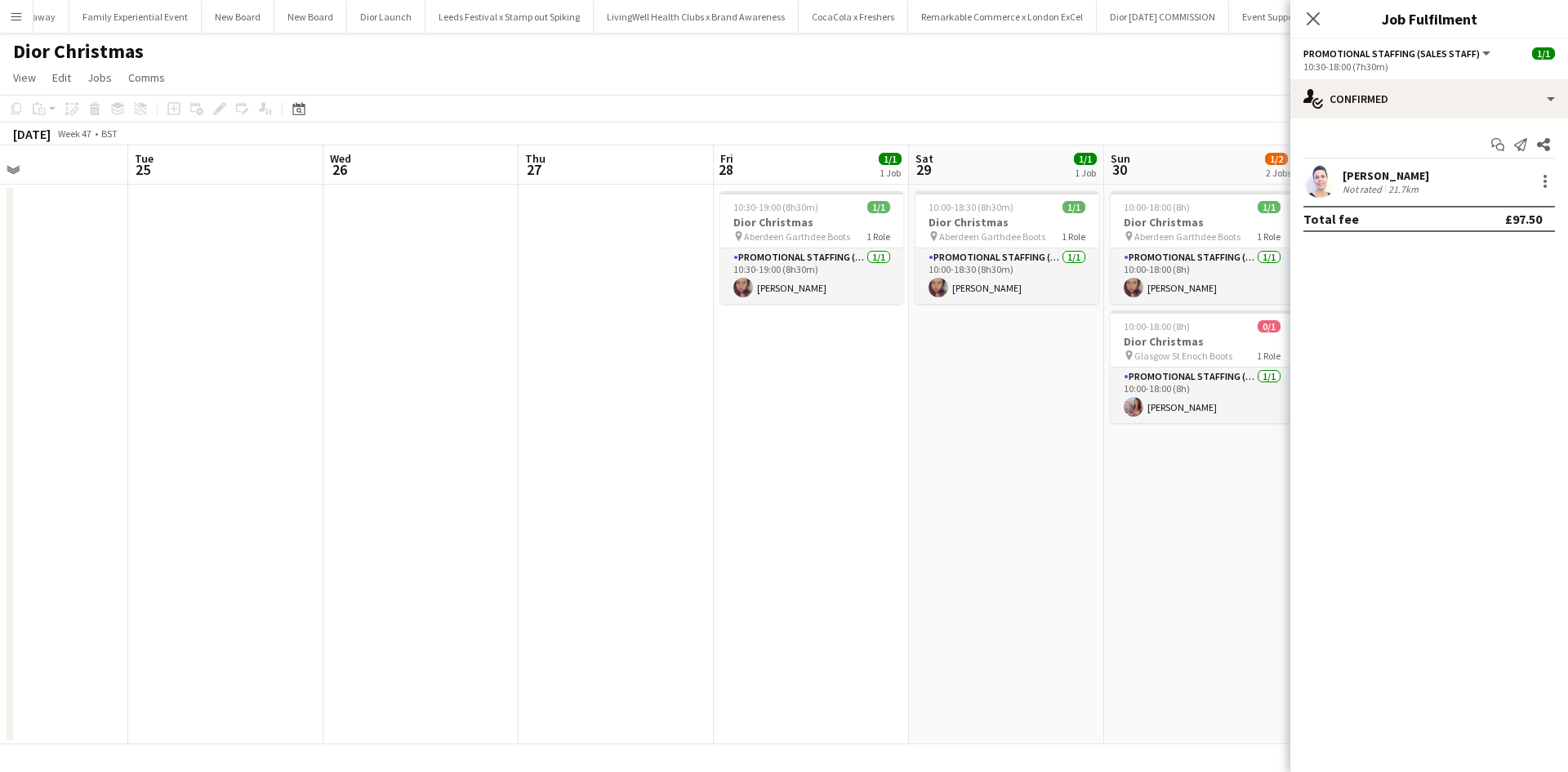
drag, startPoint x: 365, startPoint y: 596, endPoint x: 1210, endPoint y: 517, distance: 848.7
click at [1203, 517] on app-calendar-viewport "Sat 22 Sun 23 Mon 24 Tue 25 Wed 26 Thu 27 Fri 28 1/1 1 Job Sat 29 1/1 1 Job Sun…" at bounding box center [784, 445] width 1568 height 599
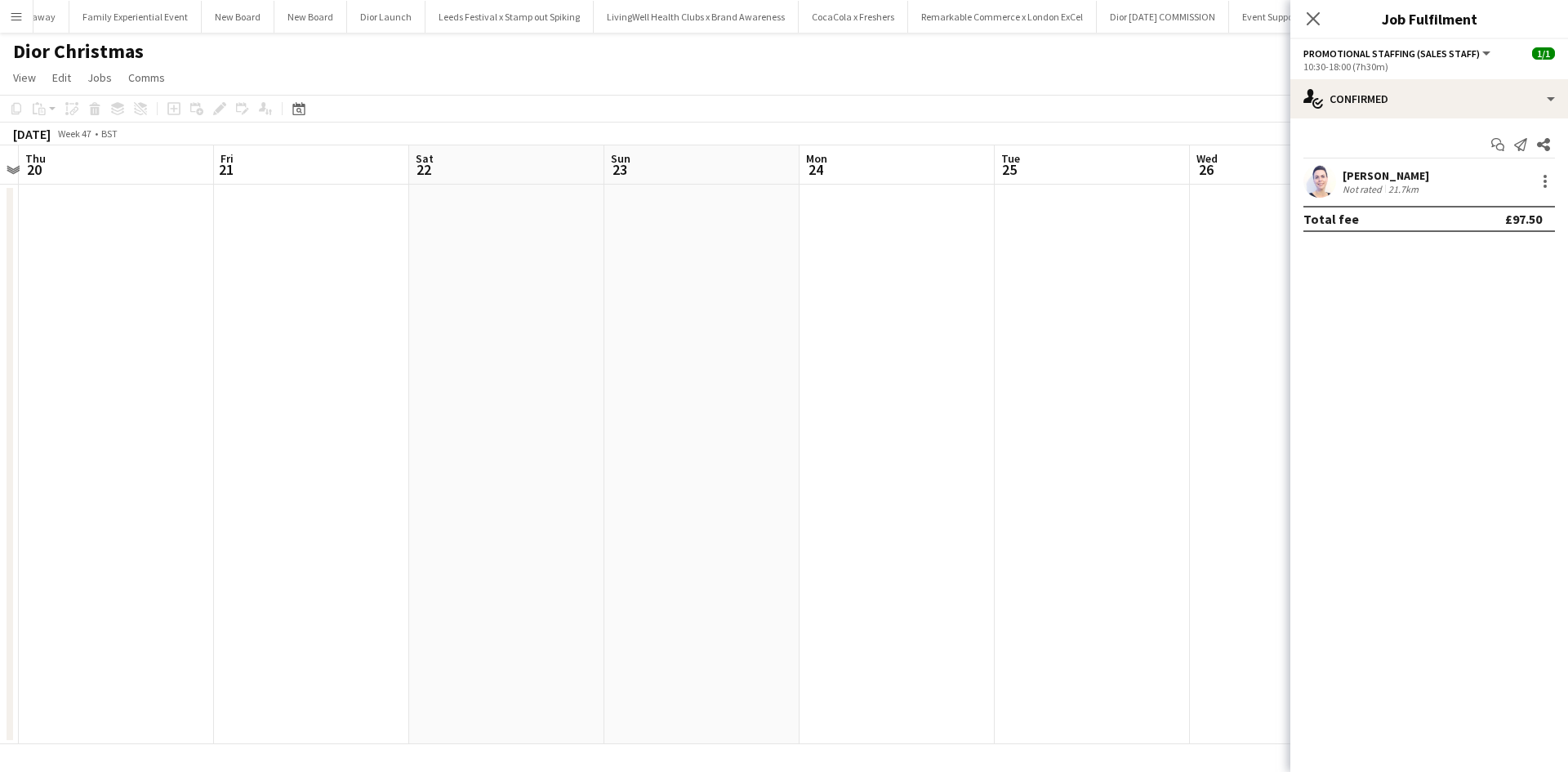
drag, startPoint x: 743, startPoint y: 541, endPoint x: 1069, endPoint y: 536, distance: 326.0
click at [1064, 536] on app-calendar-viewport "Tue 18 2/2 2 Jobs Wed 19 Thu 20 Fri 21 Sat 22 Sun 23 Mon 24 Tue 25 Wed 26 Thu 2…" at bounding box center [784, 445] width 1568 height 599
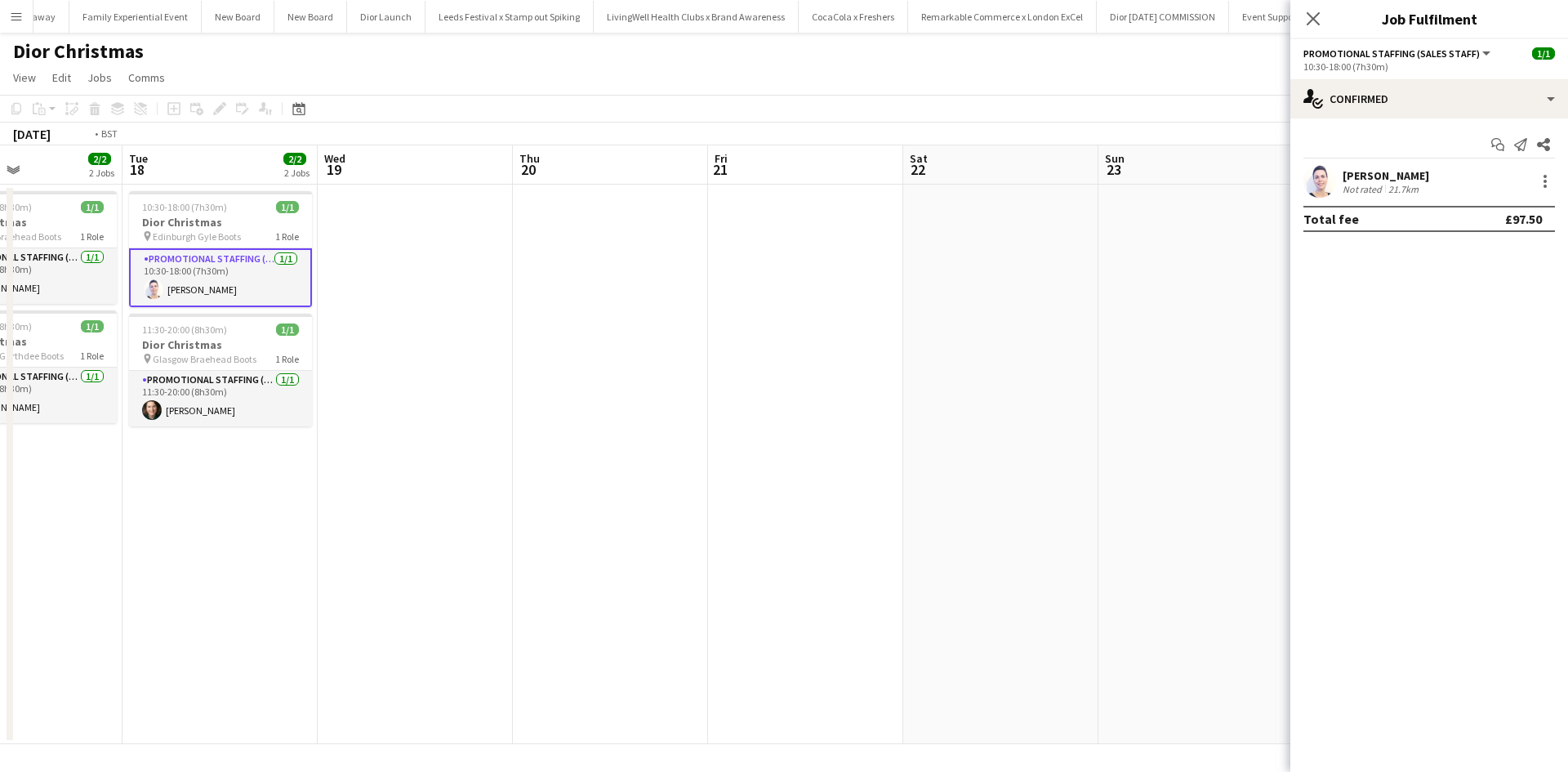
drag, startPoint x: 508, startPoint y: 567, endPoint x: 1045, endPoint y: 528, distance: 538.4
click at [1076, 520] on app-calendar-viewport "Sat 15 1/1 1 Job Sun 16 2/2 2 Jobs Mon 17 2/2 2 Jobs Tue 18 2/2 2 Jobs Wed 19 T…" at bounding box center [784, 445] width 1568 height 599
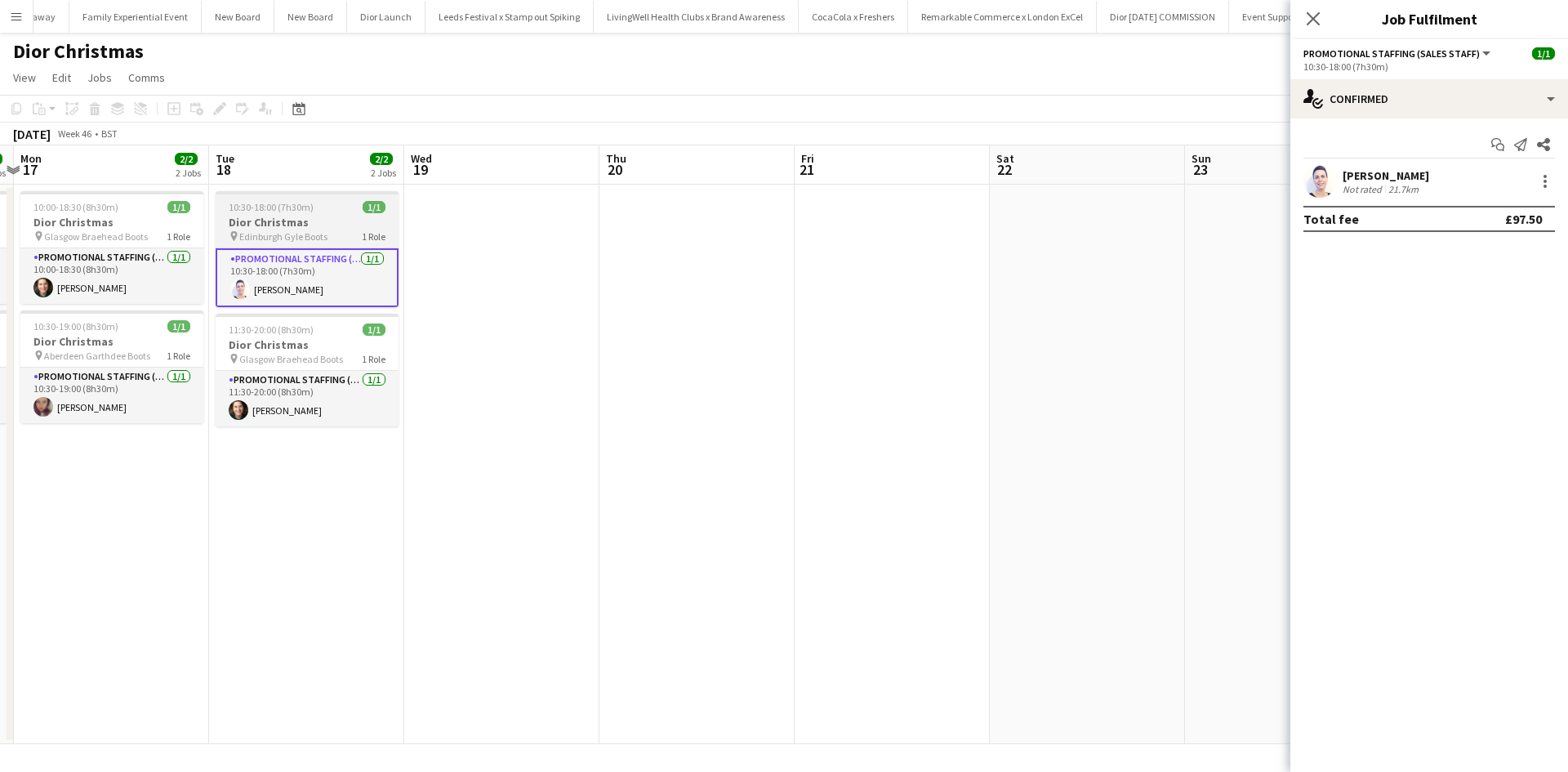
click at [336, 215] on h3 "Dior Christmas" at bounding box center [307, 222] width 183 height 14
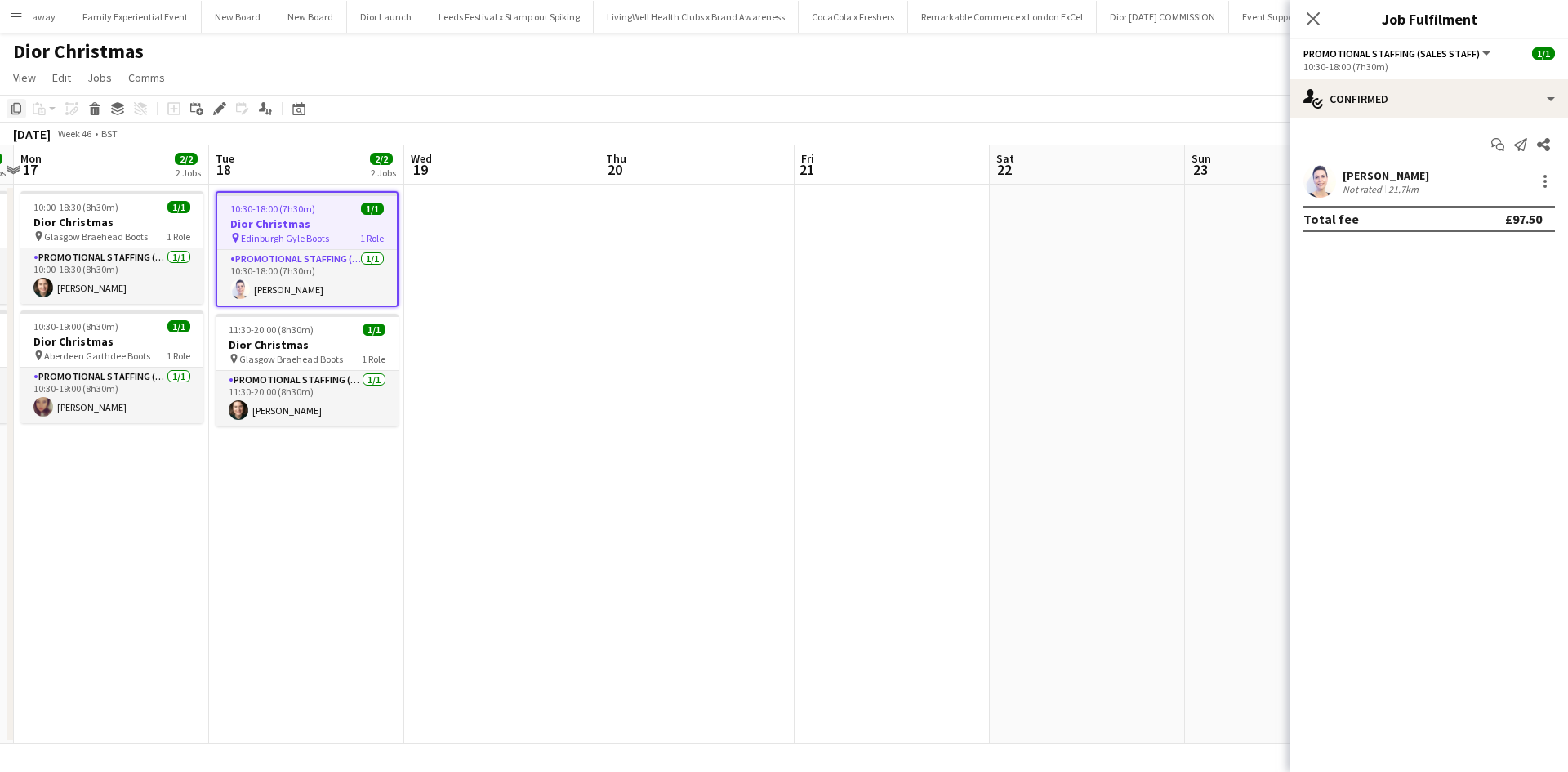
click at [15, 106] on icon "Copy" at bounding box center [16, 108] width 13 height 13
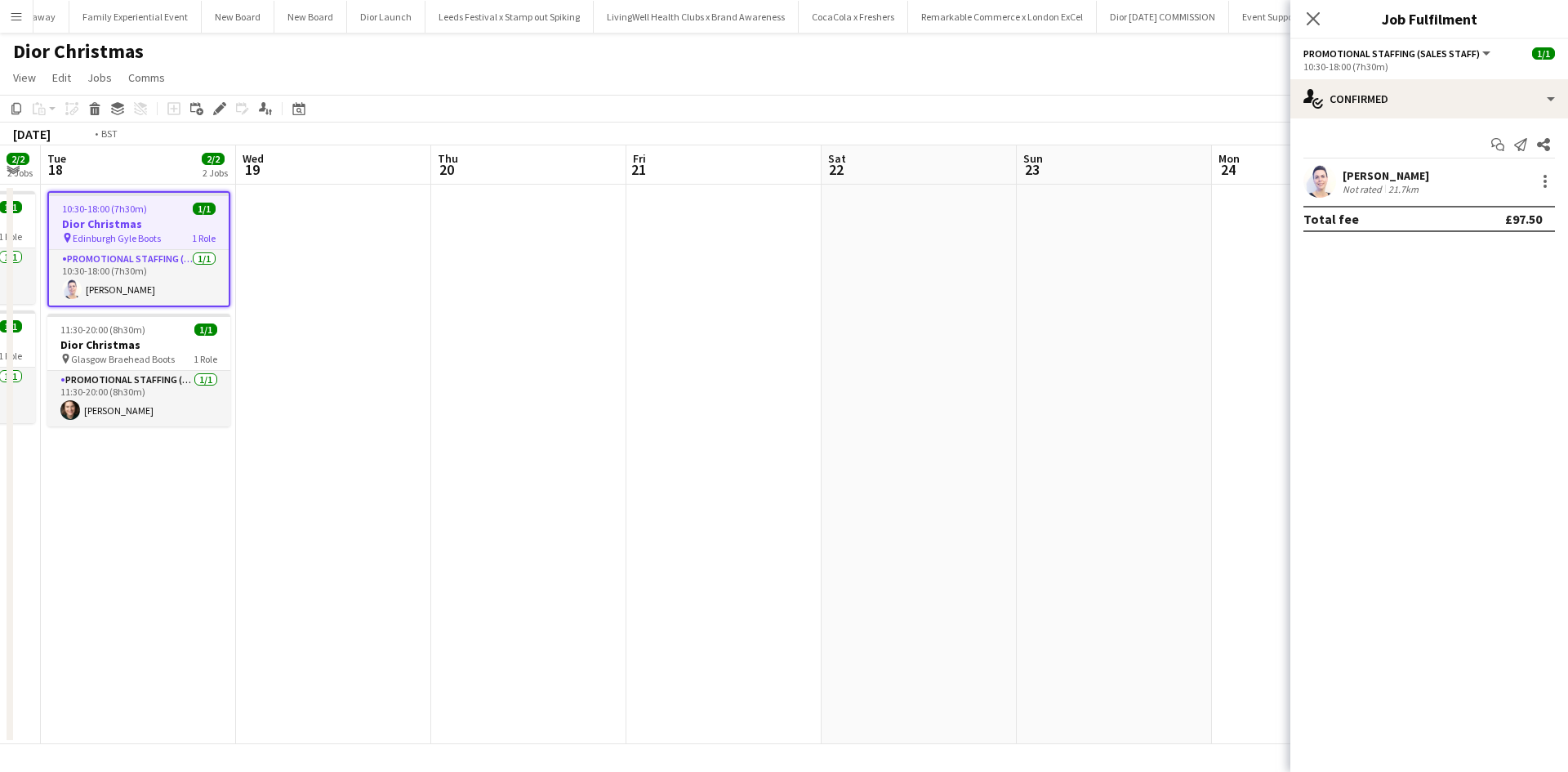
drag, startPoint x: 813, startPoint y: 477, endPoint x: 166, endPoint y: 463, distance: 647.2
click at [167, 463] on app-calendar-viewport "Sat 15 1/1 1 Job Sun 16 2/2 2 Jobs Mon 17 2/2 2 Jobs Tue 18 2/2 2 Jobs Wed 19 T…" at bounding box center [784, 445] width 1568 height 599
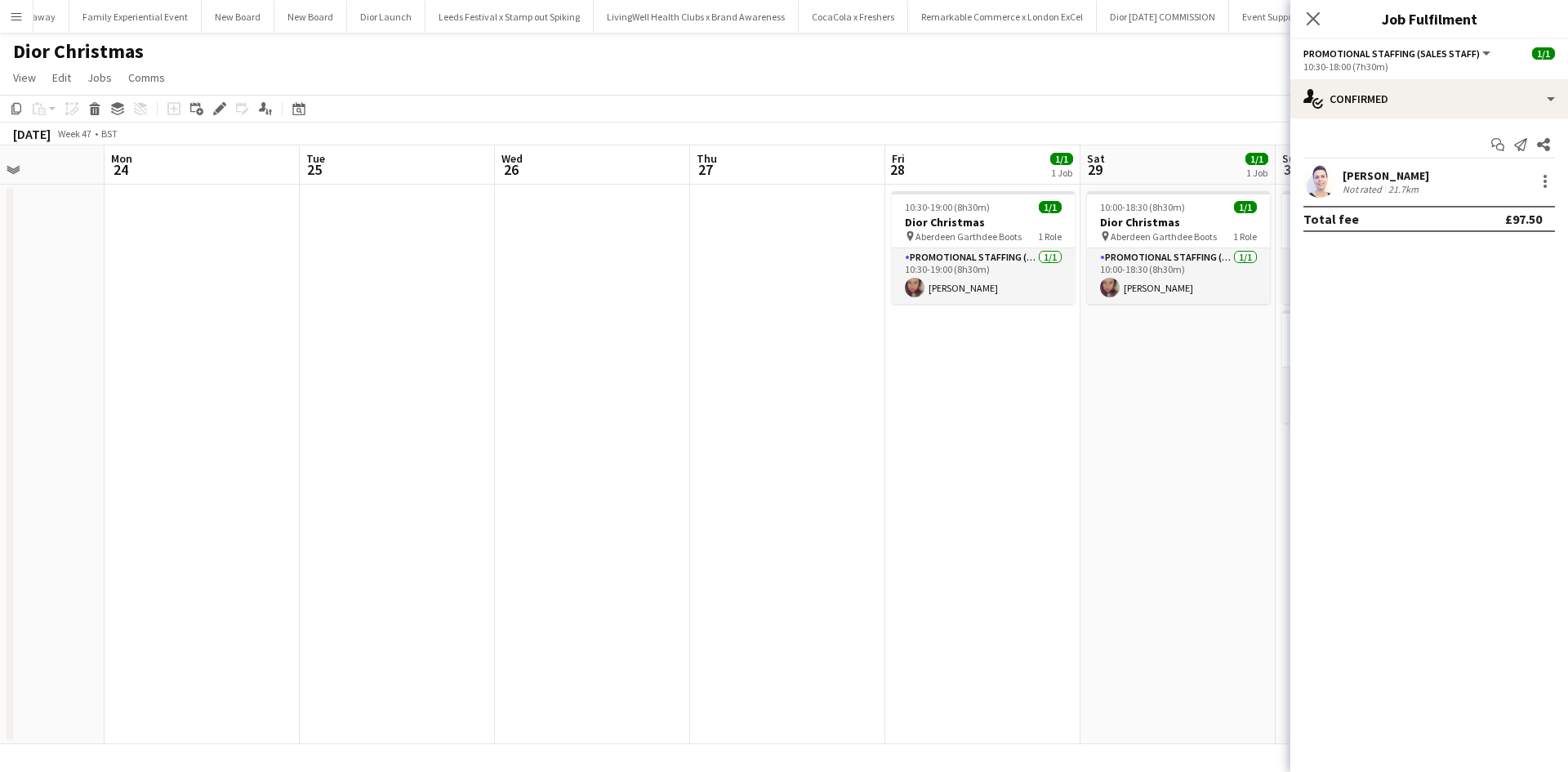
drag, startPoint x: 812, startPoint y: 526, endPoint x: 180, endPoint y: 465, distance: 634.9
click at [179, 465] on app-calendar-viewport "Thu 20 Fri 21 Sat 22 Sun 23 Mon 24 Tue 25 Wed 26 Thu 27 Fri 28 1/1 1 Job Sat 29…" at bounding box center [784, 445] width 1568 height 599
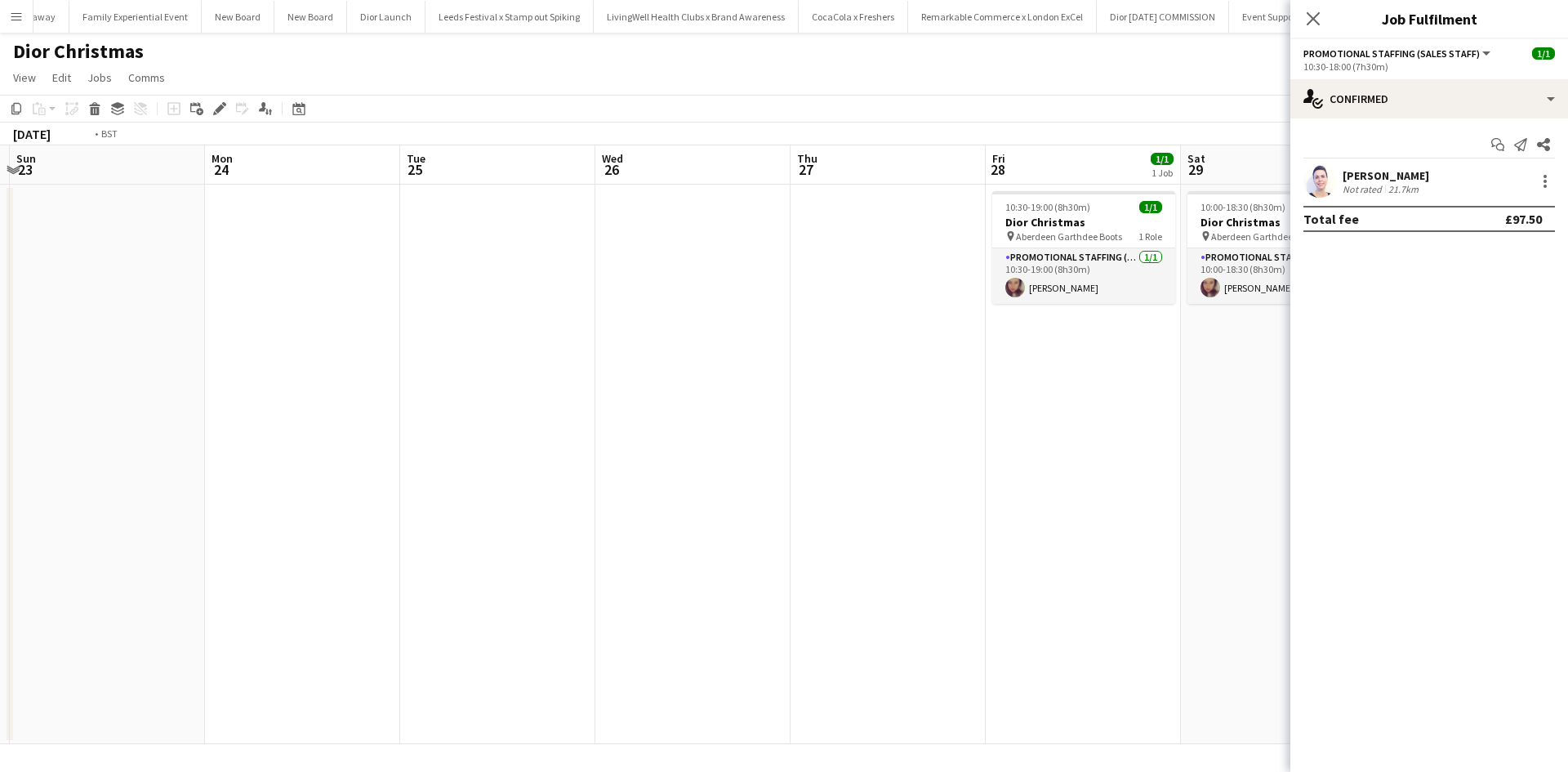
drag, startPoint x: 731, startPoint y: 548, endPoint x: 415, endPoint y: 523, distance: 317.0
click at [363, 508] on app-calendar-viewport "Thu 20 Fri 21 Sat 22 Sun 23 Mon 24 Tue 25 Wed 26 Thu 27 Fri 28 1/1 1 Job Sat 29…" at bounding box center [784, 445] width 1568 height 599
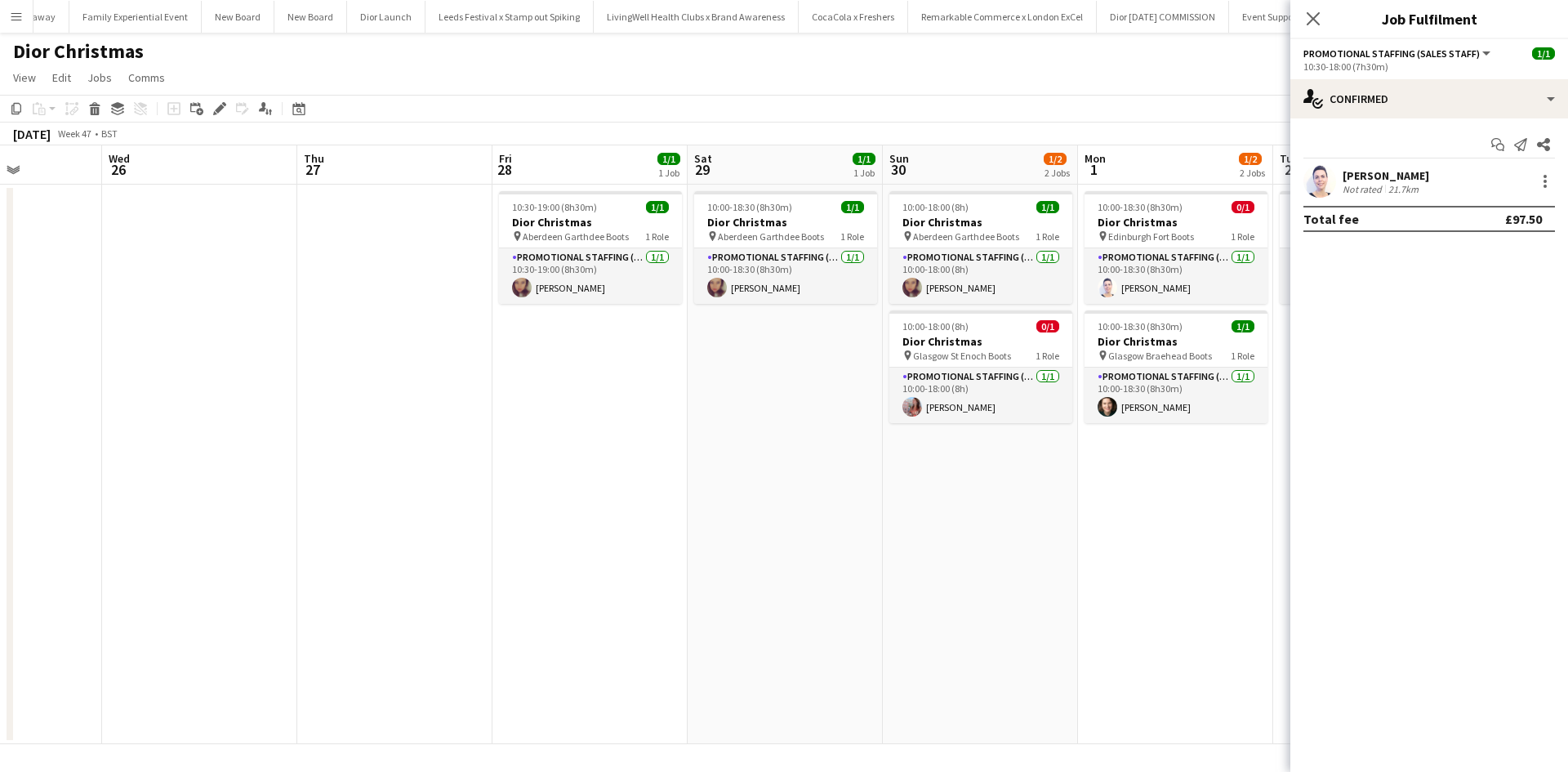
drag, startPoint x: 698, startPoint y: 555, endPoint x: 408, endPoint y: 531, distance: 291.0
click at [294, 509] on app-calendar-viewport "Sat 22 Sun 23 Mon 24 Tue 25 Wed 26 Thu 27 Fri 28 1/1 1 Job Sat 29 1/1 1 Job Sun…" at bounding box center [784, 445] width 1568 height 599
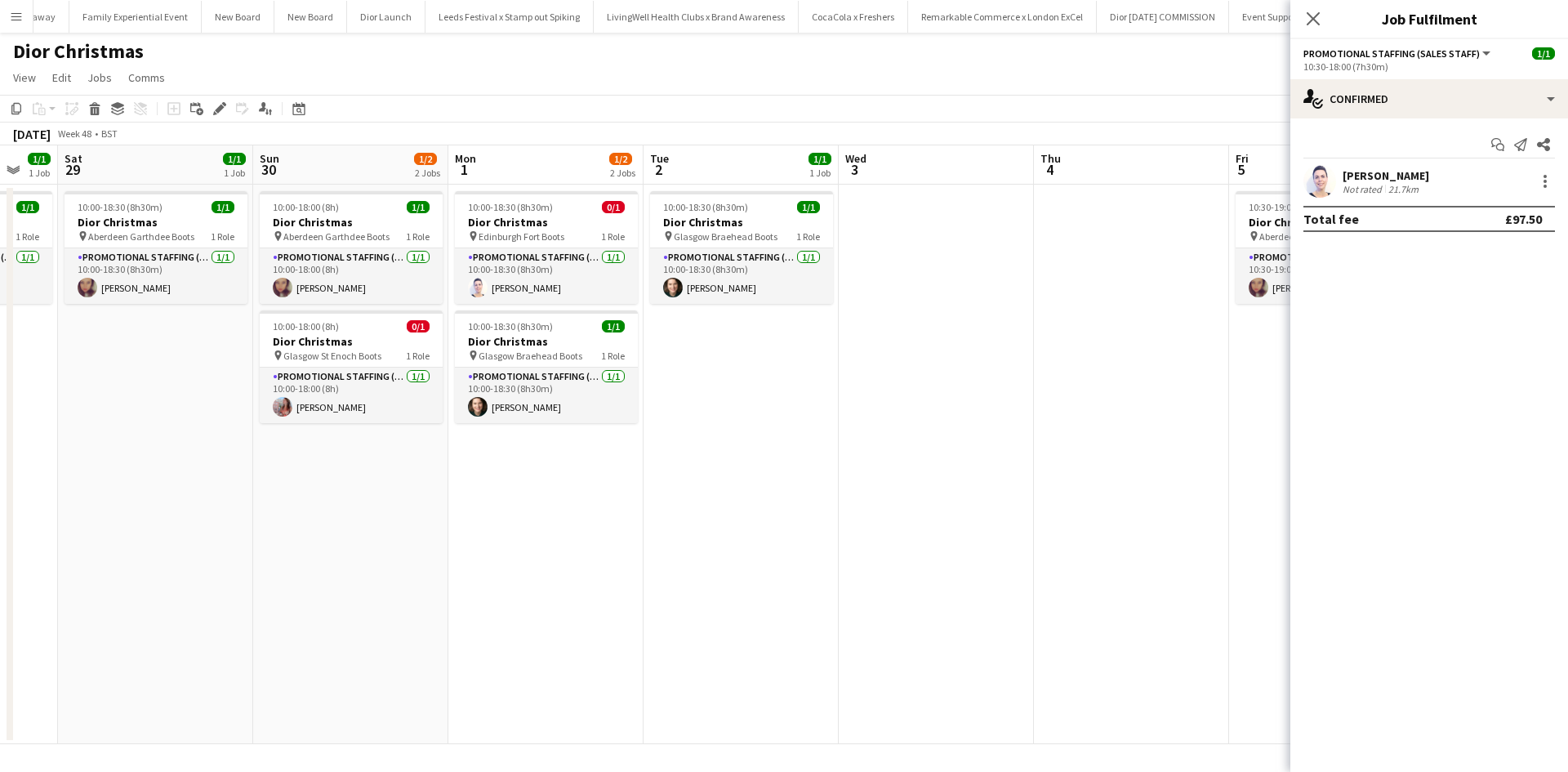
drag, startPoint x: 727, startPoint y: 567, endPoint x: 412, endPoint y: 536, distance: 316.5
click at [443, 537] on app-calendar-viewport "Tue 25 Wed 26 Thu 27 Fri 28 1/1 1 Job Sat 29 1/1 1 Job Sun 30 1/2 2 Jobs Mon 1 …" at bounding box center [784, 445] width 1568 height 599
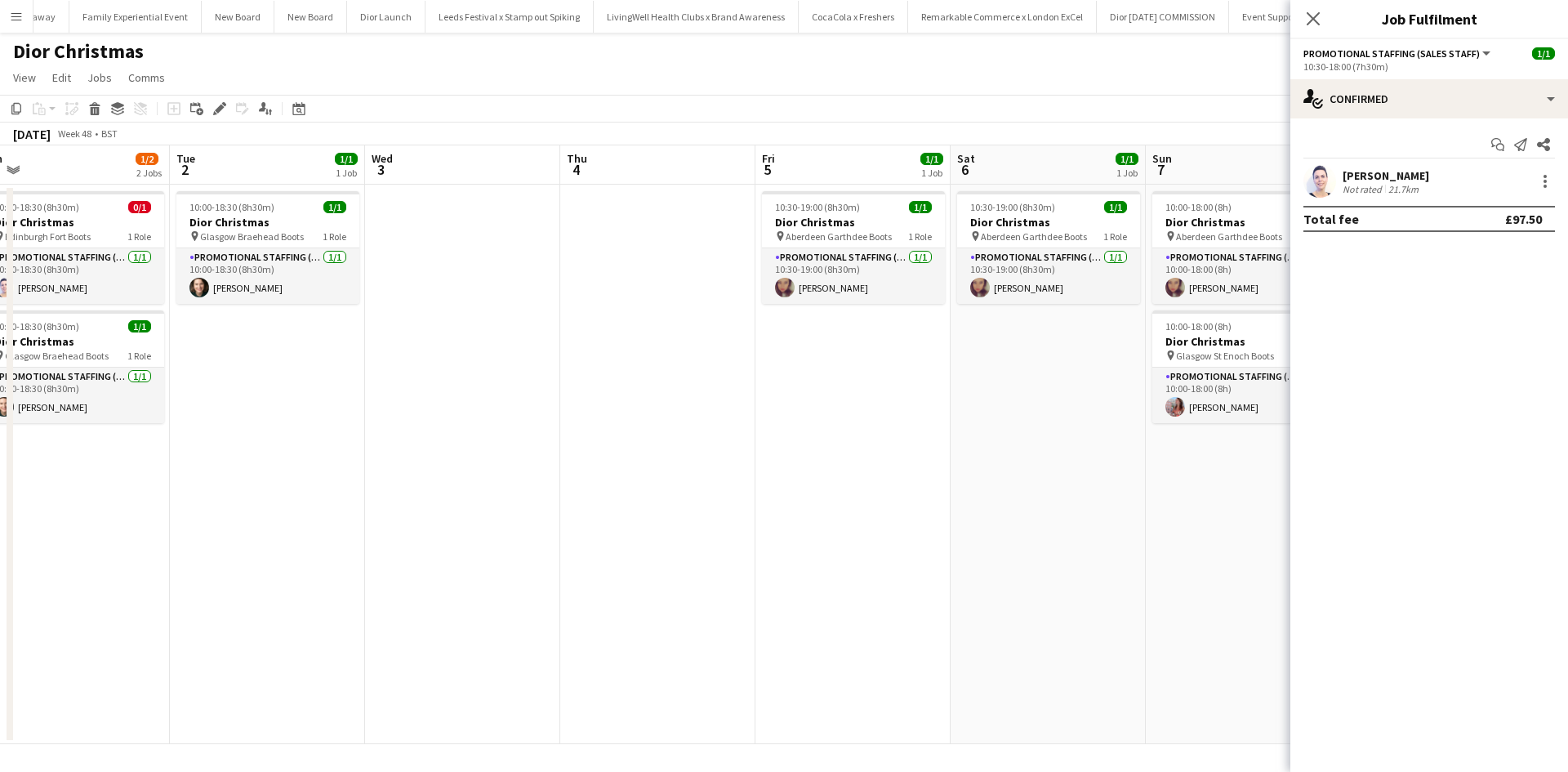
drag, startPoint x: 633, startPoint y: 564, endPoint x: 238, endPoint y: 521, distance: 397.3
click at [319, 529] on app-calendar-viewport "Thu 27 Fri 28 1/1 1 Job Sat 29 1/1 1 Job Sun 30 1/2 2 Jobs Mon 1 1/2 2 Jobs Tue…" at bounding box center [784, 445] width 1568 height 599
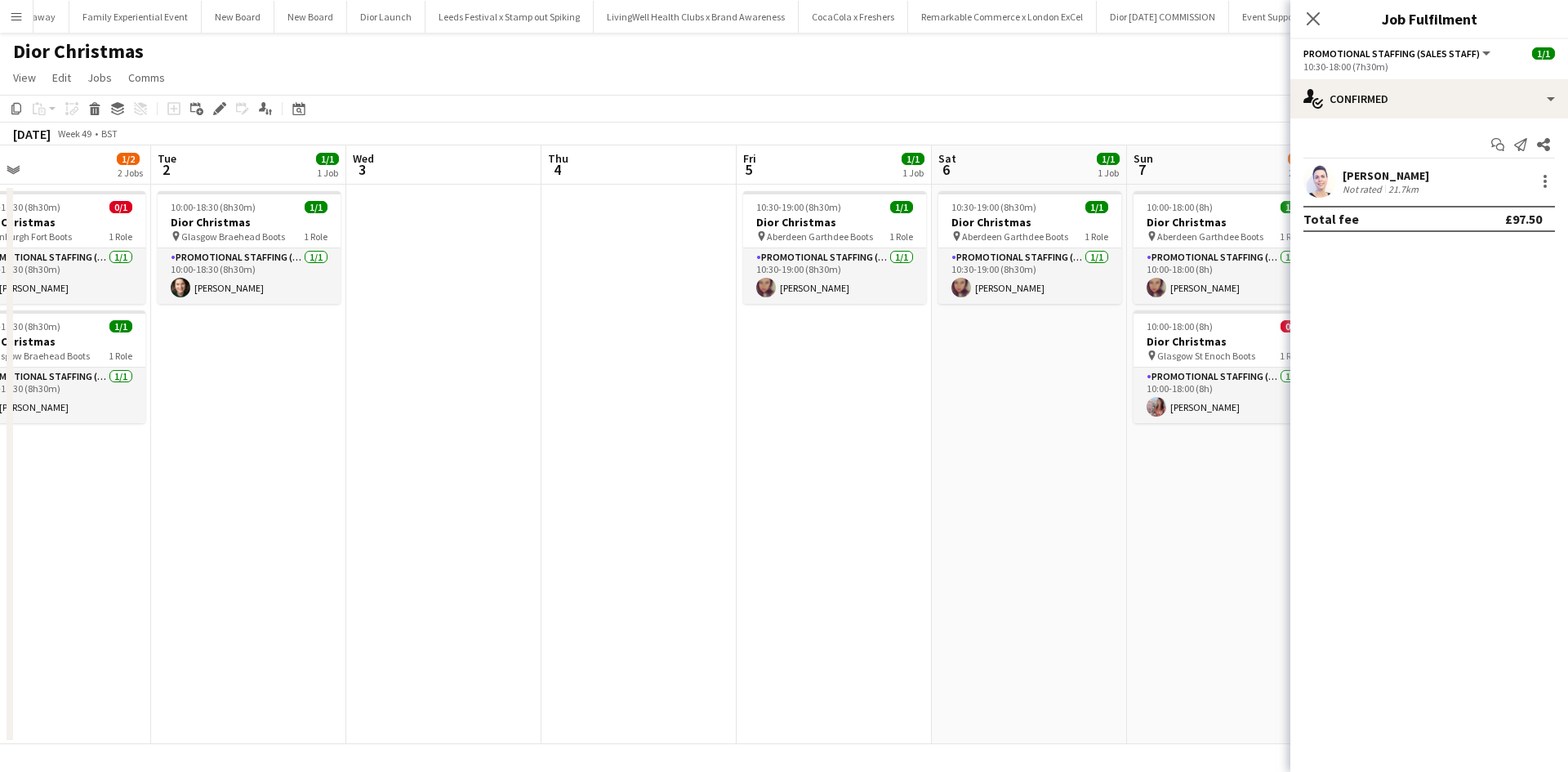
drag, startPoint x: 640, startPoint y: 573, endPoint x: 276, endPoint y: 531, distance: 366.4
click at [255, 523] on app-calendar-viewport "Thu 27 Fri 28 1/1 1 Job Sat 29 1/1 1 Job Sun 30 1/2 2 Jobs Mon 1 1/2 2 Jobs Tue…" at bounding box center [784, 445] width 1568 height 599
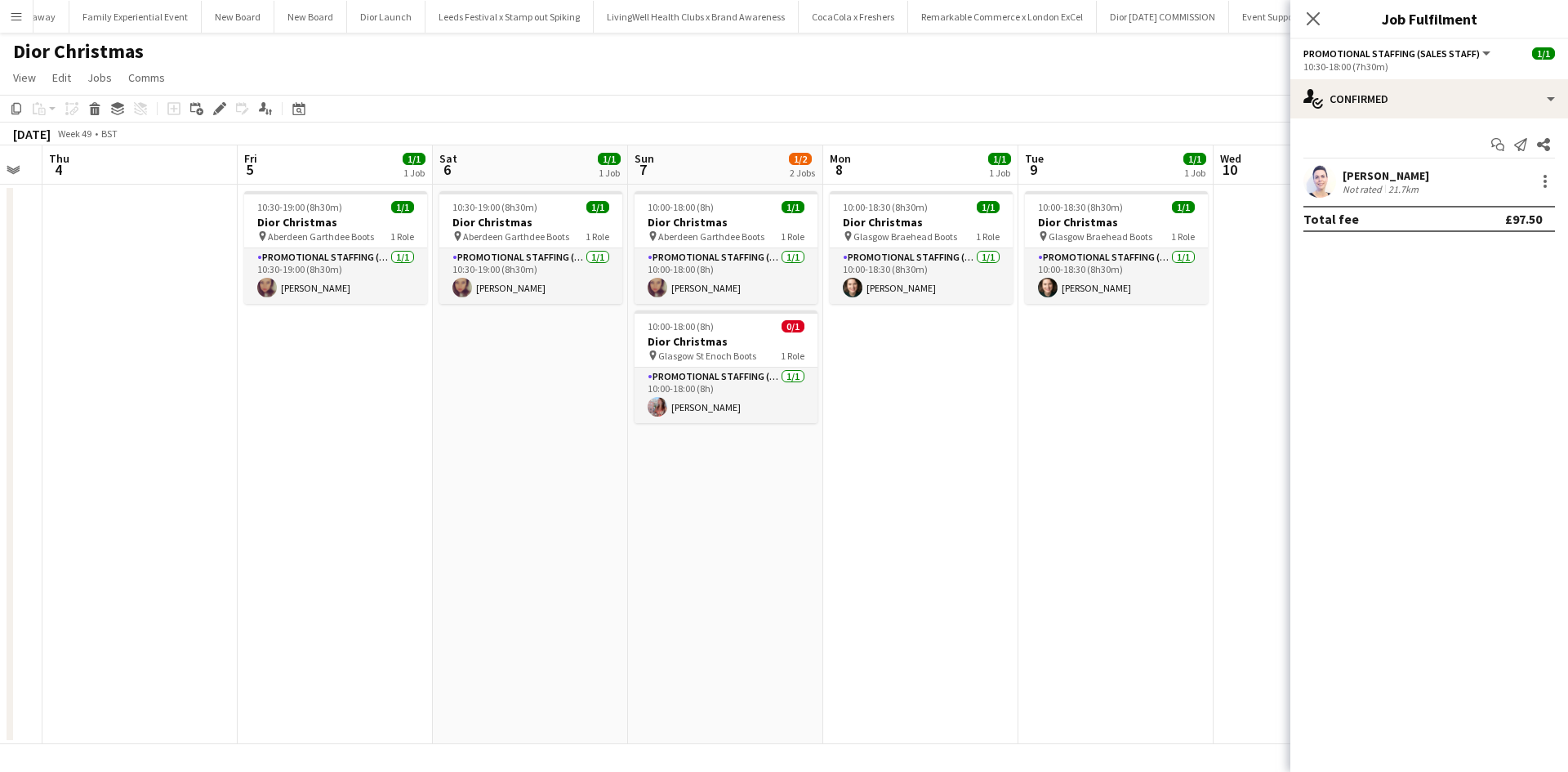
drag, startPoint x: 728, startPoint y: 582, endPoint x: 236, endPoint y: 514, distance: 496.7
click at [208, 507] on app-calendar-viewport "Sun 30 1/2 2 Jobs Mon 1 1/2 2 Jobs Tue 2 1/1 1 Job Wed 3 Thu 4 Fri 5 1/1 1 Job …" at bounding box center [784, 445] width 1568 height 599
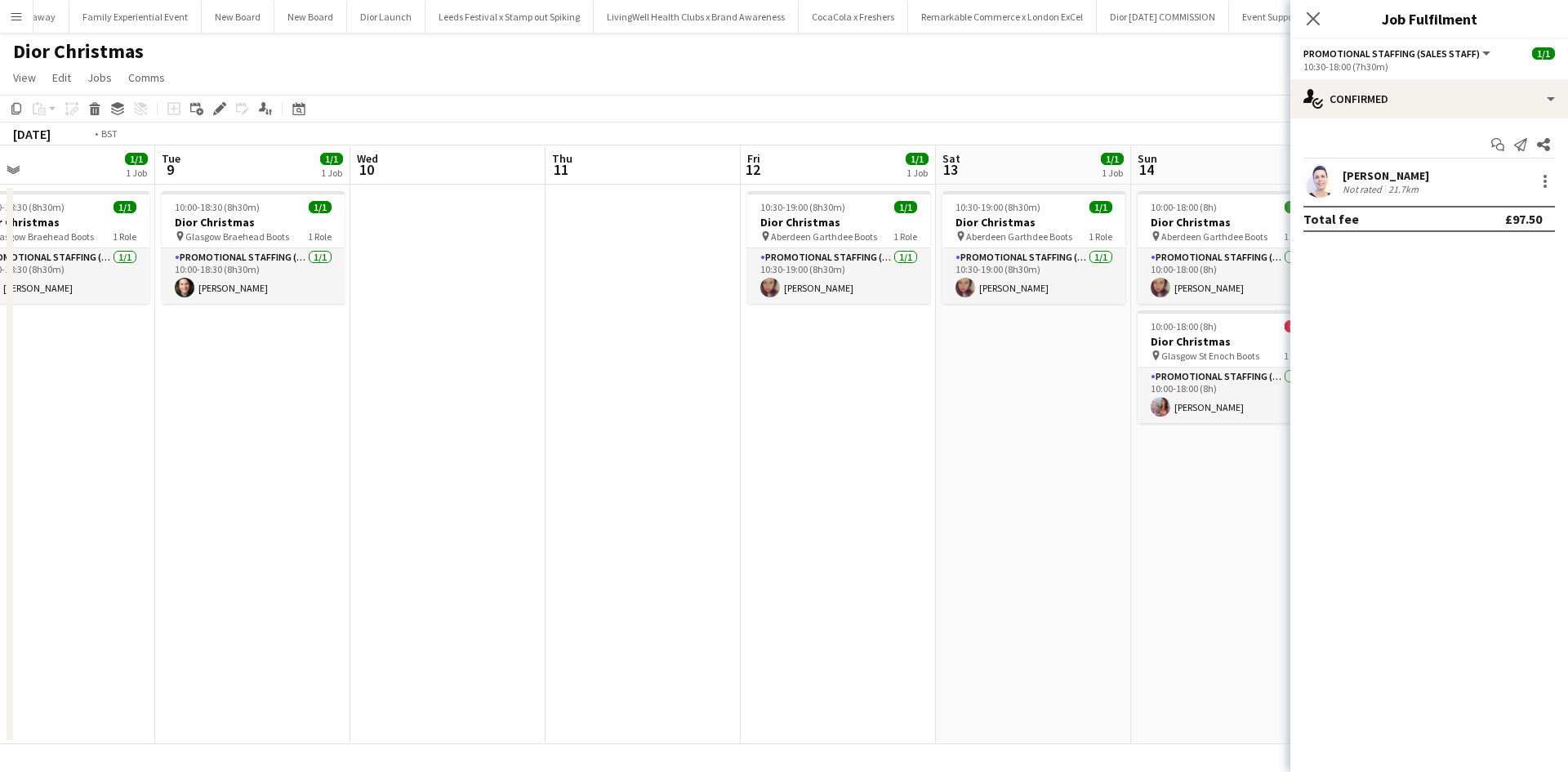
drag, startPoint x: 759, startPoint y: 585, endPoint x: 321, endPoint y: 519, distance: 442.9
click at [284, 516] on app-calendar-viewport "Fri 5 1/1 1 Job Sat 6 1/1 1 Job Sun 7 1/2 2 Jobs Mon 8 1/1 1 Job Tue 9 1/1 1 Jo…" at bounding box center [784, 445] width 1568 height 599
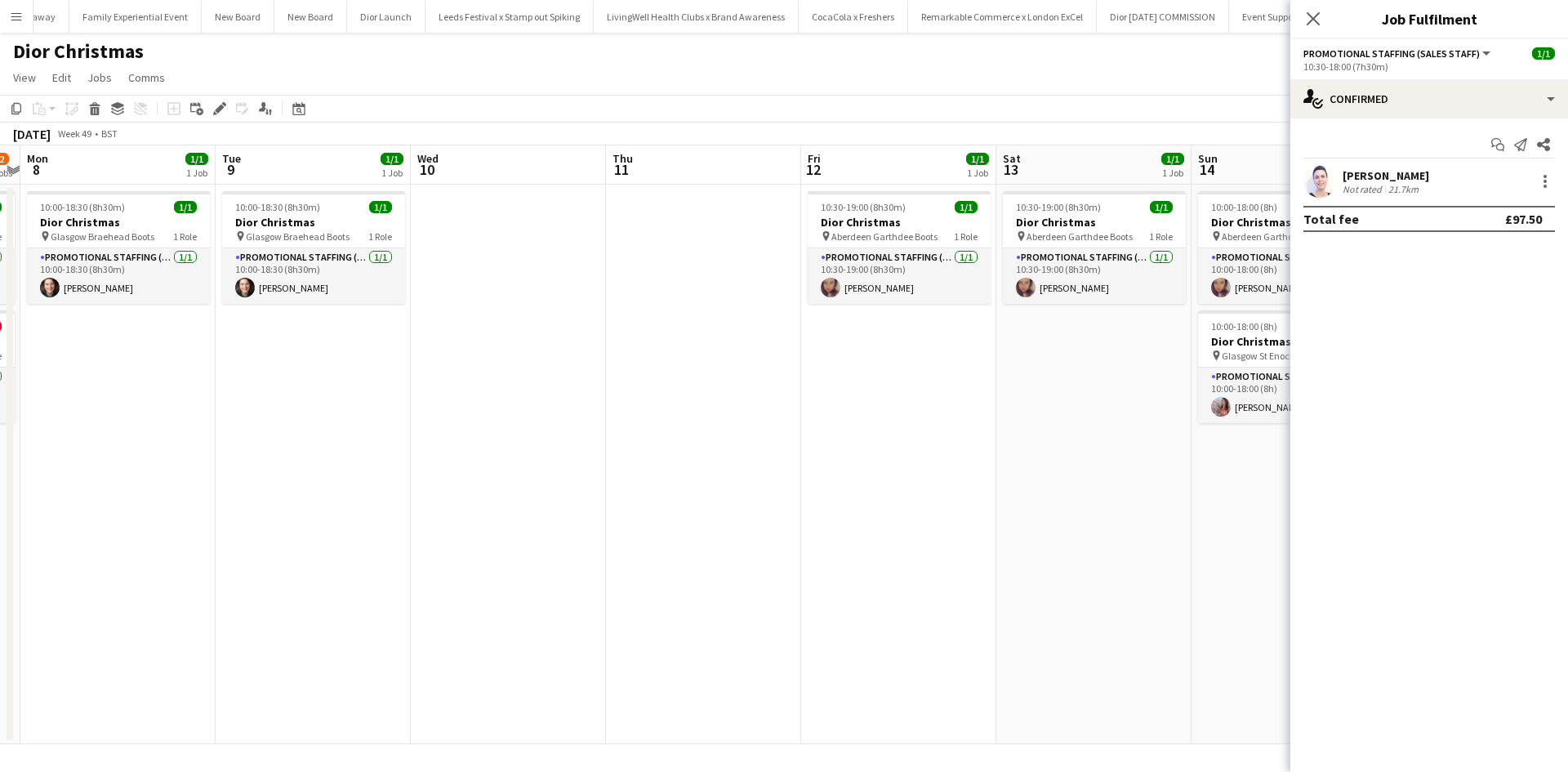
drag, startPoint x: 659, startPoint y: 557, endPoint x: 358, endPoint y: 523, distance: 302.9
click at [358, 523] on app-calendar-viewport "Fri 5 1/1 1 Job Sat 6 1/1 1 Job Sun 7 1/2 2 Jobs Mon 8 1/1 1 Job Tue 9 1/1 1 Jo…" at bounding box center [784, 445] width 1568 height 599
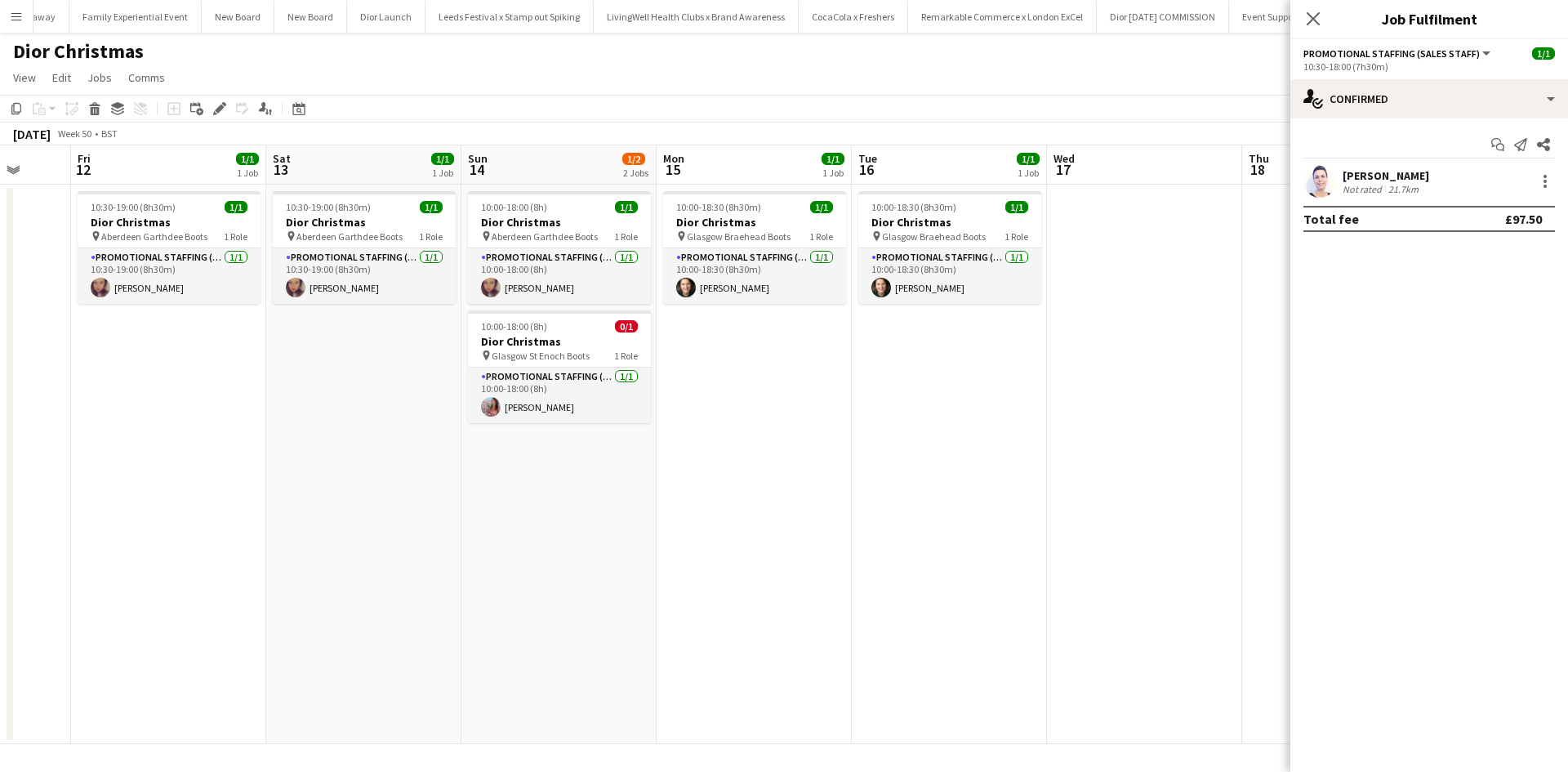
drag, startPoint x: 570, startPoint y: 548, endPoint x: 230, endPoint y: 521, distance: 341.1
click at [230, 521] on app-calendar-viewport "Tue 9 1/1 1 Job Wed 10 Thu 11 Fri 12 1/1 1 Job Sat 13 1/1 1 Job Sun 14 1/2 2 Jo…" at bounding box center [784, 445] width 1568 height 599
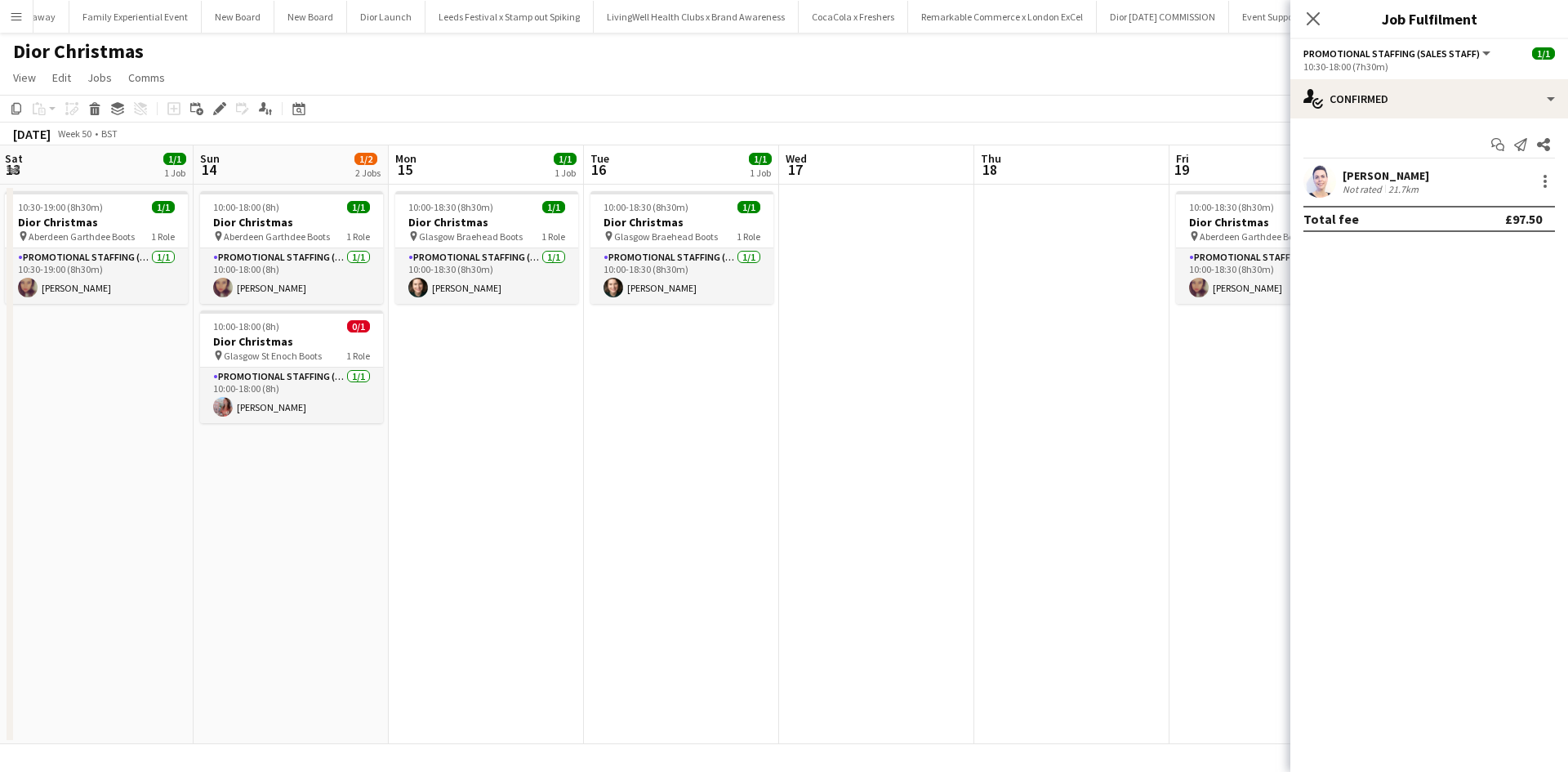
drag, startPoint x: 739, startPoint y: 587, endPoint x: 235, endPoint y: 550, distance: 505.4
click at [216, 548] on app-calendar-viewport "Tue 9 1/1 1 Job Wed 10 Thu 11 Fri 12 1/1 1 Job Sat 13 1/1 1 Job Sun 14 1/2 2 Jo…" at bounding box center [784, 445] width 1568 height 599
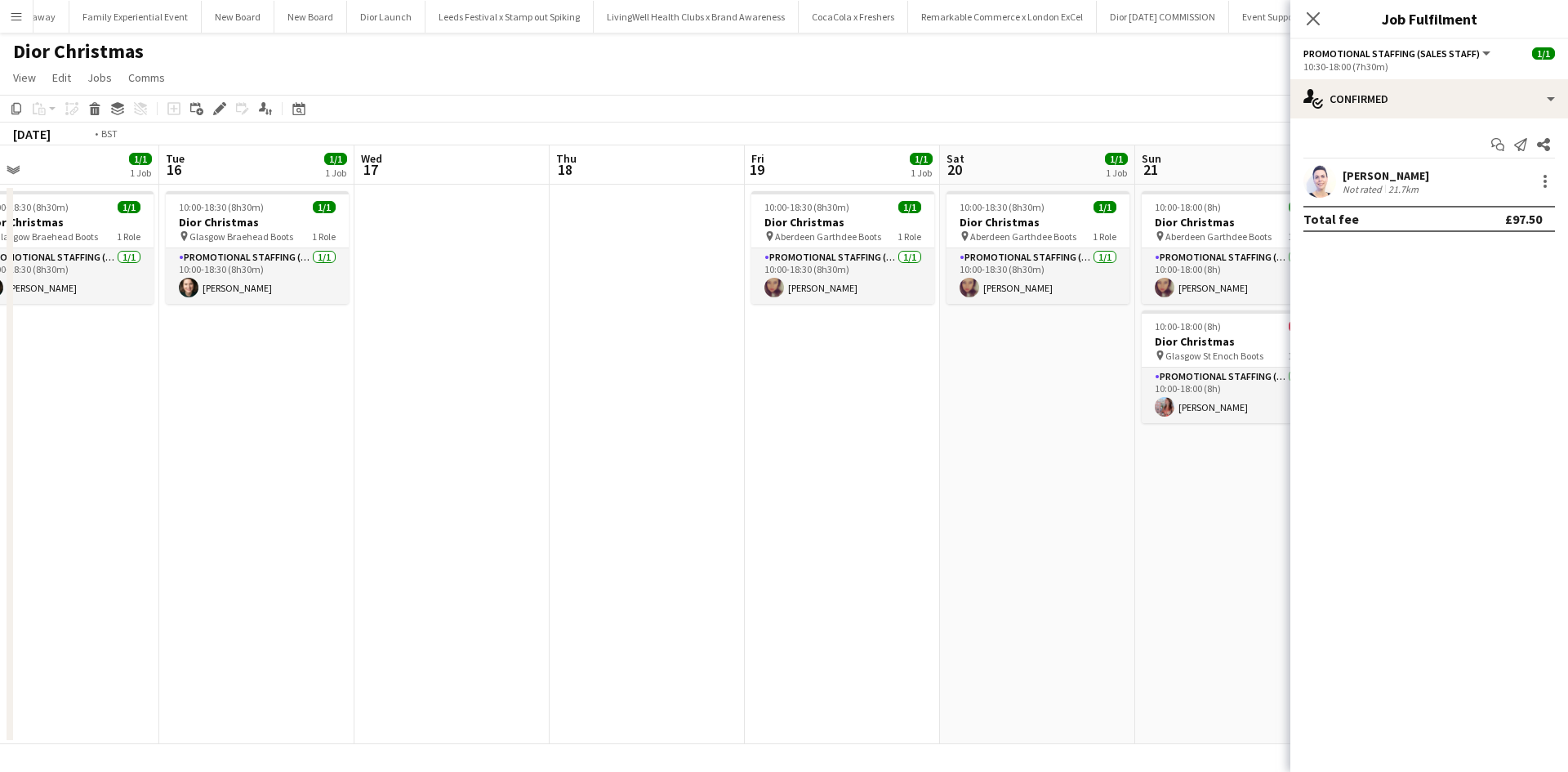
drag, startPoint x: 614, startPoint y: 575, endPoint x: 45, endPoint y: 490, distance: 575.3
click at [47, 490] on app-calendar-viewport "Thu 11 Fri 12 1/1 1 Job Sat 13 1/1 1 Job Sun 14 1/2 2 Jobs Mon 15 1/1 1 Job Tue…" at bounding box center [784, 445] width 1568 height 599
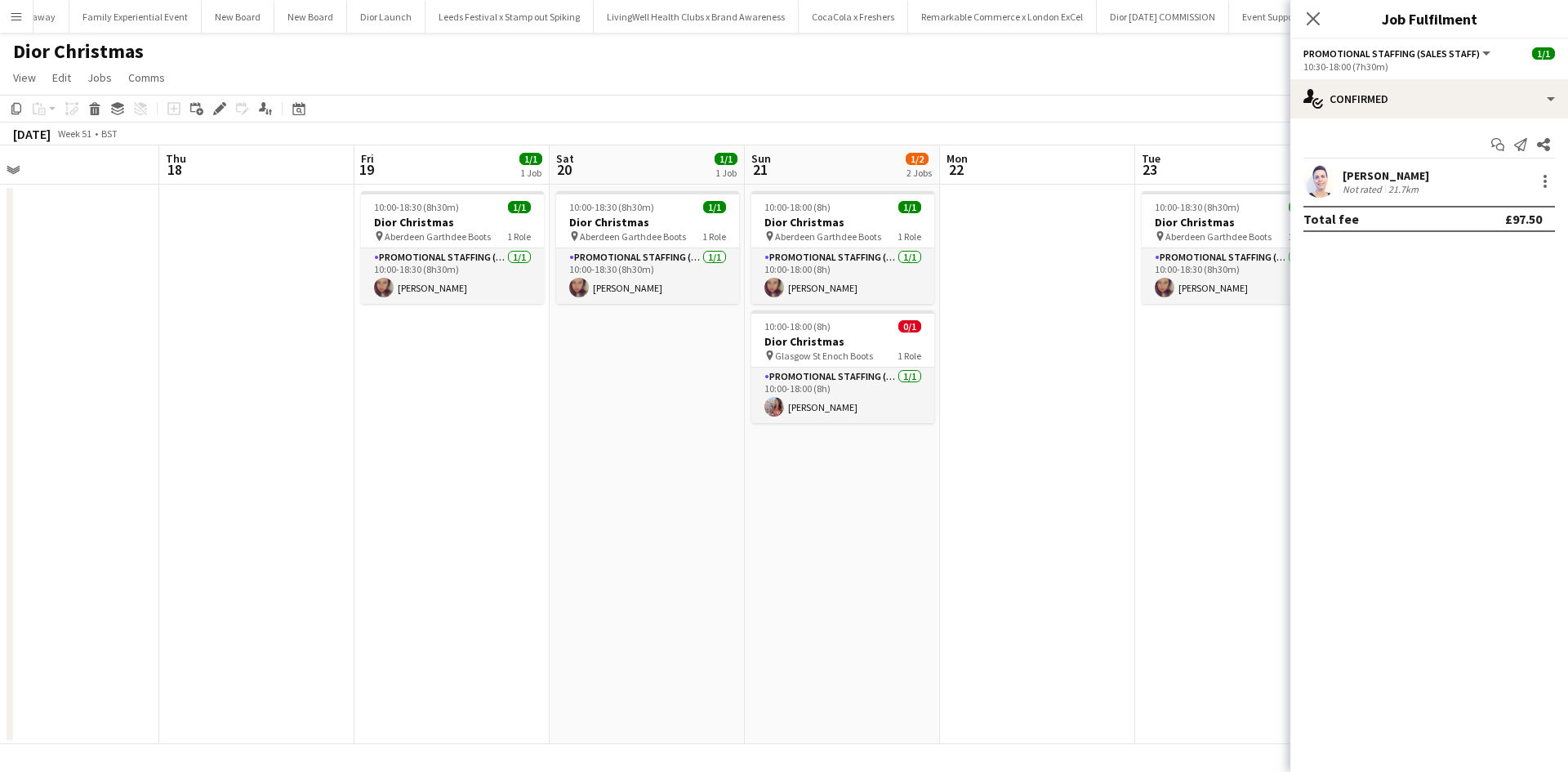
scroll to position [0, 827]
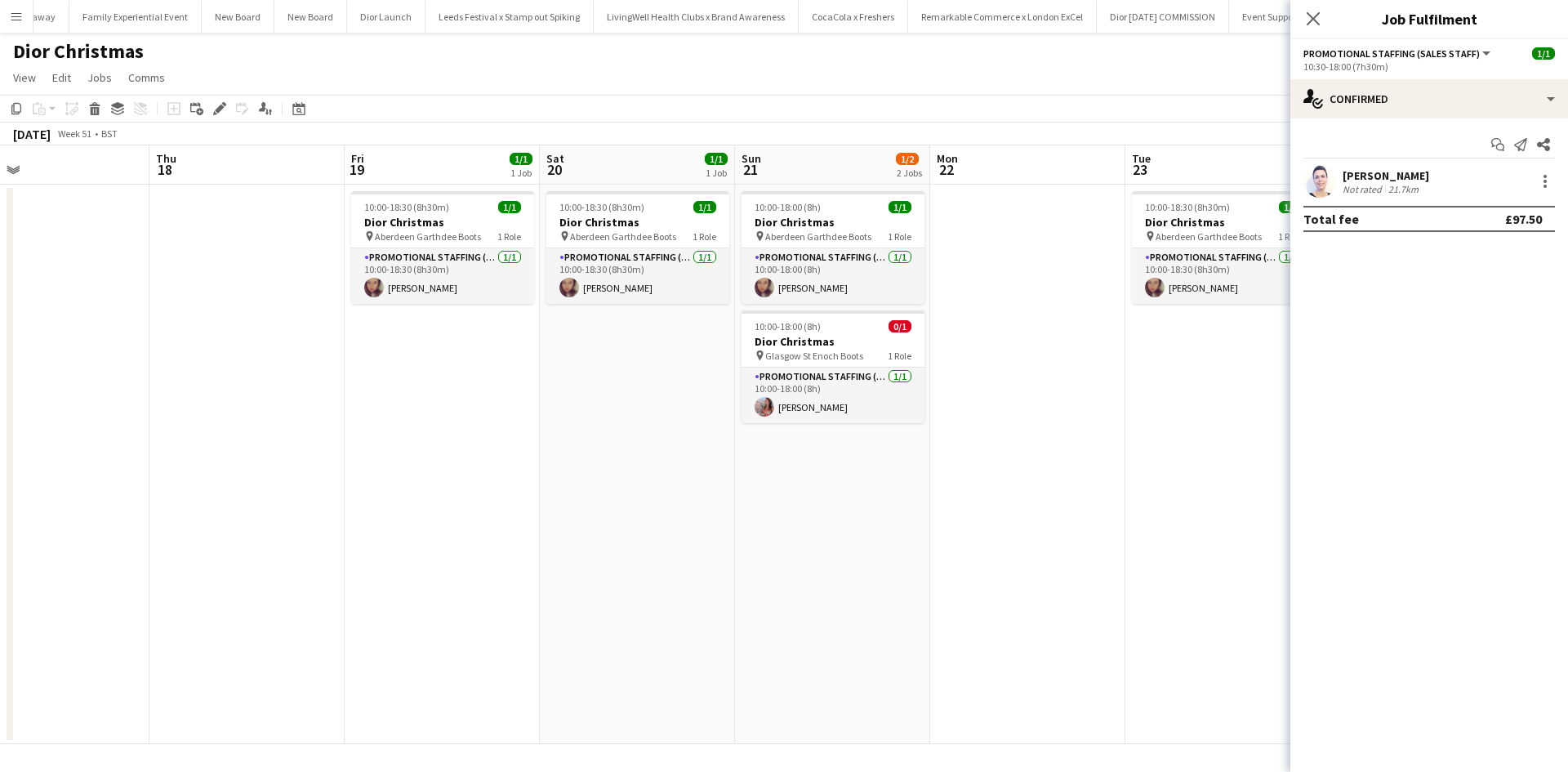
click at [1000, 242] on app-date-cell at bounding box center [1028, 464] width 195 height 560
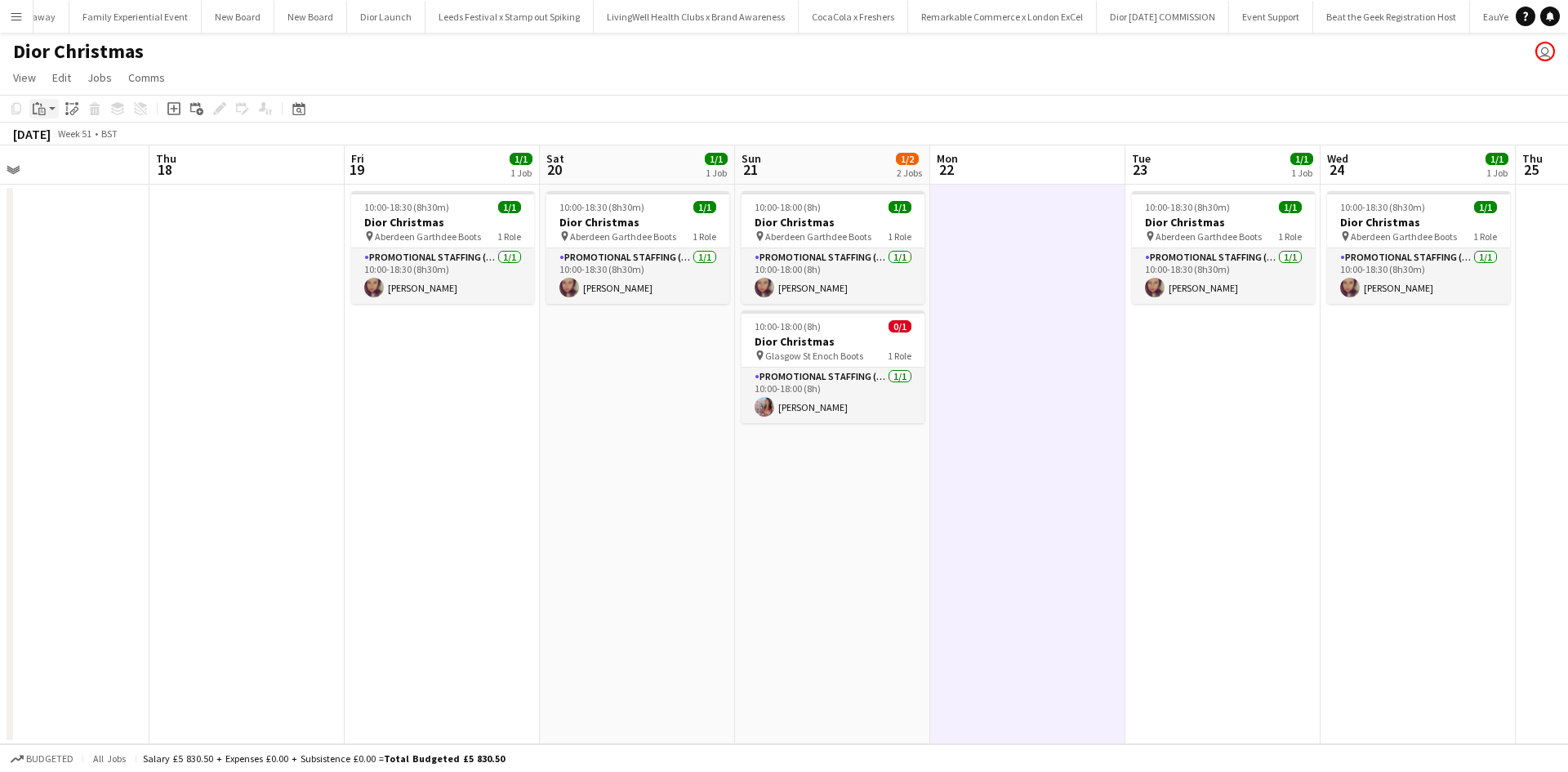
click at [33, 108] on icon at bounding box center [34, 109] width 5 height 11
click at [80, 164] on link "Paste with crew Ctrl+Shift+V" at bounding box center [120, 167] width 154 height 14
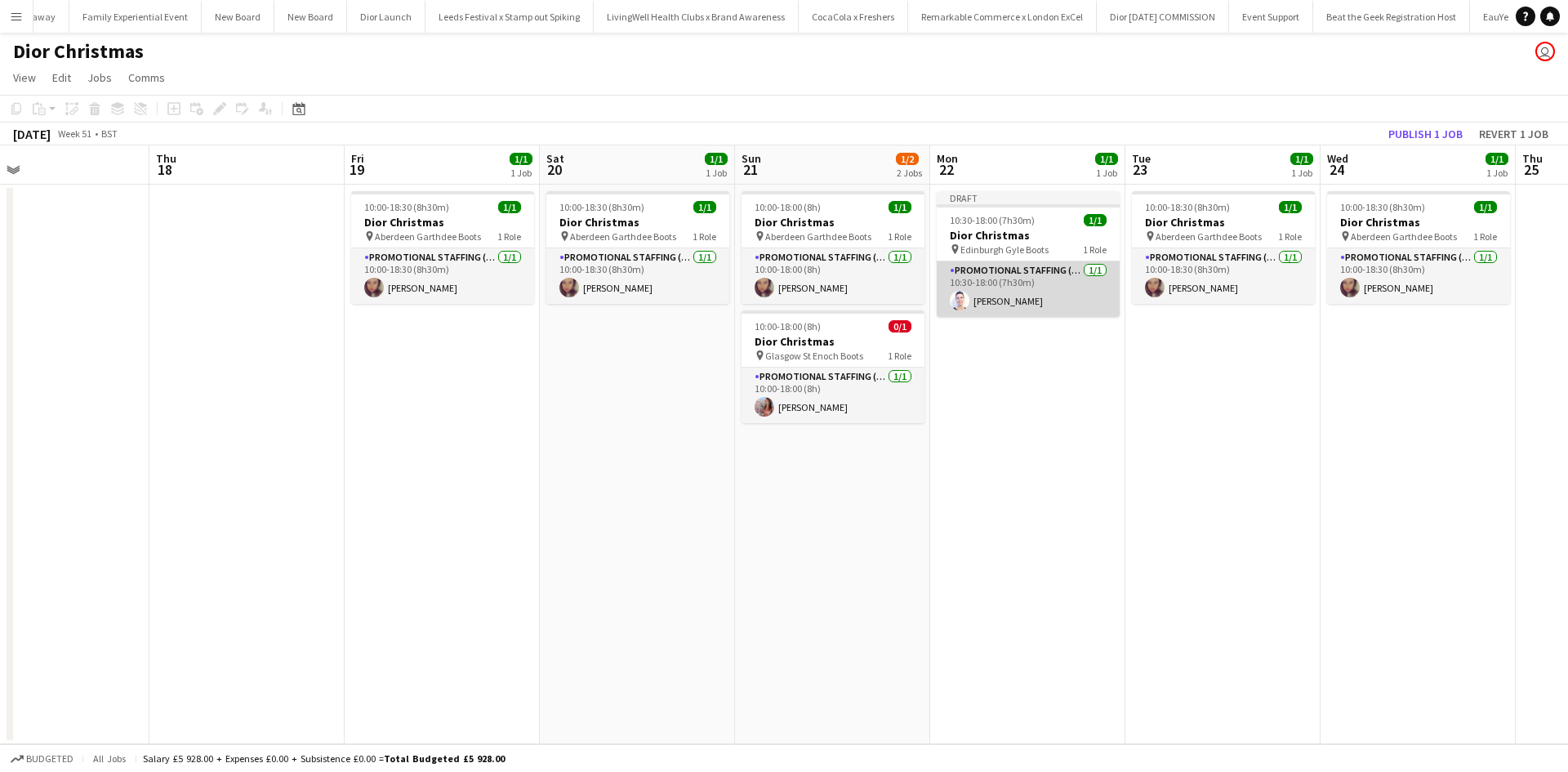
click at [1046, 304] on app-card-role "Promotional Staffing (Sales Staff) 1/1 10:30-18:00 (7h30m) Cleo Gifford" at bounding box center [1028, 288] width 183 height 55
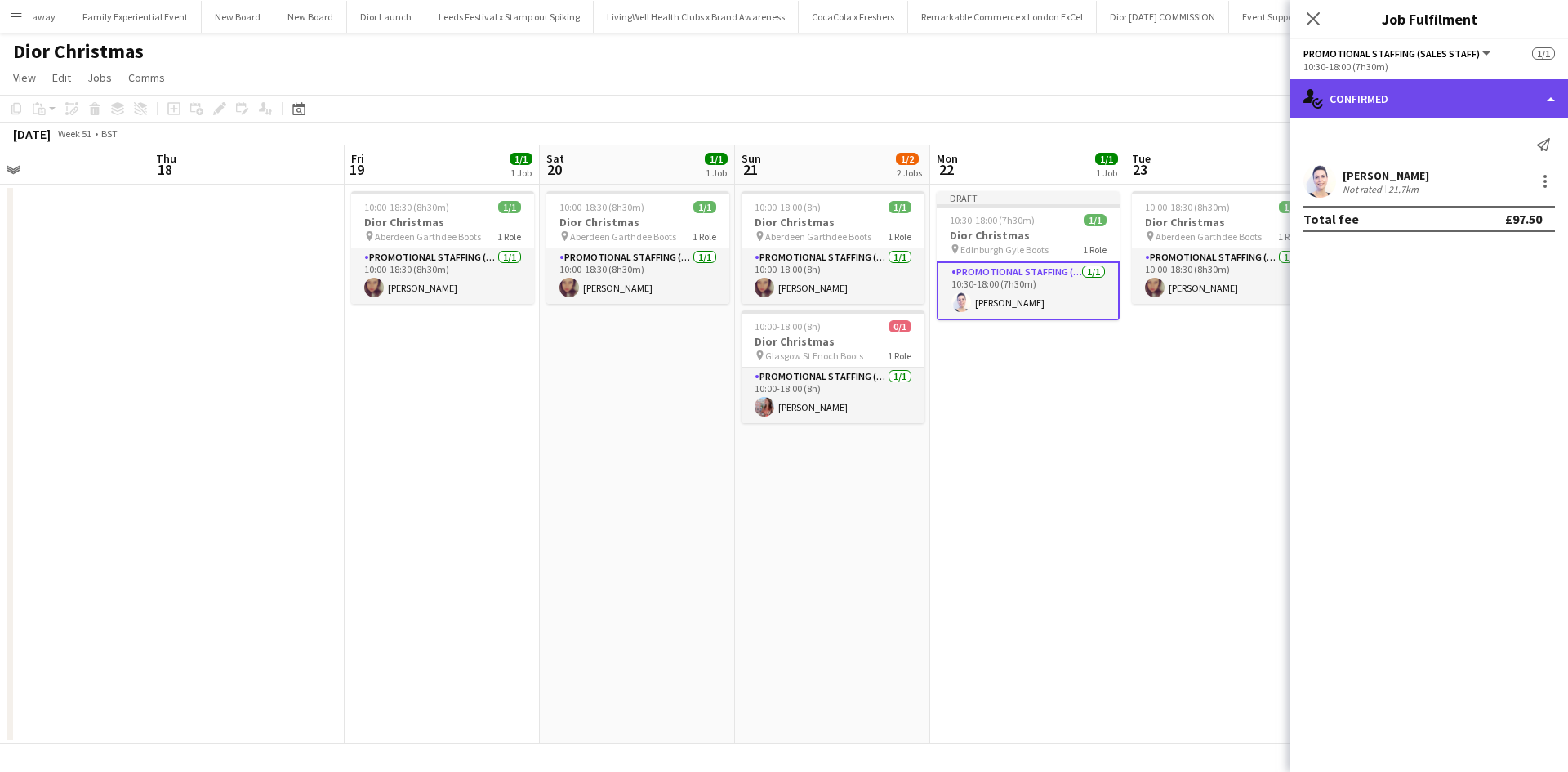
click at [1370, 95] on div "single-neutral-actions-check-2 Confirmed" at bounding box center [1429, 99] width 277 height 39
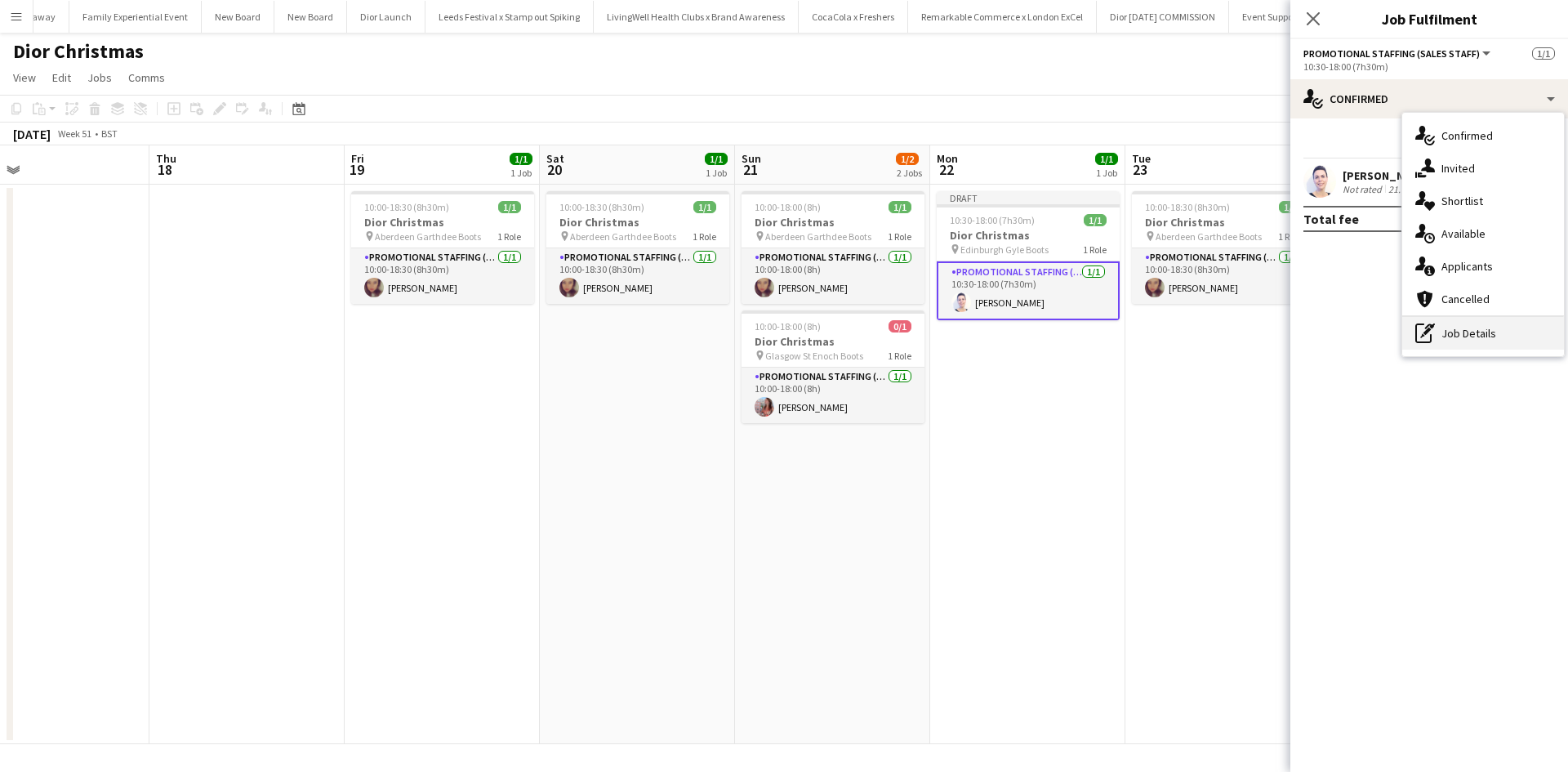
click at [1451, 336] on div "pen-write Job Details" at bounding box center [1483, 334] width 162 height 33
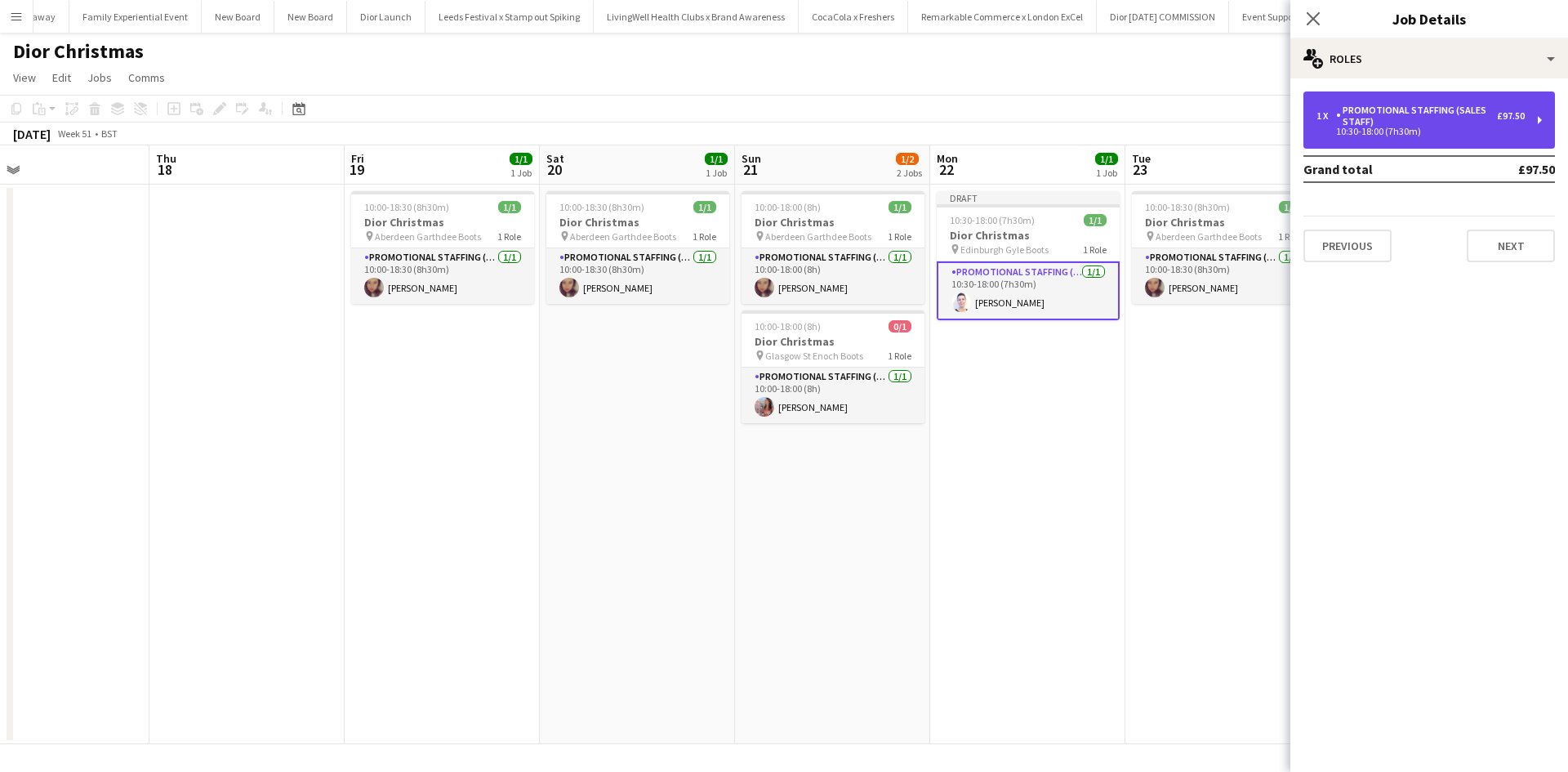
click at [1390, 115] on div "Promotional Staffing (Sales Staff)" at bounding box center [1417, 116] width 161 height 23
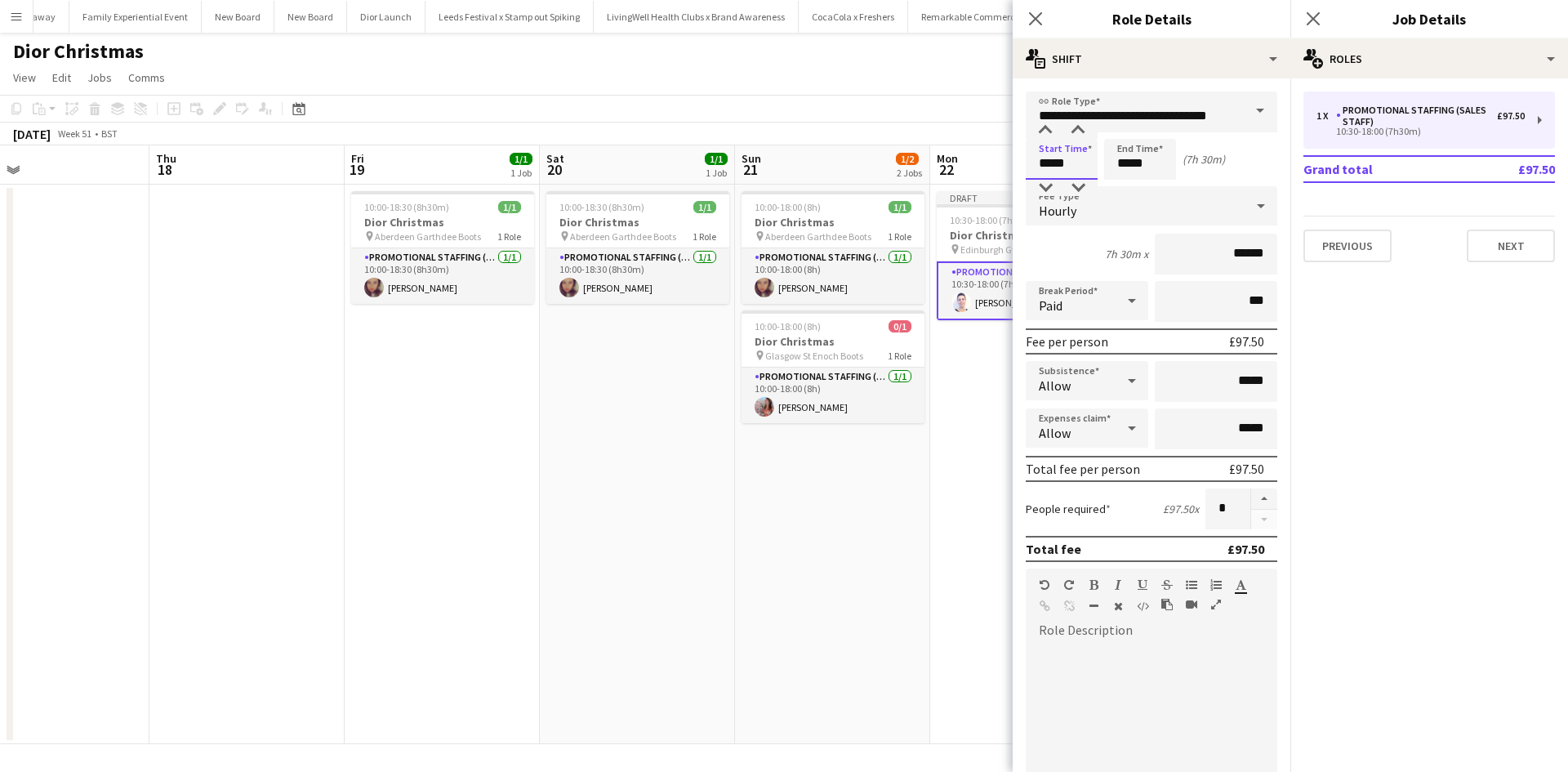
drag, startPoint x: 1086, startPoint y: 169, endPoint x: 1034, endPoint y: 167, distance: 52.0
click at [1036, 167] on input "*****" at bounding box center [1062, 159] width 72 height 41
type input "*****"
click at [933, 480] on app-date-cell "Draft 10:30-18:00 (7h30m) 1/1 Dior Christmas pin Edinburgh Gyle Boots 1 Role Pr…" at bounding box center [1028, 464] width 195 height 560
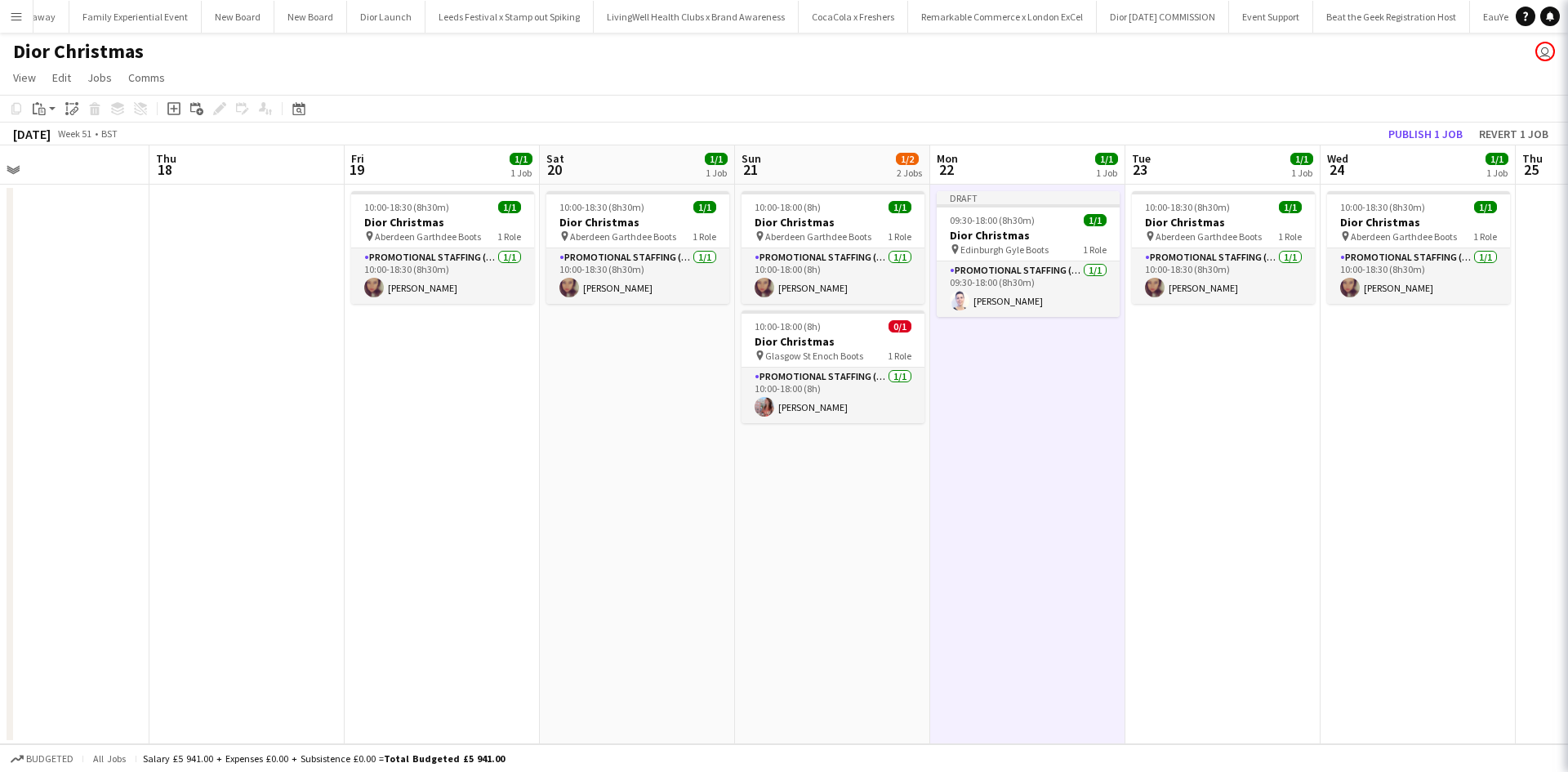
scroll to position [0, 825]
click at [1422, 123] on button "Publish 1 job" at bounding box center [1425, 133] width 88 height 21
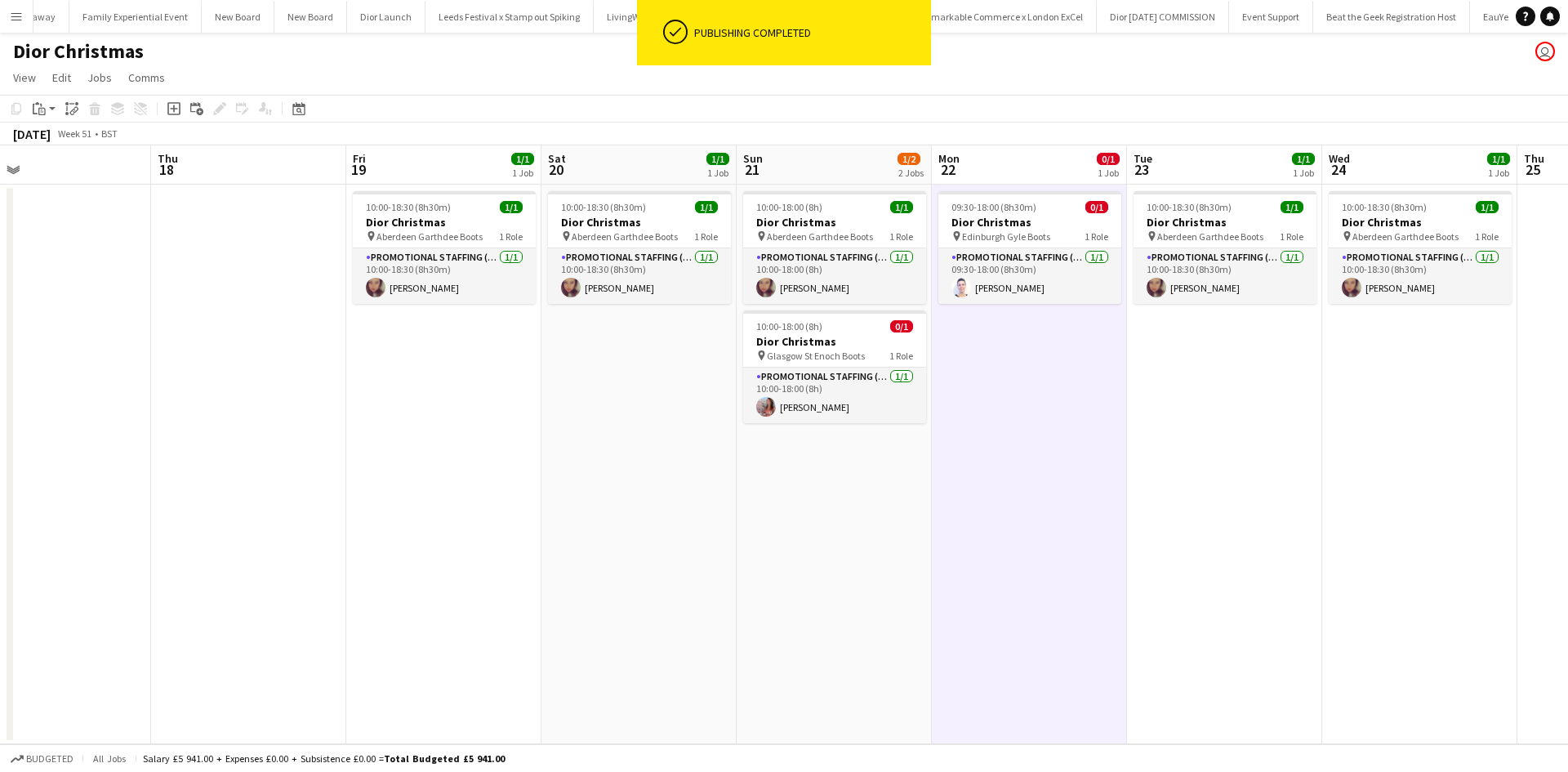
click at [1074, 423] on app-date-cell "09:30-18:00 (8h30m) 0/1 Dior Christmas pin Edinburgh Gyle Boots 1 Role Promotio…" at bounding box center [1029, 464] width 195 height 560
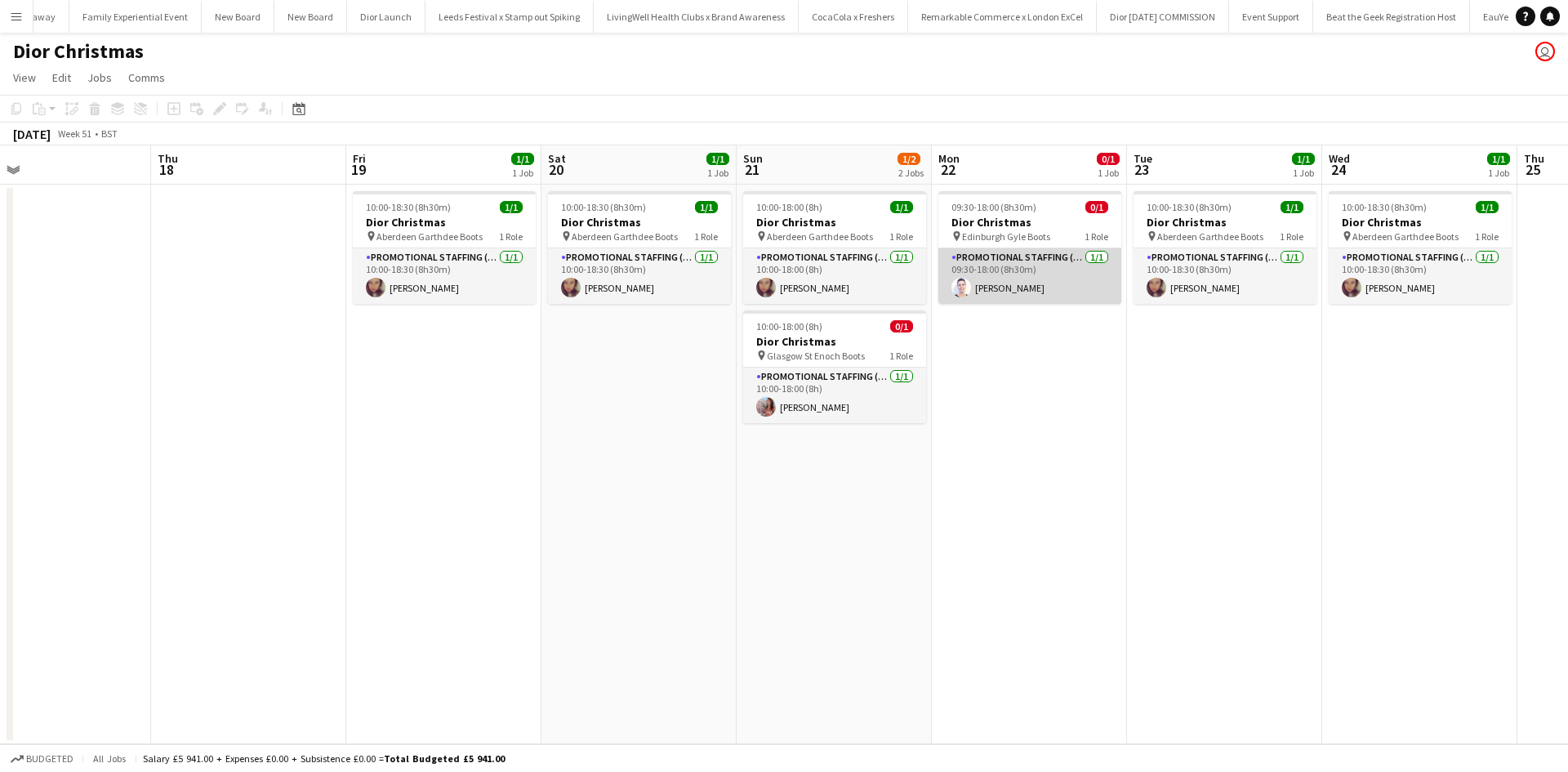
click at [1009, 292] on app-card-role "Promotional Staffing (Sales Staff) 1/1 09:30-18:00 (8h30m) Cleo Gifford" at bounding box center [1030, 276] width 183 height 55
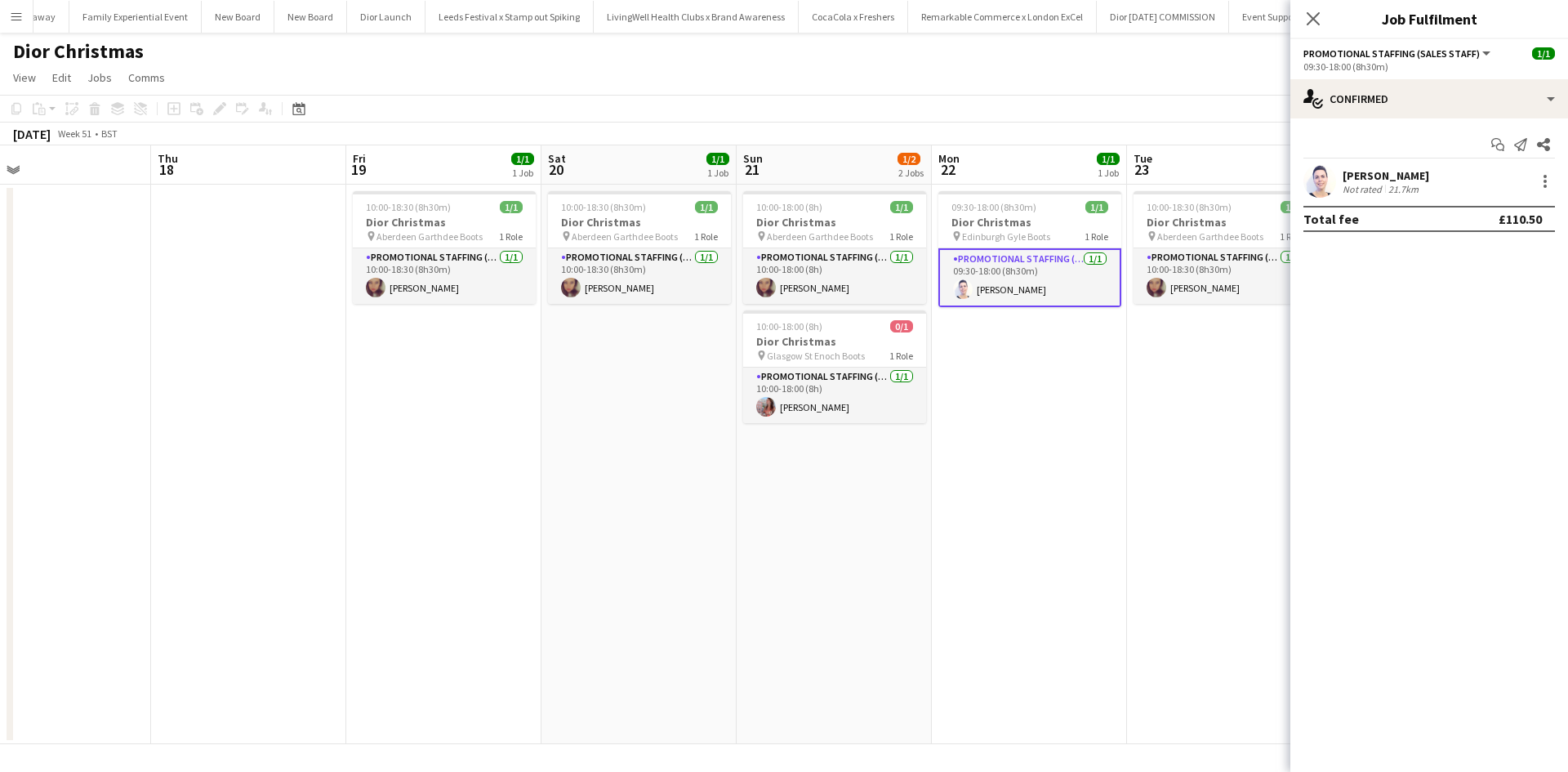
click at [1372, 171] on div "Cleo Gifford" at bounding box center [1386, 175] width 87 height 14
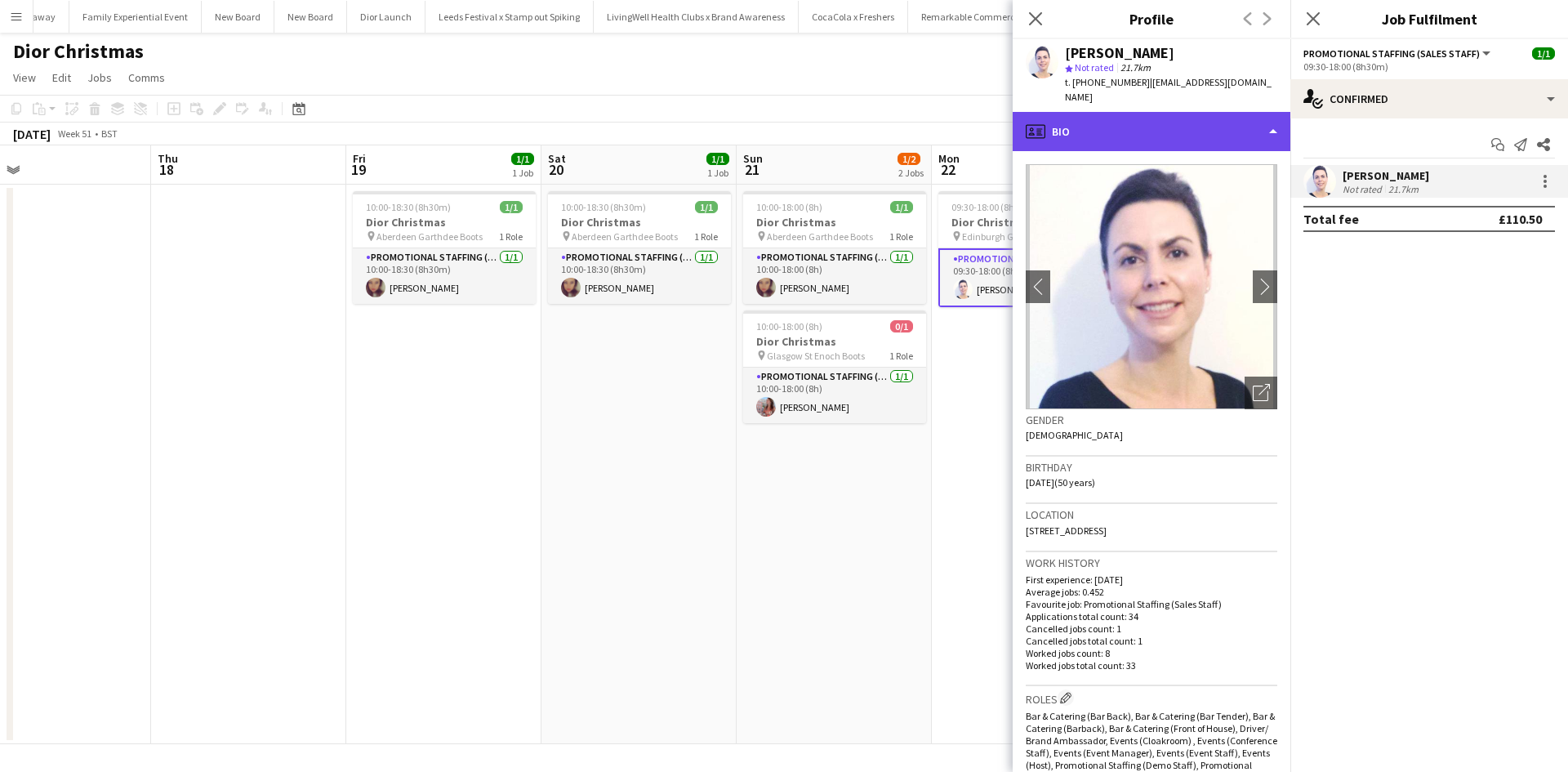
click at [1187, 112] on div "profile Bio" at bounding box center [1151, 131] width 277 height 39
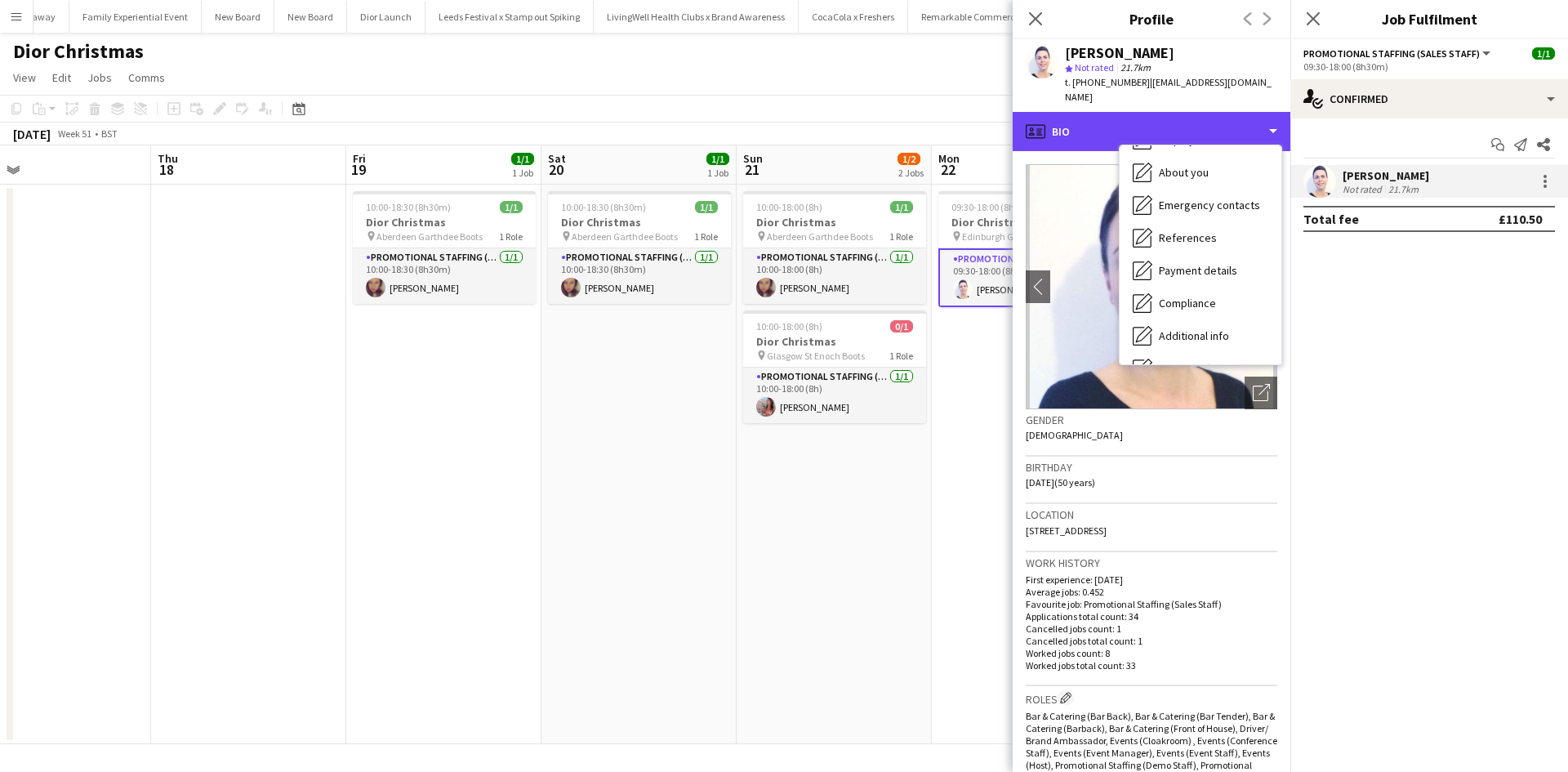
scroll to position [186, 0]
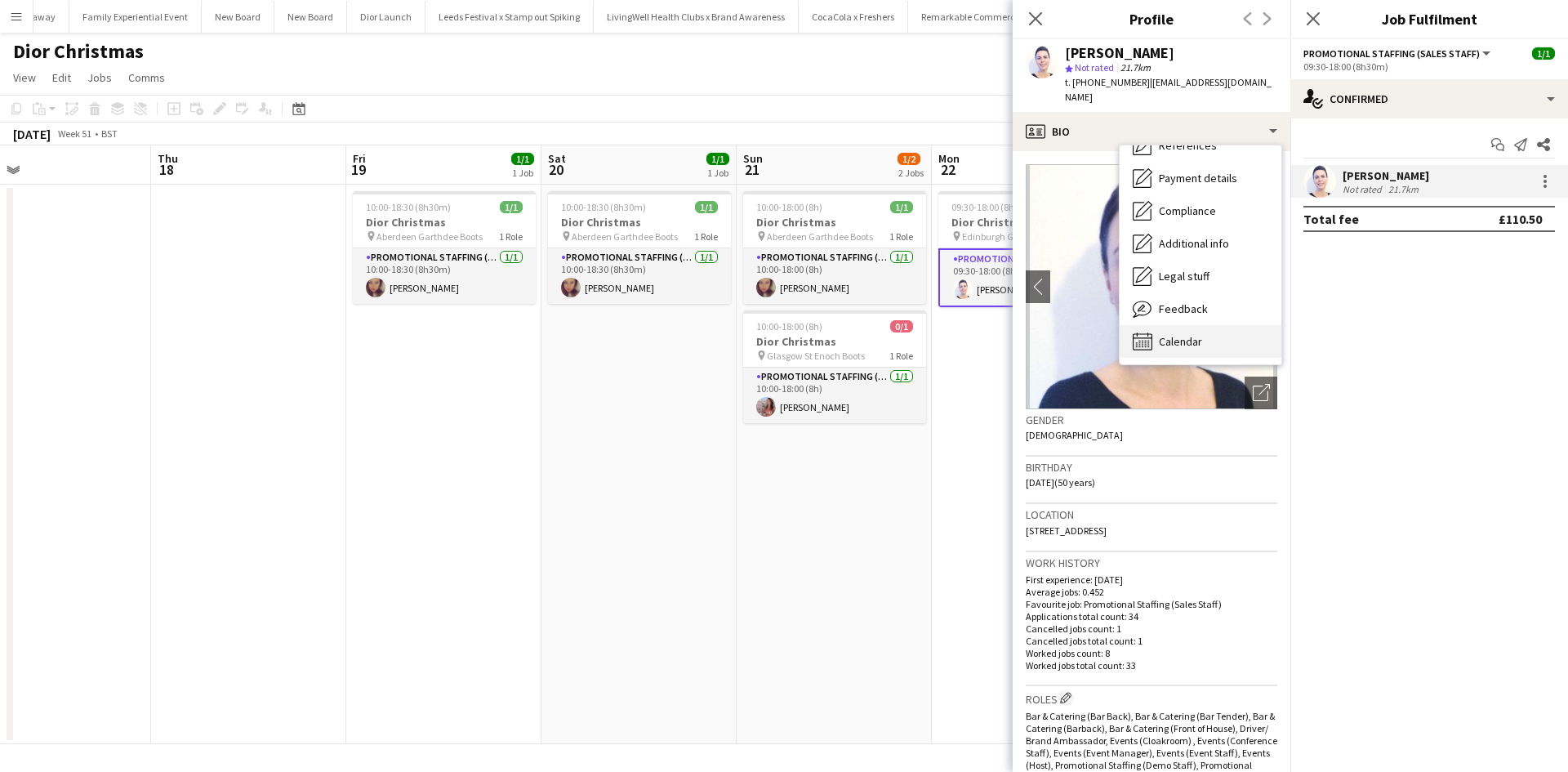
click at [1207, 327] on div "Calendar Calendar" at bounding box center [1200, 342] width 162 height 33
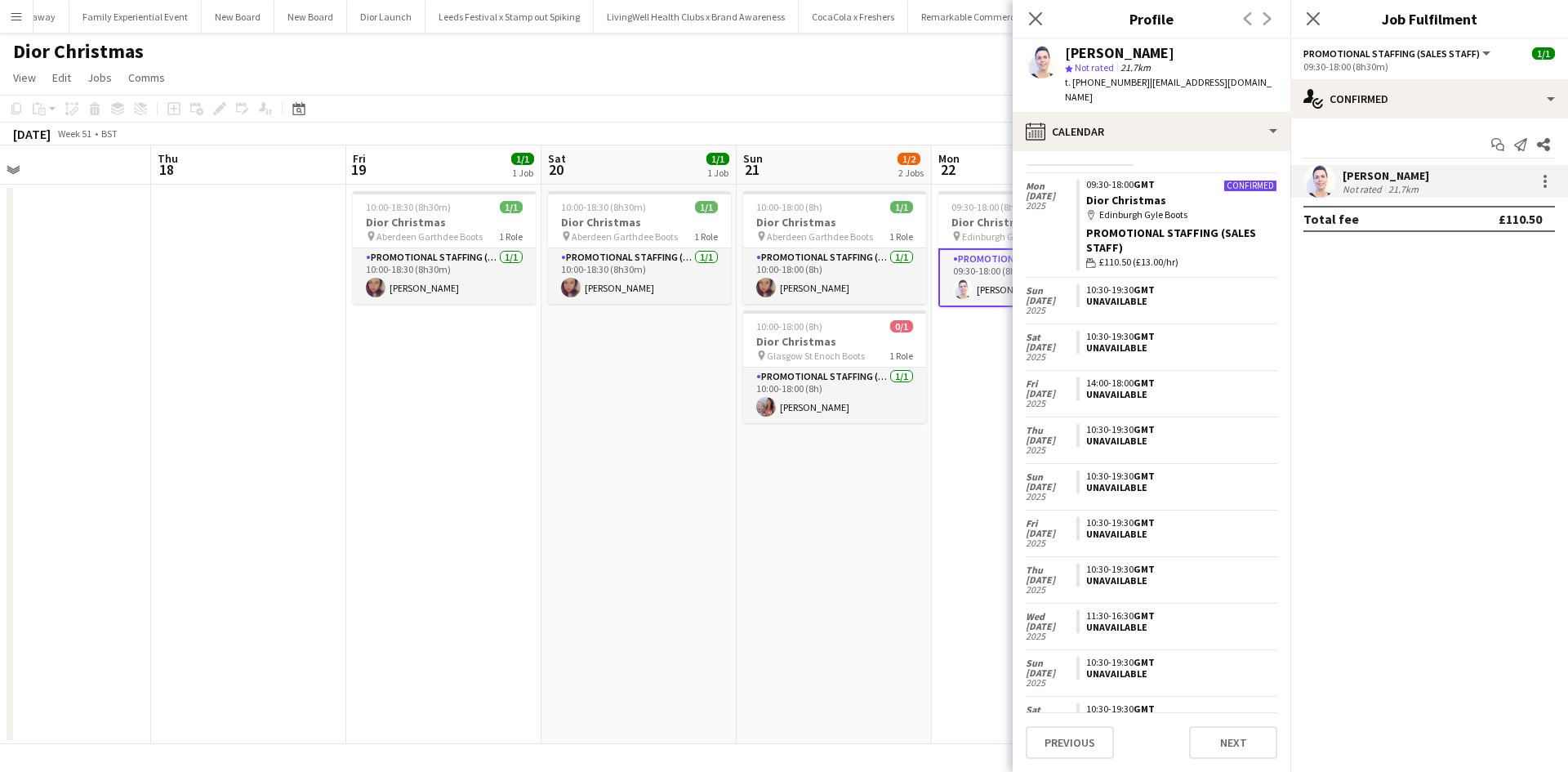
scroll to position [0, 0]
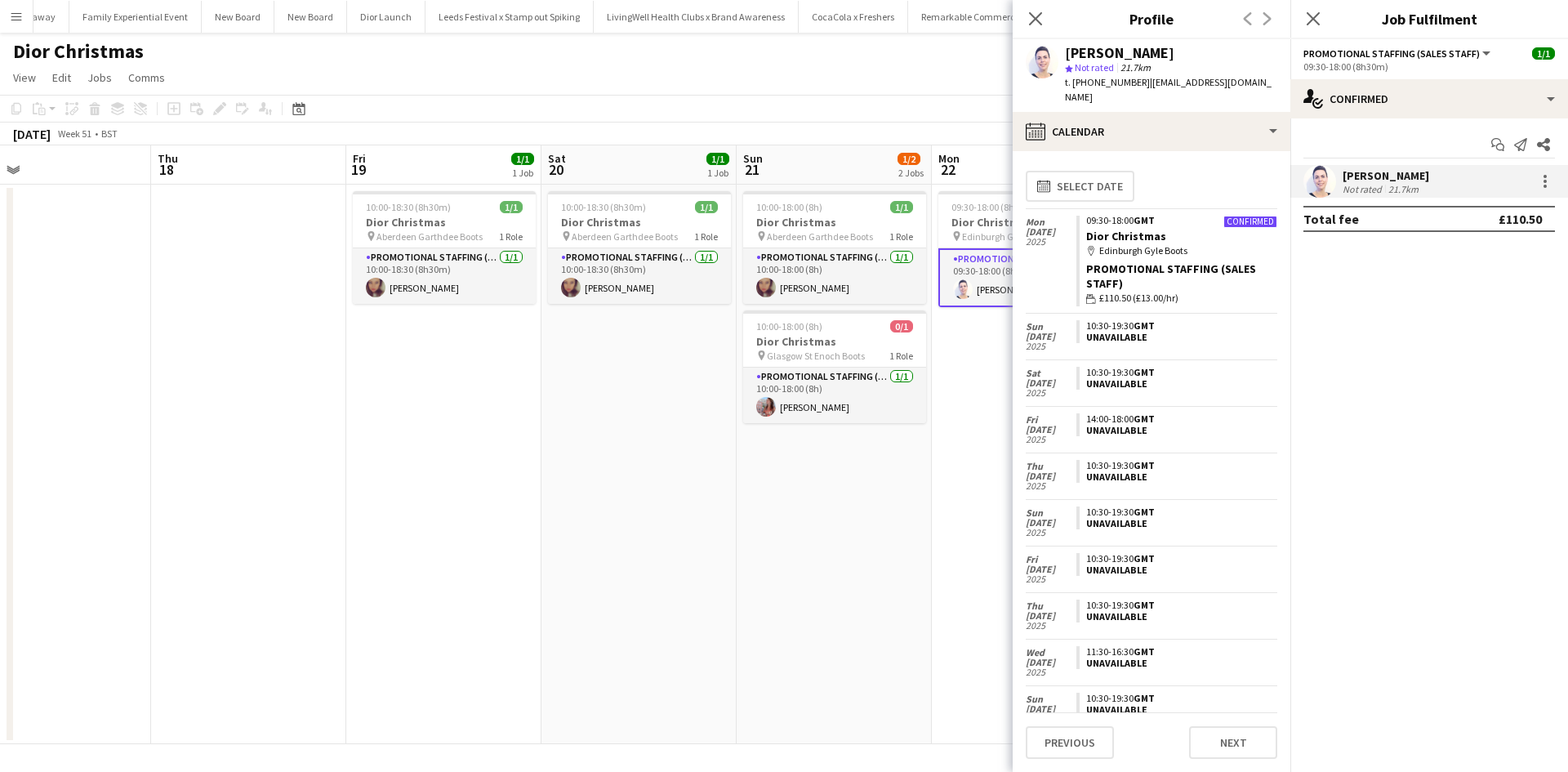
click at [911, 105] on app-toolbar "Copy Paste Paste Ctrl+V Paste with crew Ctrl+Shift+V Paste linked Job Delete Gr…" at bounding box center [784, 108] width 1568 height 28
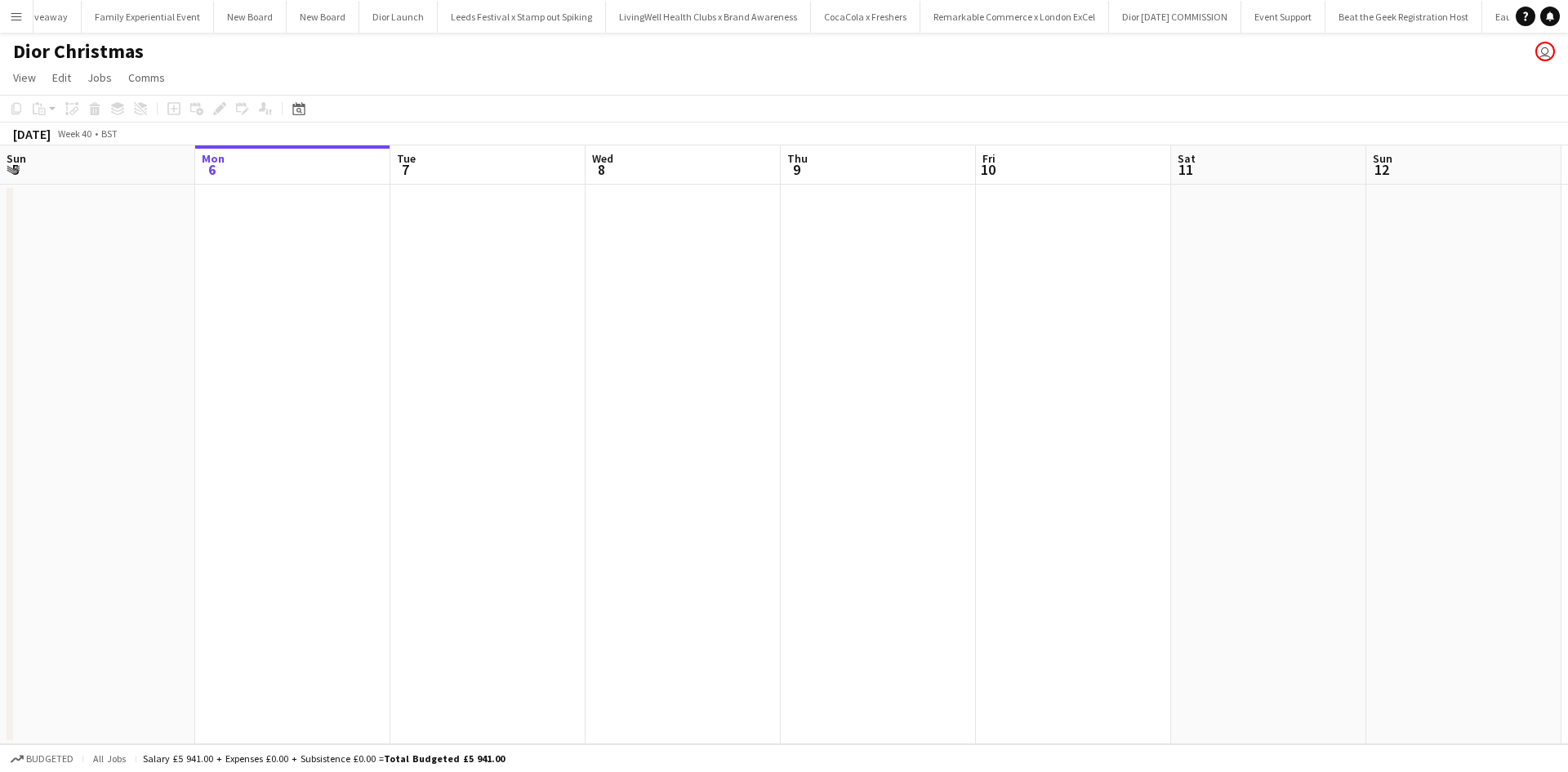
scroll to position [0, 18088]
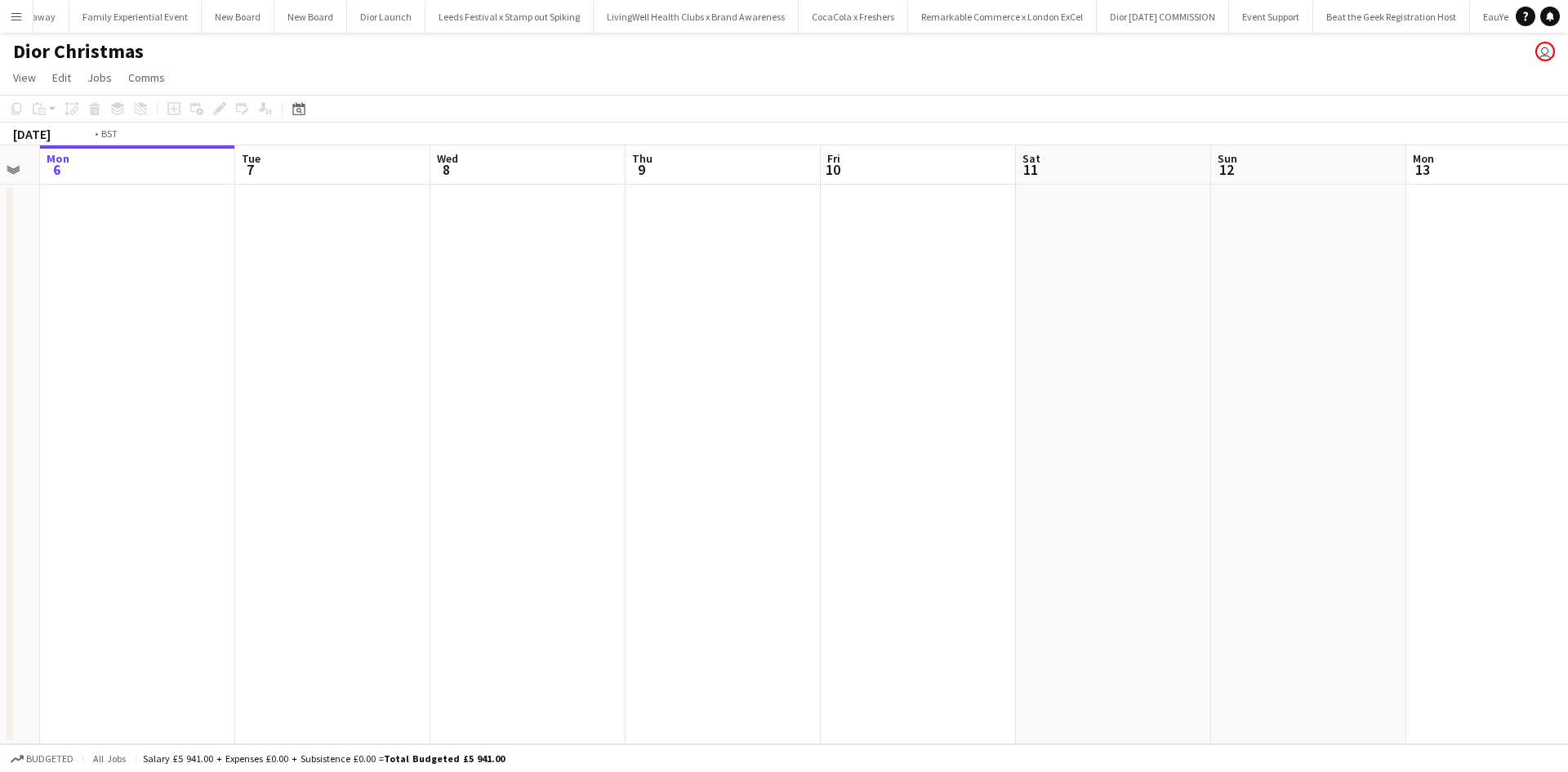
drag, startPoint x: 1025, startPoint y: 442, endPoint x: 830, endPoint y: 442, distance: 195.0
click at [522, 428] on app-calendar-viewport "Fri 3 Sat 4 Sun 5 Mon 6 Tue 7 Wed 8 Thu 9 Fri 10 Sat 11 Sun 12 Mon 13 Tue 14 We…" at bounding box center [784, 445] width 1568 height 599
drag, startPoint x: 913, startPoint y: 471, endPoint x: 507, endPoint y: 427, distance: 408.4
click at [522, 427] on app-calendar-viewport "Sun 5 Mon 6 Tue 7 Wed 8 Thu 9 Fri 10 Sat 11 Sun 12 Mon 13 Tue 14 Wed 15 Thu 16 …" at bounding box center [784, 445] width 1568 height 599
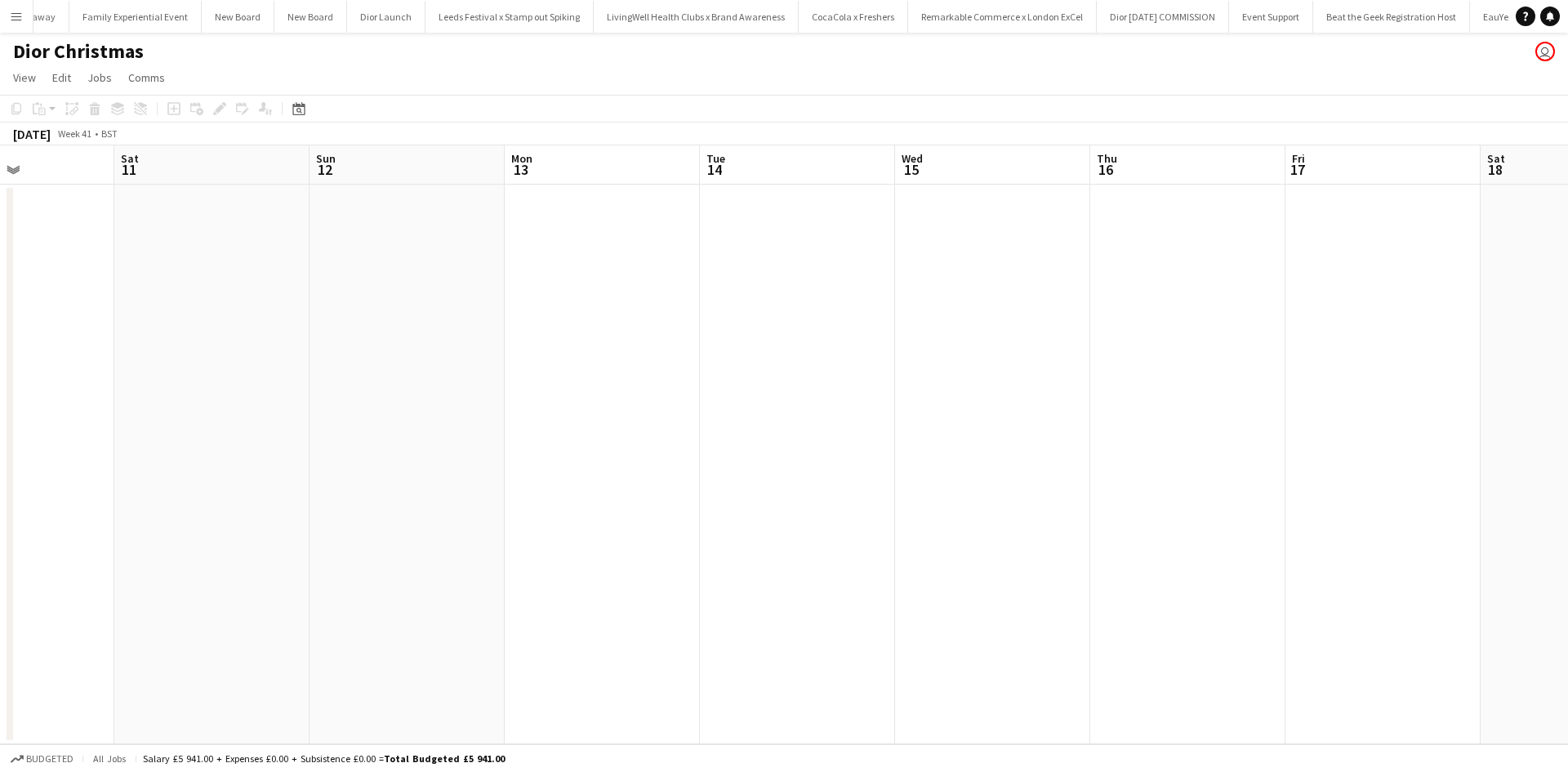
drag, startPoint x: 859, startPoint y: 505, endPoint x: 560, endPoint y: 481, distance: 300.0
click at [592, 480] on app-calendar-viewport "Tue 7 Wed 8 Thu 9 Fri 10 Sat 11 Sun 12 Mon 13 Tue 14 Wed 15 Thu 16 Fri 17 Sat 1…" at bounding box center [784, 445] width 1568 height 599
drag, startPoint x: 957, startPoint y: 575, endPoint x: 599, endPoint y: 531, distance: 360.7
click at [562, 528] on app-calendar-viewport "Thu 9 Fri 10 Sat 11 Sun 12 Mon 13 Tue 14 Wed 15 Thu 16 Fri 17 Sat 18 Sun 19 Mon…" at bounding box center [784, 445] width 1568 height 599
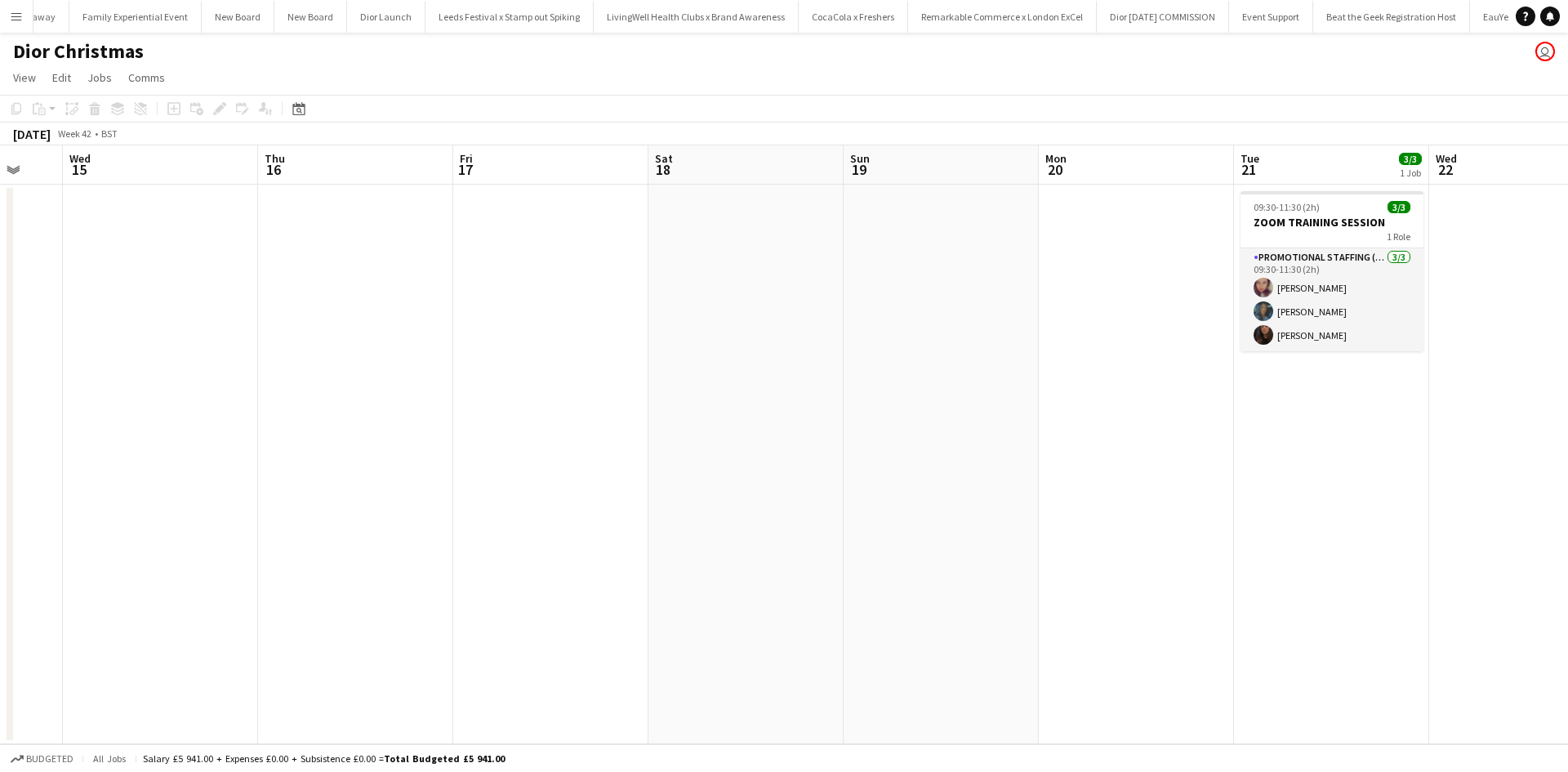
drag, startPoint x: 736, startPoint y: 543, endPoint x: 461, endPoint y: 514, distance: 276.5
click at [472, 515] on app-calendar-viewport "Sat 11 Sun 12 Mon 13 Tue 14 Wed 15 Thu 16 Fri 17 Sat 18 Sun 19 Mon 20 Tue 21 3/…" at bounding box center [784, 445] width 1568 height 599
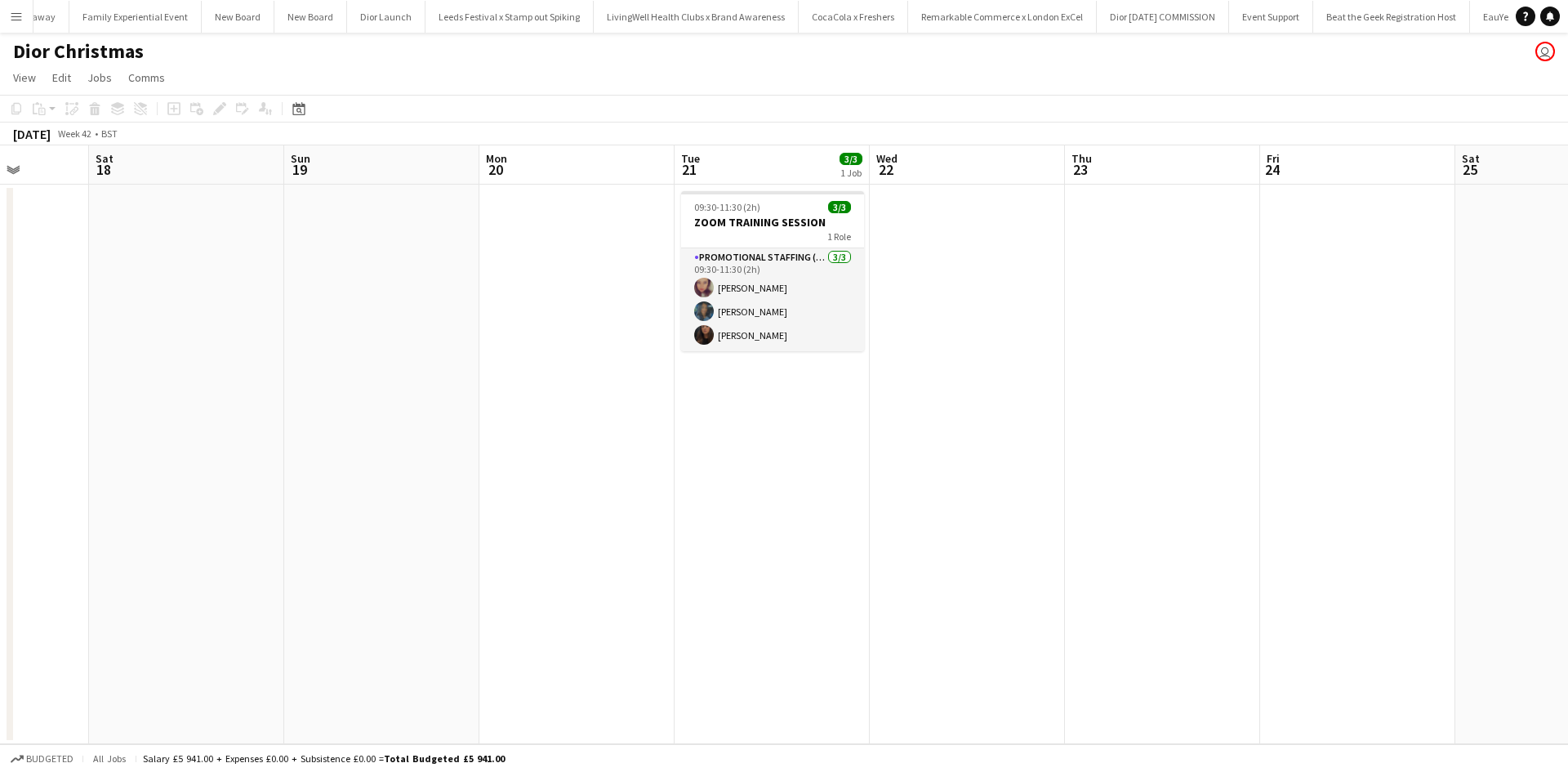
drag, startPoint x: 1025, startPoint y: 573, endPoint x: 621, endPoint y: 537, distance: 405.6
click at [310, 504] on app-calendar-viewport "Wed 15 Thu 16 Fri 17 Sat 18 Sun 19 Mon 20 Tue 21 3/3 1 Job Wed 22 Thu 23 Fri 24…" at bounding box center [784, 445] width 1568 height 599
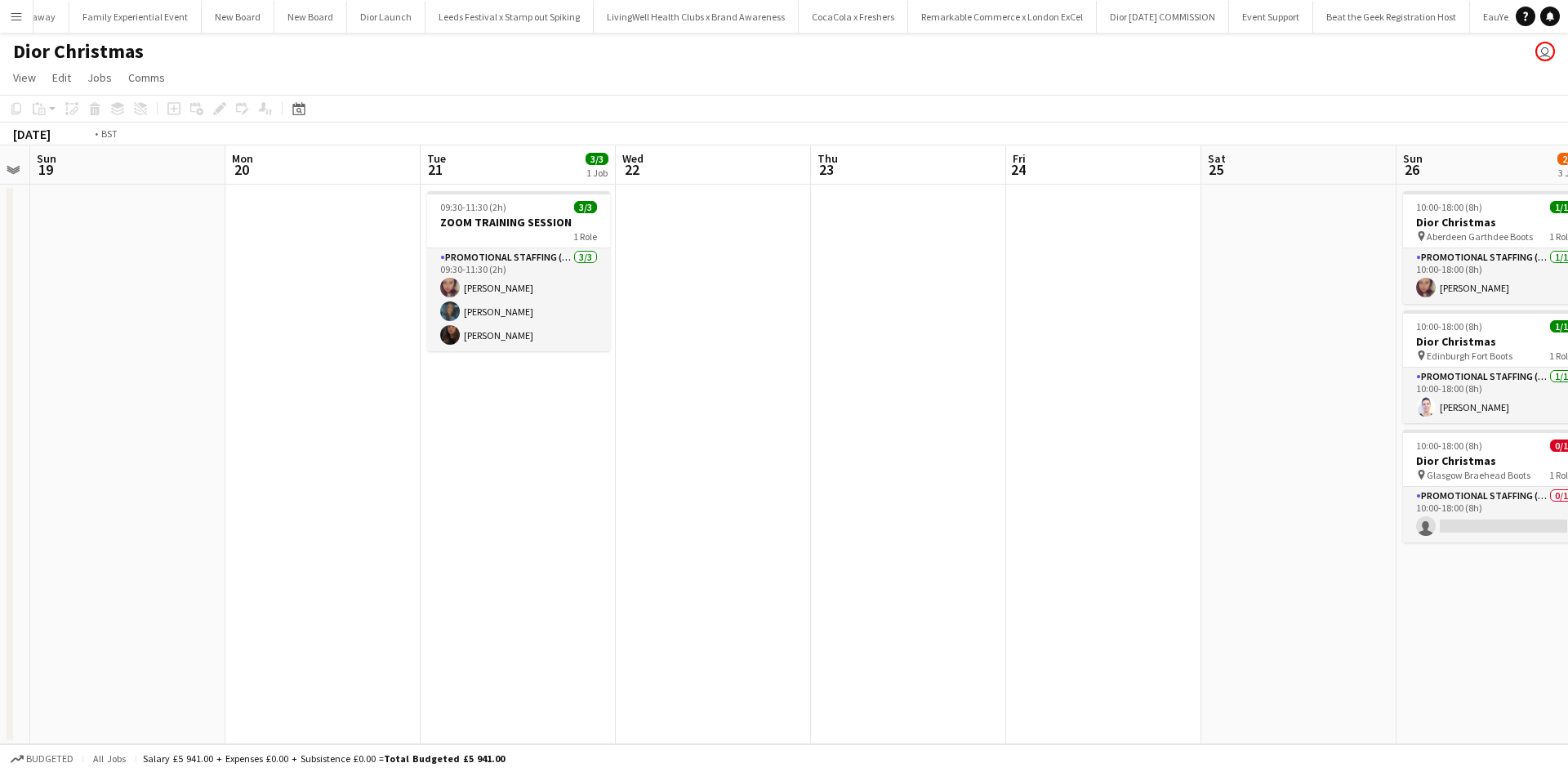
drag, startPoint x: 879, startPoint y: 573, endPoint x: 380, endPoint y: 511, distance: 502.8
click at [390, 510] on app-calendar-viewport "Wed 15 Thu 16 Fri 17 Sat 18 Sun 19 Mon 20 Tue 21 3/3 1 Job Wed 22 Thu 23 Fri 24…" at bounding box center [784, 445] width 1568 height 599
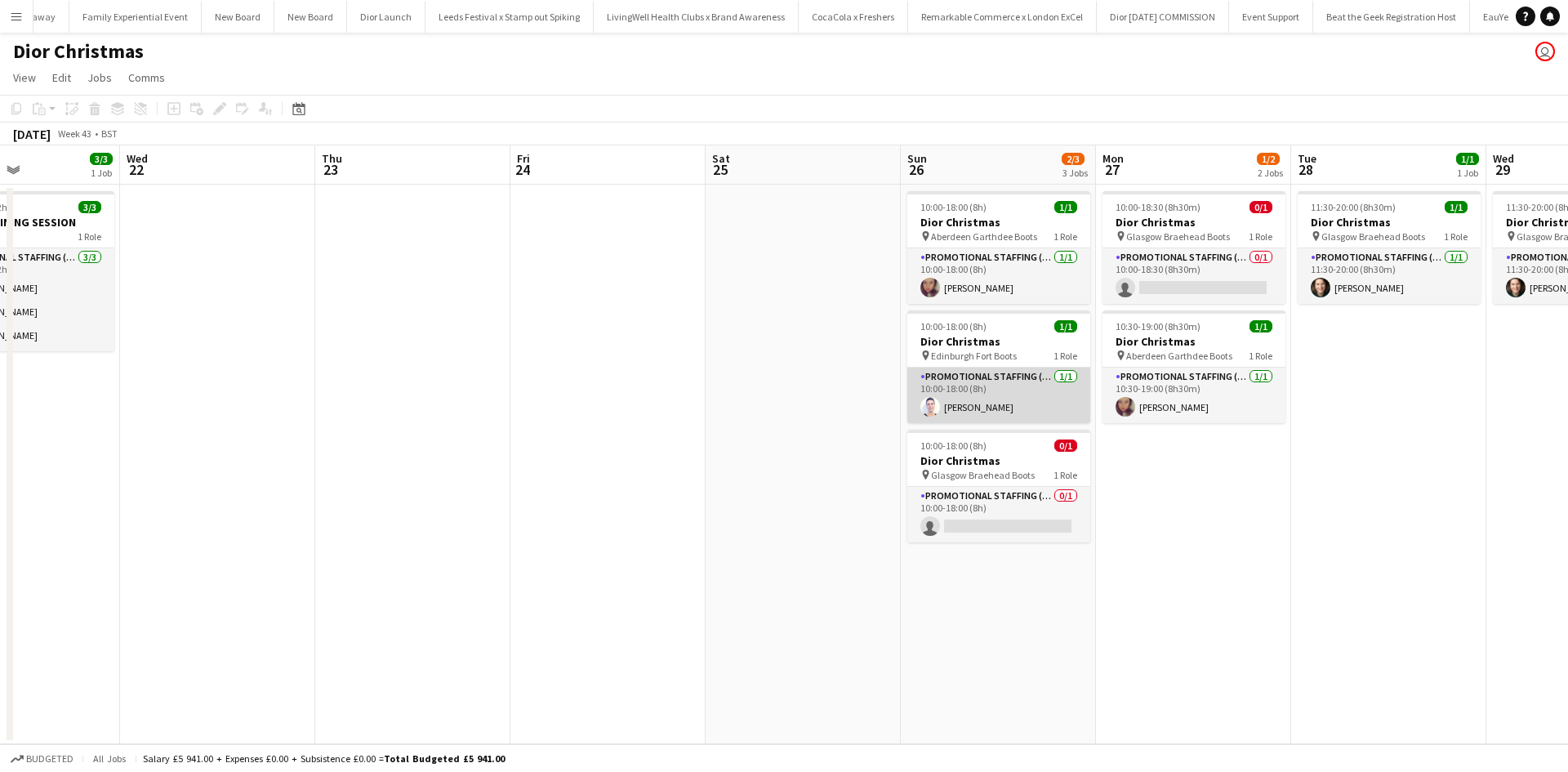
click at [983, 405] on app-card-role "Promotional Staffing (Sales Staff) 1/1 10:00-18:00 (8h) Cleo Gifford" at bounding box center [999, 395] width 183 height 55
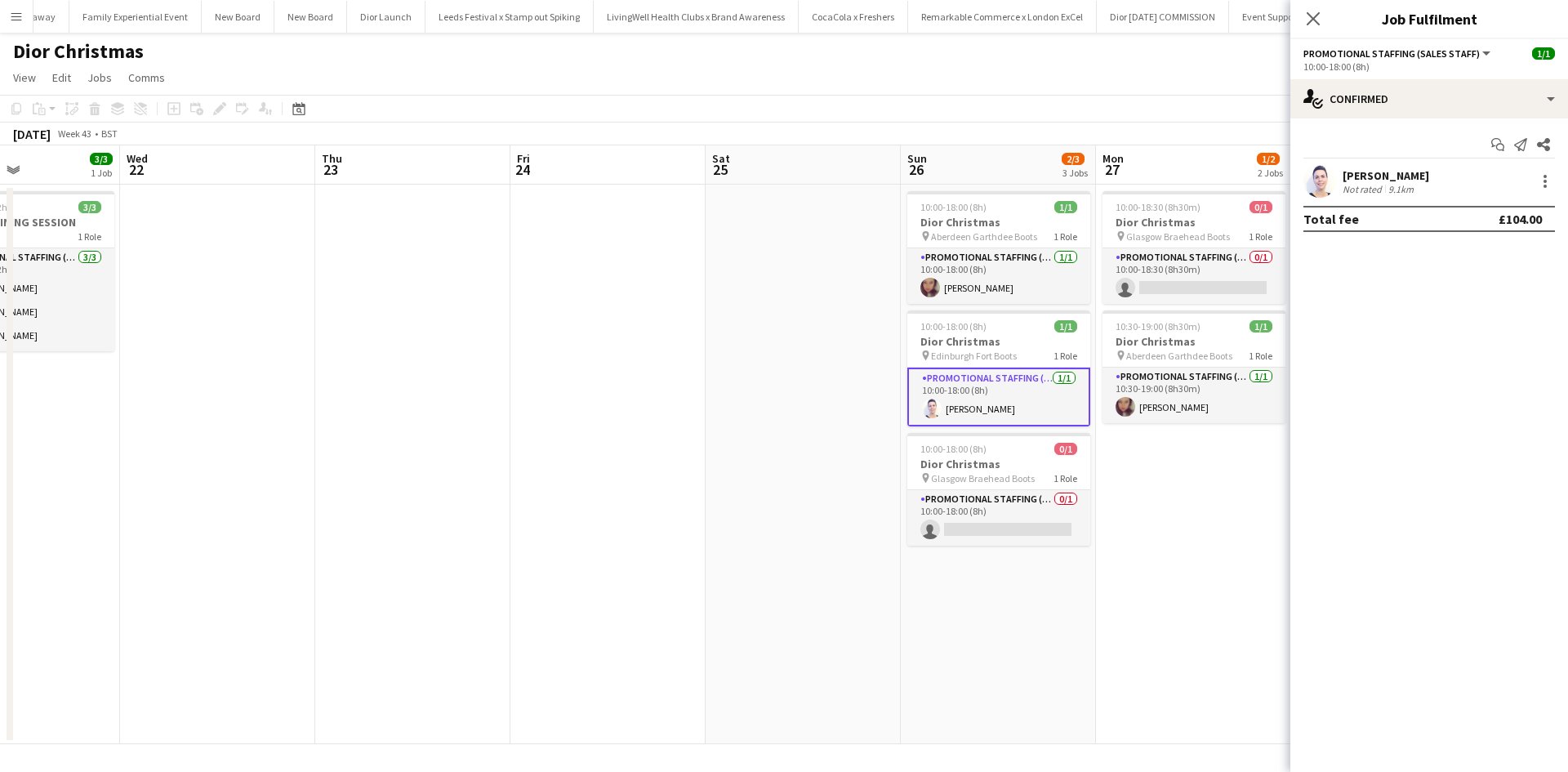
click at [1378, 174] on div "Cleo Gifford" at bounding box center [1386, 175] width 87 height 14
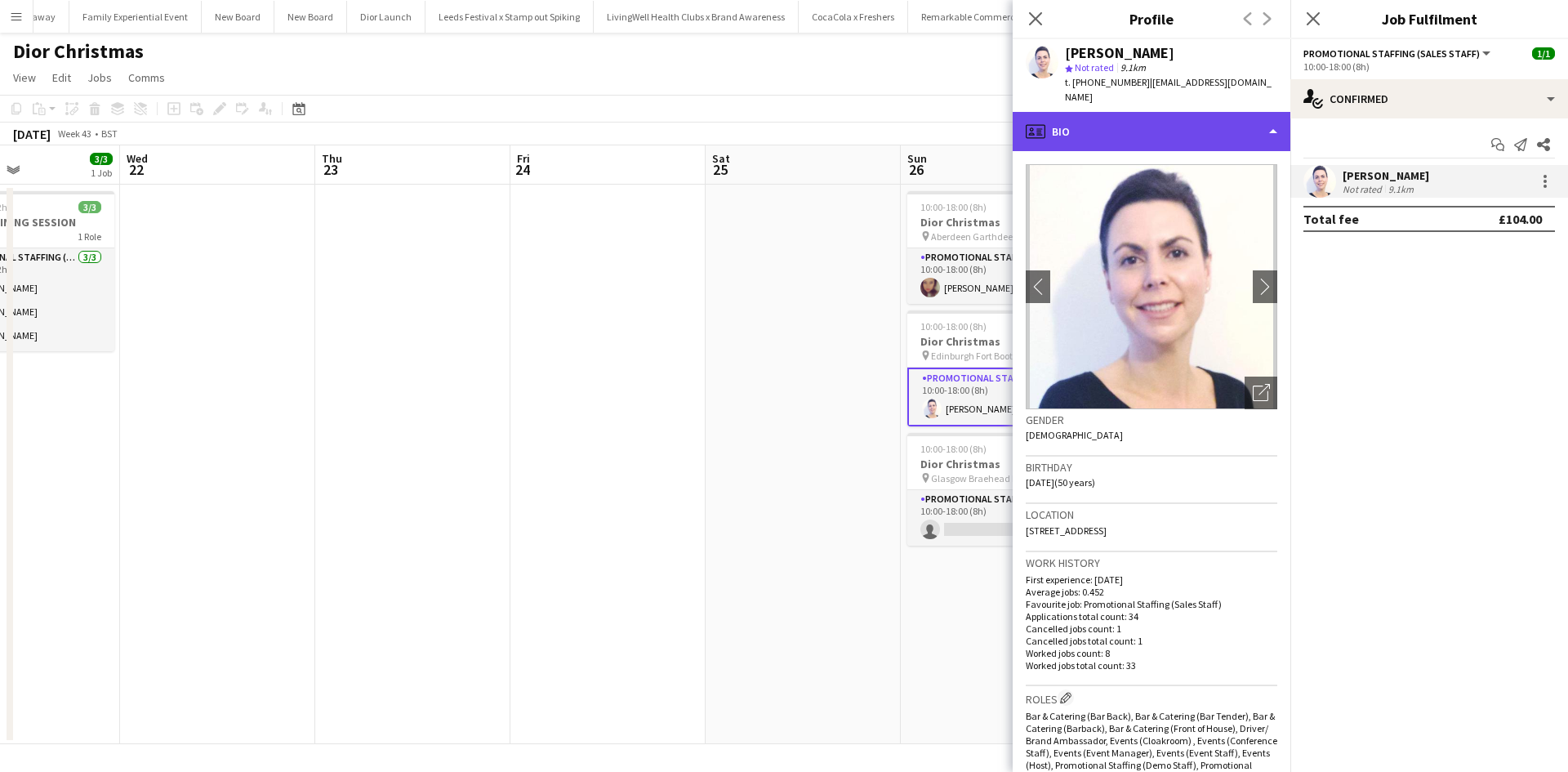
click at [1171, 119] on div "profile Bio" at bounding box center [1151, 131] width 277 height 39
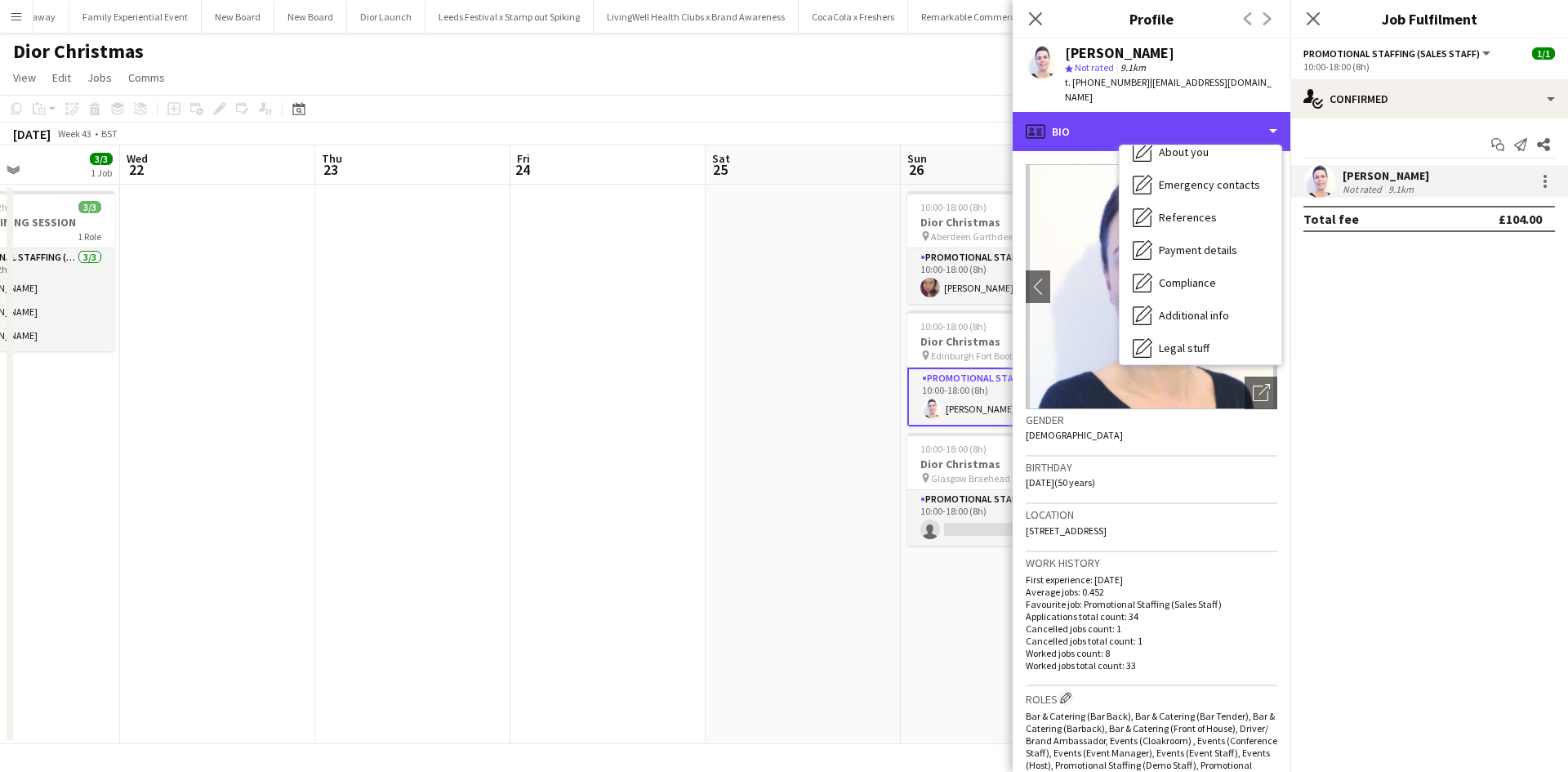
scroll to position [186, 0]
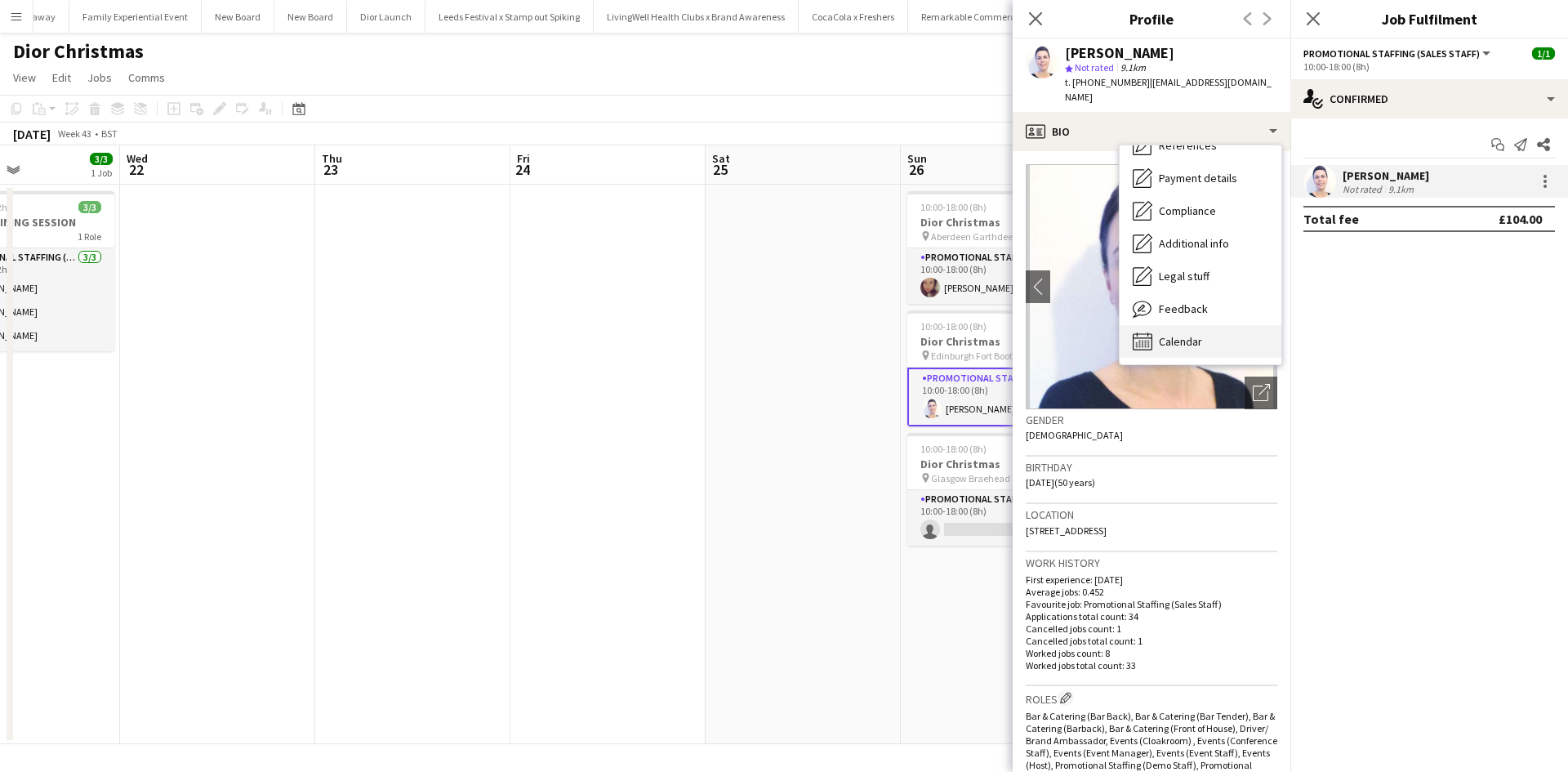
click at [1206, 325] on div "Calendar Calendar" at bounding box center [1200, 342] width 162 height 33
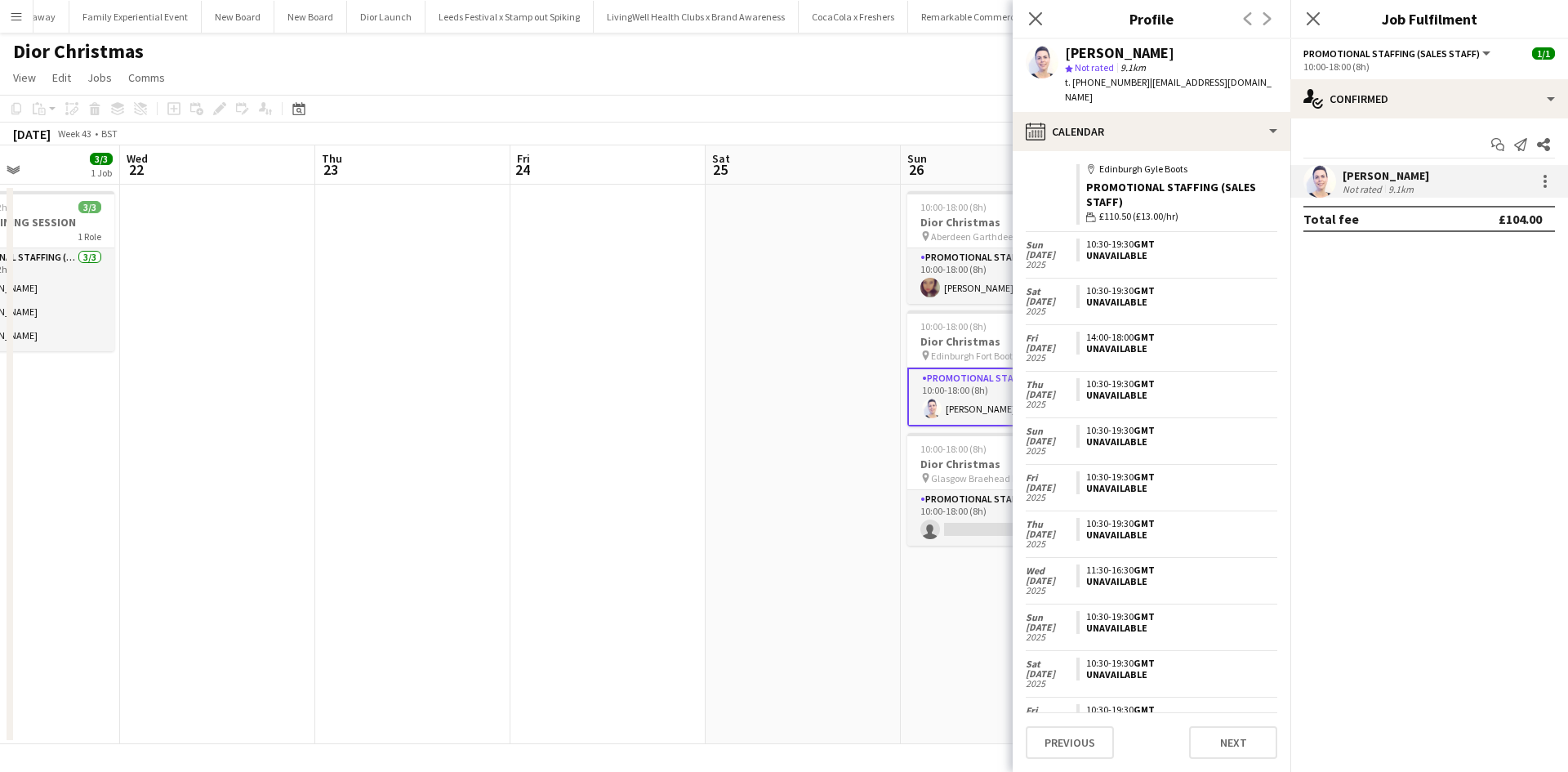
scroll to position [0, 0]
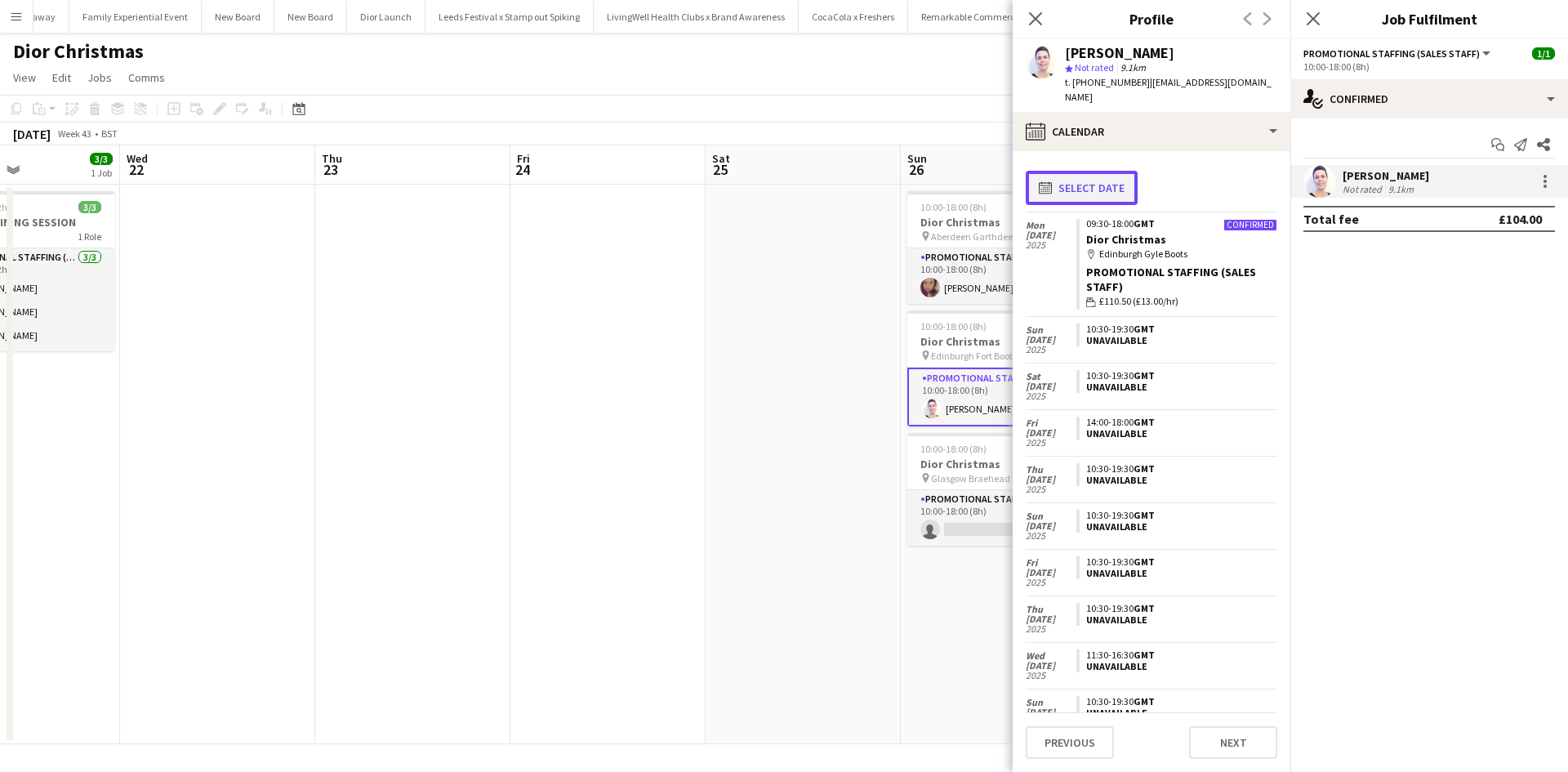
click at [1092, 171] on button "calendar-full Select date" at bounding box center [1082, 188] width 112 height 34
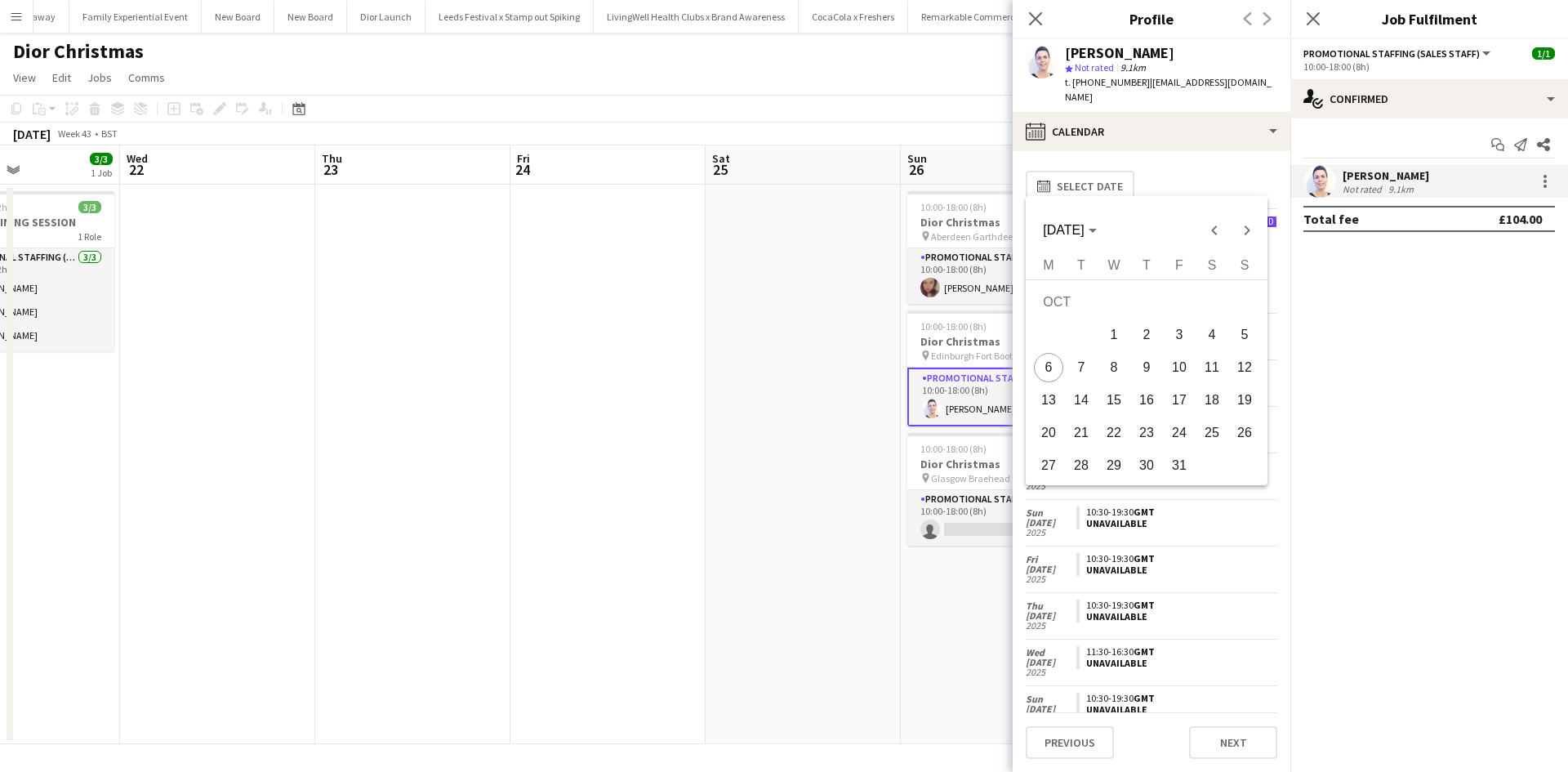
click at [1168, 157] on div at bounding box center [784, 386] width 1568 height 772
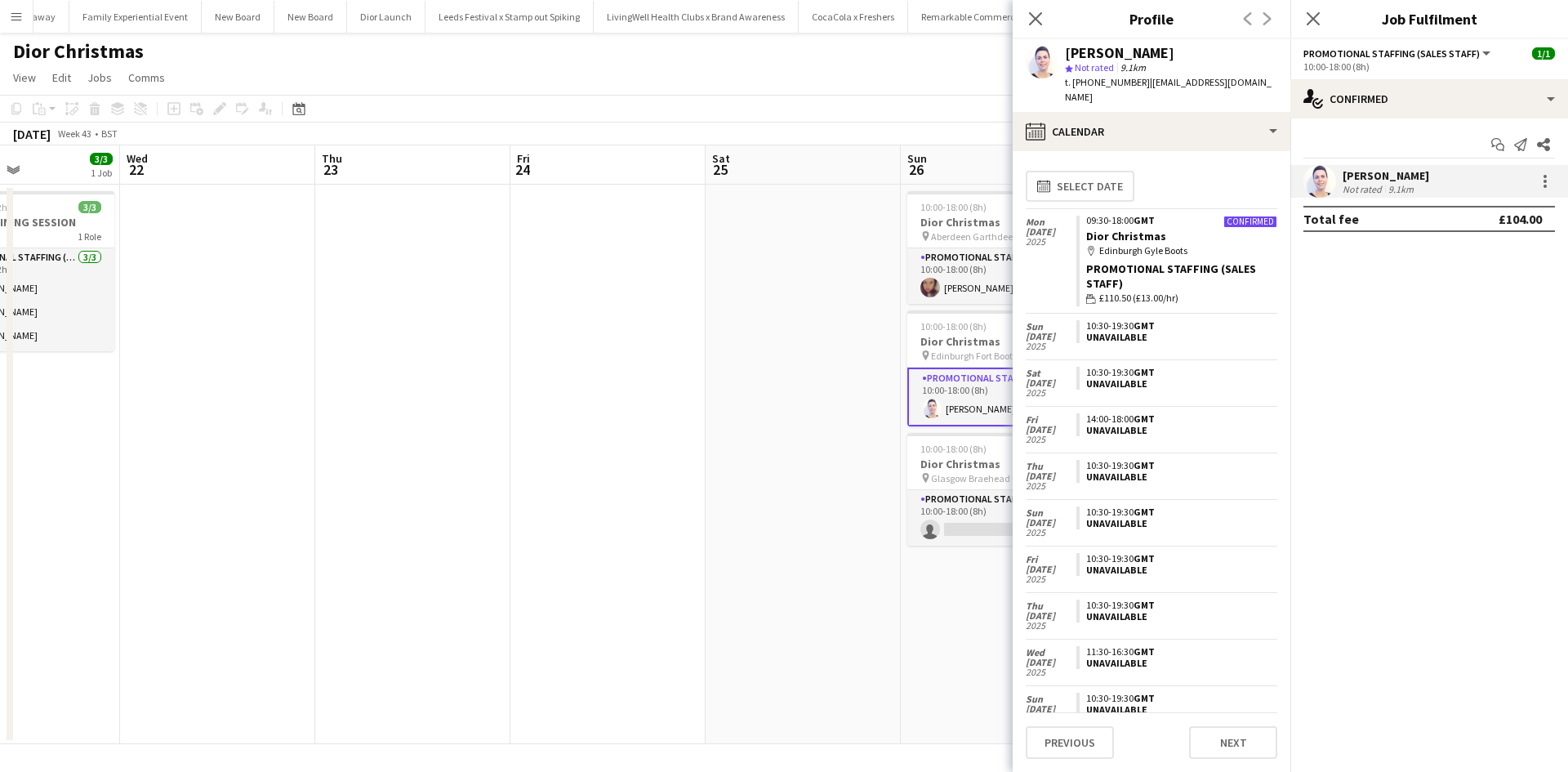
click at [831, 435] on app-date-cell at bounding box center [803, 464] width 195 height 560
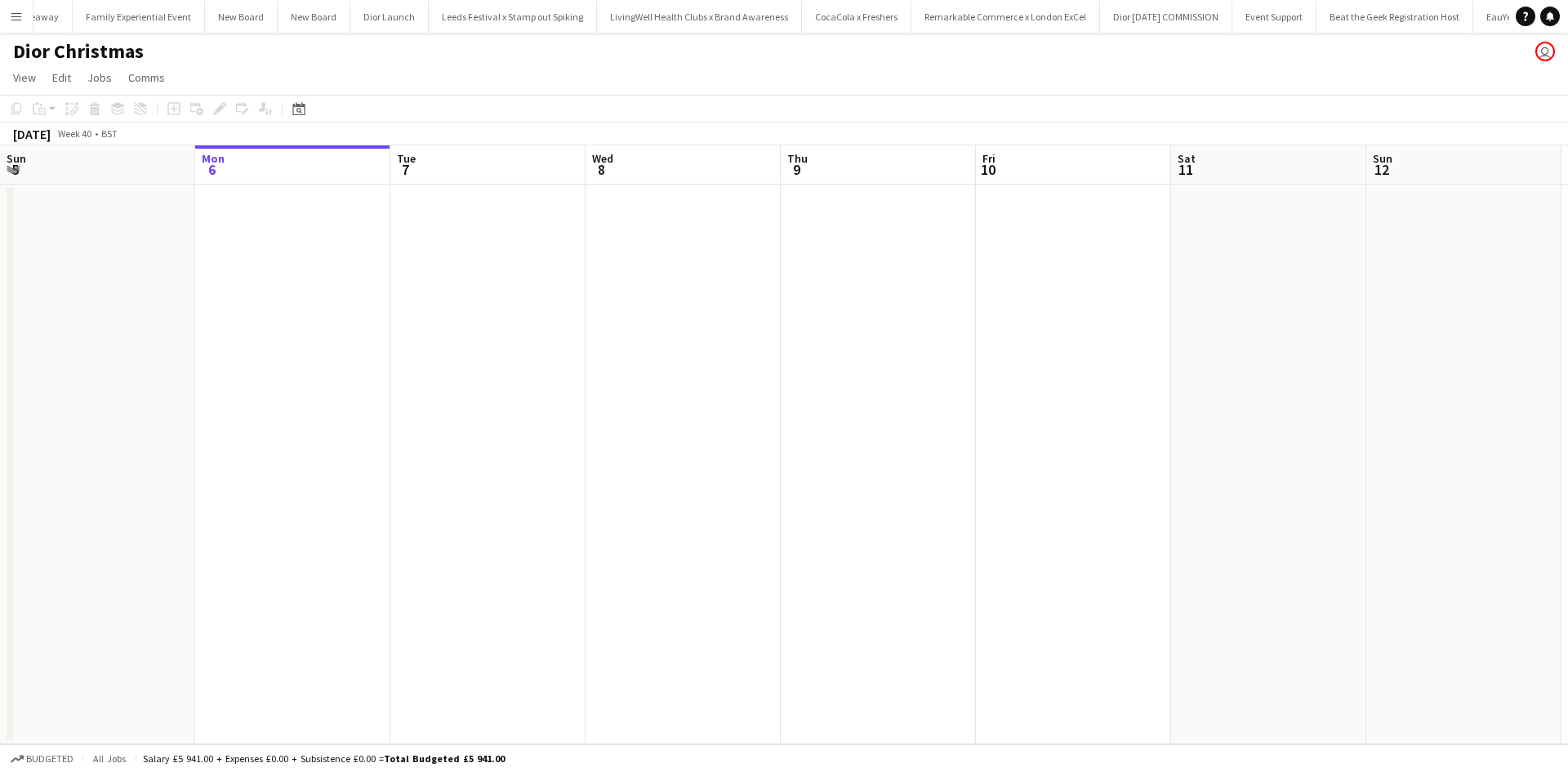
scroll to position [0, 18088]
click at [21, 21] on app-icon "Menu" at bounding box center [16, 16] width 13 height 13
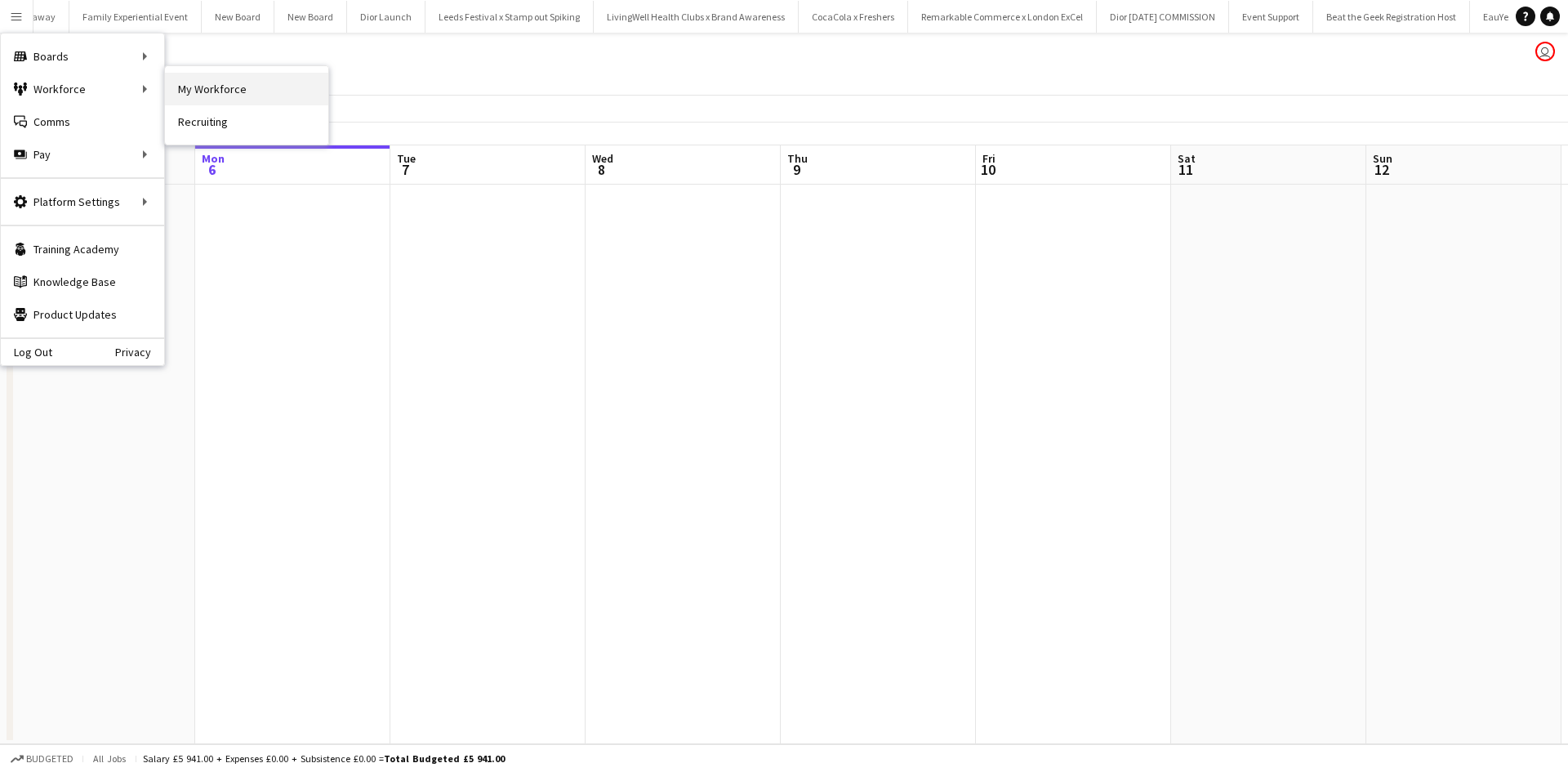
click at [252, 99] on link "My Workforce" at bounding box center [247, 89] width 164 height 33
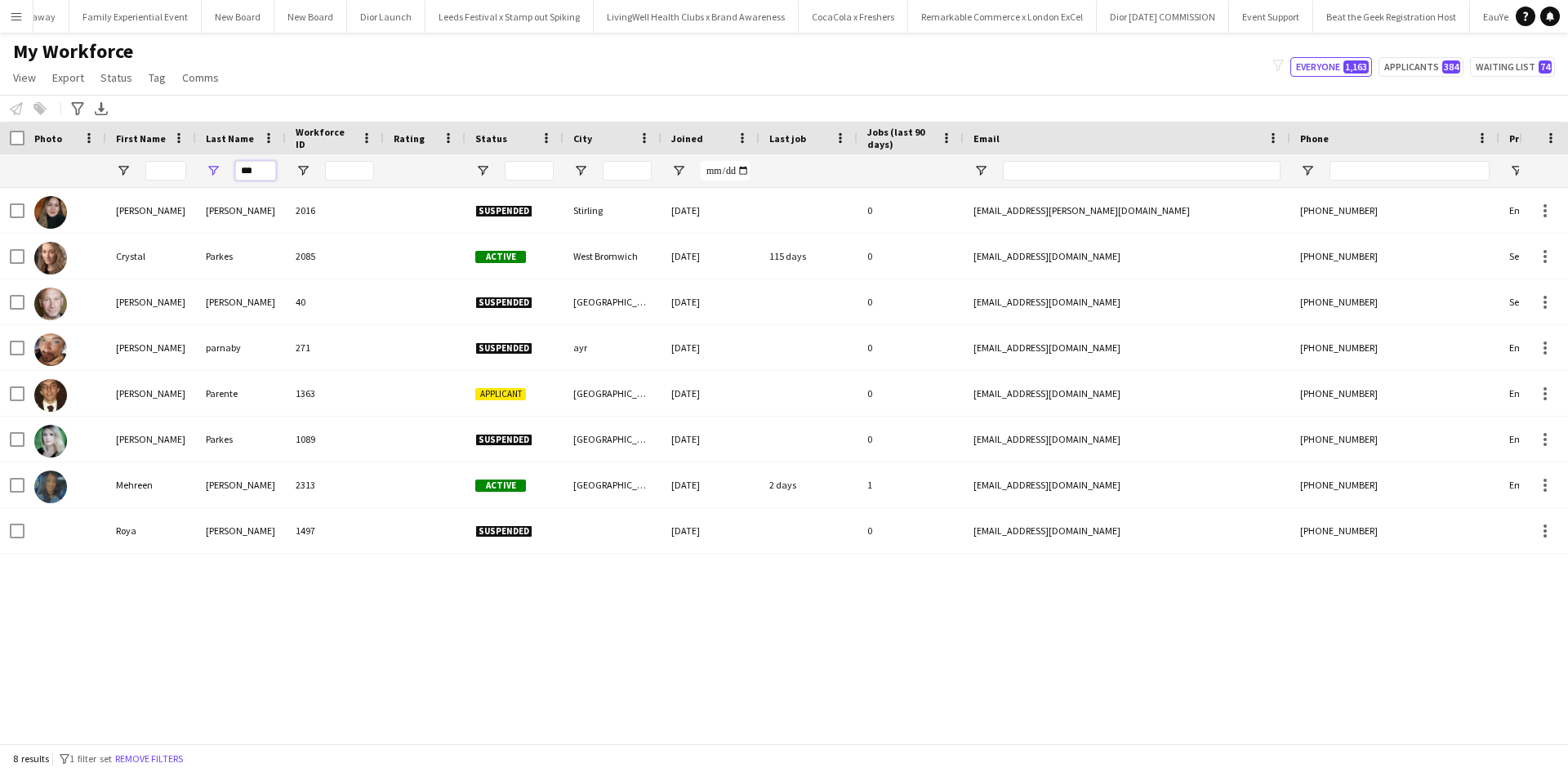
drag, startPoint x: 264, startPoint y: 174, endPoint x: 213, endPoint y: 171, distance: 51.1
click at [213, 171] on div "***" at bounding box center [240, 171] width 89 height 33
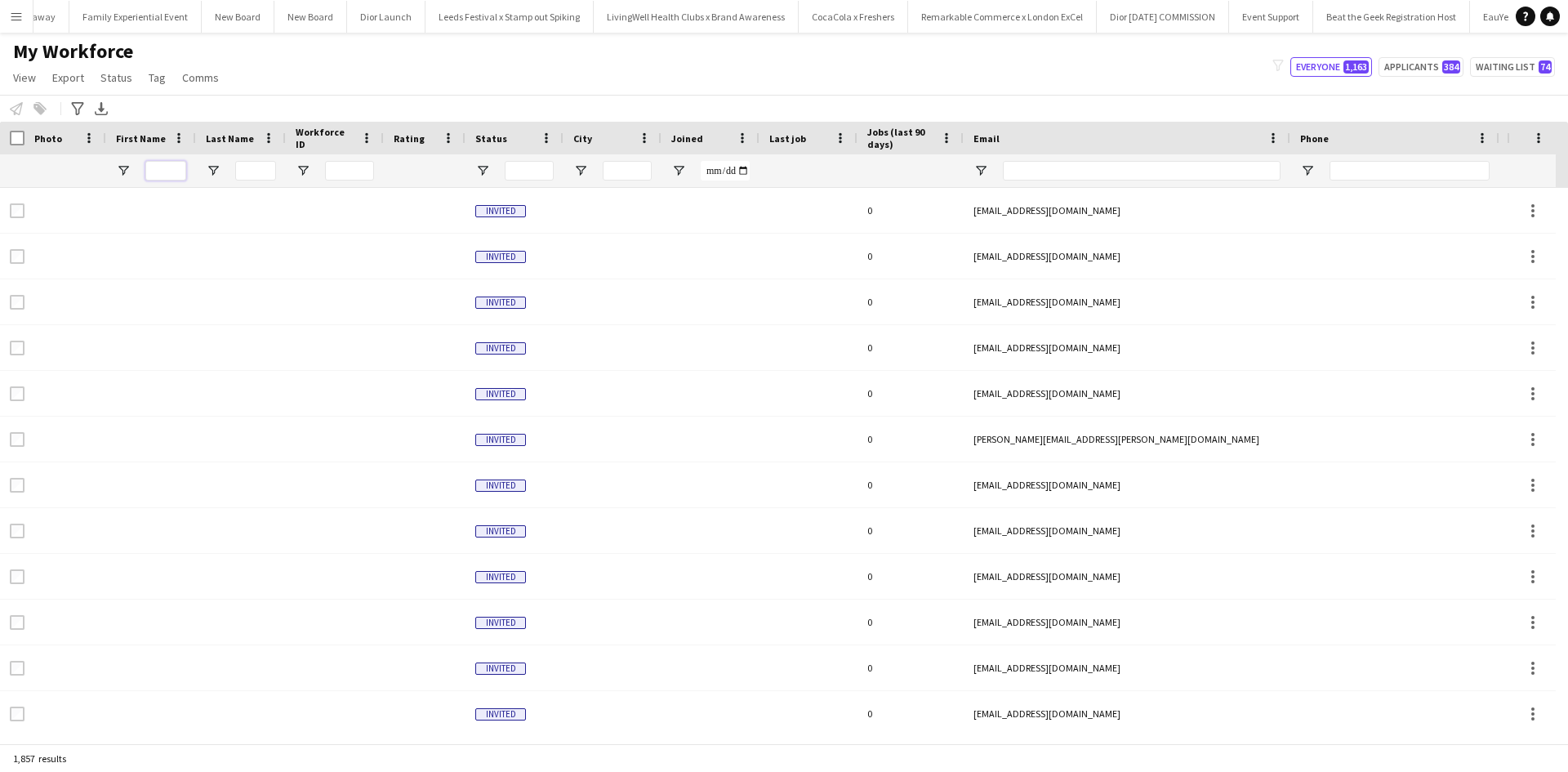
click at [169, 170] on input "First Name Filter Input" at bounding box center [165, 171] width 41 height 20
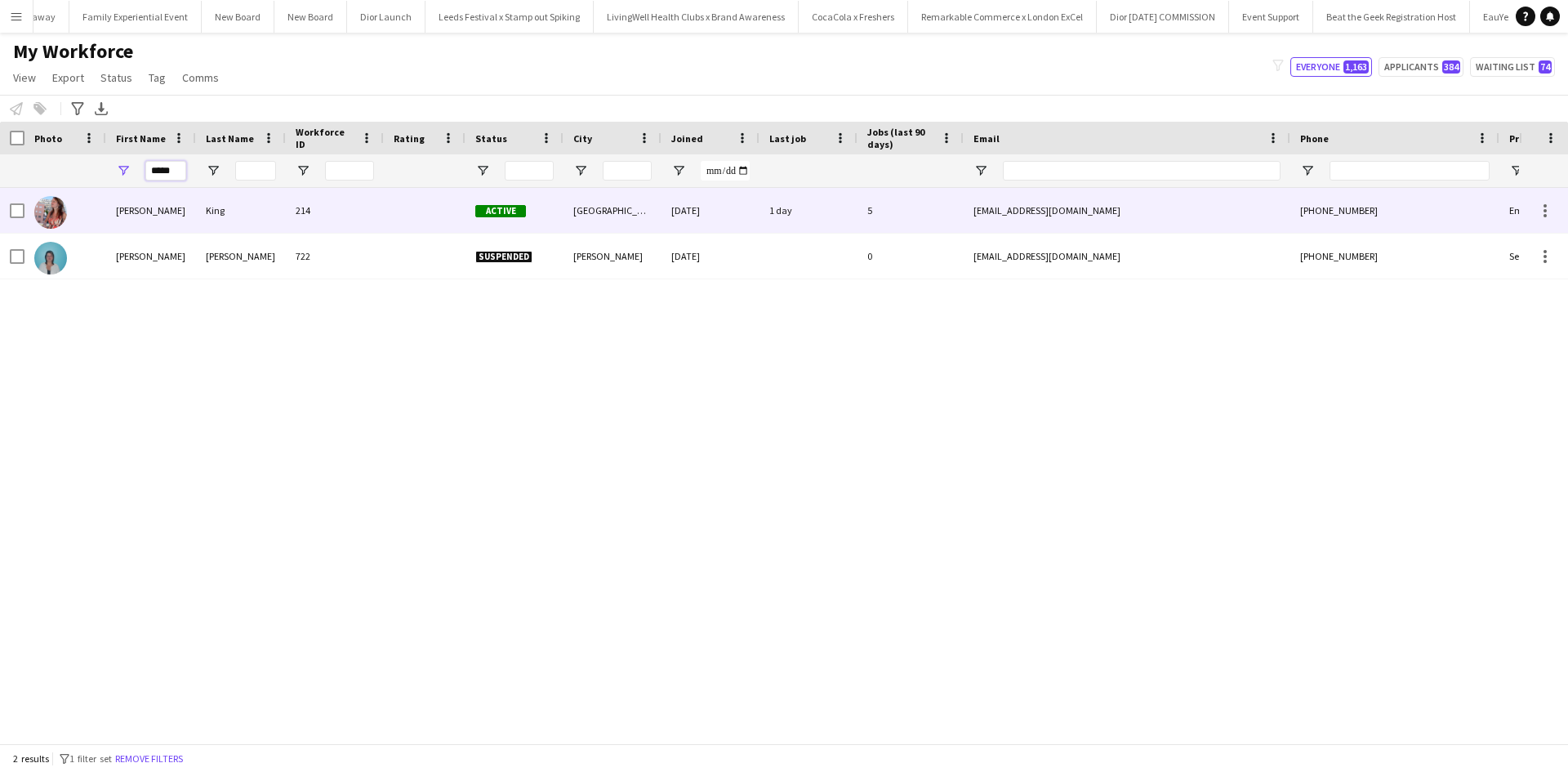
type input "*****"
click at [136, 214] on div "[PERSON_NAME]" at bounding box center [150, 211] width 89 height 45
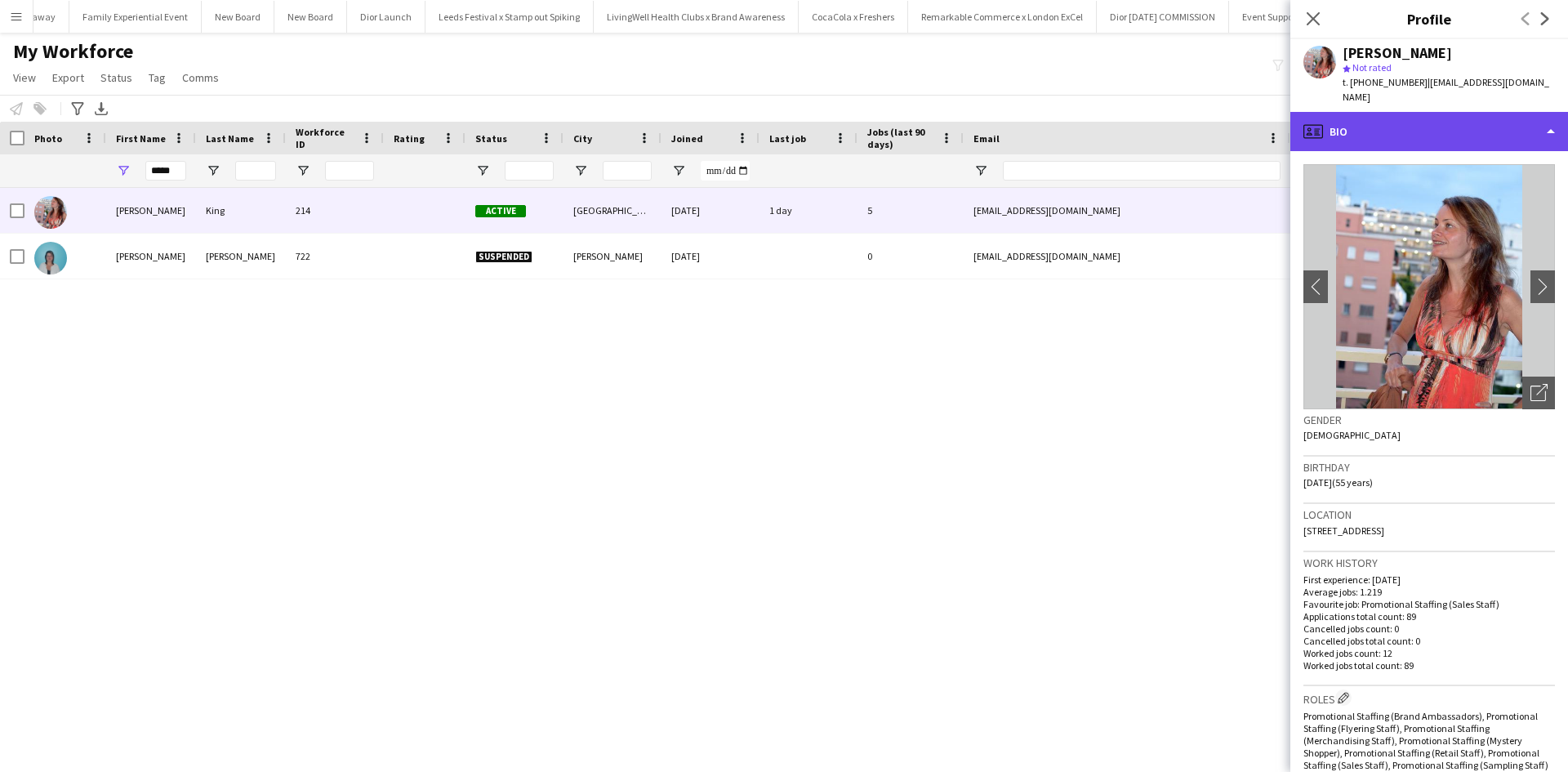
click at [1447, 122] on div "profile Bio" at bounding box center [1429, 131] width 277 height 39
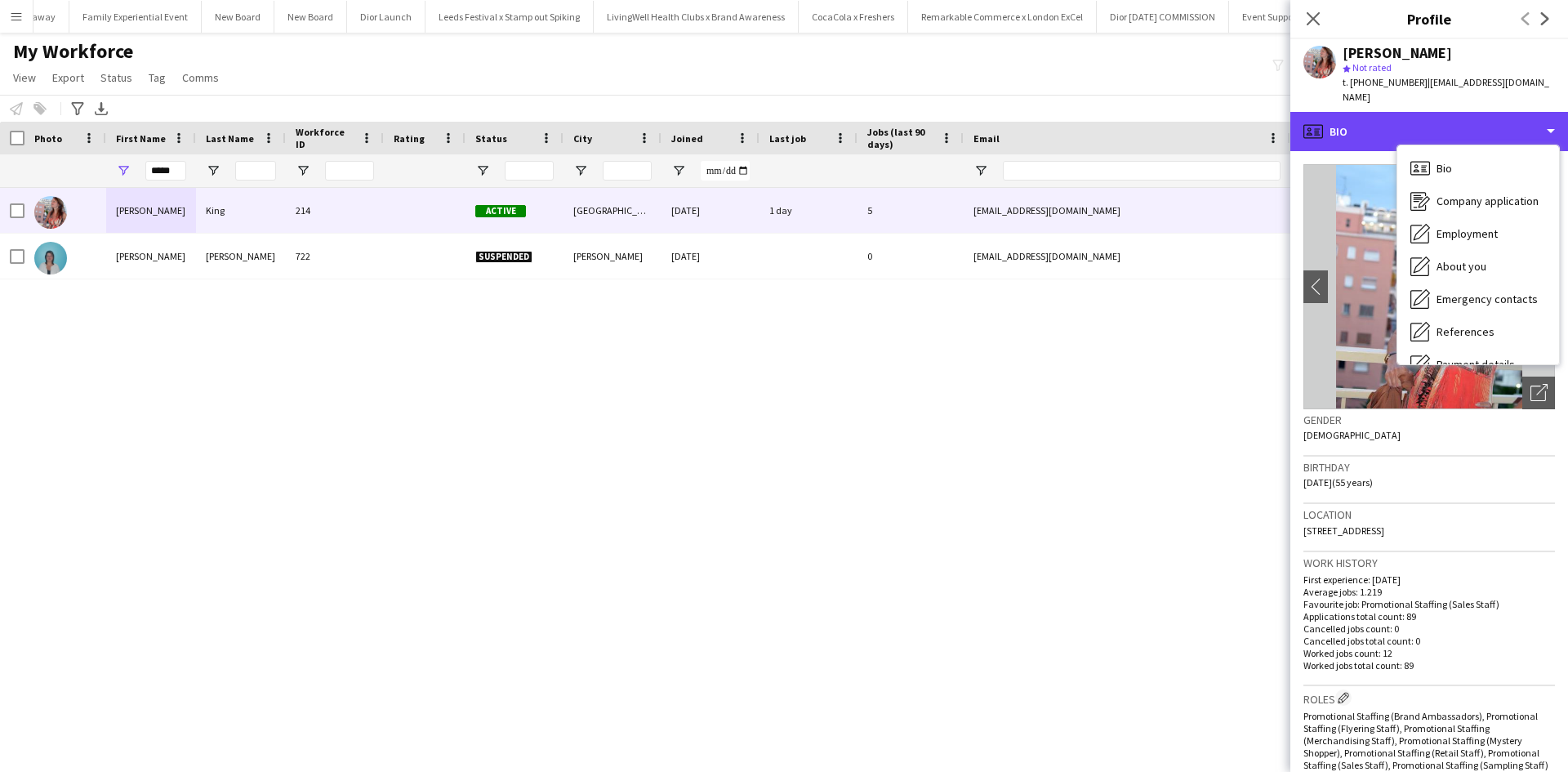
scroll to position [186, 0]
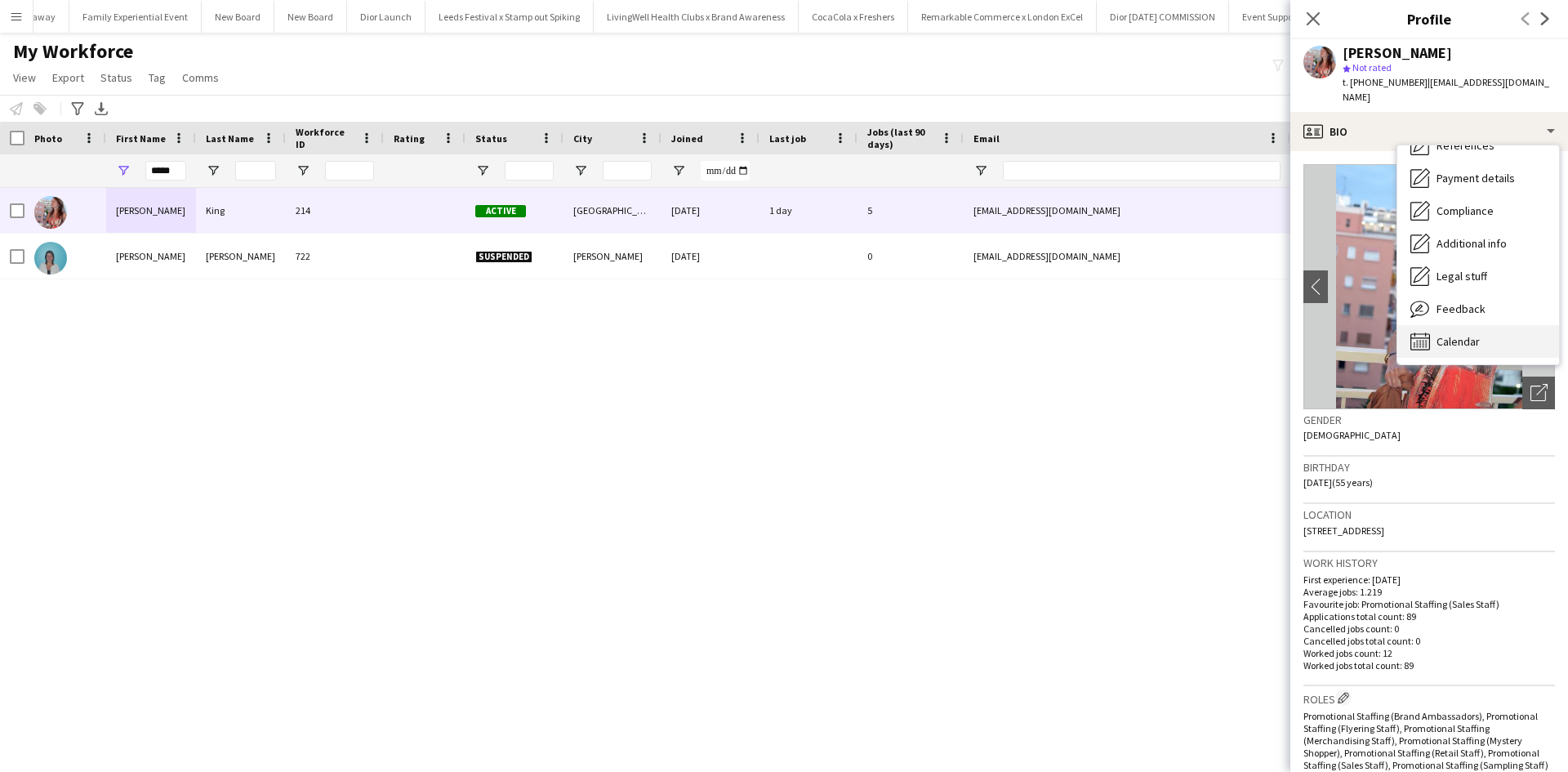
click at [1468, 334] on span "Calendar" at bounding box center [1459, 342] width 43 height 14
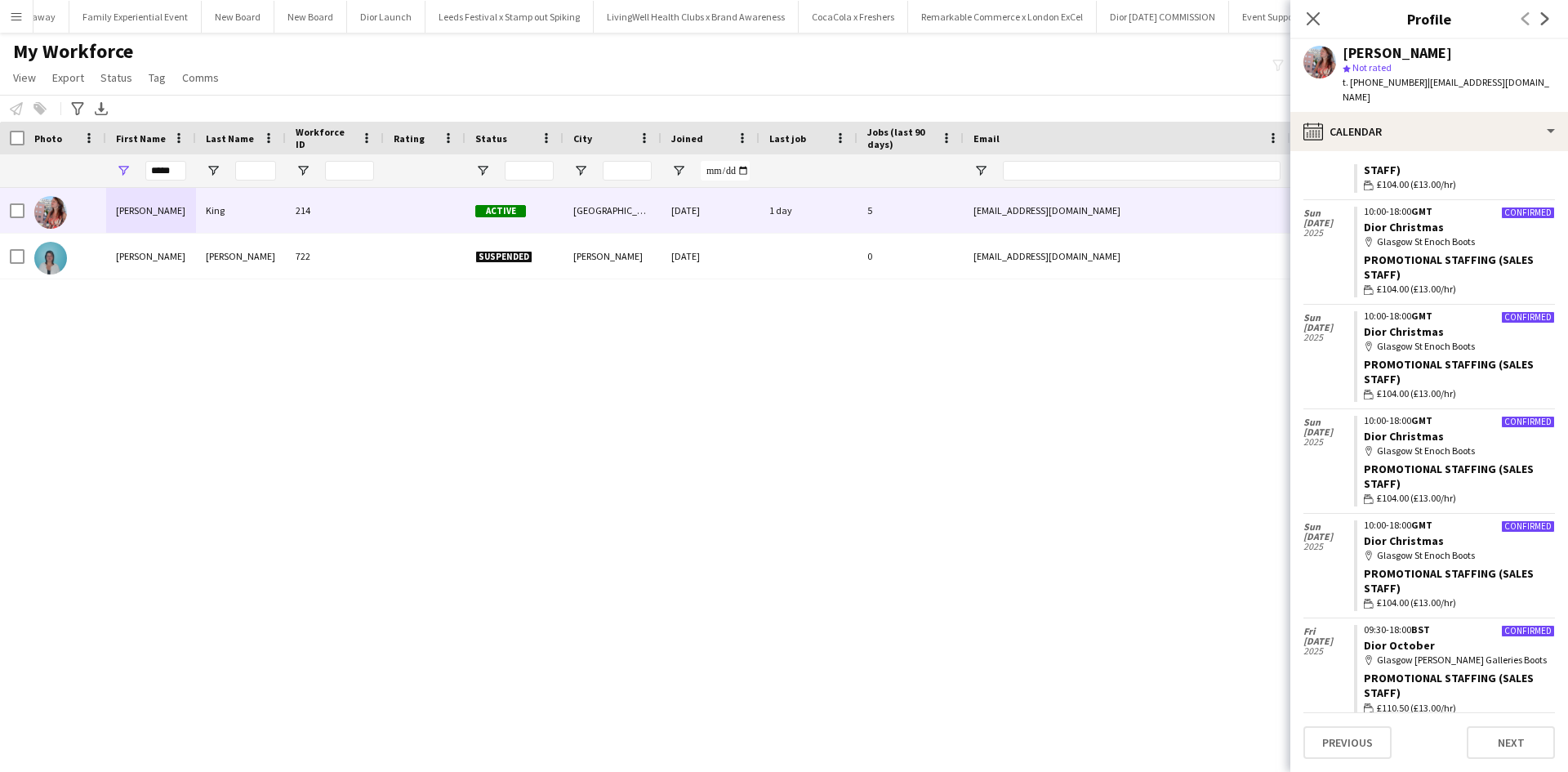
scroll to position [164, 0]
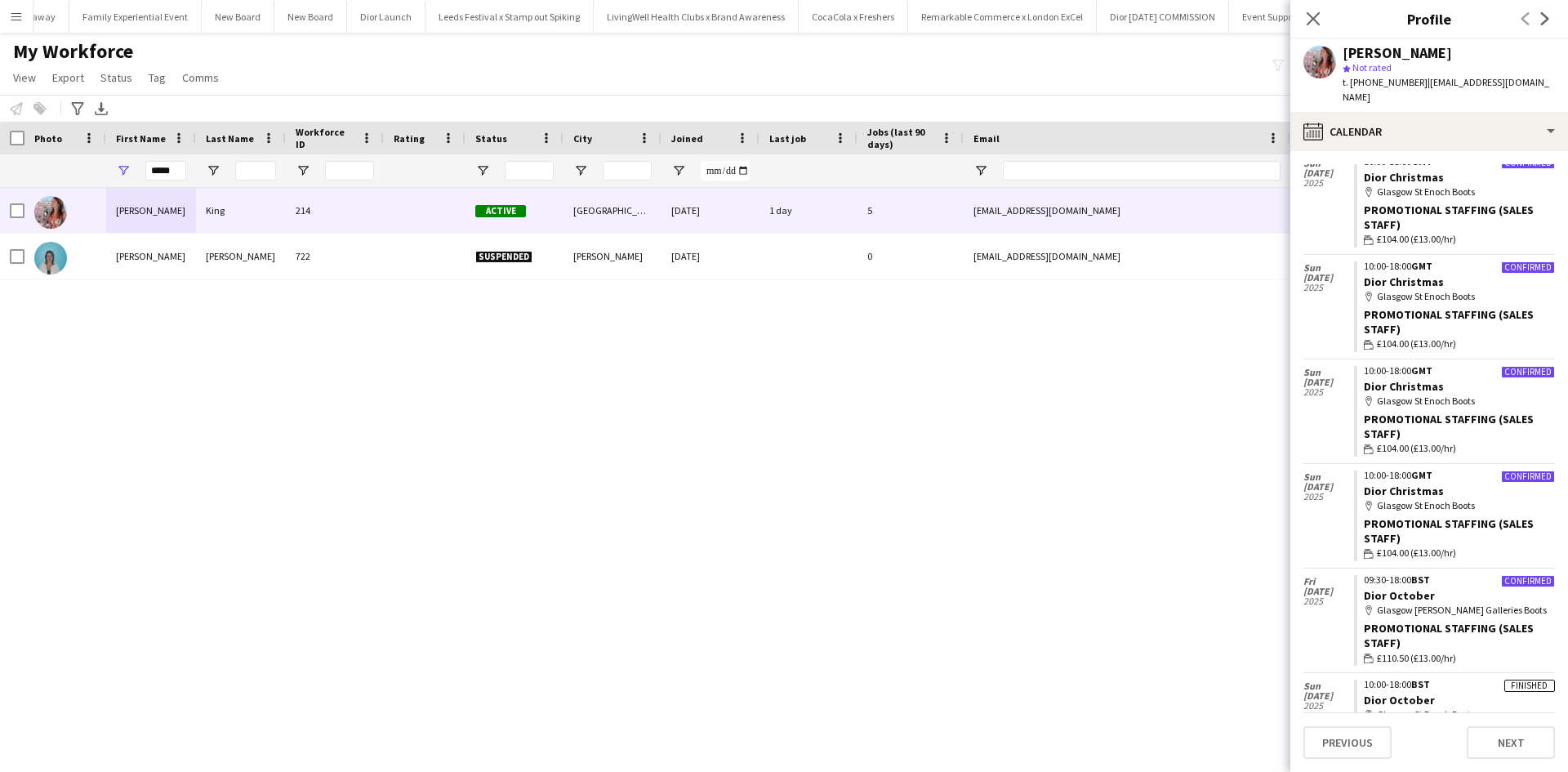
click at [1160, 598] on div "[PERSON_NAME] 214 Active [GEOGRAPHIC_DATA] [DATE] 1 day 5 [EMAIL_ADDRESS][DOMAI…" at bounding box center [759, 459] width 1519 height 543
click at [1305, 13] on icon "Close pop-in" at bounding box center [1312, 18] width 15 height 15
